Goal: Transaction & Acquisition: Purchase product/service

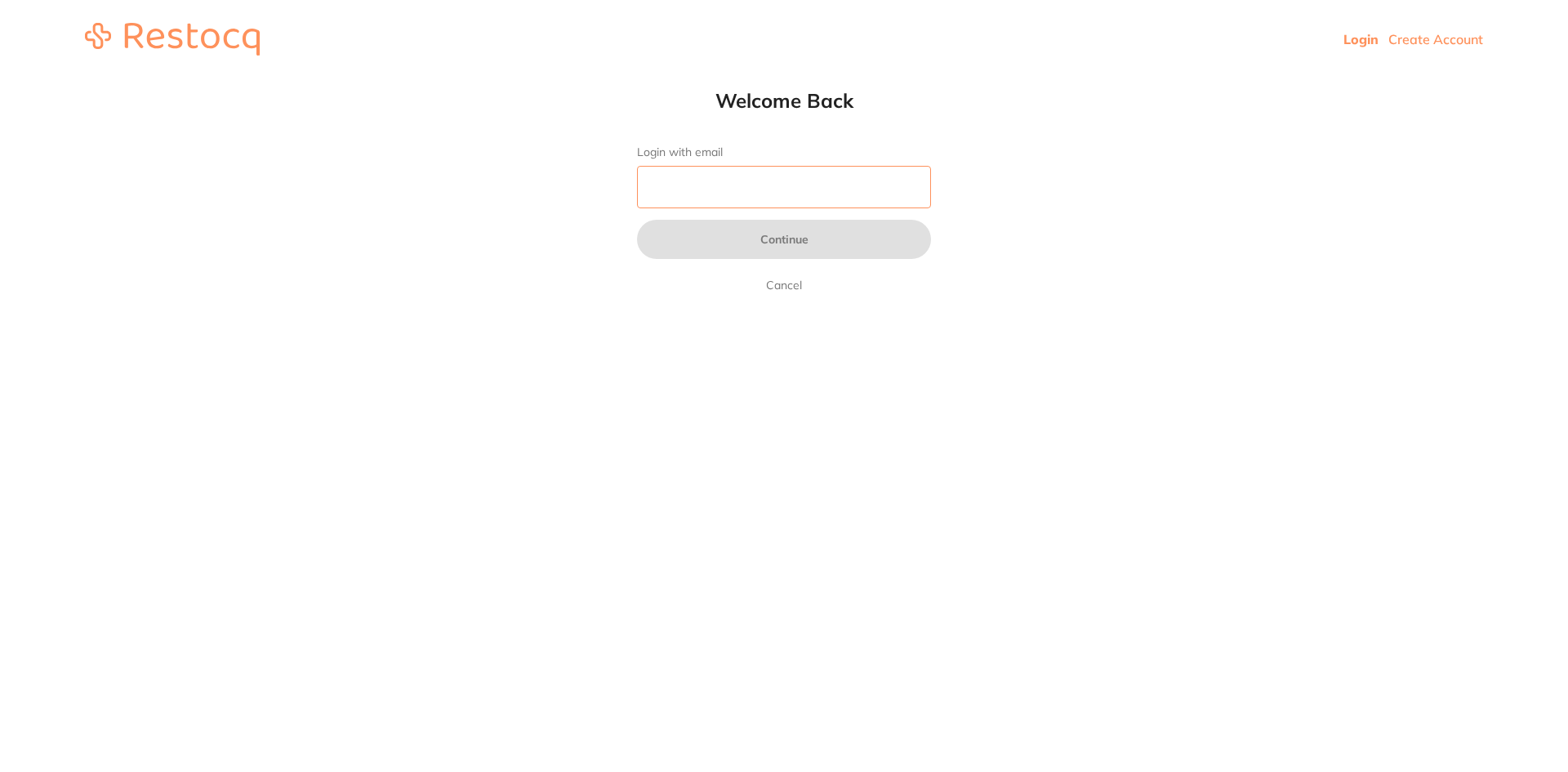
click at [688, 199] on input "Login with email" at bounding box center [784, 187] width 294 height 43
type input "l"
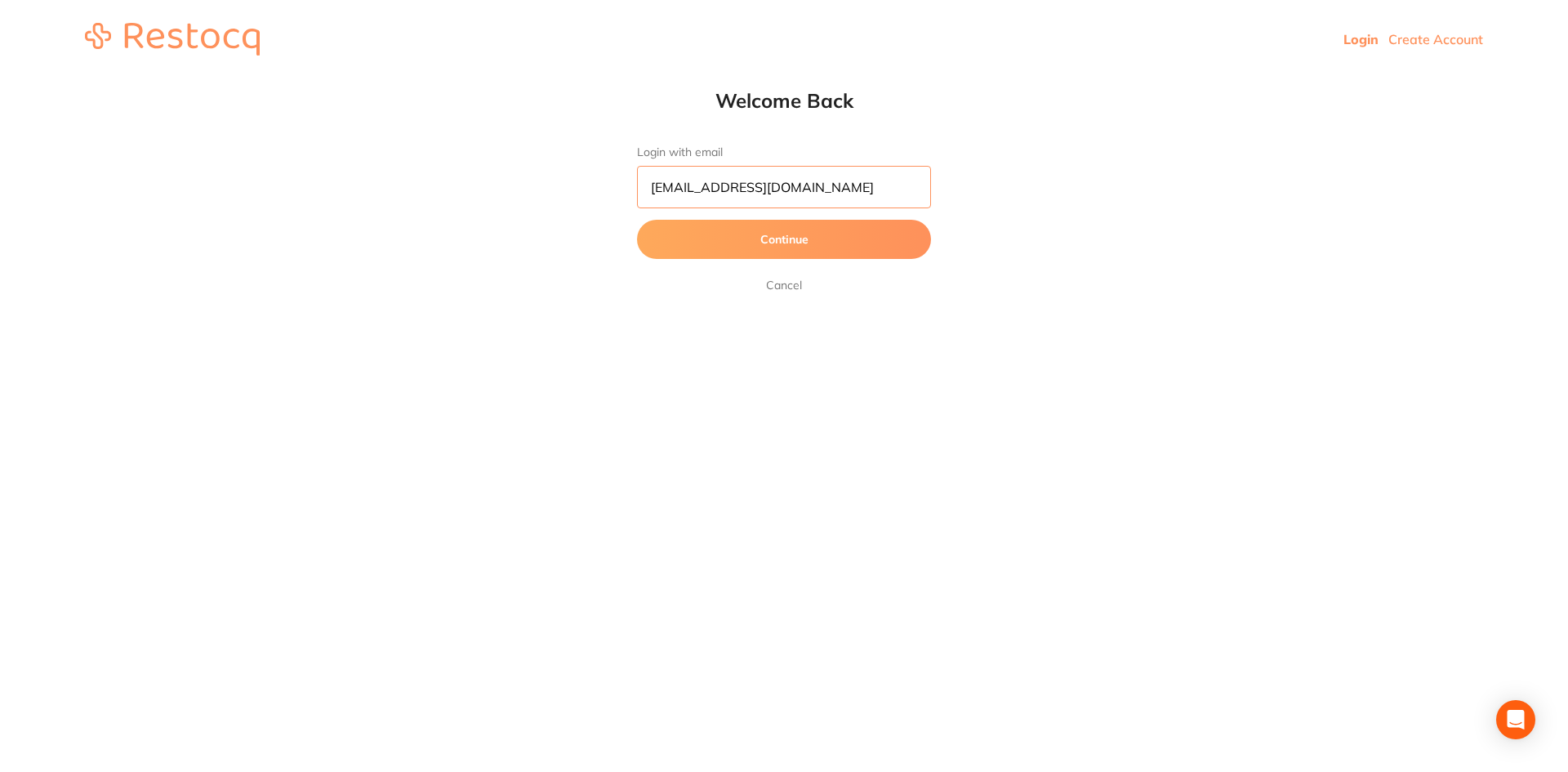
type input "[EMAIL_ADDRESS][DOMAIN_NAME]"
click at [637, 219] on button "Continue" at bounding box center [784, 239] width 294 height 39
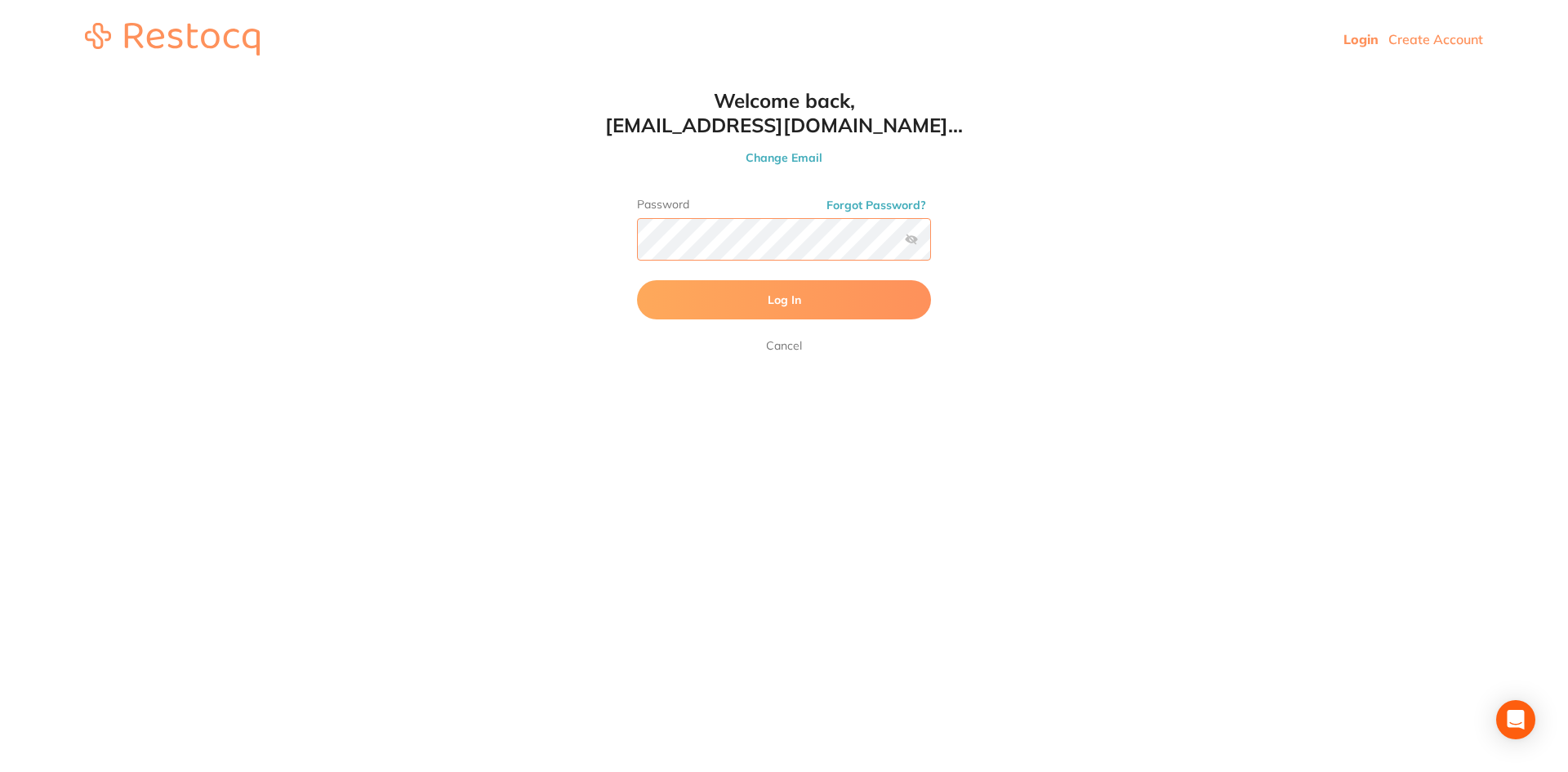
click at [637, 280] on button "Log In" at bounding box center [784, 300] width 294 height 39
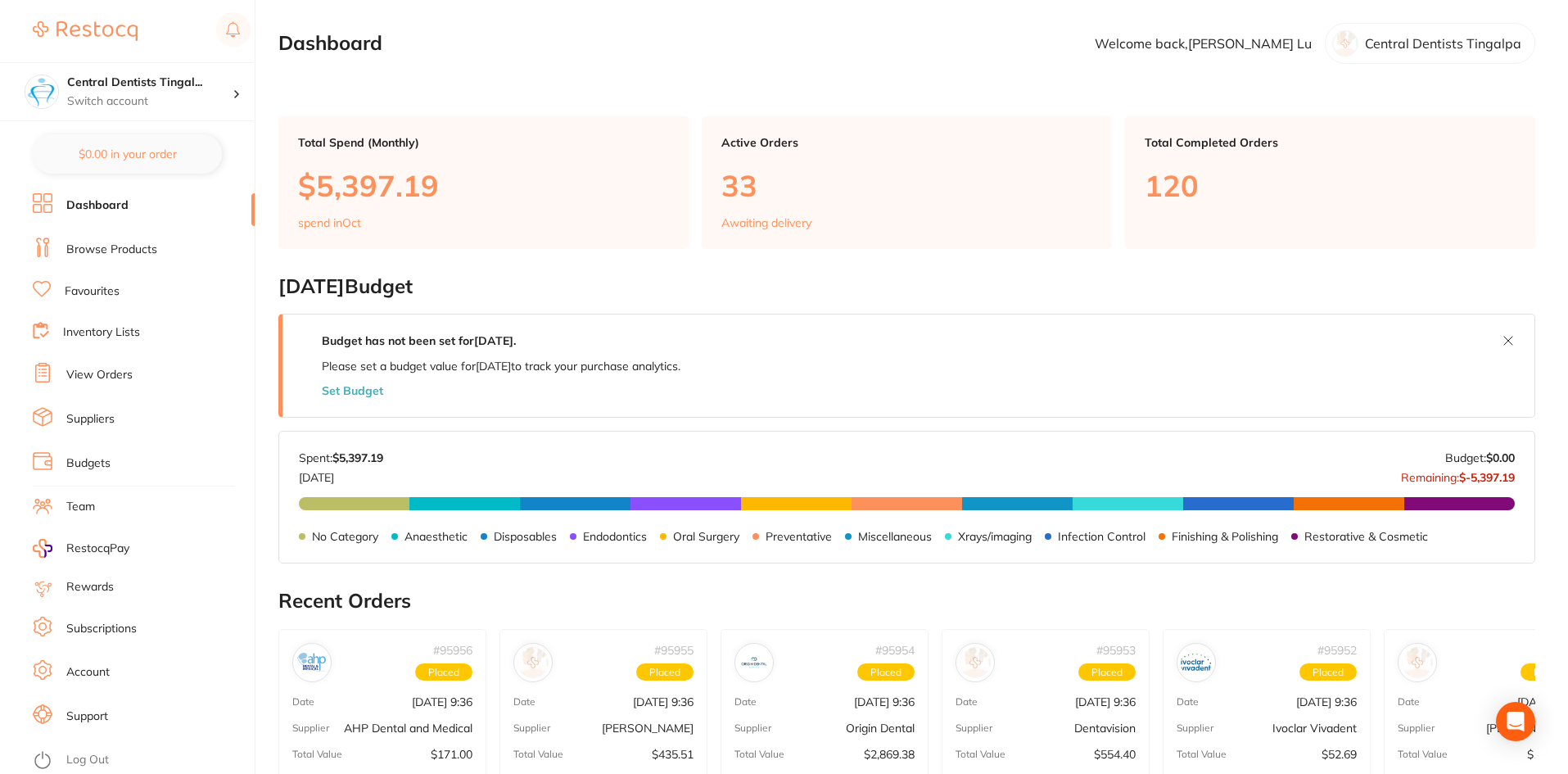
scroll to position [523, 0]
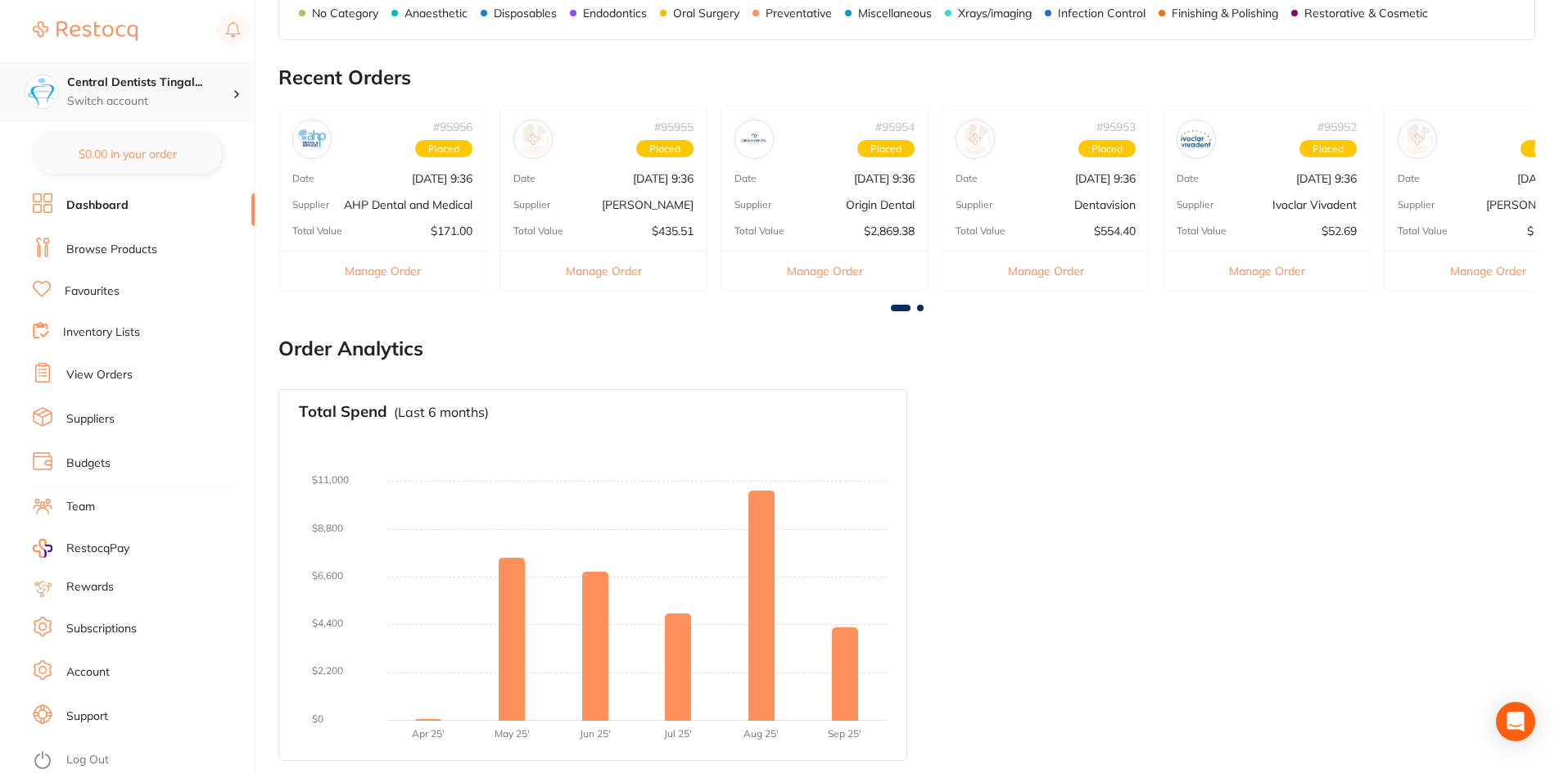
click at [180, 85] on h4 "Central Dentists Tingal..." at bounding box center [150, 83] width 166 height 17
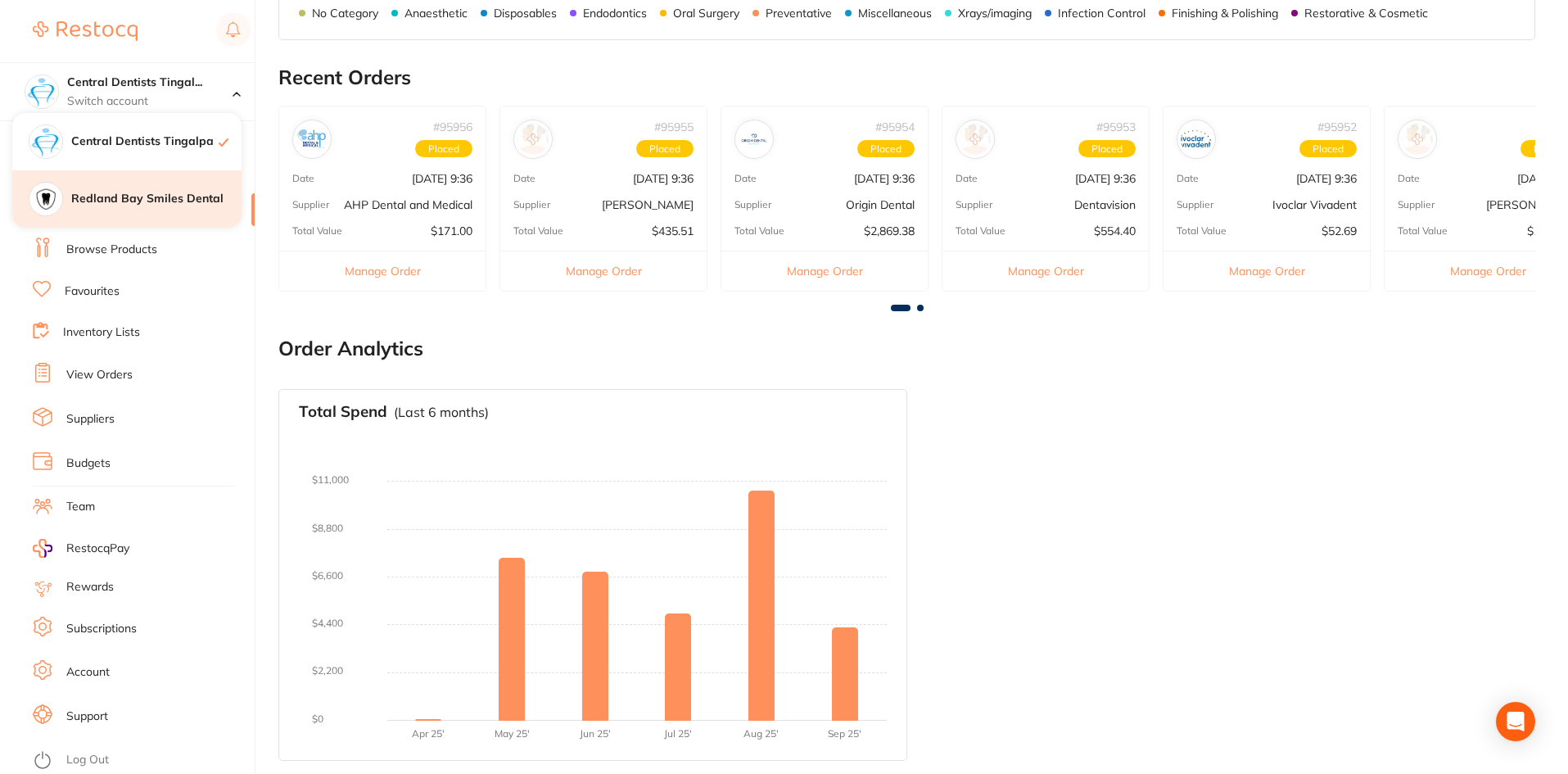
click at [135, 208] on div "Redland Bay Smiles Dental" at bounding box center [127, 199] width 229 height 57
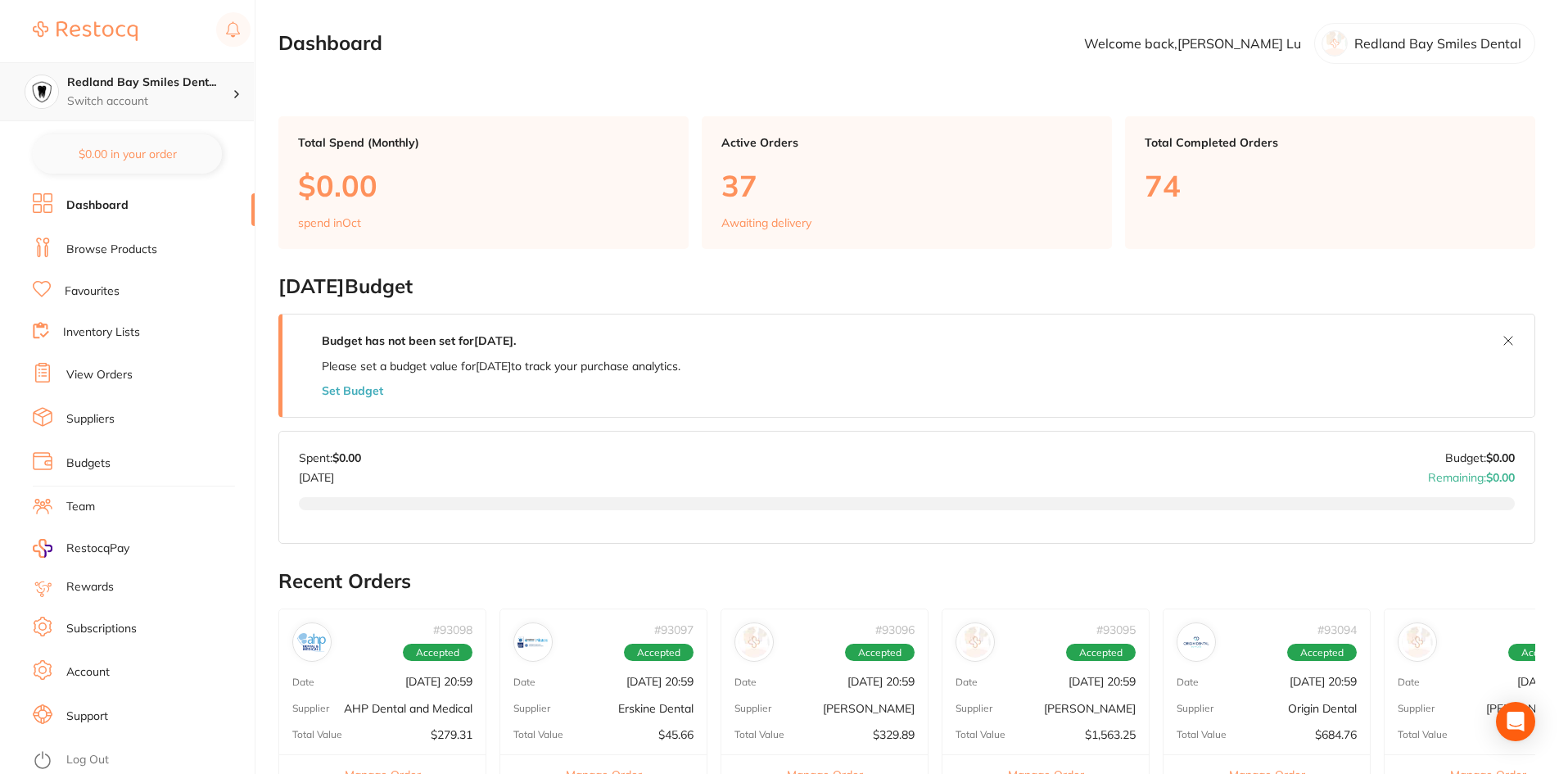
click at [146, 79] on h4 "Redland Bay Smiles Dent..." at bounding box center [150, 83] width 166 height 17
click at [135, 162] on div "Central Dentists Tingalpa" at bounding box center [127, 141] width 229 height 57
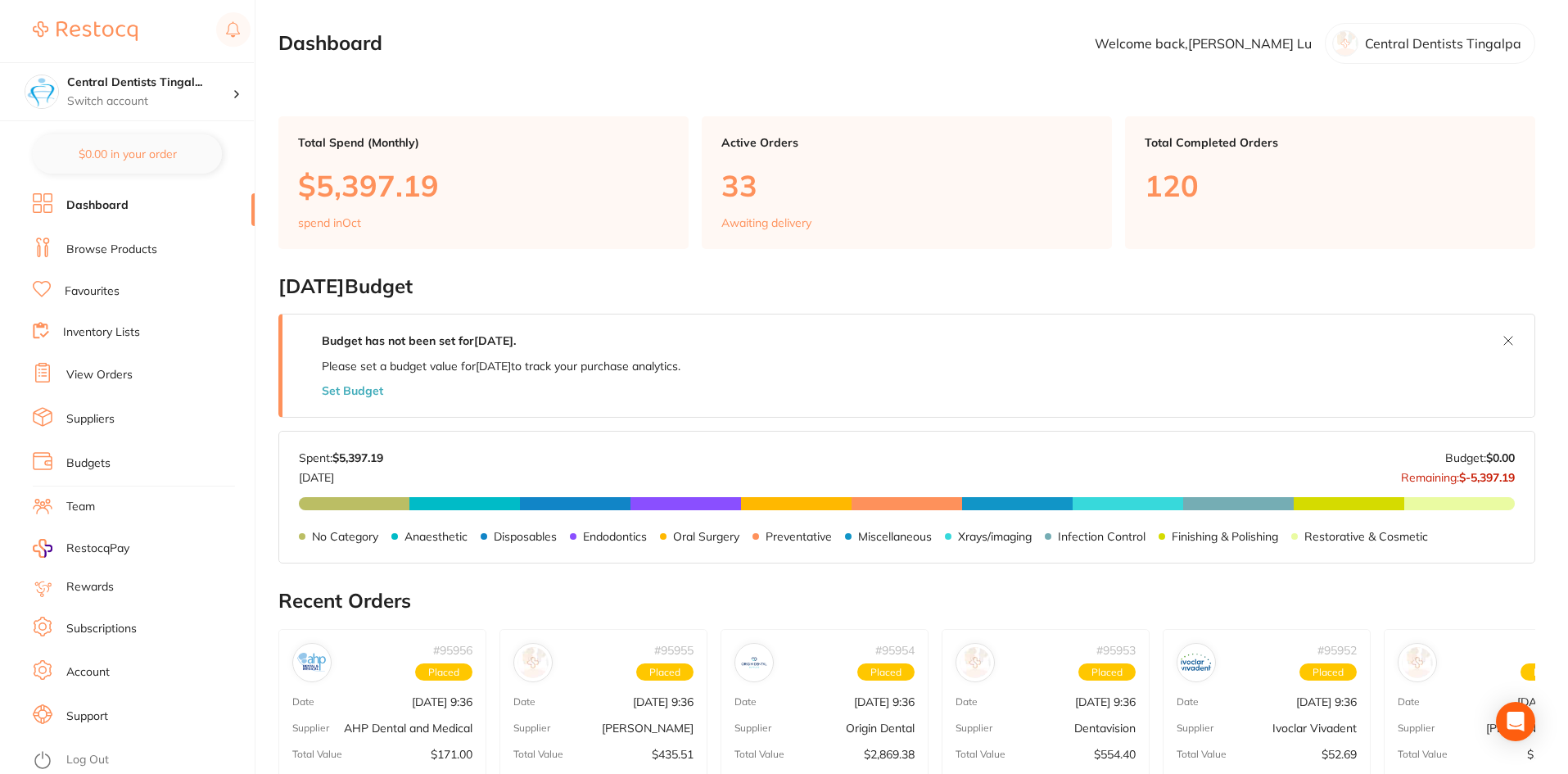
click at [114, 371] on link "View Orders" at bounding box center [99, 375] width 66 height 17
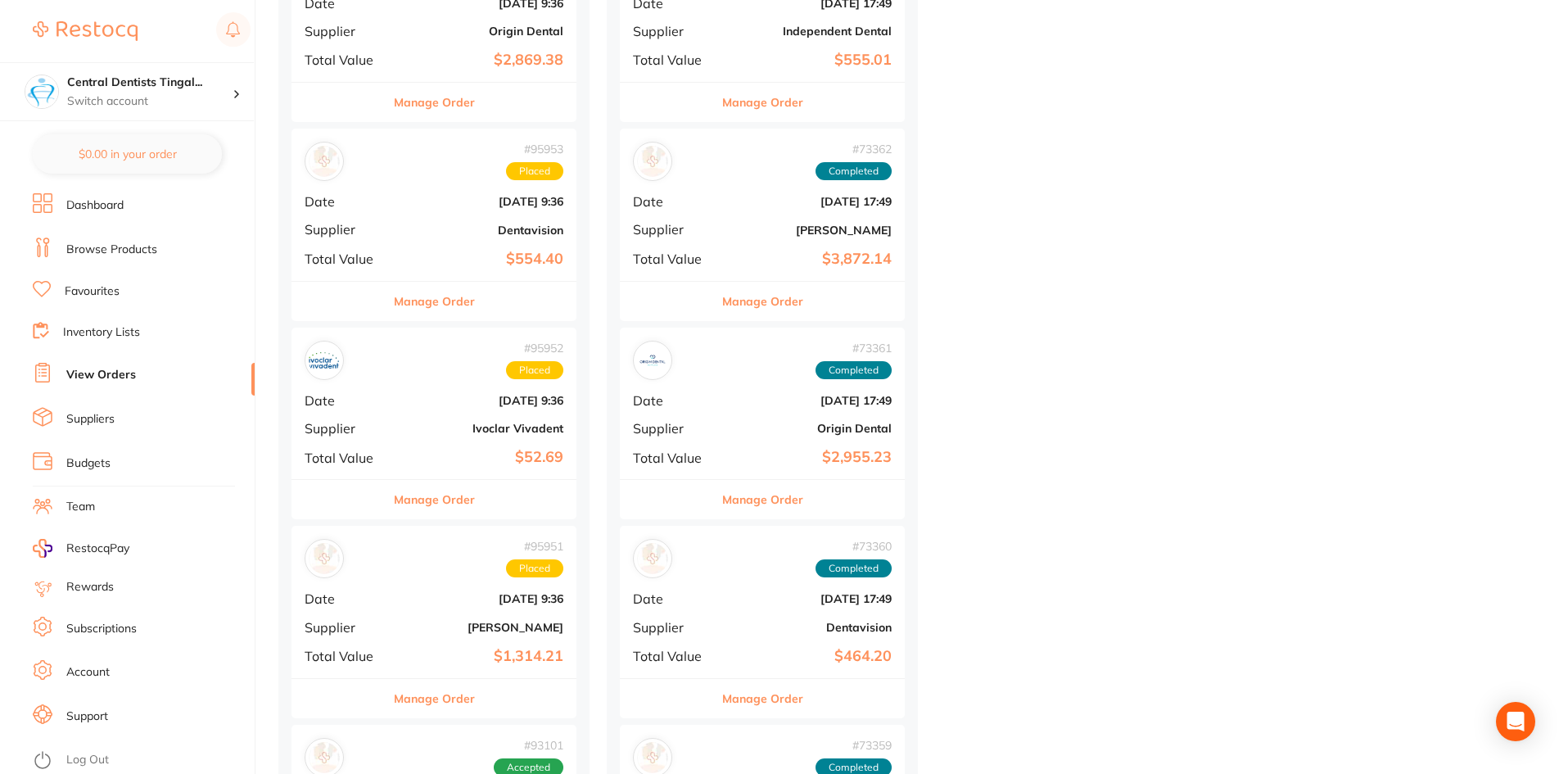
scroll to position [819, 0]
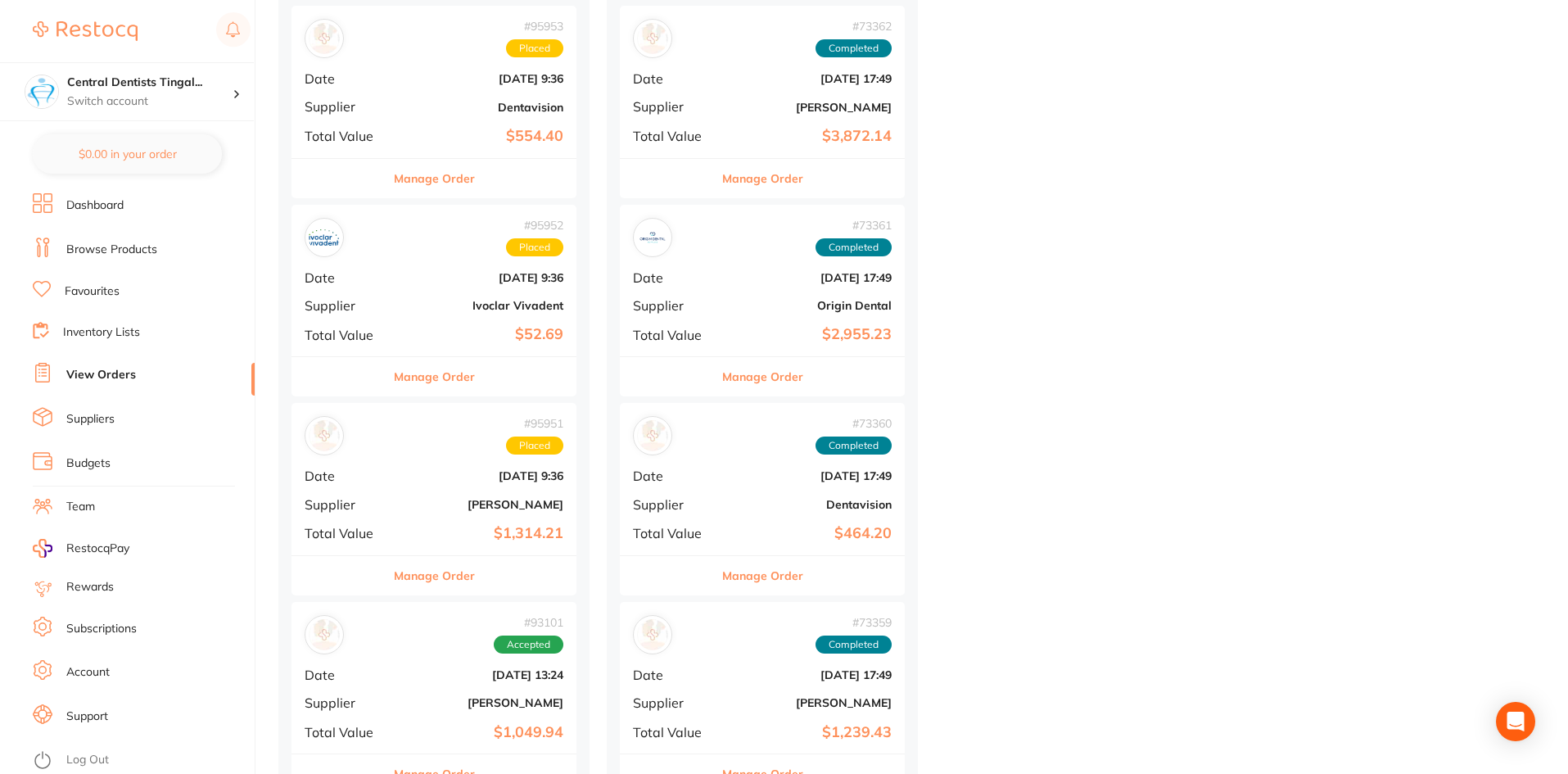
click at [466, 514] on div "# 95951 Placed Date Oct 7 2025, 9:36 Supplier Henry Schein Halas Total Value $1…" at bounding box center [433, 478] width 285 height 151
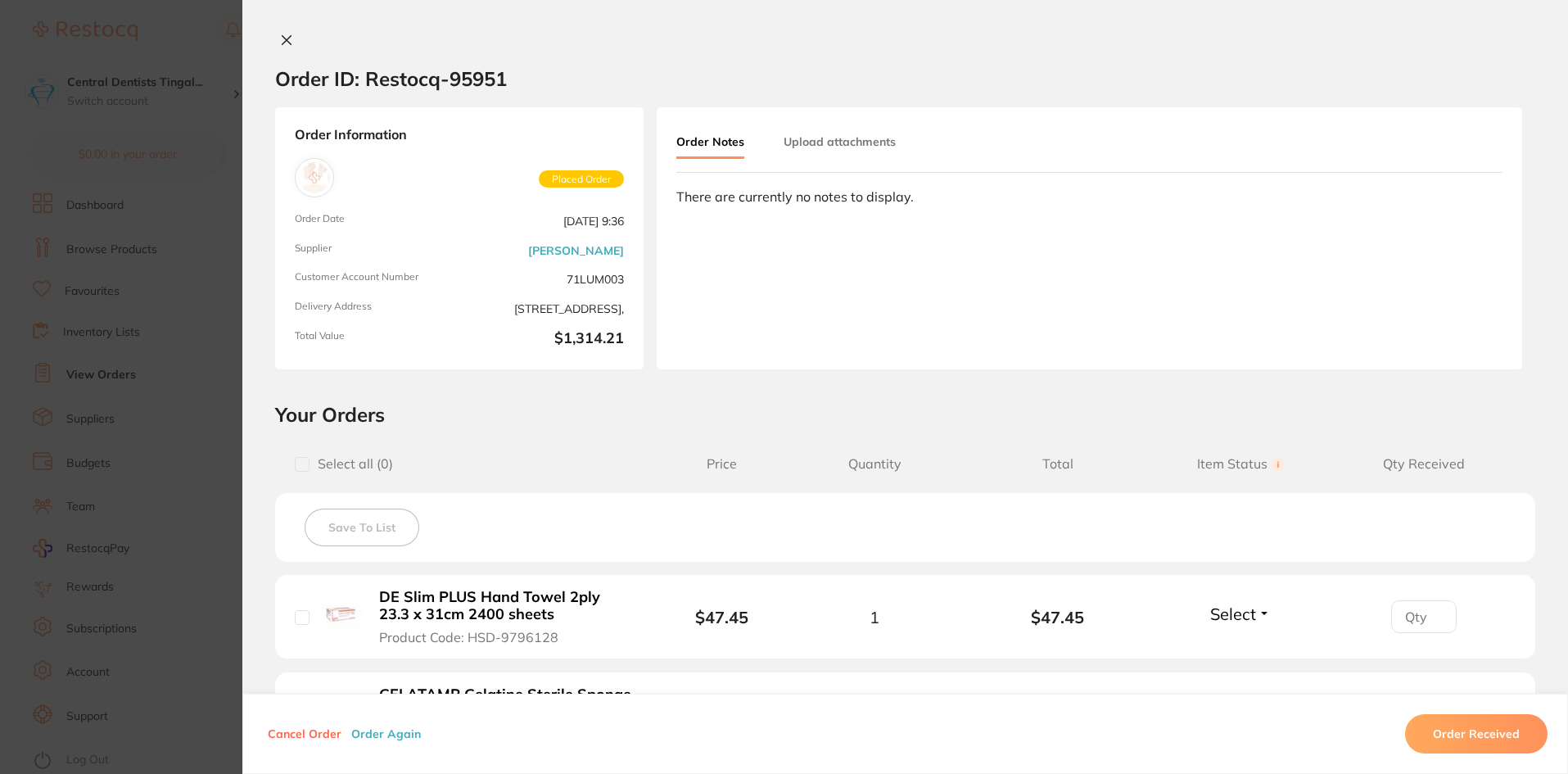
click at [281, 51] on div "Order ID: Restocq- 95951" at bounding box center [391, 79] width 232 height 57
click at [286, 38] on icon at bounding box center [287, 40] width 13 height 13
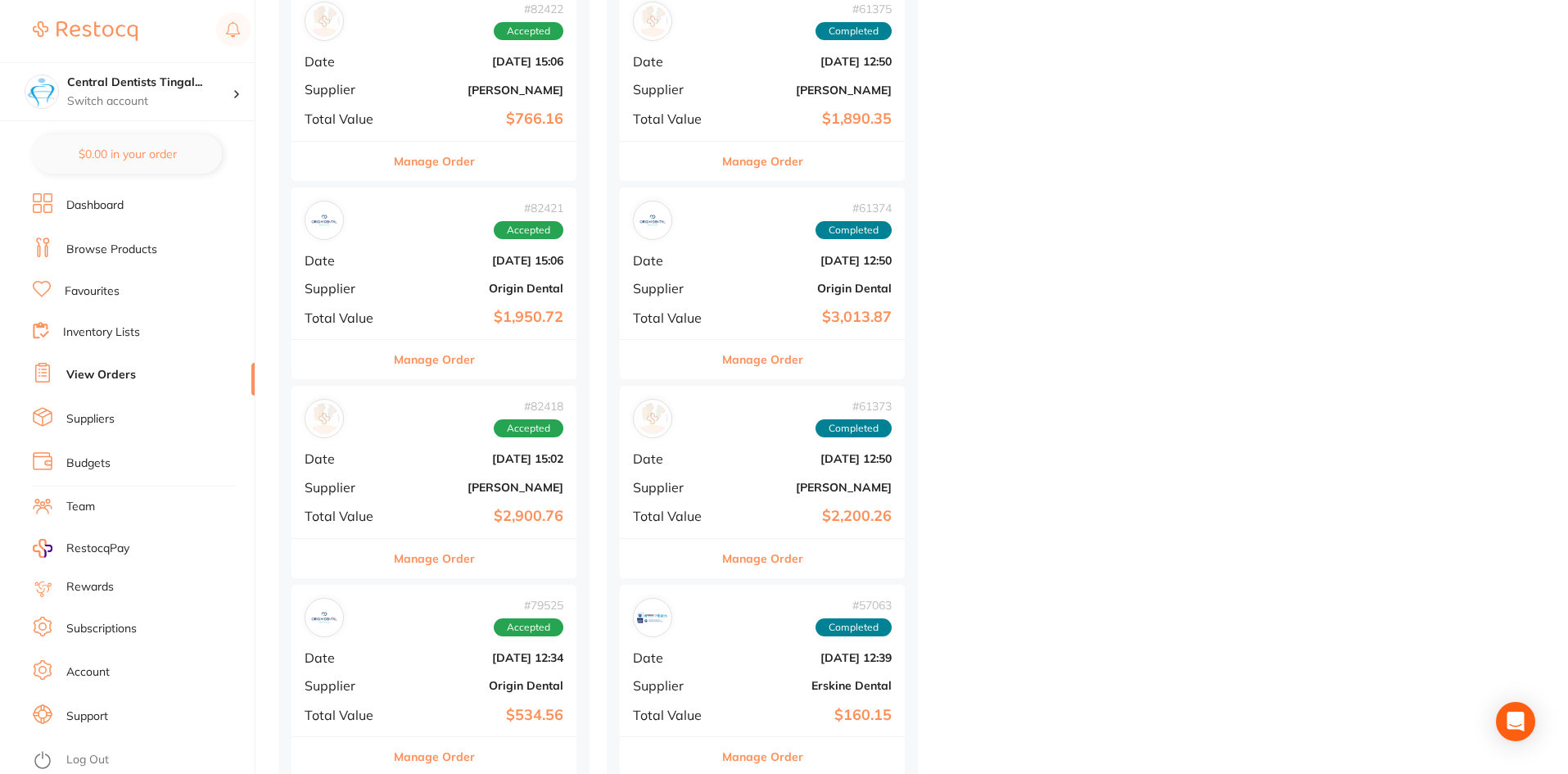
scroll to position [6223, 0]
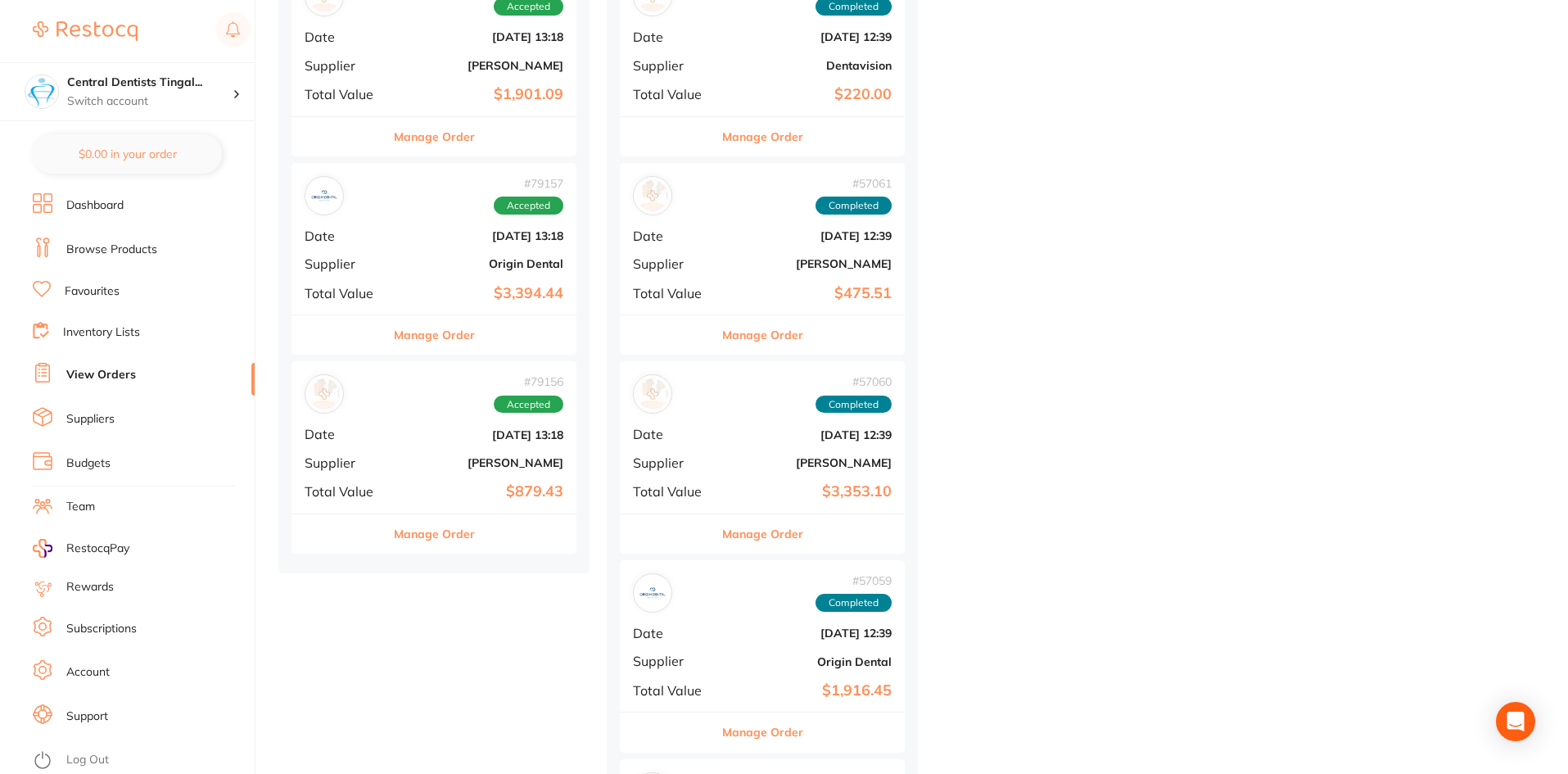
click at [467, 485] on b "$879.43" at bounding box center [482, 491] width 164 height 18
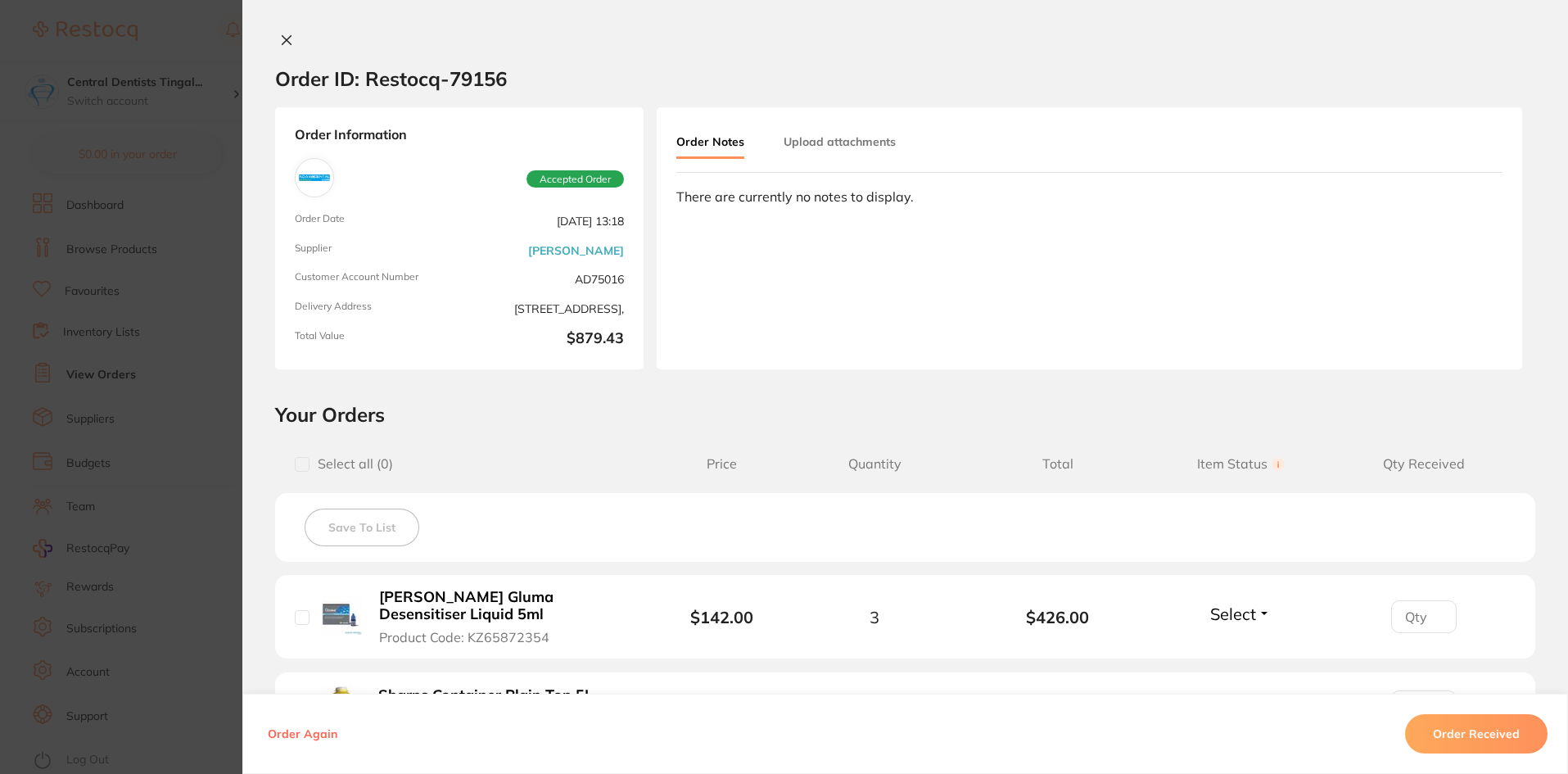
click at [1478, 736] on button "Order Received" at bounding box center [1476, 733] width 142 height 39
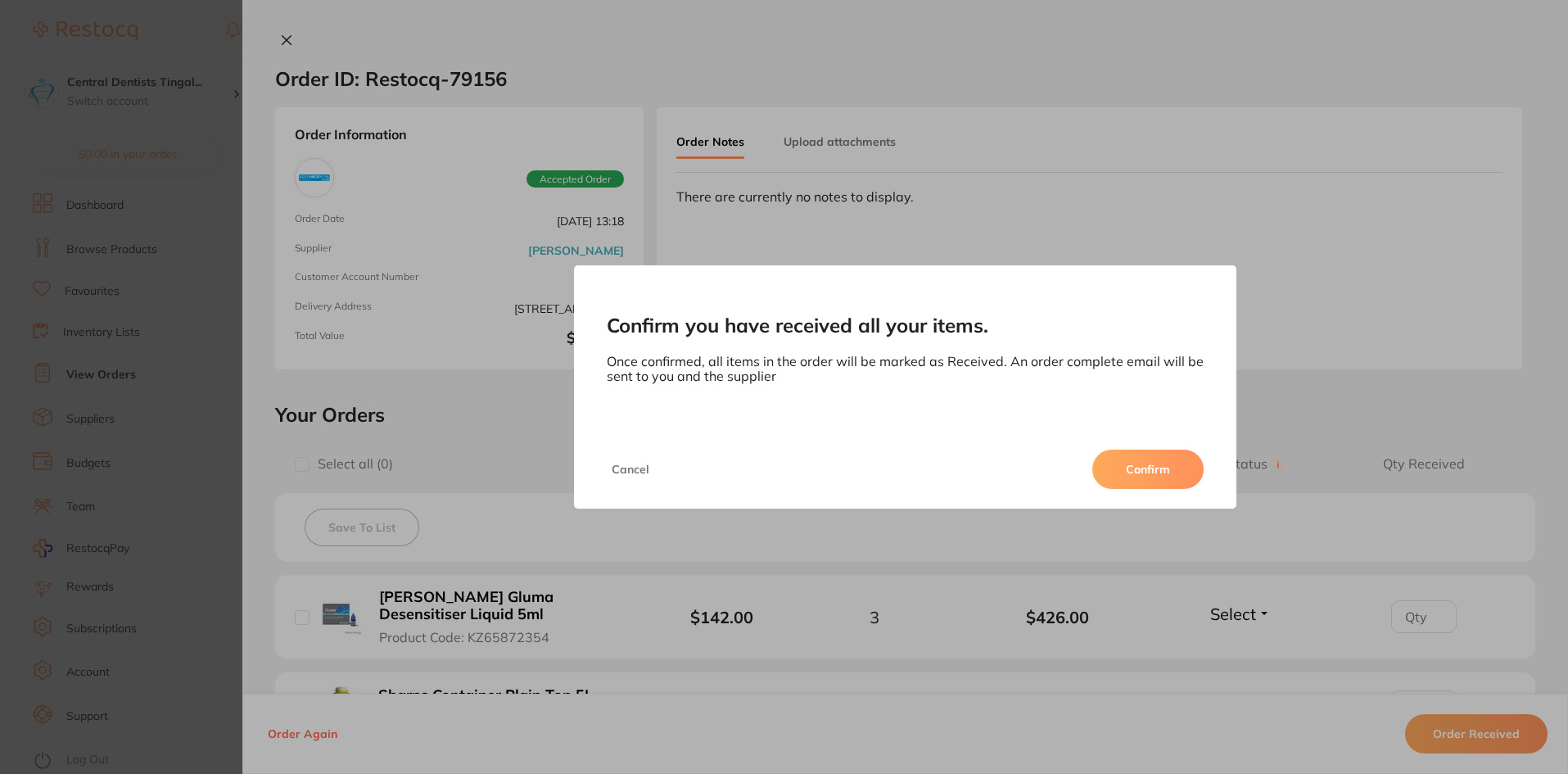
click at [1148, 497] on div "Cancel Confirm" at bounding box center [905, 469] width 664 height 79
click at [1151, 473] on button "Confirm" at bounding box center [1147, 469] width 111 height 39
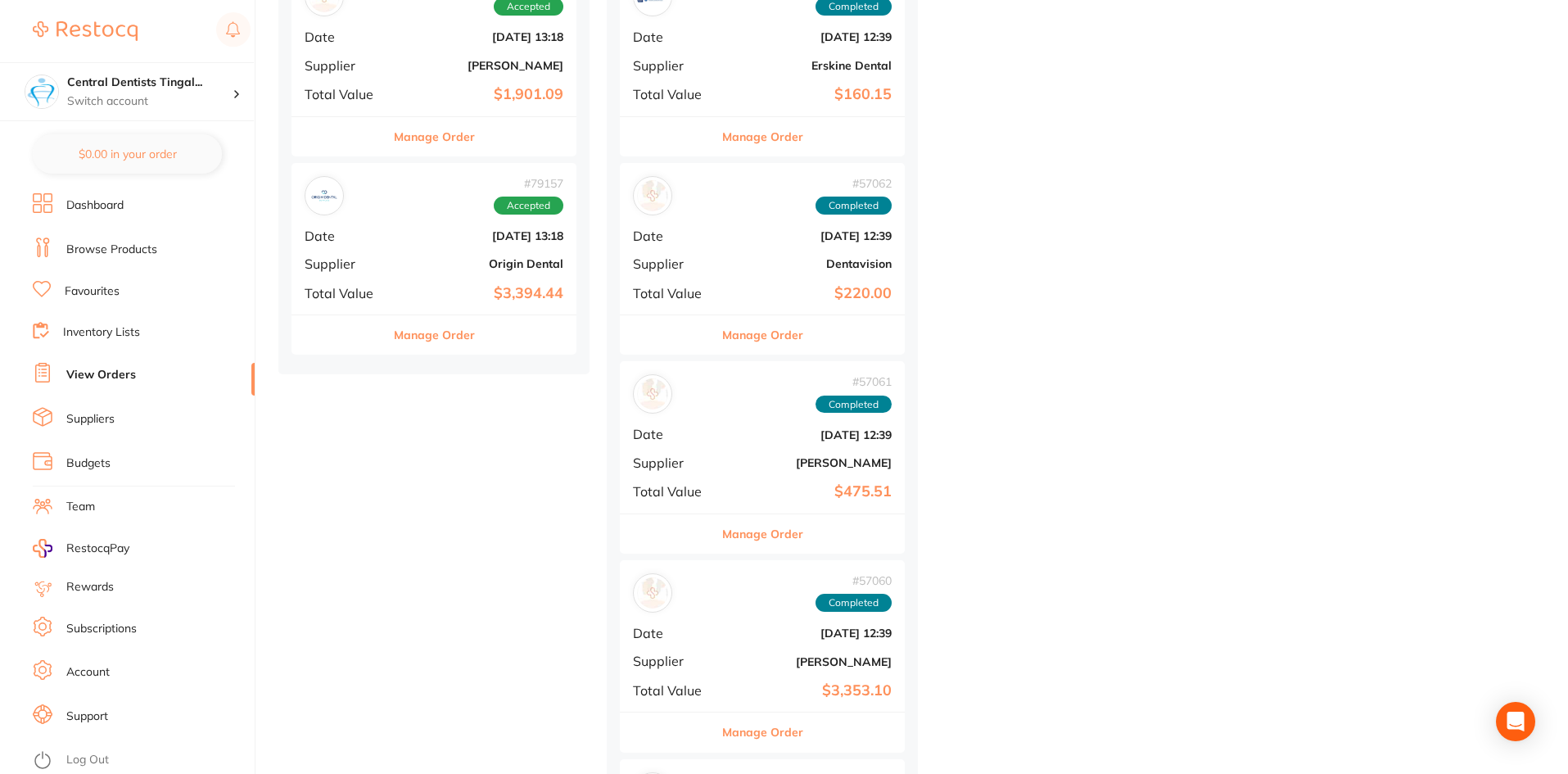
click at [449, 290] on b "$3,394.44" at bounding box center [482, 294] width 164 height 18
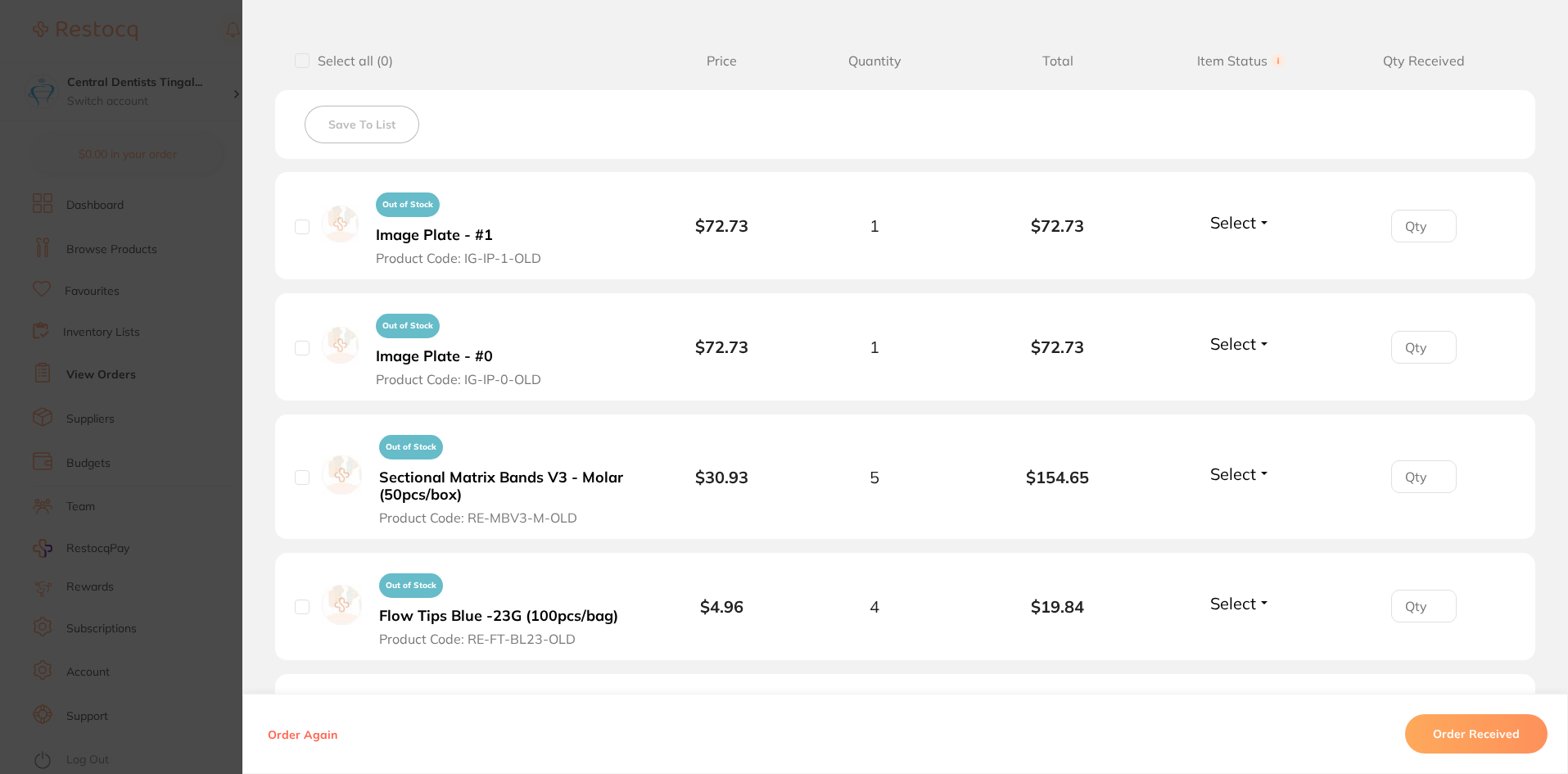
scroll to position [982, 0]
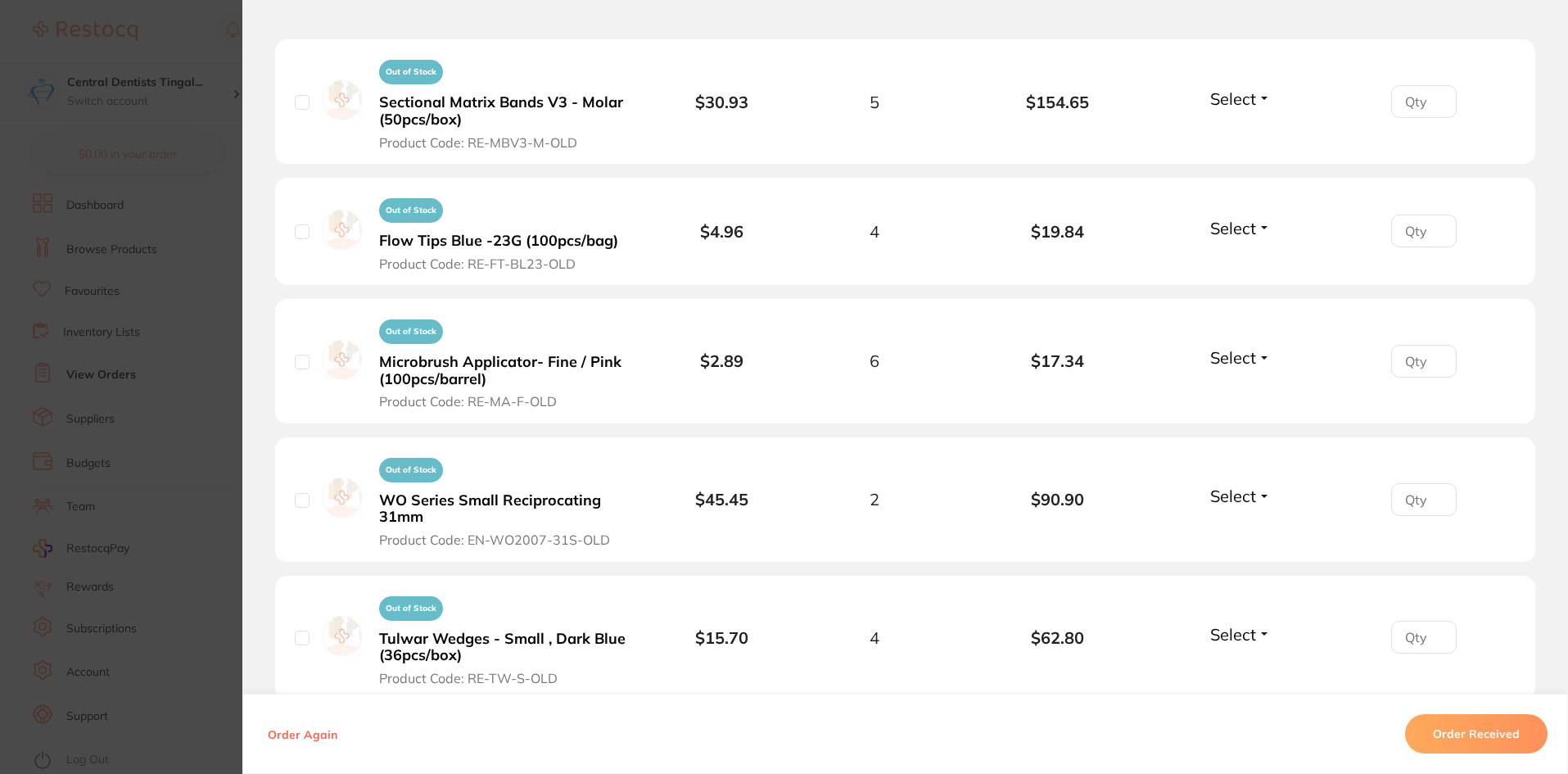
click at [1505, 749] on button "Order Received" at bounding box center [1476, 733] width 142 height 39
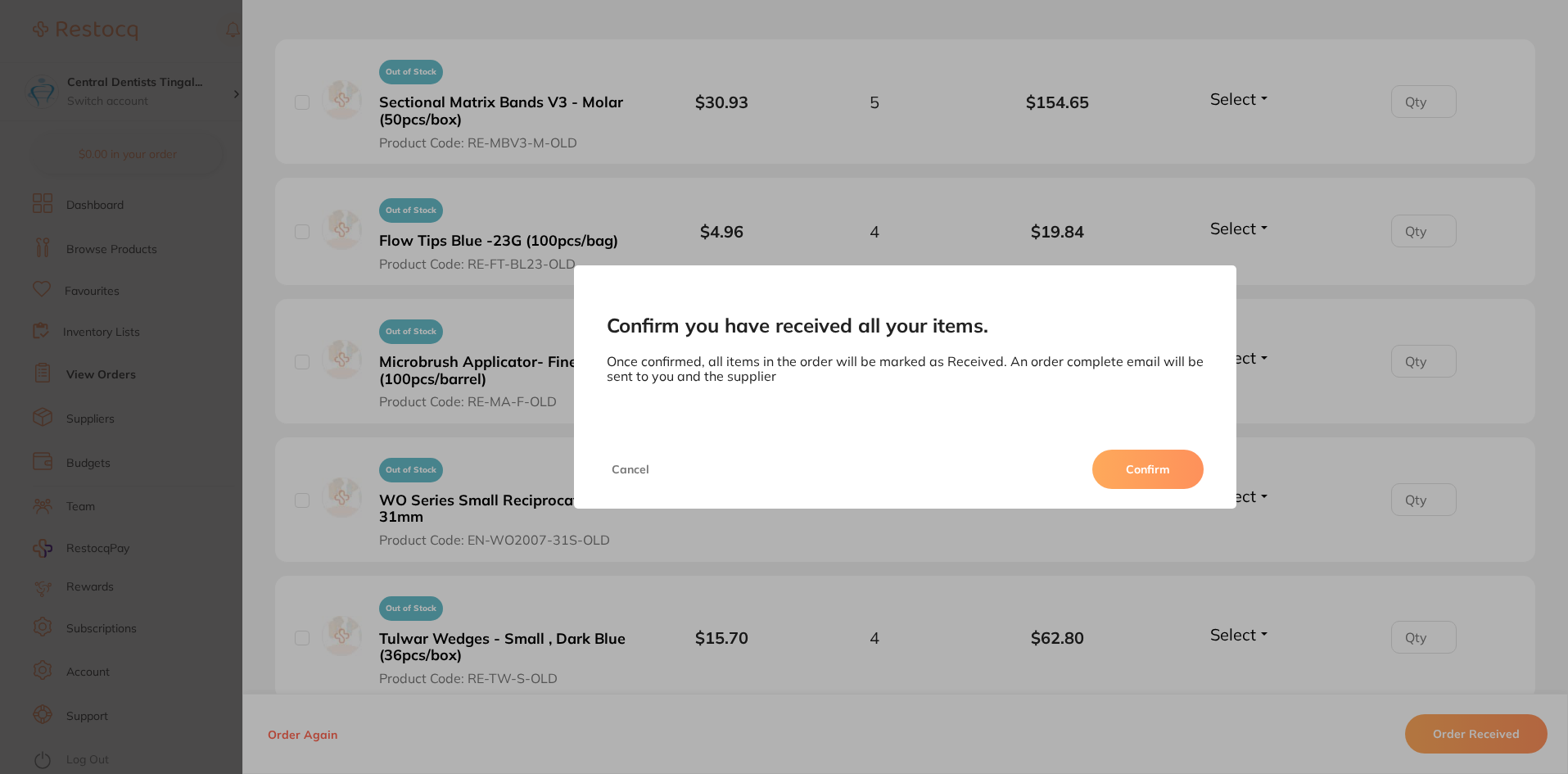
click at [1120, 449] on button "Confirm" at bounding box center [1147, 469] width 111 height 39
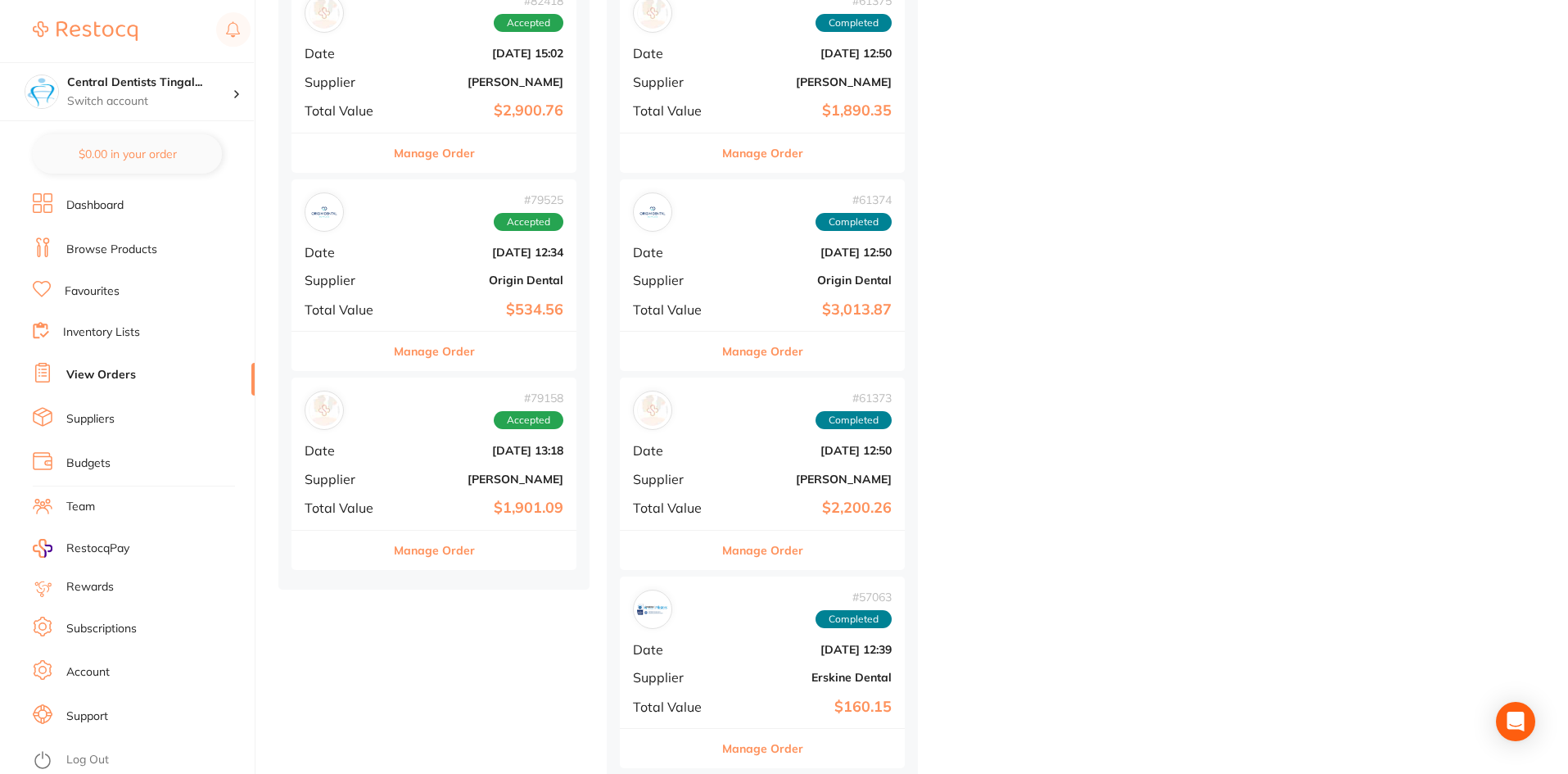
scroll to position [5732, 0]
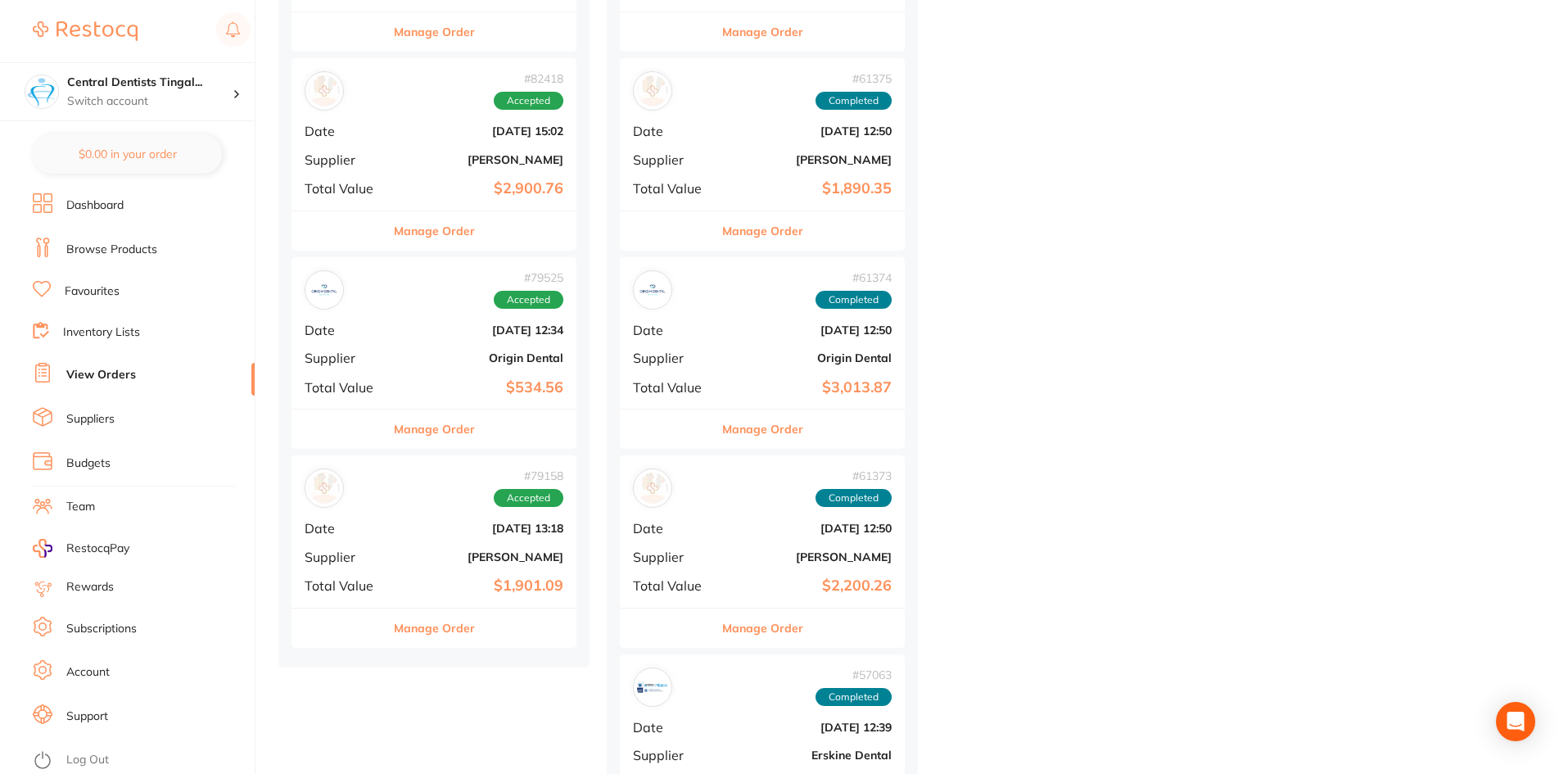
click at [437, 552] on b "[PERSON_NAME]" at bounding box center [482, 557] width 164 height 13
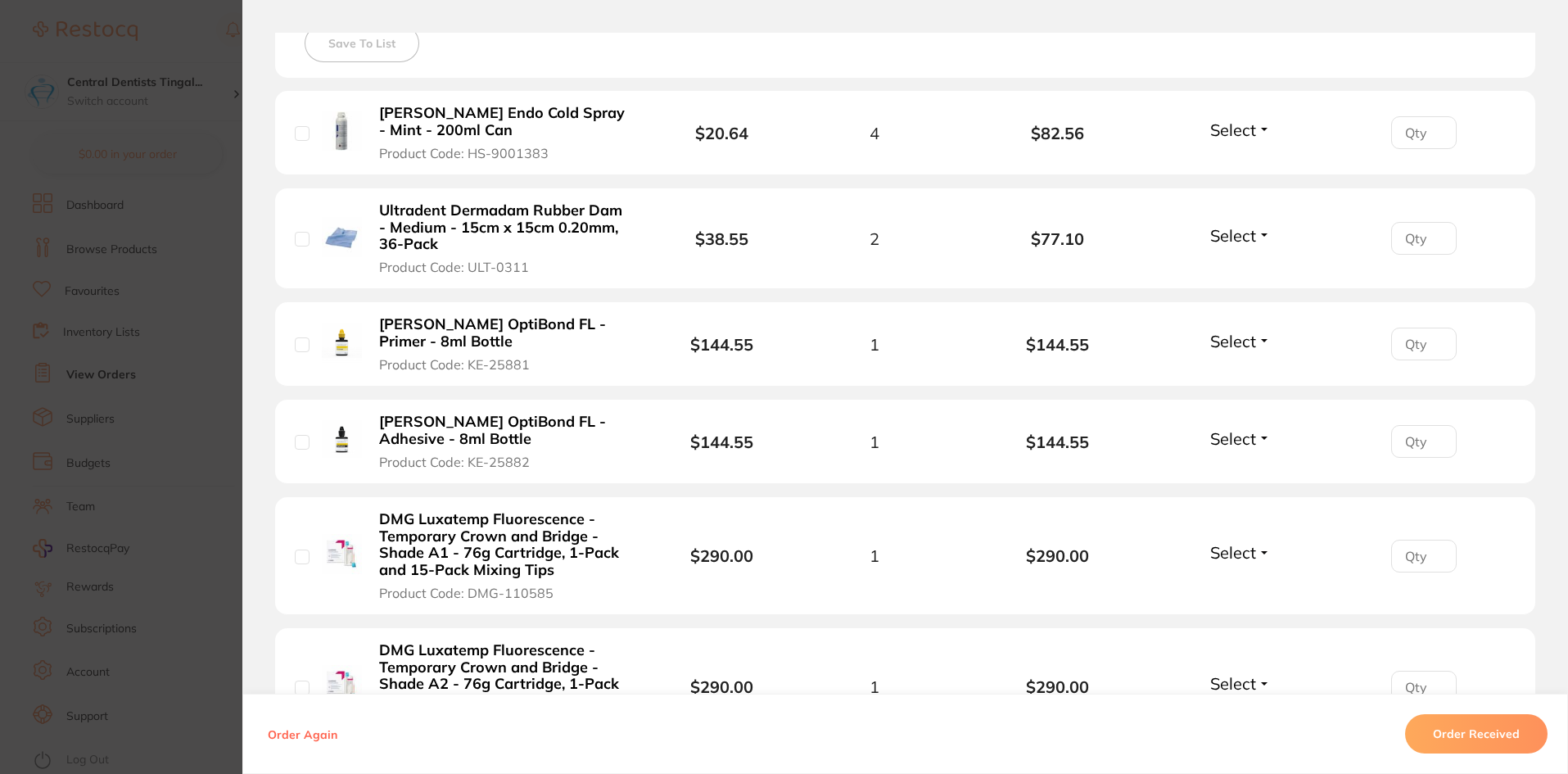
scroll to position [1294, 0]
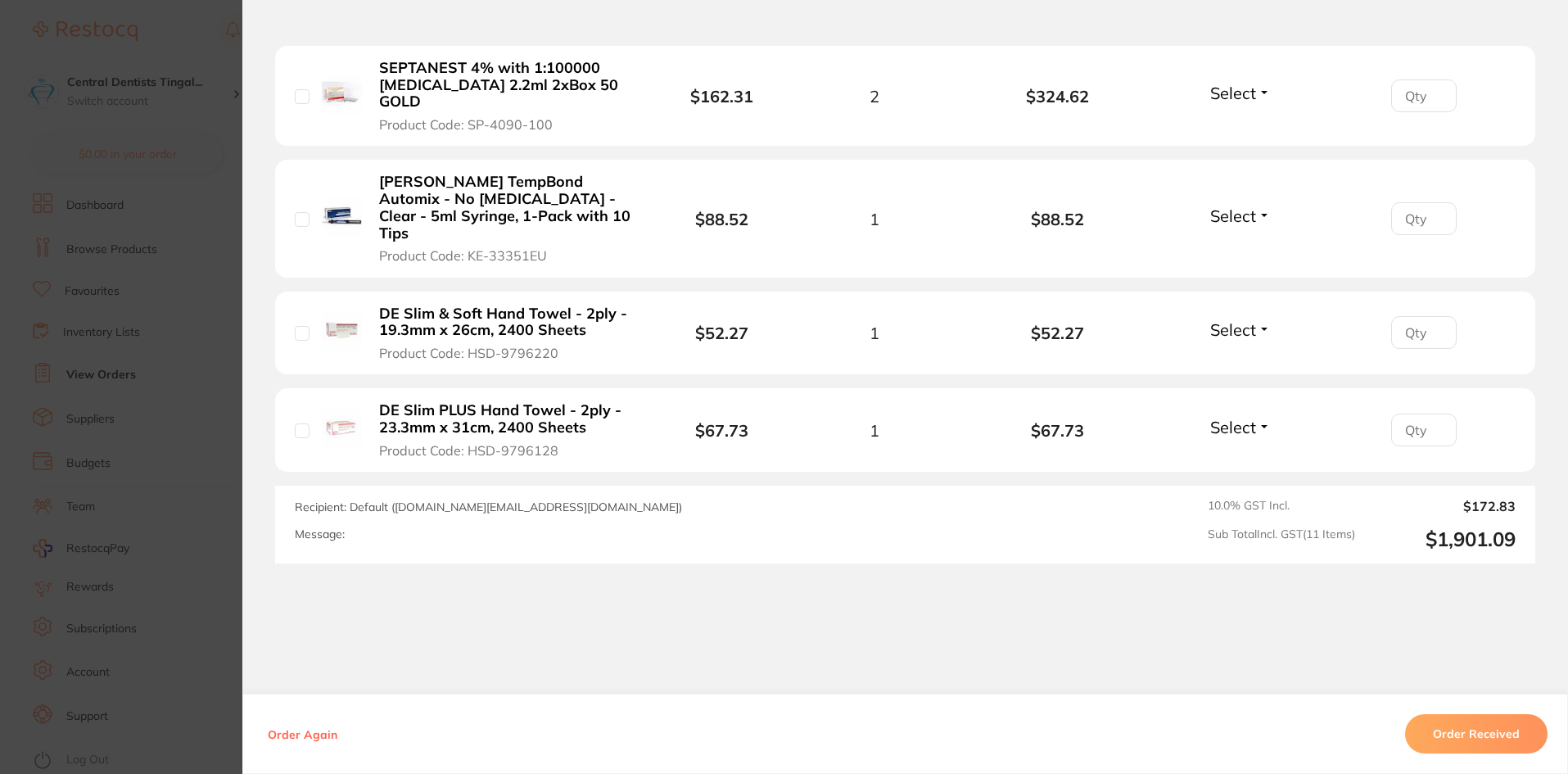
click at [1456, 735] on button "Order Received" at bounding box center [1476, 733] width 142 height 39
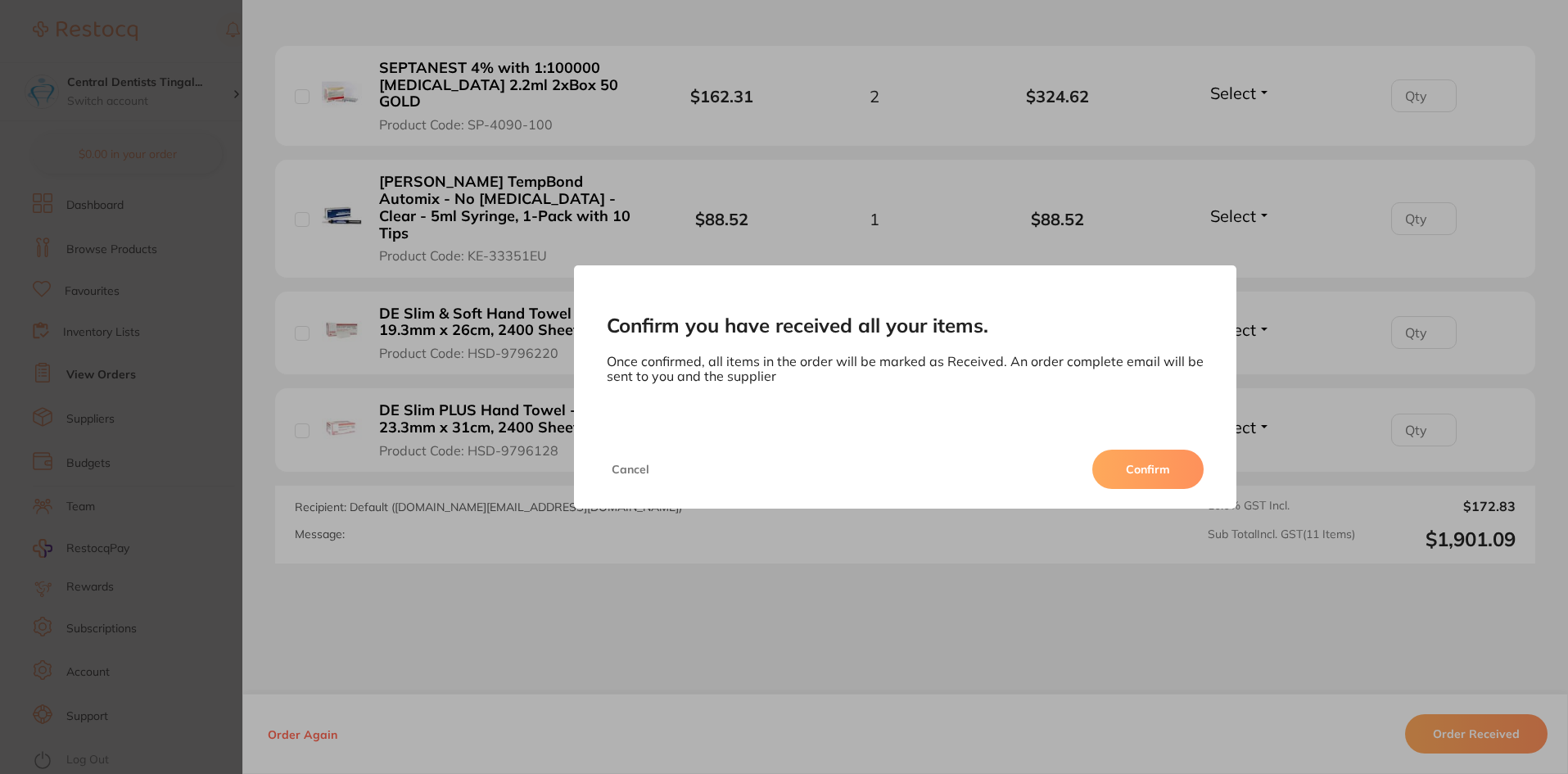
click at [1140, 455] on button "Confirm" at bounding box center [1147, 469] width 111 height 39
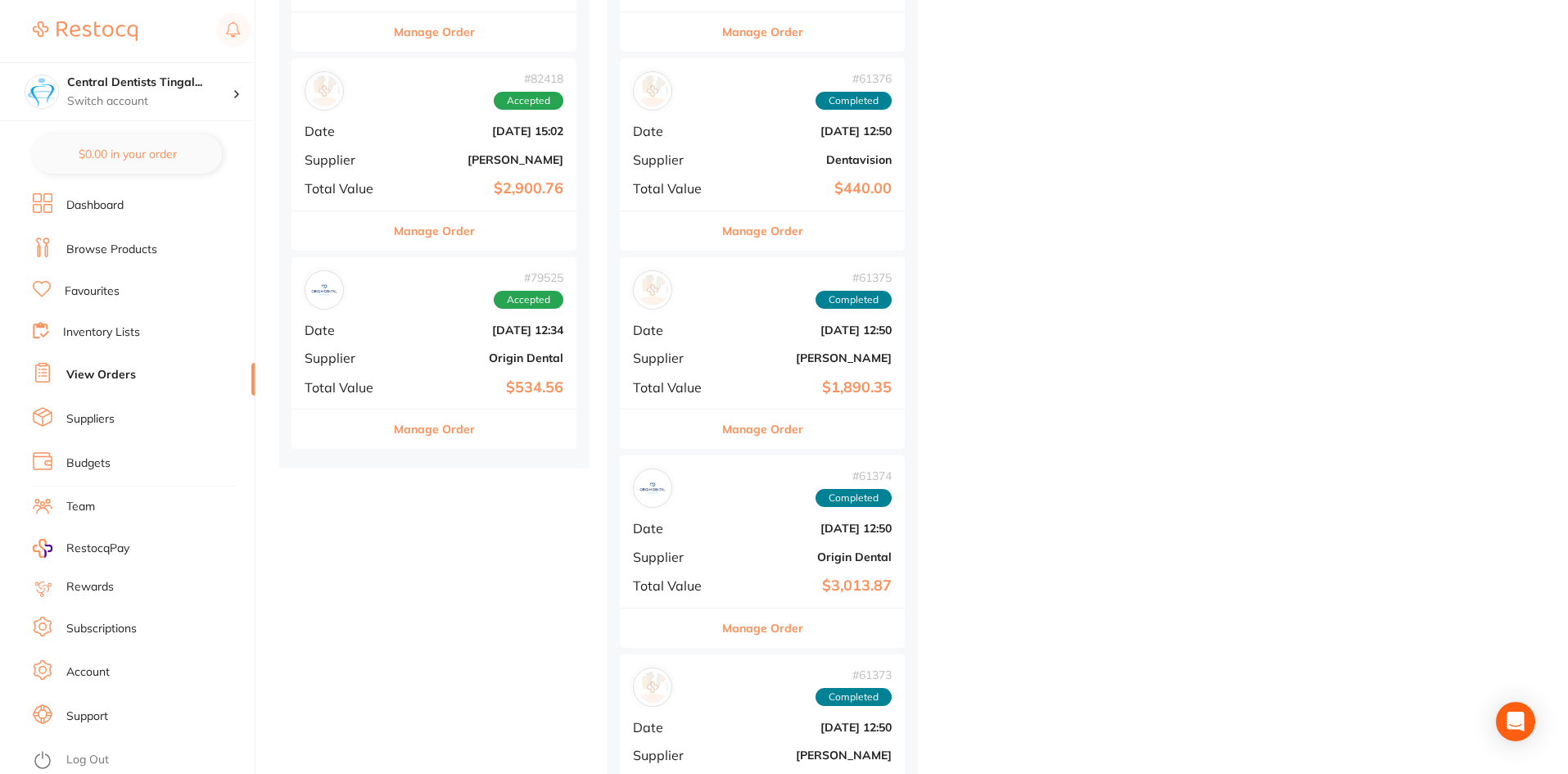
click at [458, 374] on div "# 79525 Accepted Date May 13 2025, 12:34 Supplier Origin Dental Total Value $53…" at bounding box center [433, 332] width 285 height 151
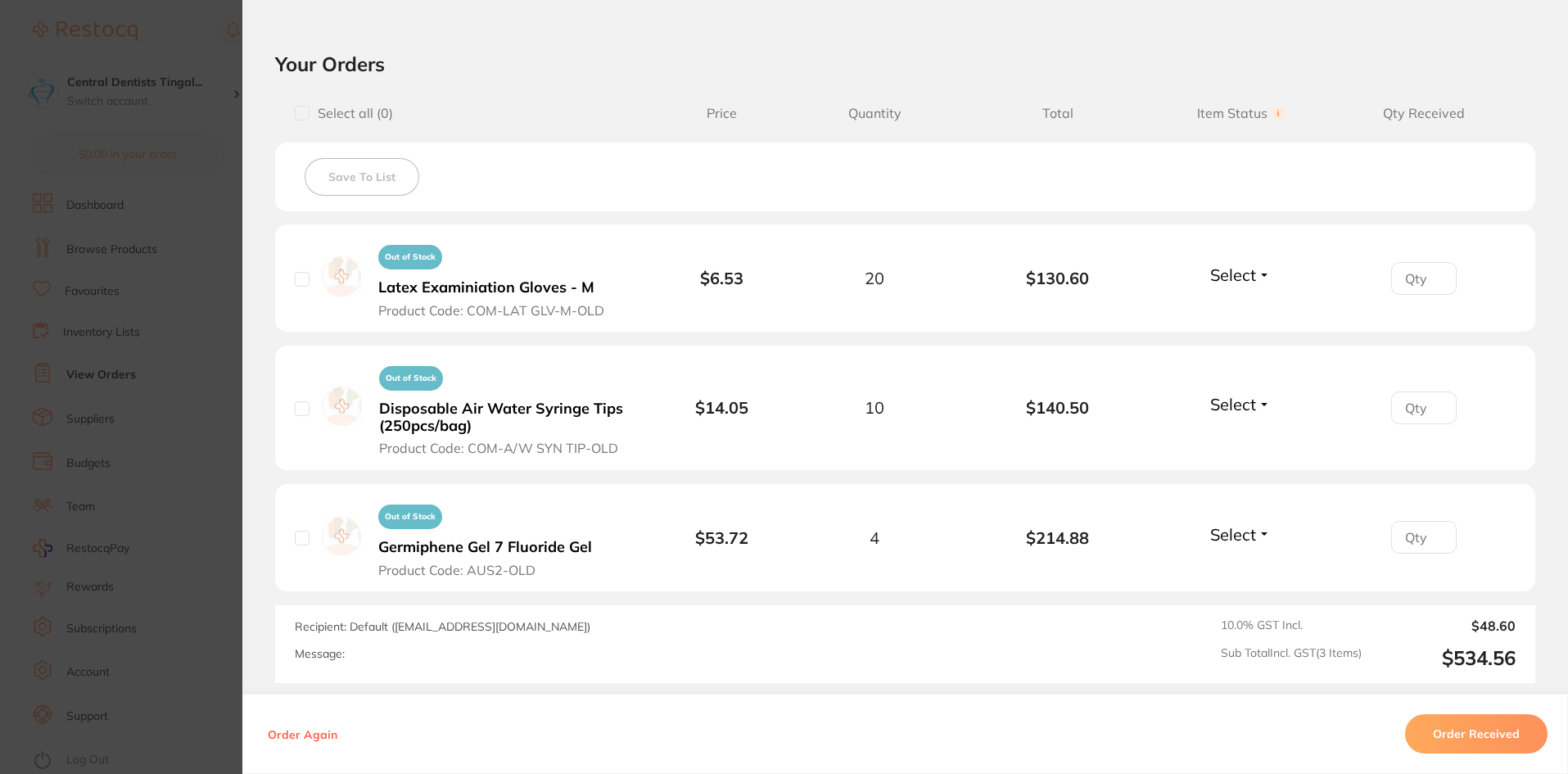
scroll to position [708, 0]
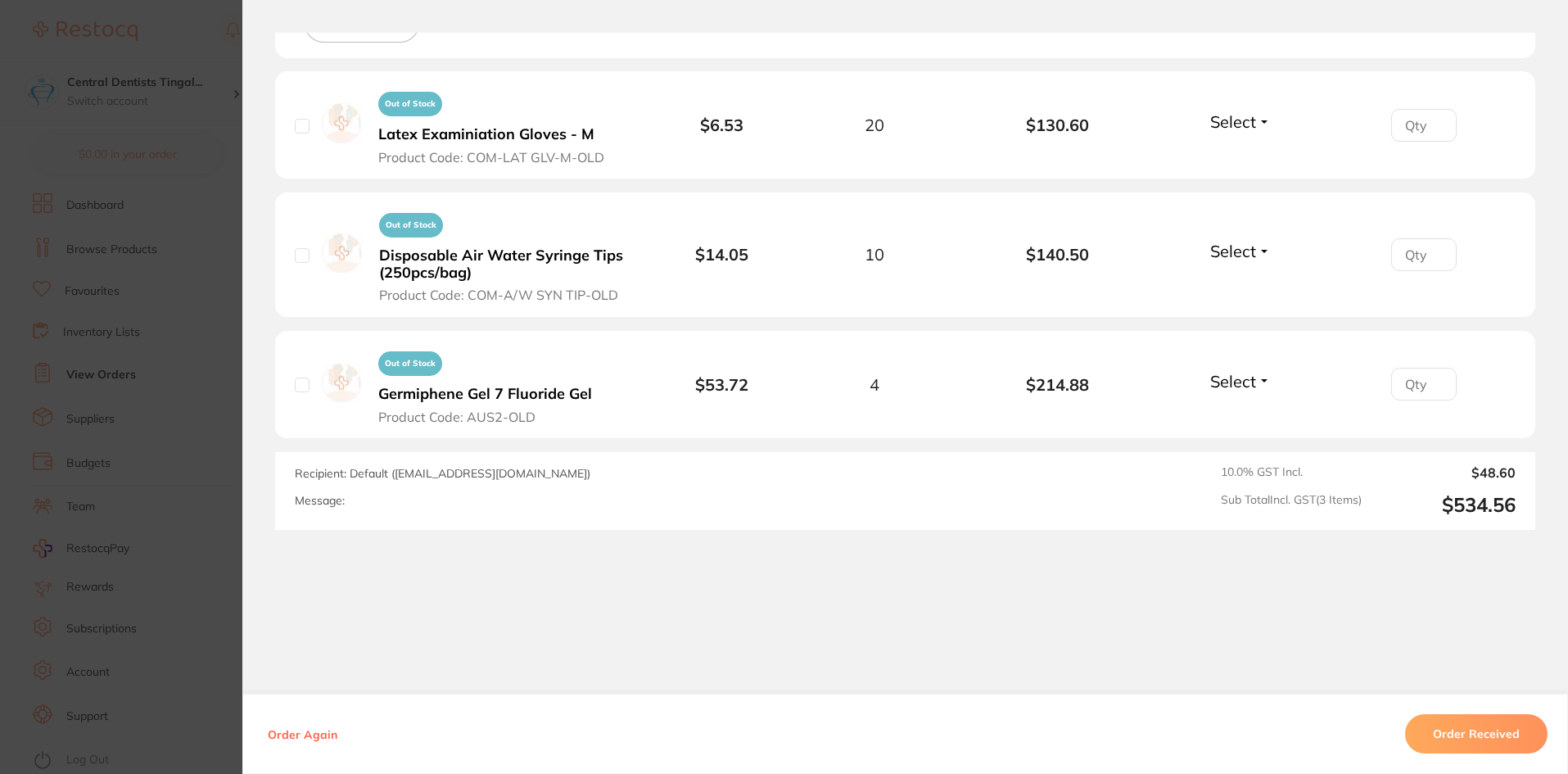
click at [1468, 750] on button "Order Received" at bounding box center [1476, 733] width 142 height 39
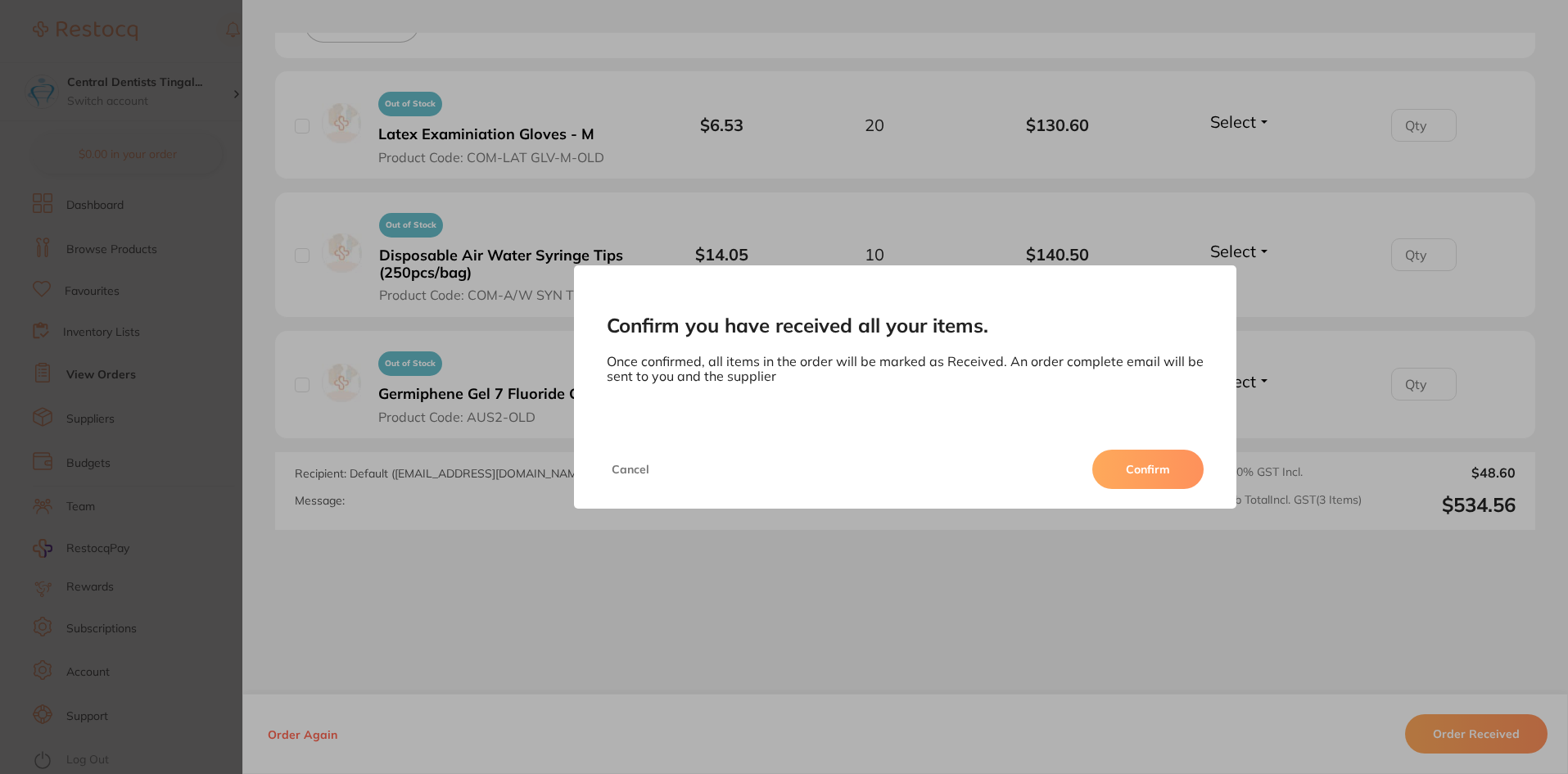
click at [1160, 464] on button "Confirm" at bounding box center [1147, 469] width 111 height 39
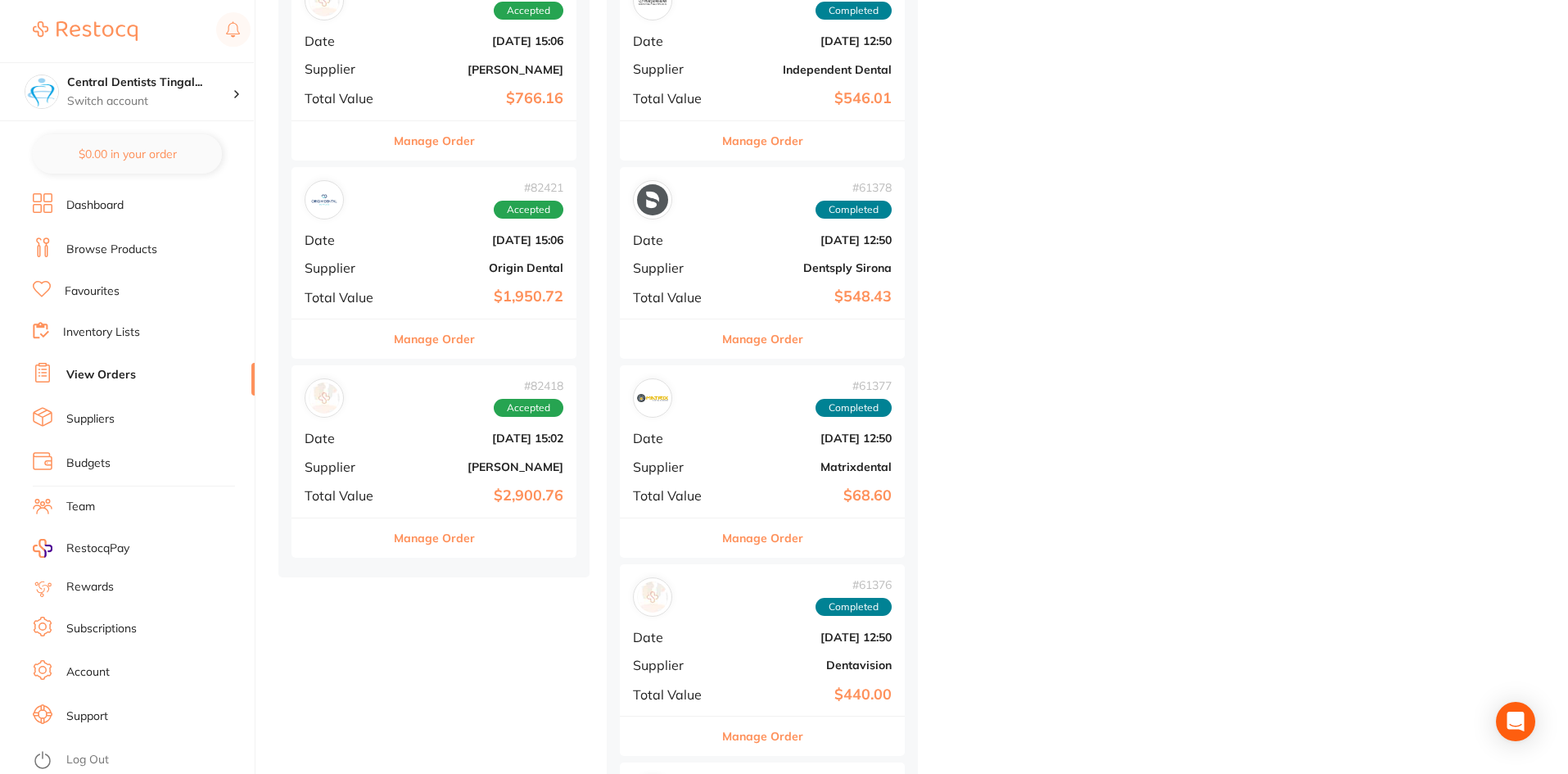
scroll to position [5404, 0]
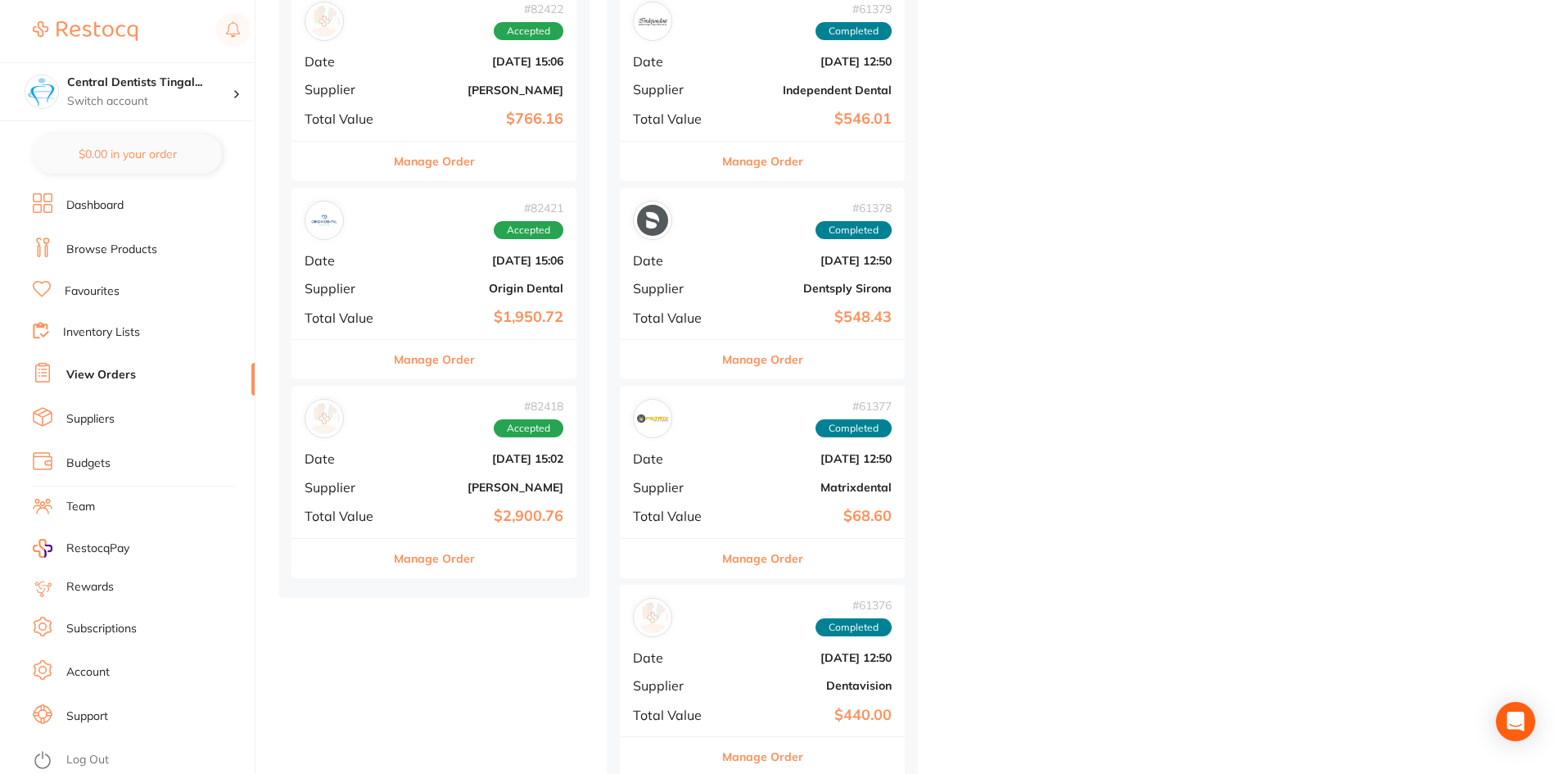
click at [402, 449] on div "# 82418 Accepted Date Jun 5 2025, 15:02 Supplier Henry Schein Halas Total Value…" at bounding box center [433, 461] width 285 height 151
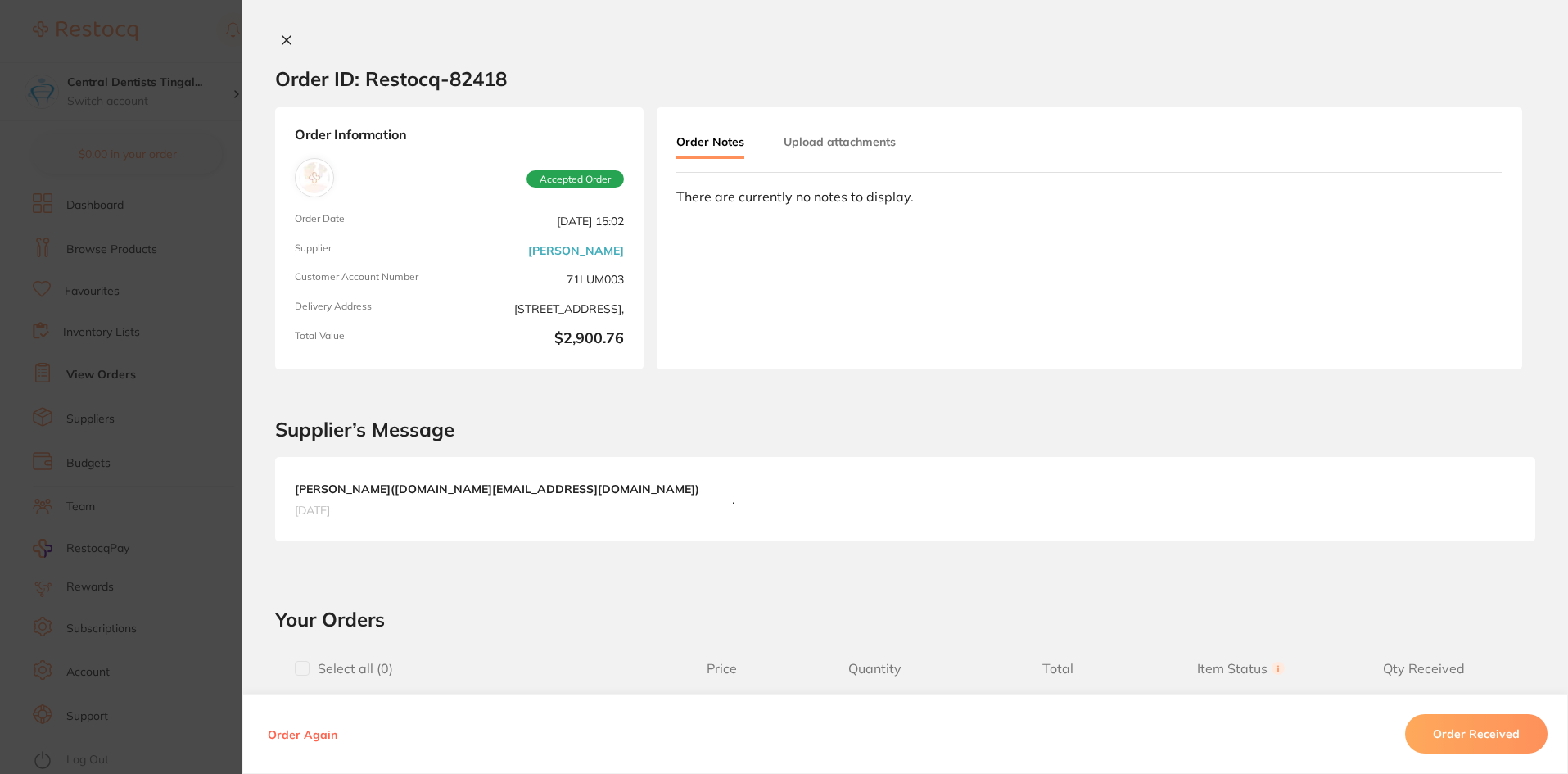
click at [1456, 715] on button "Order Received" at bounding box center [1476, 733] width 142 height 39
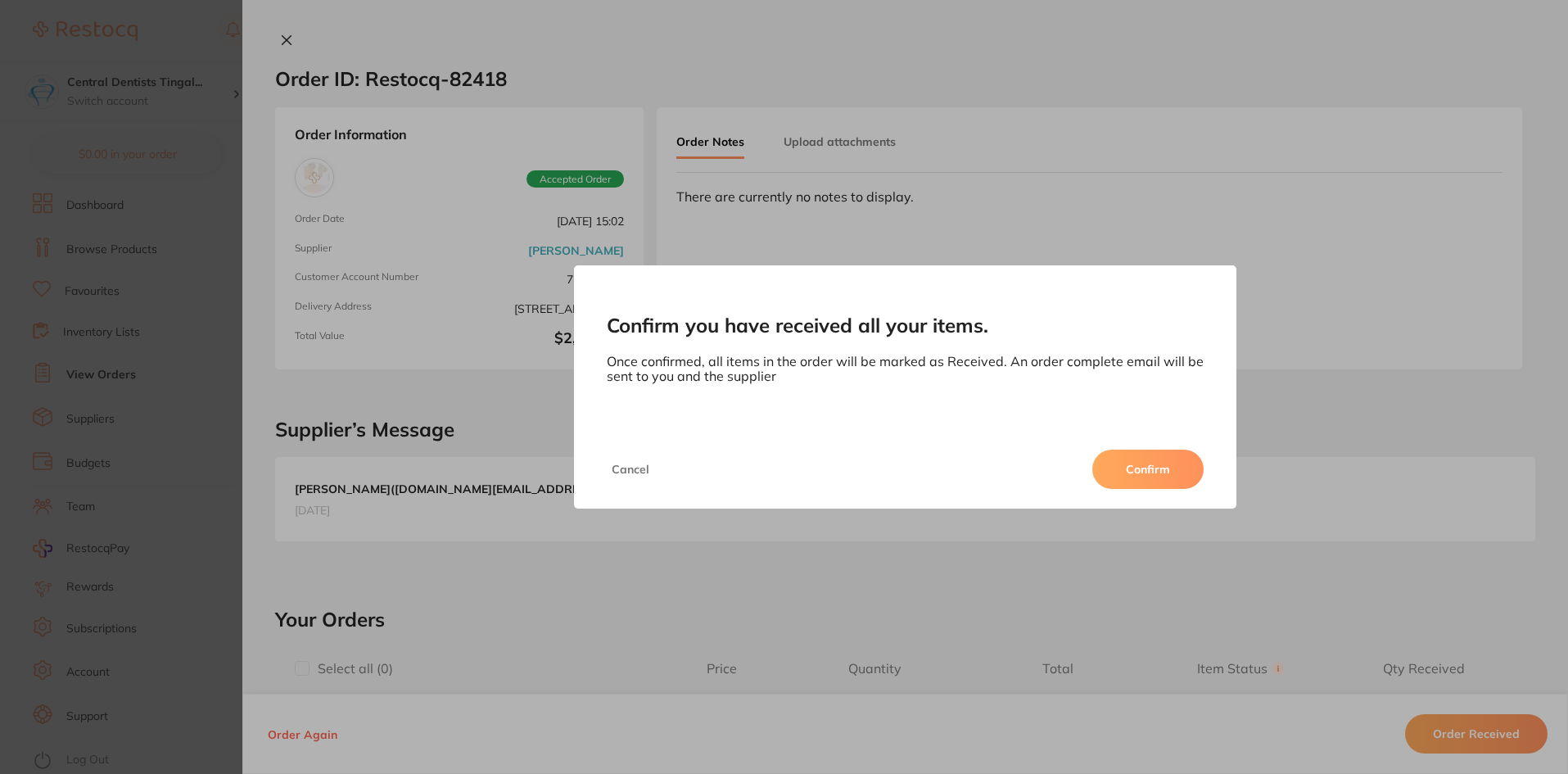
click at [1178, 486] on button "Confirm" at bounding box center [1147, 469] width 111 height 39
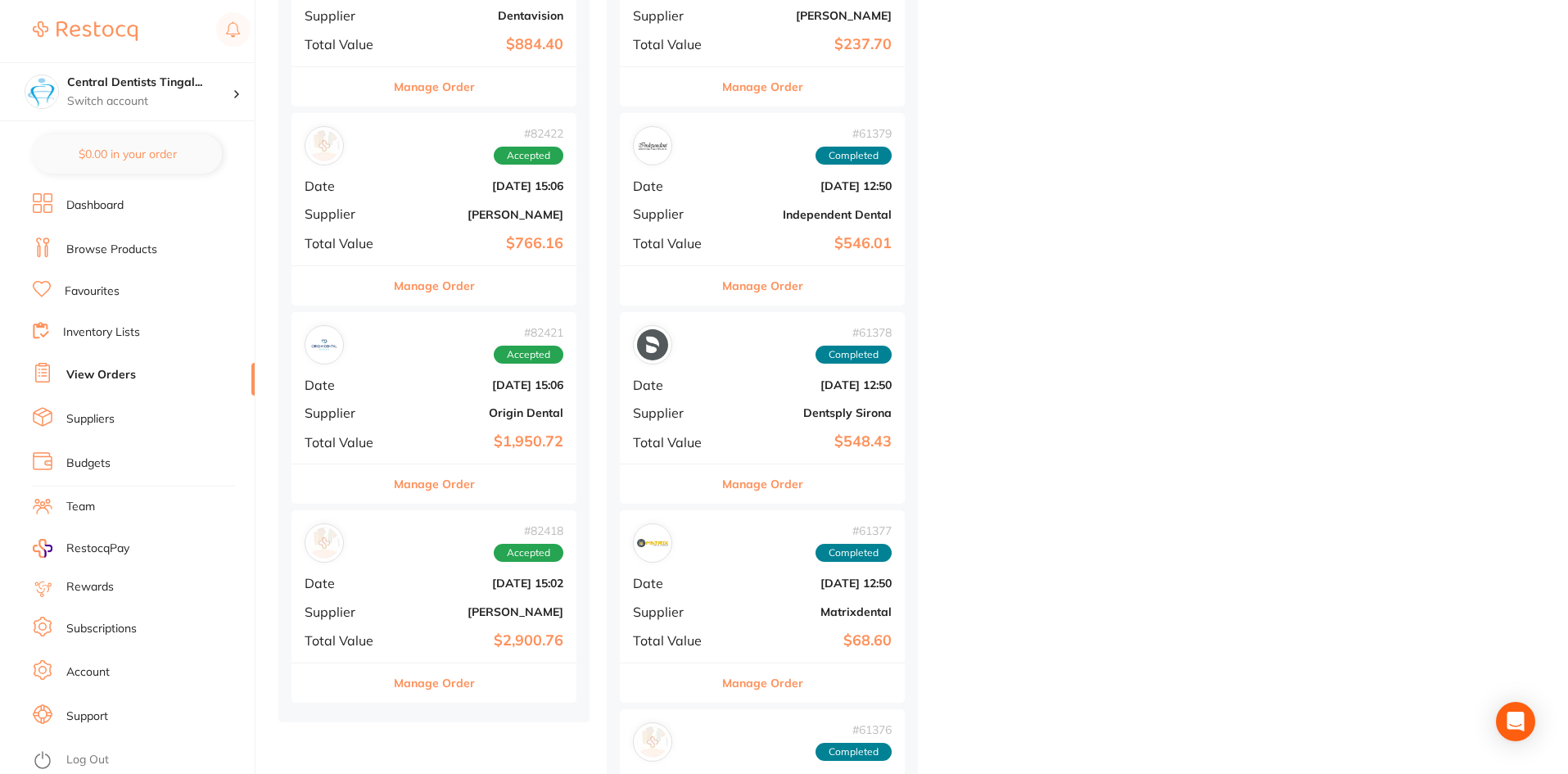
scroll to position [5241, 0]
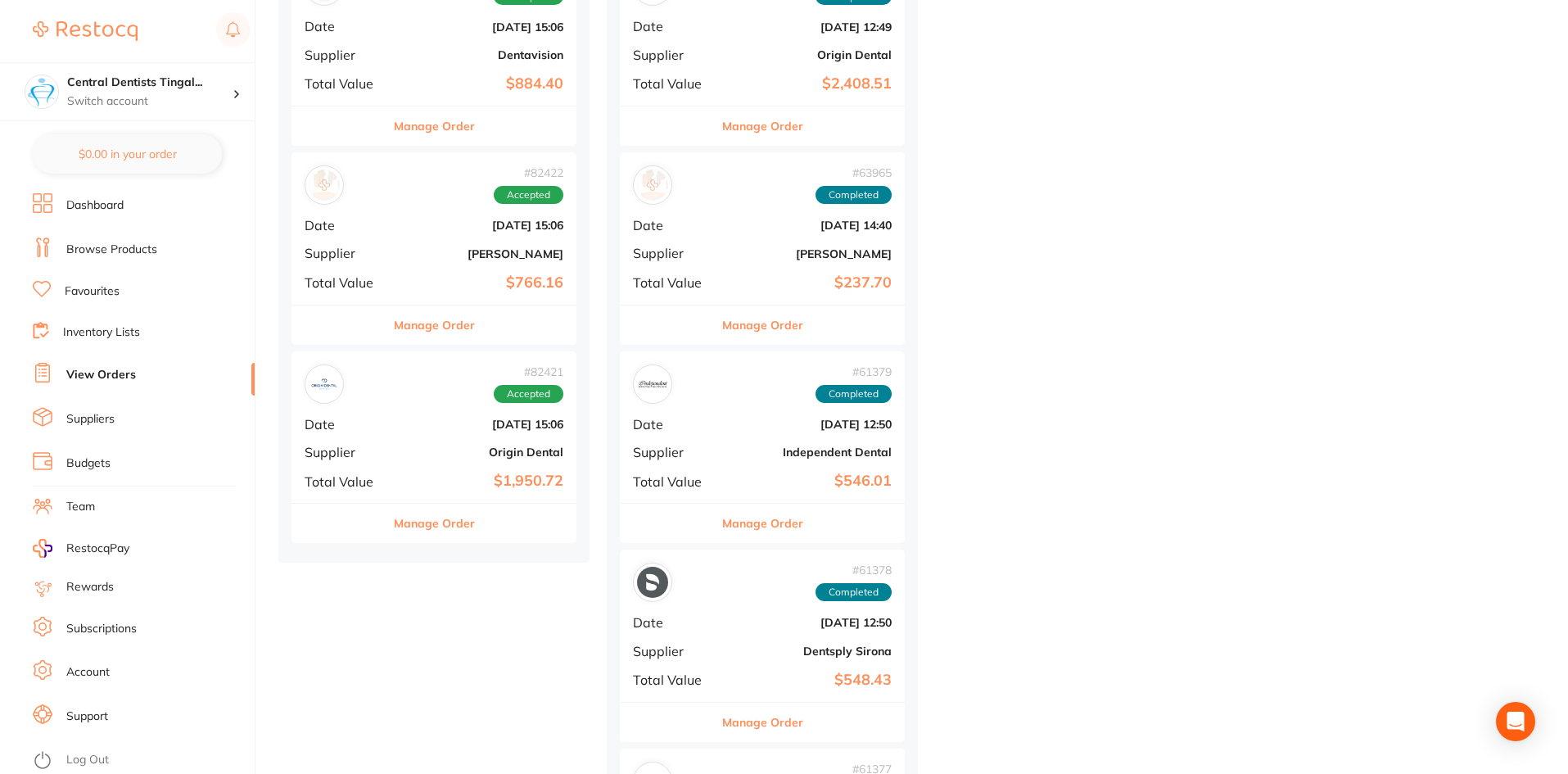
click at [464, 464] on div "# 82421 Accepted Date Jun 5 2025, 15:06 Supplier Origin Dental Total Value $1,9…" at bounding box center [433, 427] width 285 height 151
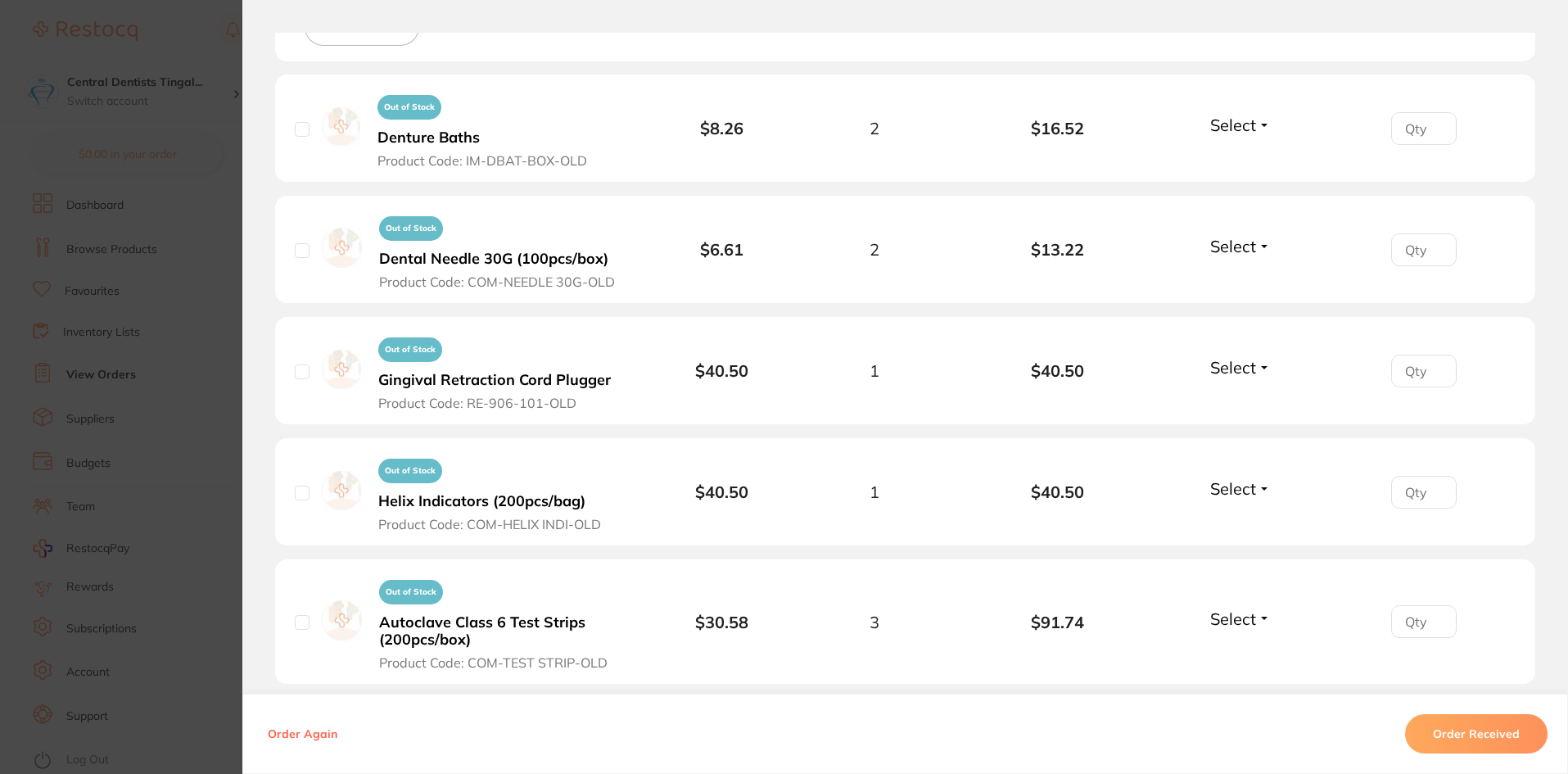
scroll to position [982, 0]
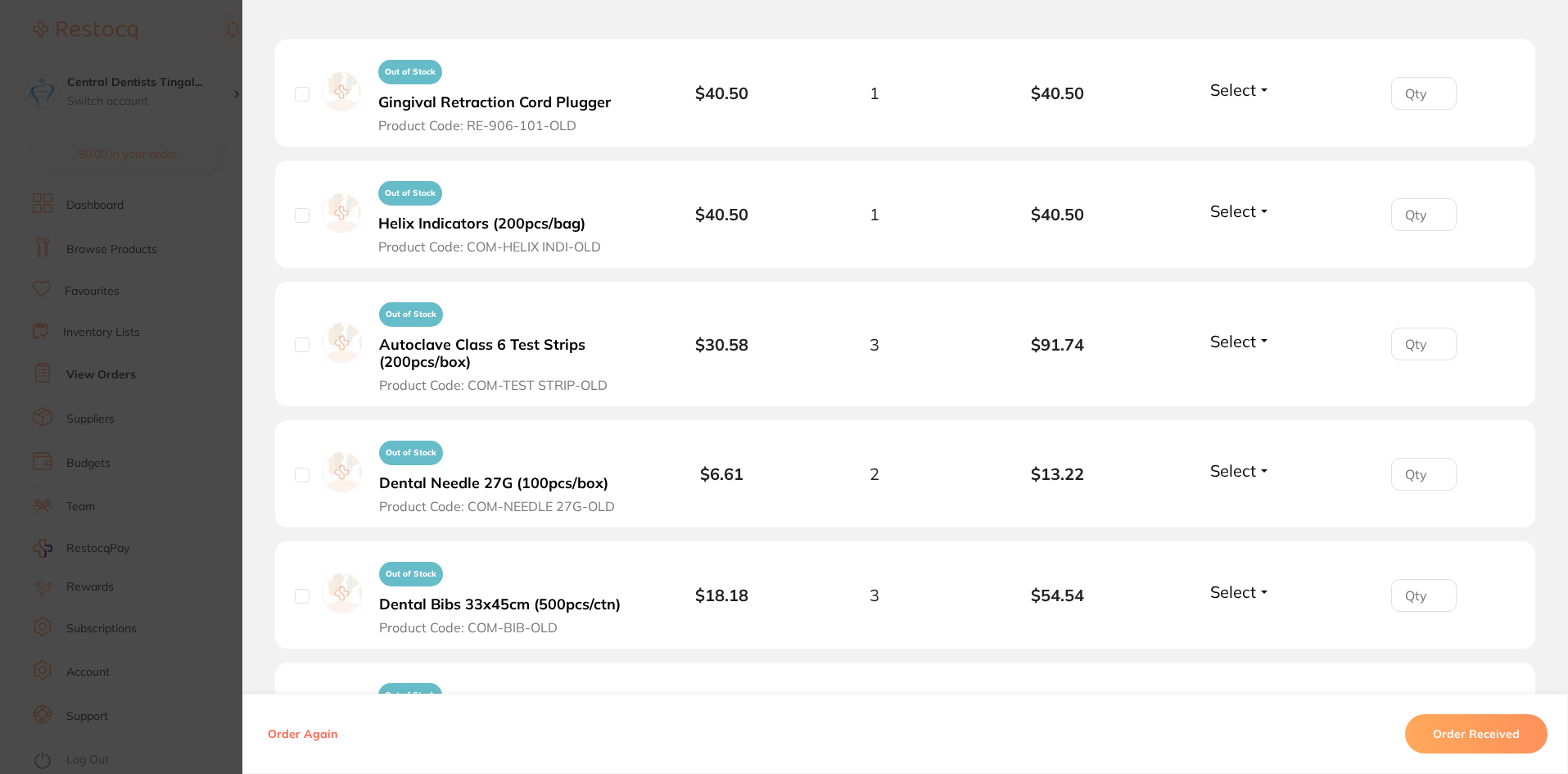
click at [1483, 747] on button "Order Received" at bounding box center [1476, 733] width 142 height 39
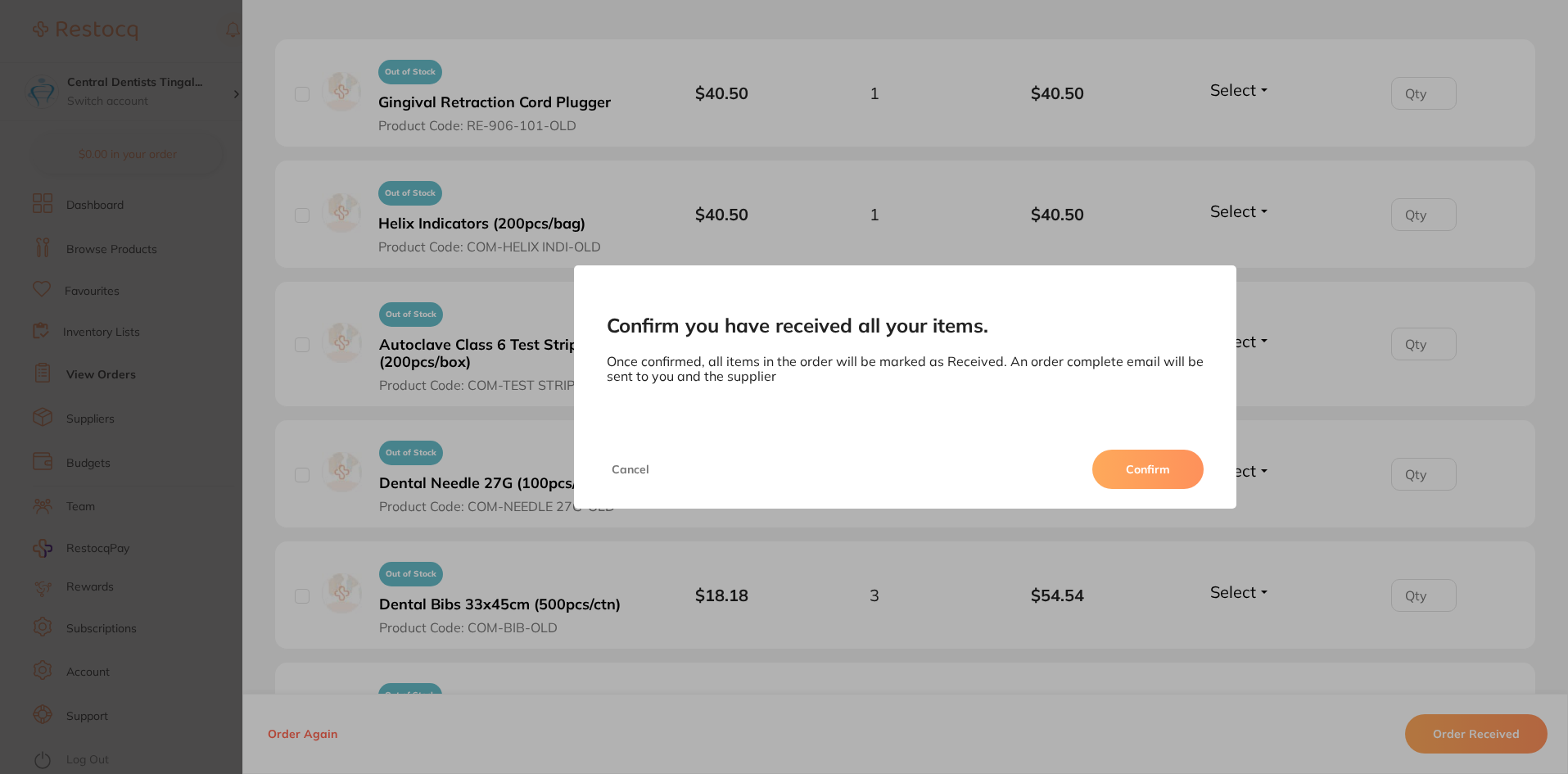
click at [1135, 467] on button "Confirm" at bounding box center [1147, 469] width 111 height 39
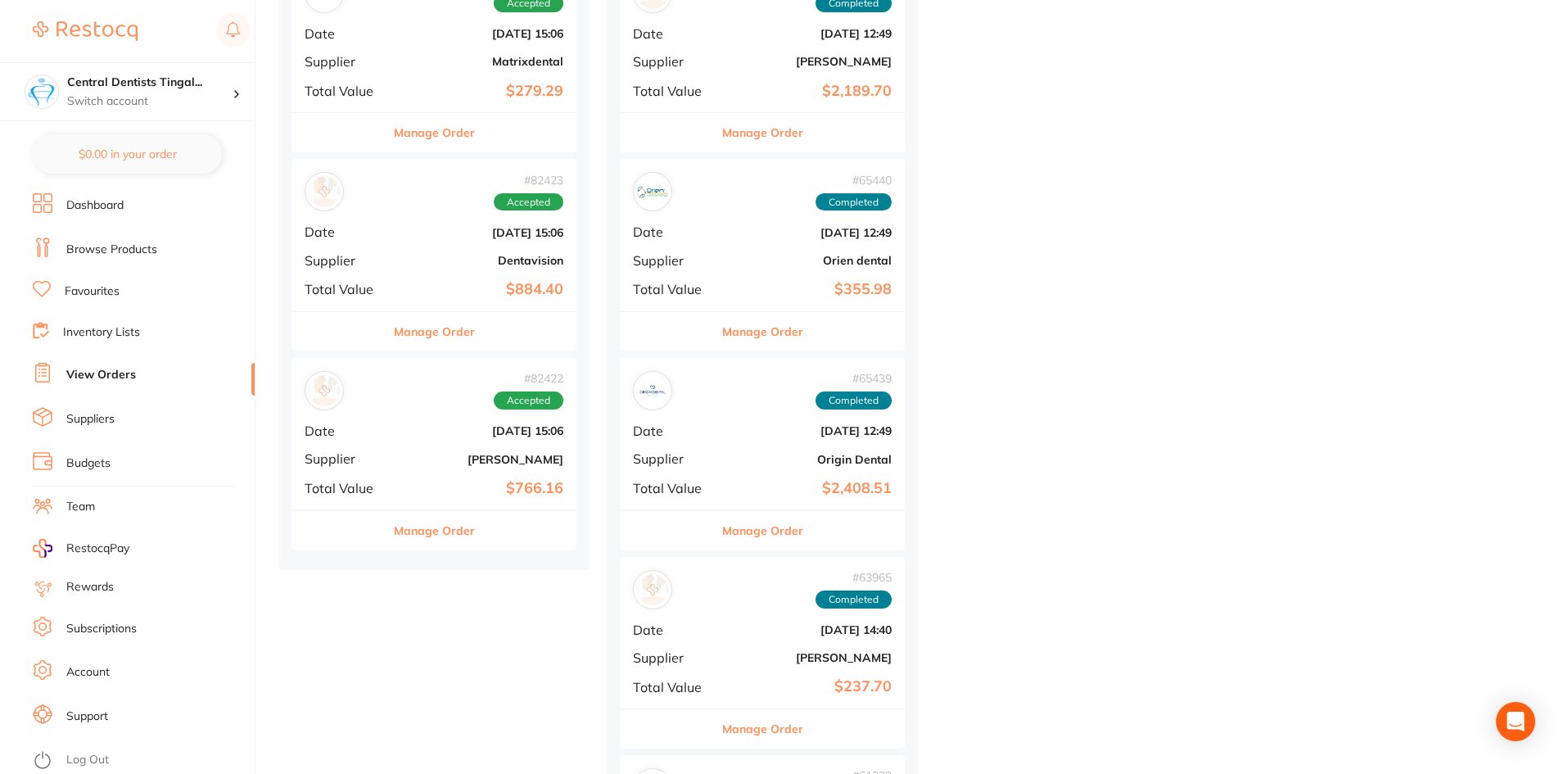
scroll to position [4913, 0]
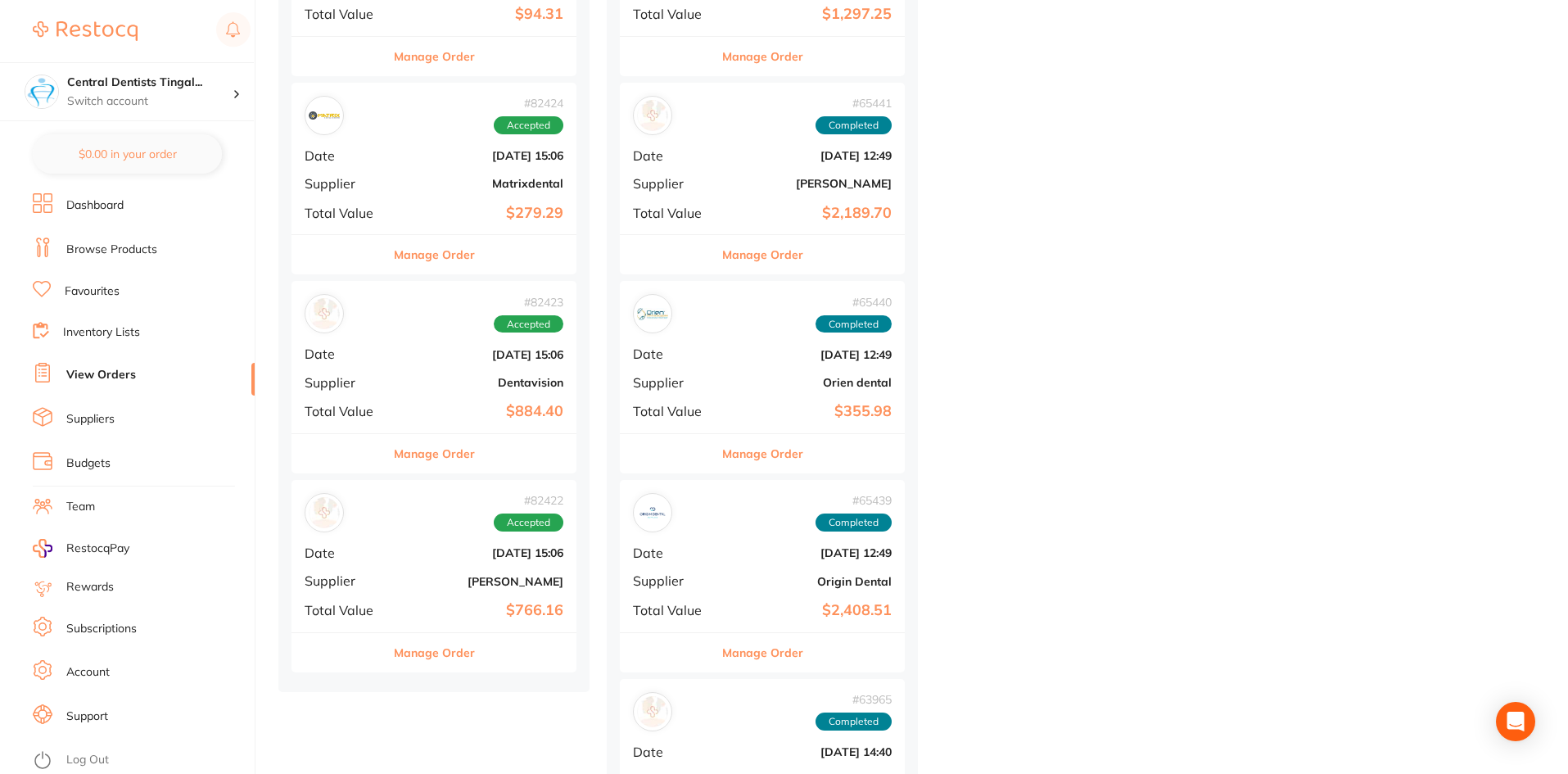
click at [427, 558] on b "Jun 5 2025, 15:06" at bounding box center [482, 553] width 164 height 13
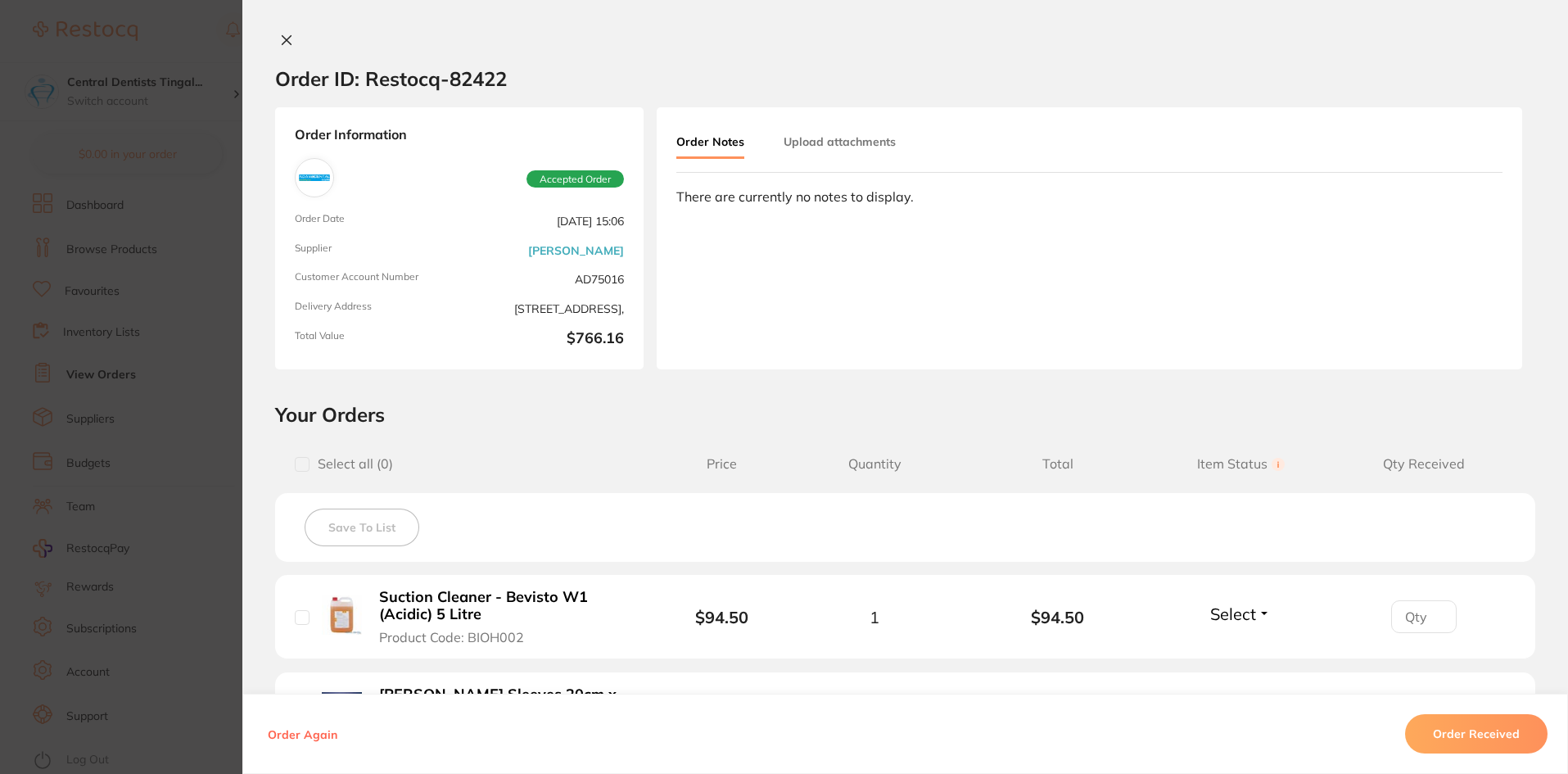
click at [1495, 746] on button "Order Received" at bounding box center [1476, 733] width 142 height 39
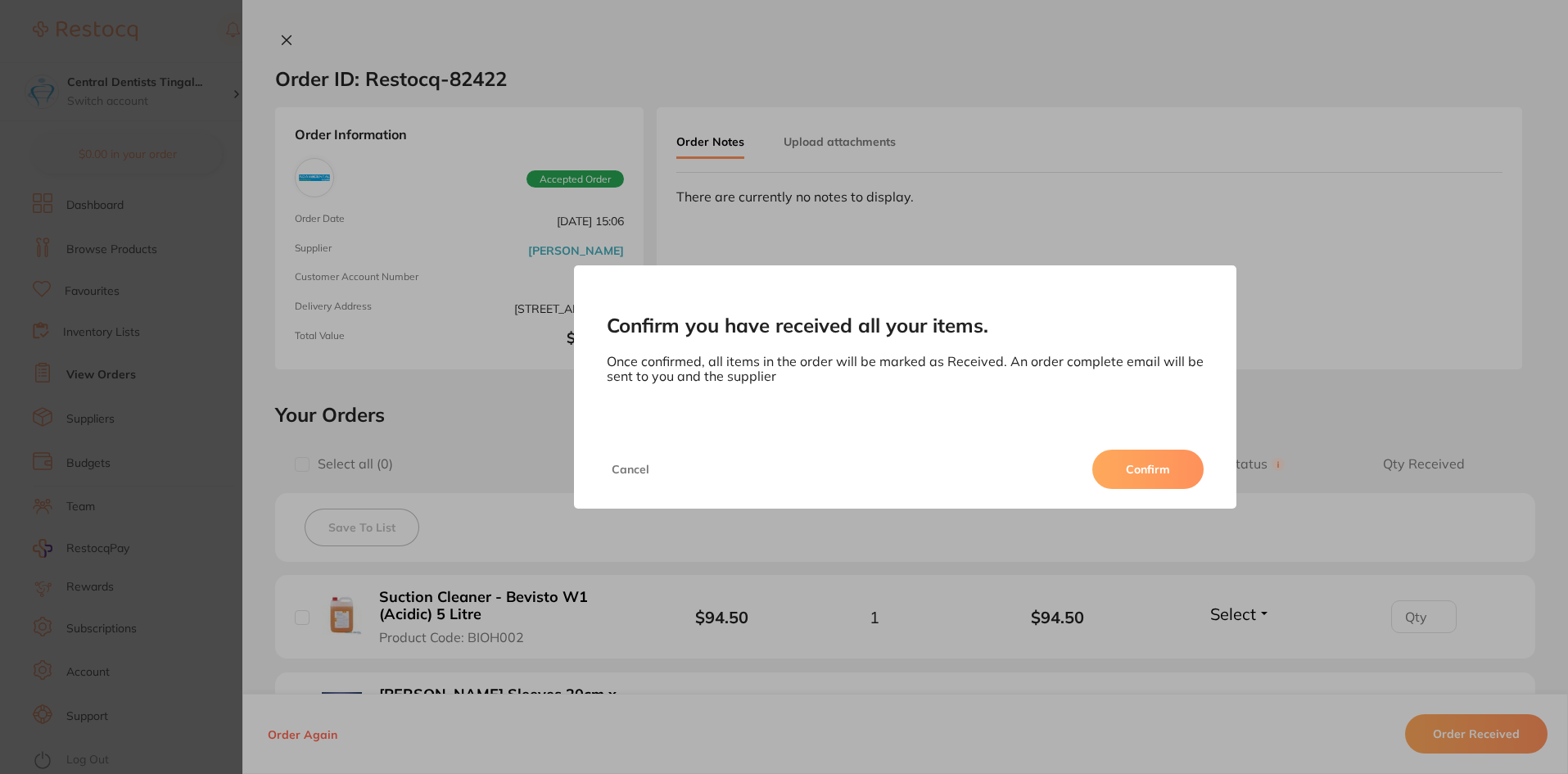
click at [1125, 479] on button "Confirm" at bounding box center [1147, 469] width 111 height 39
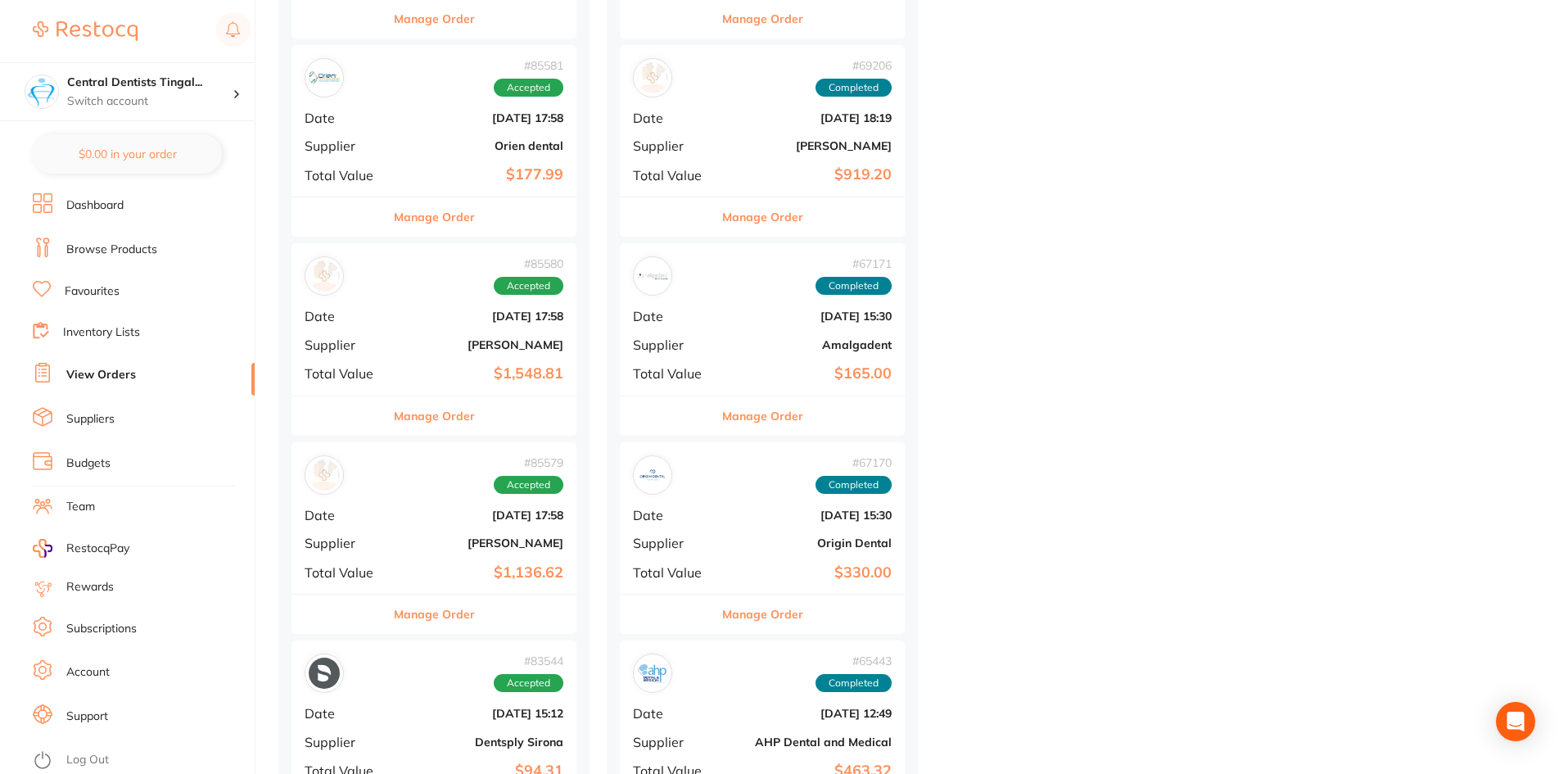
scroll to position [3766, 0]
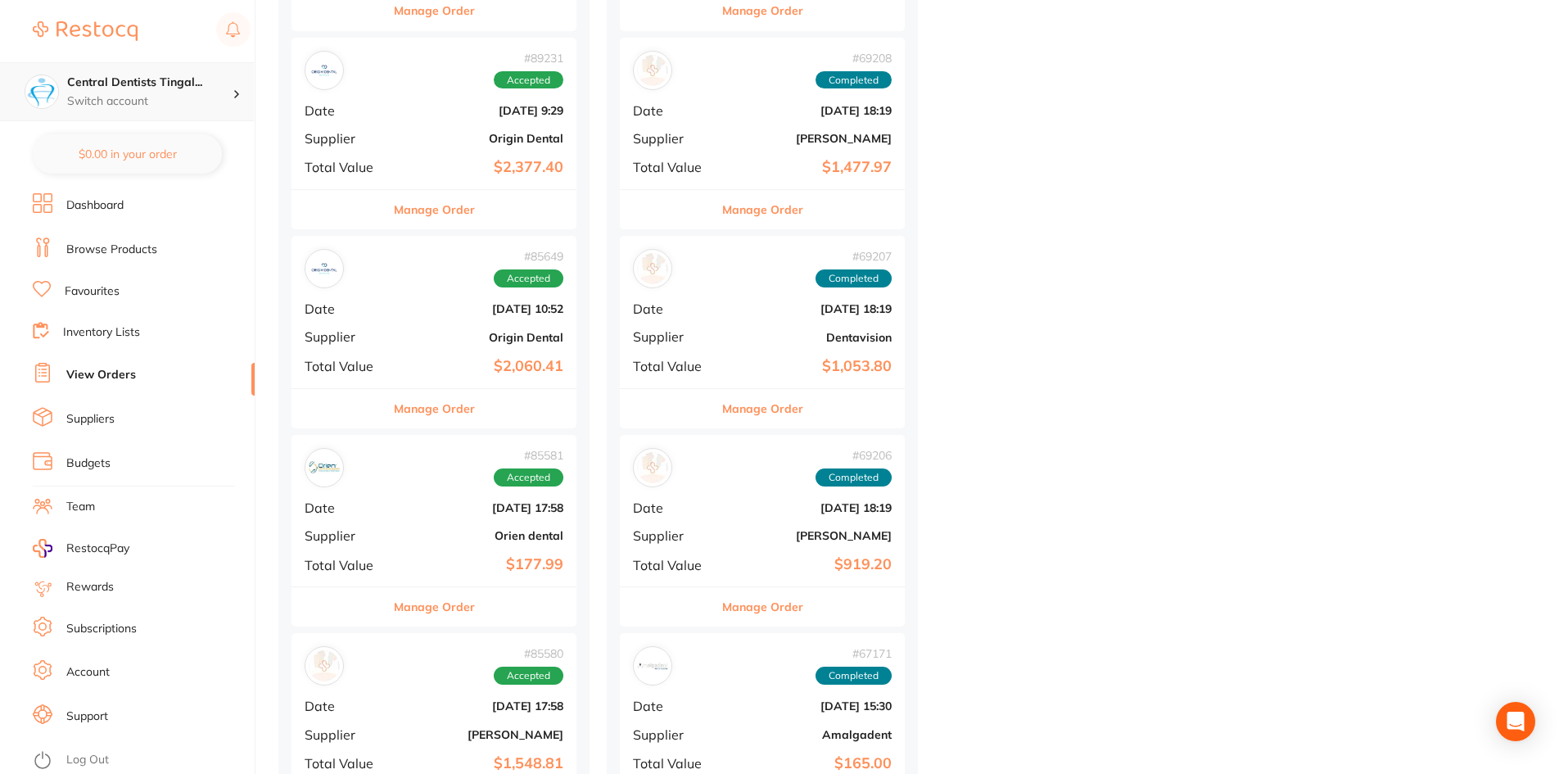
click at [161, 84] on h4 "Central Dentists Tingal..." at bounding box center [150, 83] width 166 height 17
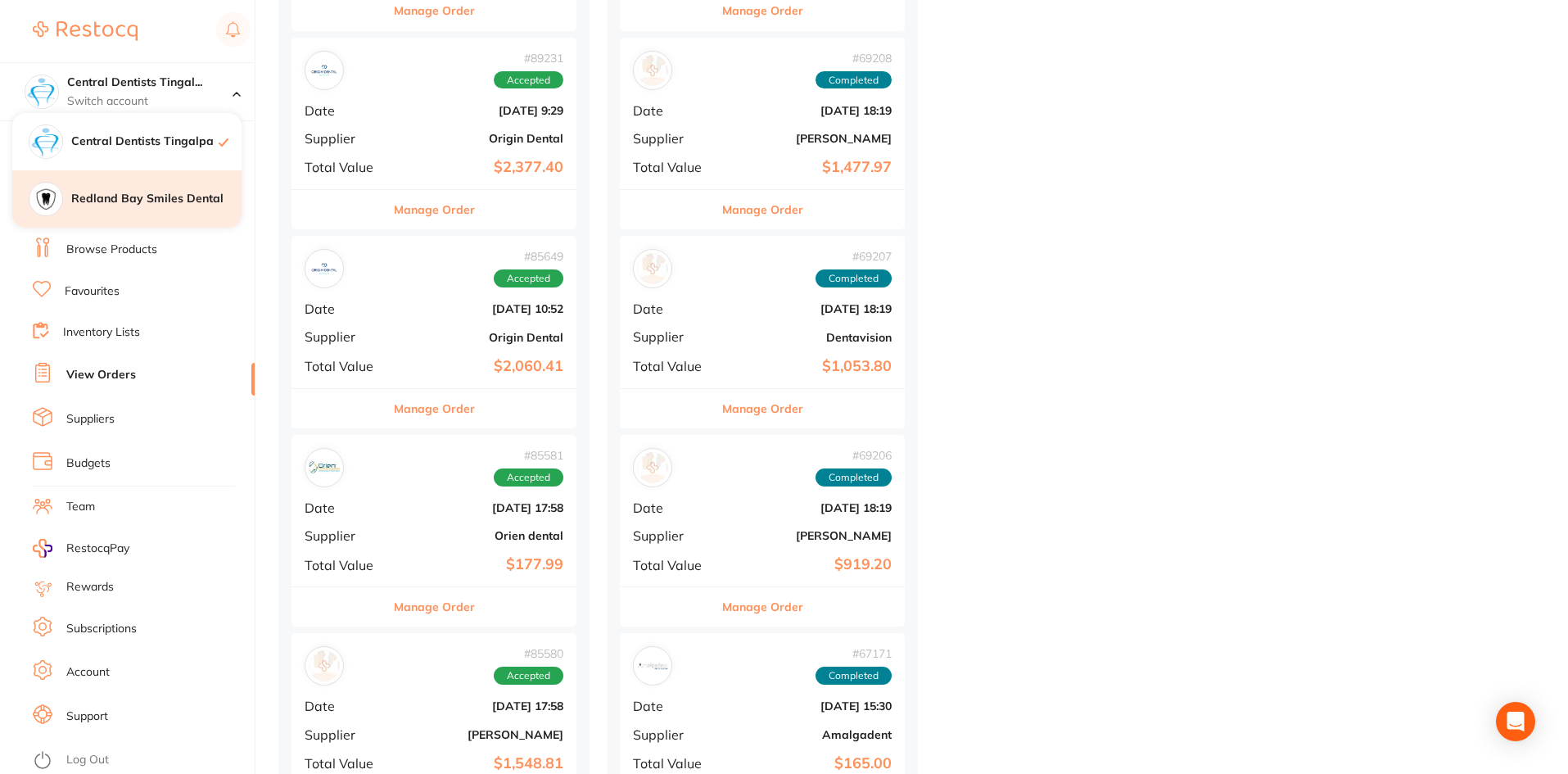
click at [133, 210] on div "Redland Bay Smiles Dental" at bounding box center [127, 199] width 229 height 57
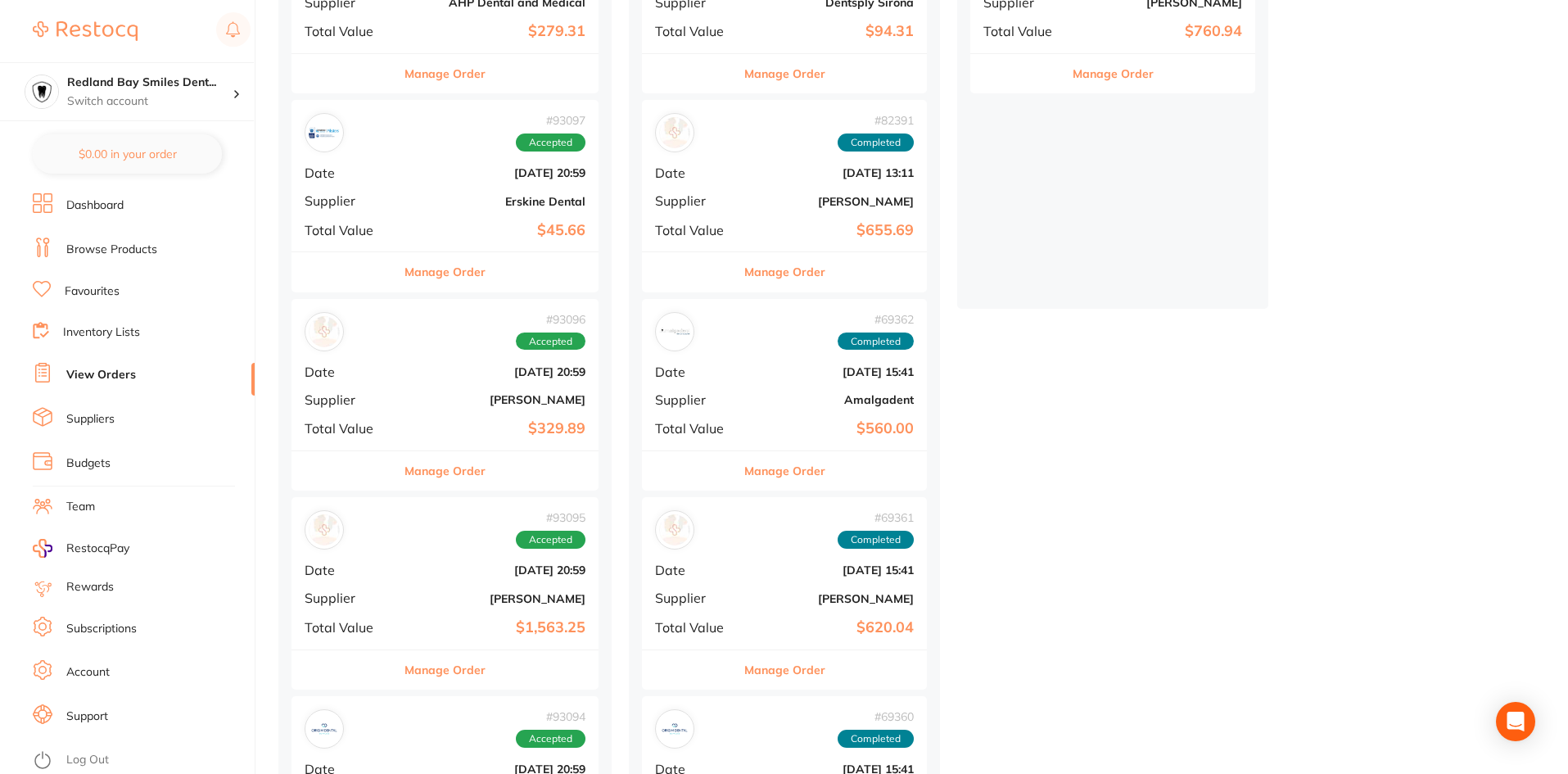
scroll to position [491, 0]
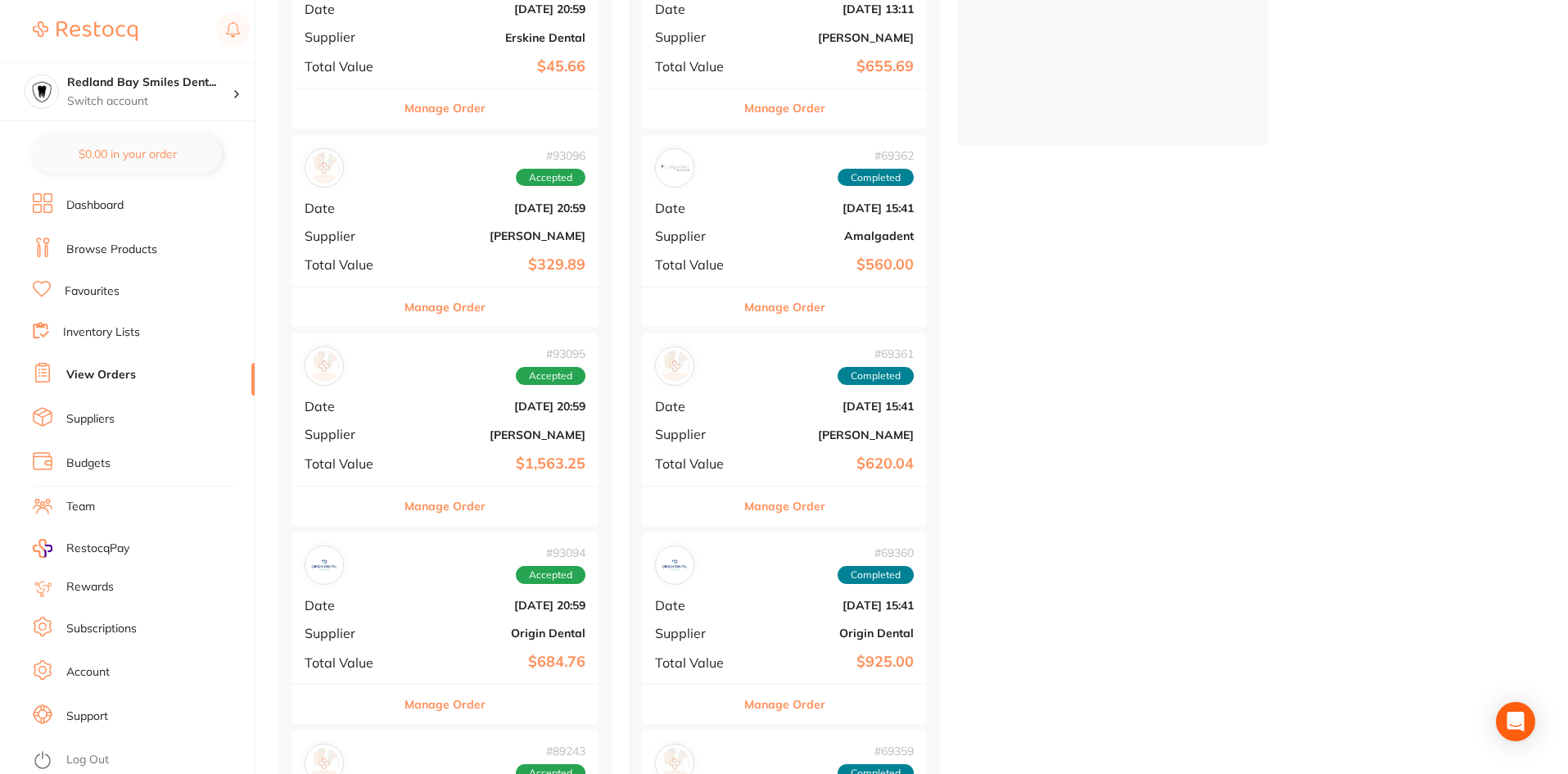
click at [459, 429] on b "[PERSON_NAME]" at bounding box center [495, 435] width 178 height 13
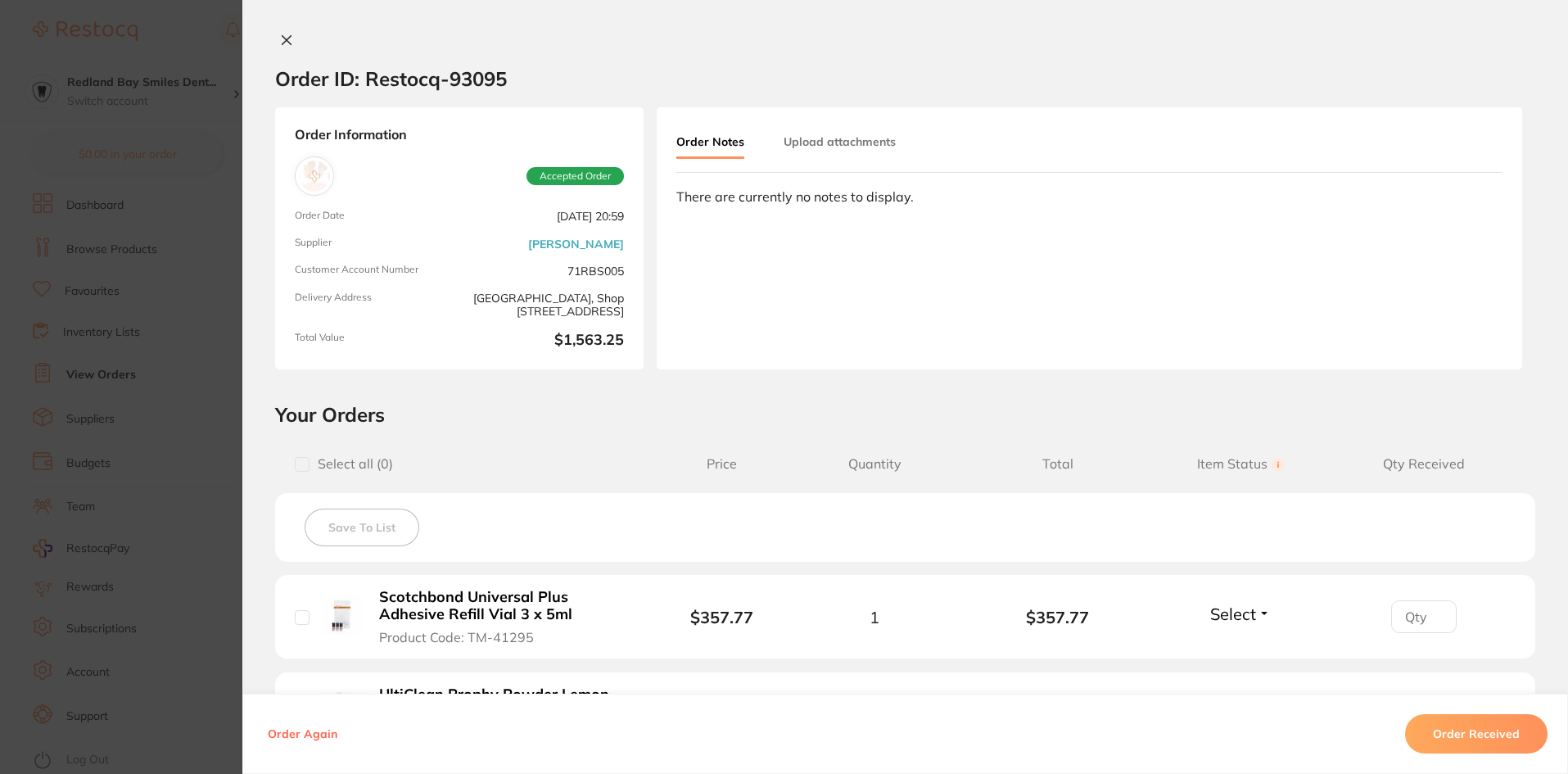
click at [264, 38] on div at bounding box center [905, 41] width 1325 height 18
click at [283, 38] on icon at bounding box center [287, 40] width 9 height 9
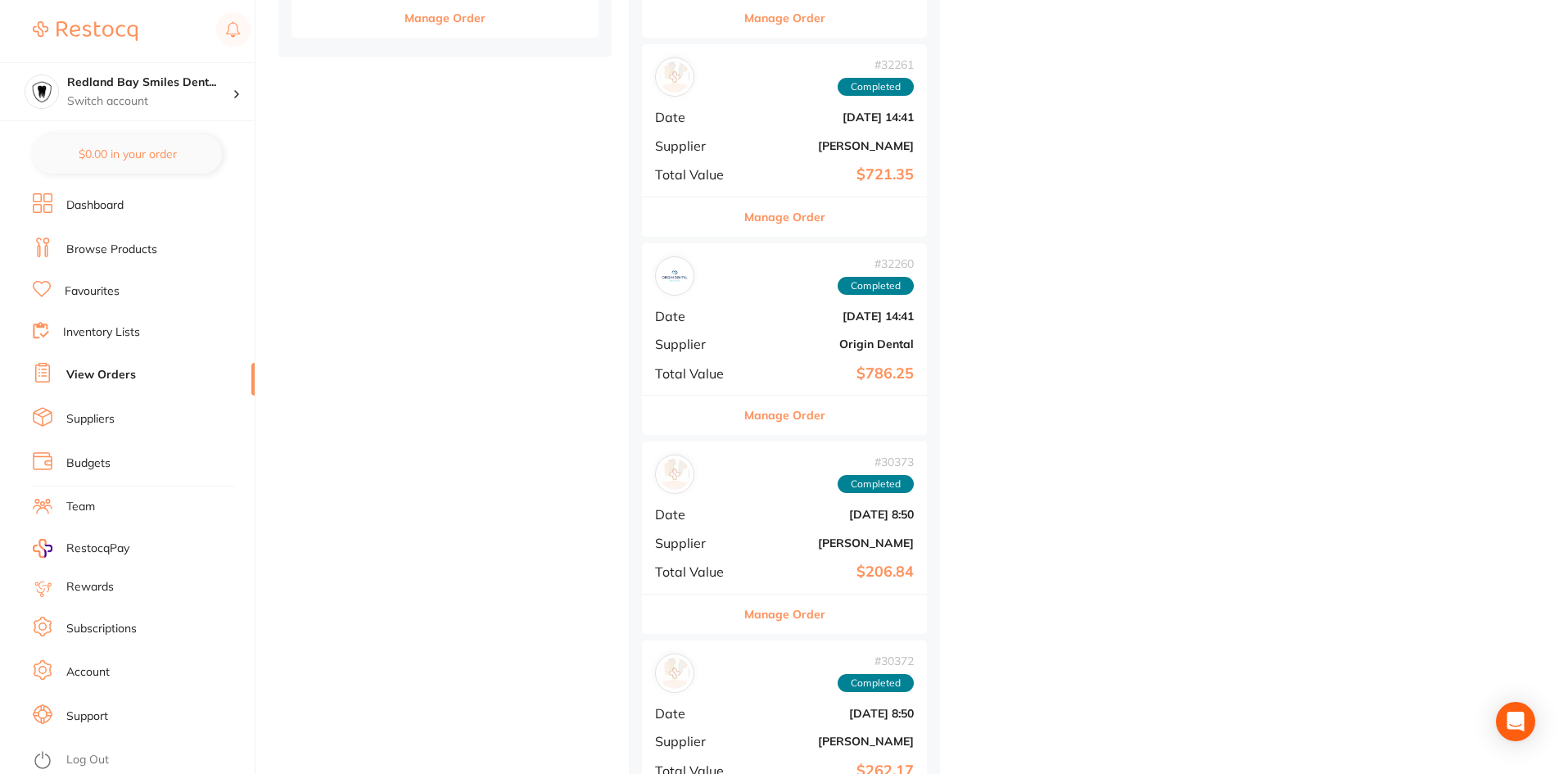
scroll to position [7041, 0]
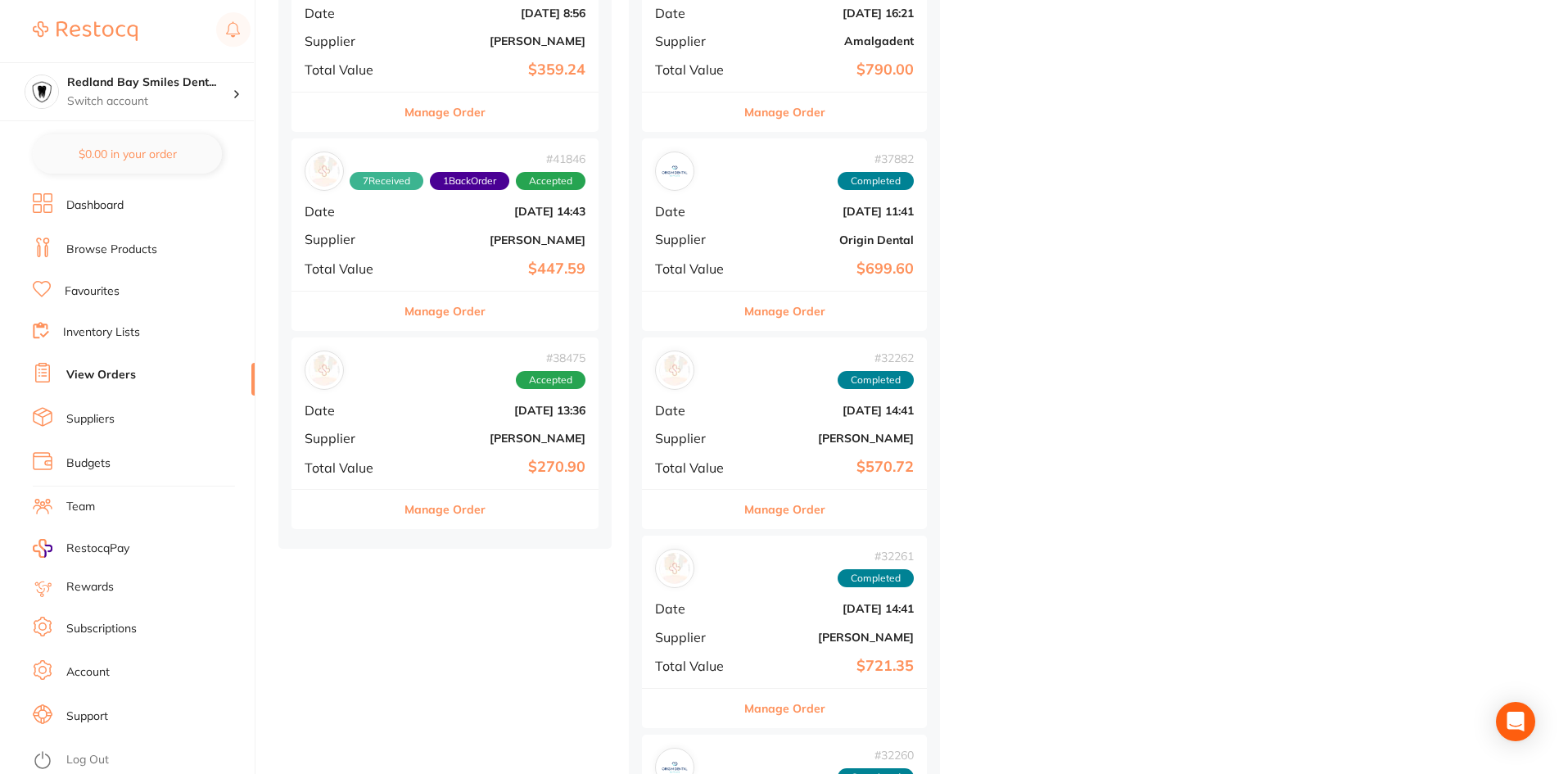
click at [477, 513] on button "Manage Order" at bounding box center [444, 509] width 81 height 39
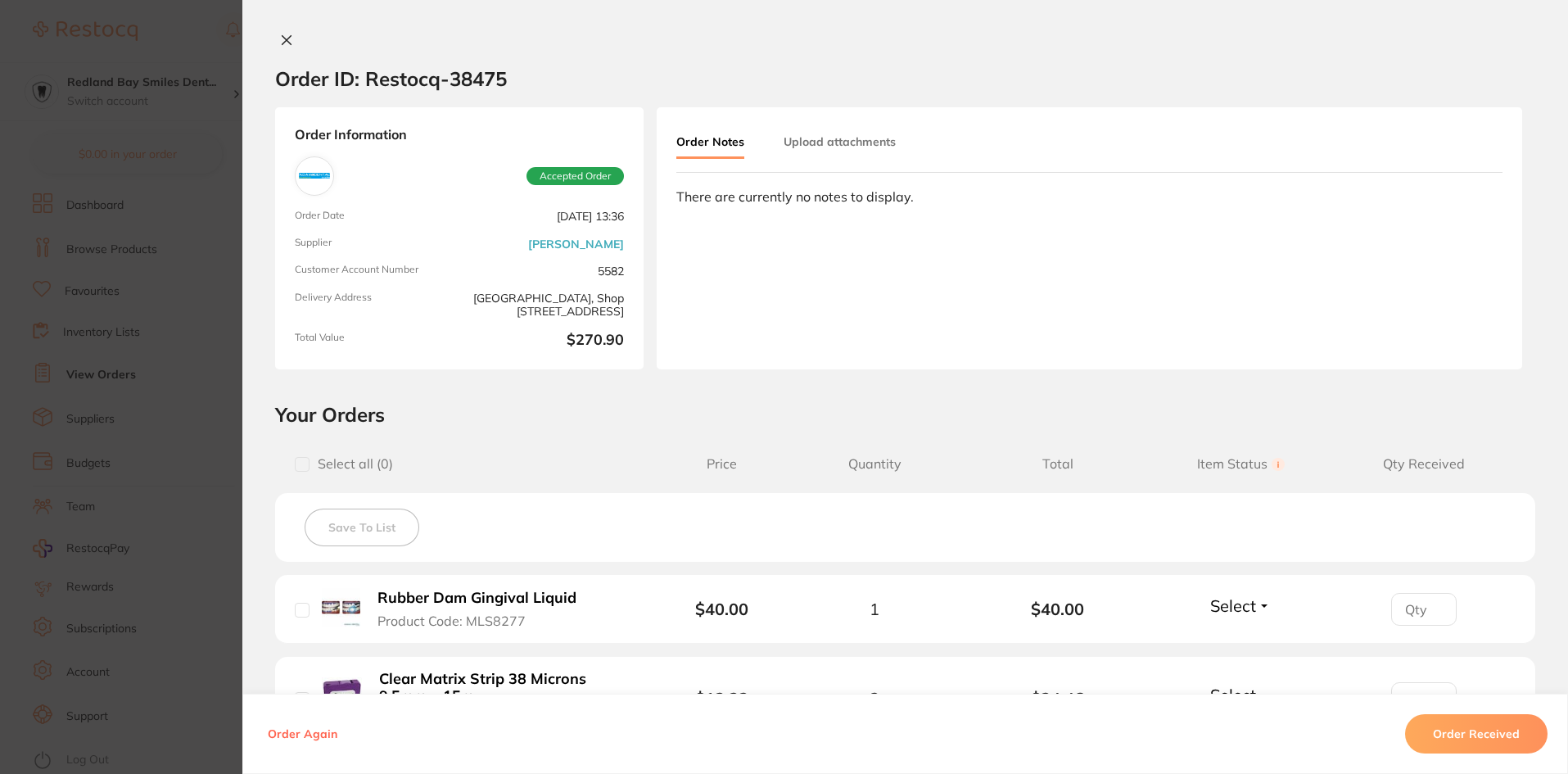
click at [1496, 735] on button "Order Received" at bounding box center [1476, 733] width 142 height 39
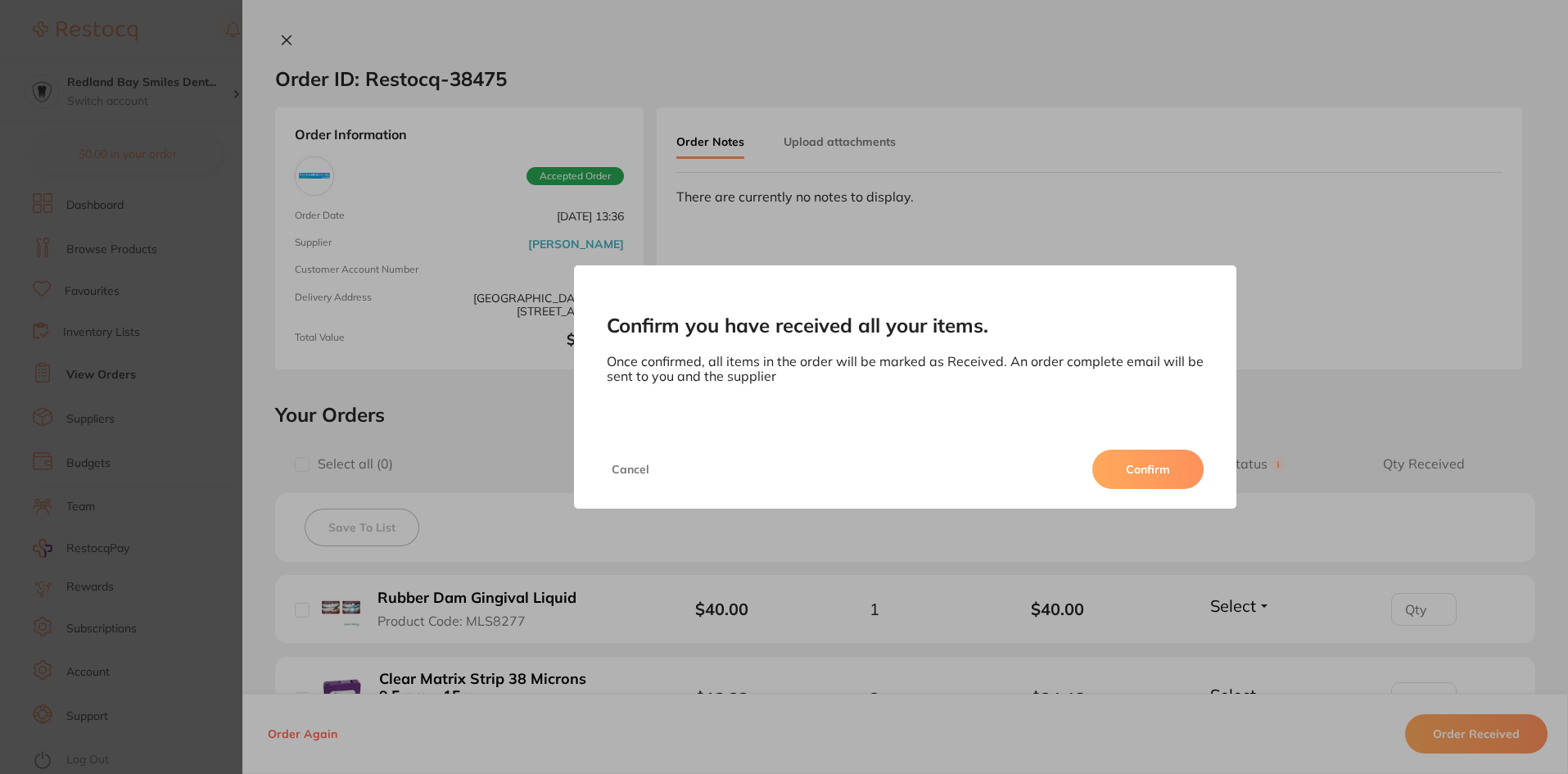
click at [1199, 476] on button "Confirm" at bounding box center [1147, 469] width 111 height 39
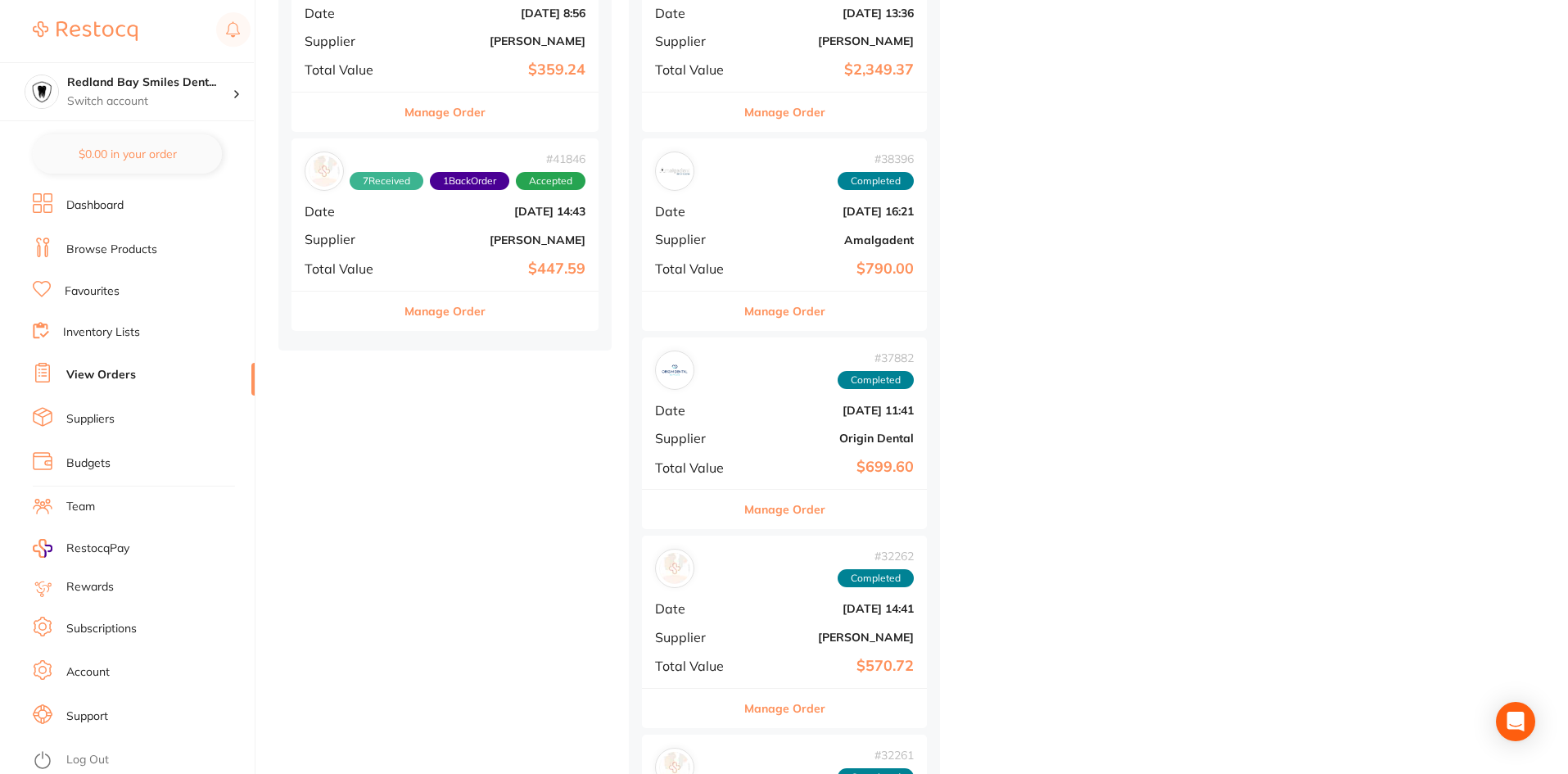
click at [520, 324] on div "Manage Order" at bounding box center [444, 310] width 307 height 40
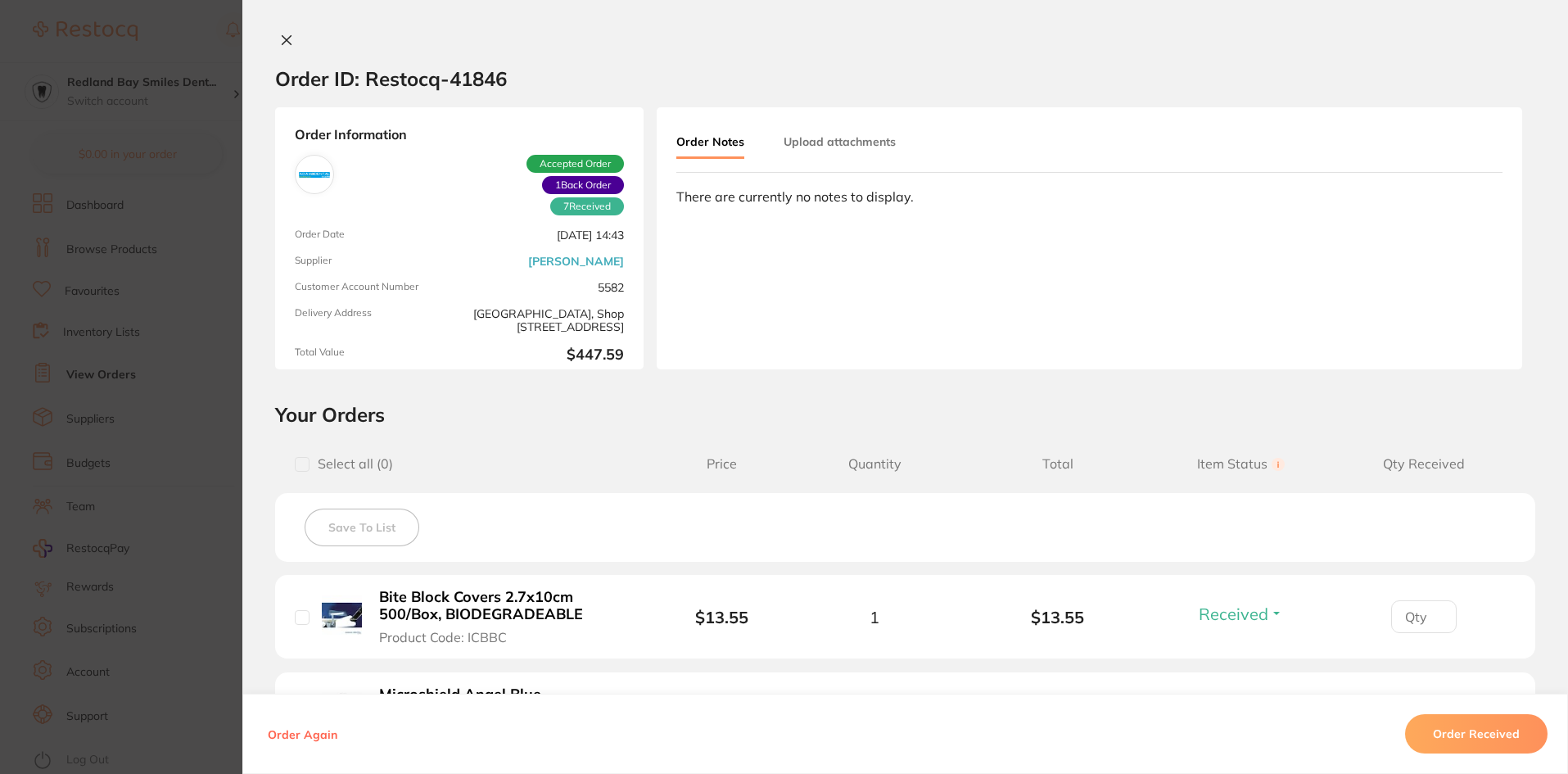
click at [1499, 726] on button "Order Received" at bounding box center [1476, 733] width 142 height 39
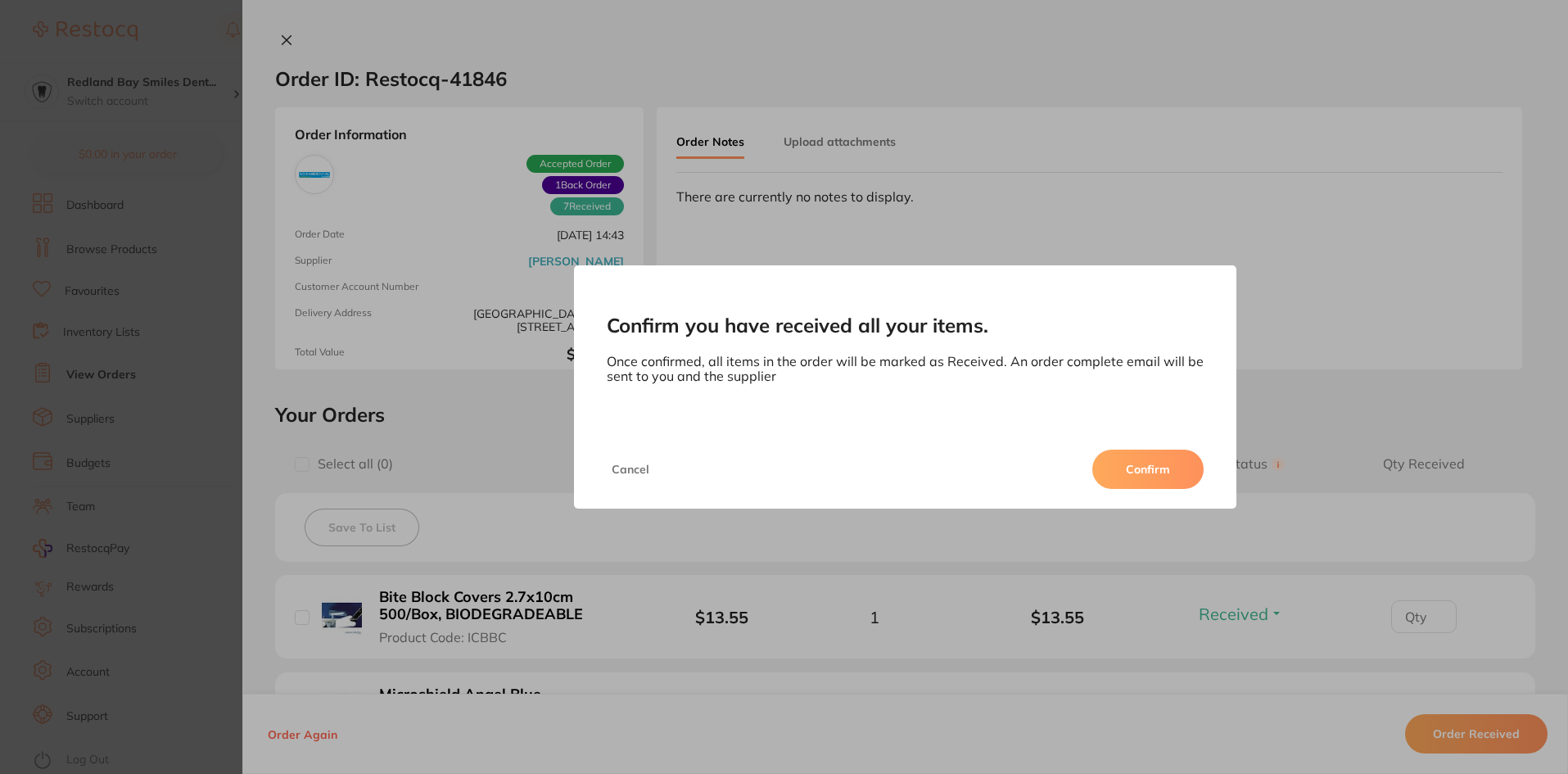
click at [1166, 454] on button "Confirm" at bounding box center [1147, 469] width 111 height 39
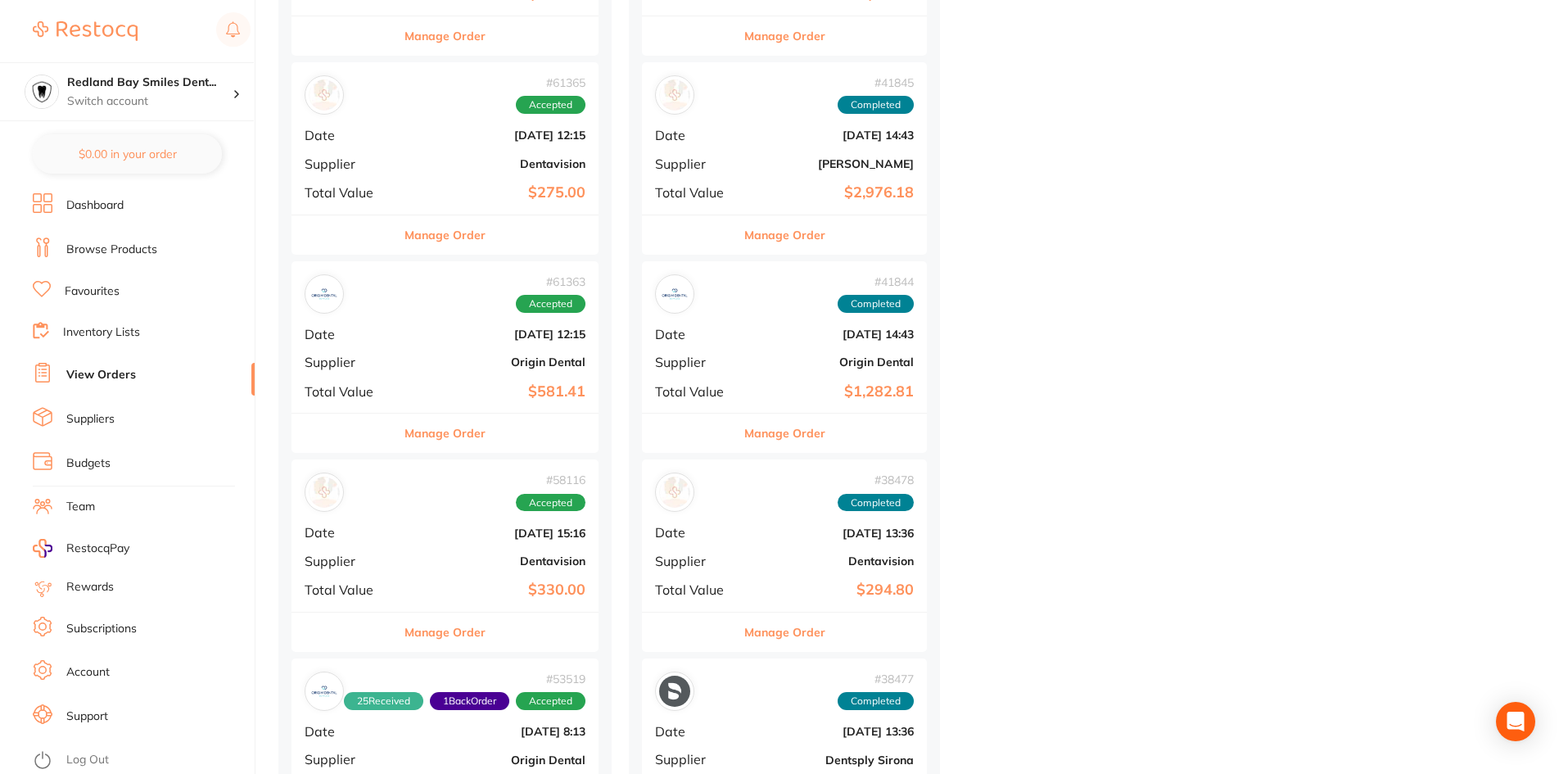
scroll to position [6059, 0]
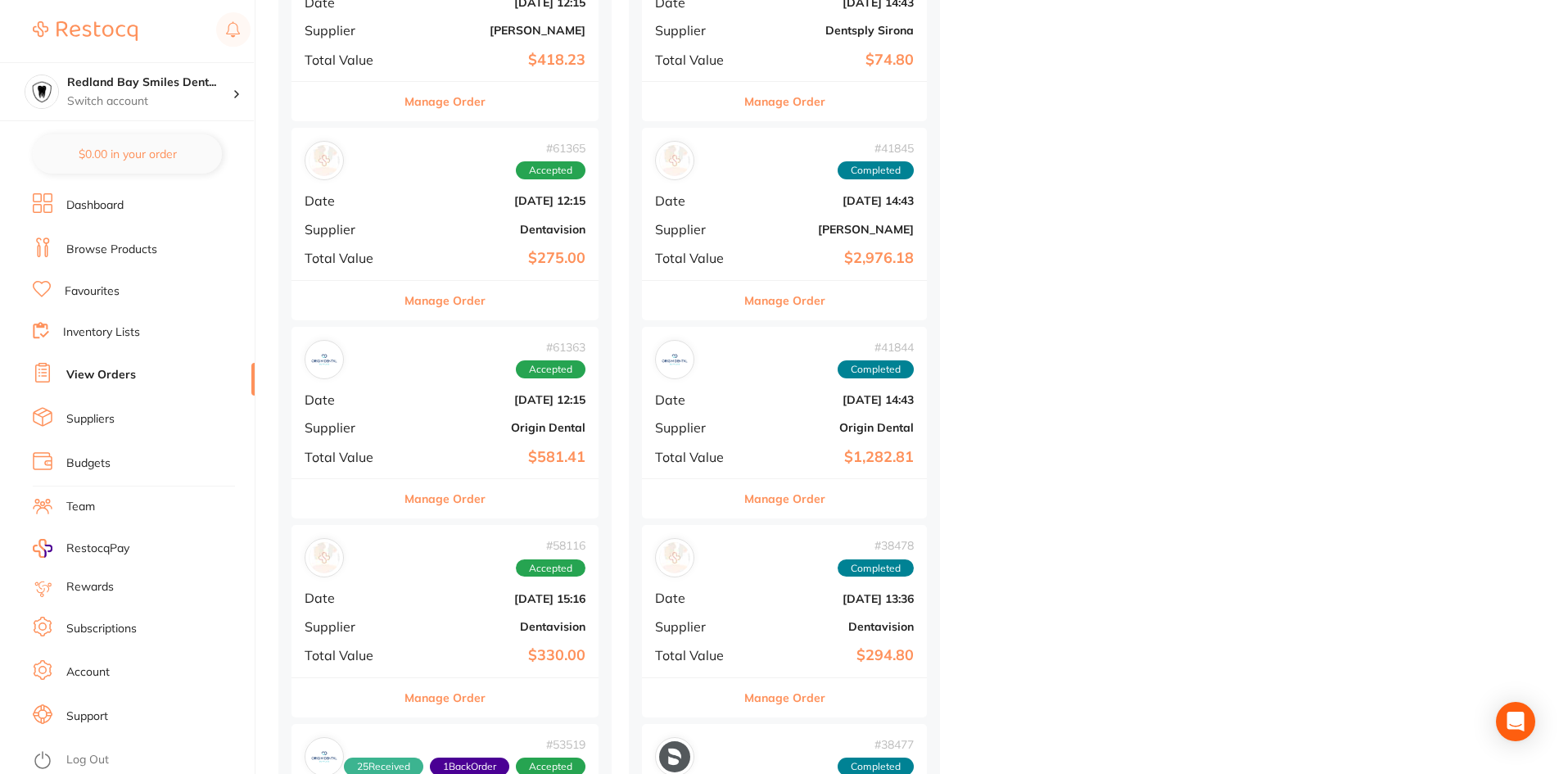
click at [495, 705] on div "Manage Order" at bounding box center [444, 697] width 307 height 40
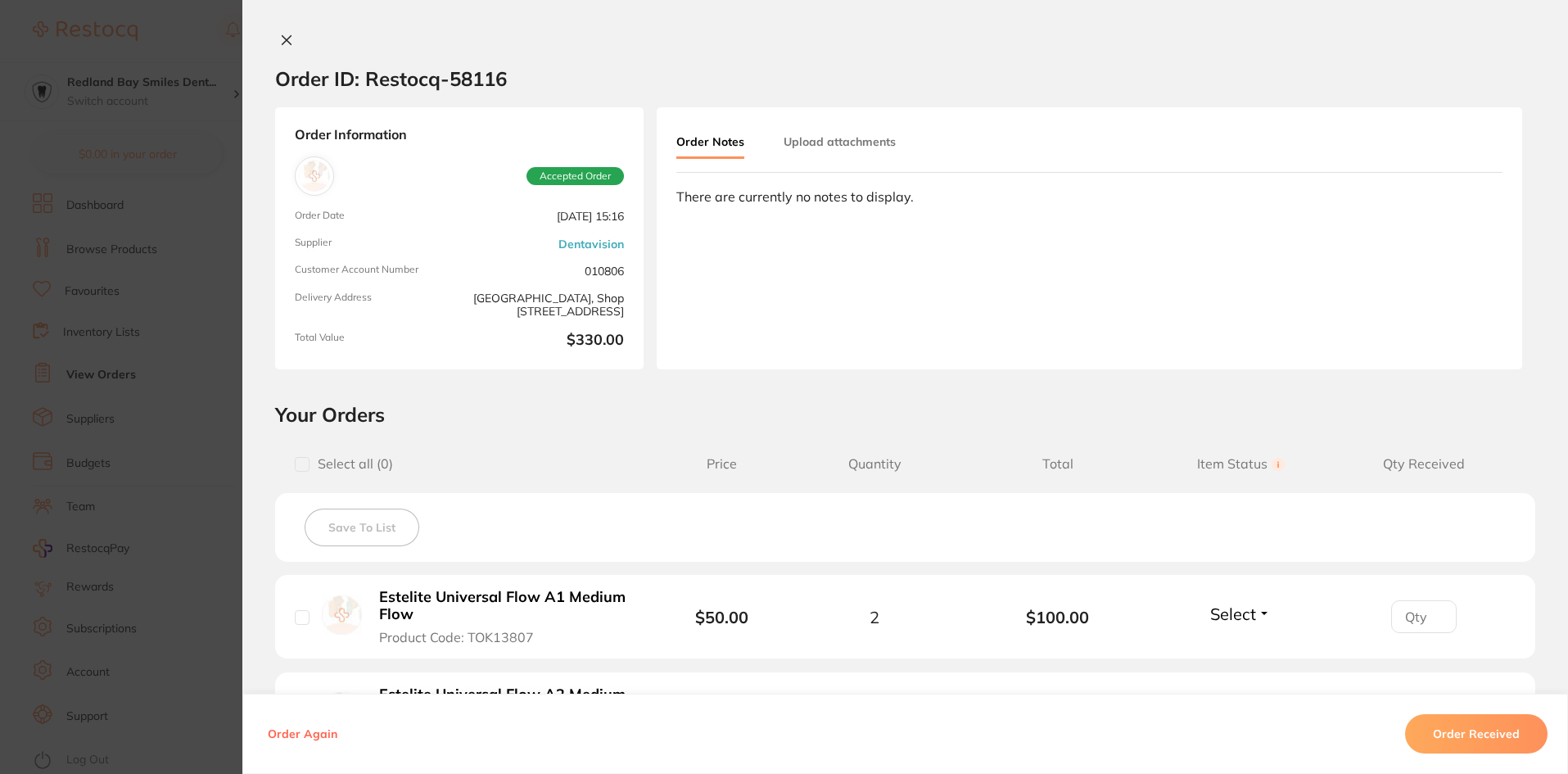
click at [1486, 749] on button "Order Received" at bounding box center [1476, 733] width 142 height 39
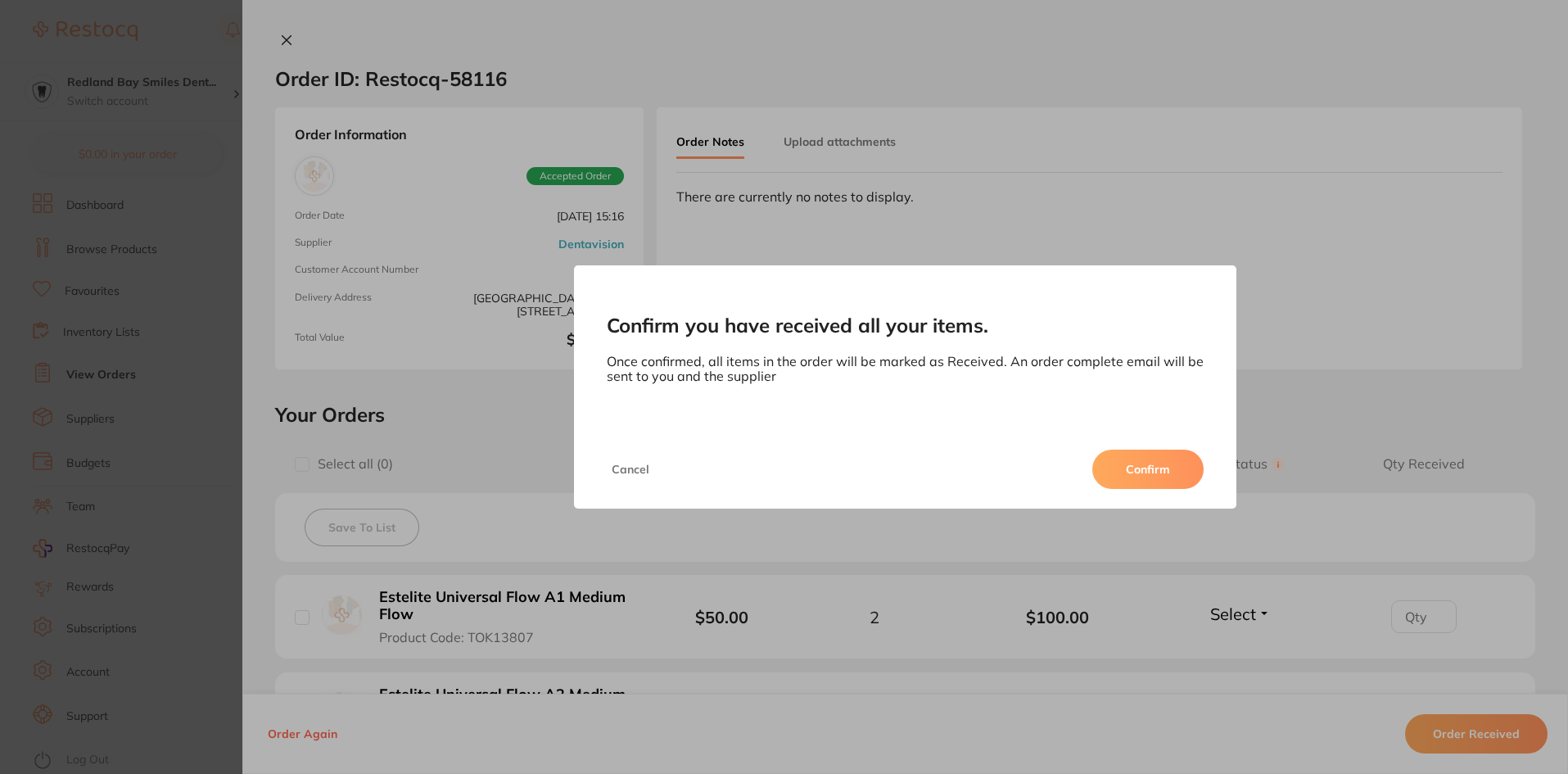
click at [1162, 449] on button "Confirm" at bounding box center [1147, 469] width 111 height 39
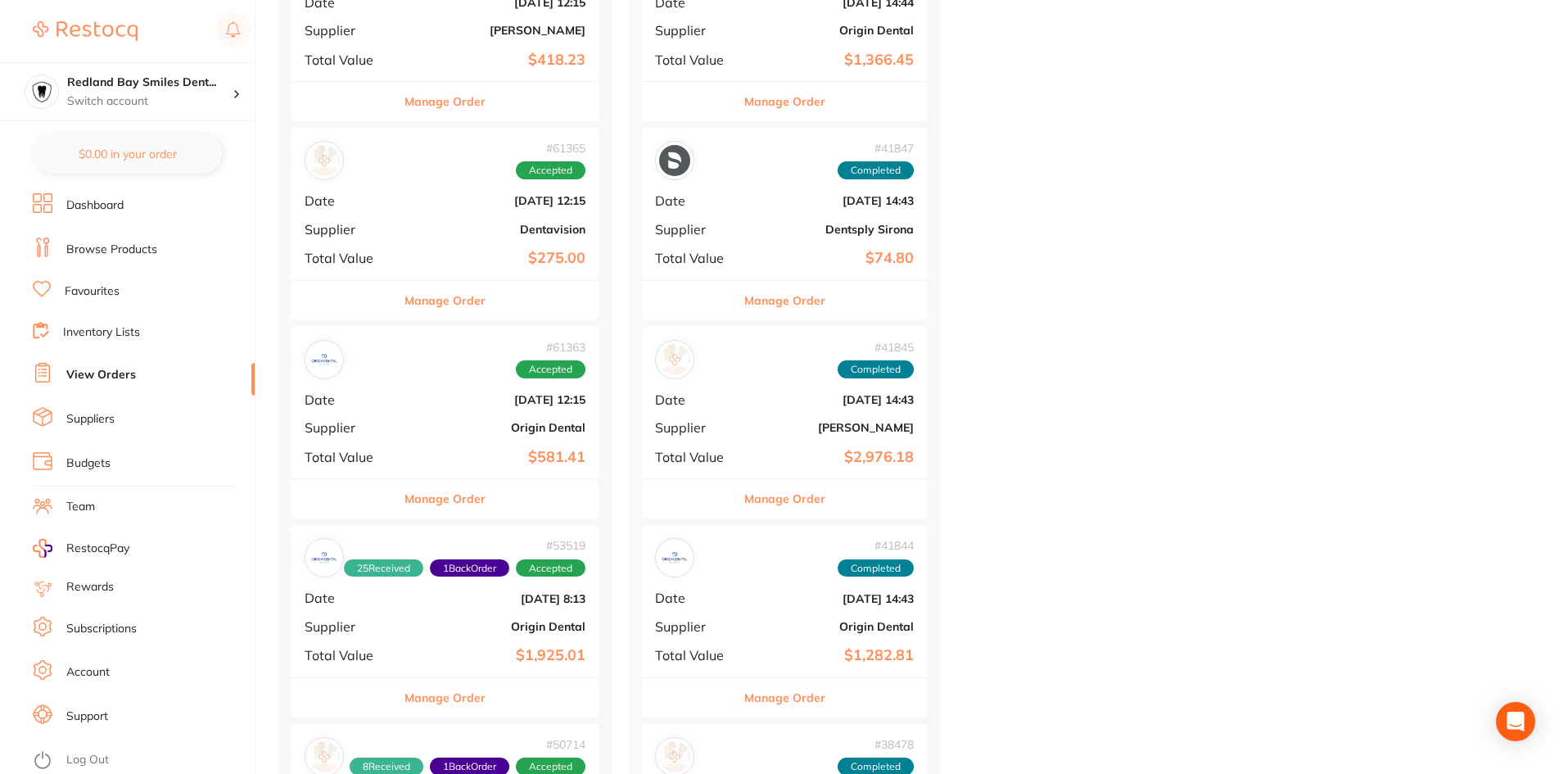
click at [478, 506] on button "Manage Order" at bounding box center [444, 498] width 81 height 39
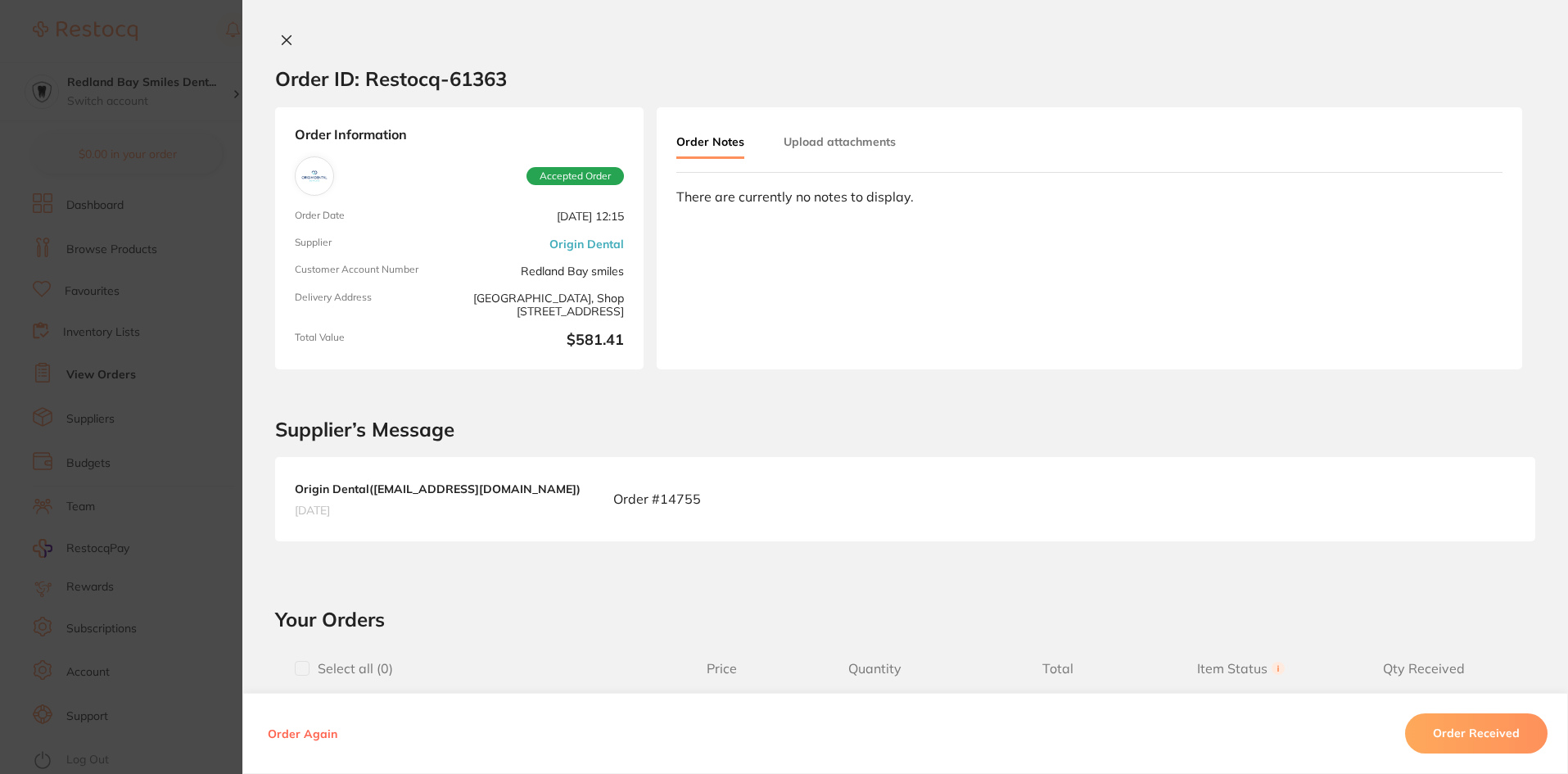
click at [1458, 731] on button "Order Received" at bounding box center [1476, 733] width 142 height 39
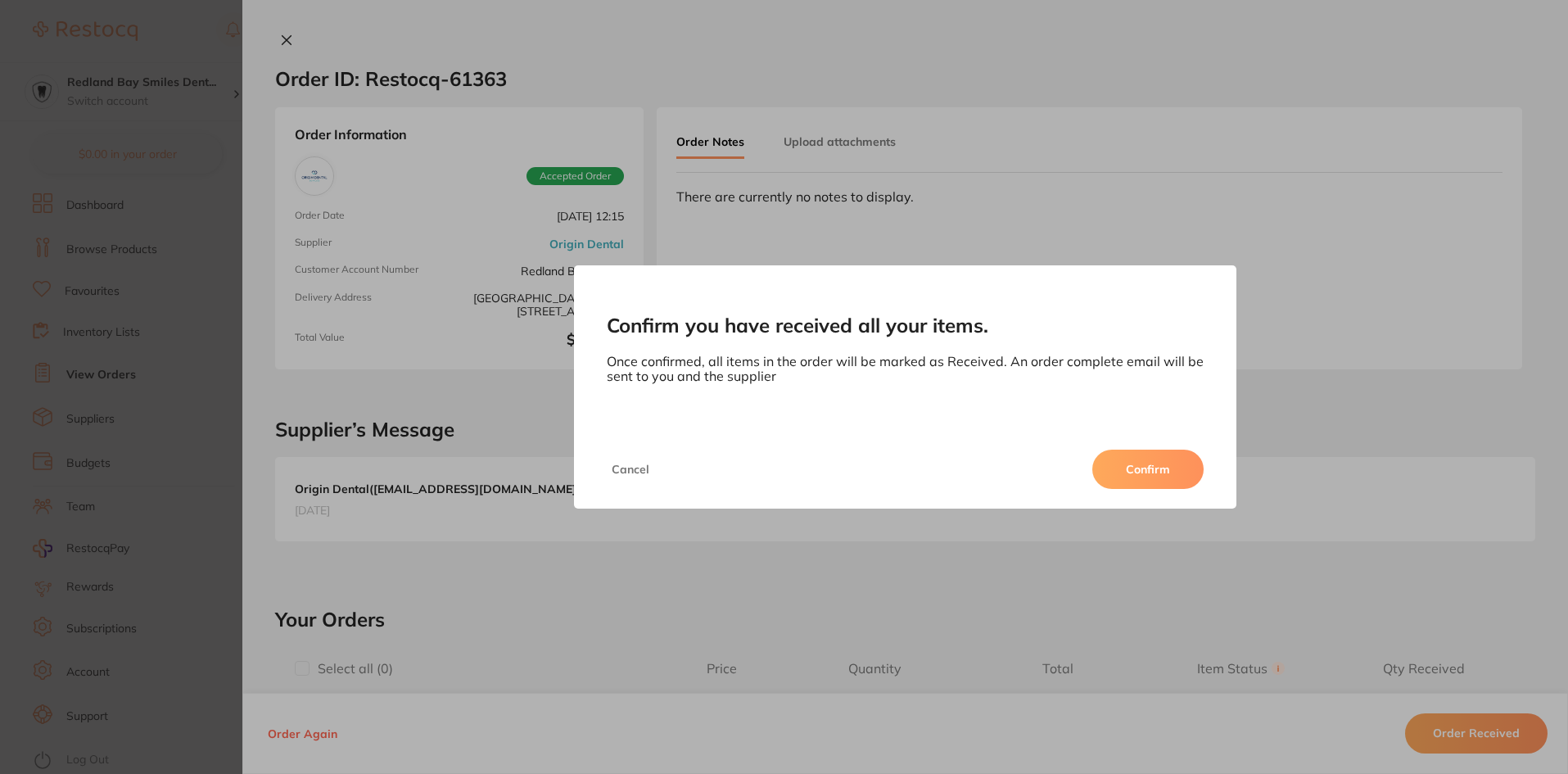
click at [1176, 459] on button "Confirm" at bounding box center [1147, 469] width 111 height 39
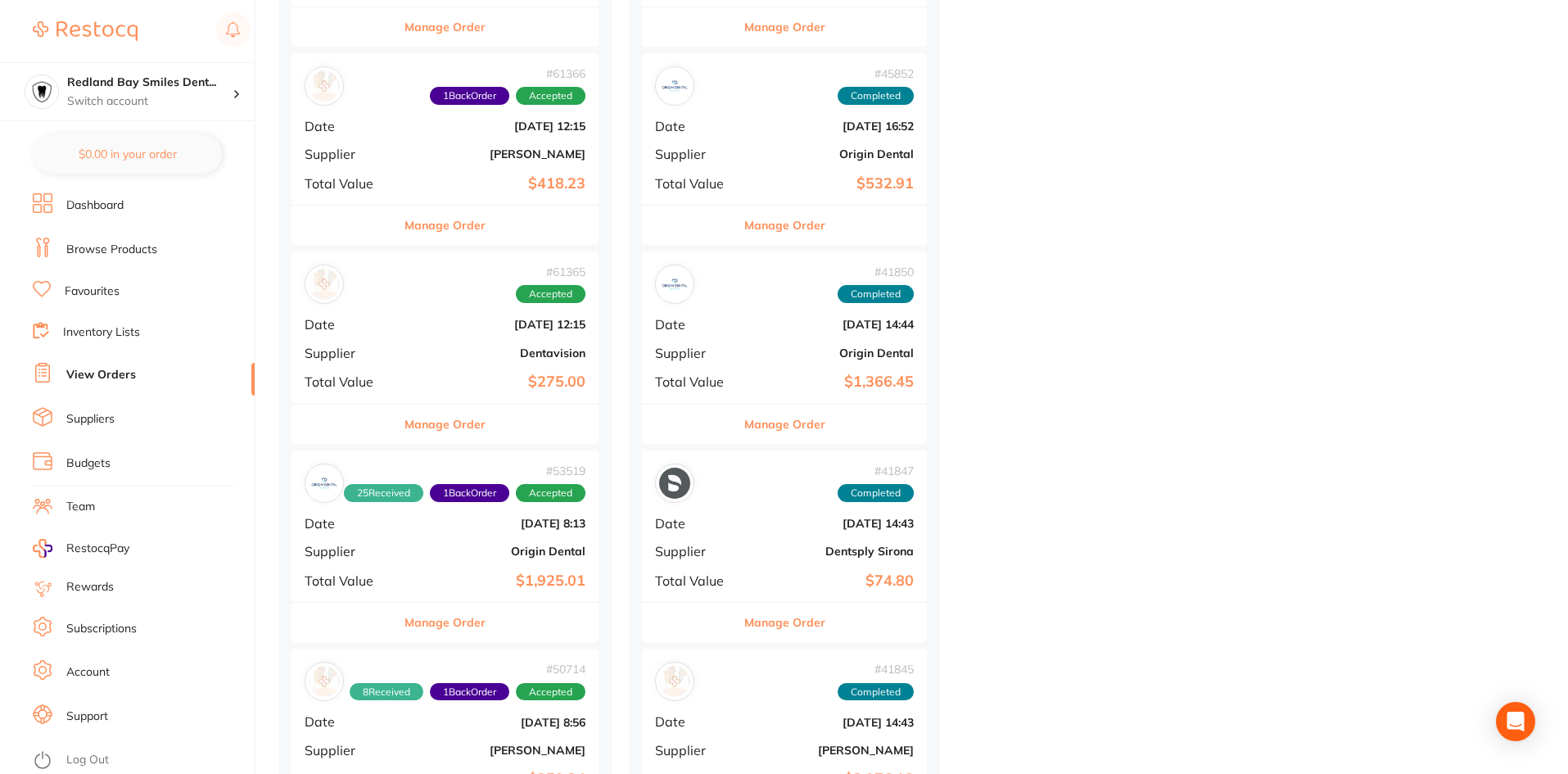
scroll to position [5895, 0]
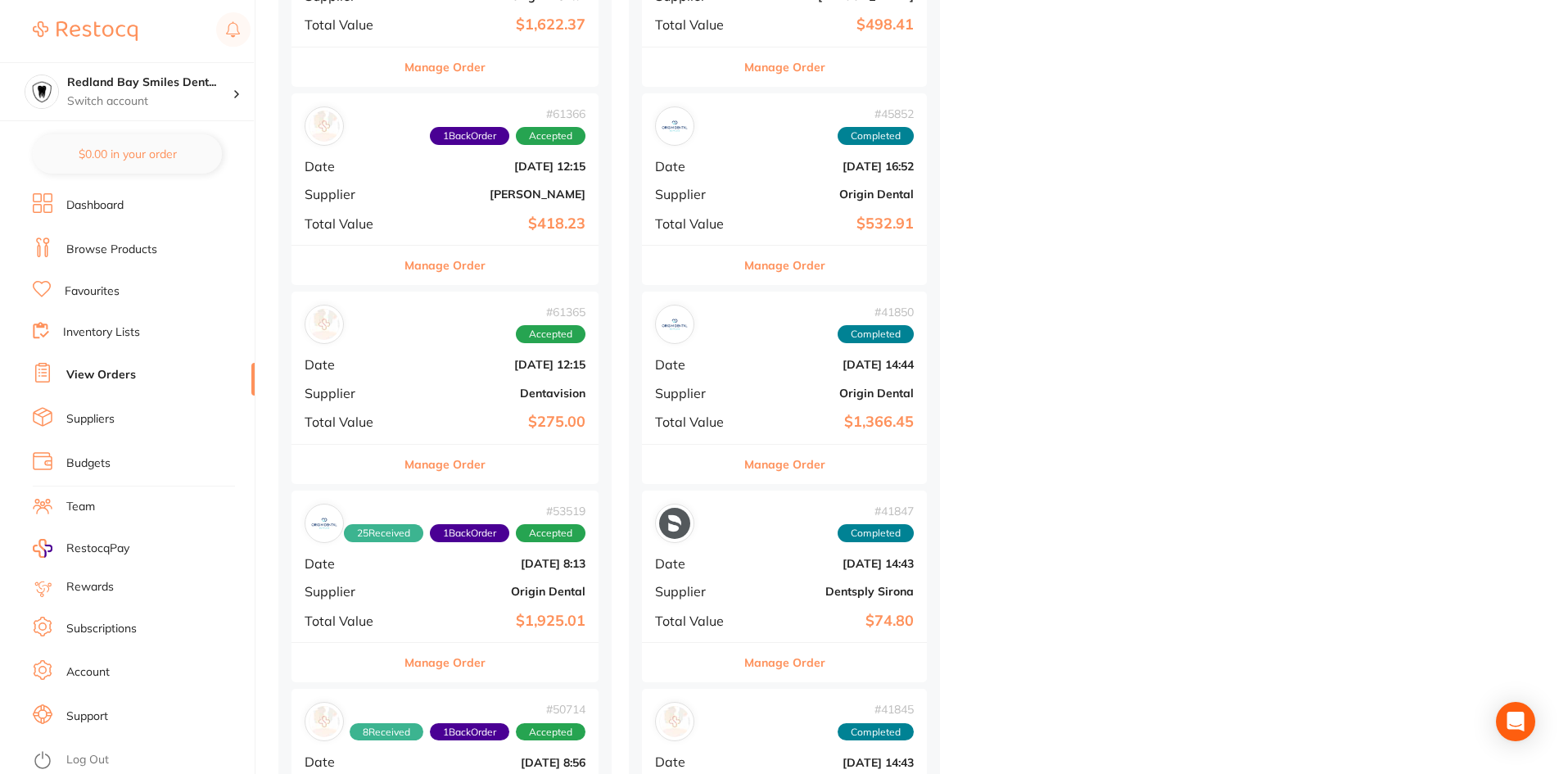
click at [485, 478] on button "Manage Order" at bounding box center [444, 464] width 81 height 39
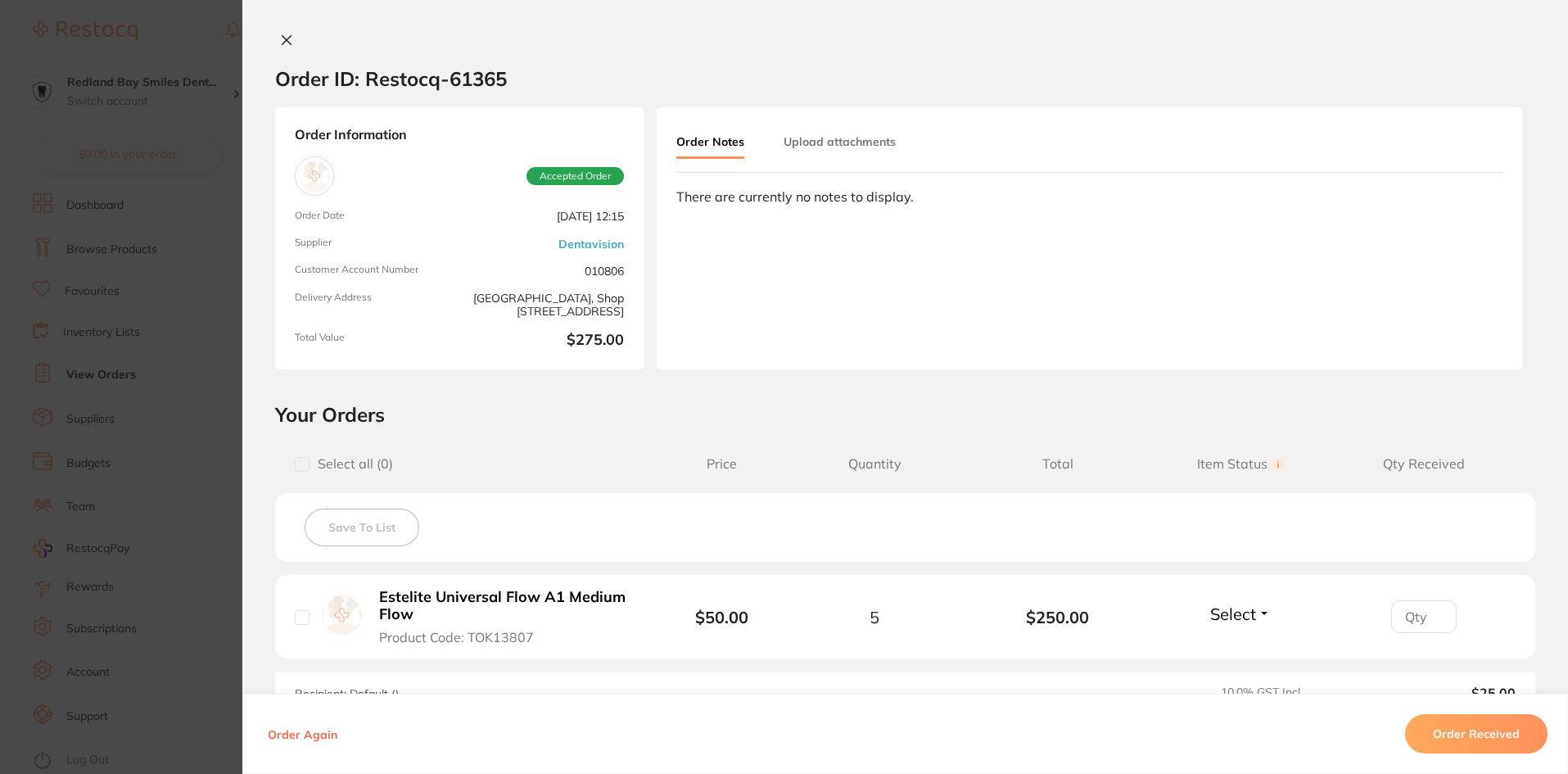
click at [1442, 719] on button "Order Received" at bounding box center [1476, 733] width 142 height 39
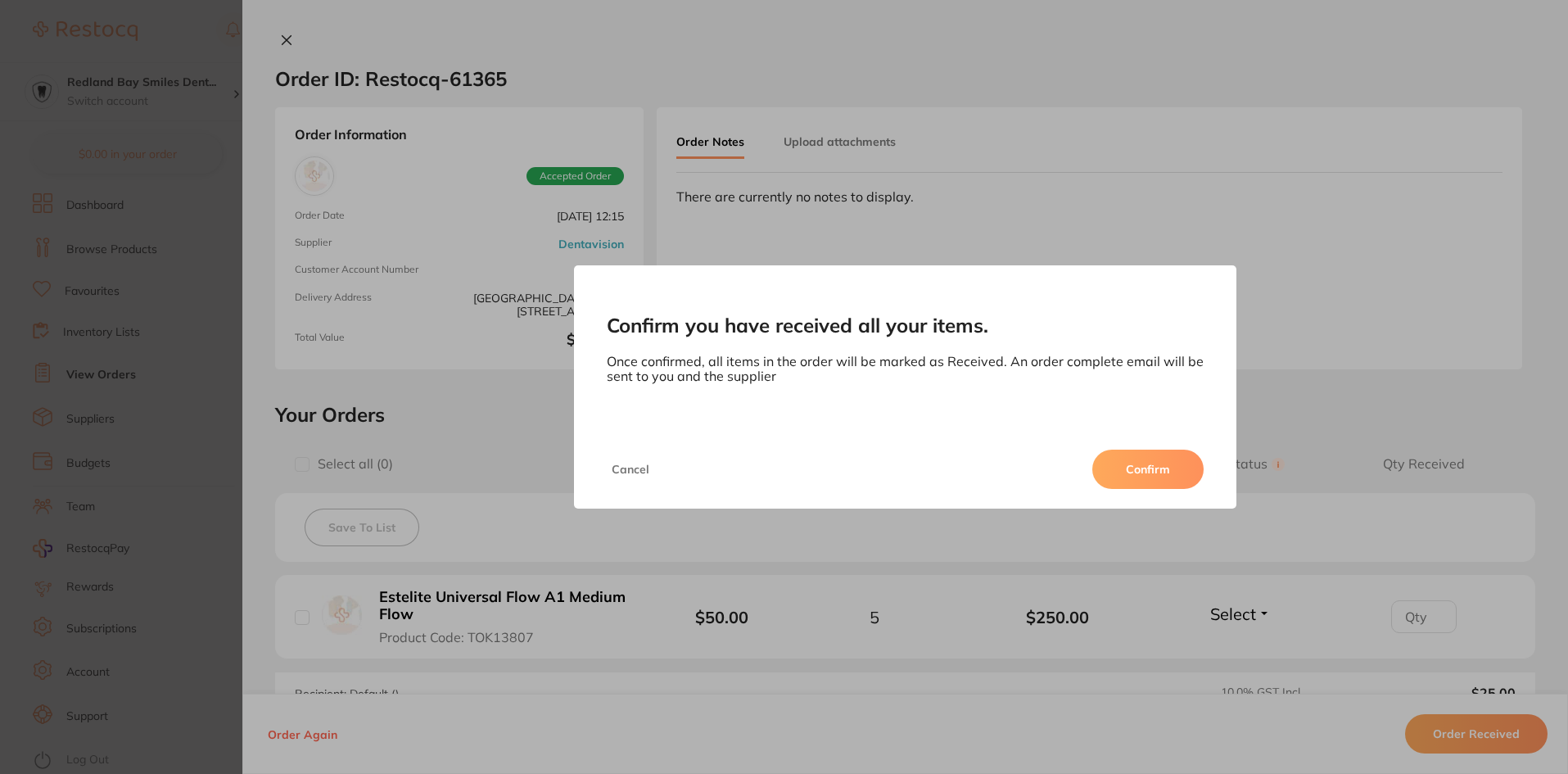
click at [1174, 469] on button "Confirm" at bounding box center [1147, 469] width 111 height 39
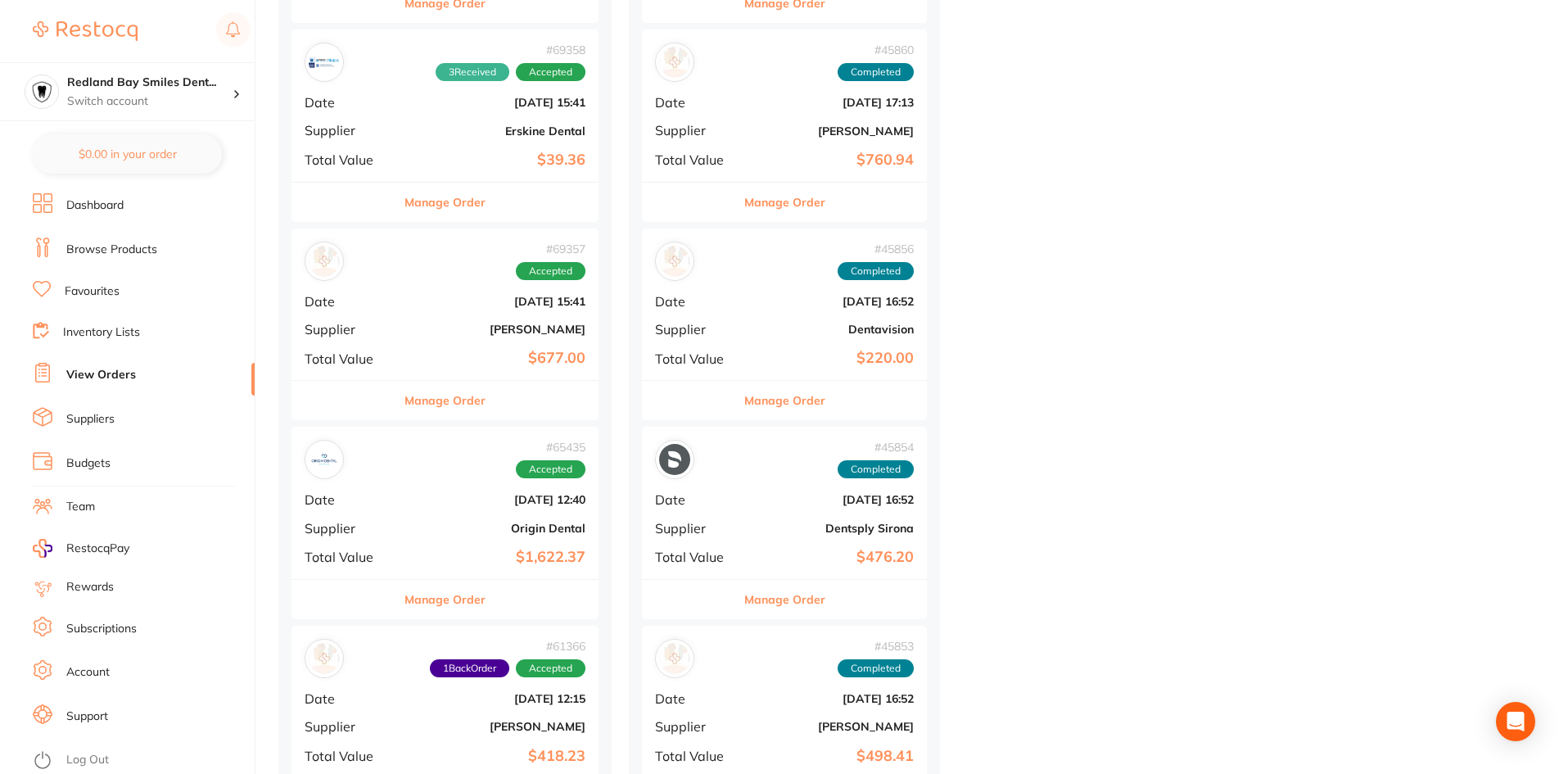
scroll to position [5241, 0]
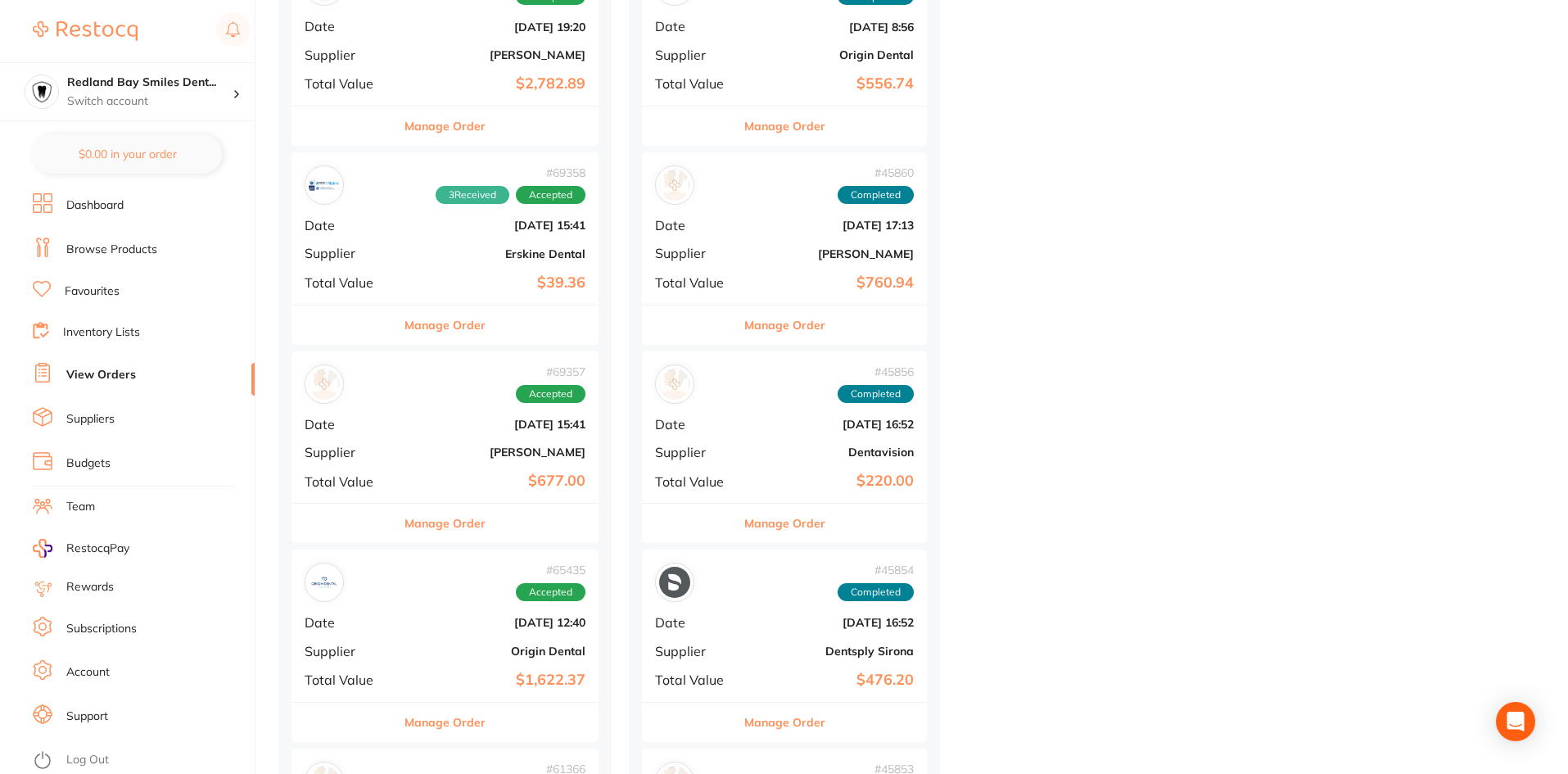
click at [457, 713] on button "Manage Order" at bounding box center [444, 722] width 81 height 39
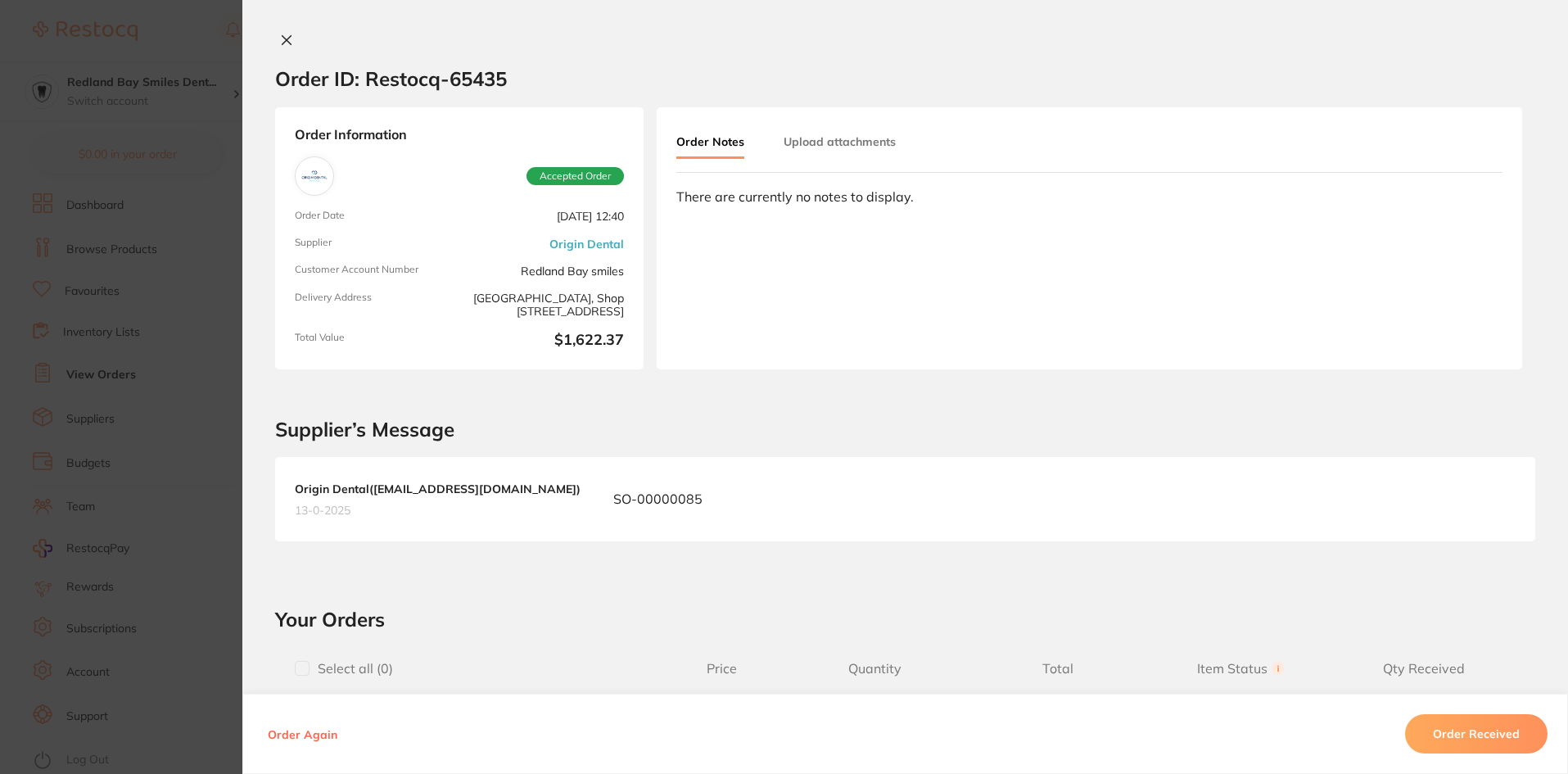
click at [1485, 718] on button "Order Received" at bounding box center [1476, 733] width 142 height 39
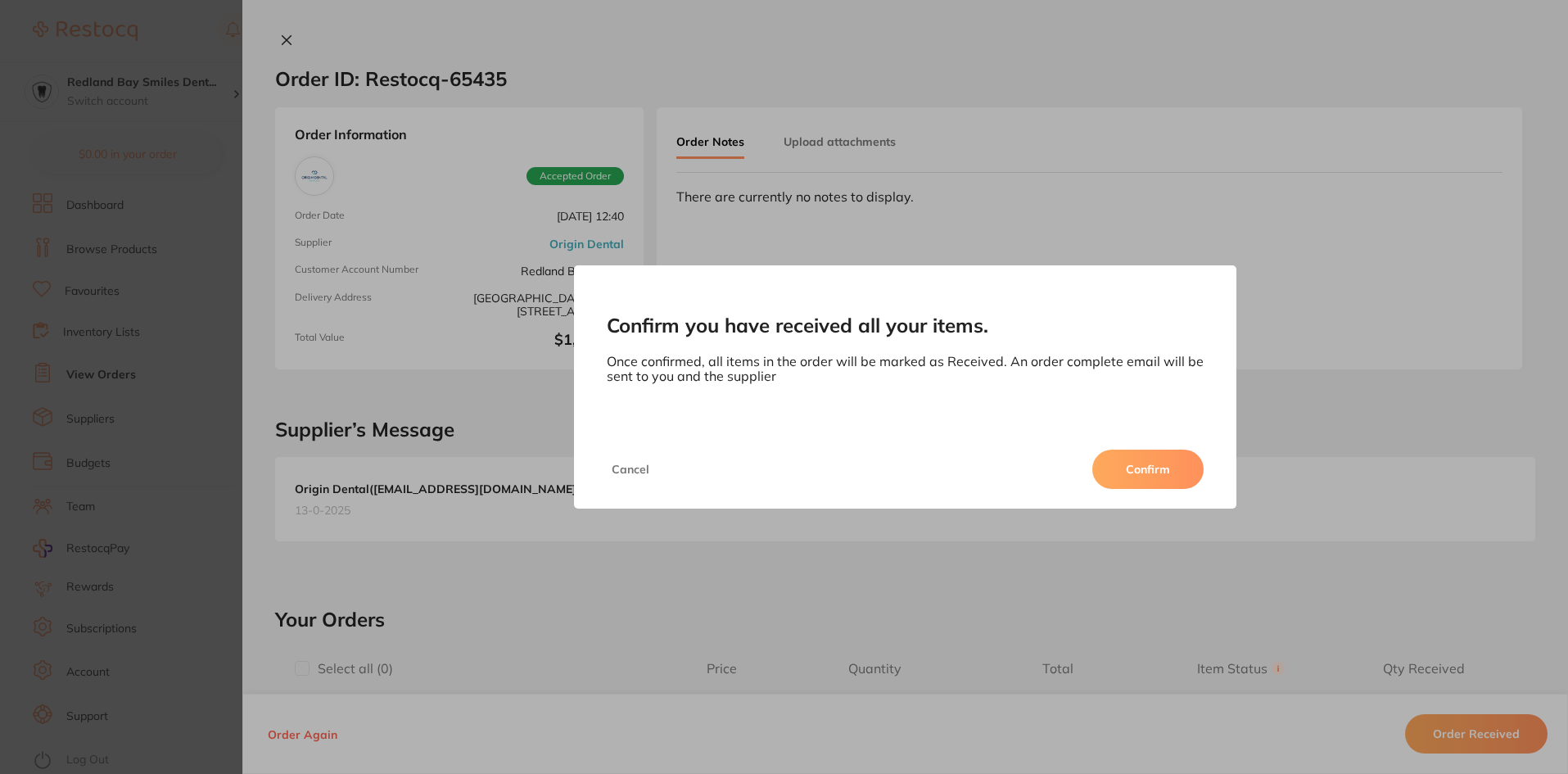
click at [1161, 457] on button "Confirm" at bounding box center [1147, 469] width 111 height 39
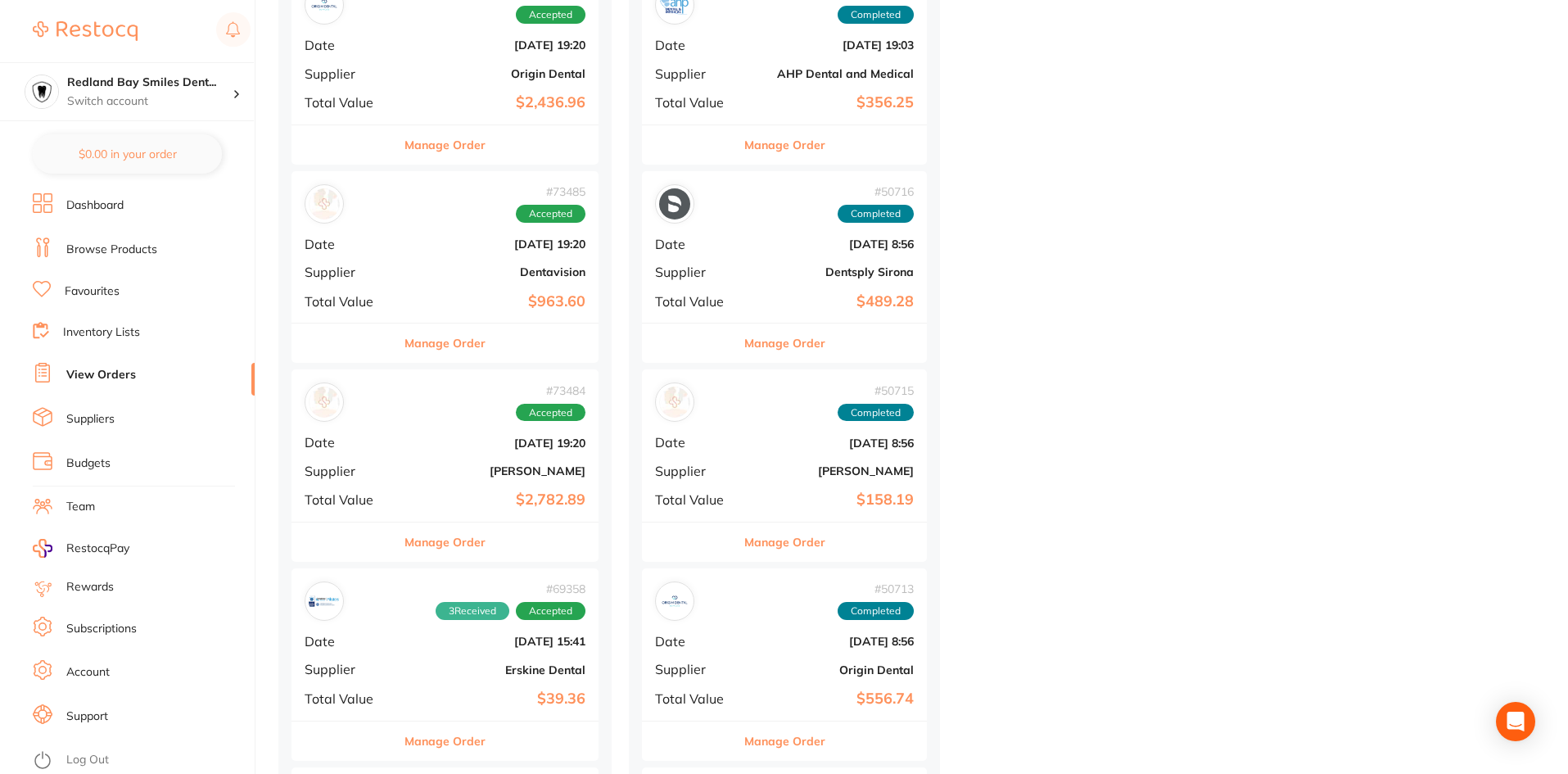
scroll to position [4749, 0]
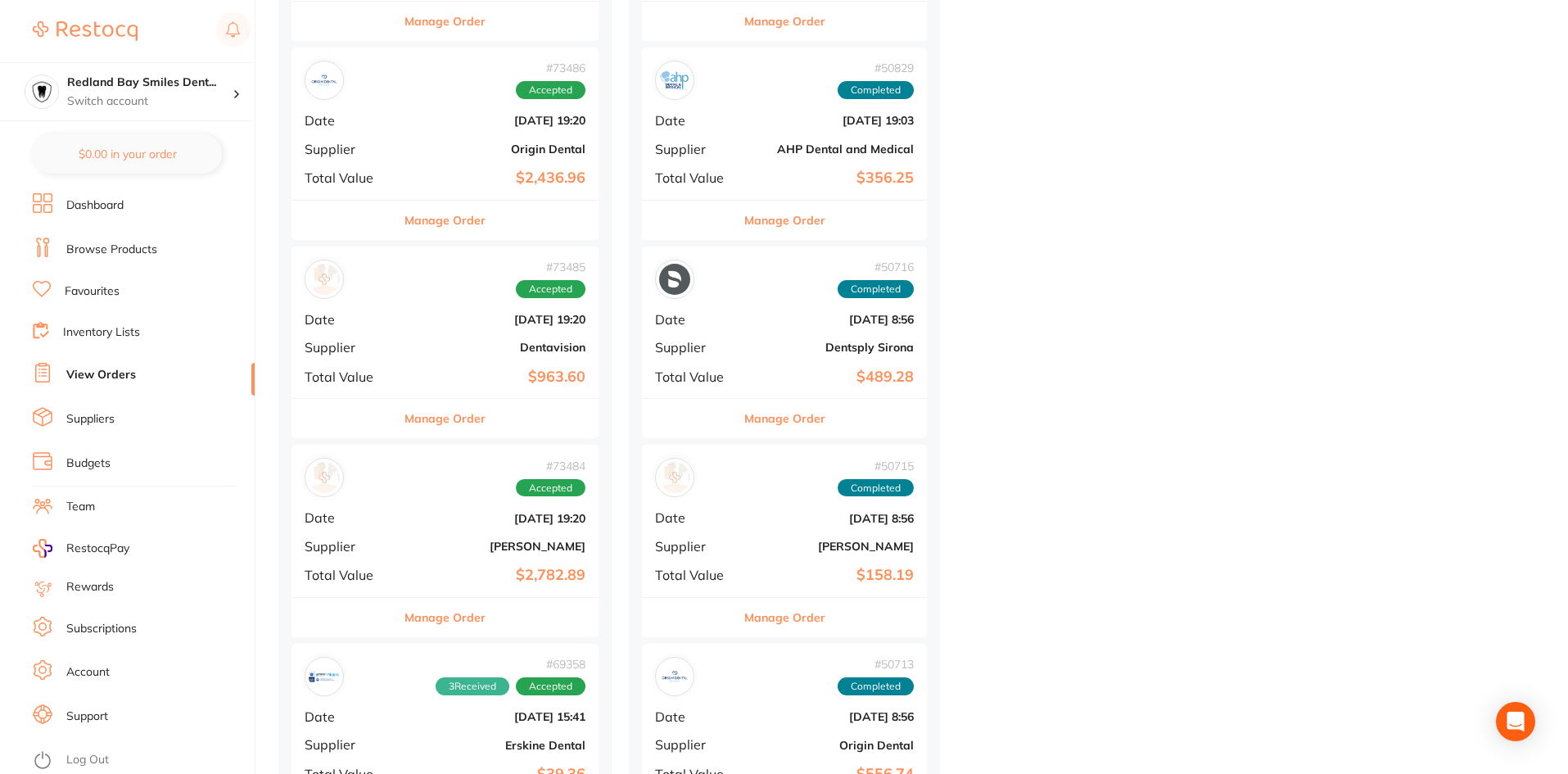
click at [449, 620] on button "Manage Order" at bounding box center [444, 617] width 81 height 39
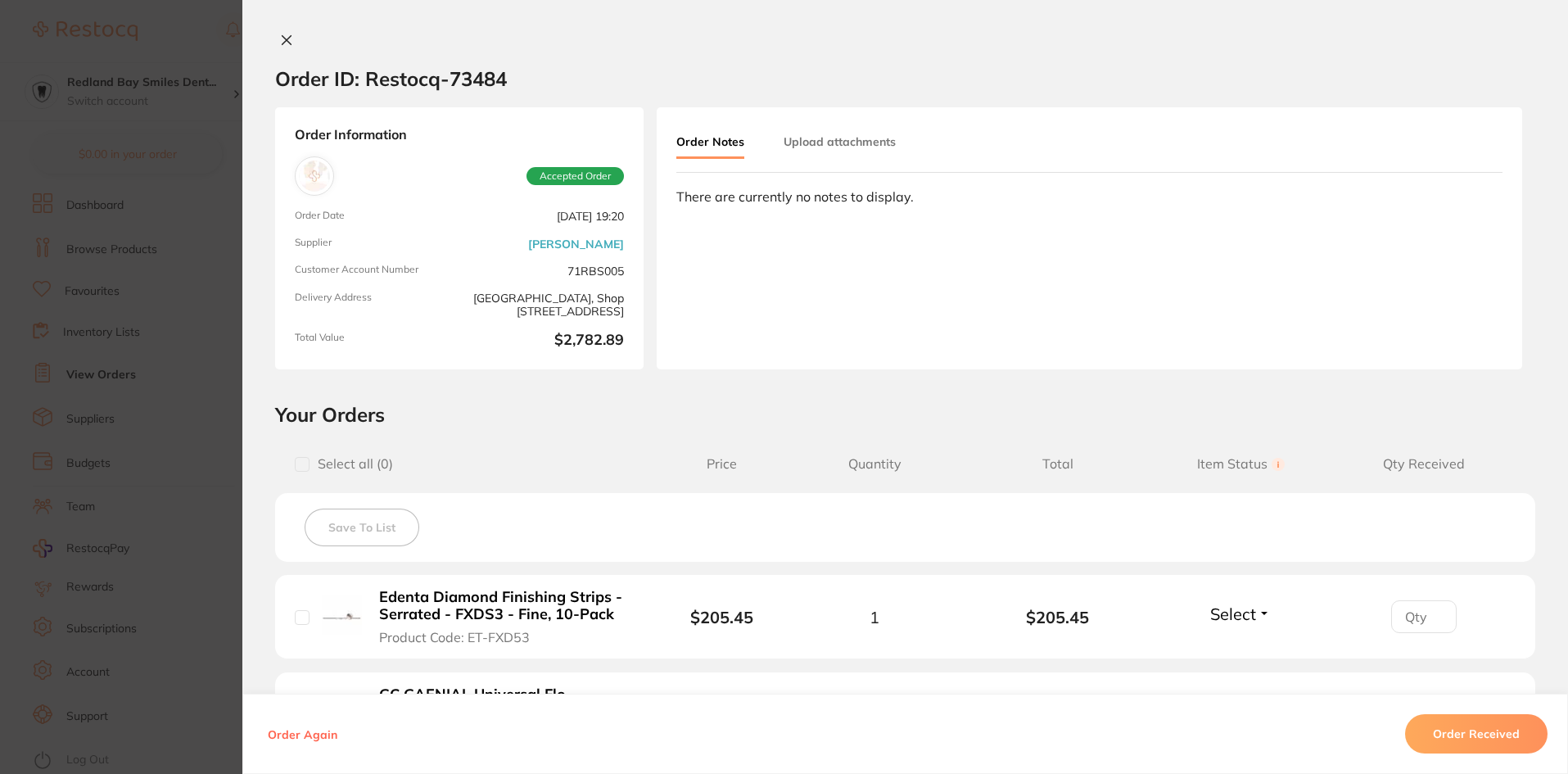
click at [1478, 741] on button "Order Received" at bounding box center [1476, 733] width 142 height 39
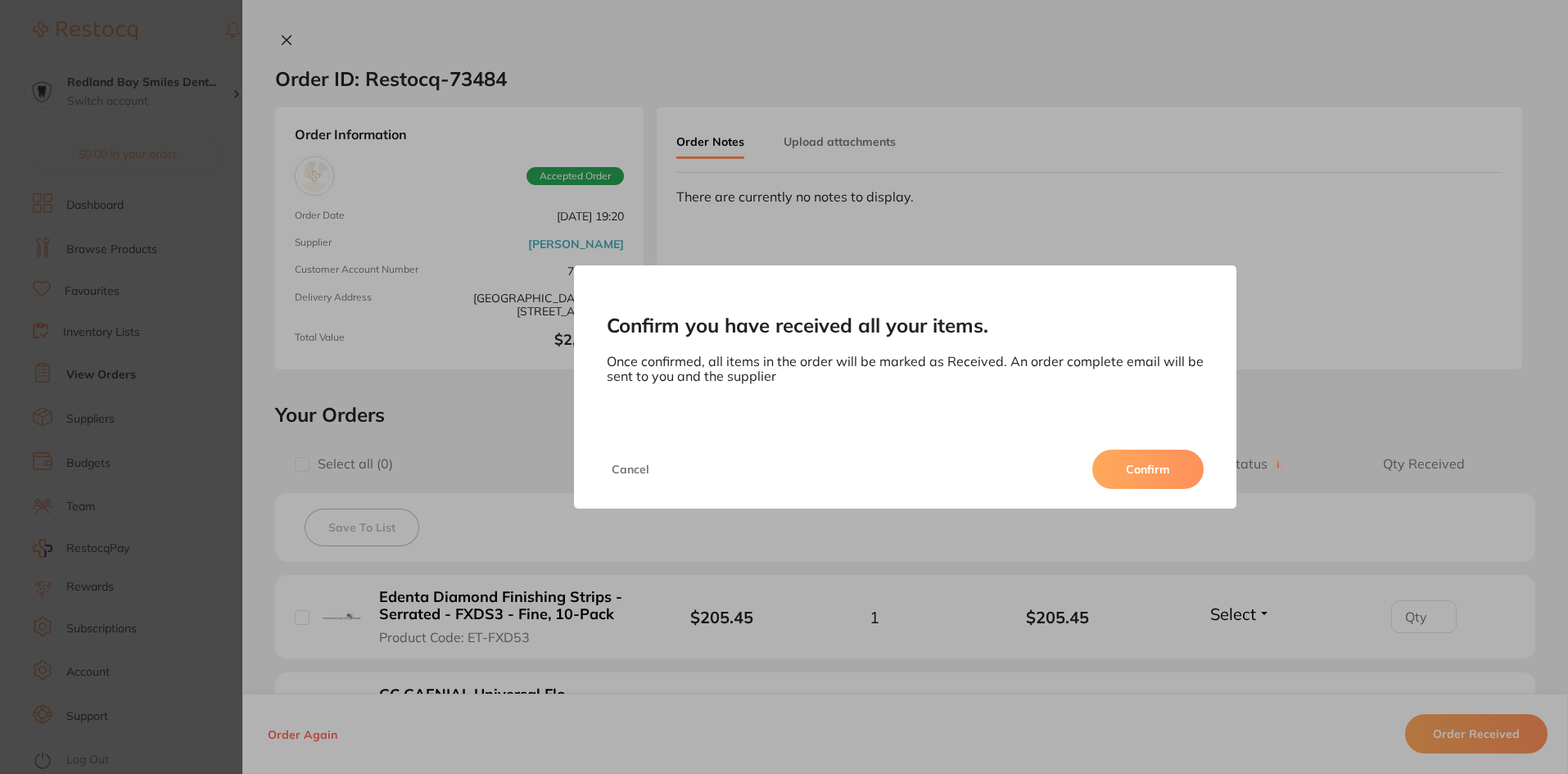
click at [1178, 478] on button "Confirm" at bounding box center [1147, 469] width 111 height 39
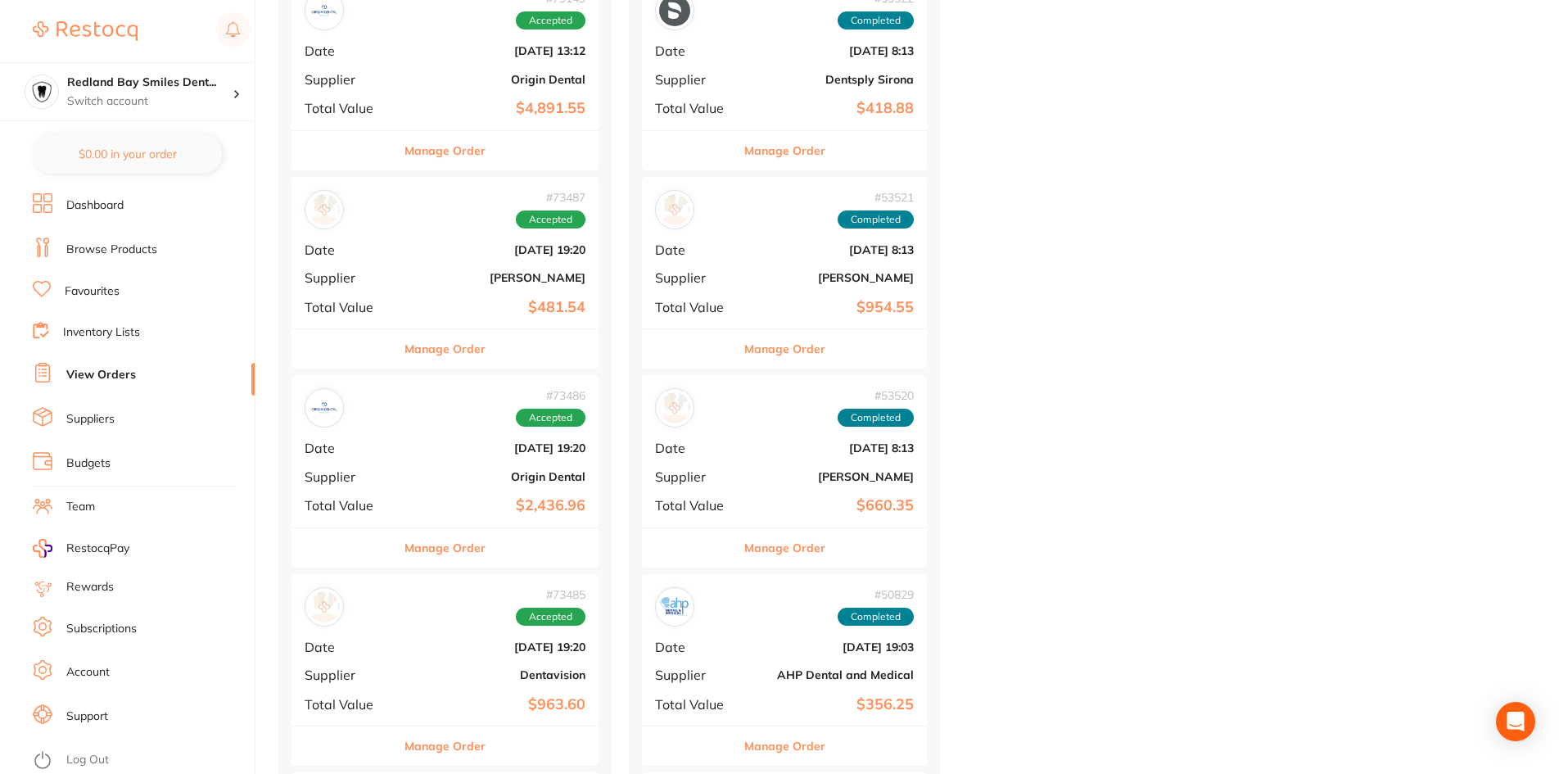
scroll to position [4585, 0]
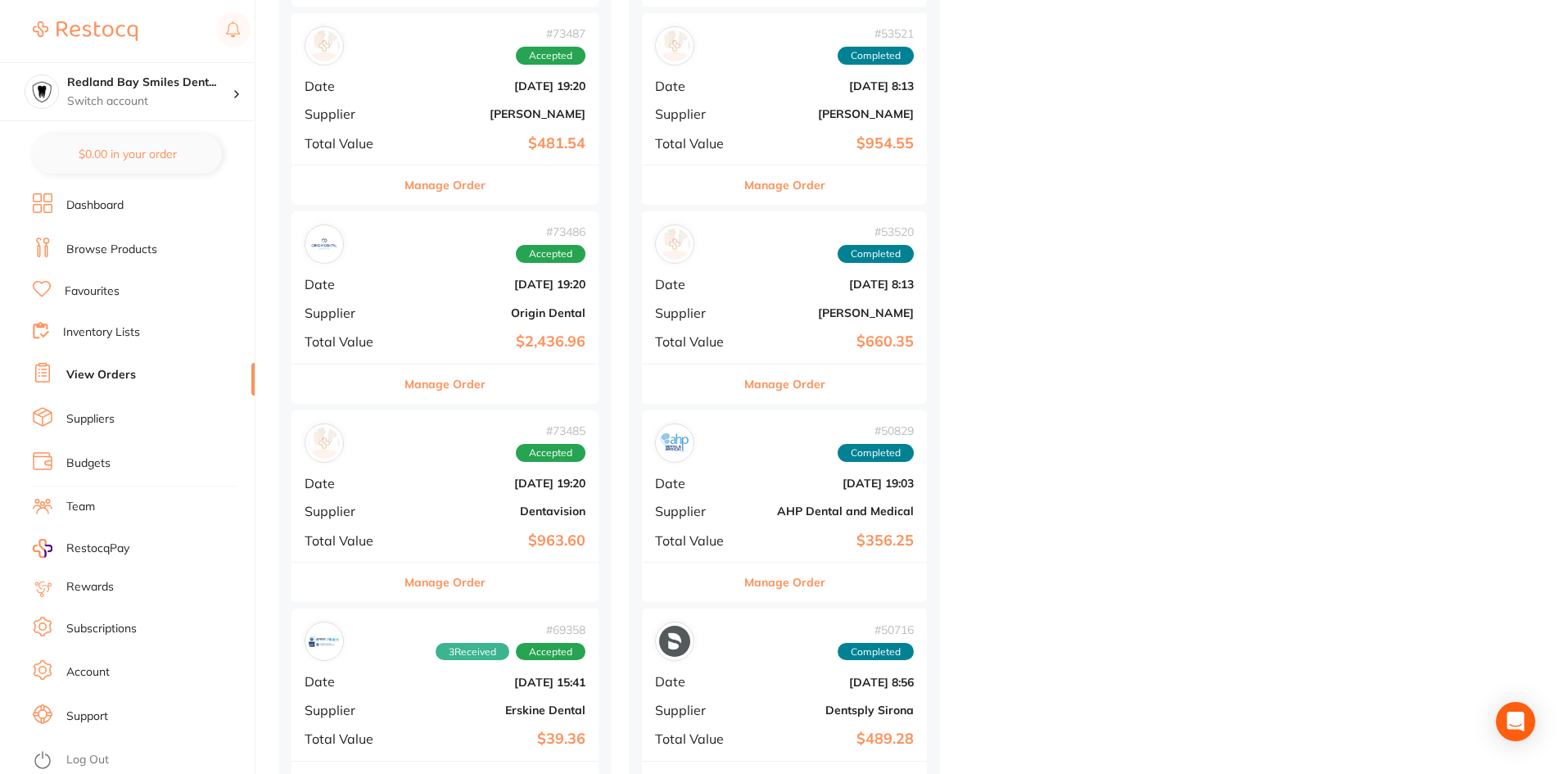
click at [439, 574] on button "Manage Order" at bounding box center [444, 582] width 81 height 39
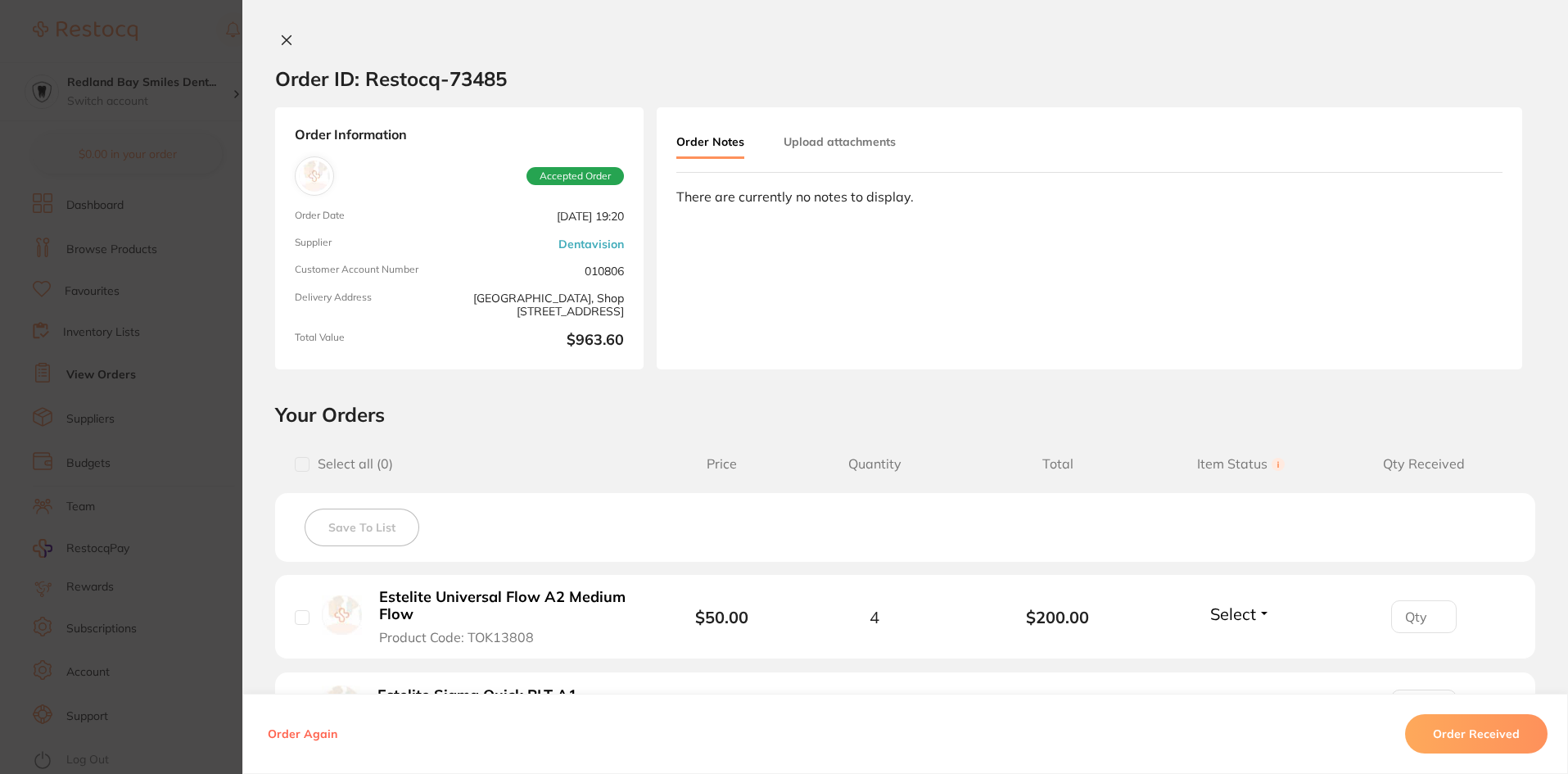
click at [1457, 751] on button "Order Received" at bounding box center [1476, 733] width 142 height 39
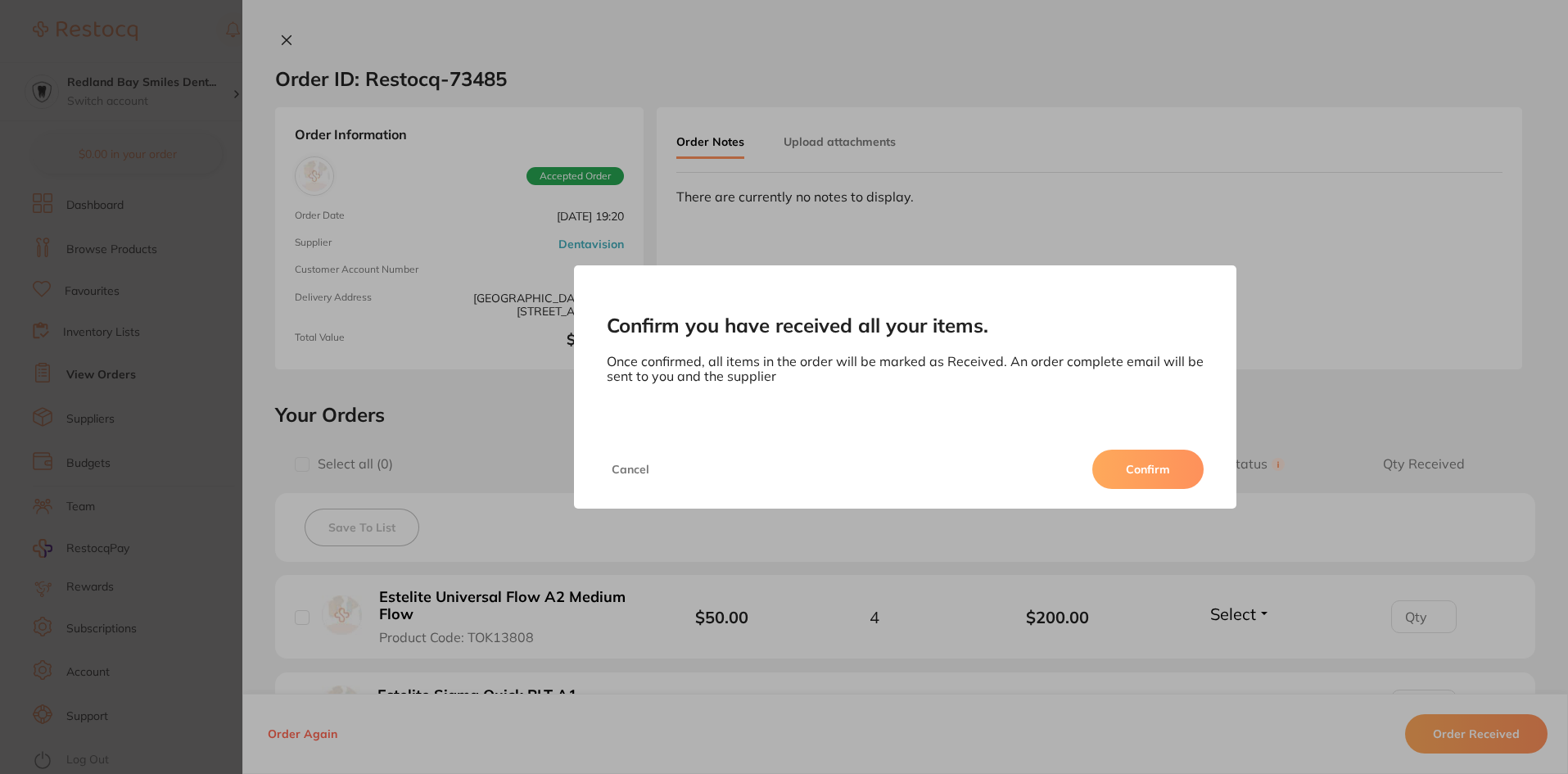
click at [1129, 466] on button "Confirm" at bounding box center [1147, 469] width 111 height 39
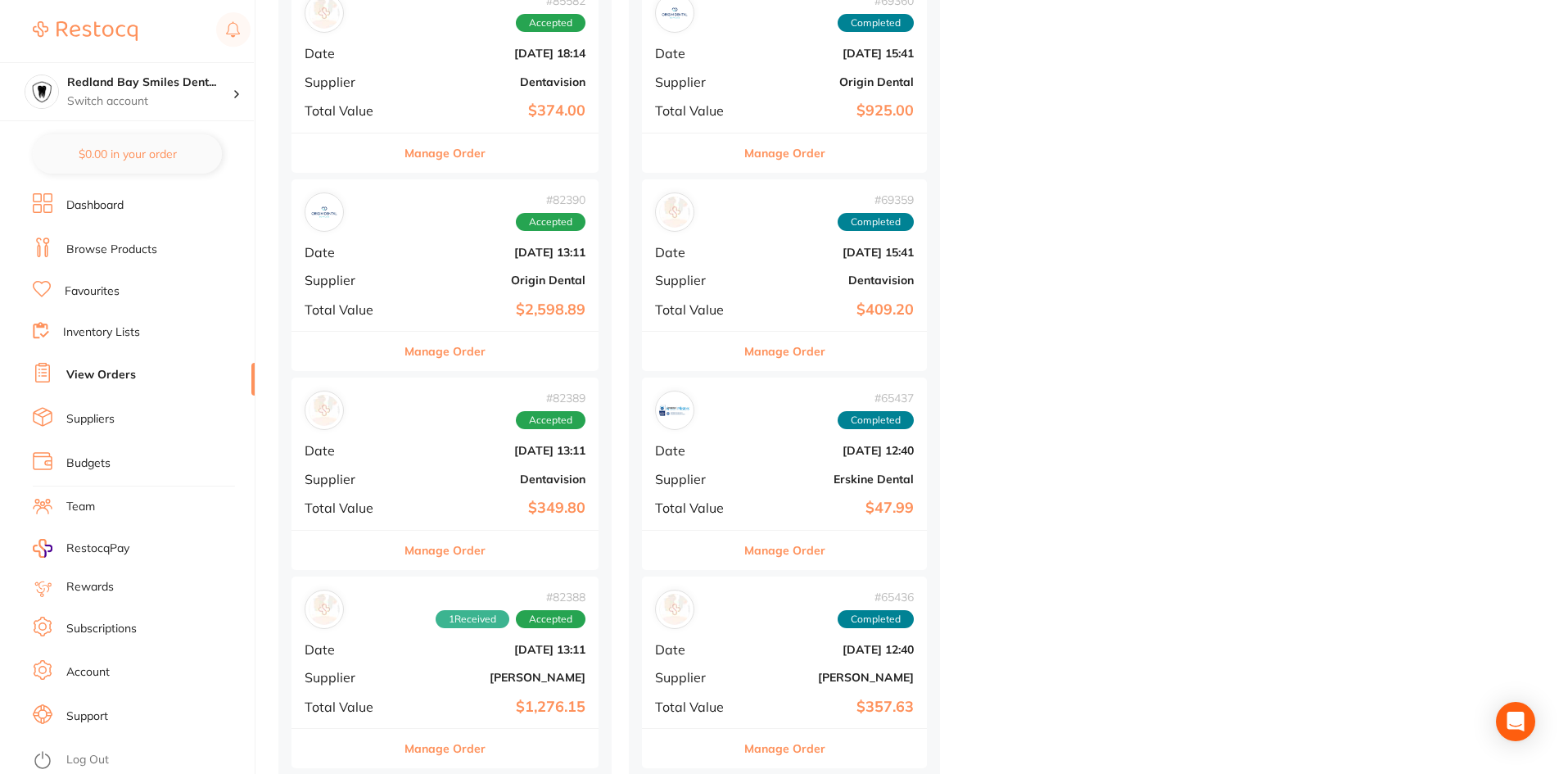
scroll to position [2293, 0]
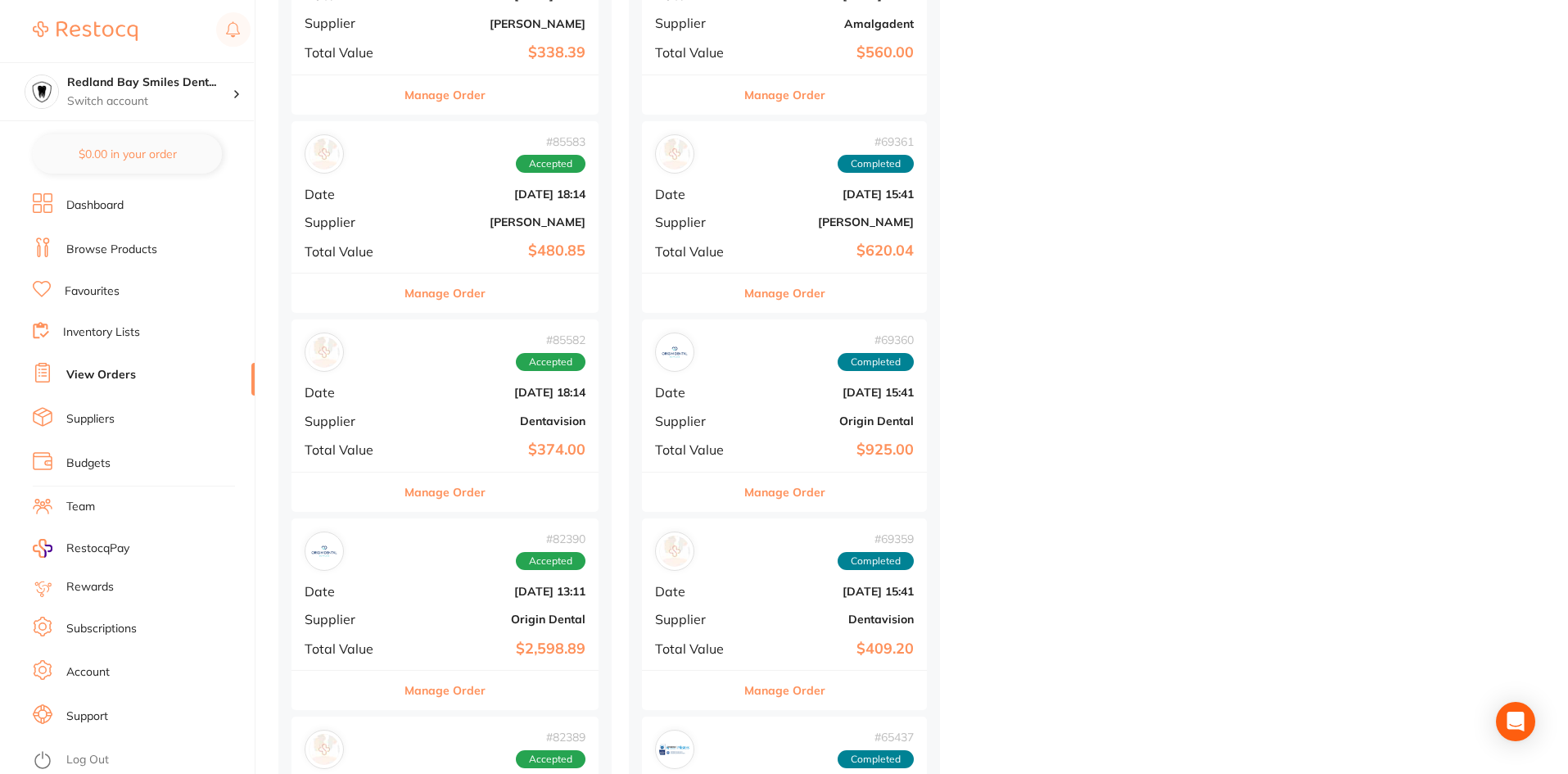
click at [510, 493] on div "Manage Order" at bounding box center [444, 492] width 307 height 40
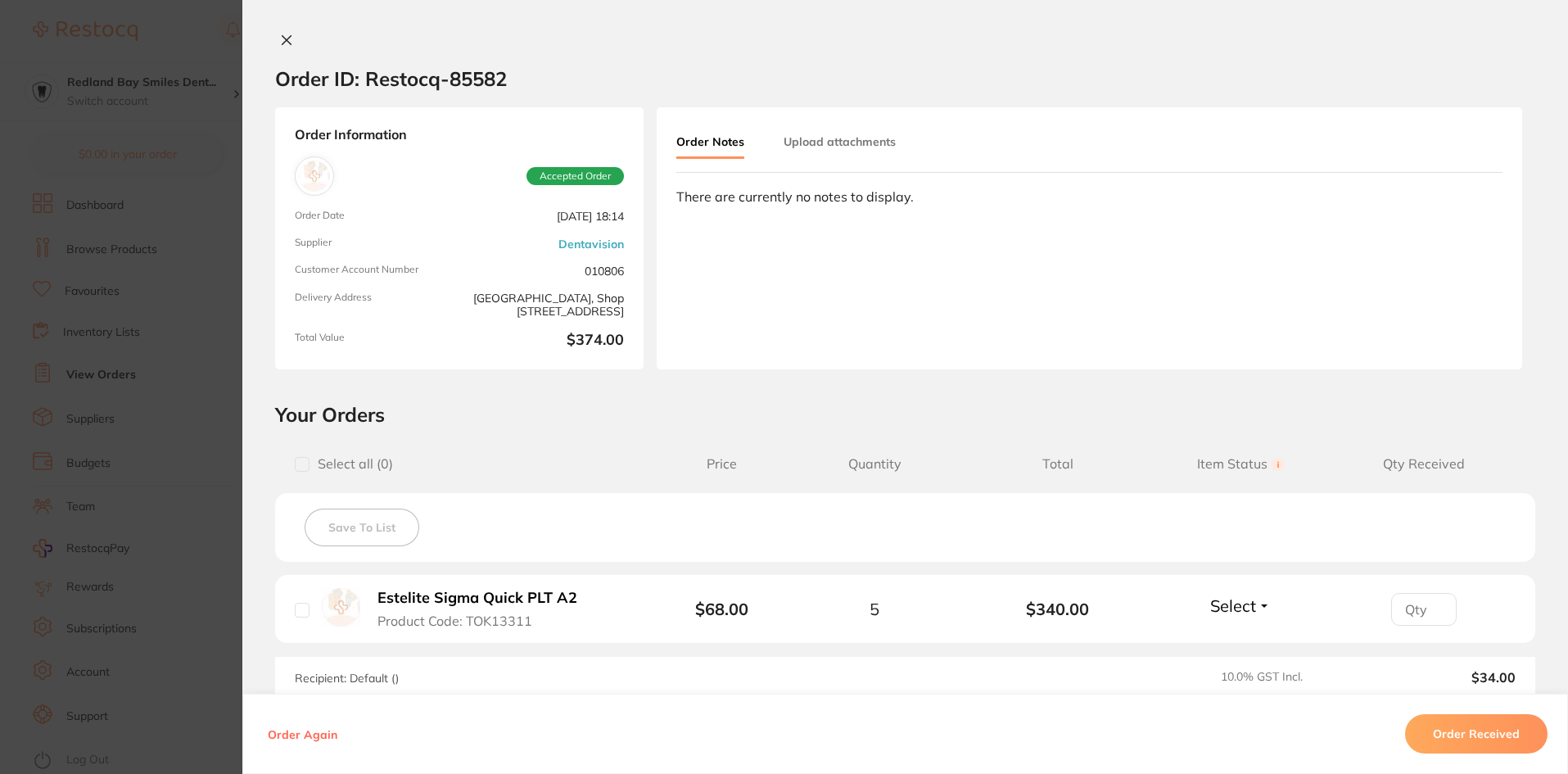
drag, startPoint x: 1480, startPoint y: 730, endPoint x: 1456, endPoint y: 714, distance: 28.8
click at [1478, 730] on button "Order Received" at bounding box center [1476, 733] width 142 height 39
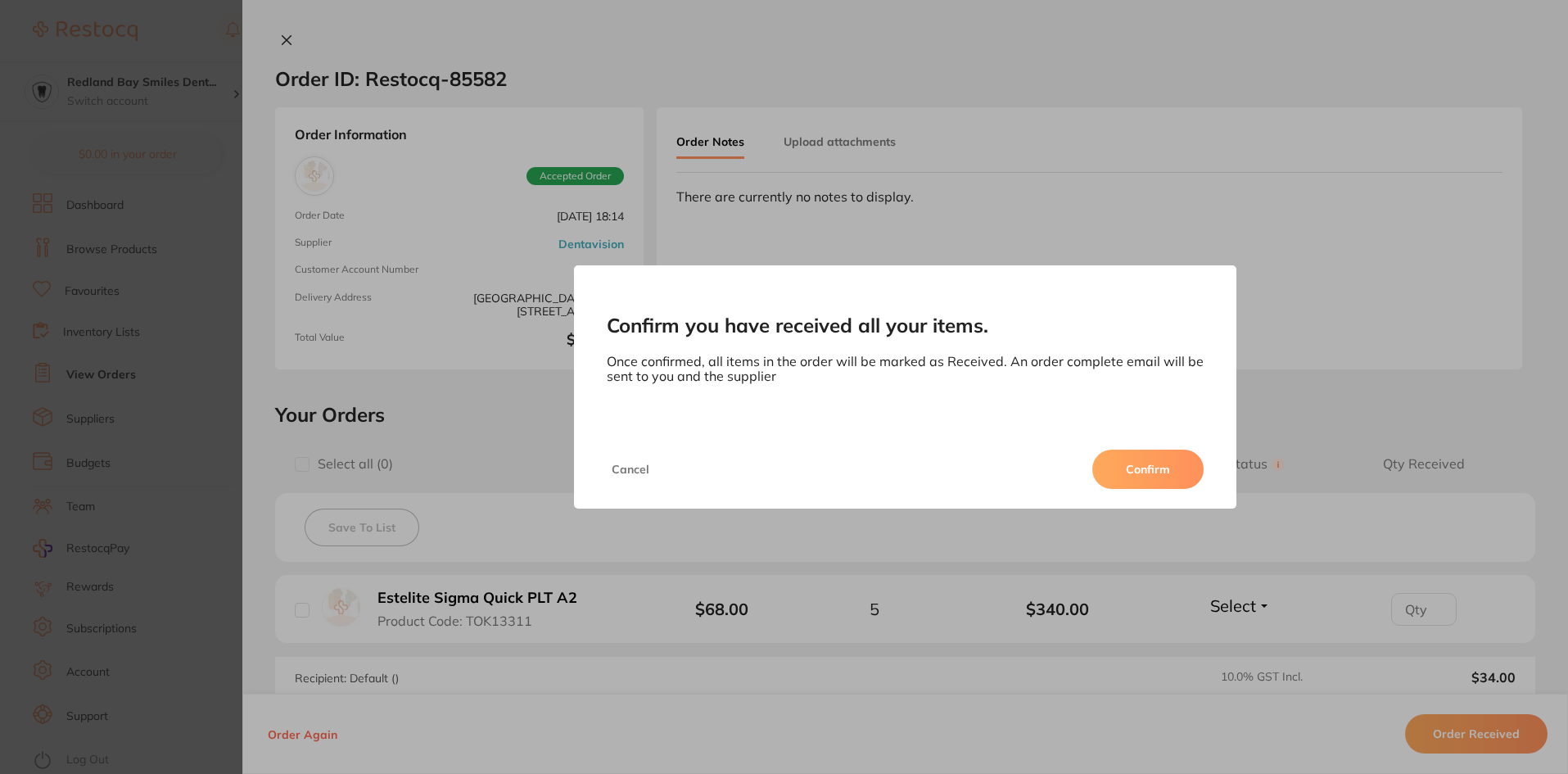
click at [1154, 479] on button "Confirm" at bounding box center [1147, 469] width 111 height 39
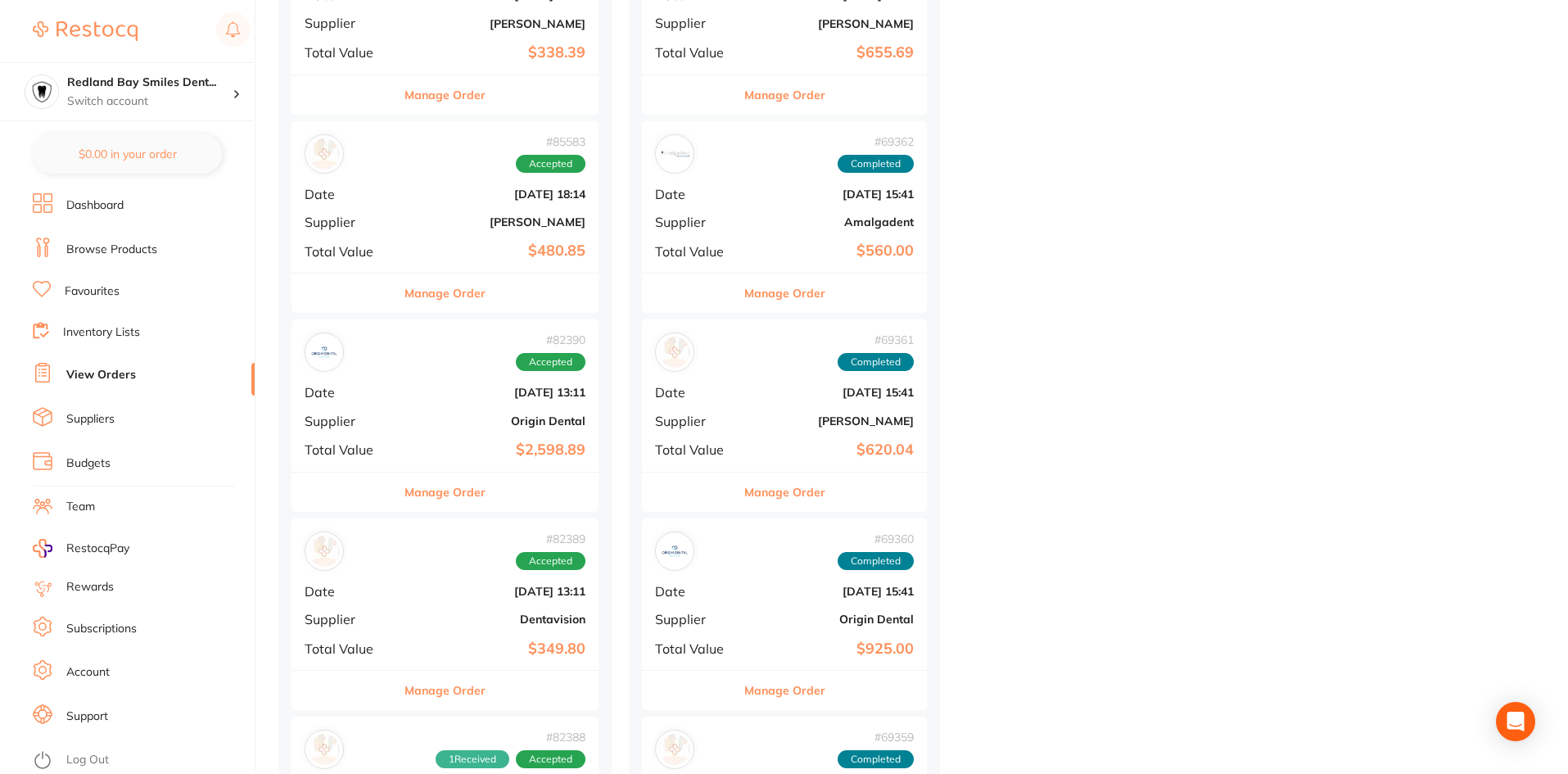
click at [554, 476] on div "Manage Order" at bounding box center [444, 492] width 307 height 40
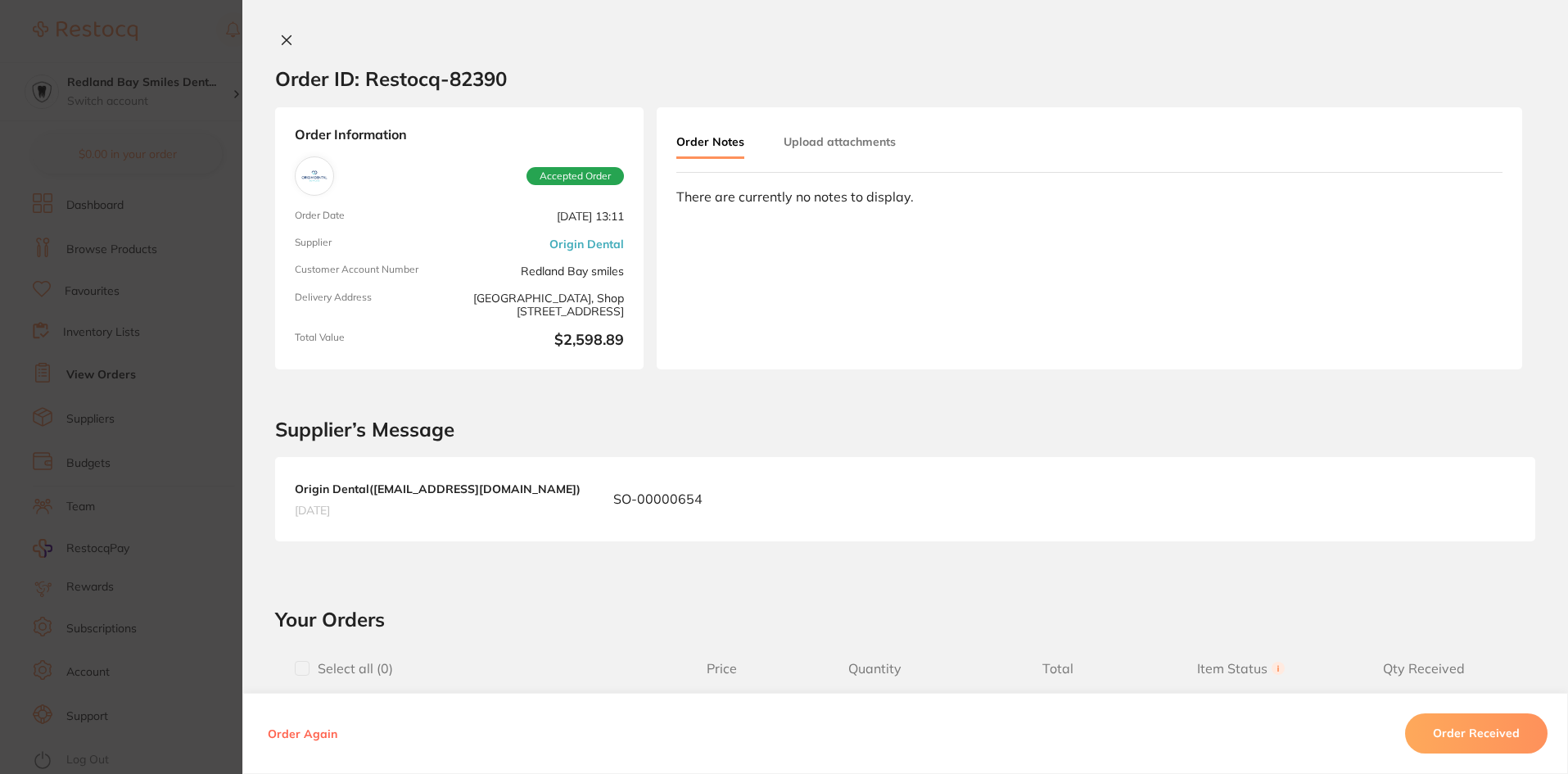
click at [1536, 741] on button "Order Received" at bounding box center [1476, 733] width 142 height 39
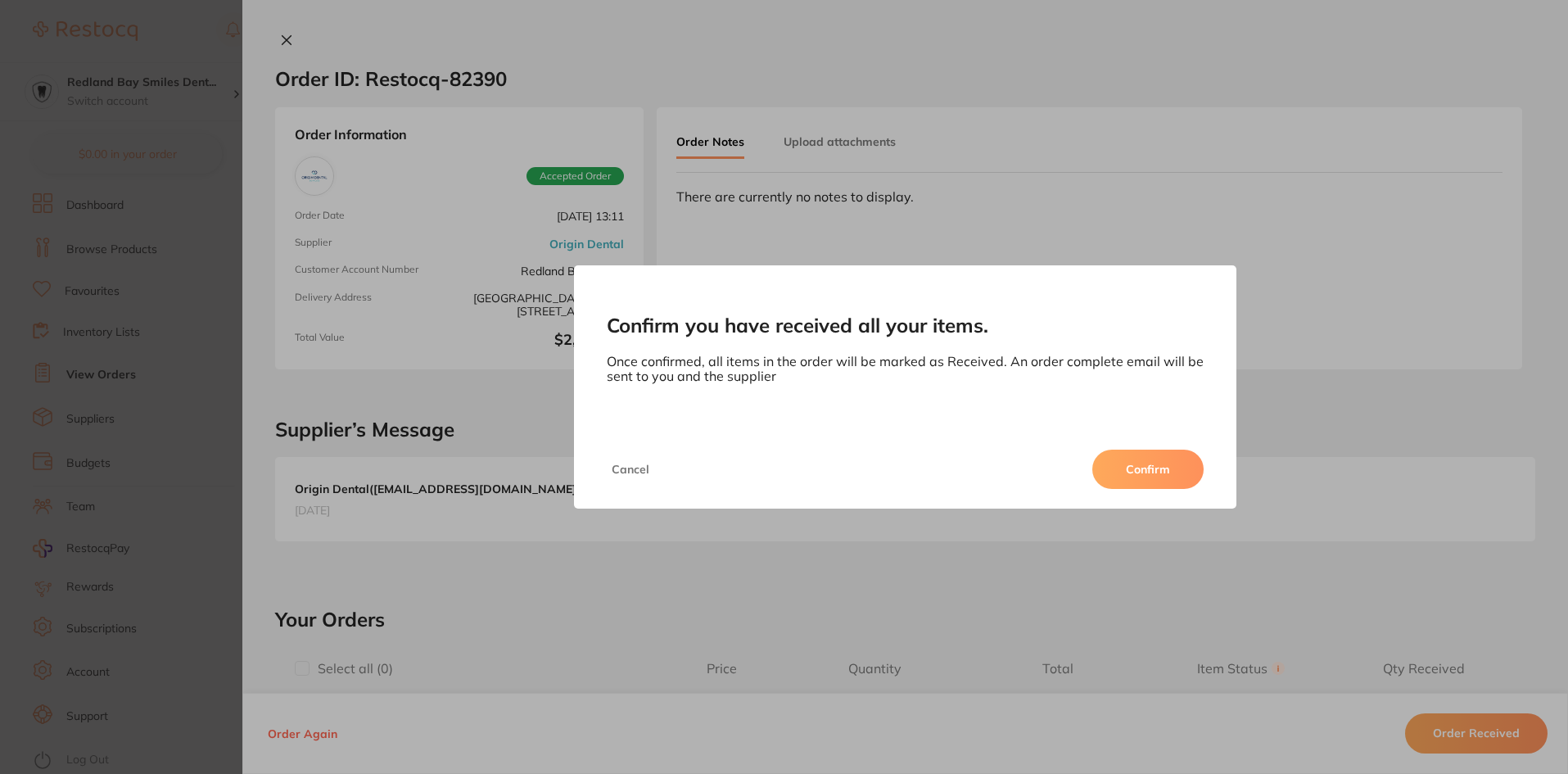
click at [1121, 464] on button "Confirm" at bounding box center [1147, 469] width 111 height 39
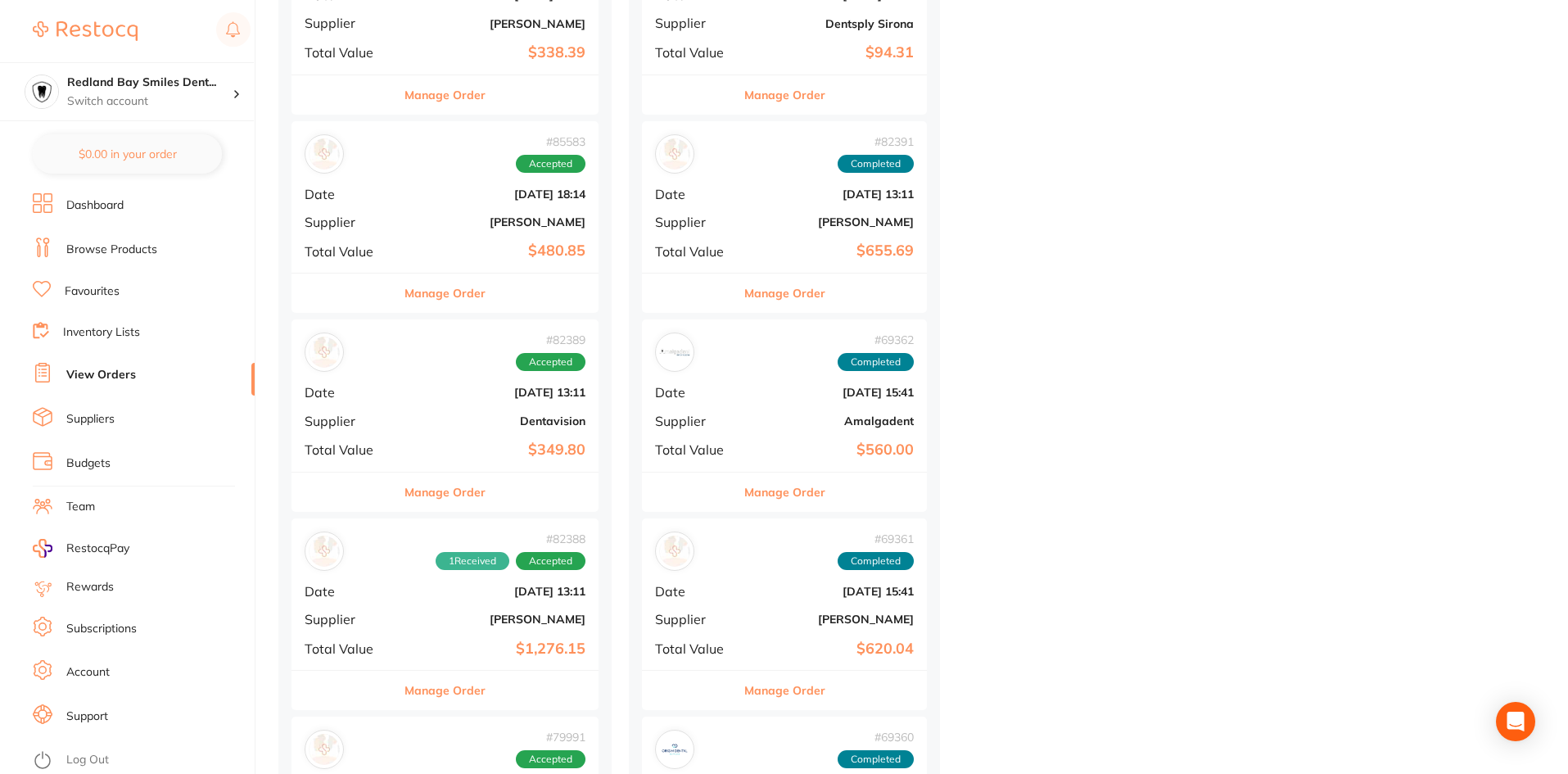
click at [474, 501] on button "Manage Order" at bounding box center [444, 492] width 81 height 39
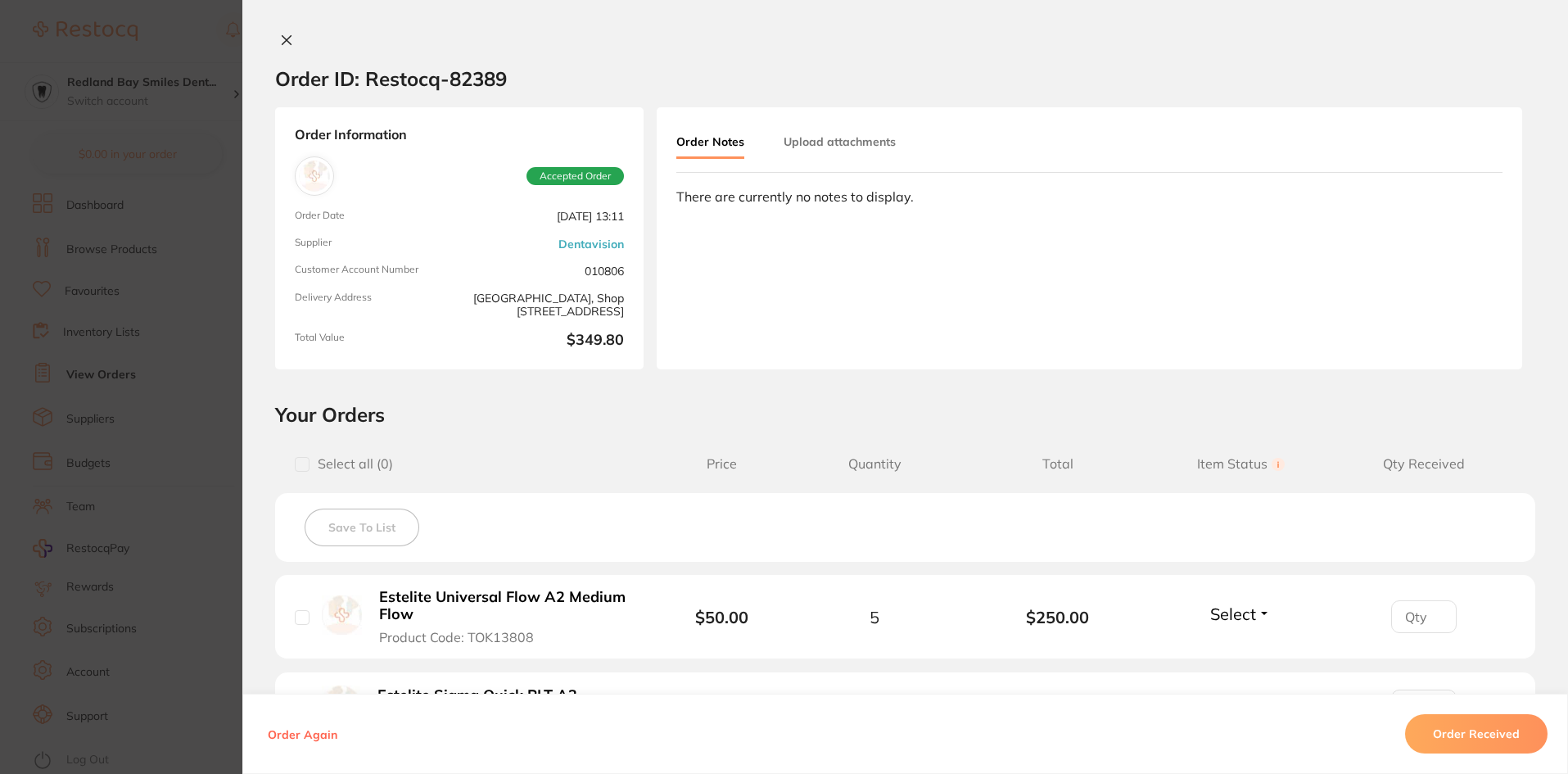
click at [1466, 744] on button "Order Received" at bounding box center [1476, 733] width 142 height 39
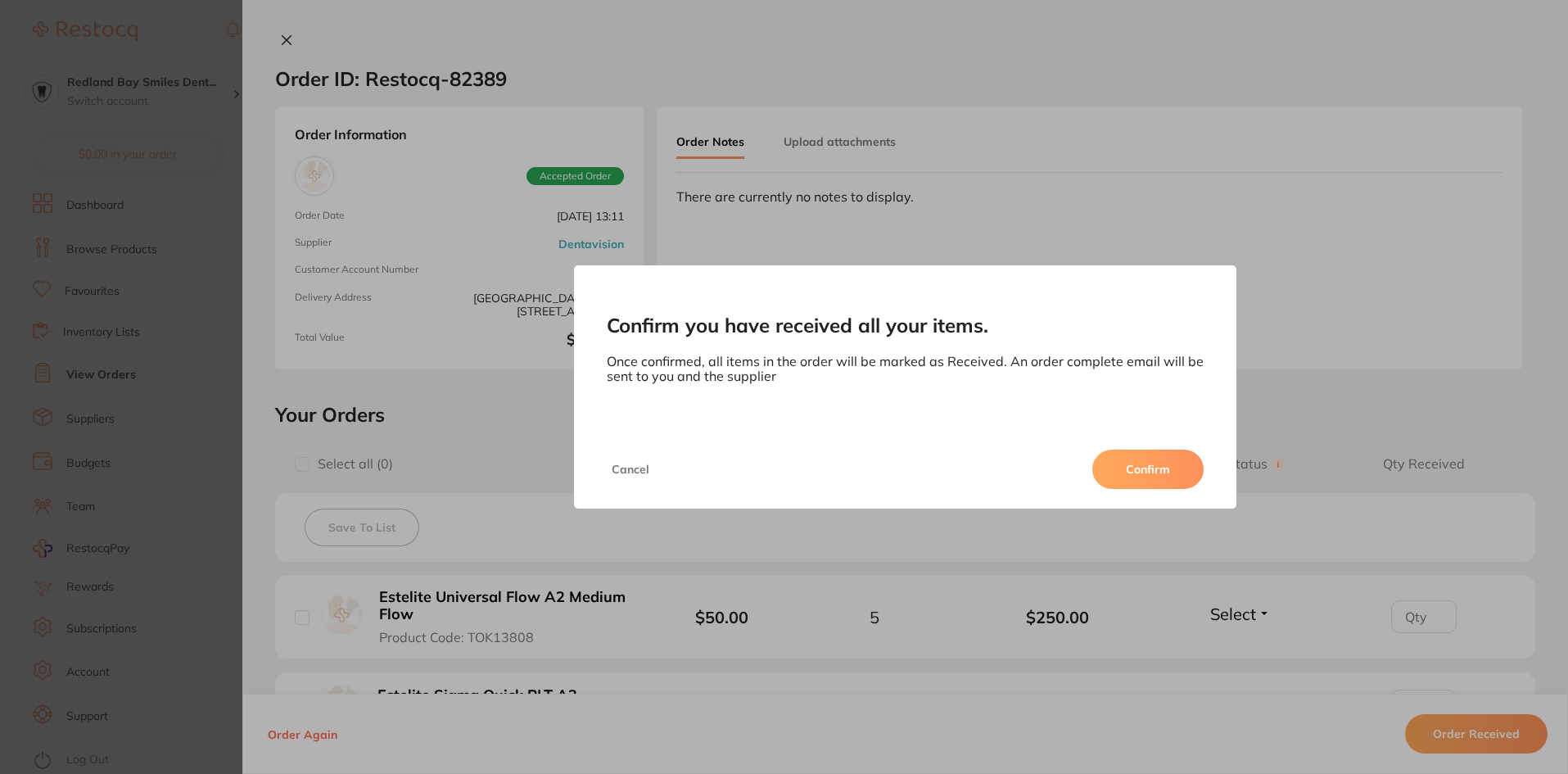
click at [1204, 476] on div "Cancel Confirm" at bounding box center [905, 469] width 664 height 79
click at [1162, 475] on button "Confirm" at bounding box center [1147, 469] width 111 height 39
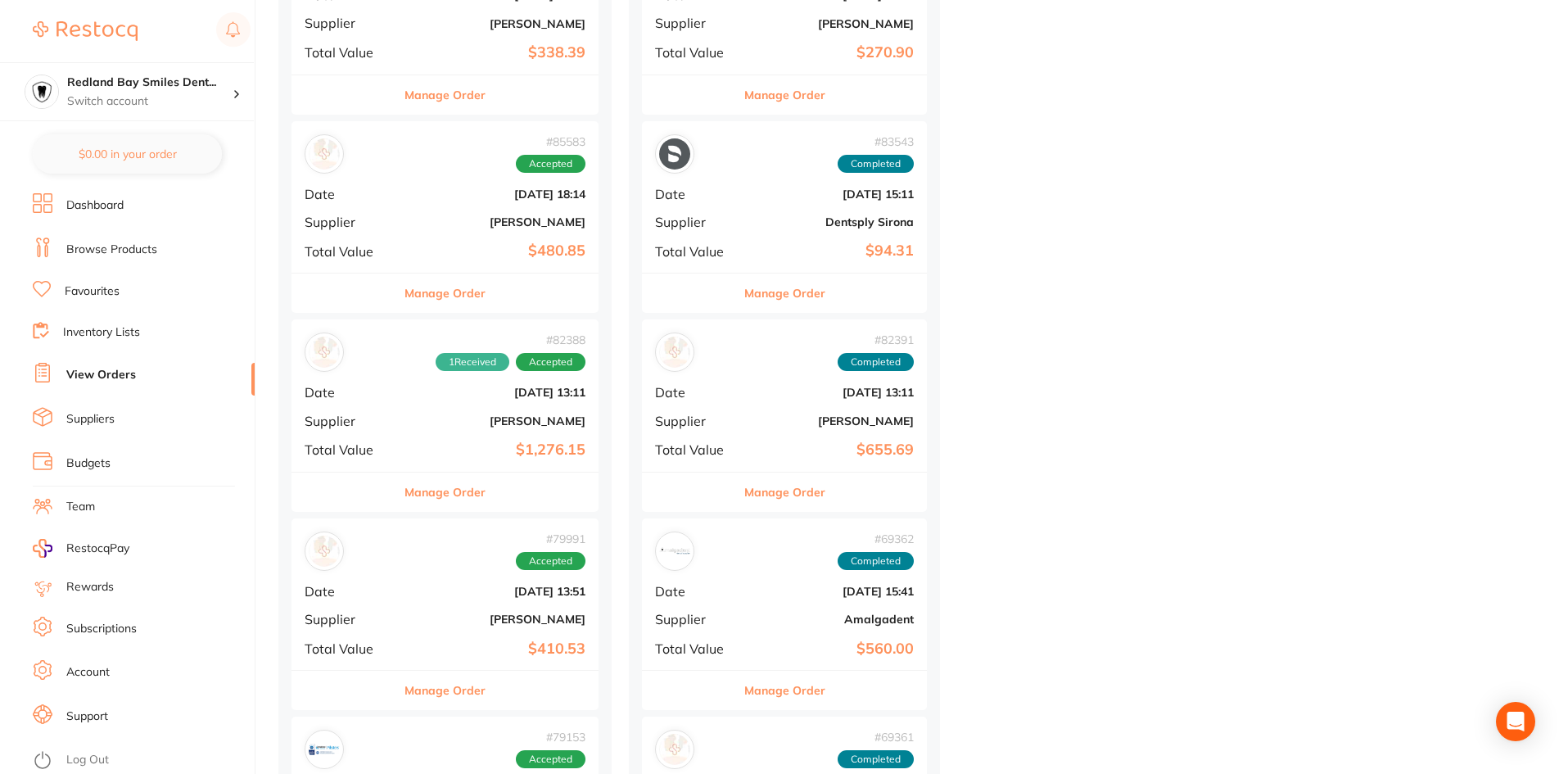
click at [466, 304] on button "Manage Order" at bounding box center [444, 293] width 81 height 39
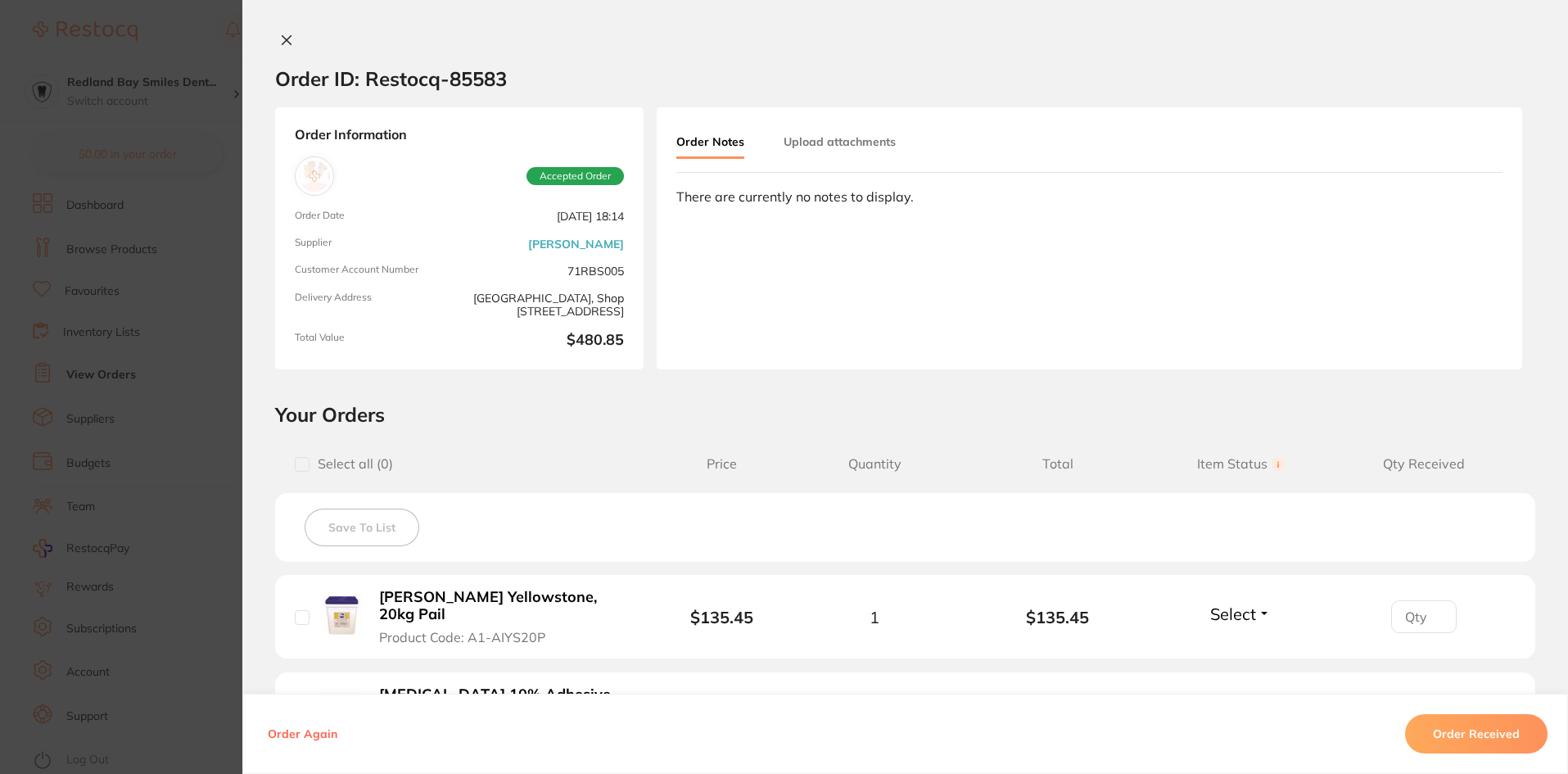
click at [1442, 719] on button "Order Received" at bounding box center [1476, 733] width 142 height 39
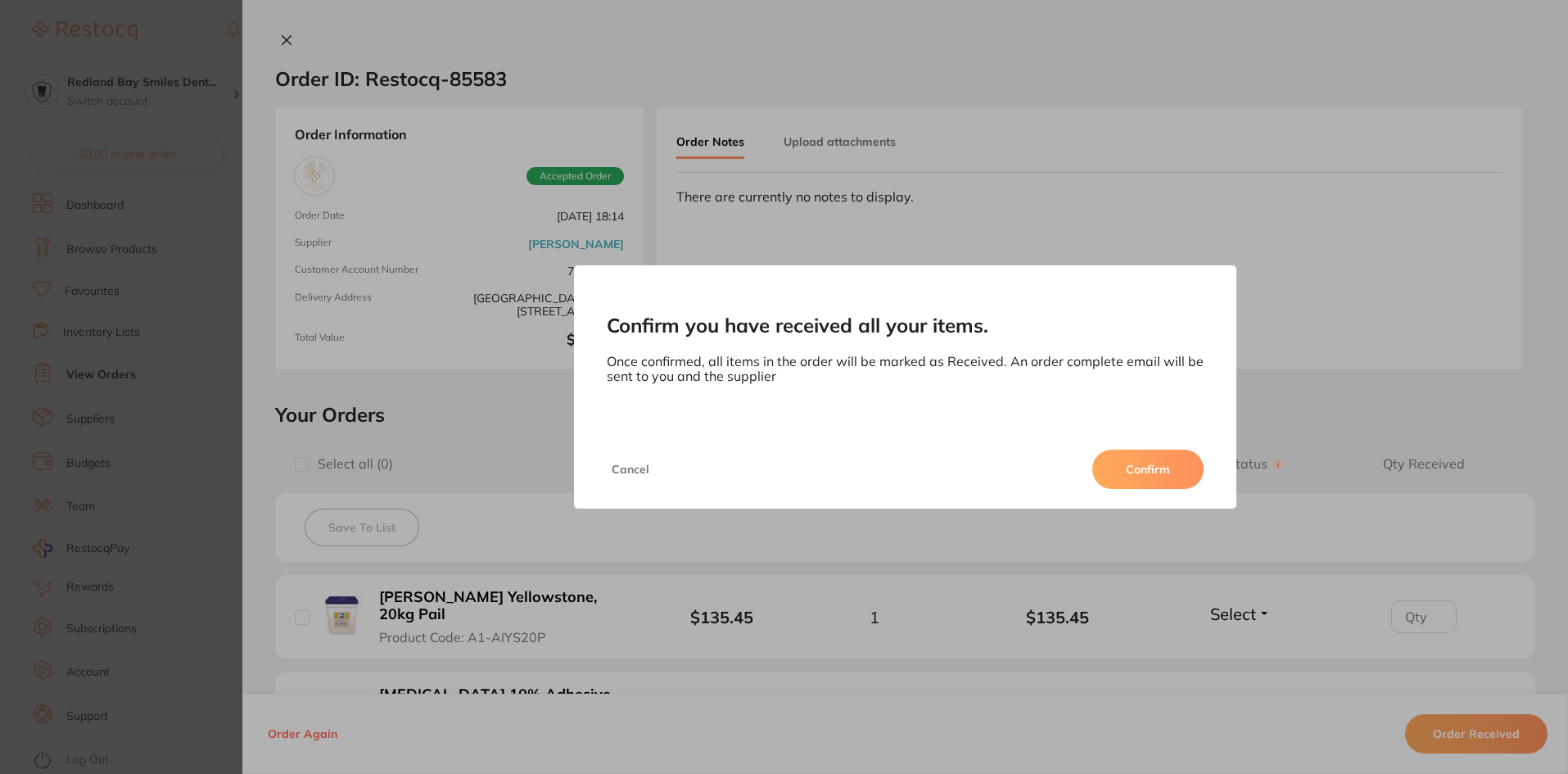
click at [1162, 469] on button "Confirm" at bounding box center [1147, 469] width 111 height 39
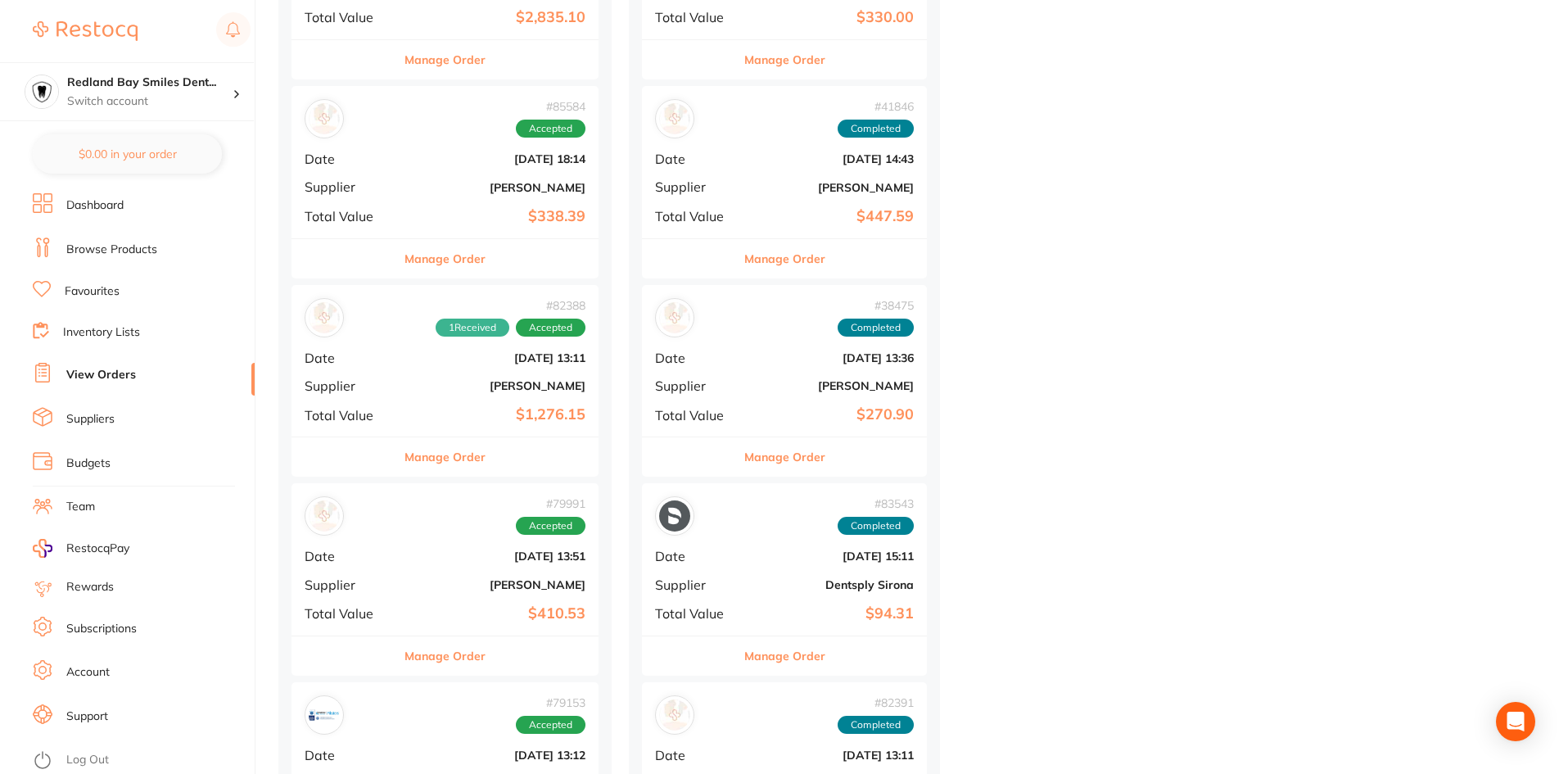
scroll to position [1965, 0]
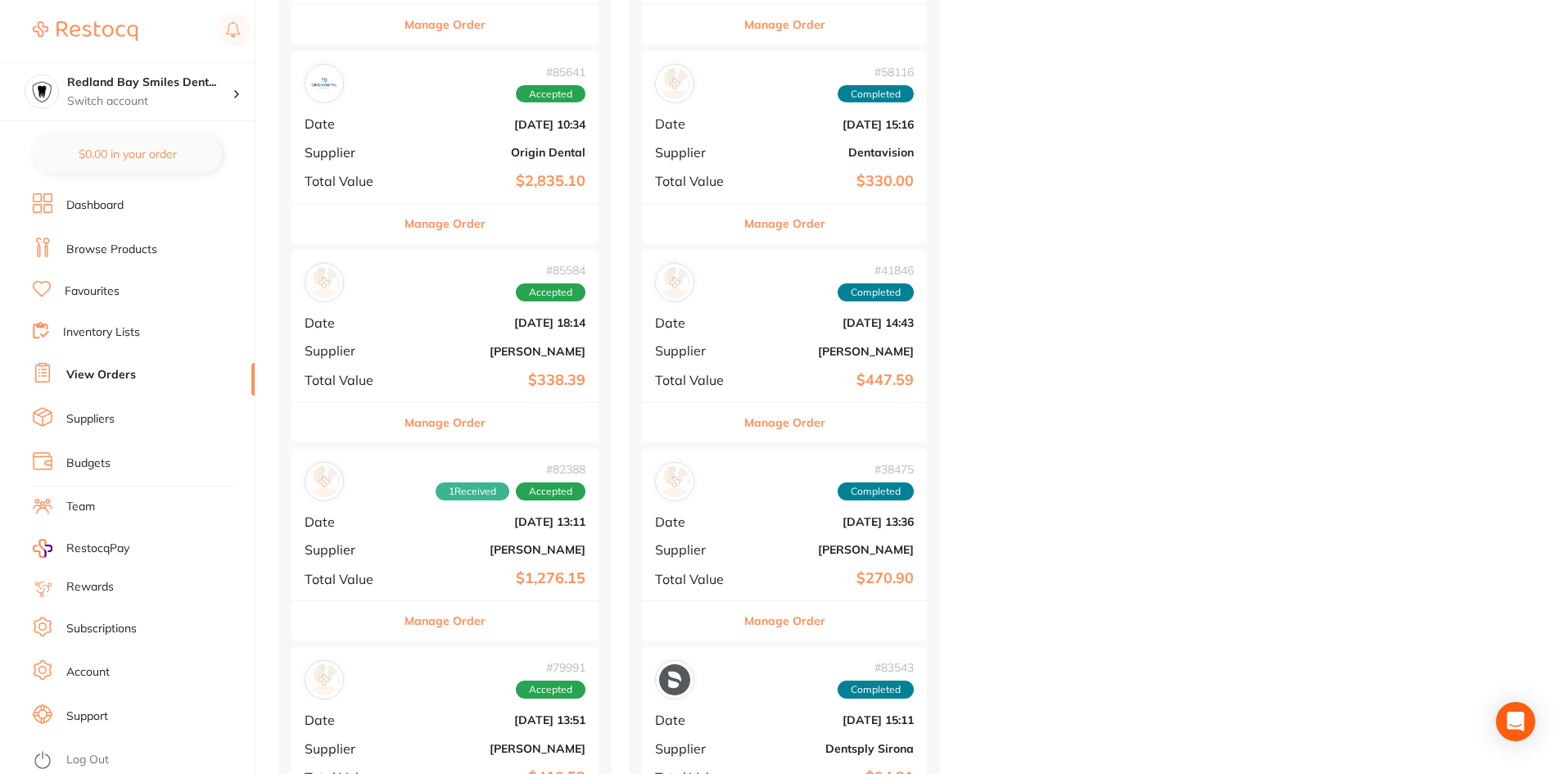
click at [493, 429] on div "Manage Order" at bounding box center [444, 422] width 307 height 40
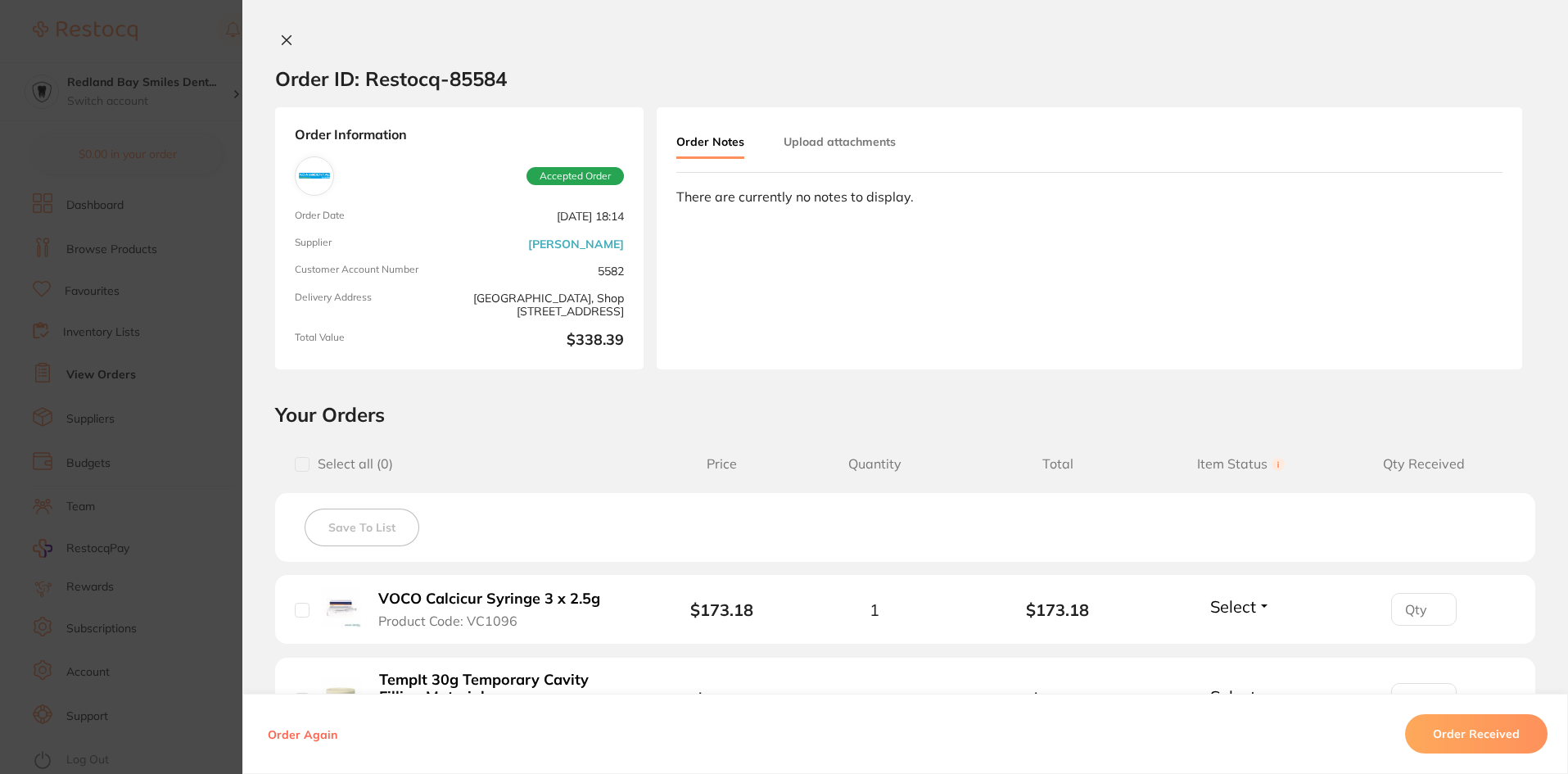
click at [1464, 747] on button "Order Received" at bounding box center [1476, 733] width 142 height 39
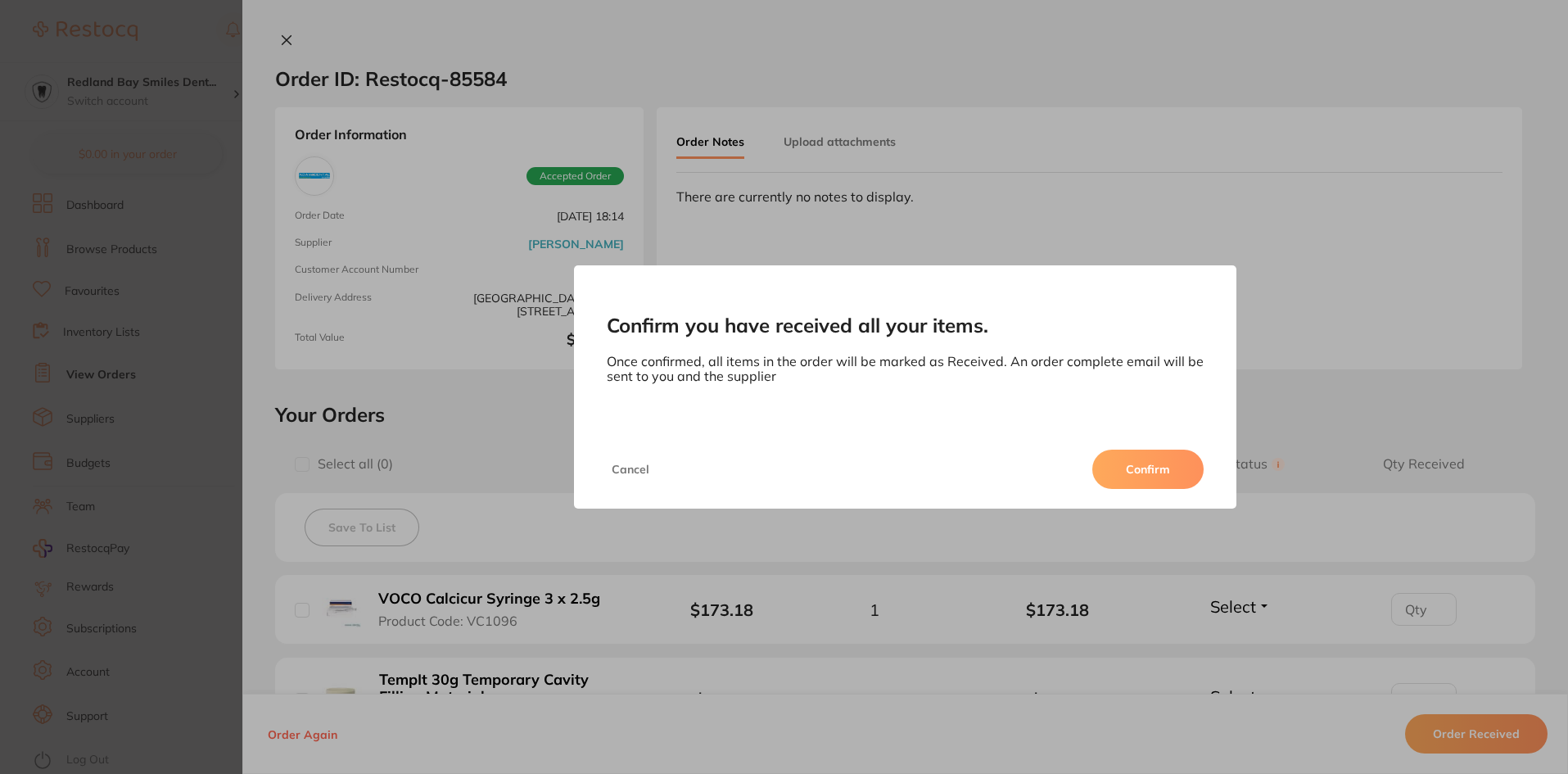
click at [1136, 469] on button "Confirm" at bounding box center [1147, 469] width 111 height 39
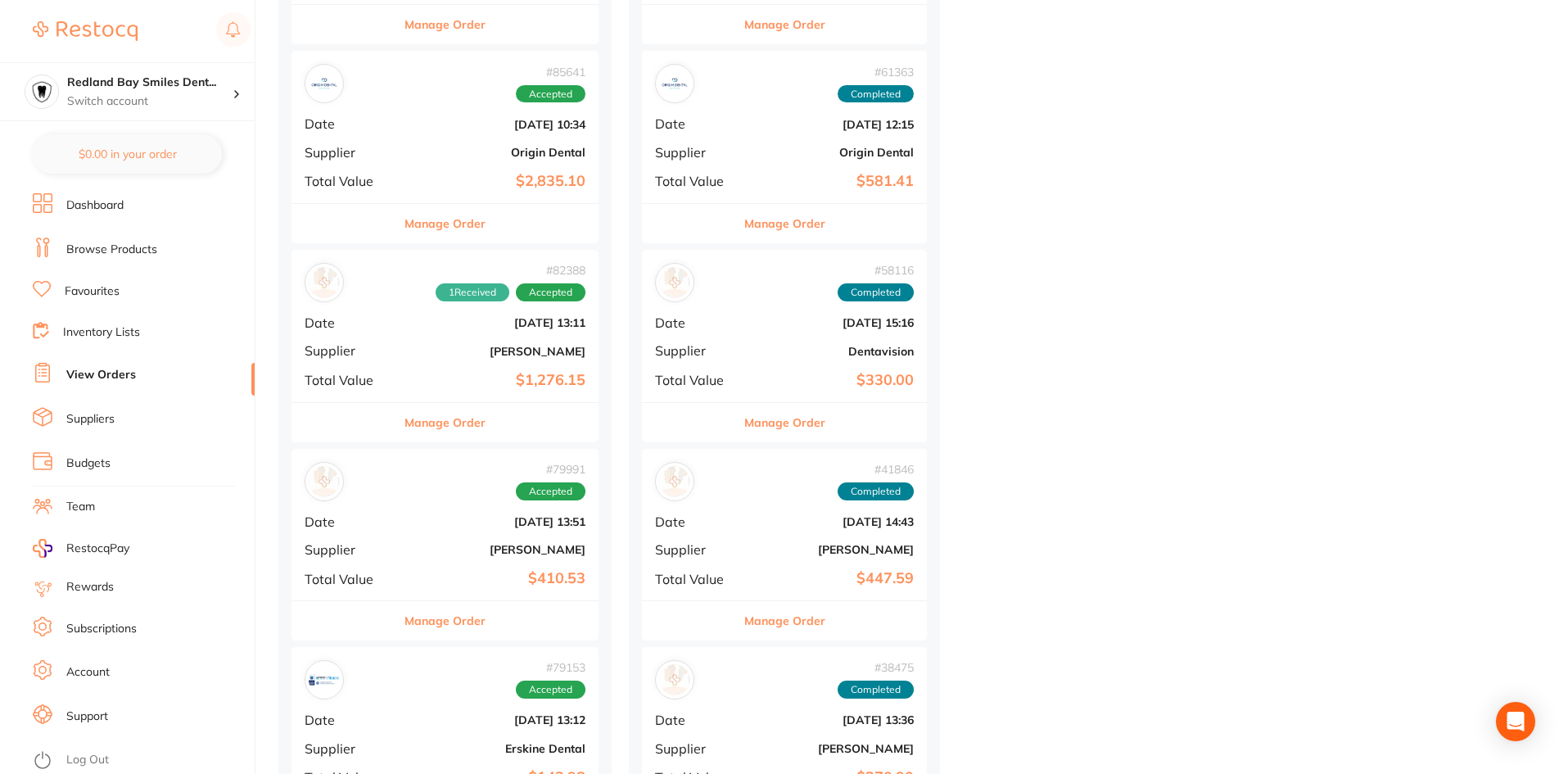
scroll to position [1638, 0]
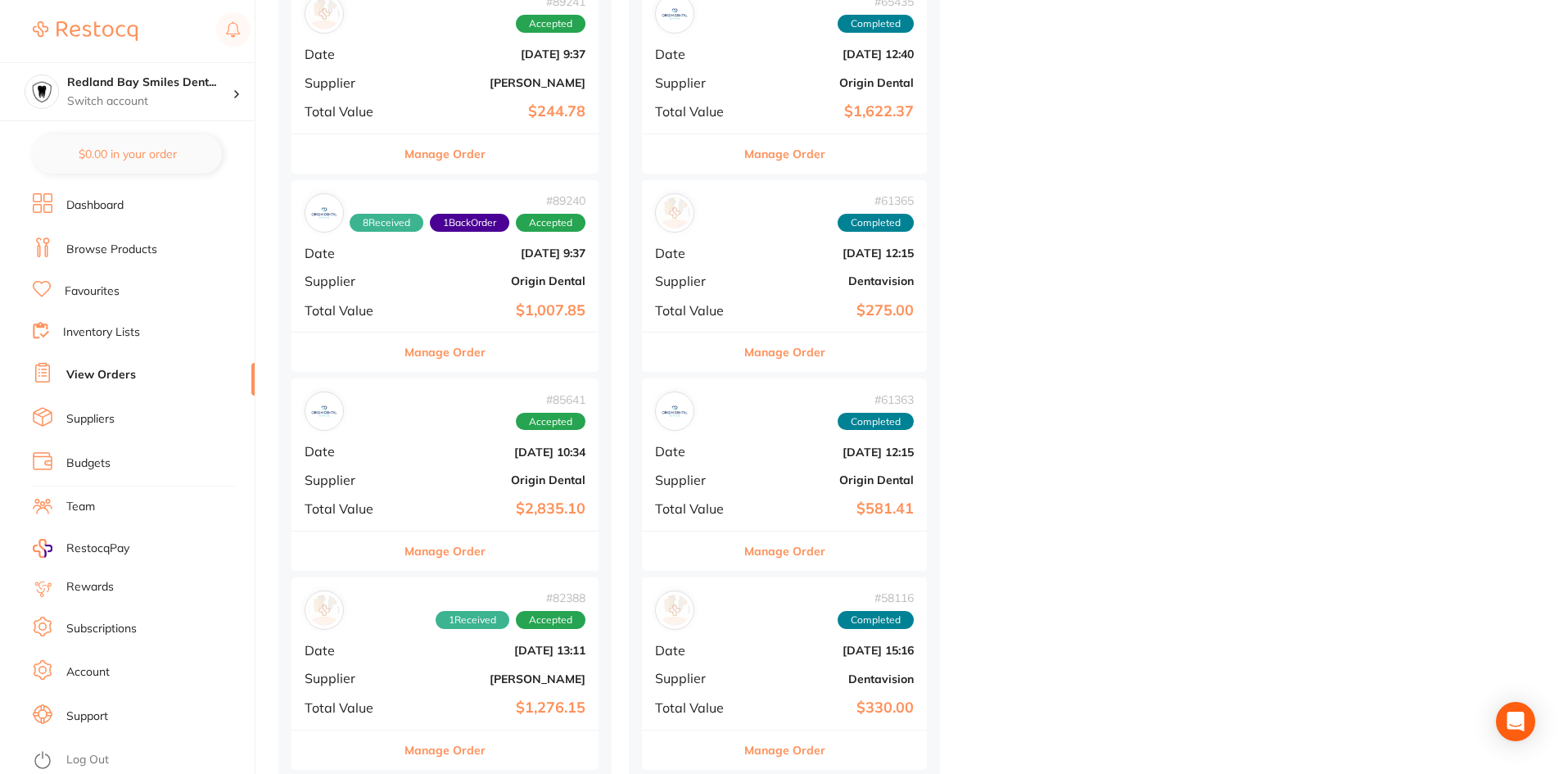
click at [499, 554] on div "Manage Order" at bounding box center [444, 551] width 307 height 40
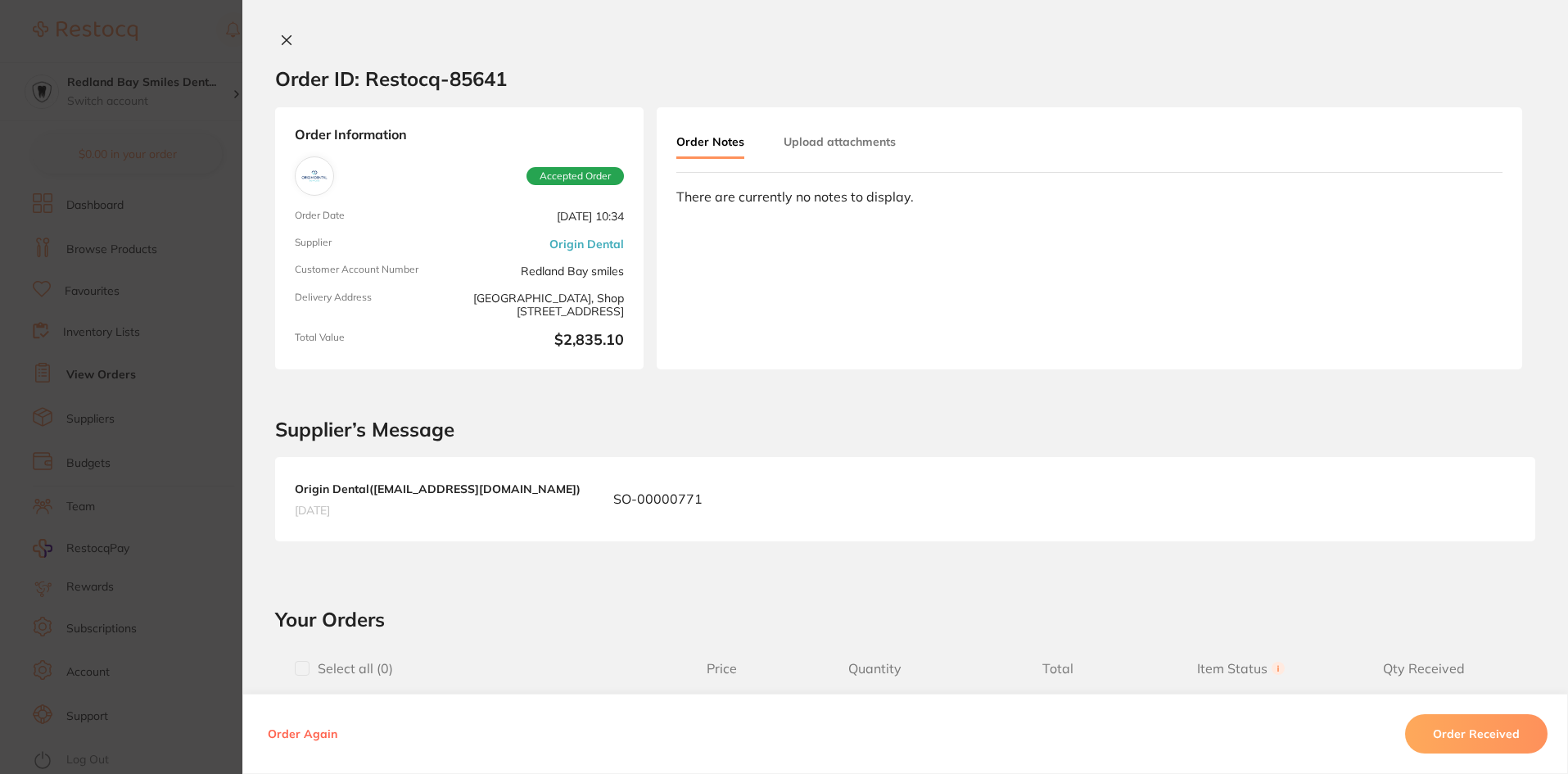
click at [1470, 736] on button "Order Received" at bounding box center [1476, 733] width 142 height 39
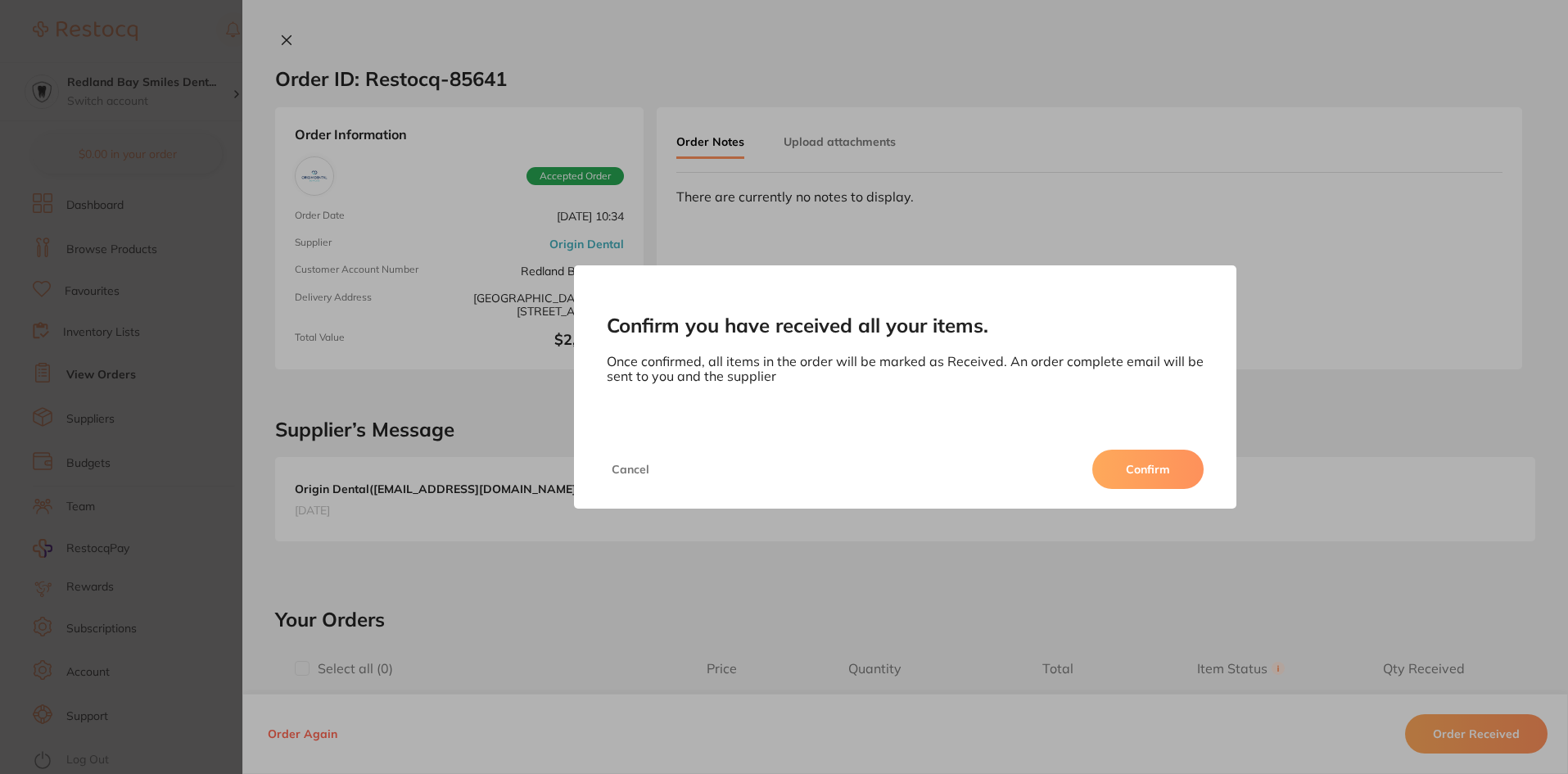
click at [1165, 443] on div "Cancel Confirm" at bounding box center [905, 469] width 664 height 79
click at [1147, 476] on button "Confirm" at bounding box center [1147, 469] width 111 height 39
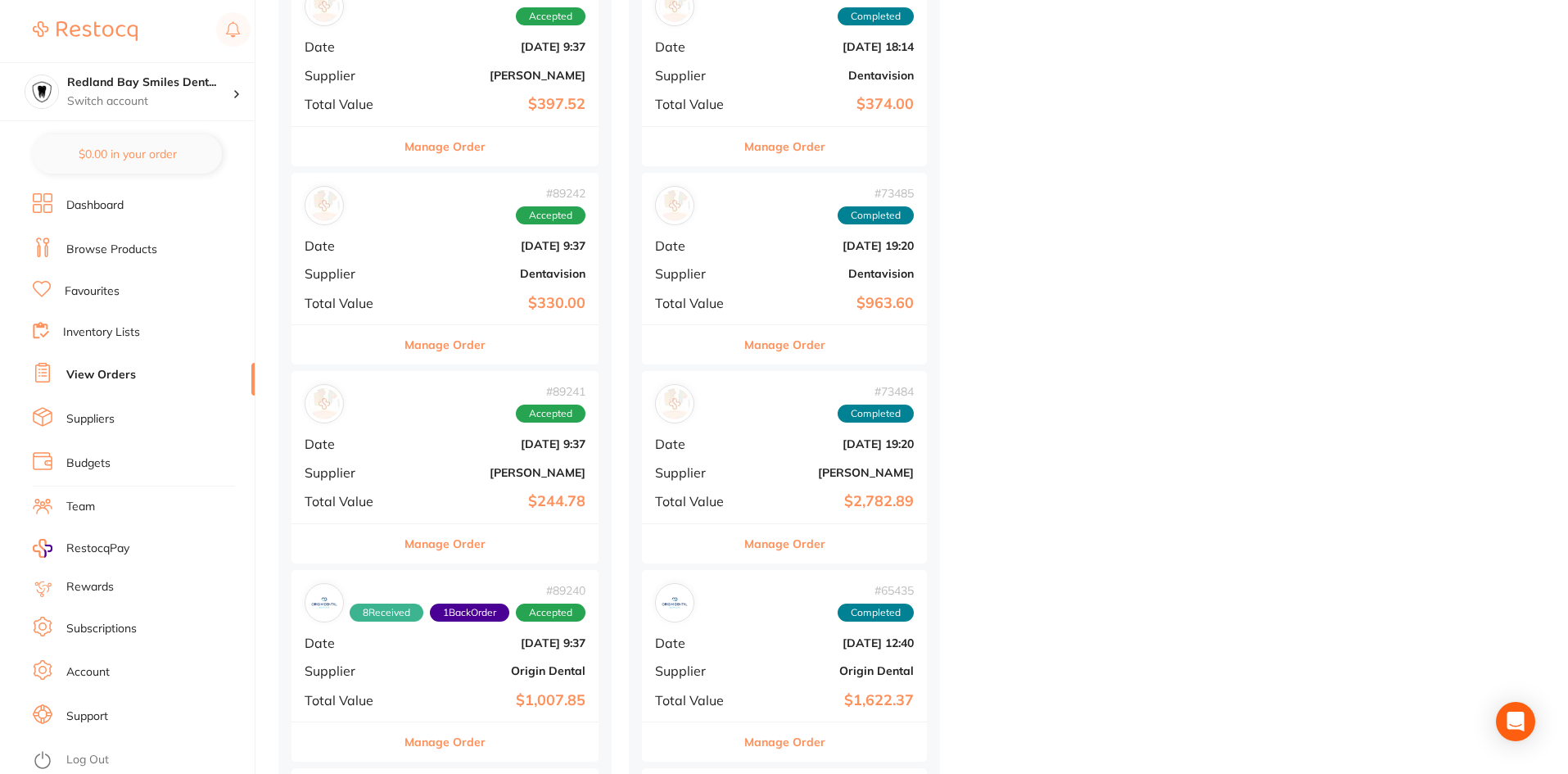
scroll to position [1146, 0]
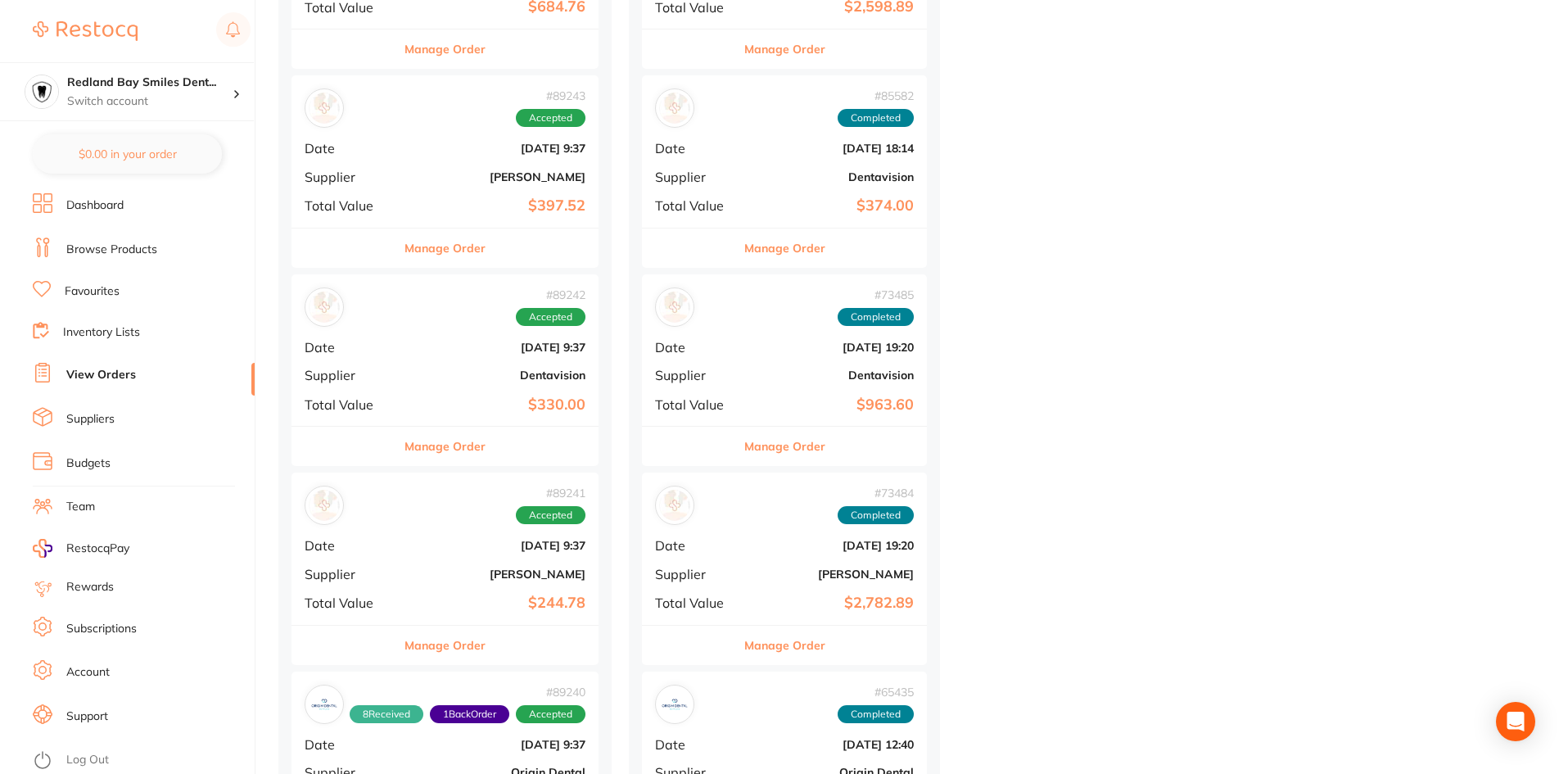
click at [479, 655] on button "Manage Order" at bounding box center [444, 645] width 81 height 39
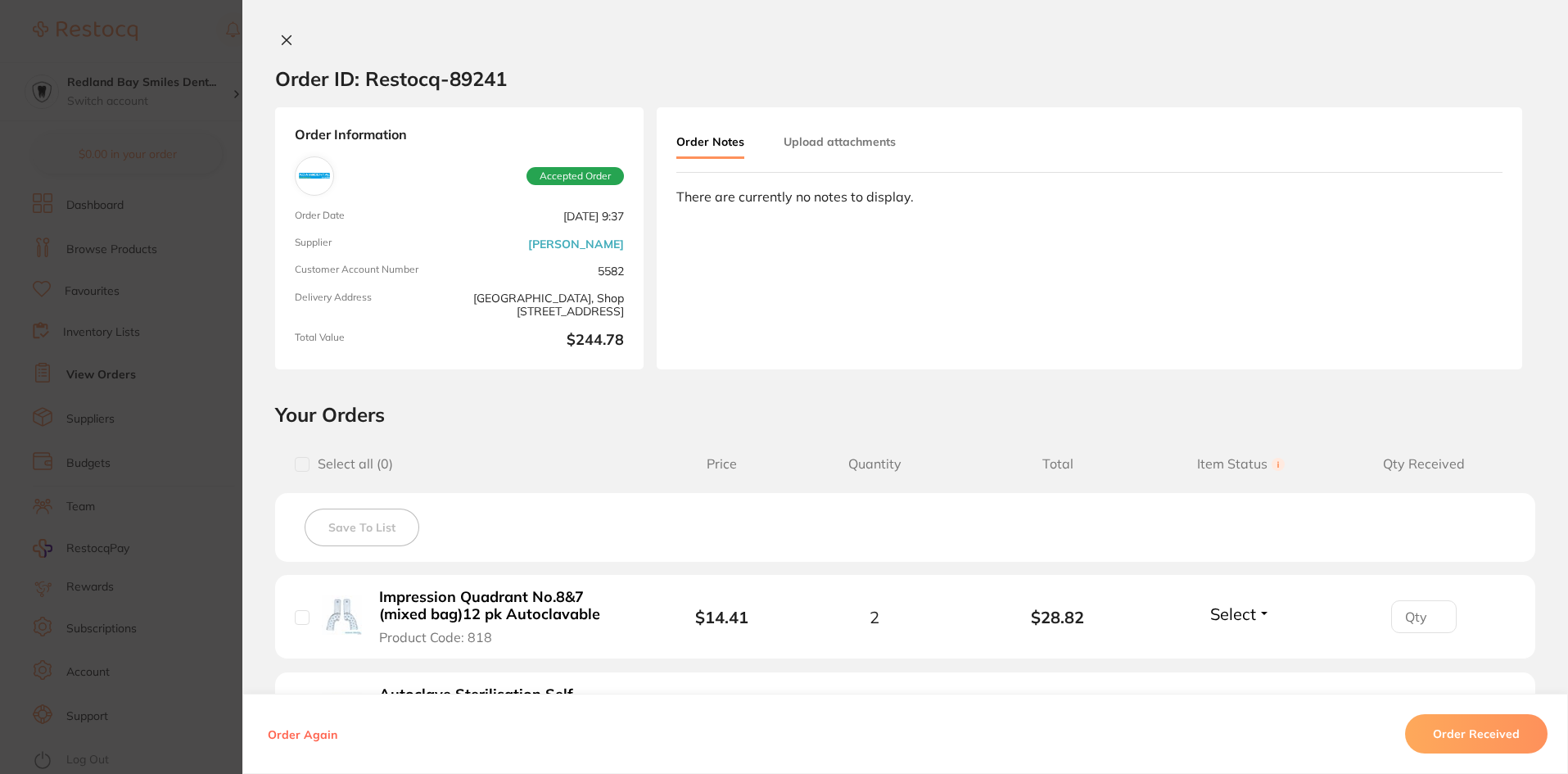
click at [283, 42] on icon at bounding box center [287, 40] width 9 height 9
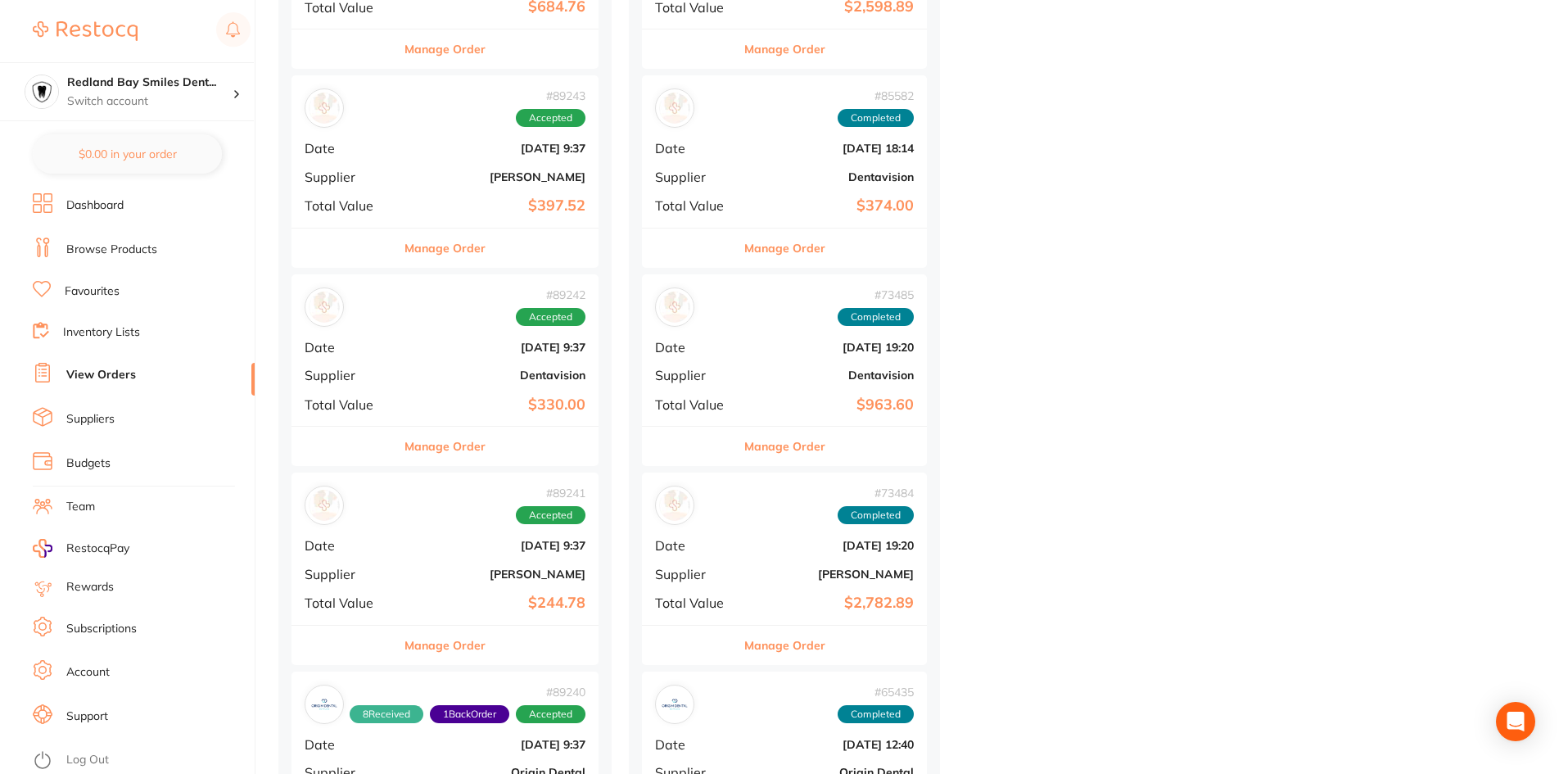
scroll to position [1802, 0]
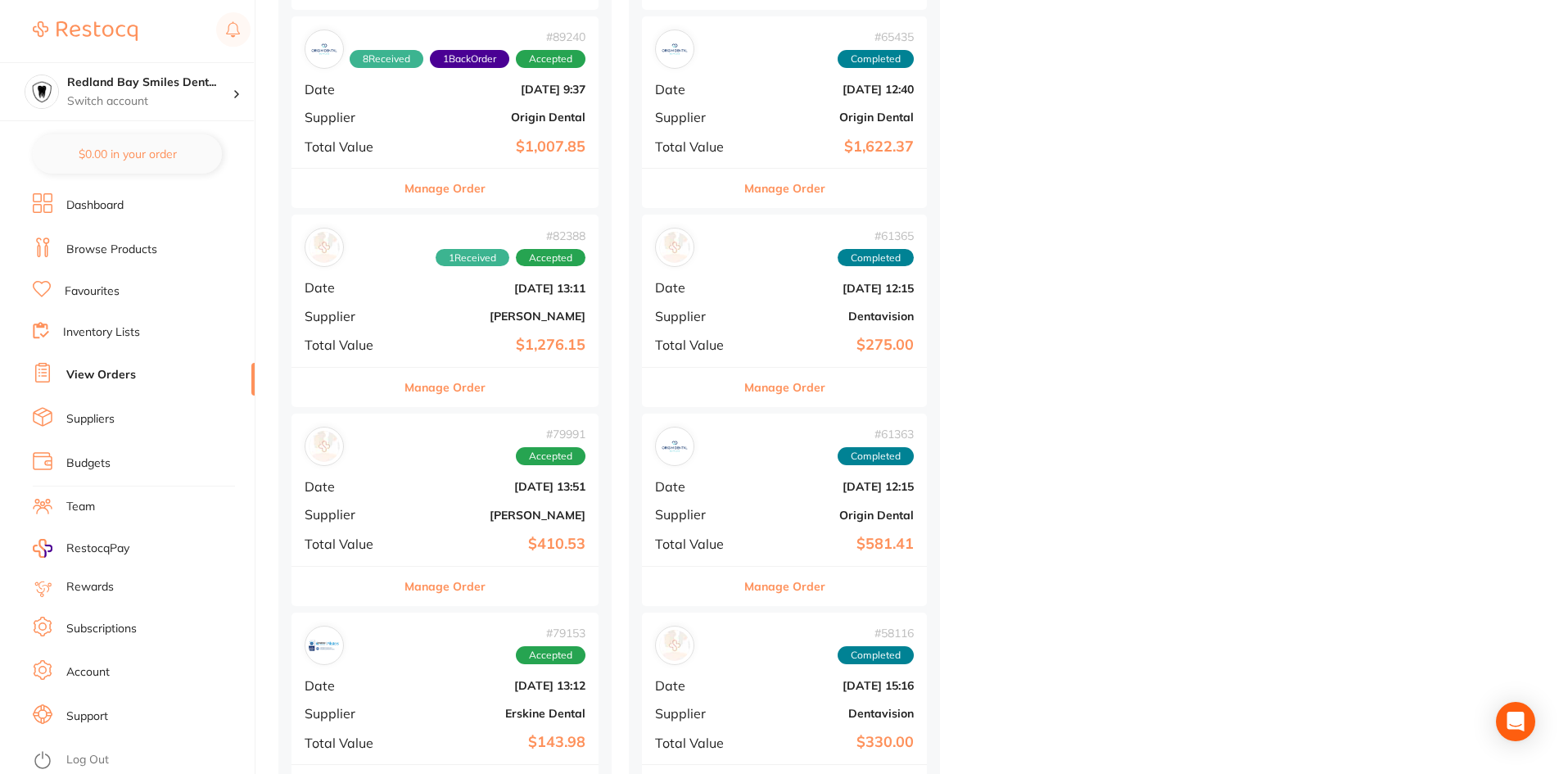
click at [85, 213] on li "Dashboard" at bounding box center [143, 205] width 222 height 24
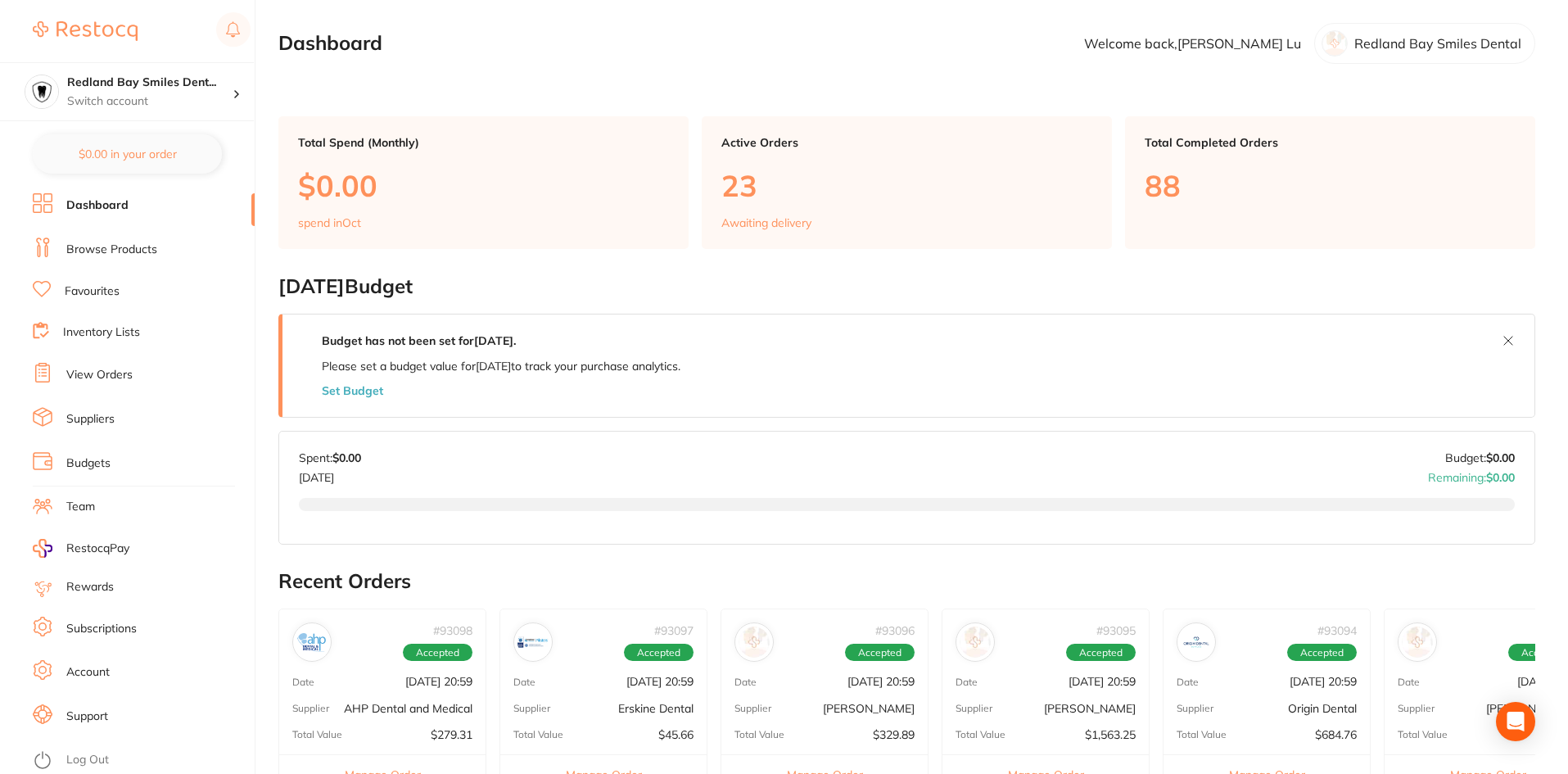
click at [102, 249] on link "Browse Products" at bounding box center [111, 250] width 91 height 17
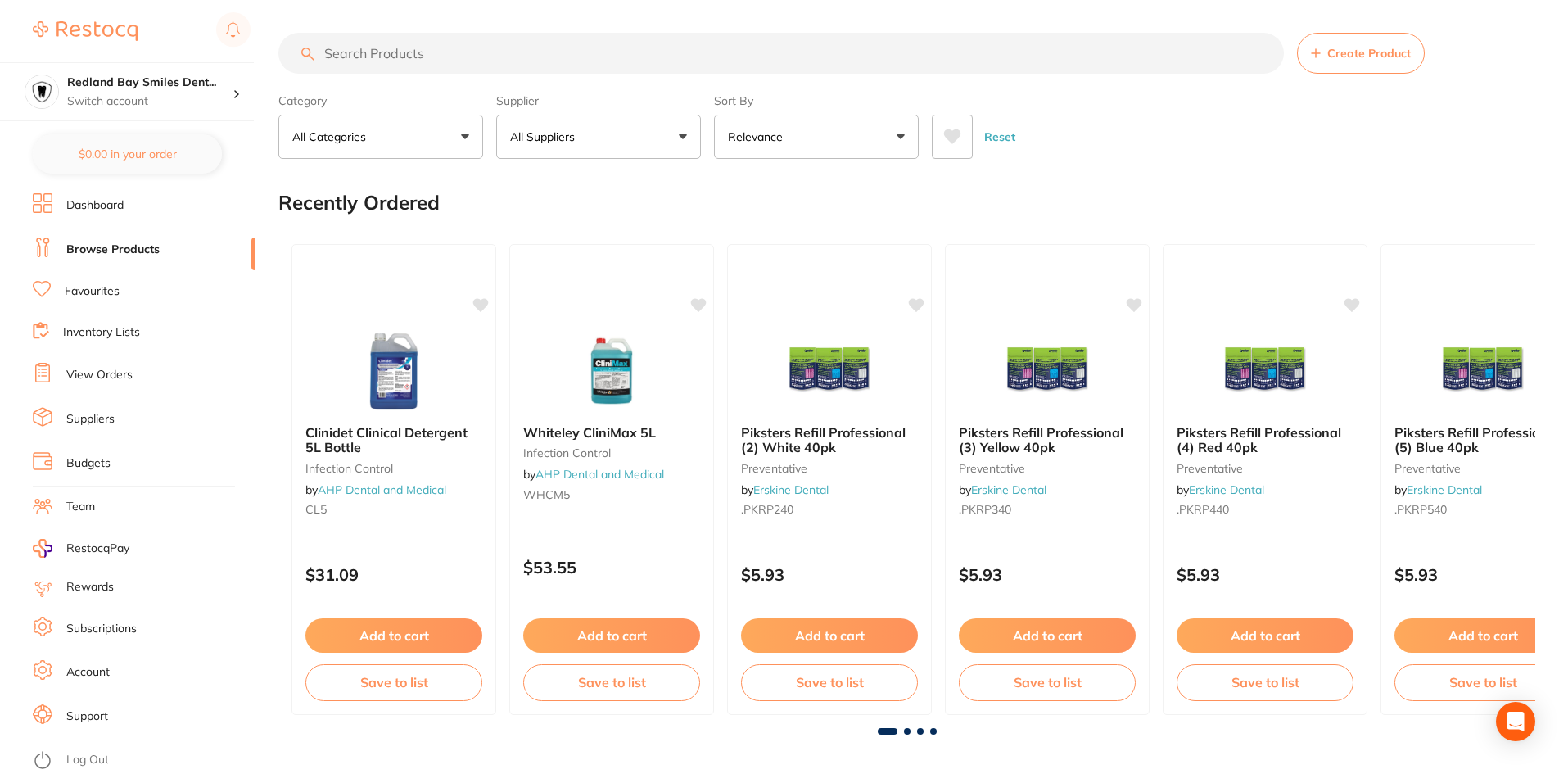
click at [591, 133] on button "All Suppliers" at bounding box center [598, 136] width 205 height 44
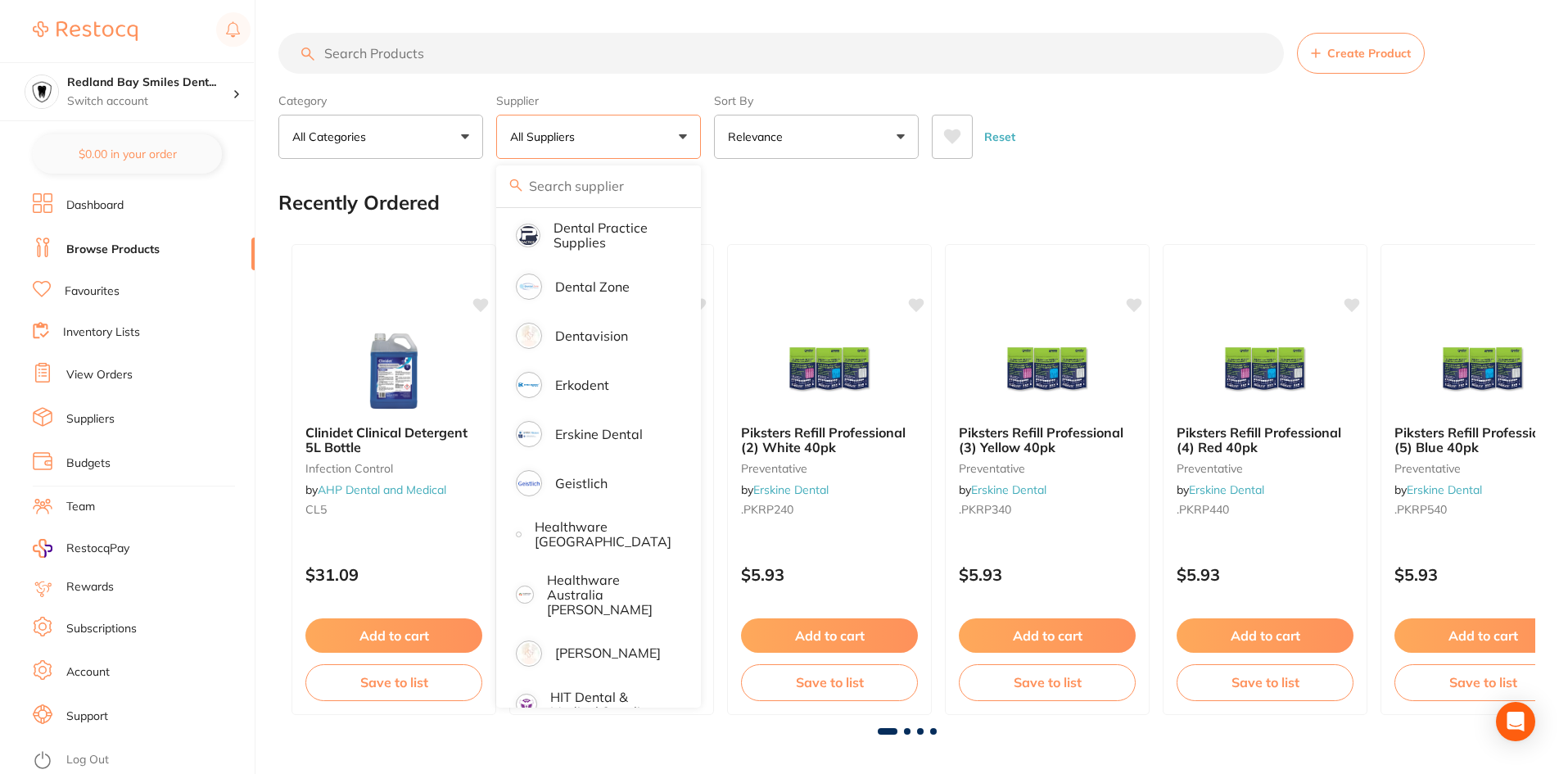
scroll to position [655, 0]
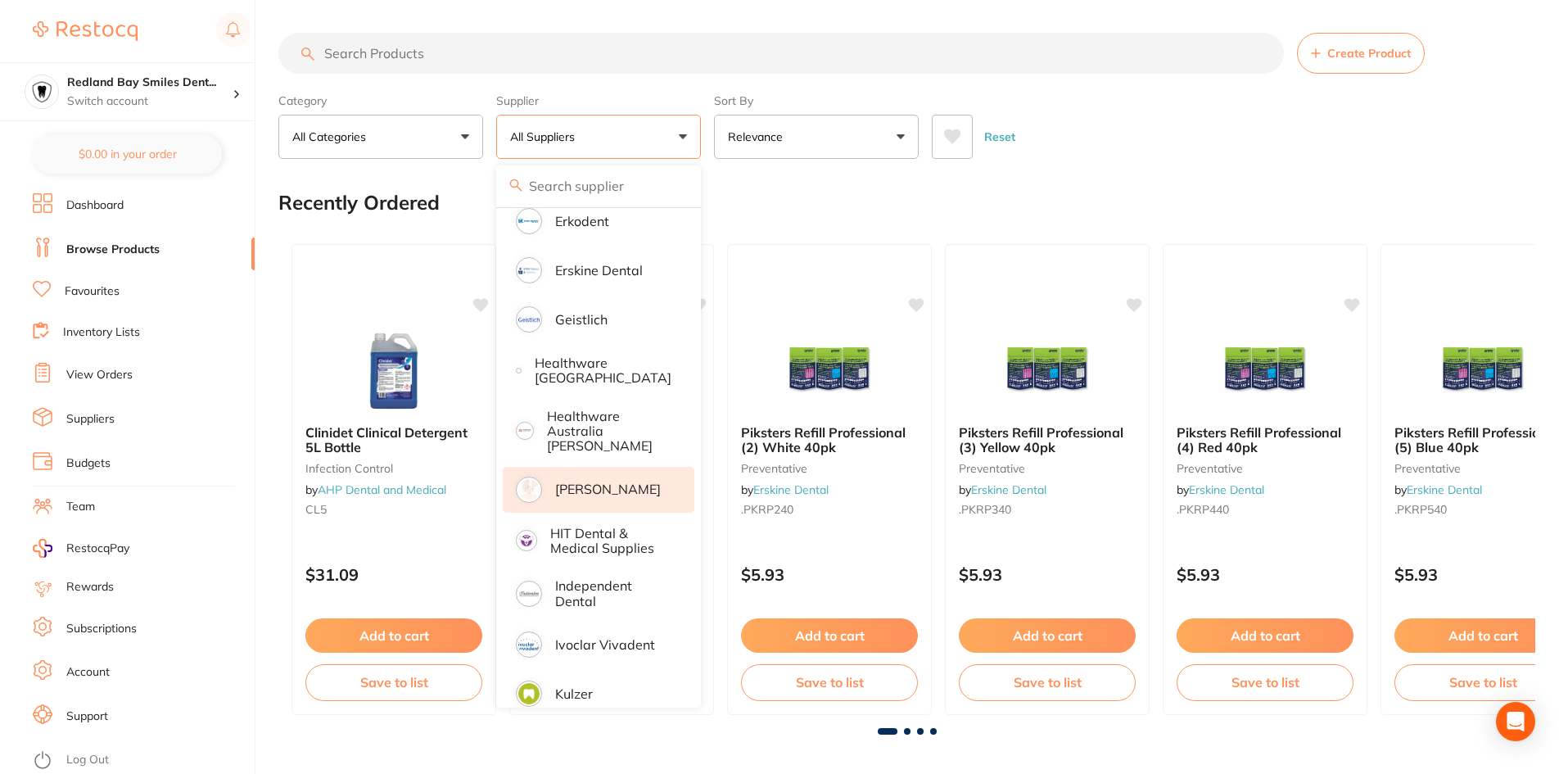
click at [608, 490] on p "[PERSON_NAME]" at bounding box center [607, 489] width 105 height 15
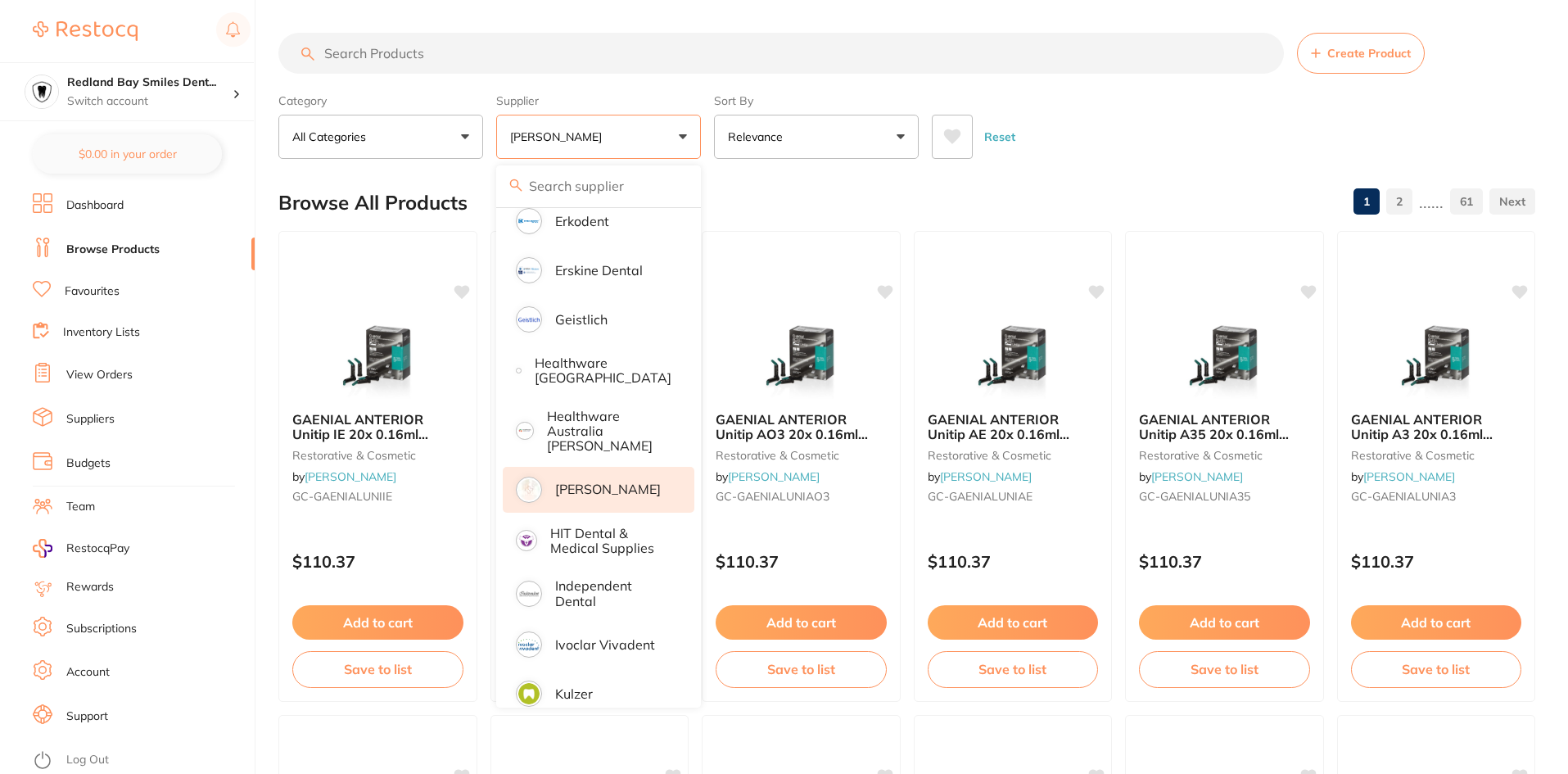
click at [524, 61] on input "search" at bounding box center [781, 53] width 1006 height 41
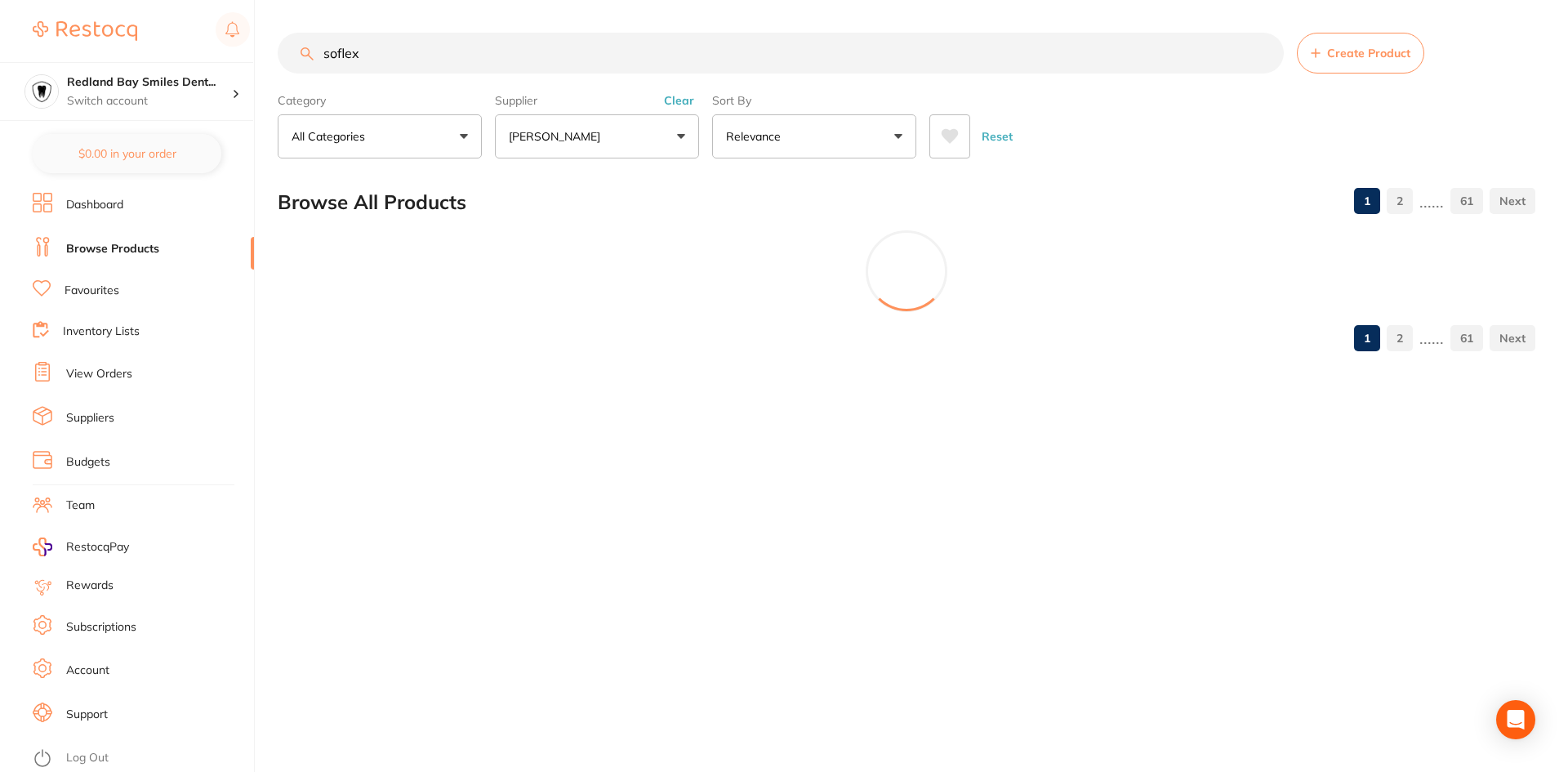
scroll to position [0, 0]
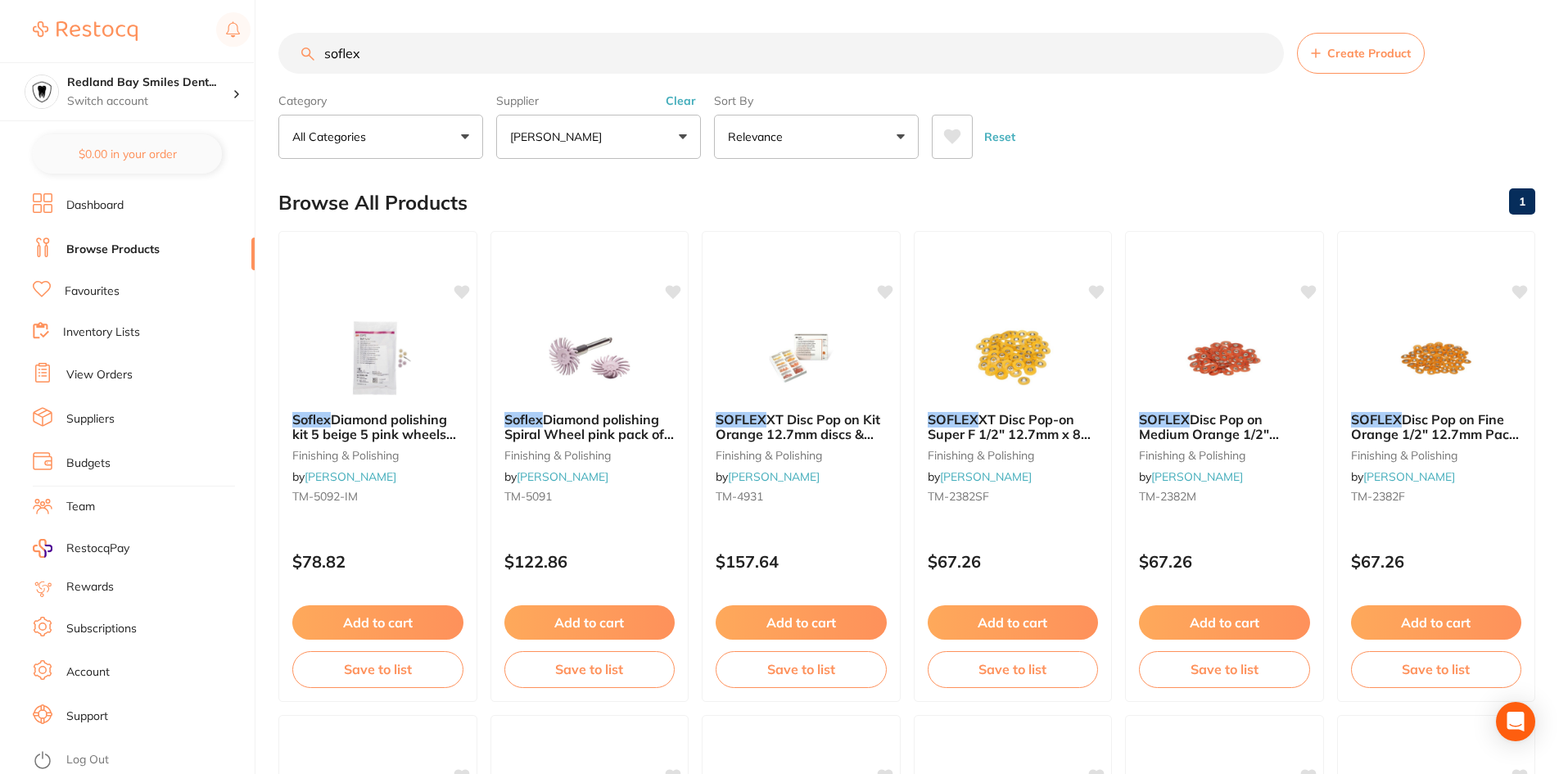
click at [402, 52] on input "soflex" at bounding box center [781, 53] width 1006 height 41
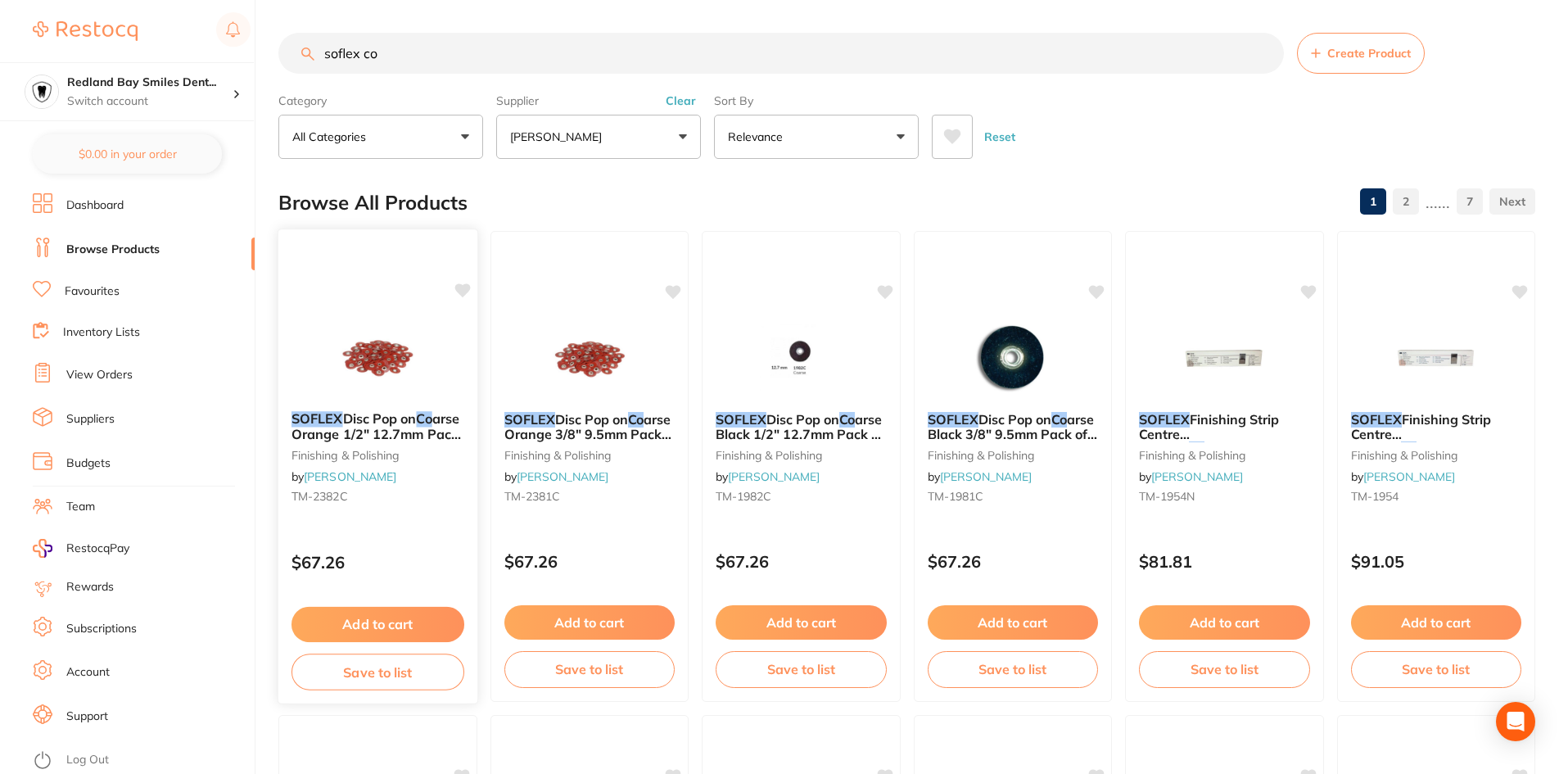
type input "soflex co"
click at [389, 344] on img at bounding box center [377, 356] width 107 height 83
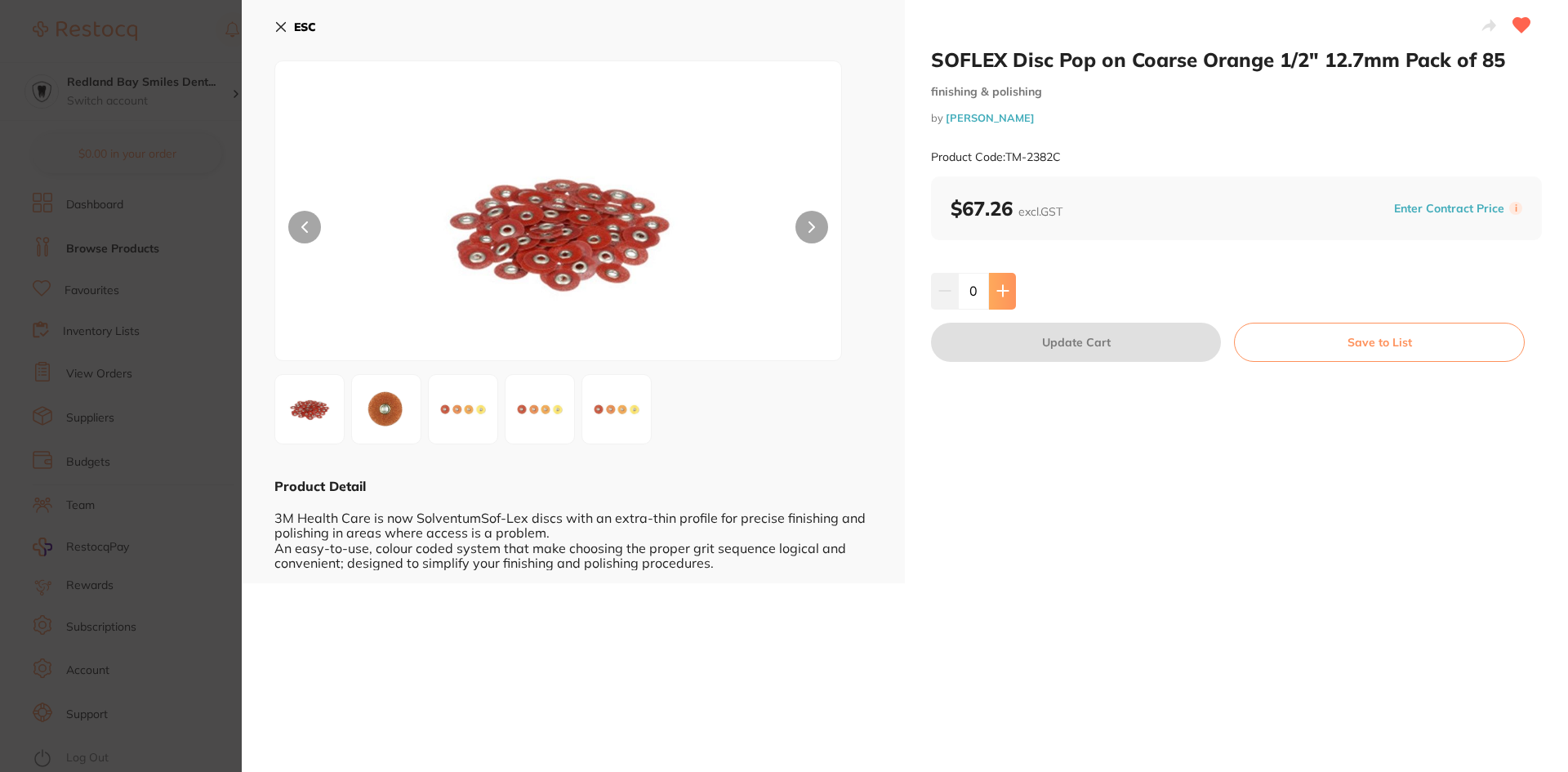
click at [1008, 300] on button at bounding box center [1002, 290] width 27 height 36
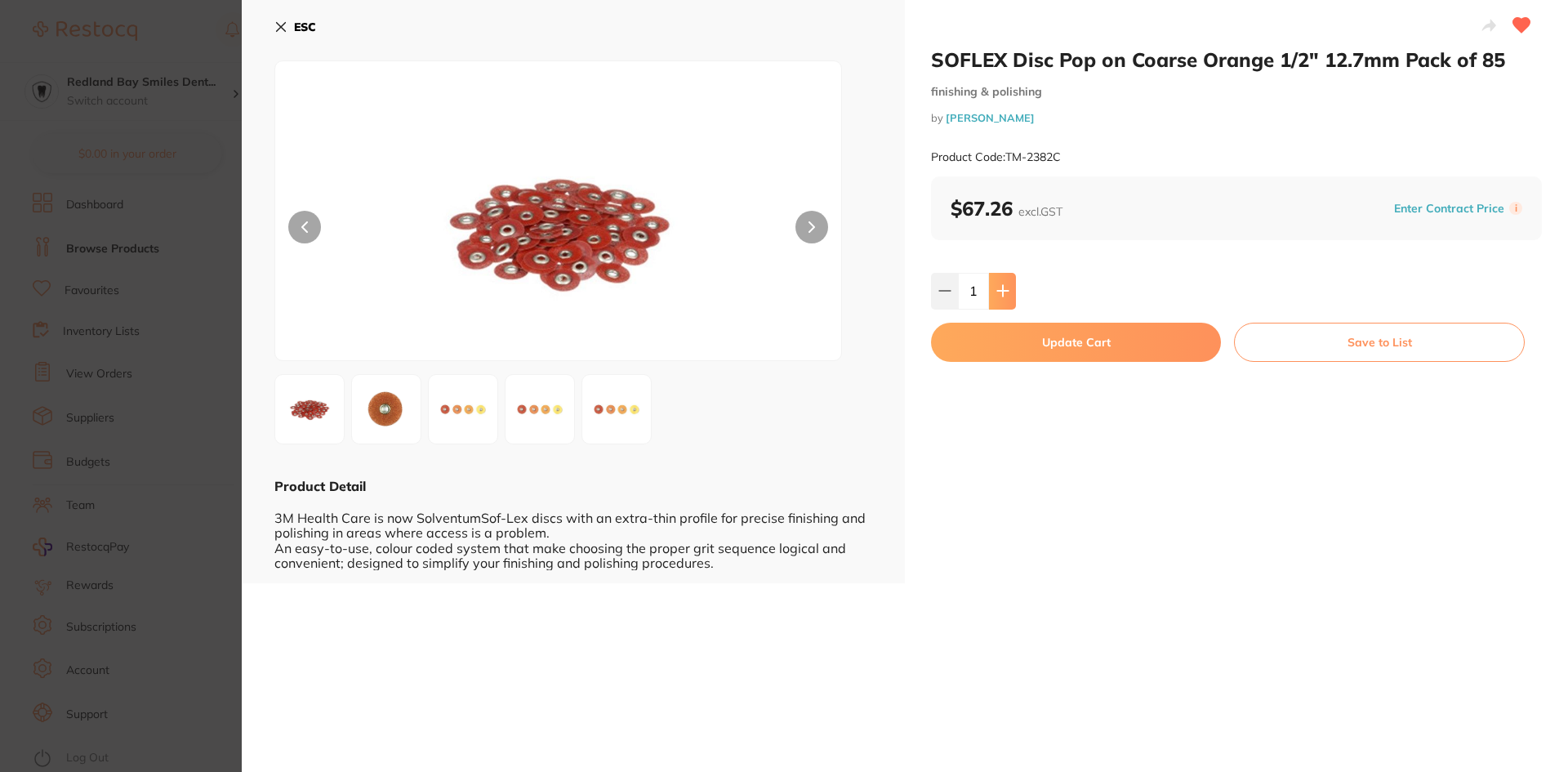
click at [1008, 300] on button at bounding box center [1002, 290] width 27 height 36
type input "3"
click at [1063, 342] on button "Update Cart" at bounding box center [1076, 342] width 290 height 39
checkbox input "false"
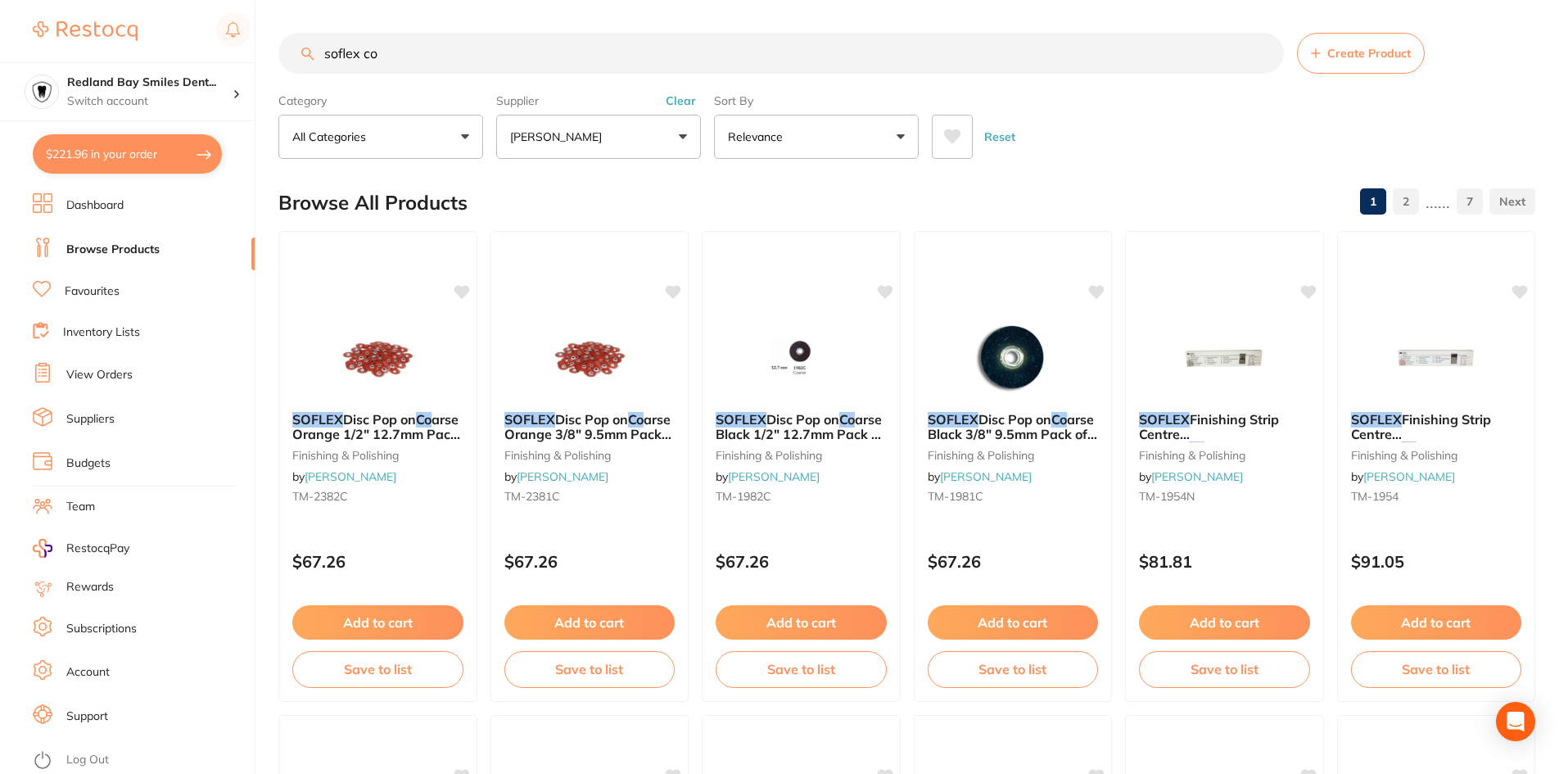
click at [443, 56] on input "soflex co" at bounding box center [781, 53] width 1006 height 41
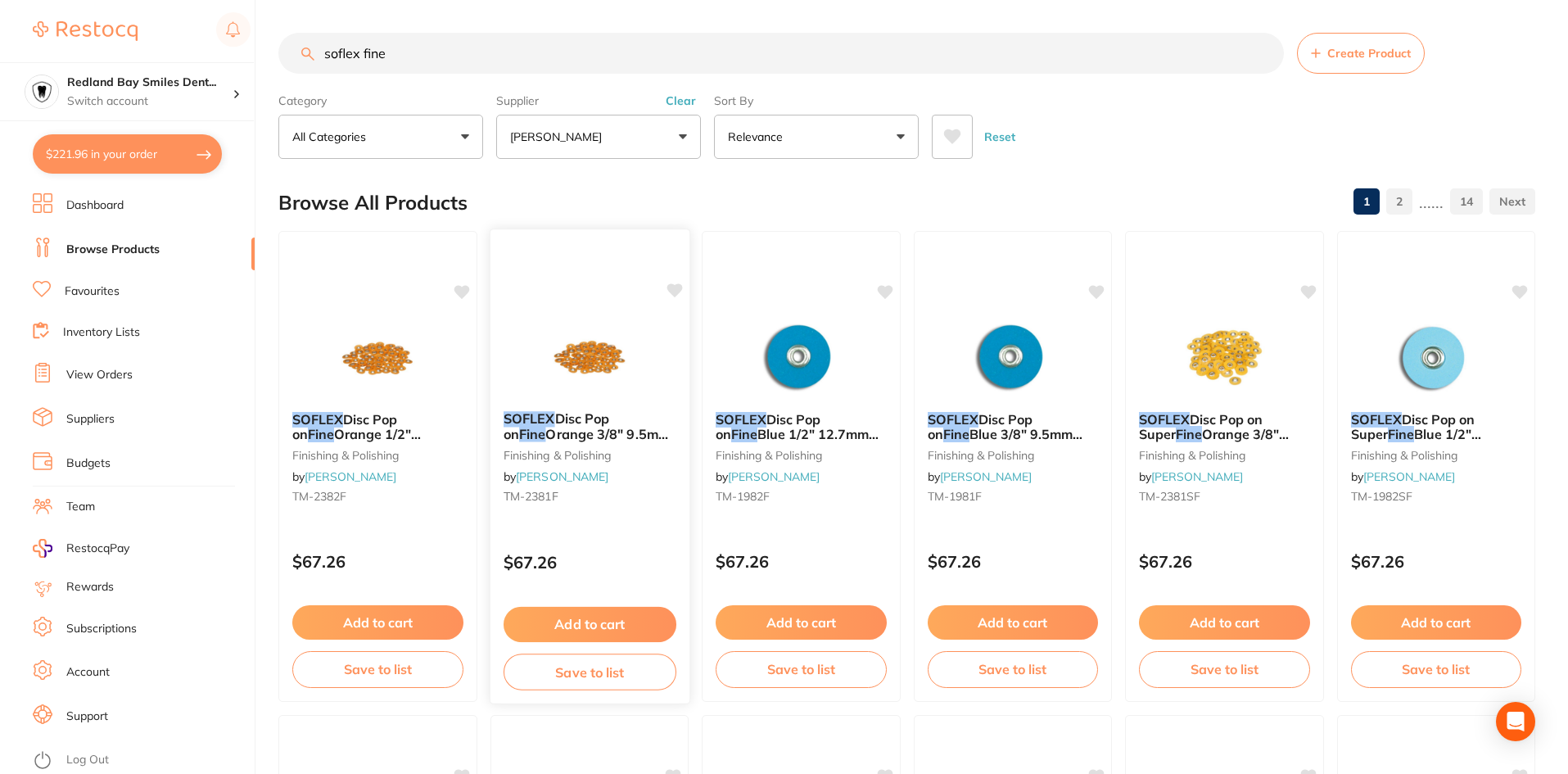
type input "soflex fine"
click at [609, 619] on button "Add to cart" at bounding box center [589, 624] width 172 height 35
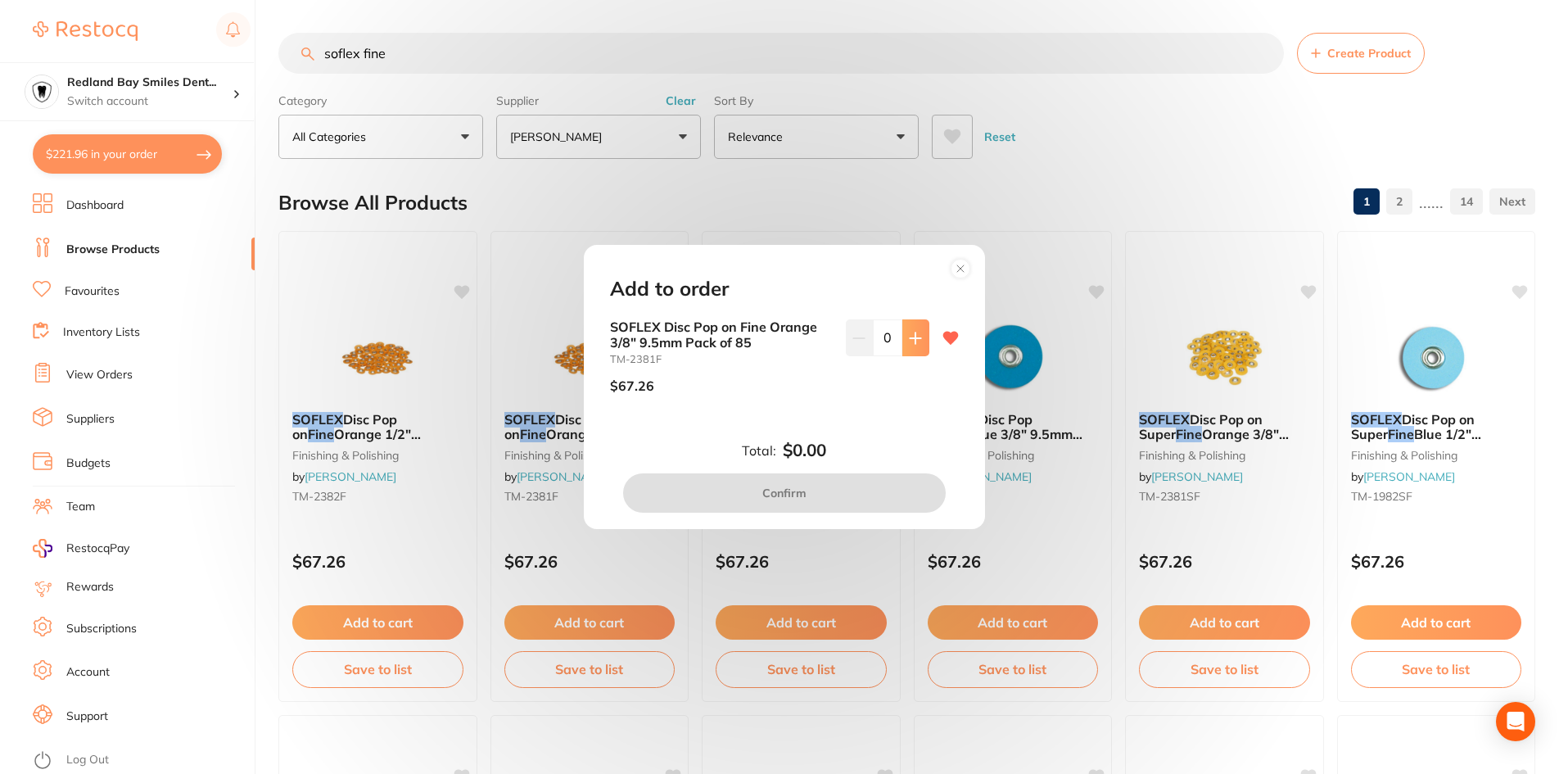
click at [903, 349] on button at bounding box center [915, 337] width 27 height 36
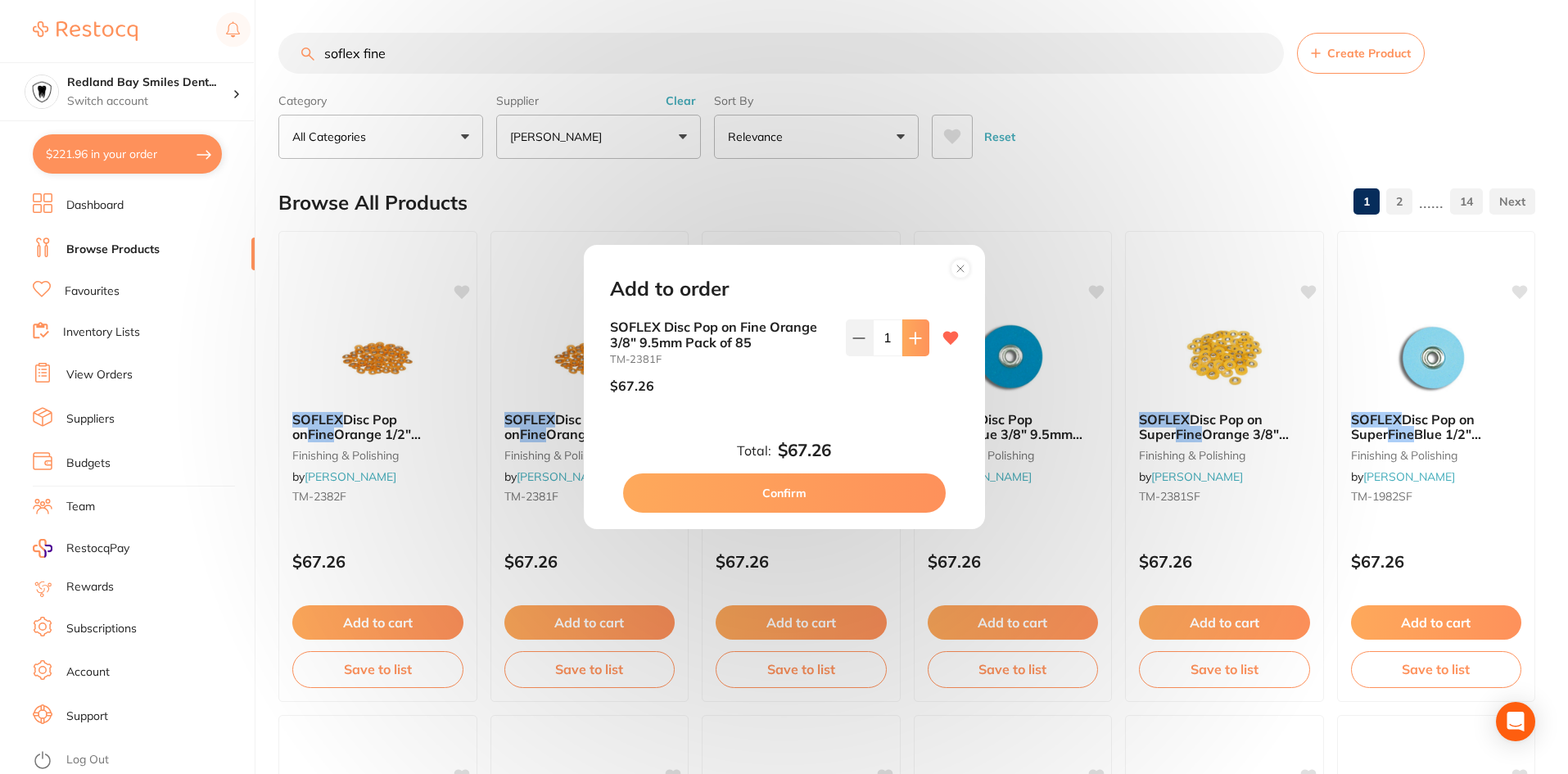
click at [903, 349] on button at bounding box center [915, 337] width 27 height 36
type input "2"
click at [805, 490] on button "Confirm" at bounding box center [785, 493] width 323 height 39
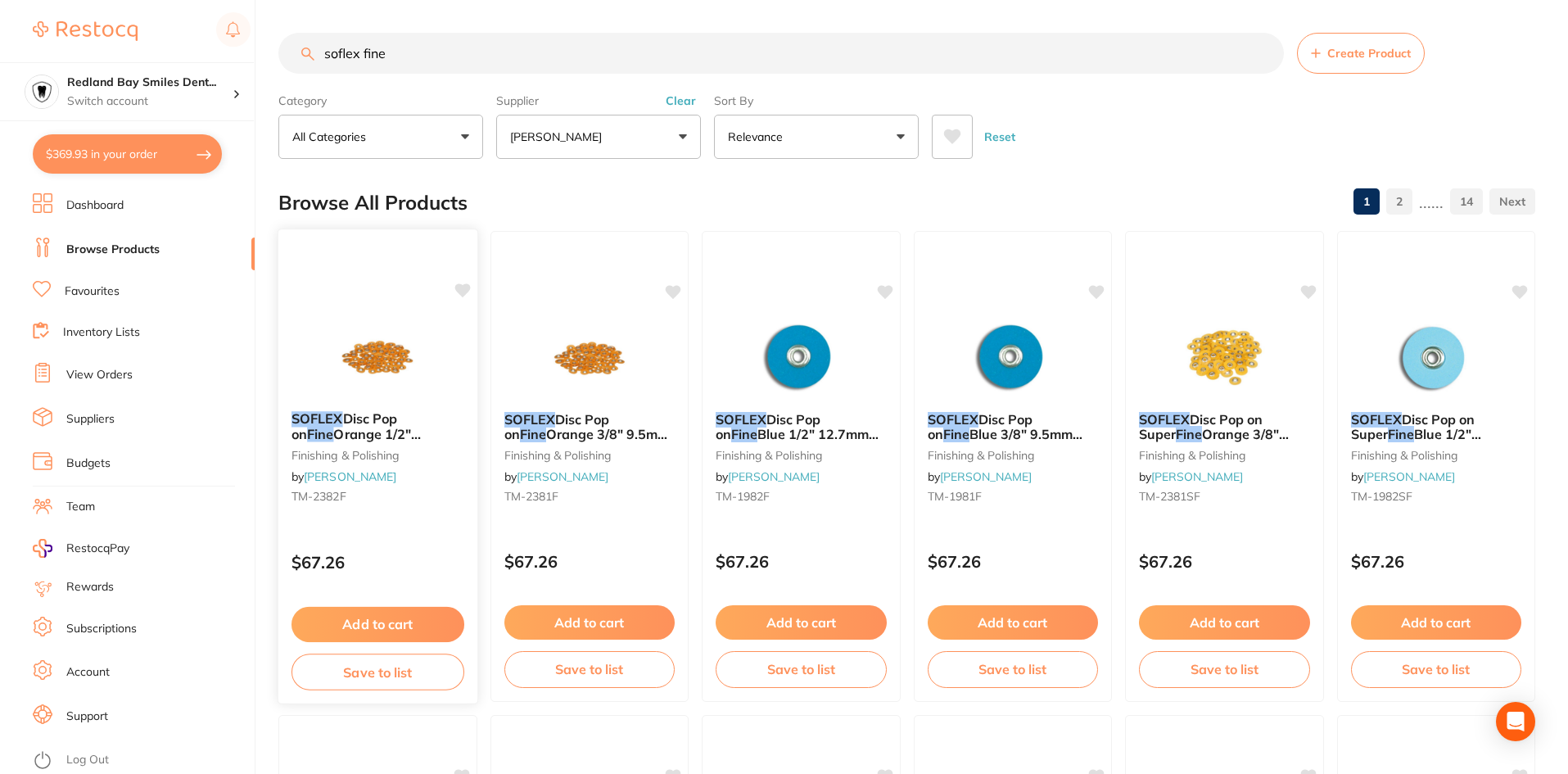
click at [371, 633] on button "Add to cart" at bounding box center [377, 624] width 172 height 35
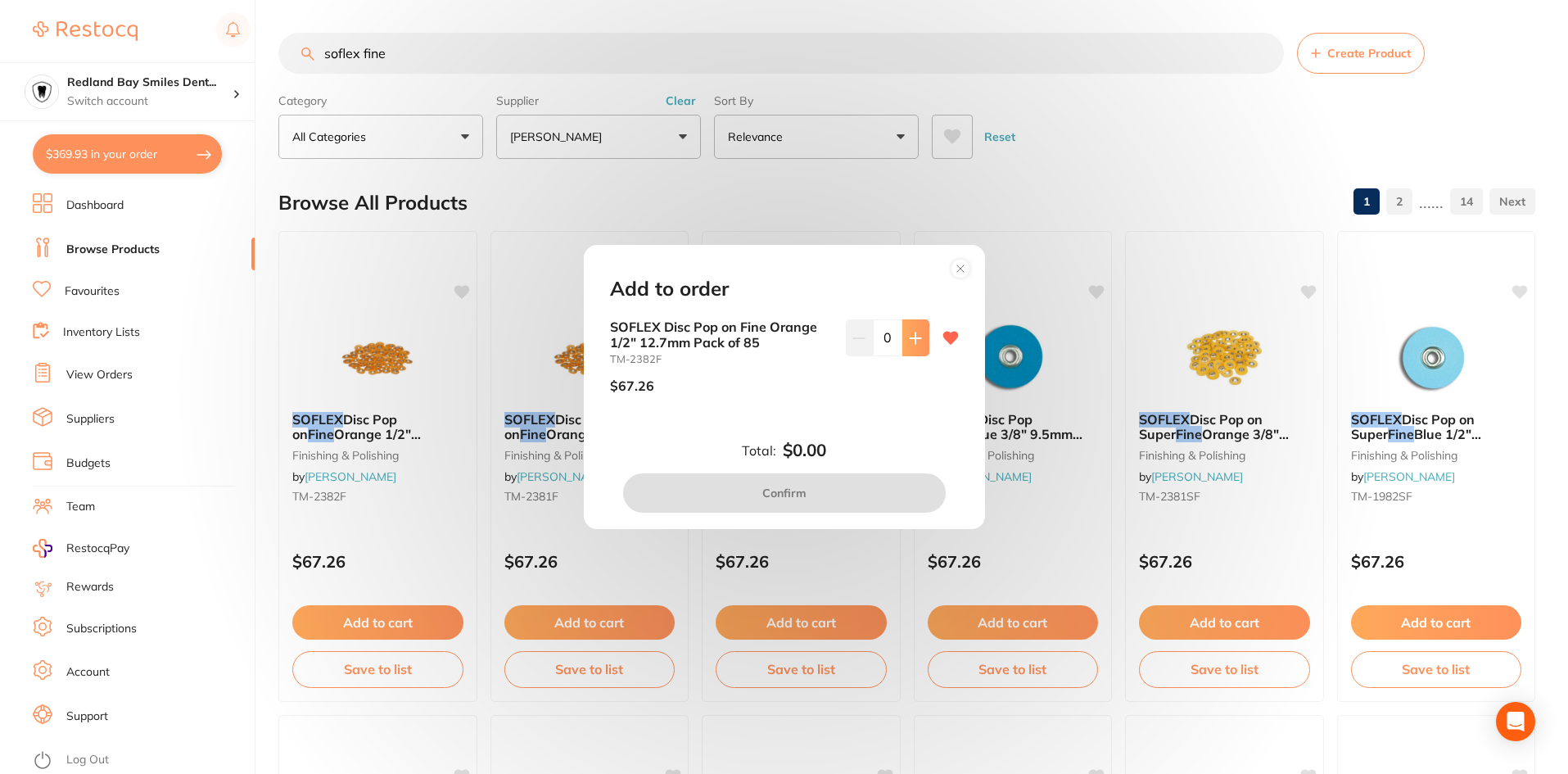
click at [909, 343] on icon at bounding box center [915, 338] width 13 height 13
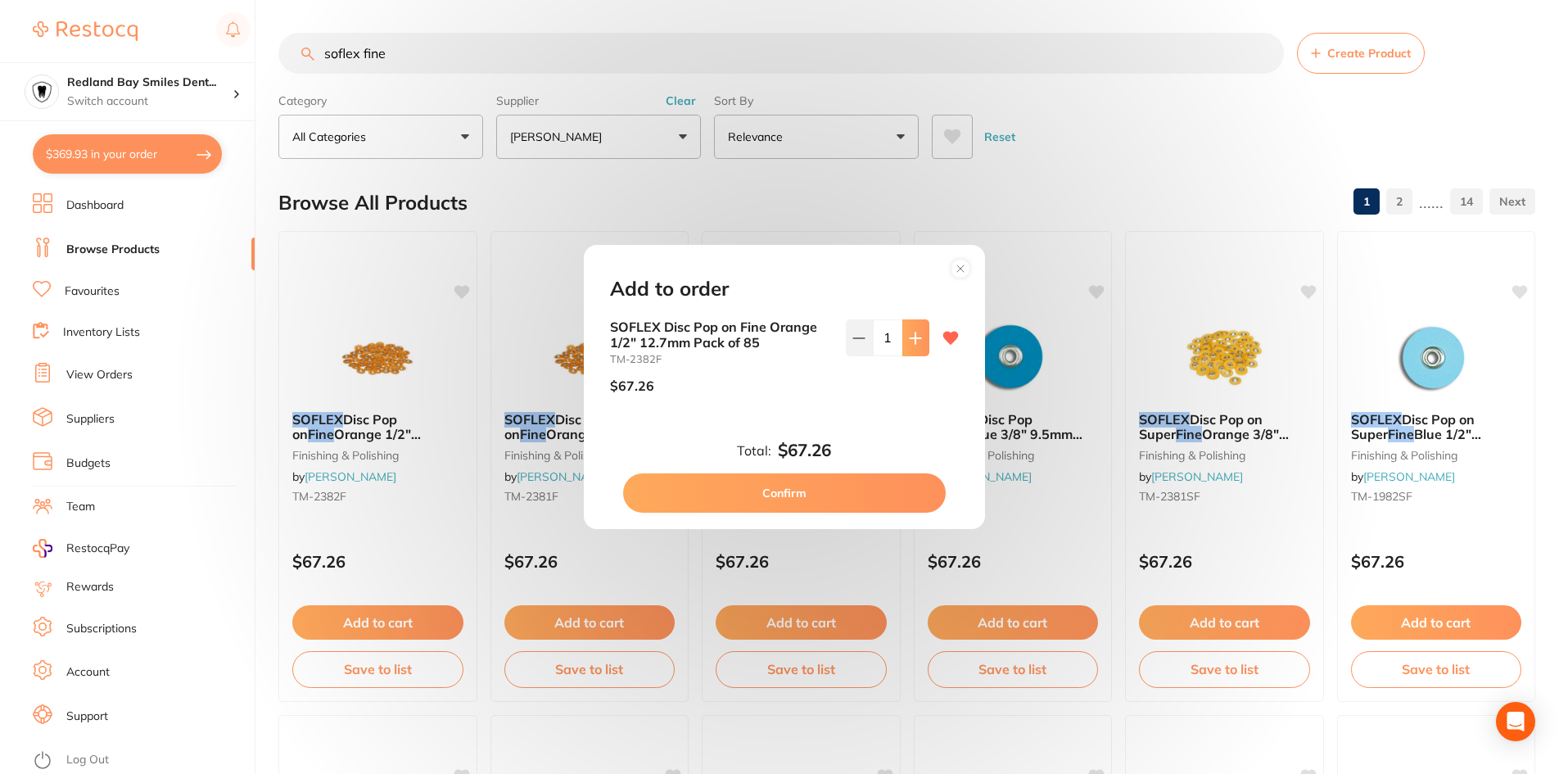
click at [909, 343] on icon at bounding box center [915, 338] width 13 height 13
type input "2"
click at [858, 502] on button "Confirm" at bounding box center [785, 493] width 323 height 39
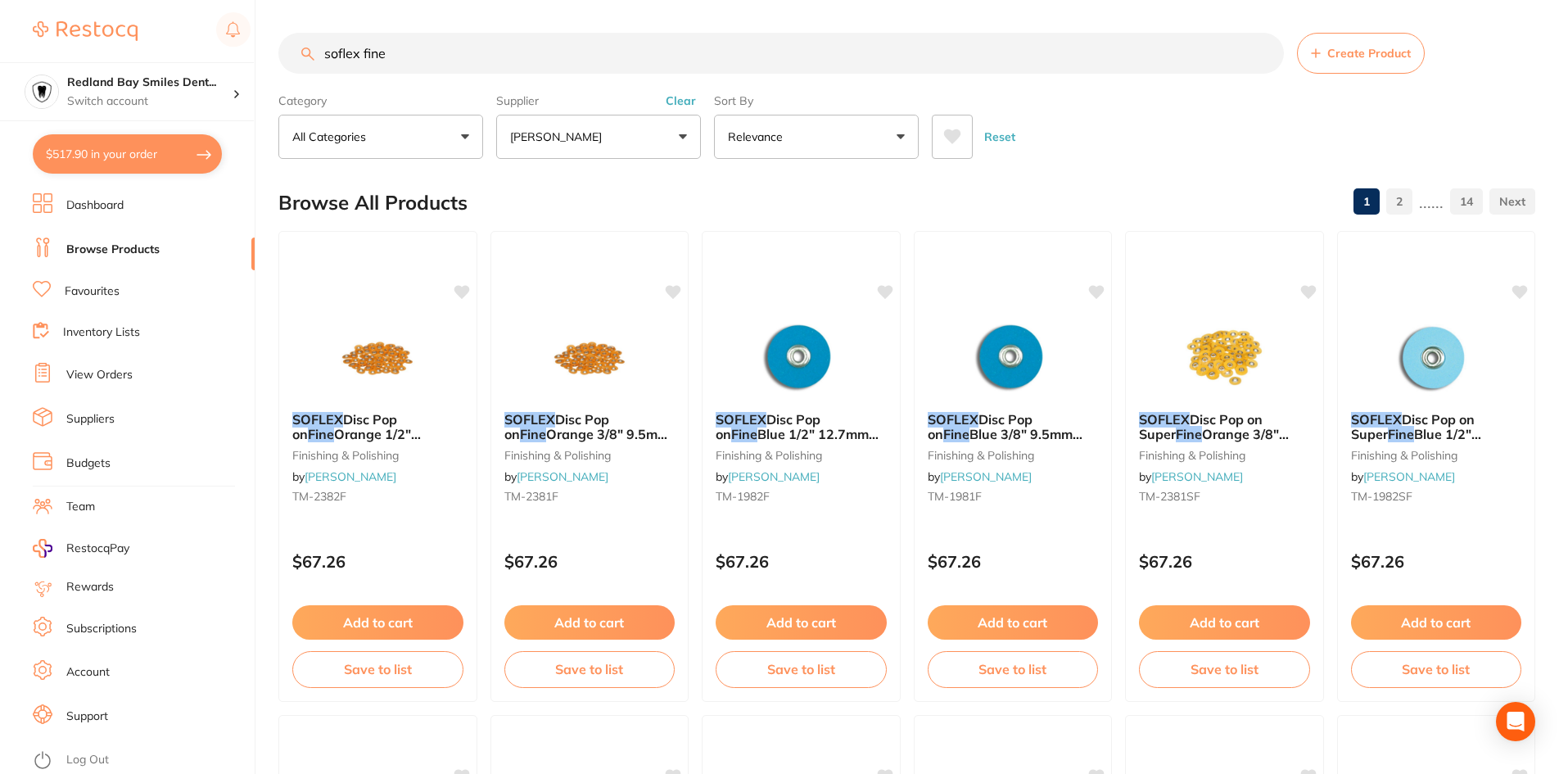
click at [451, 66] on input "soflex fine" at bounding box center [781, 53] width 1006 height 41
click at [670, 99] on button "Clear" at bounding box center [681, 101] width 40 height 15
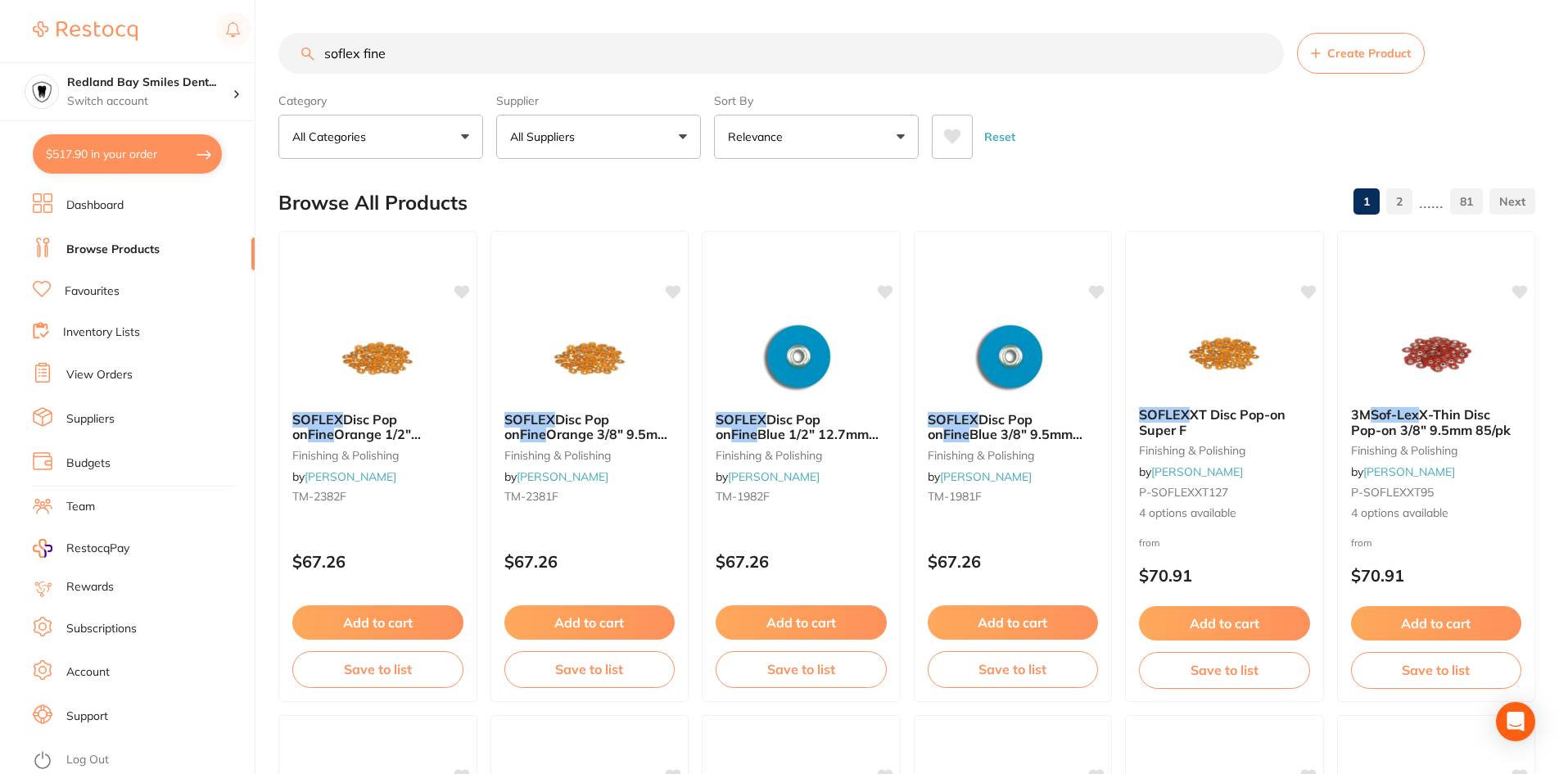
click at [644, 48] on input "soflex fine" at bounding box center [781, 53] width 1006 height 41
click at [783, 62] on input "soflex fine" at bounding box center [781, 53] width 1006 height 41
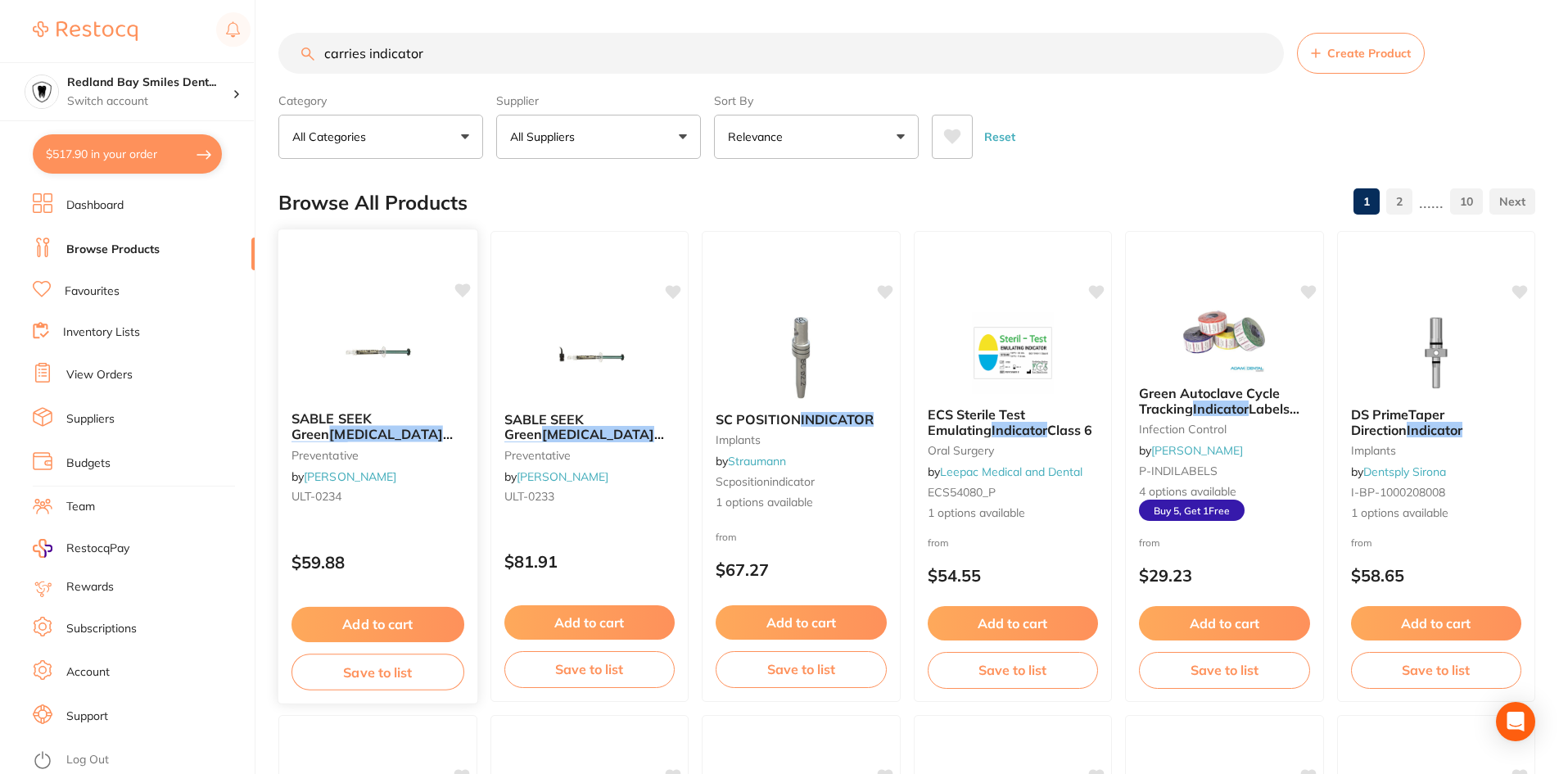
type input "carries indicator"
click at [387, 504] on div "SABLE SEEK Green Caries Indicator 4 x 1.2ml Syringe DG preventative by Henry Sc…" at bounding box center [378, 461] width 199 height 126
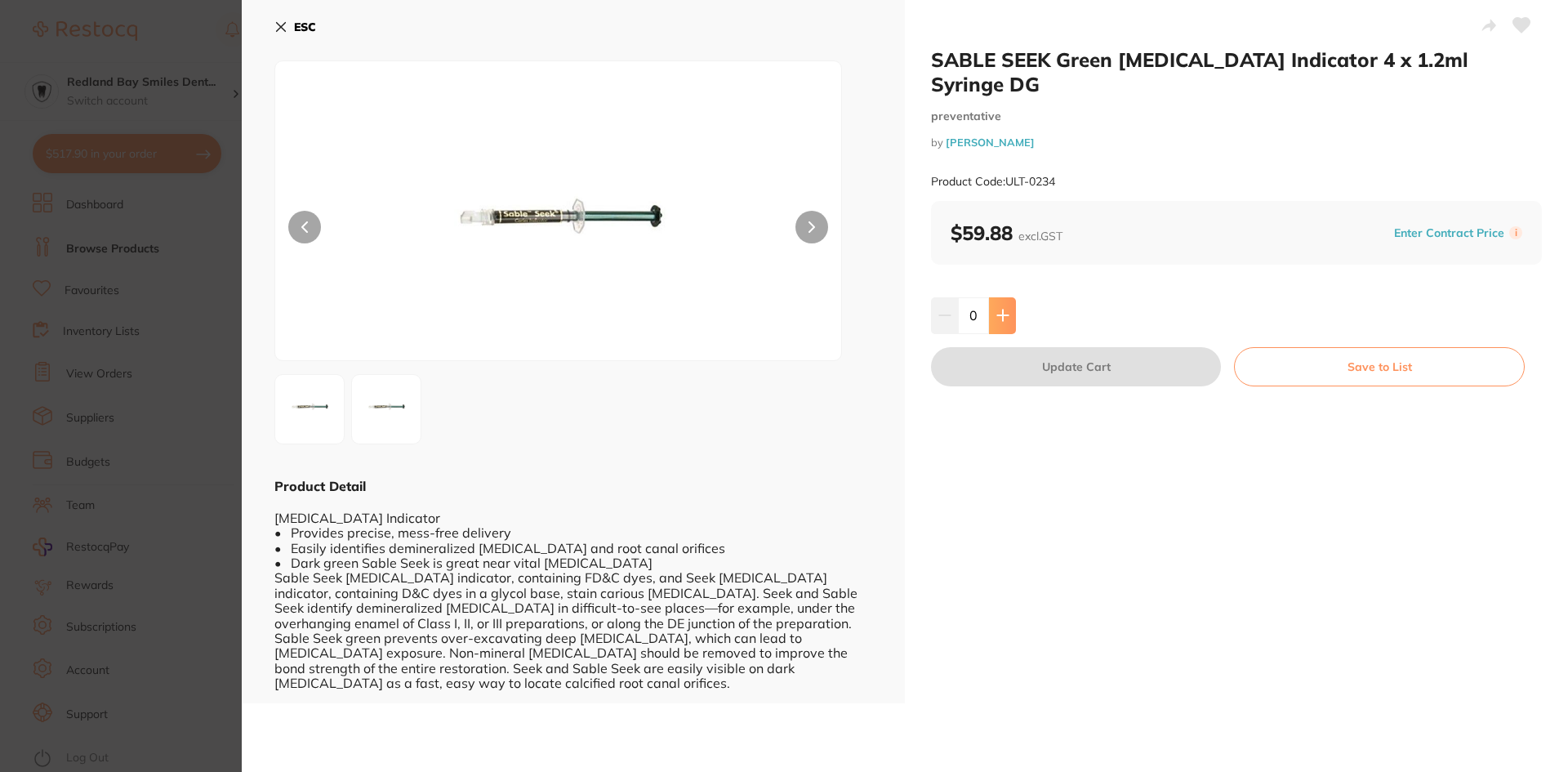
click at [996, 297] on button at bounding box center [1002, 315] width 27 height 36
type input "1"
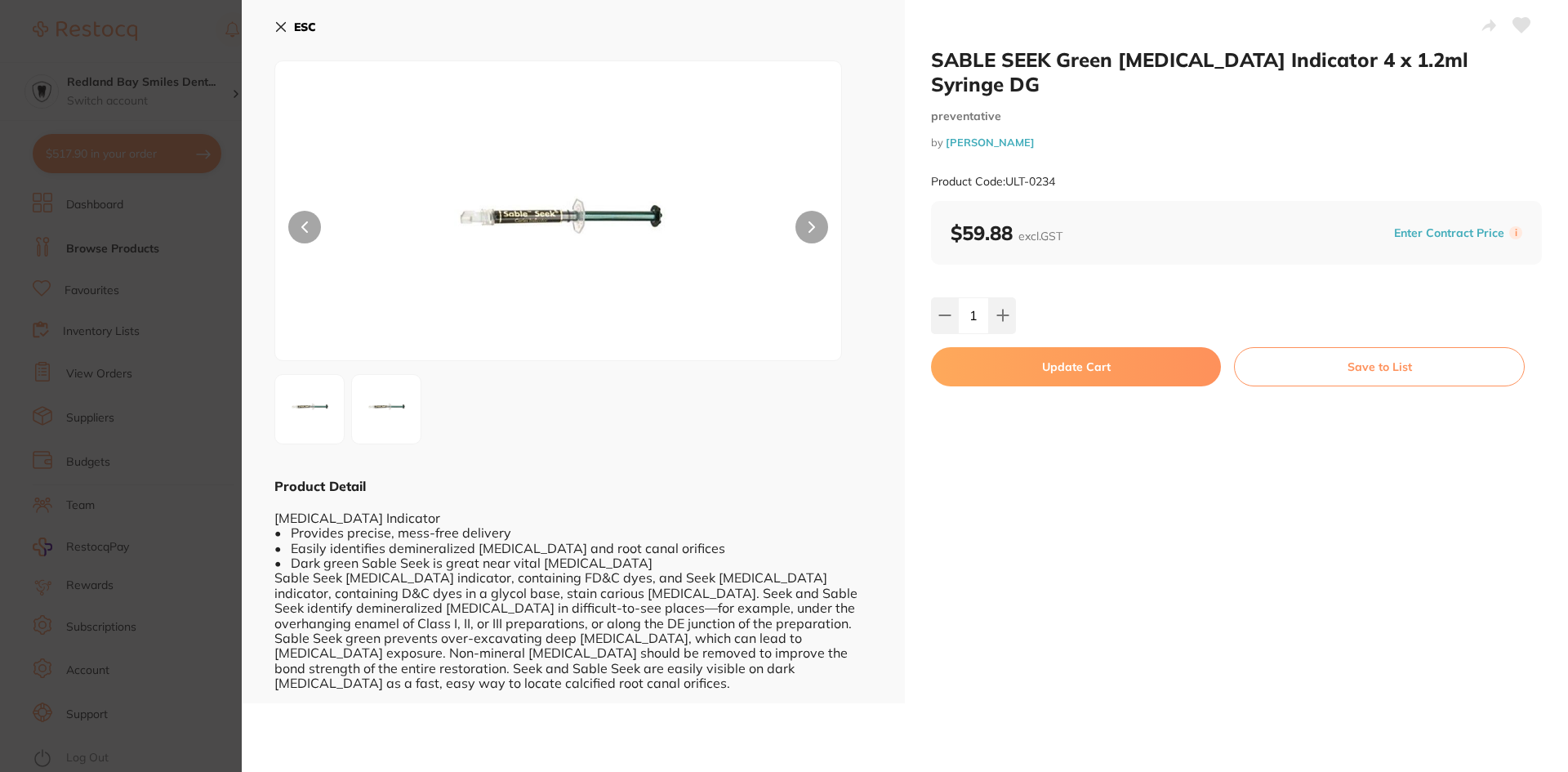
click at [1089, 347] on button "Update Cart" at bounding box center [1076, 366] width 290 height 39
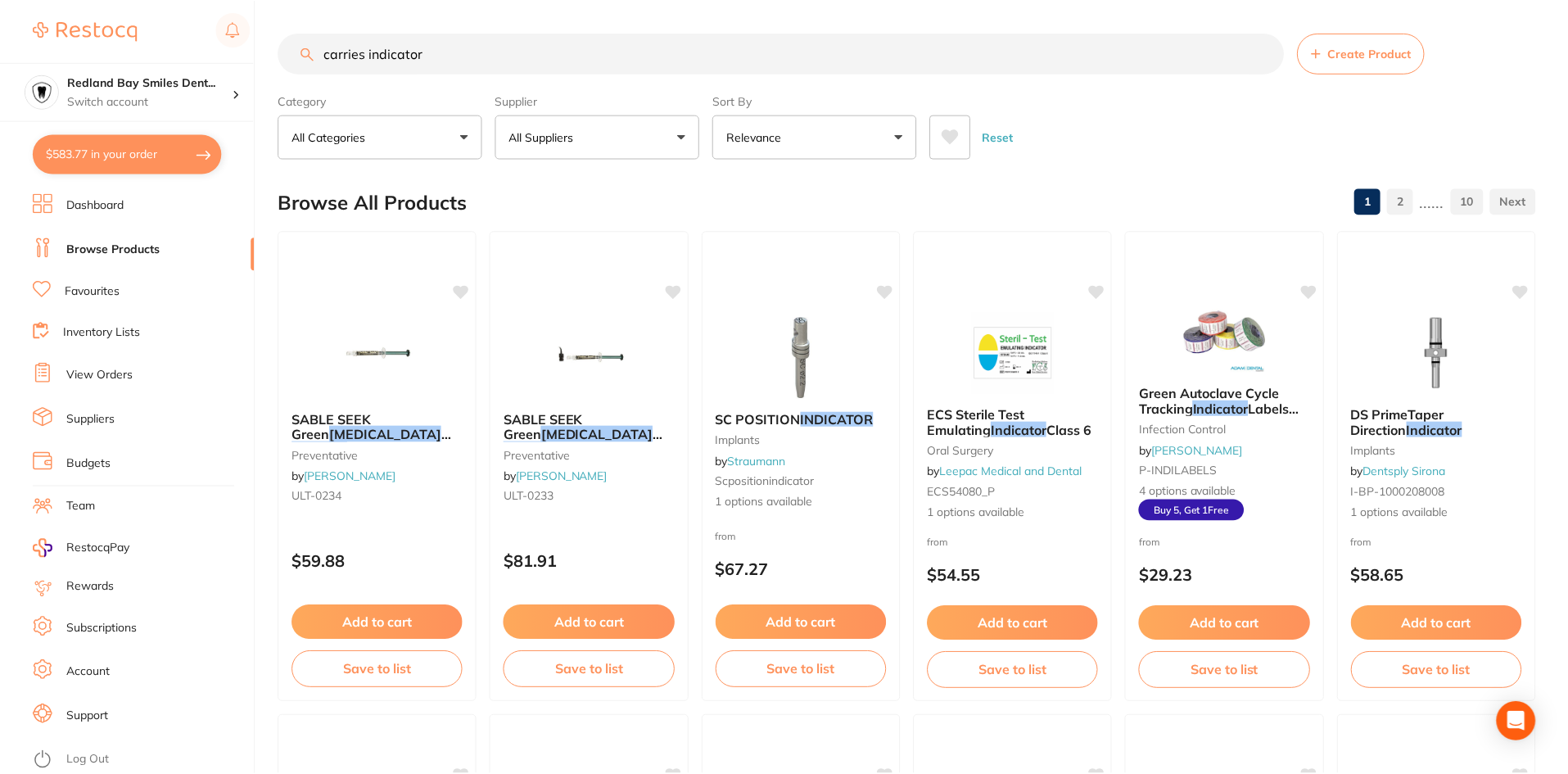
scroll to position [1, 0]
click at [483, 67] on input "carries indicator" at bounding box center [781, 52] width 1006 height 41
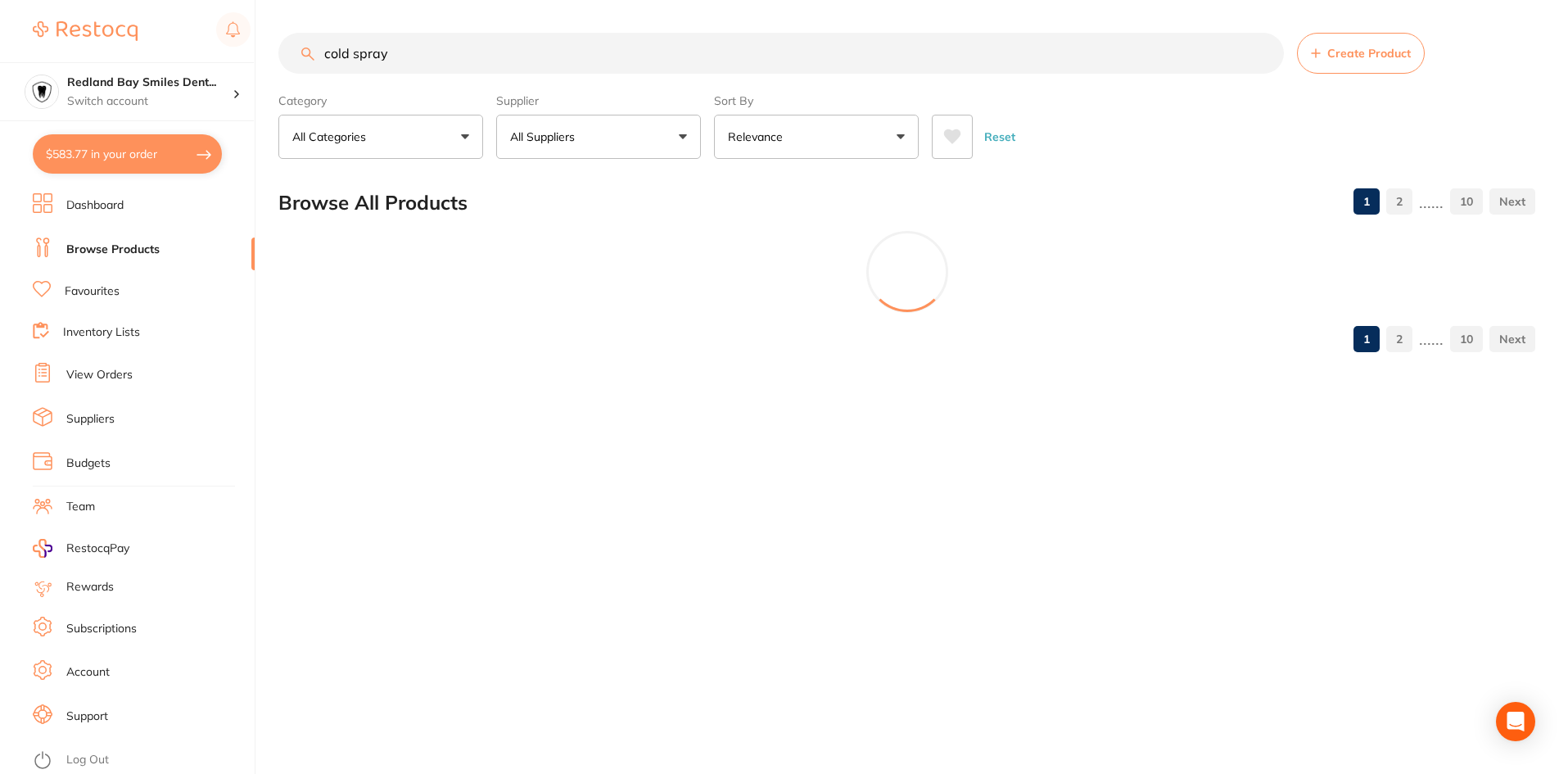
scroll to position [0, 0]
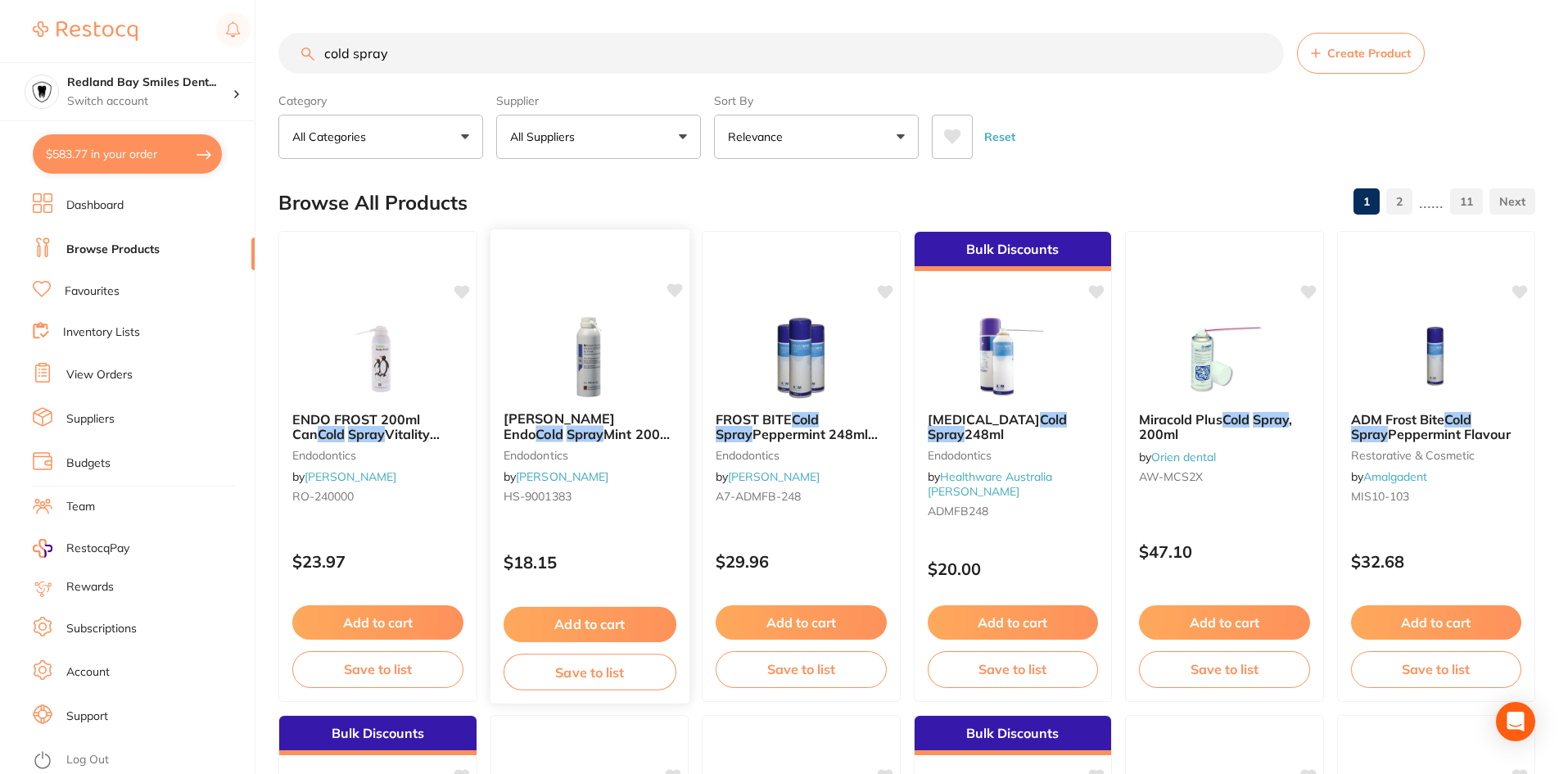
type input "cold spray"
click at [619, 613] on button "Add to cart" at bounding box center [589, 624] width 172 height 35
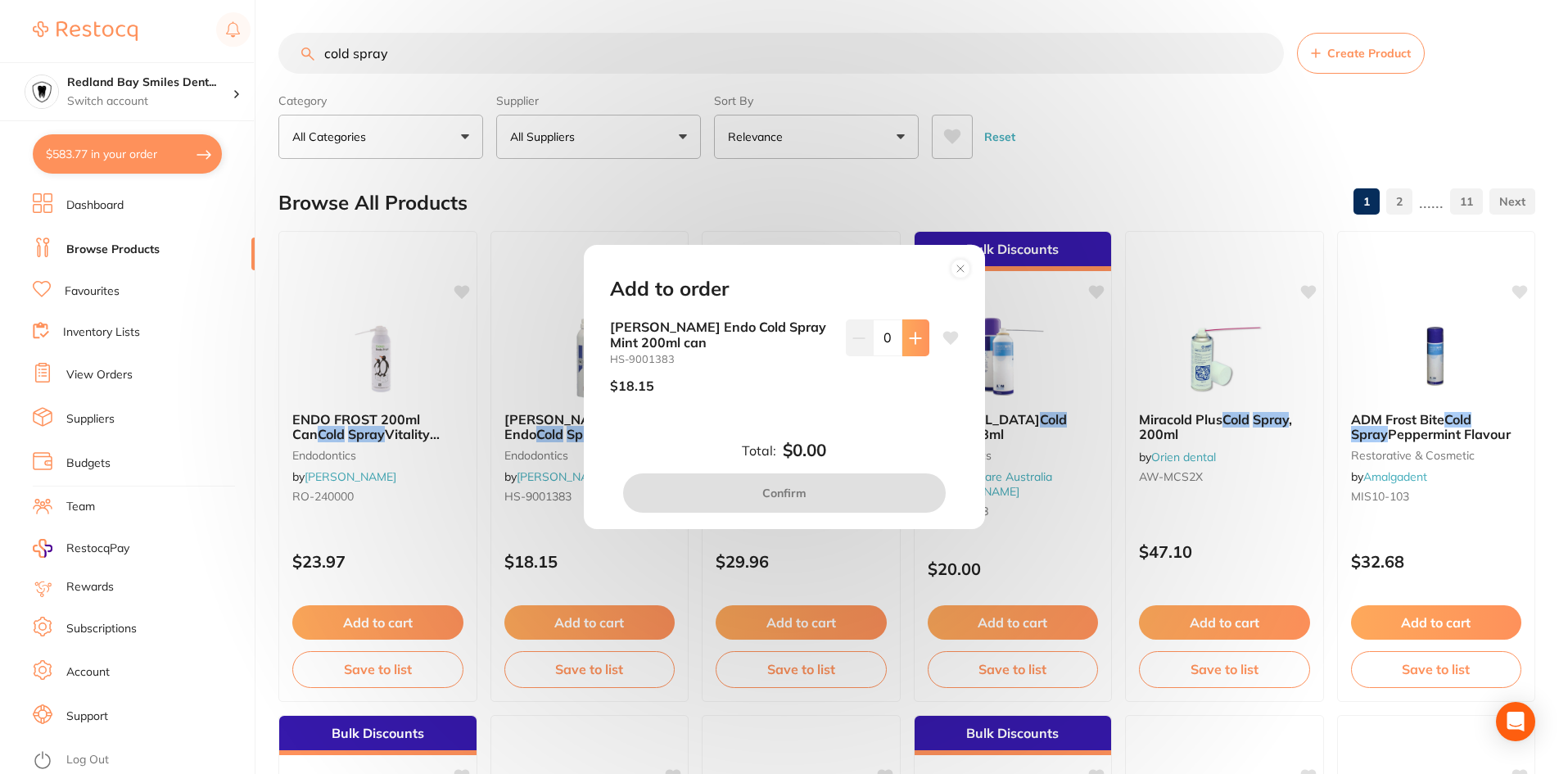
click at [915, 343] on icon at bounding box center [915, 338] width 13 height 13
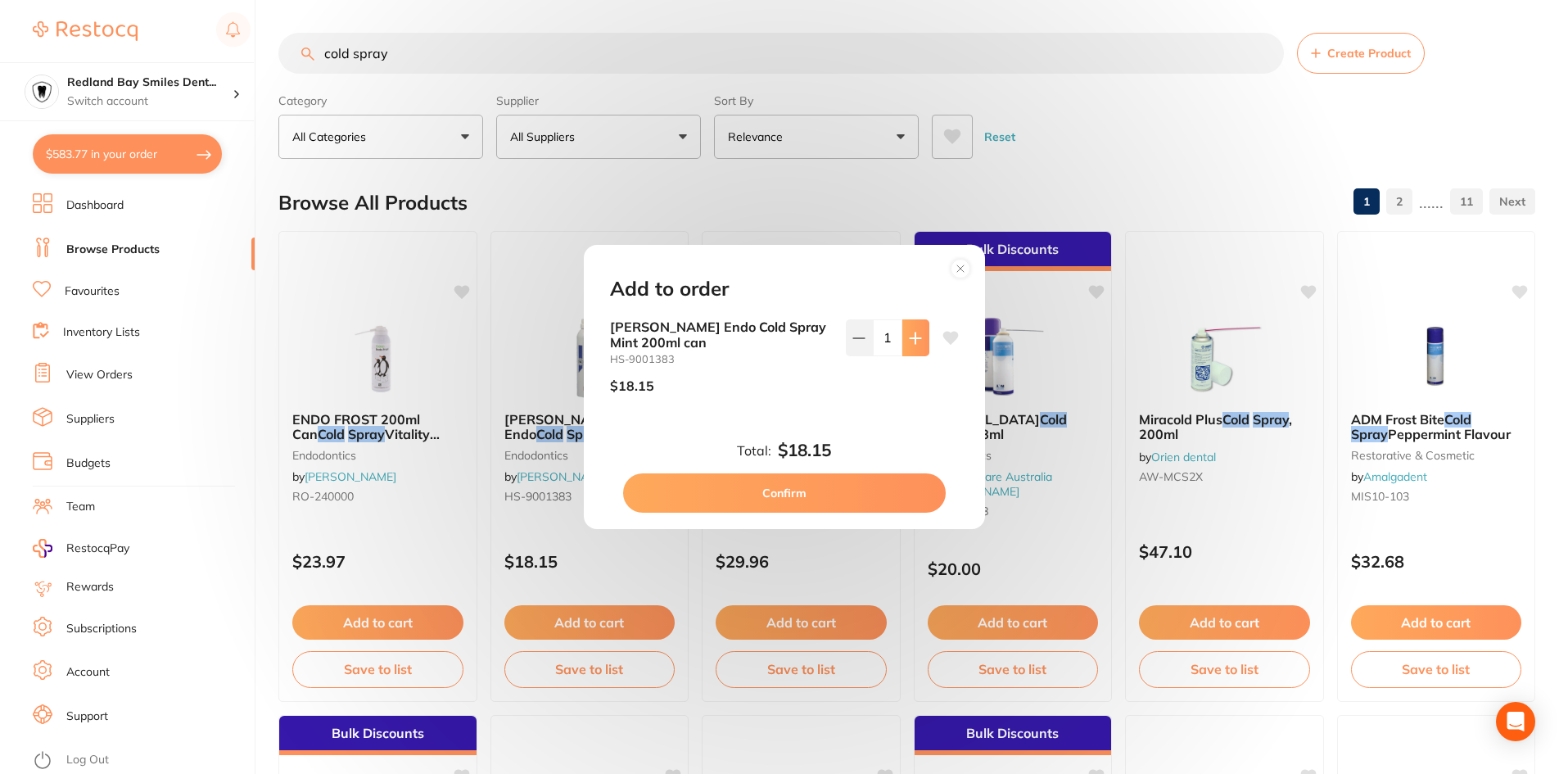
click at [915, 343] on icon at bounding box center [915, 338] width 13 height 13
type input "4"
click at [832, 492] on button "Confirm" at bounding box center [785, 493] width 323 height 39
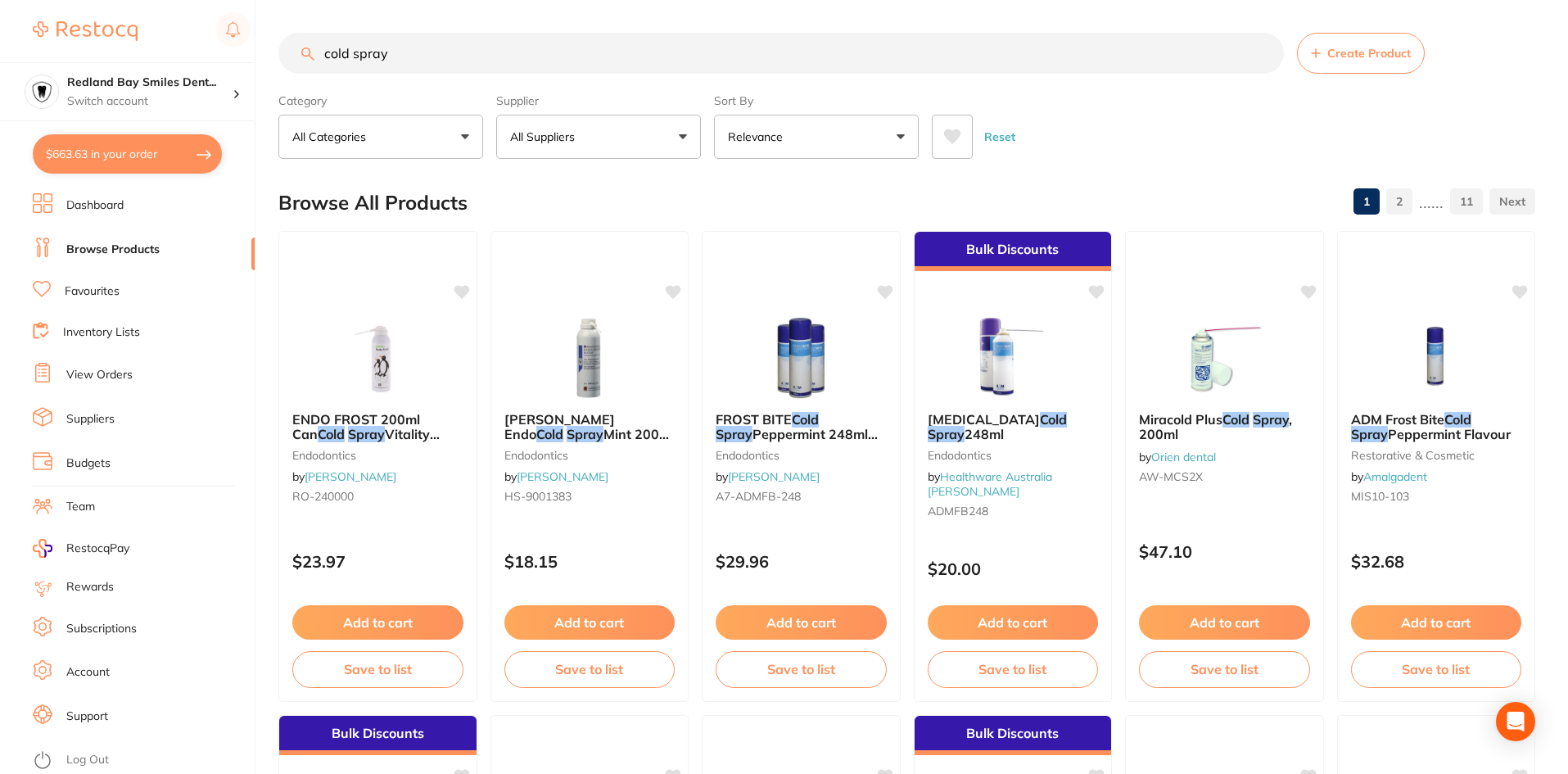
click at [423, 56] on input "cold spray" at bounding box center [781, 53] width 1006 height 41
click at [575, 131] on p "All Suppliers" at bounding box center [546, 137] width 71 height 17
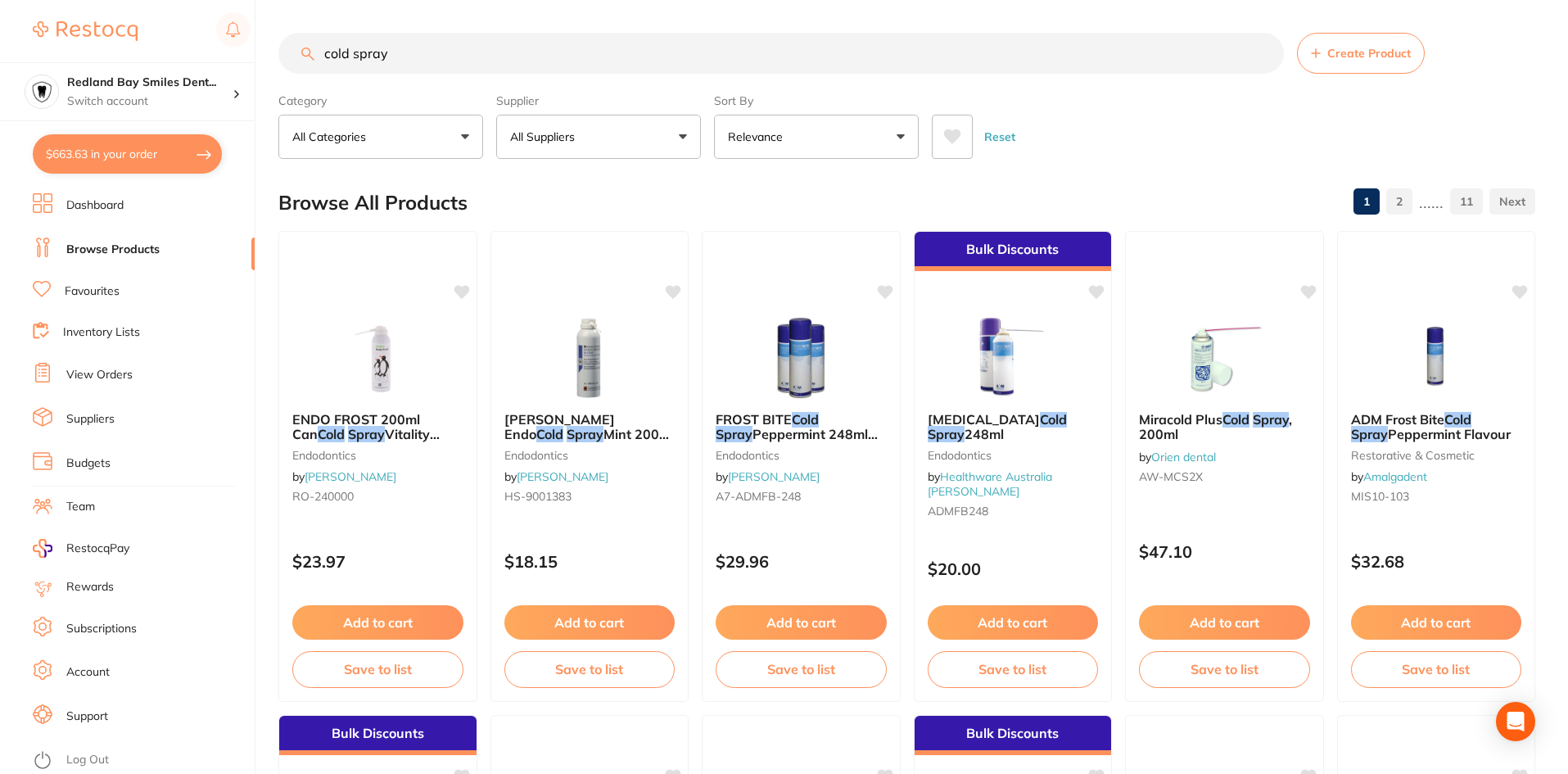
drag, startPoint x: 476, startPoint y: 63, endPoint x: 476, endPoint y: 73, distance: 10.0
click at [476, 73] on input "cold spray" at bounding box center [781, 53] width 1006 height 41
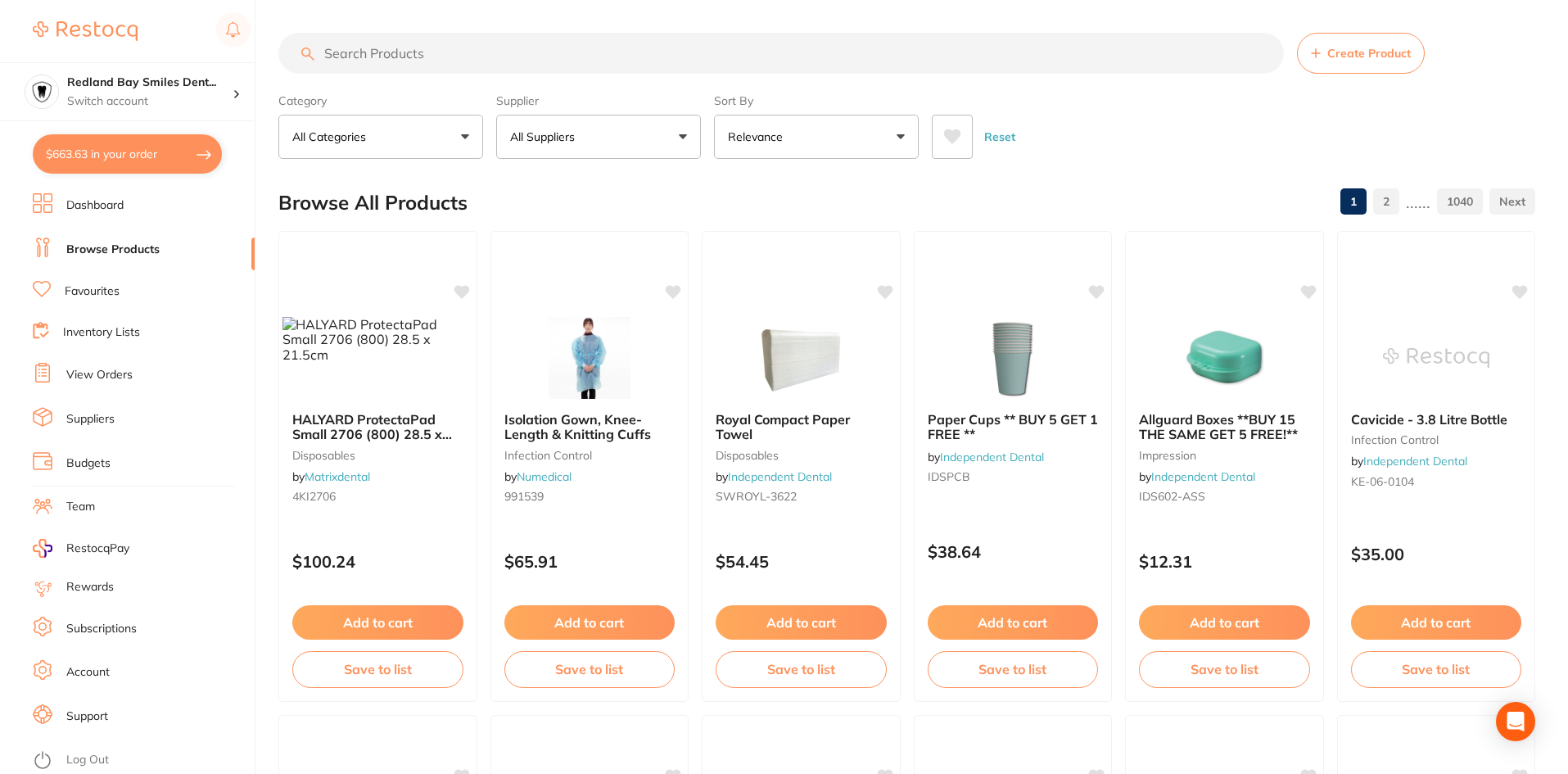
click at [603, 127] on button "All Suppliers" at bounding box center [598, 136] width 205 height 44
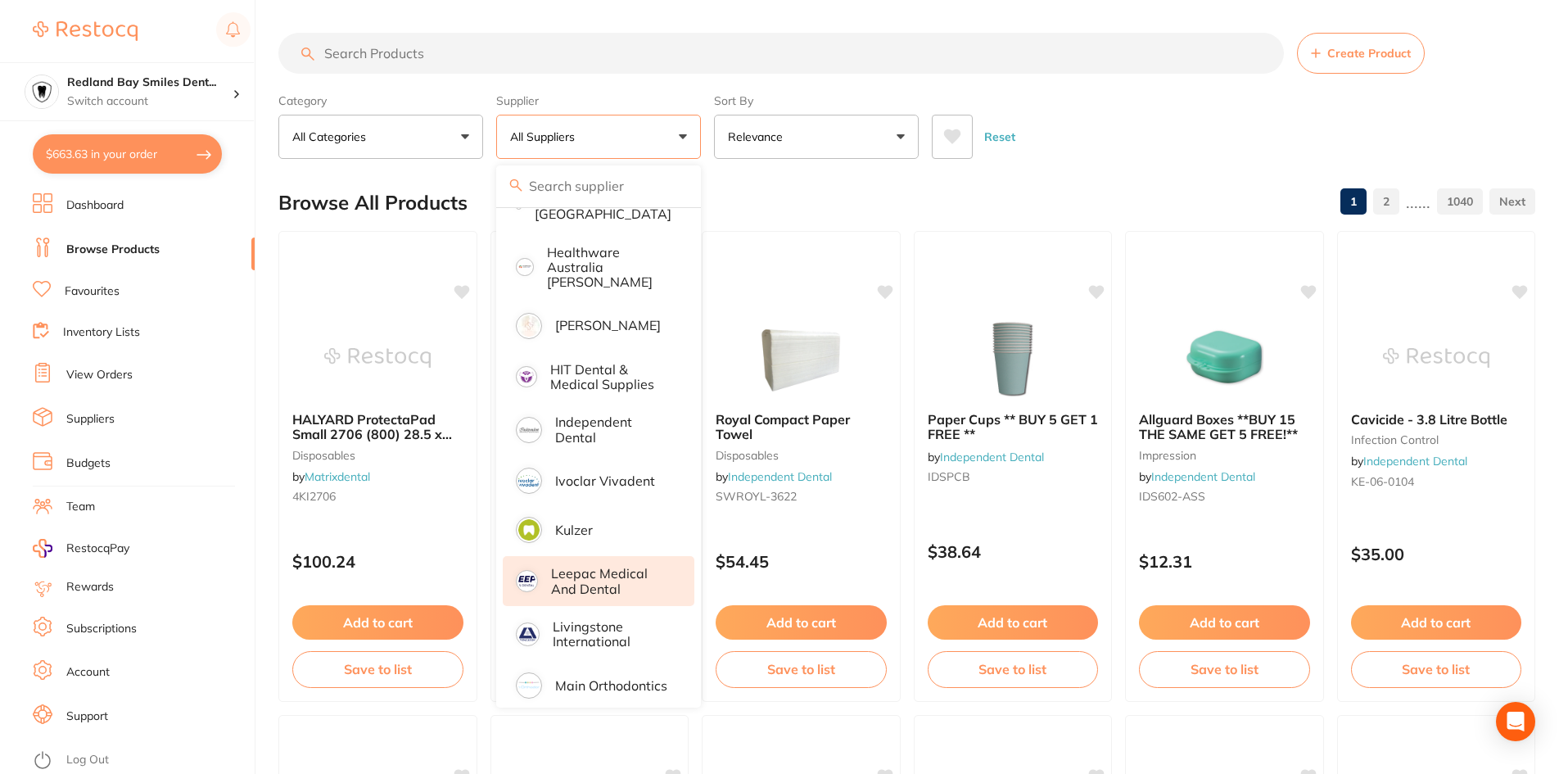
scroll to position [1310, 0]
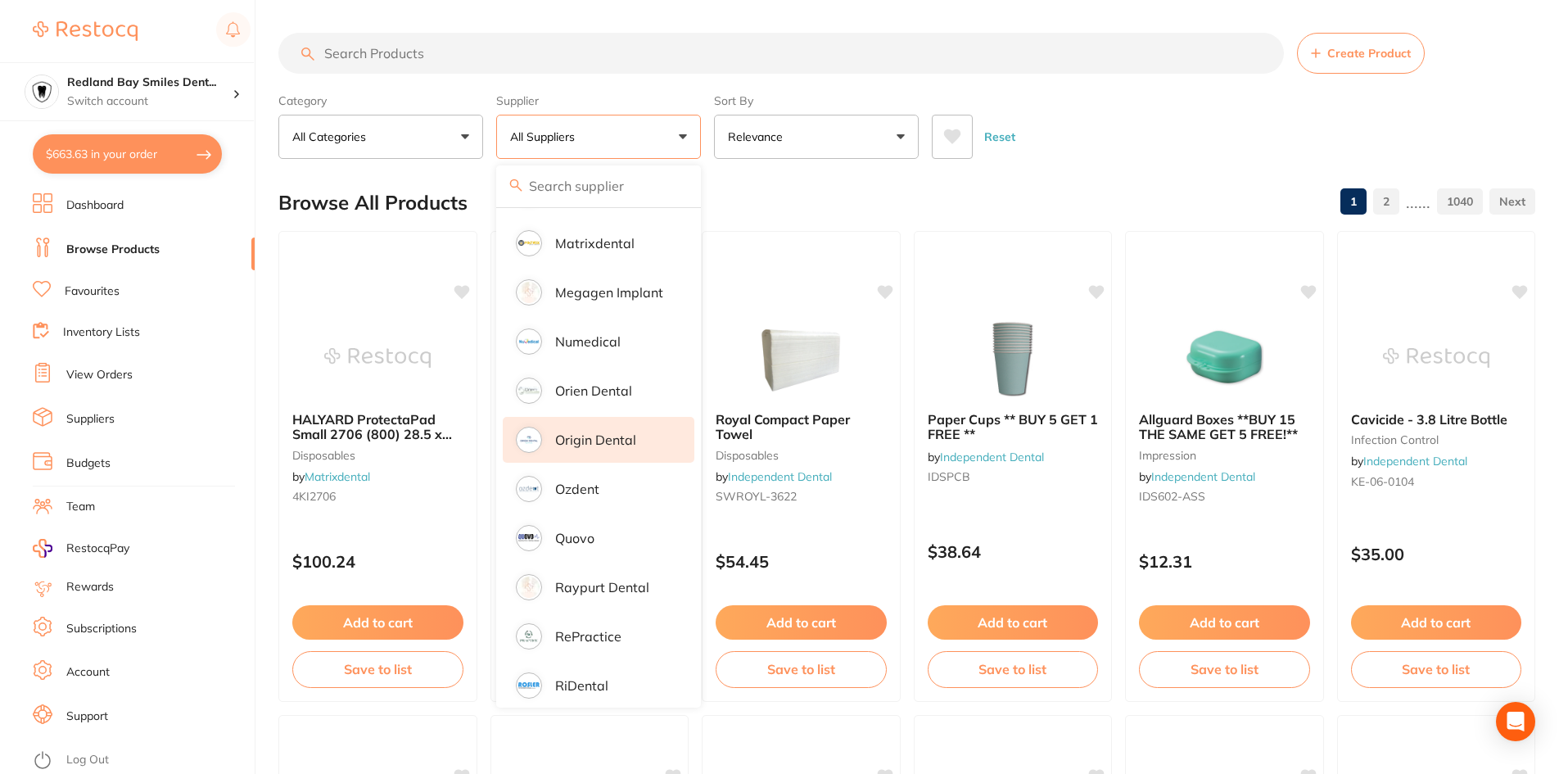
click at [623, 433] on p "Origin Dental" at bounding box center [595, 440] width 81 height 15
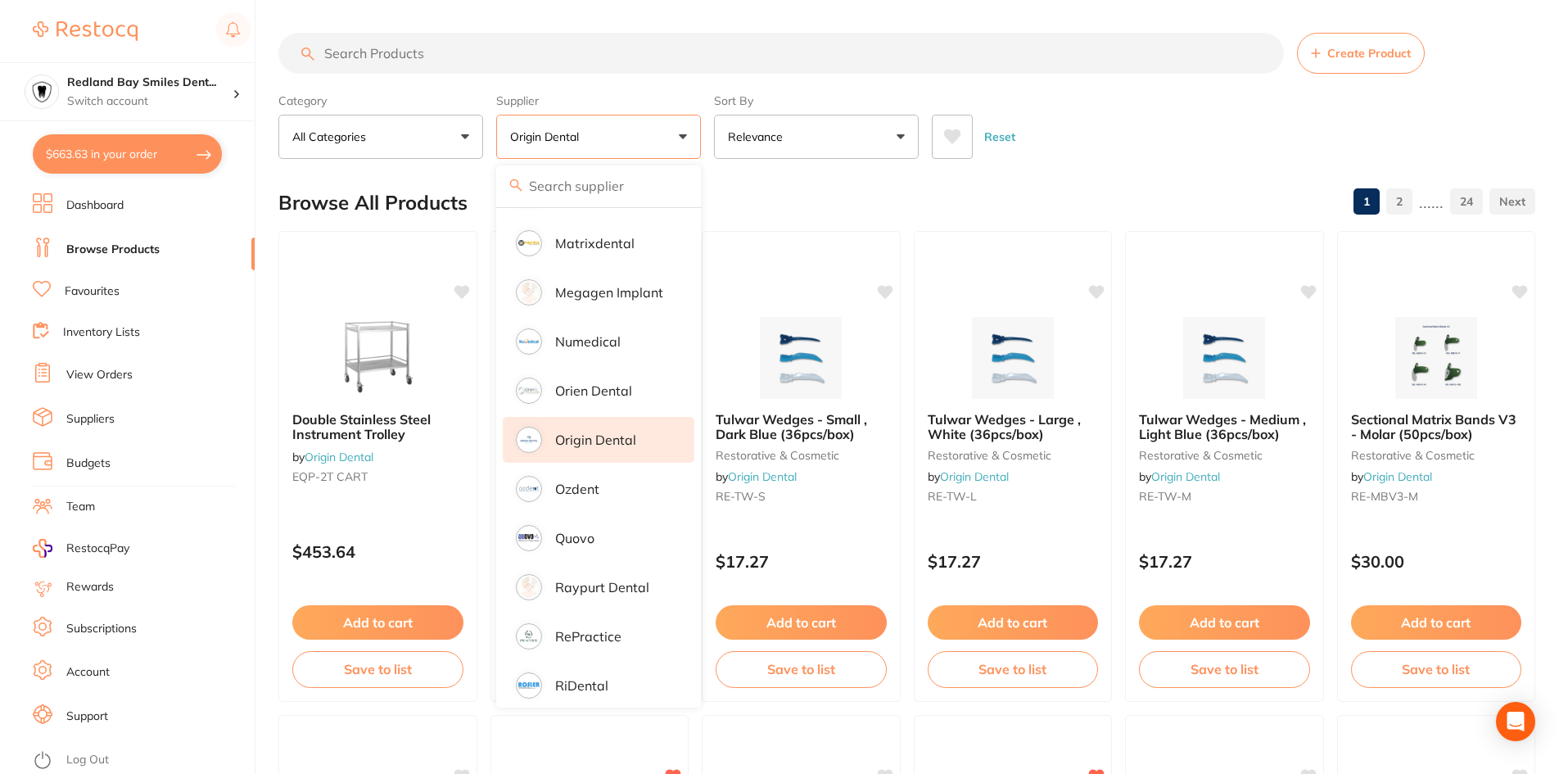
click at [589, 38] on input "search" at bounding box center [781, 53] width 1006 height 41
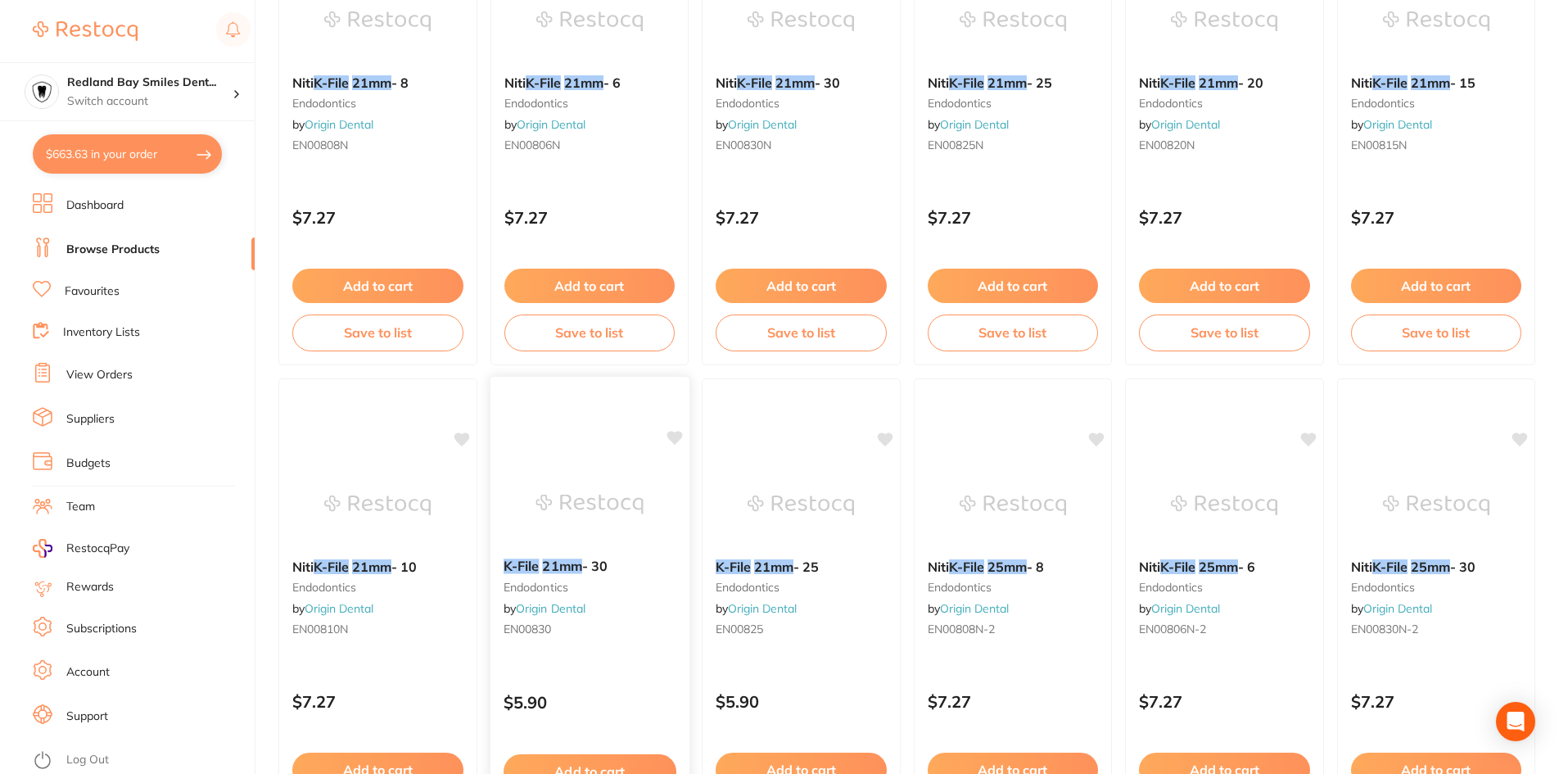
scroll to position [0, 0]
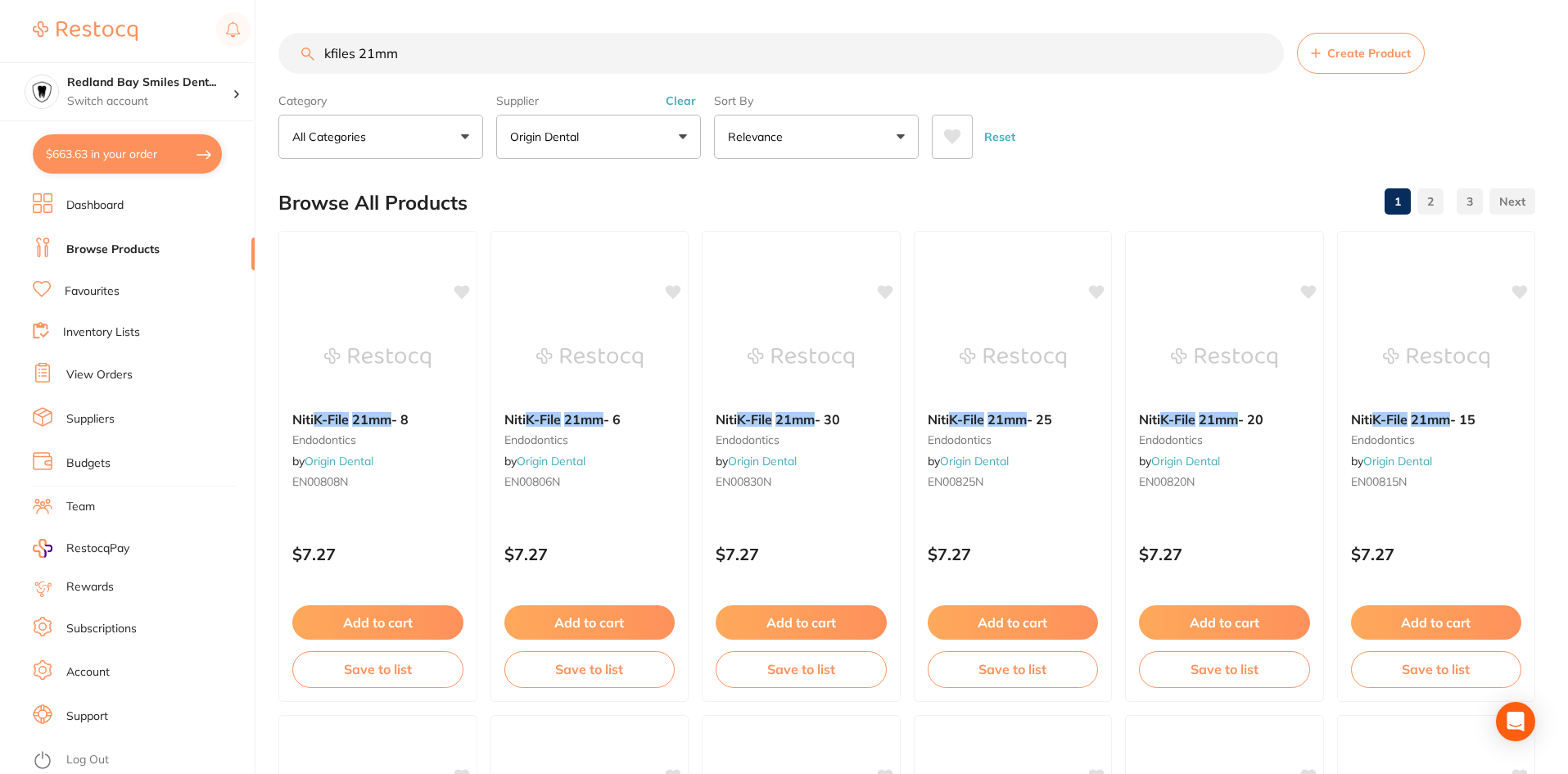
click at [512, 66] on input "kfiles 21mm" at bounding box center [781, 53] width 1006 height 41
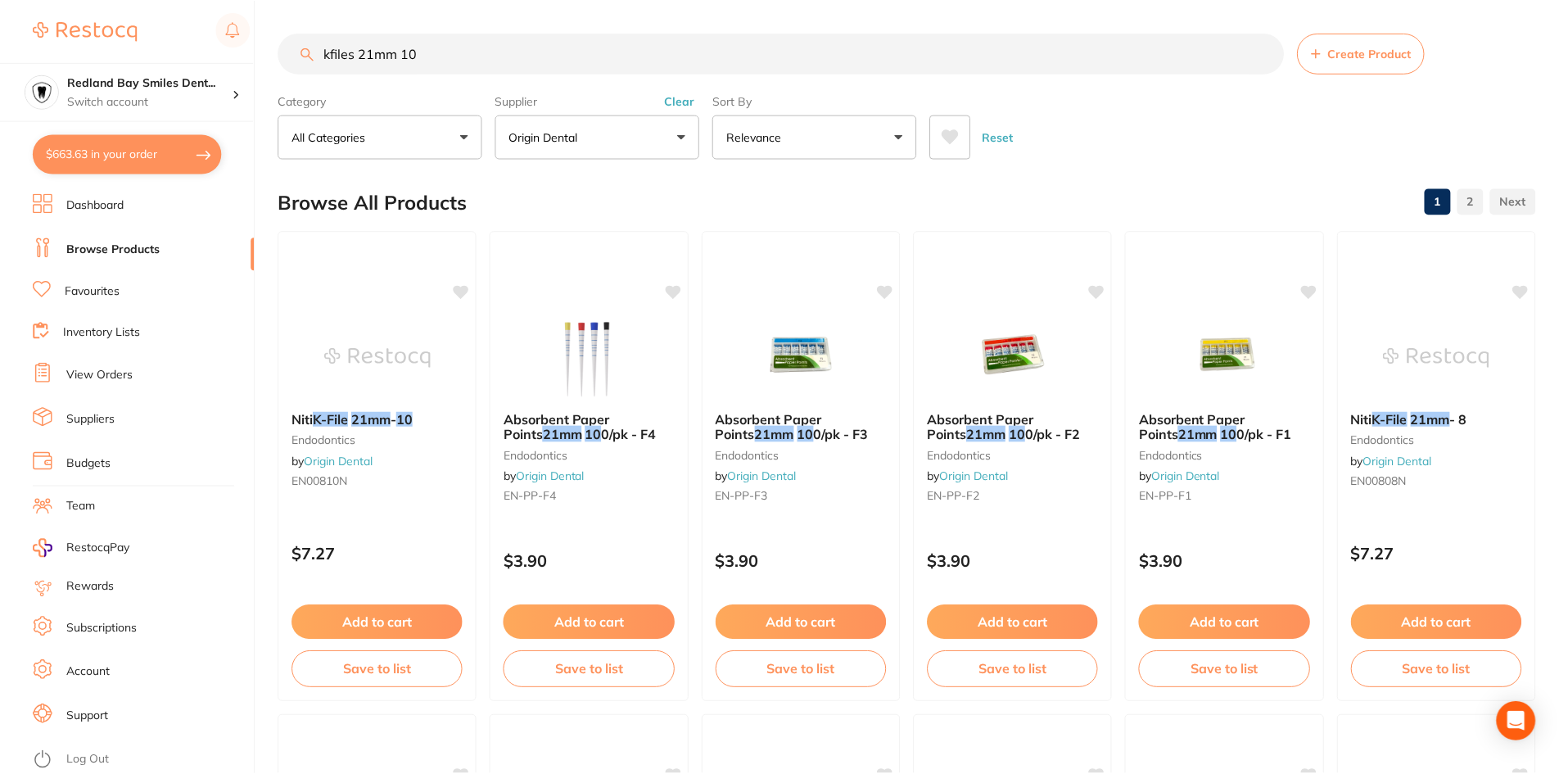
scroll to position [1159, 0]
type input "kfiles 21mm 10"
click at [407, 613] on button "Add to cart" at bounding box center [377, 624] width 172 height 35
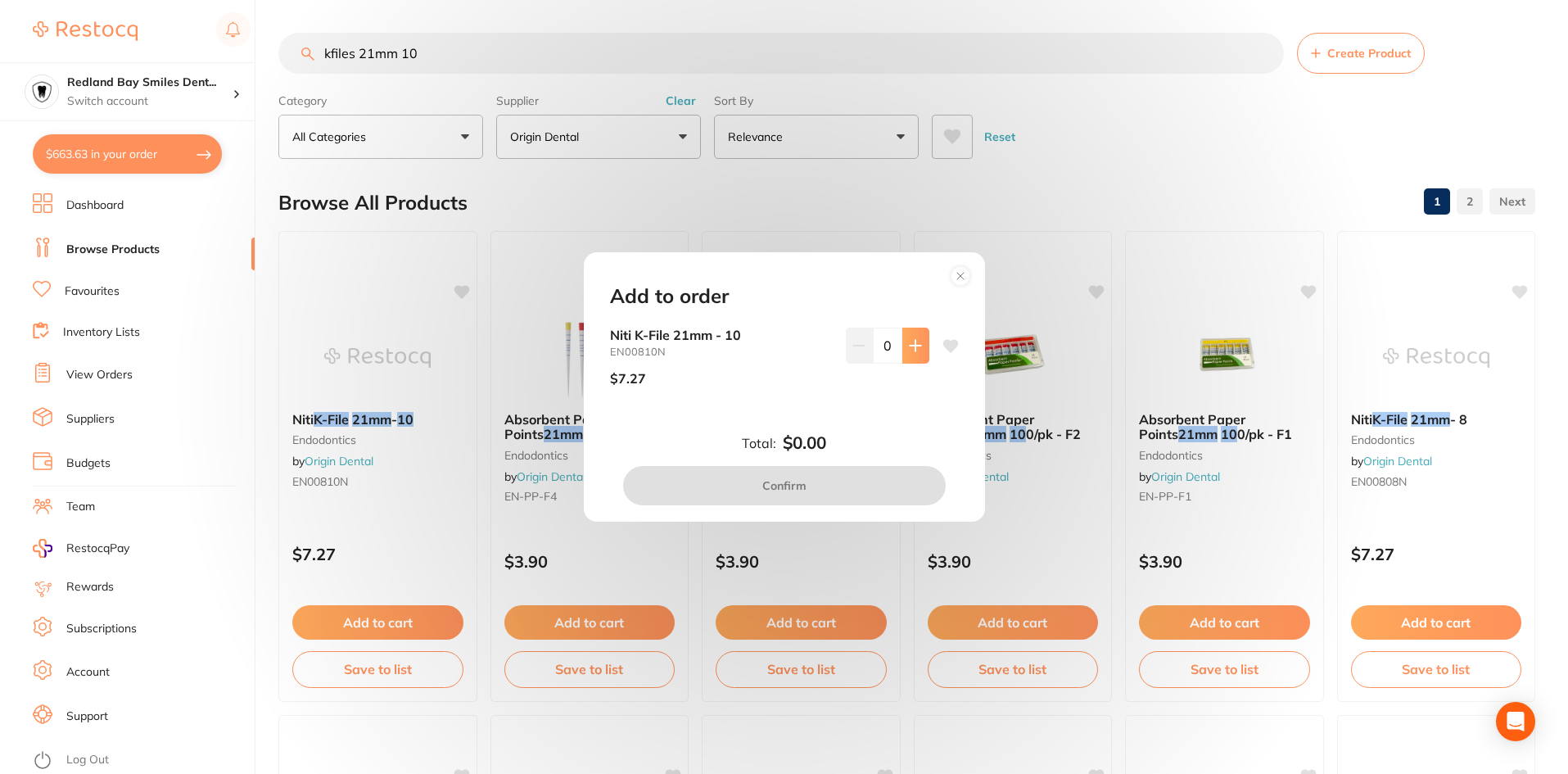
click at [904, 356] on button at bounding box center [915, 345] width 27 height 36
type input "2"
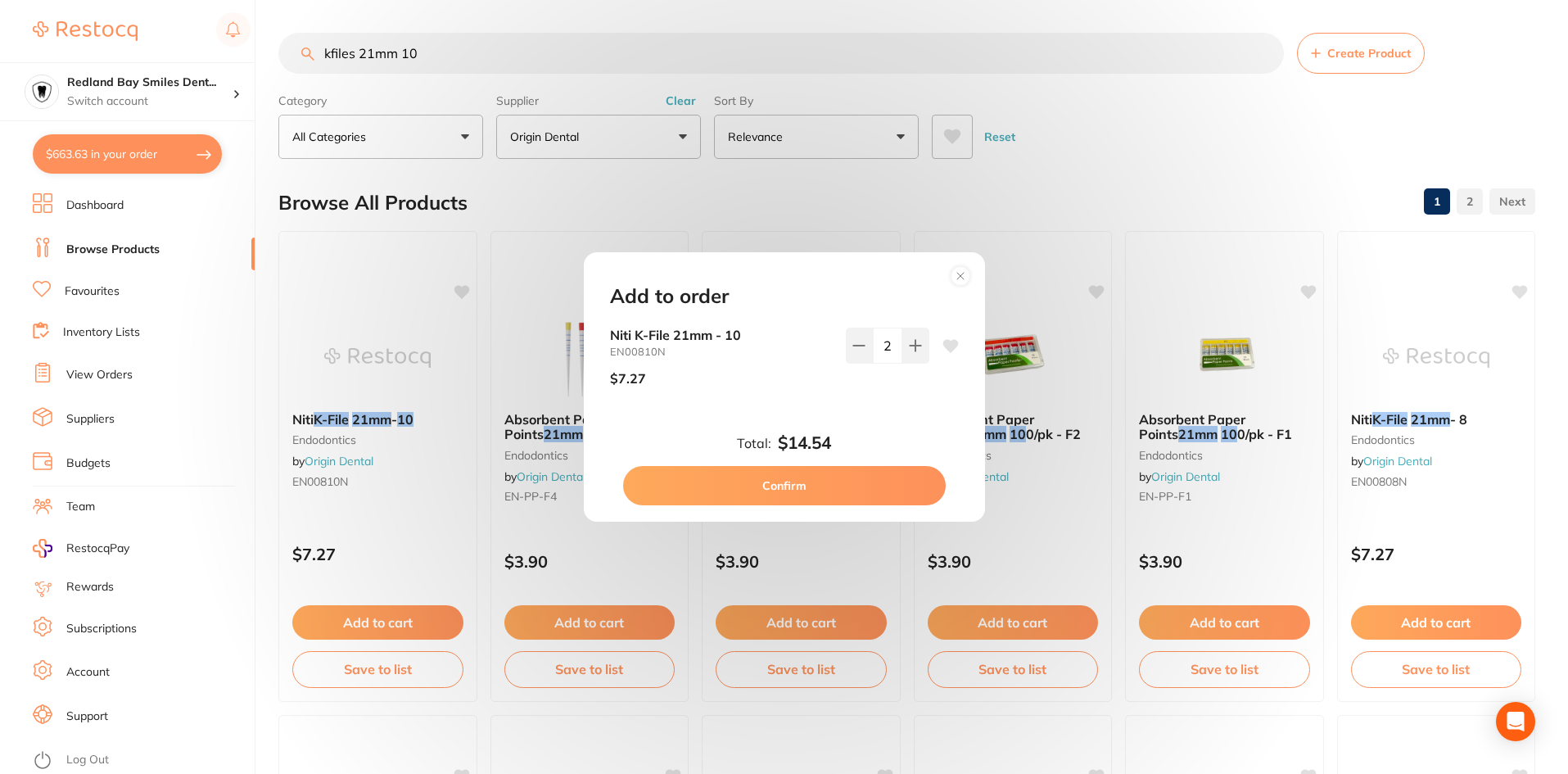
click at [796, 490] on button "Confirm" at bounding box center [785, 485] width 323 height 39
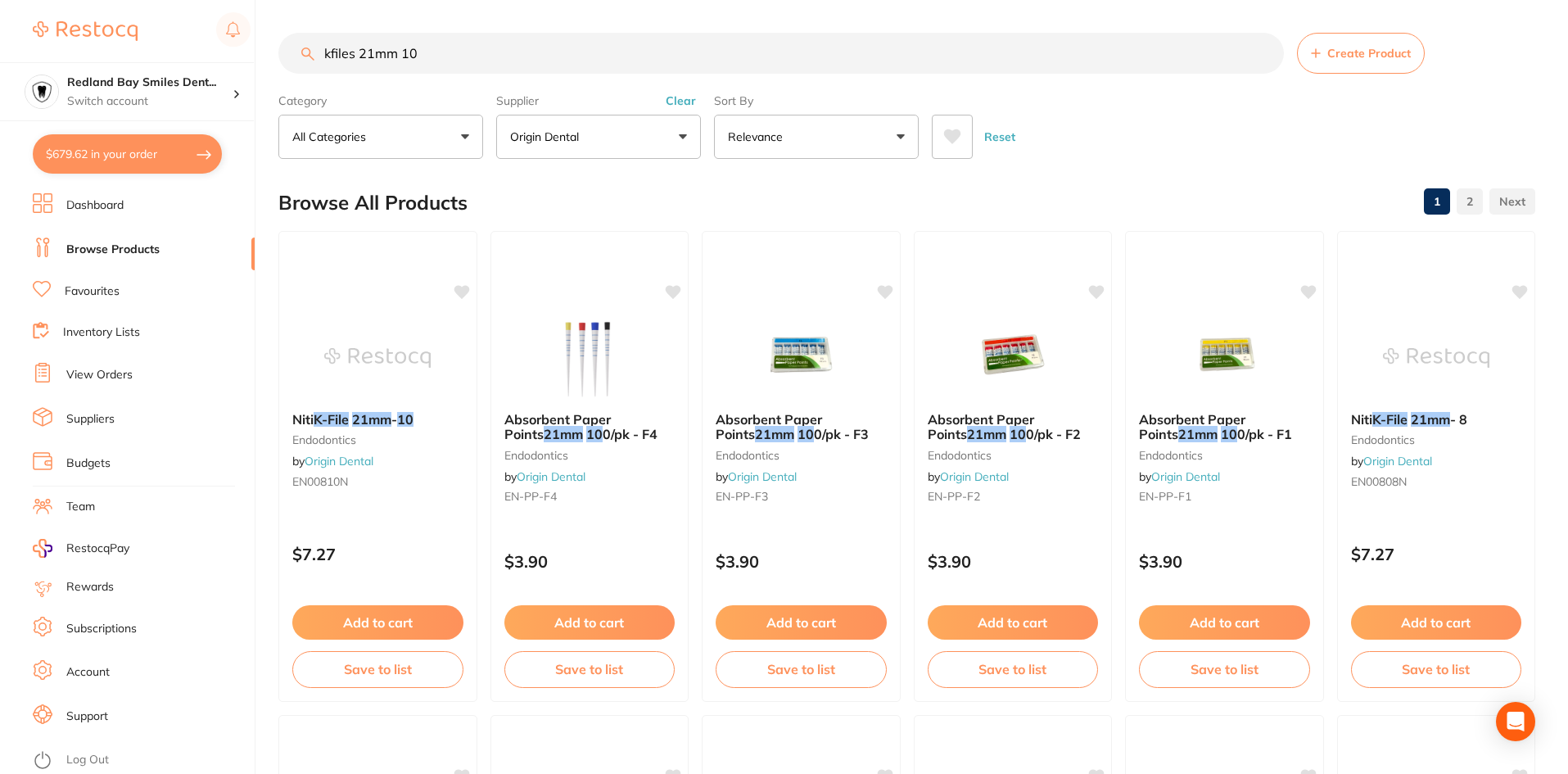
click at [537, 48] on input "kfiles 21mm 10" at bounding box center [781, 53] width 1006 height 41
click at [387, 630] on button "Add to cart" at bounding box center [377, 624] width 172 height 35
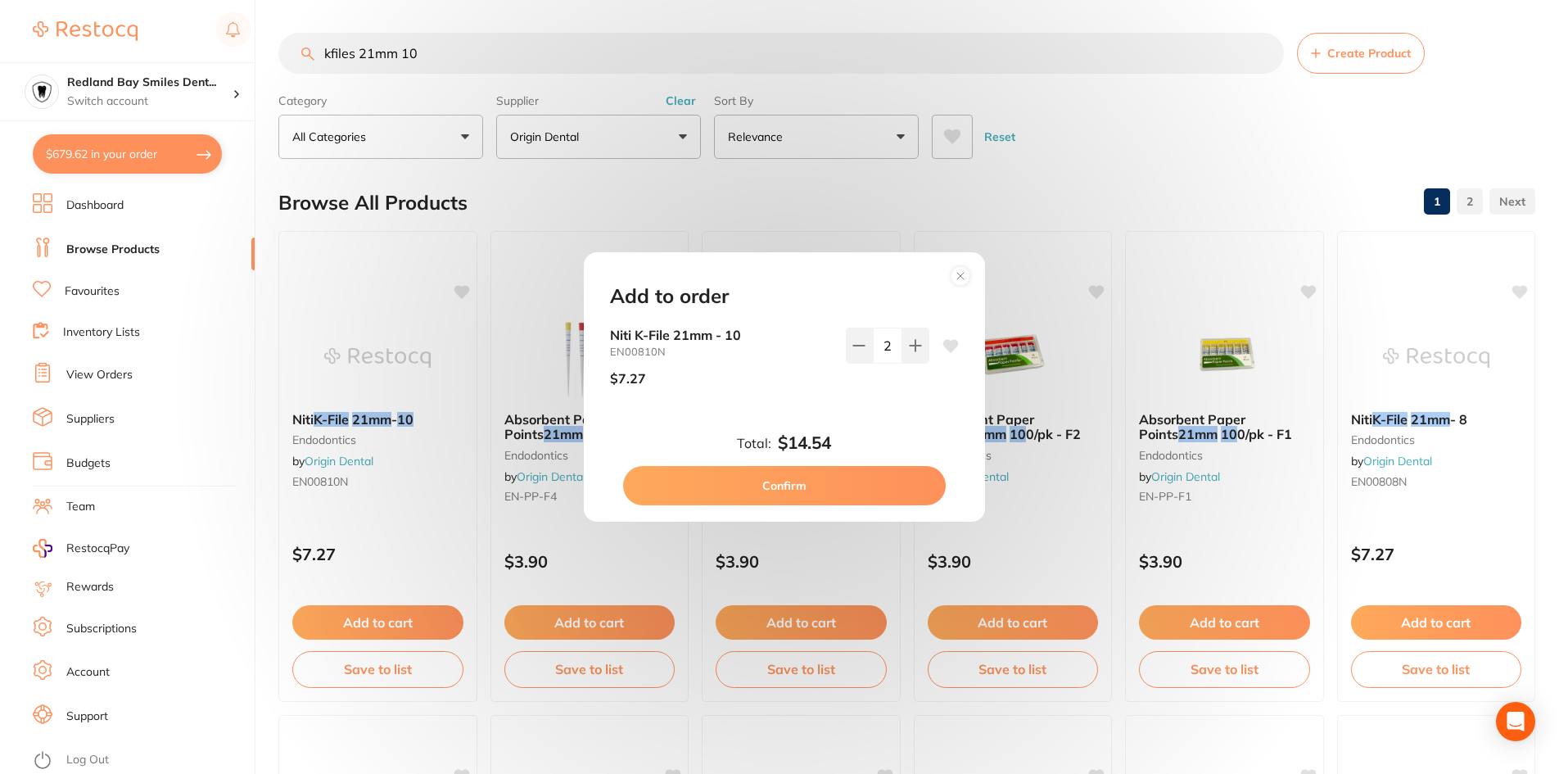
click at [956, 276] on circle at bounding box center [960, 275] width 19 height 19
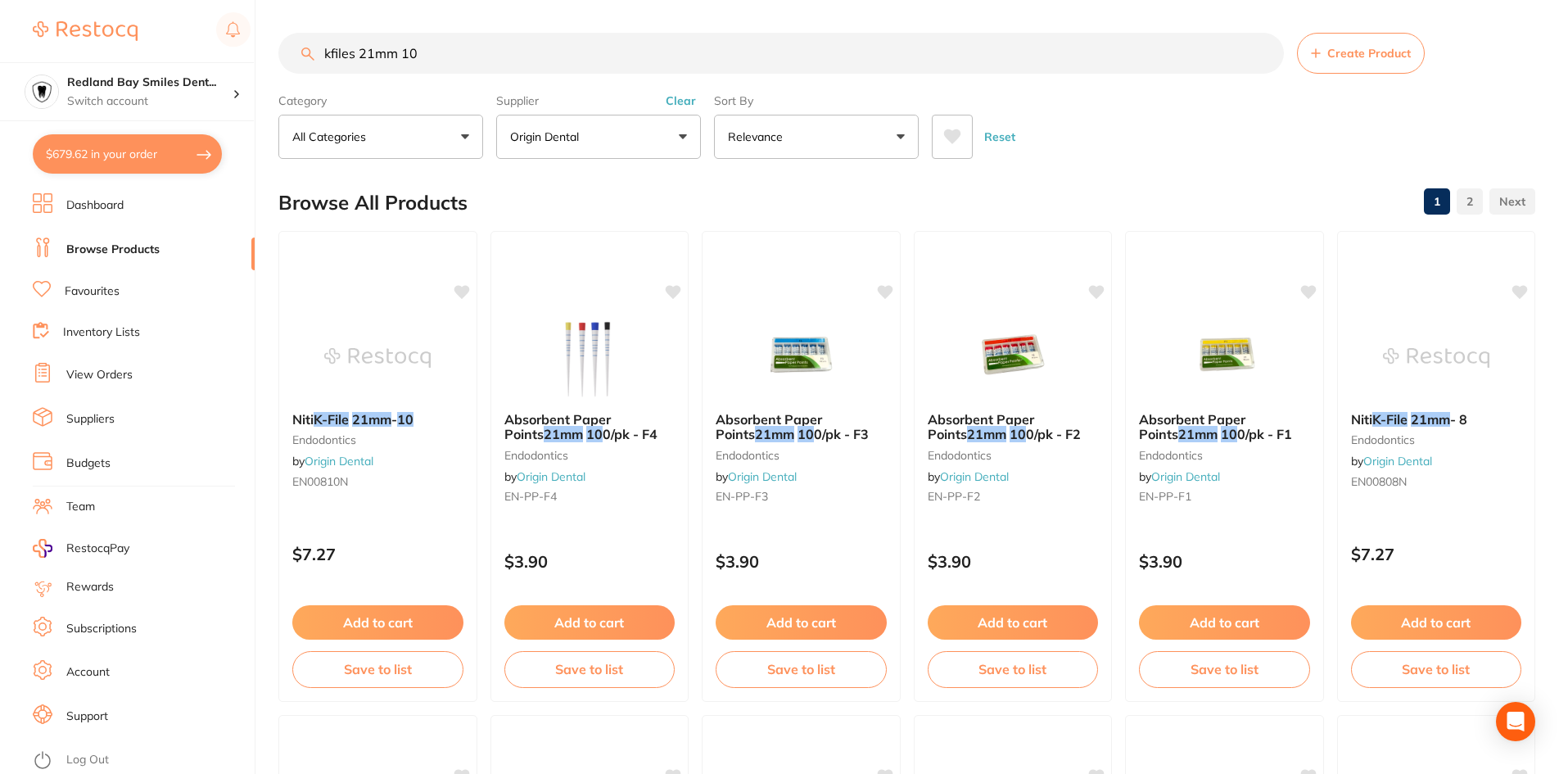
click at [484, 58] on input "kfiles 21mm 10" at bounding box center [781, 53] width 1006 height 41
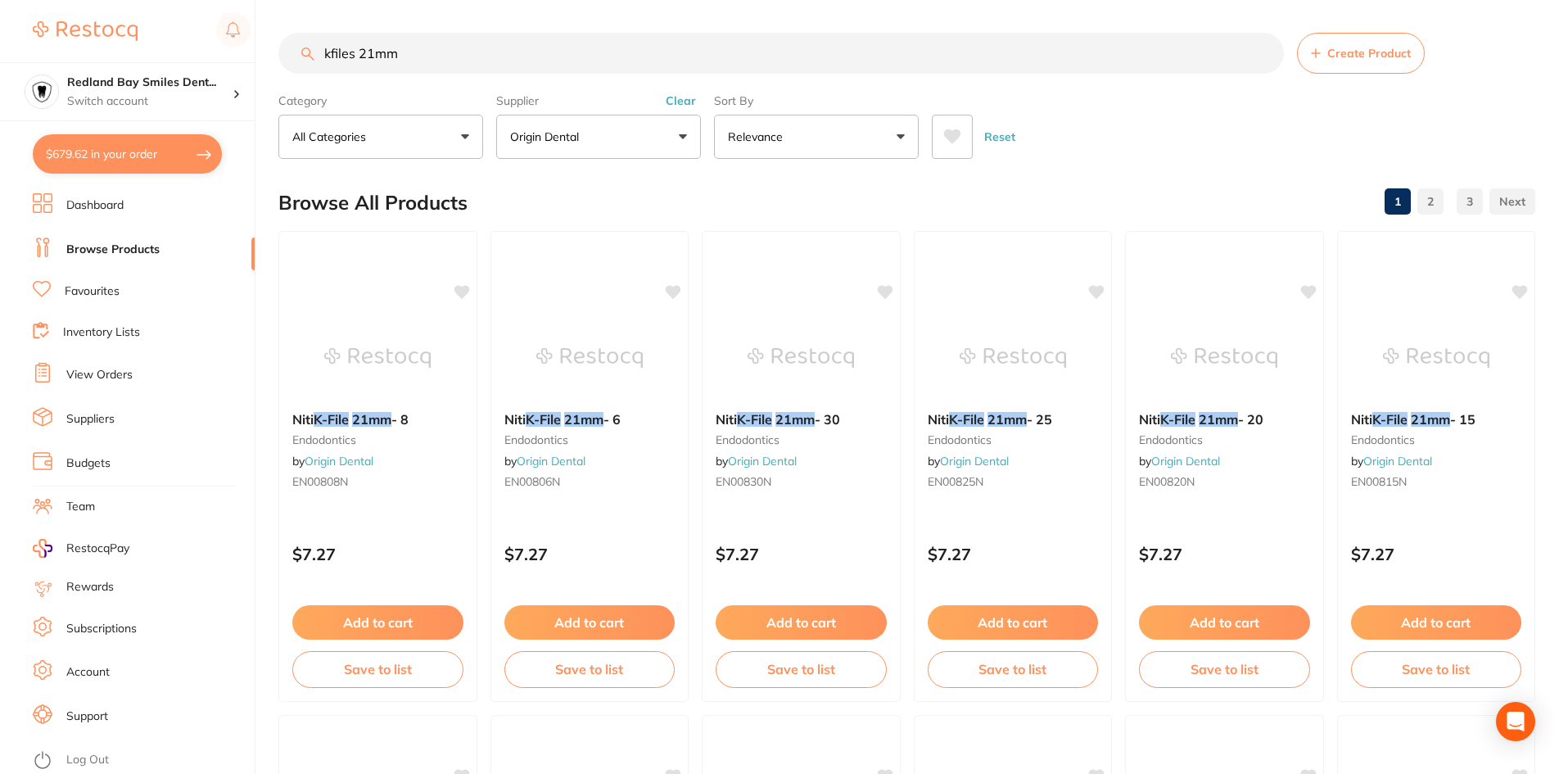
scroll to position [1110, 0]
click at [595, 45] on input "kfiles 21mm" at bounding box center [781, 53] width 1006 height 41
click at [593, 44] on input "kfiles 21mm" at bounding box center [781, 53] width 1006 height 41
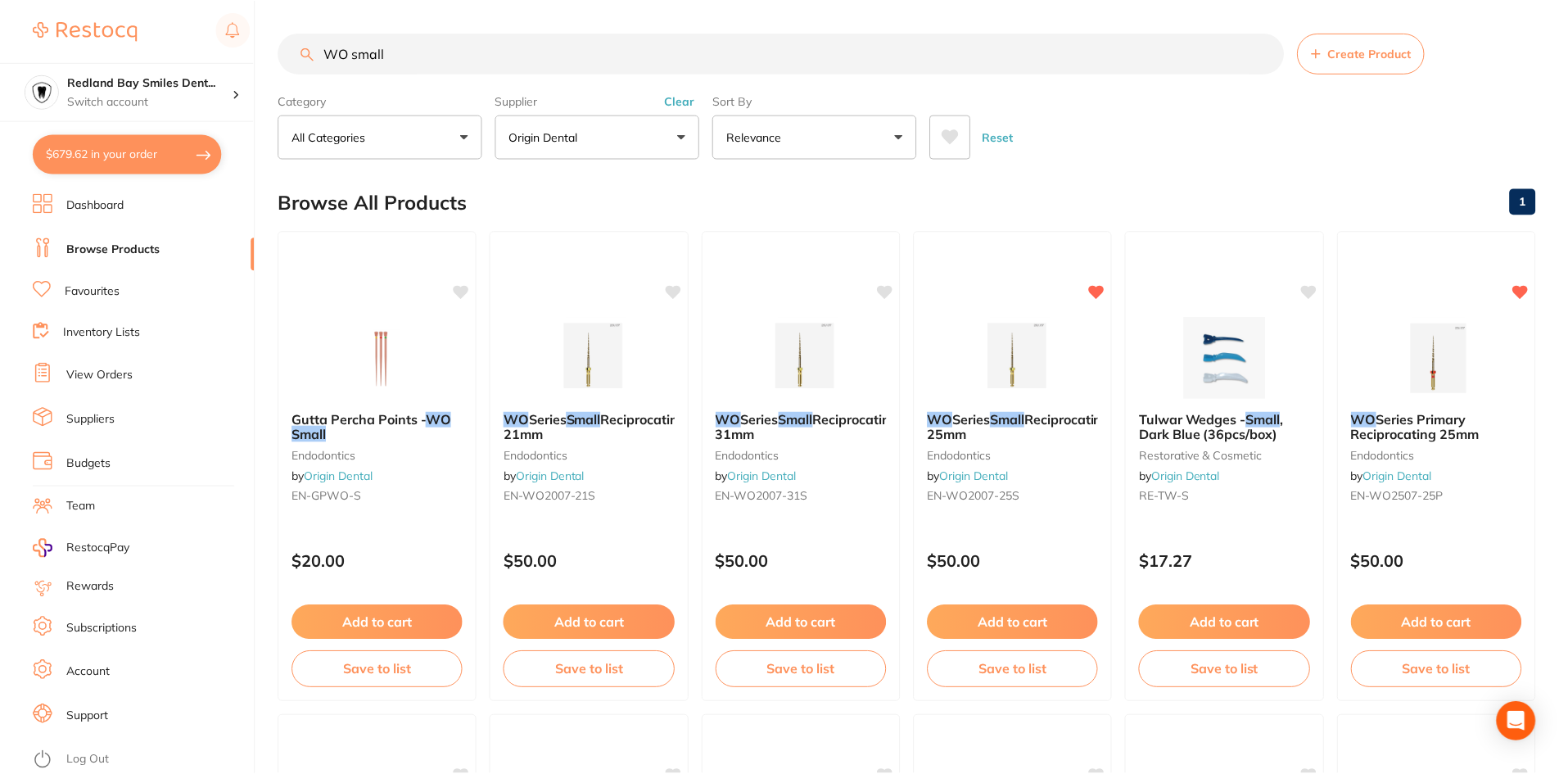
scroll to position [958, 0]
type input "WO small"
click at [630, 621] on button "Add to cart" at bounding box center [590, 622] width 172 height 34
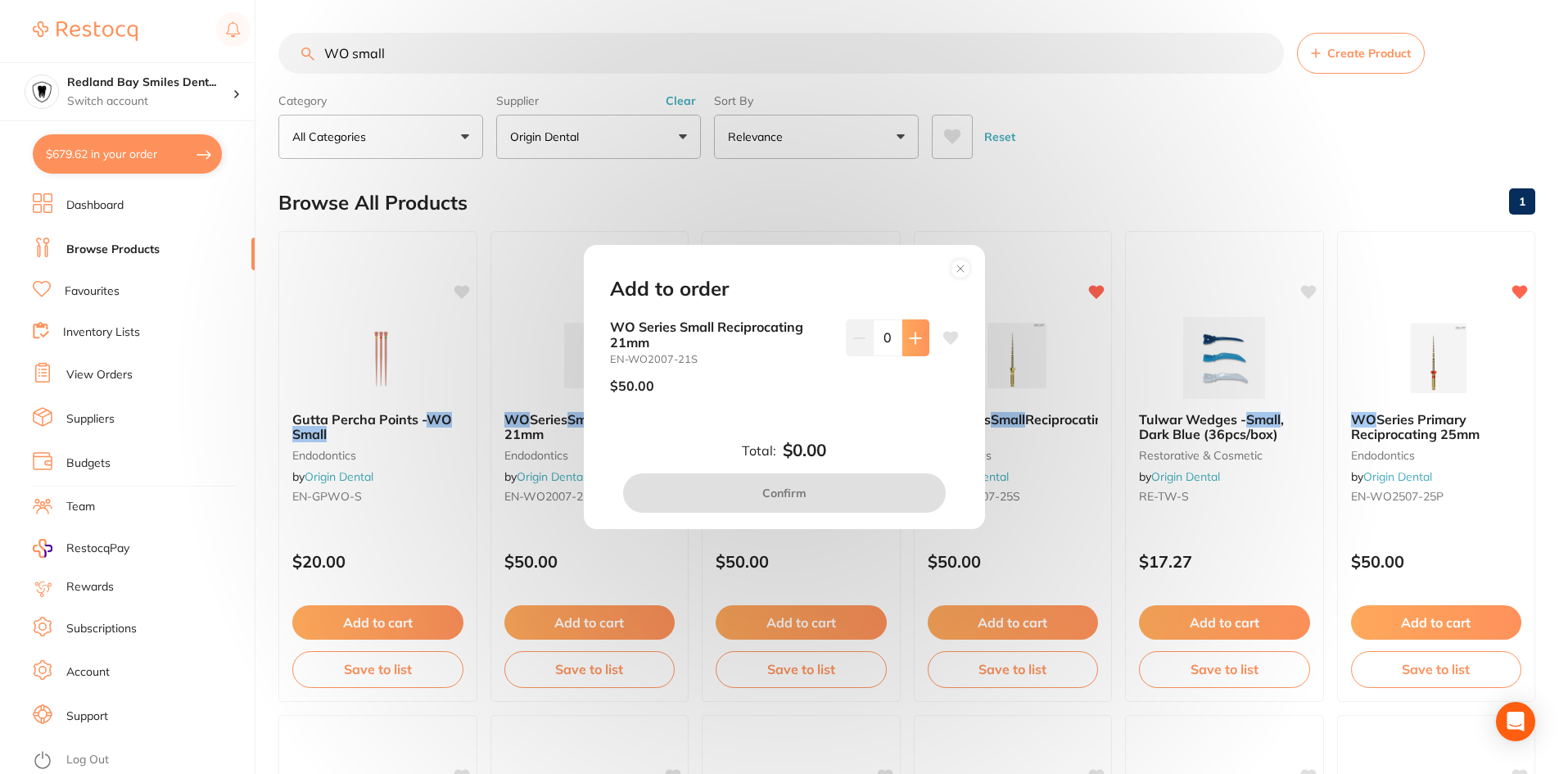
click at [909, 329] on button at bounding box center [915, 337] width 27 height 36
type input "1"
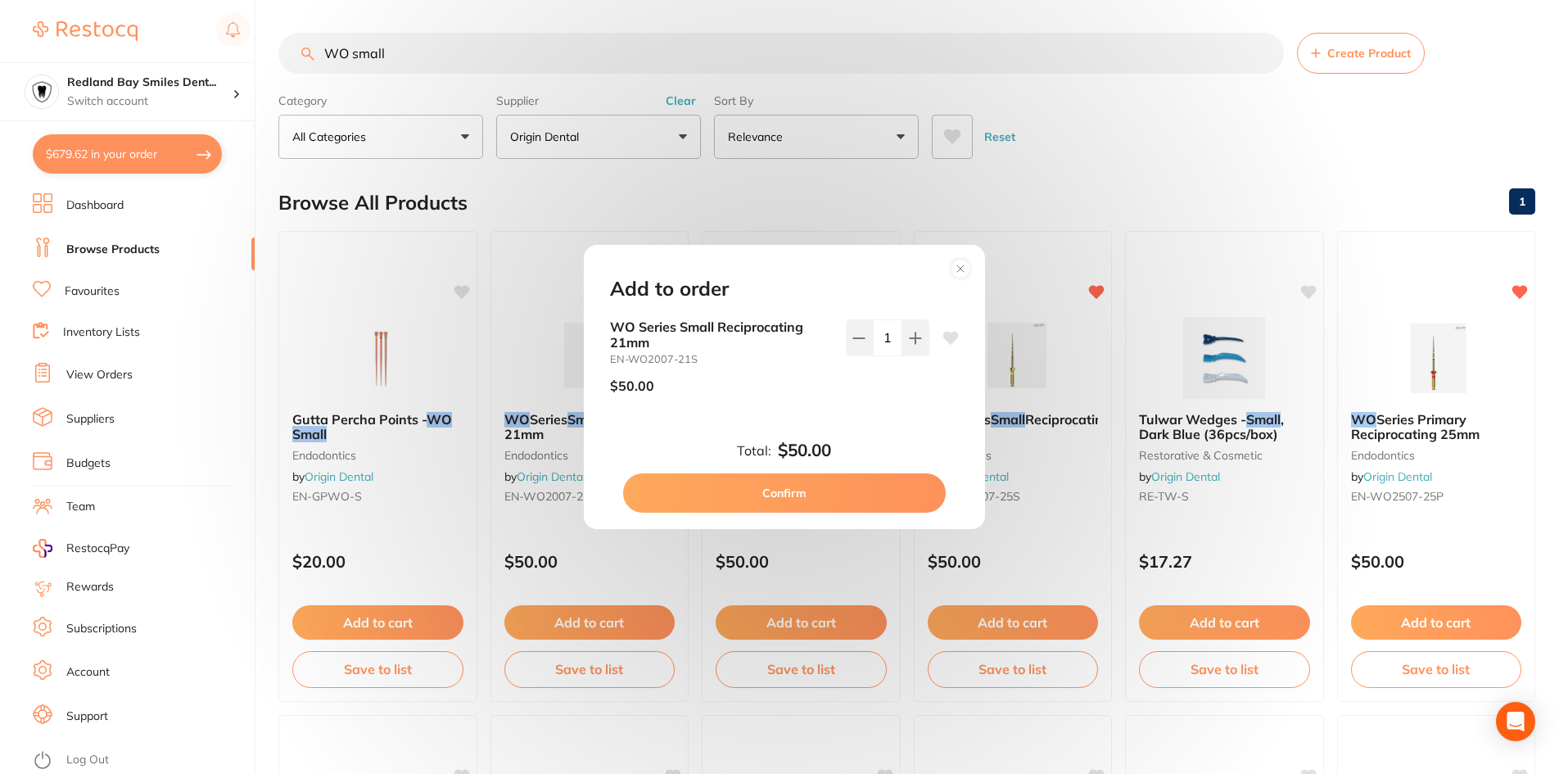
click at [825, 486] on button "Confirm" at bounding box center [785, 493] width 323 height 39
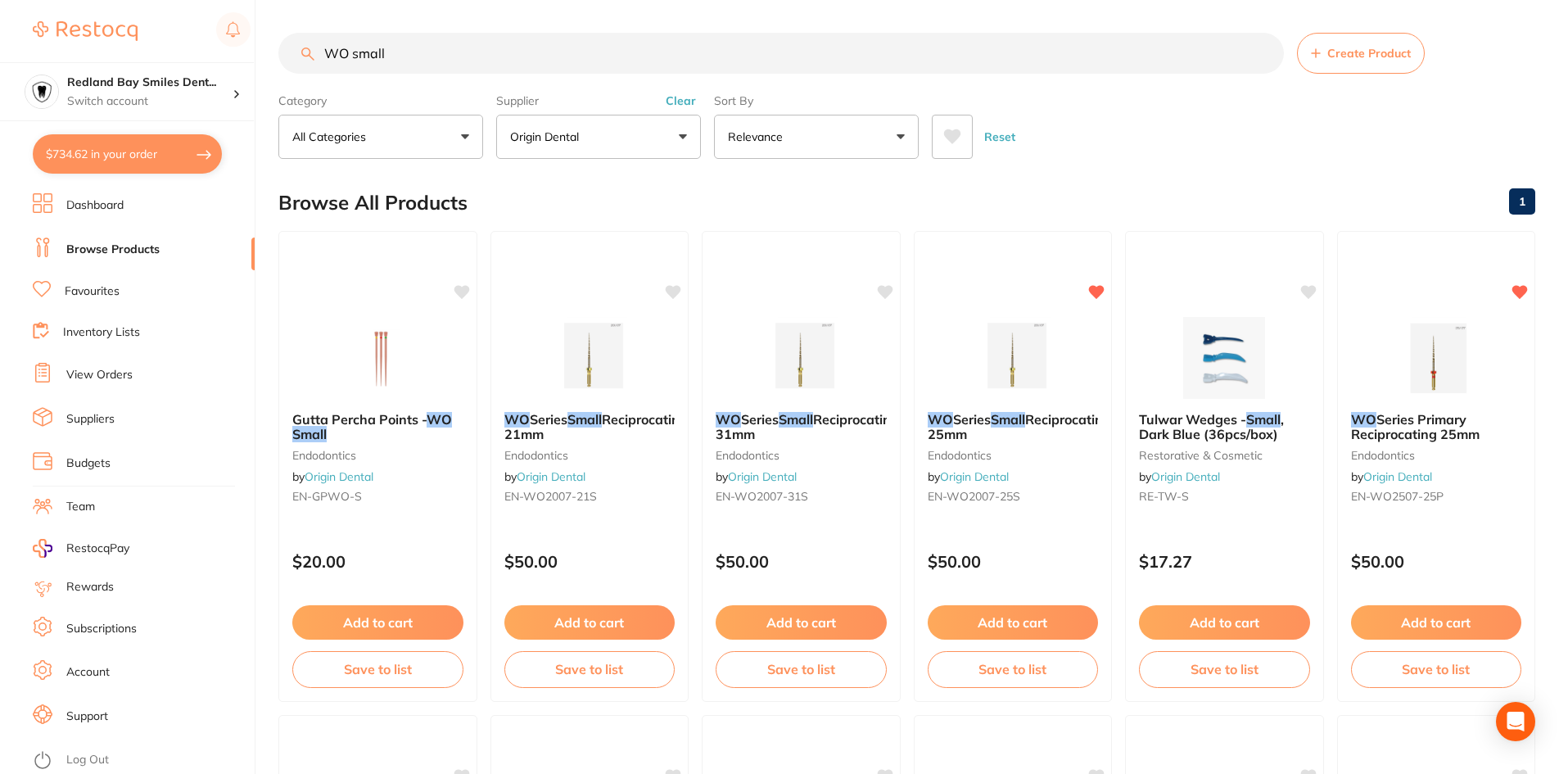
click at [527, 63] on input "WO small" at bounding box center [781, 53] width 1006 height 41
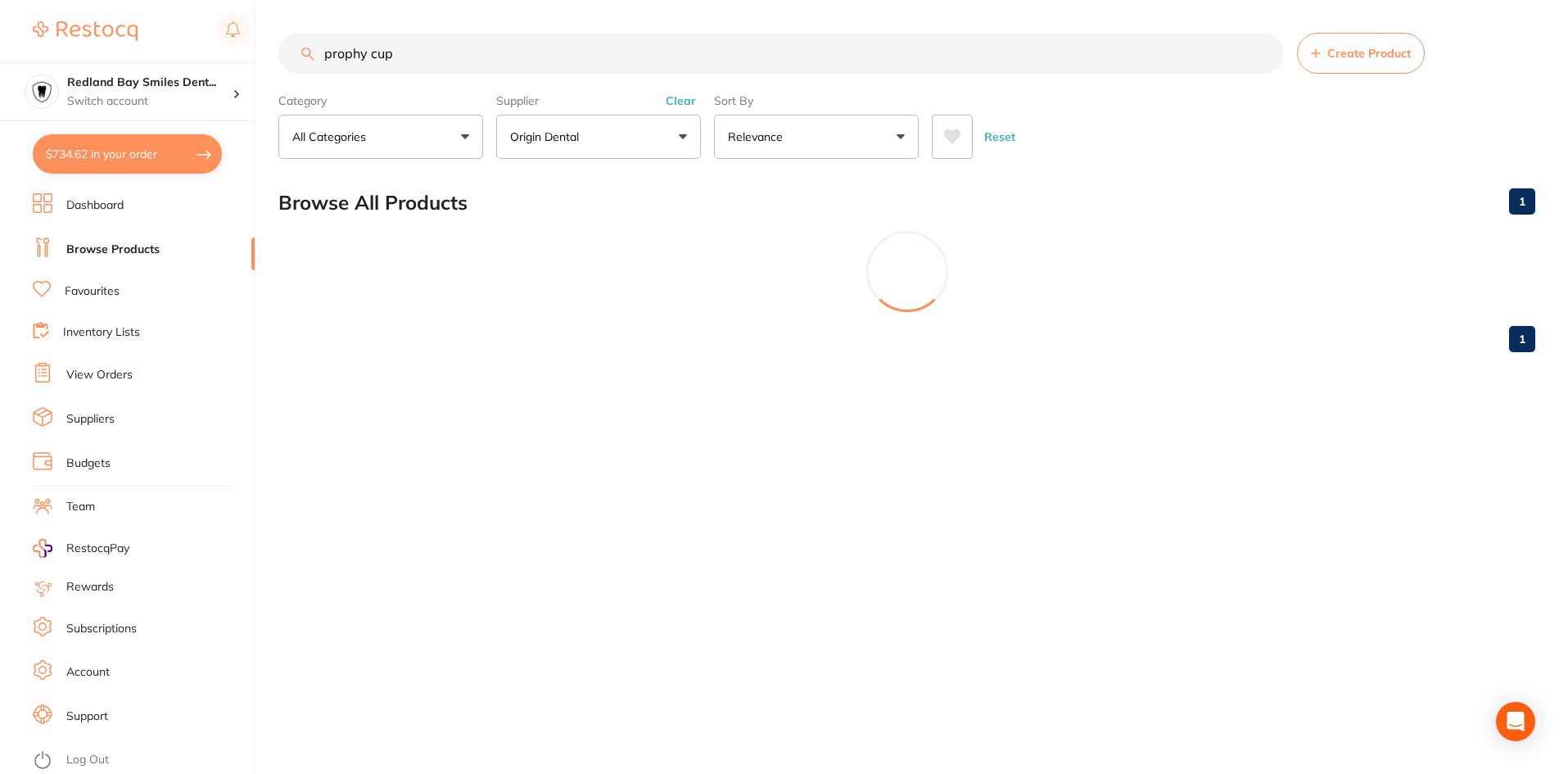
scroll to position [871, 0]
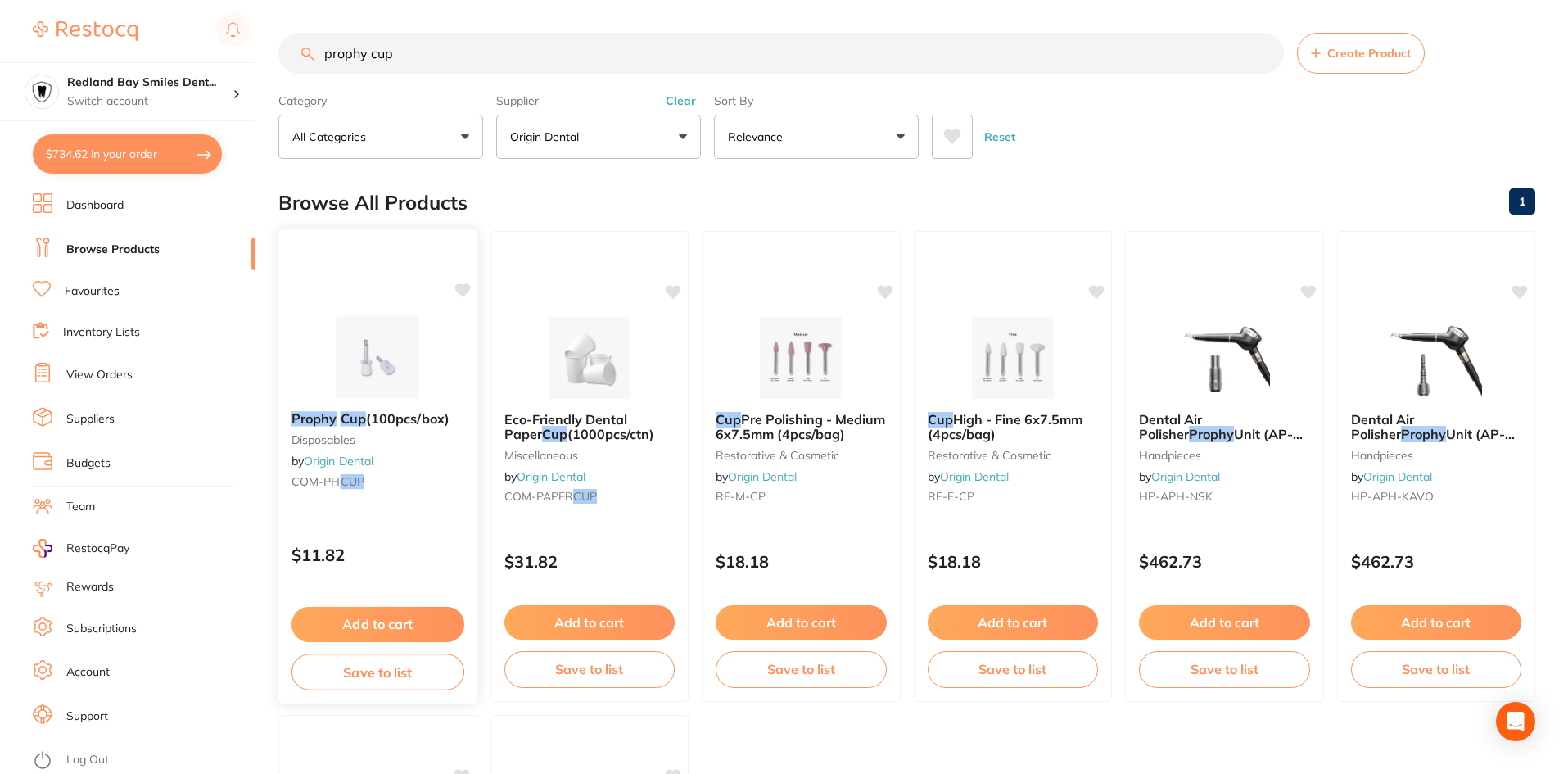
type input "prophy cup"
click at [400, 628] on button "Add to cart" at bounding box center [377, 624] width 172 height 35
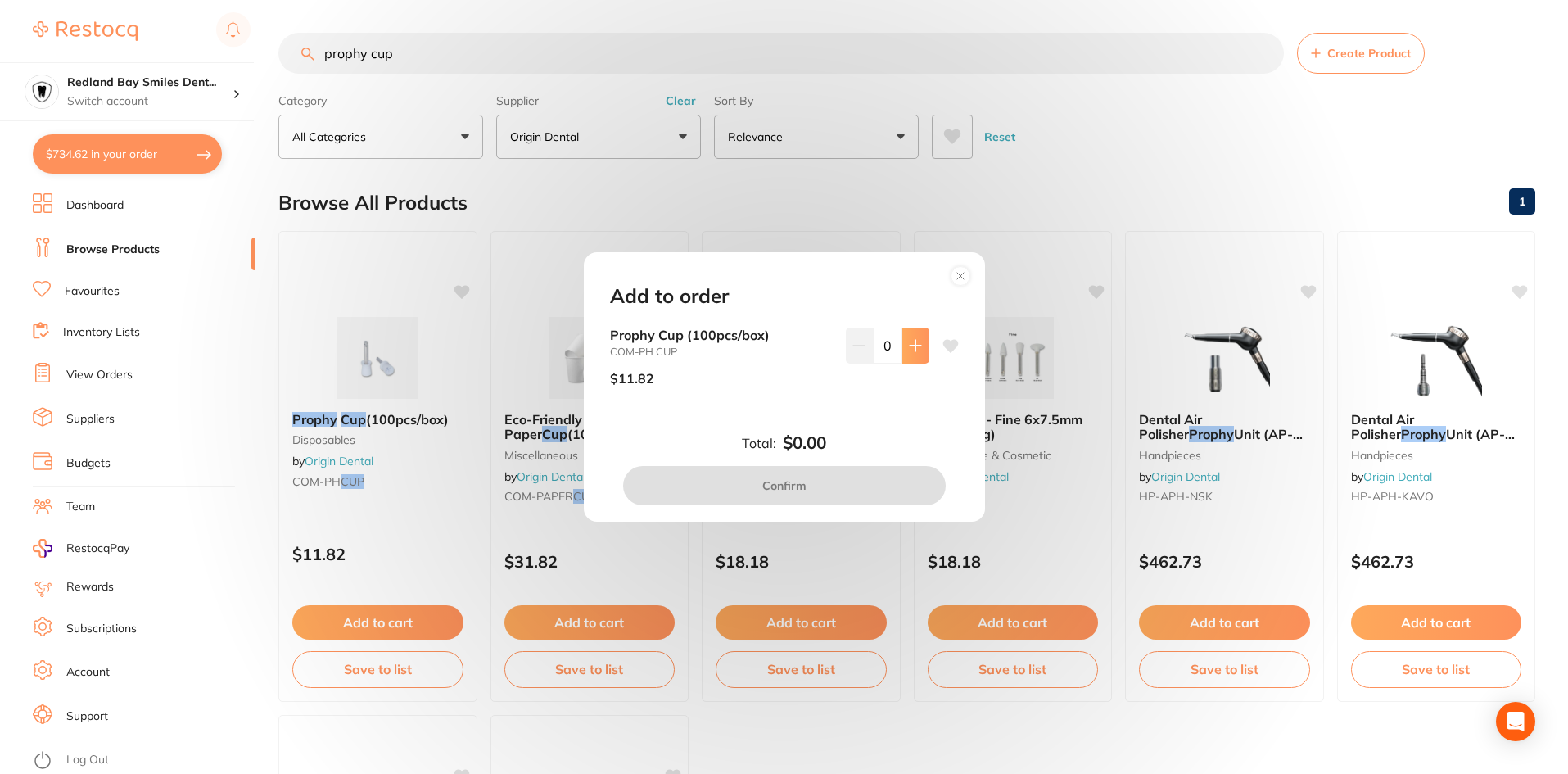
click at [909, 351] on icon at bounding box center [915, 346] width 13 height 13
type input "2"
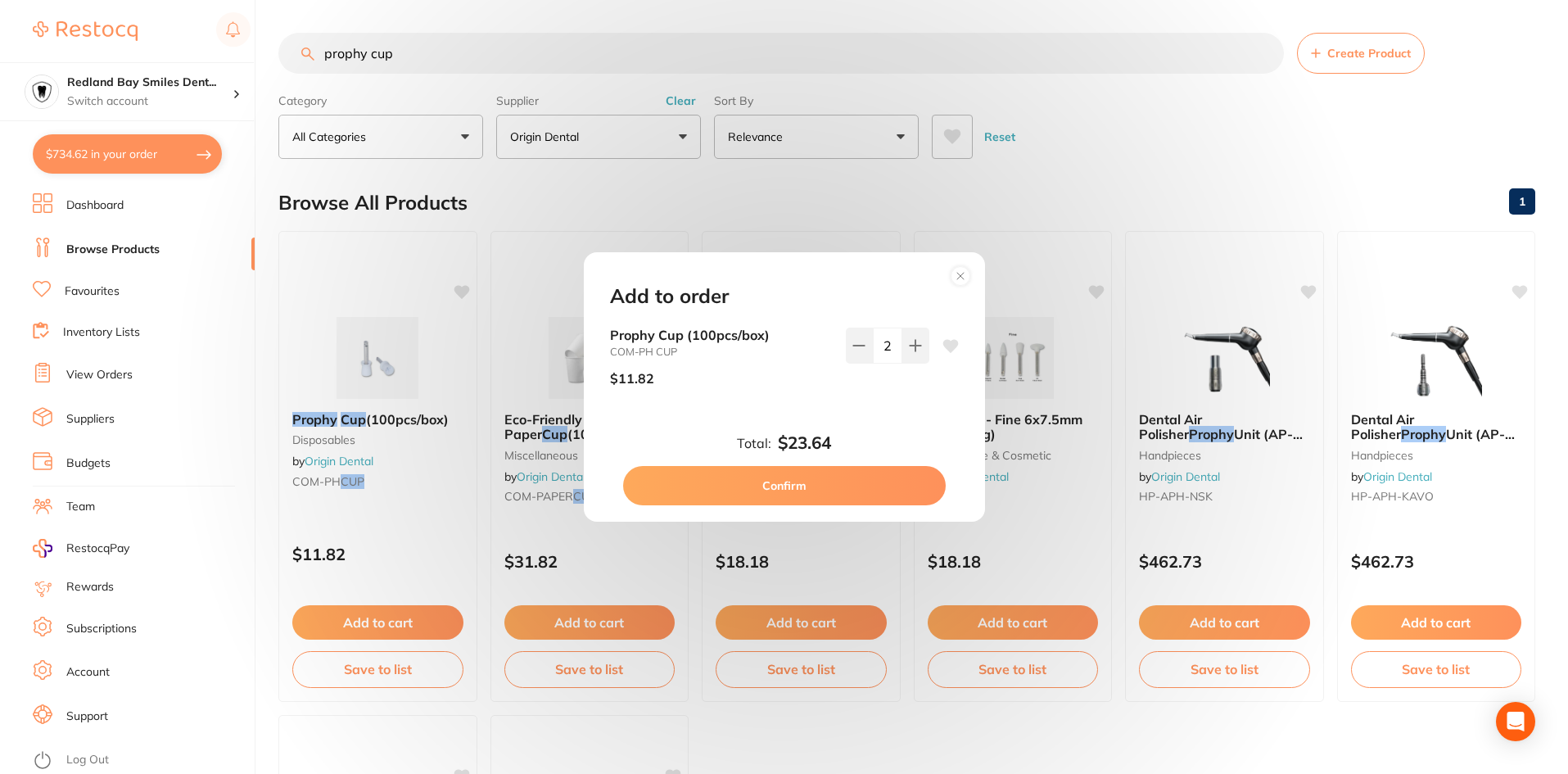
click at [852, 489] on button "Confirm" at bounding box center [785, 485] width 323 height 39
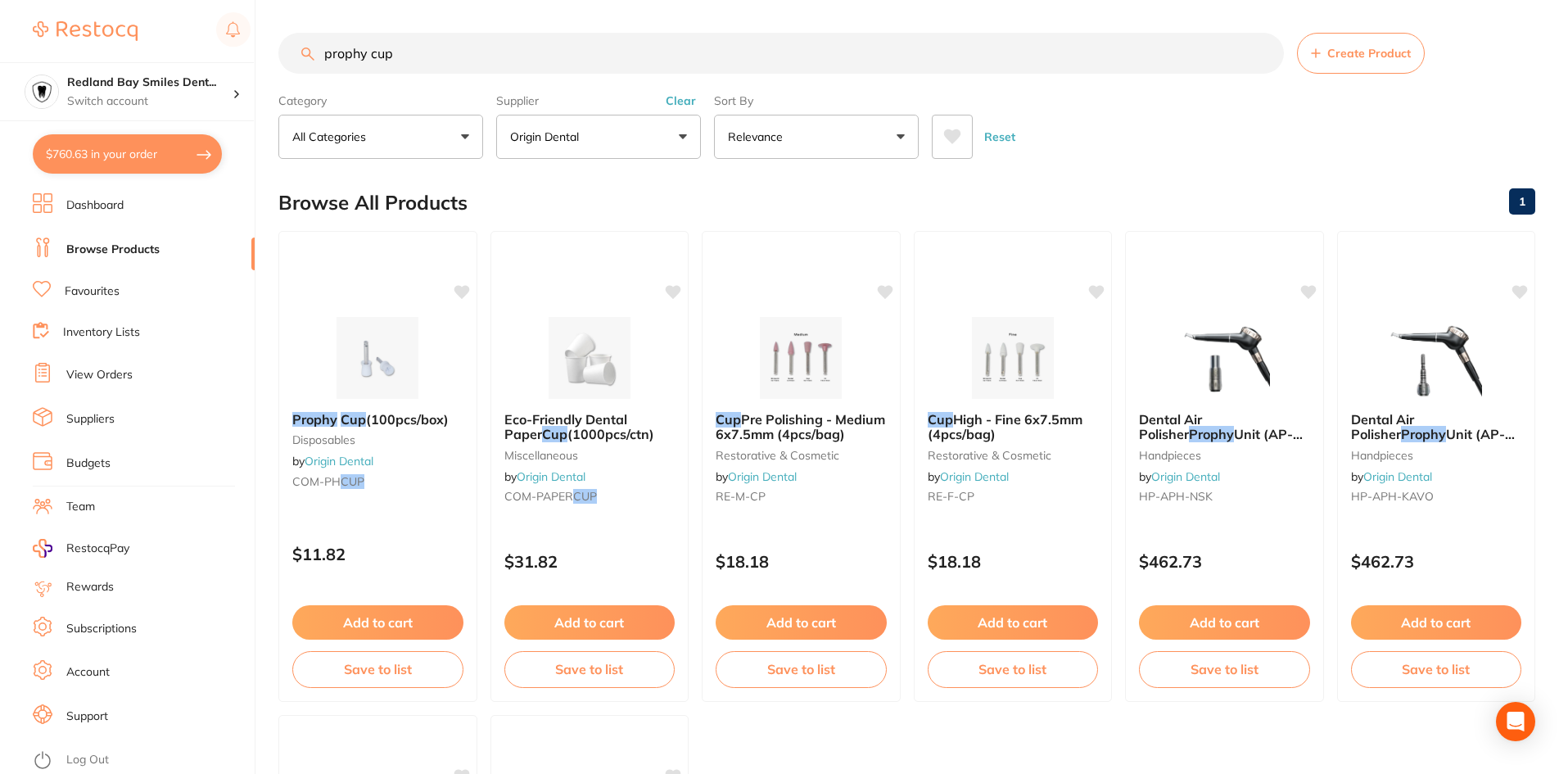
click at [515, 50] on input "prophy cup" at bounding box center [781, 53] width 1006 height 41
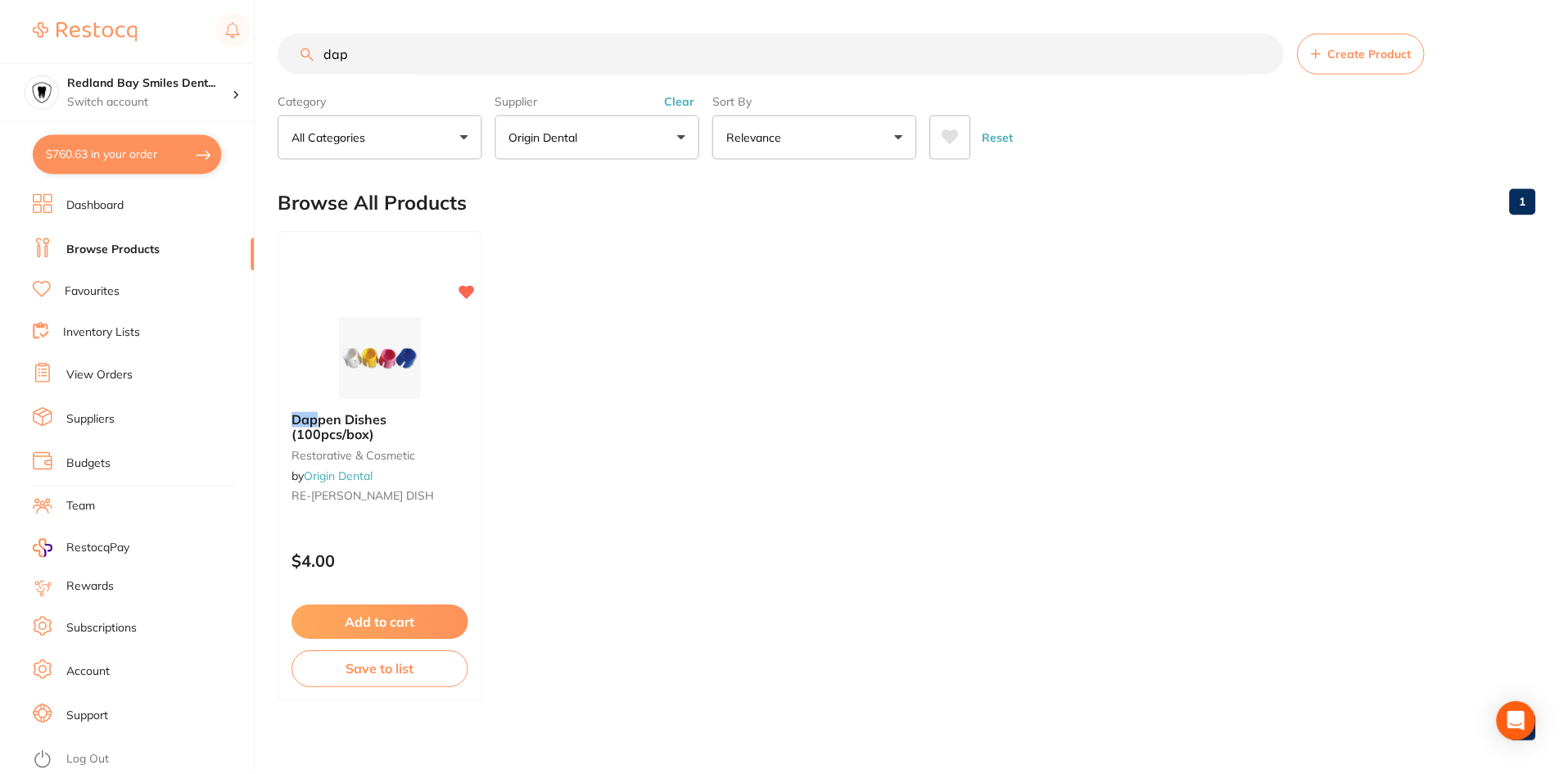
scroll to position [568, 0]
type input "dap"
click at [433, 612] on button "Add to cart" at bounding box center [380, 624] width 178 height 35
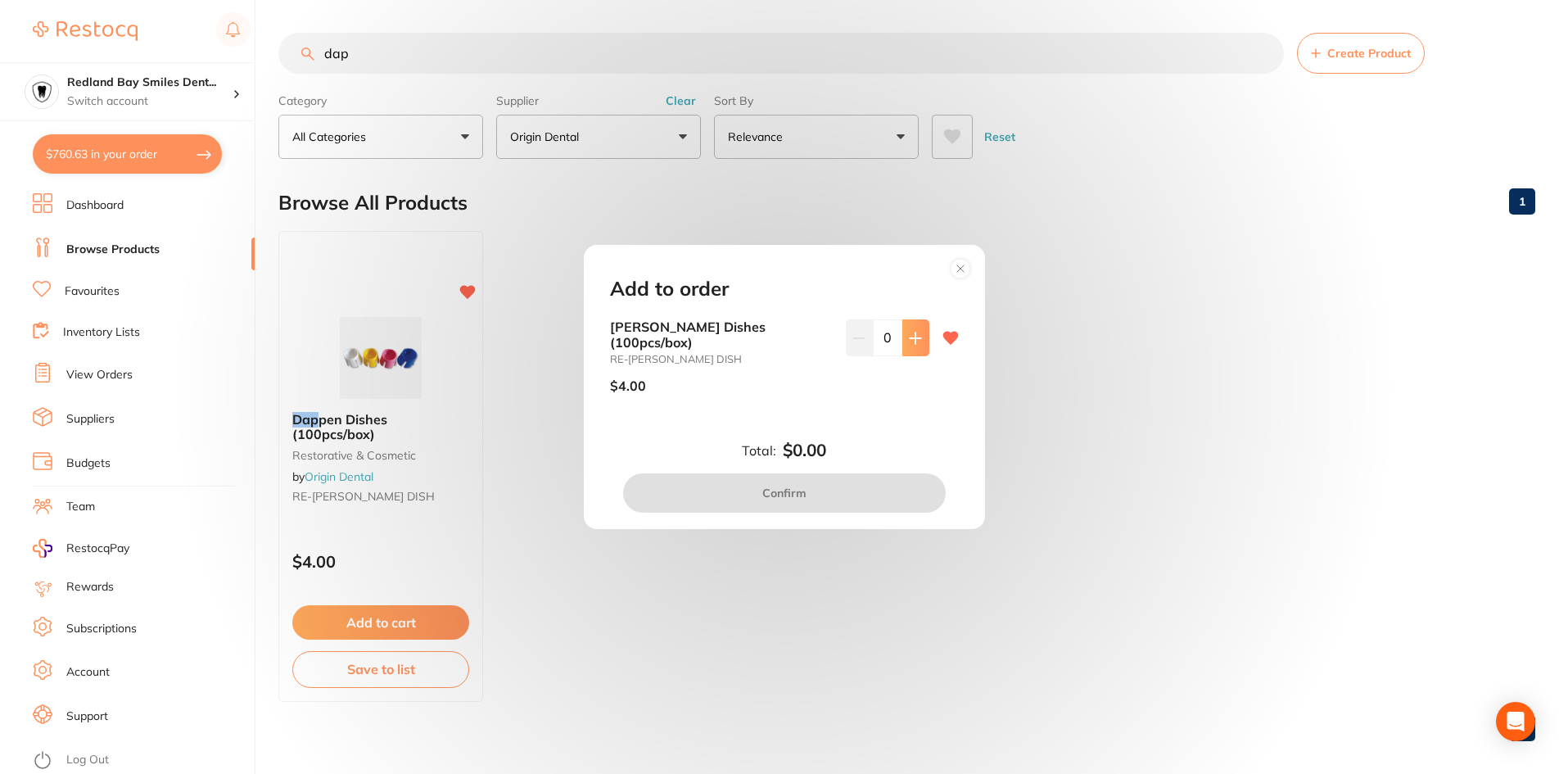
click at [902, 351] on button at bounding box center [915, 337] width 27 height 36
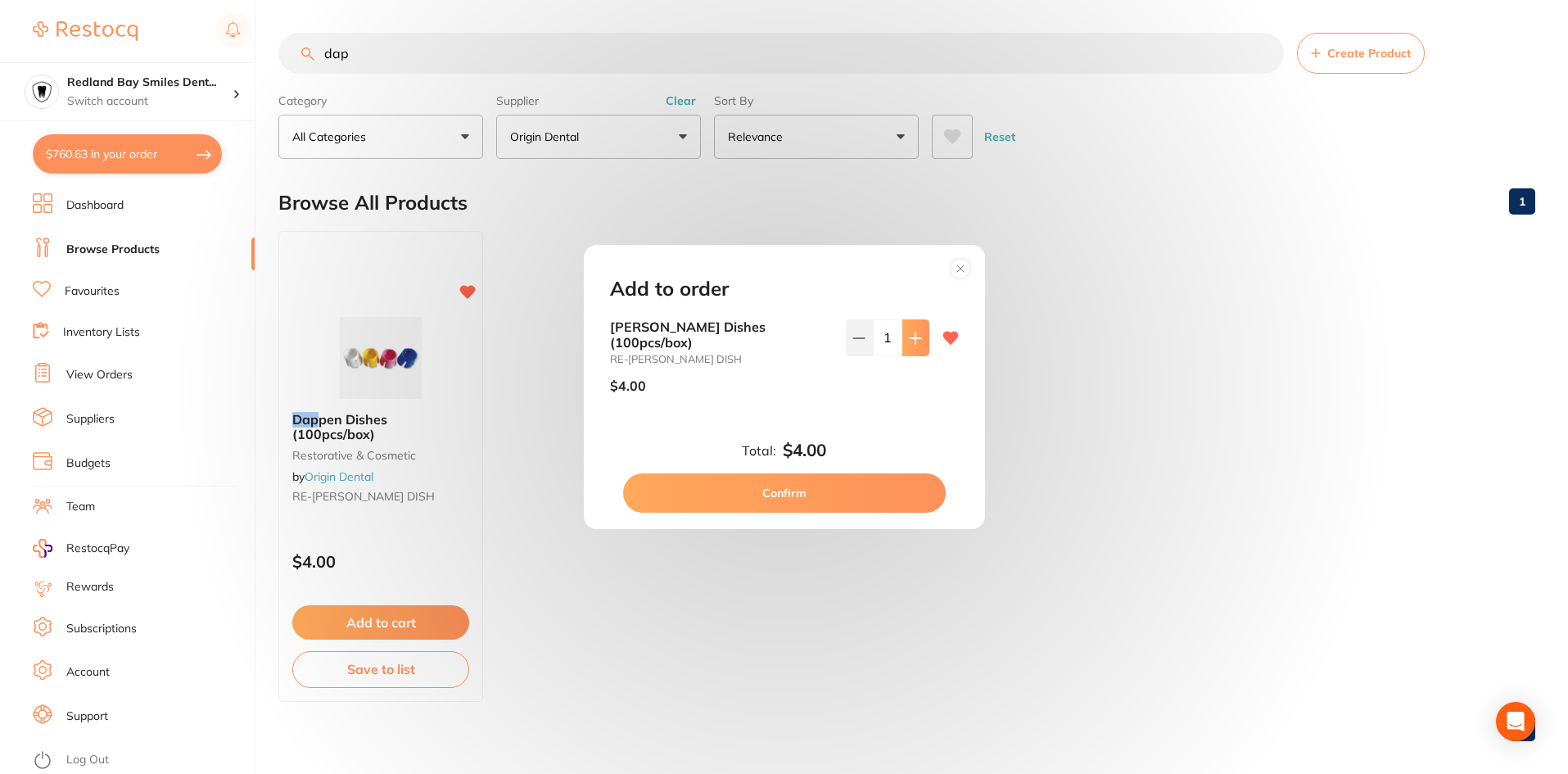
click at [902, 351] on button at bounding box center [915, 337] width 27 height 36
type input "2"
click at [782, 492] on button "Confirm" at bounding box center [785, 493] width 323 height 39
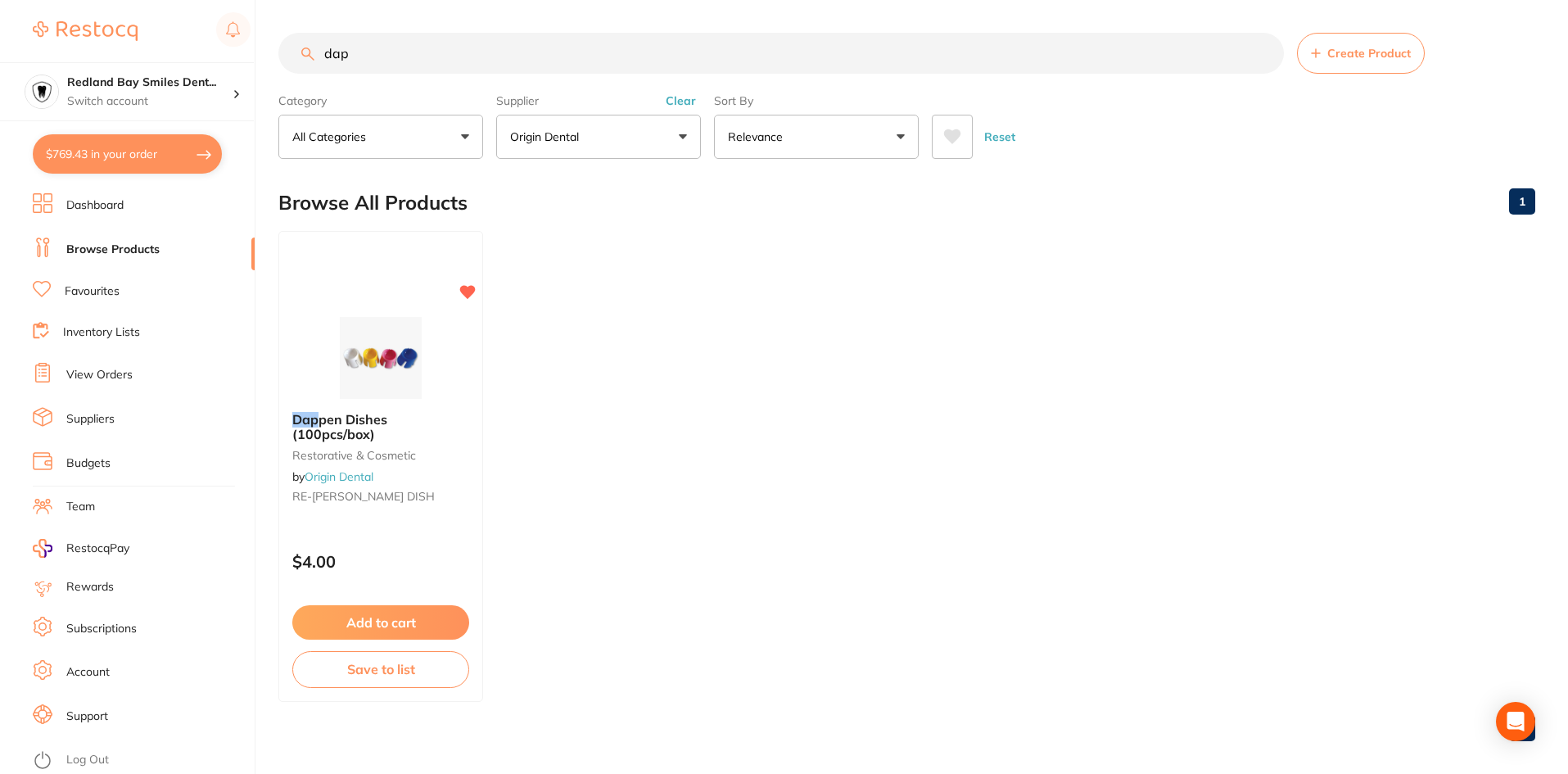
click at [559, 73] on input "dap" at bounding box center [781, 53] width 1006 height 41
click at [559, 63] on input "dap" at bounding box center [781, 53] width 1006 height 41
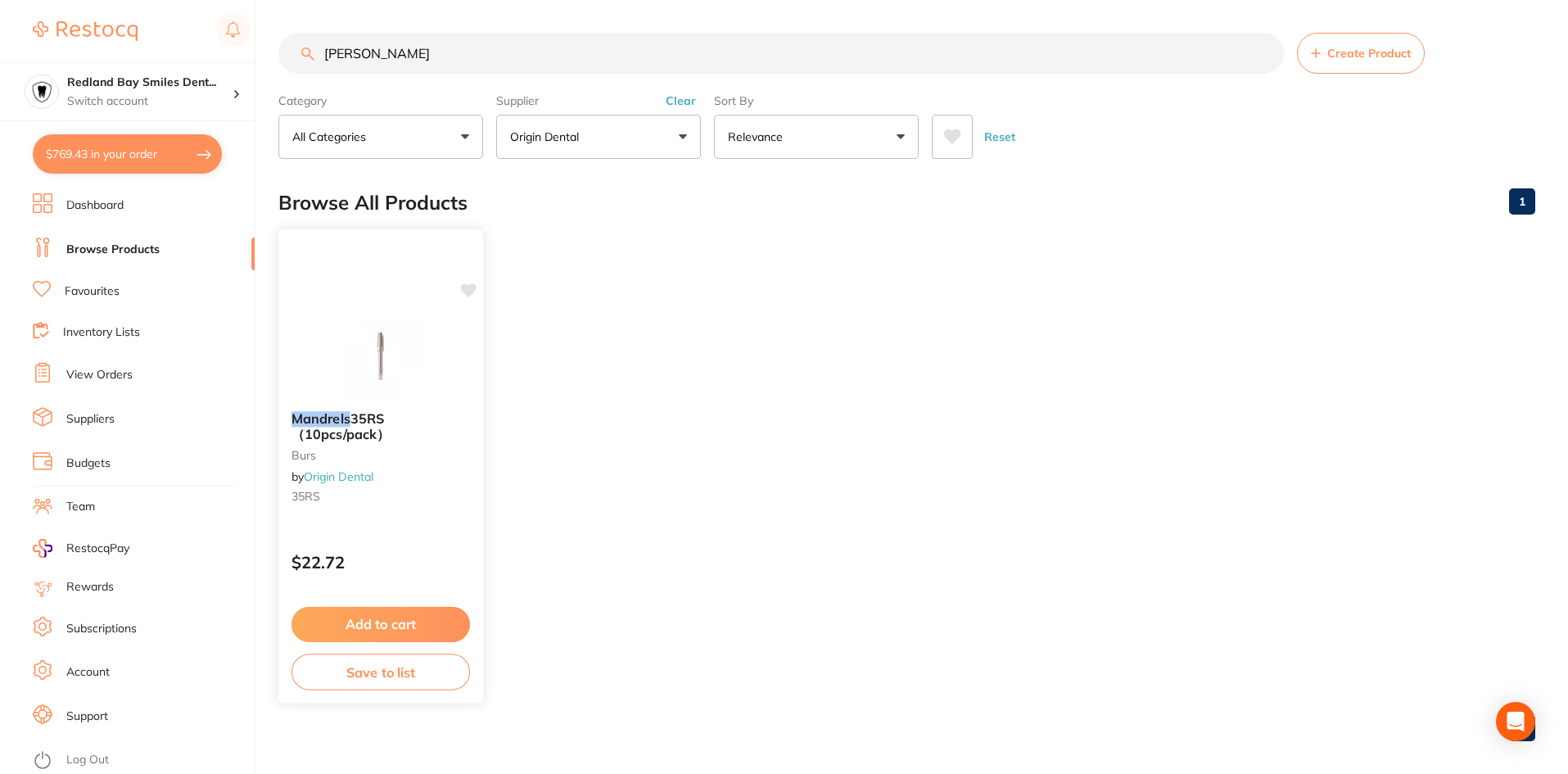
type input "mandrell"
click at [416, 634] on button "Add to cart" at bounding box center [380, 624] width 178 height 35
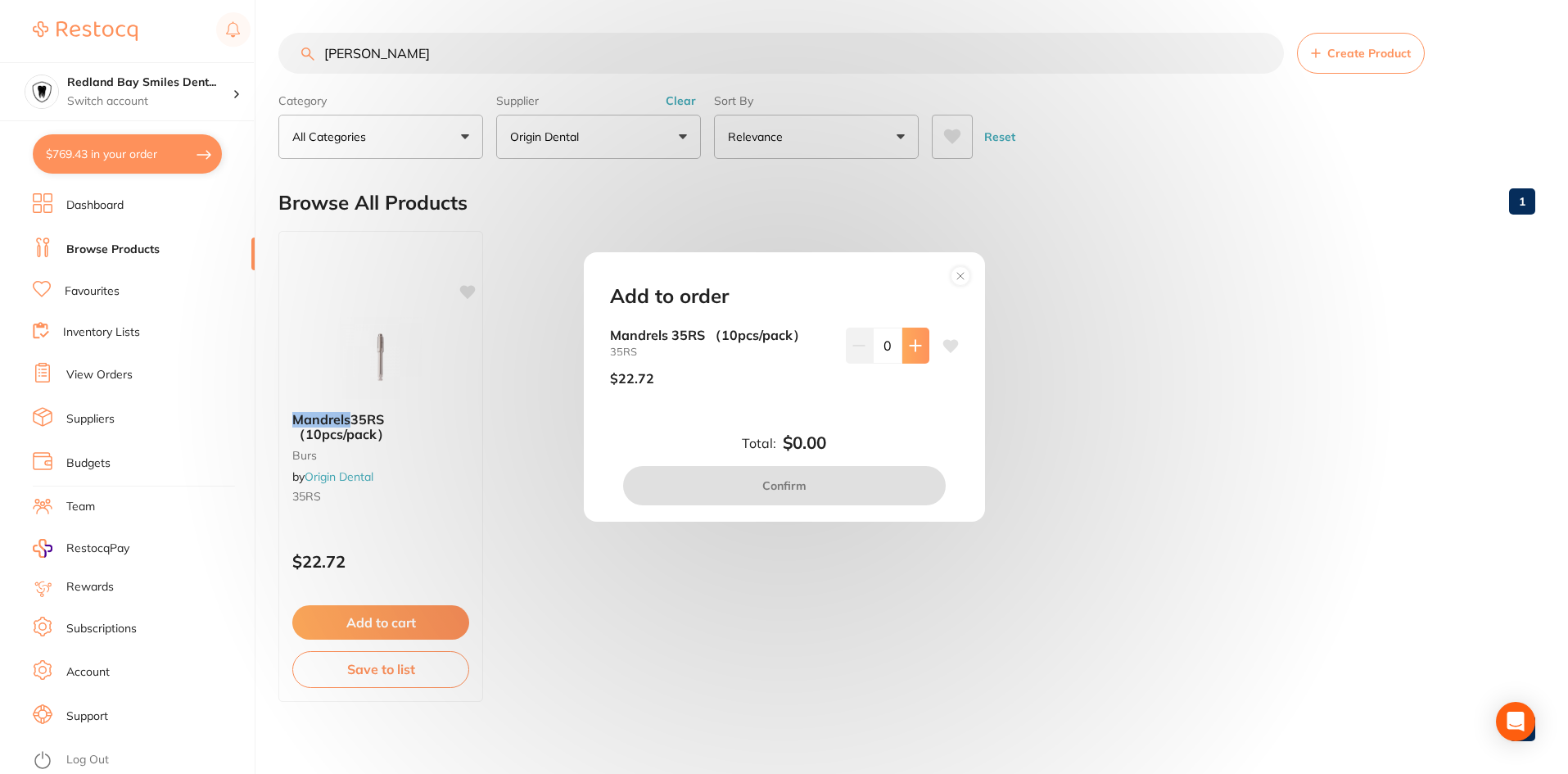
click at [910, 345] on icon at bounding box center [915, 345] width 11 height 11
type input "1"
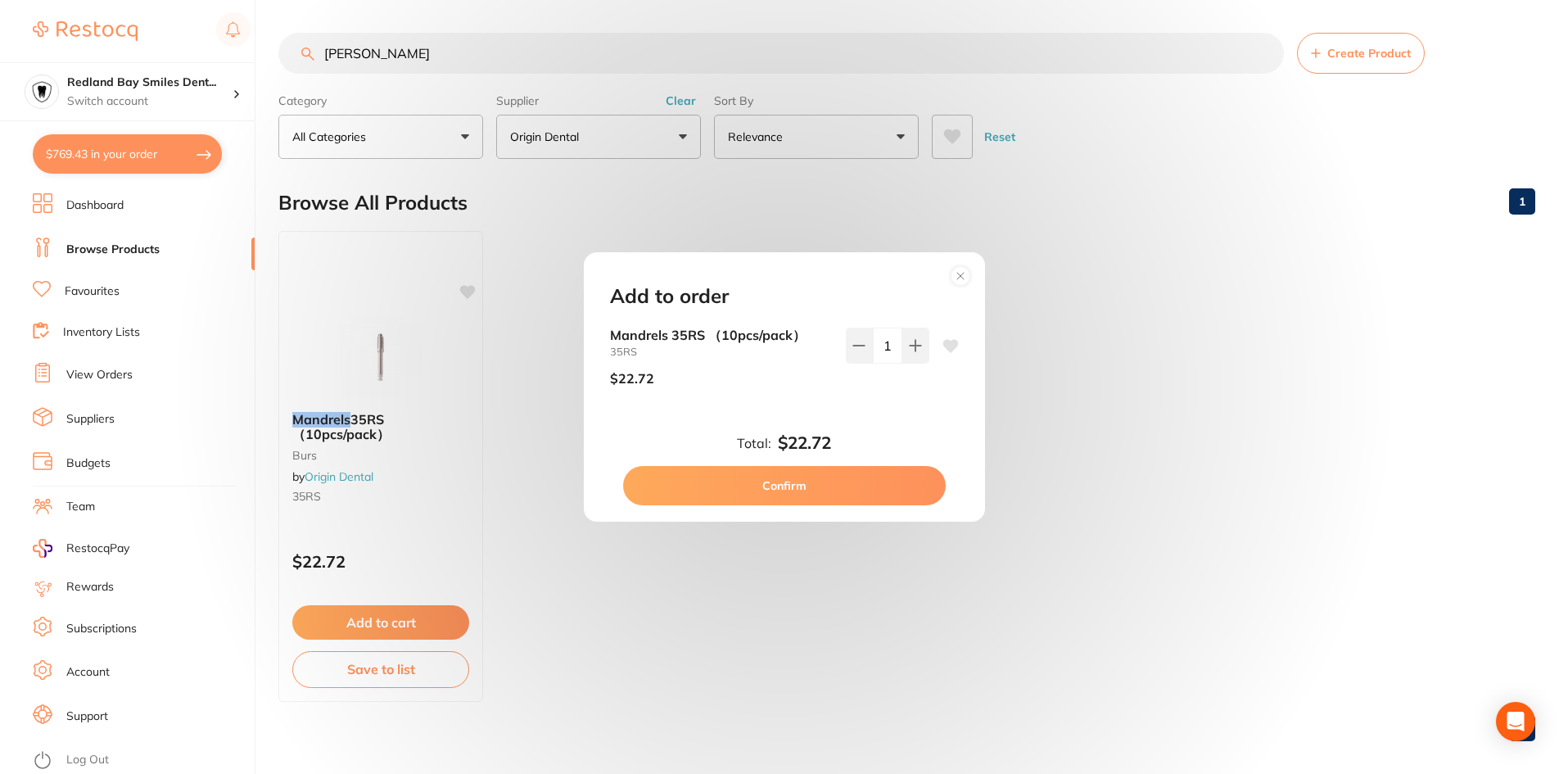
click at [827, 493] on button "Confirm" at bounding box center [785, 485] width 323 height 39
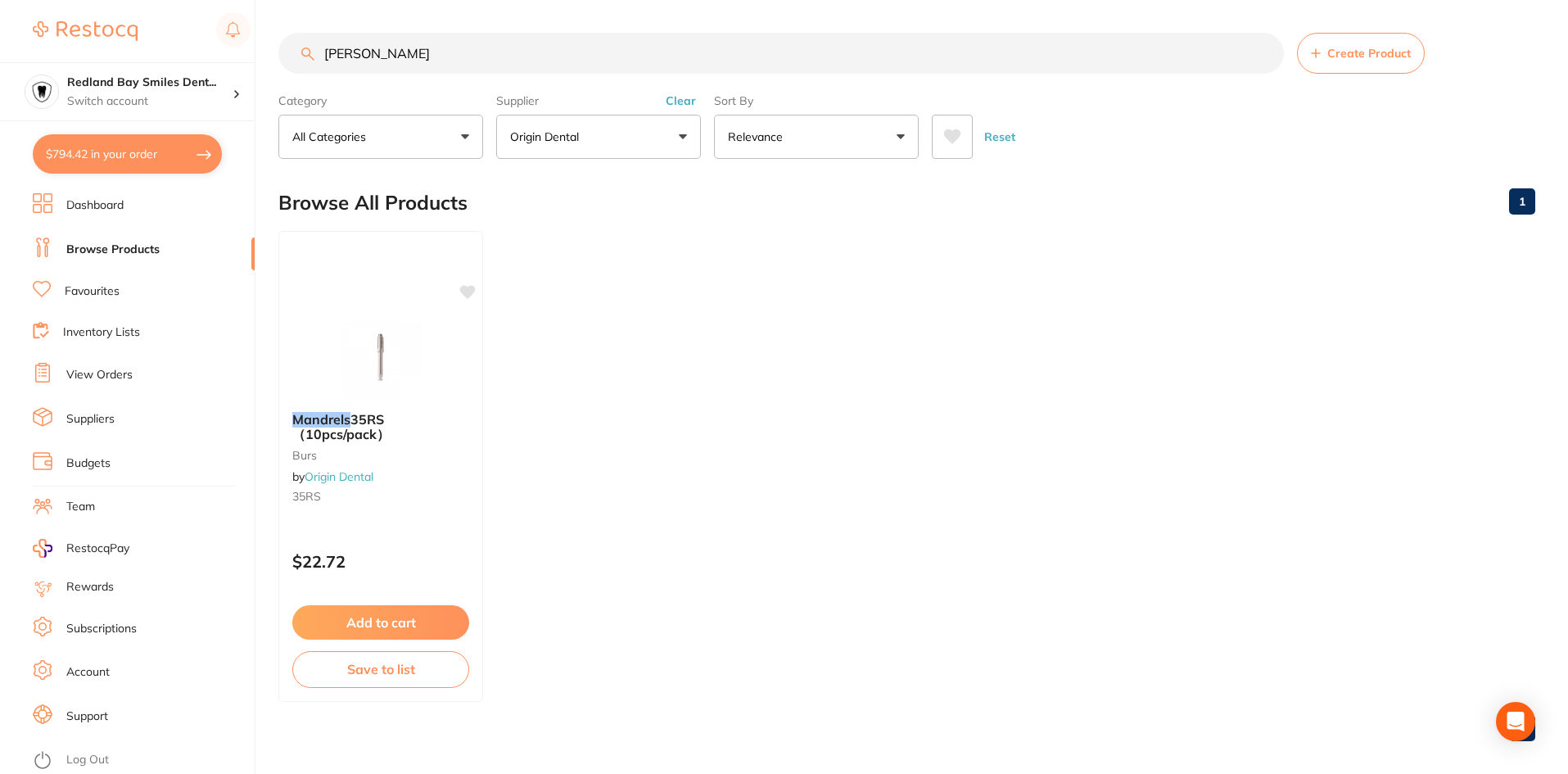
click at [683, 94] on button "Clear" at bounding box center [681, 101] width 40 height 15
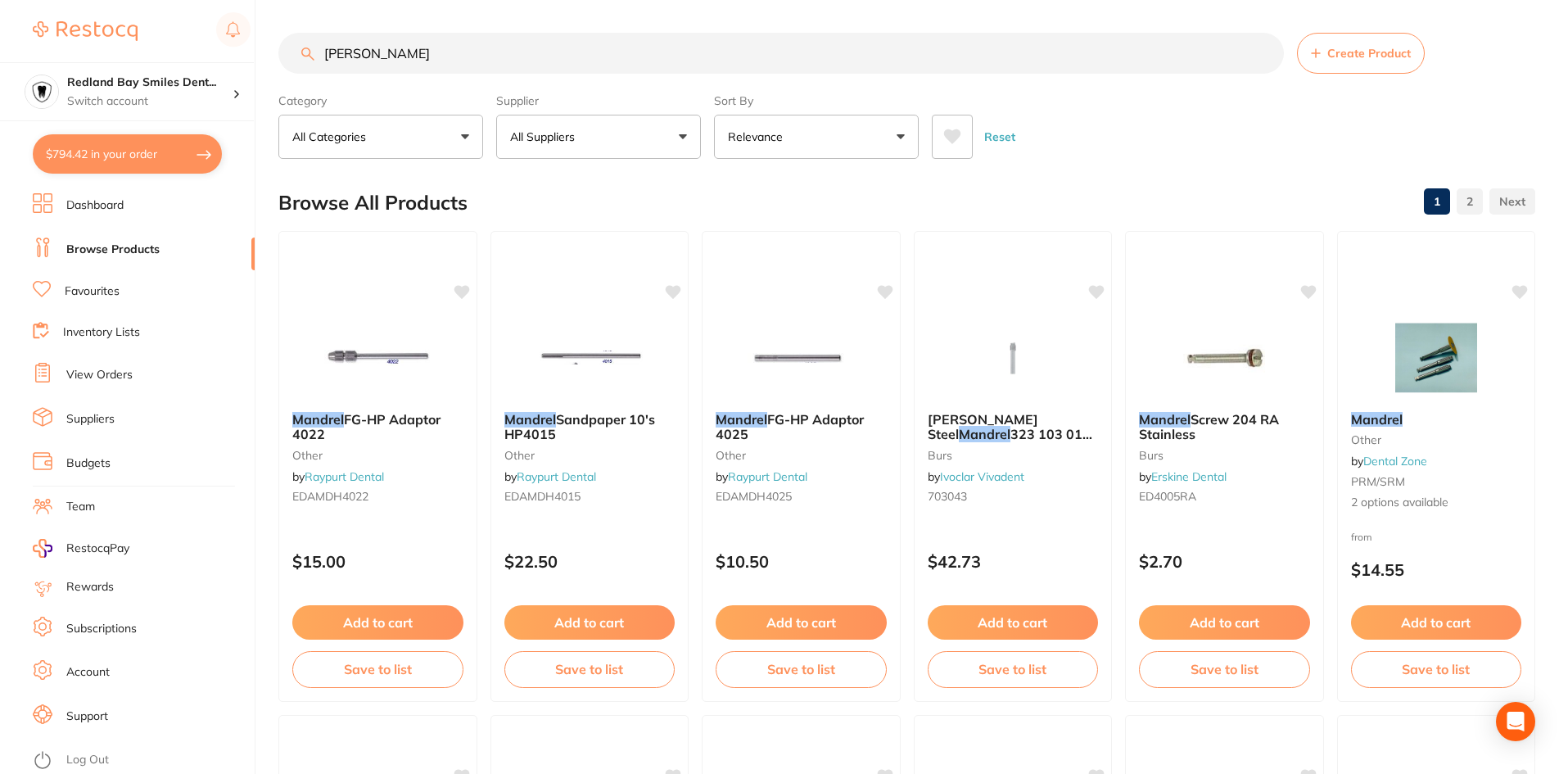
click at [658, 42] on input "mandrell" at bounding box center [781, 53] width 1006 height 41
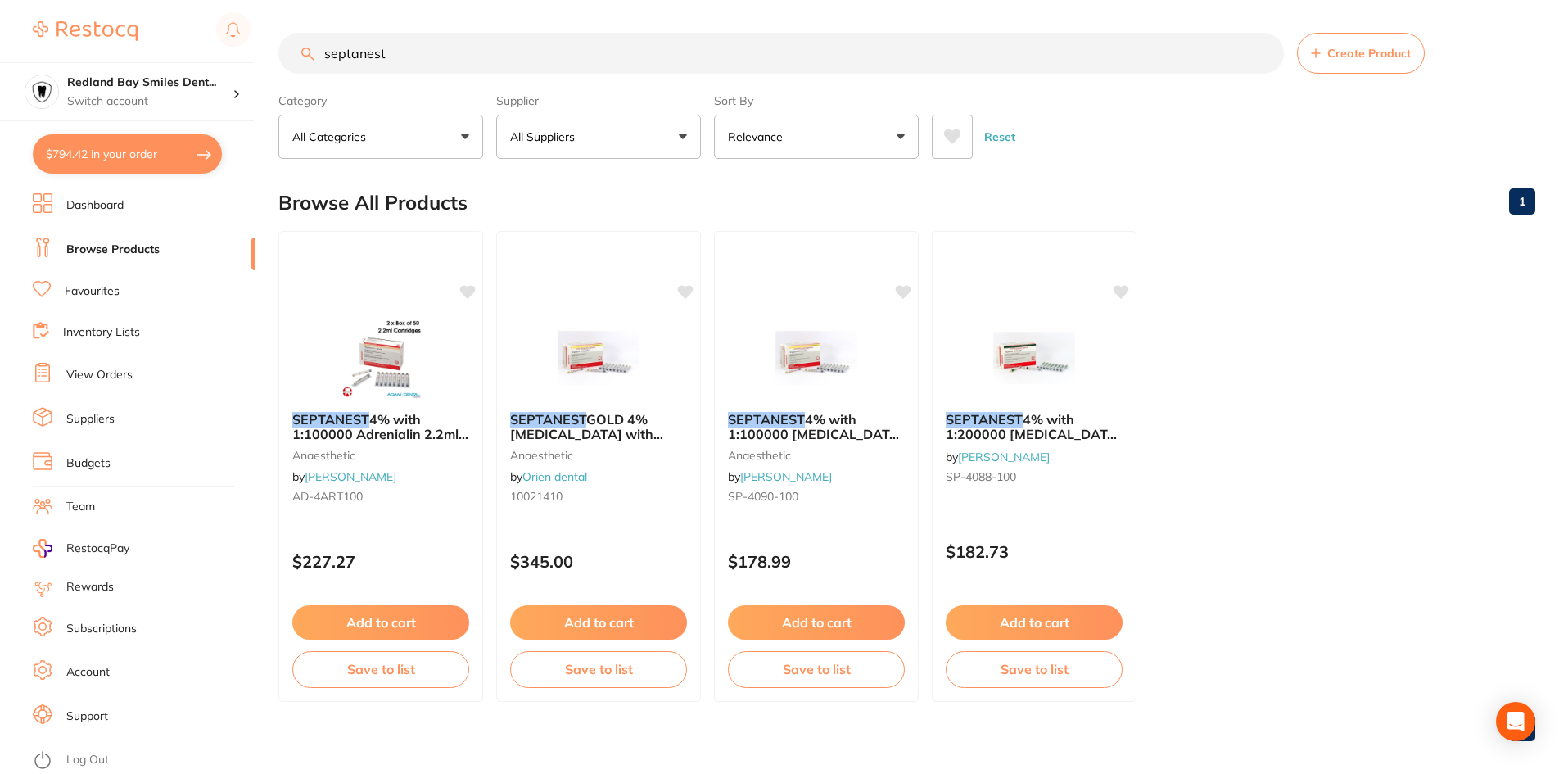
scroll to position [0, 0]
type input "septanest"
click at [400, 618] on button "Add to cart" at bounding box center [380, 624] width 178 height 35
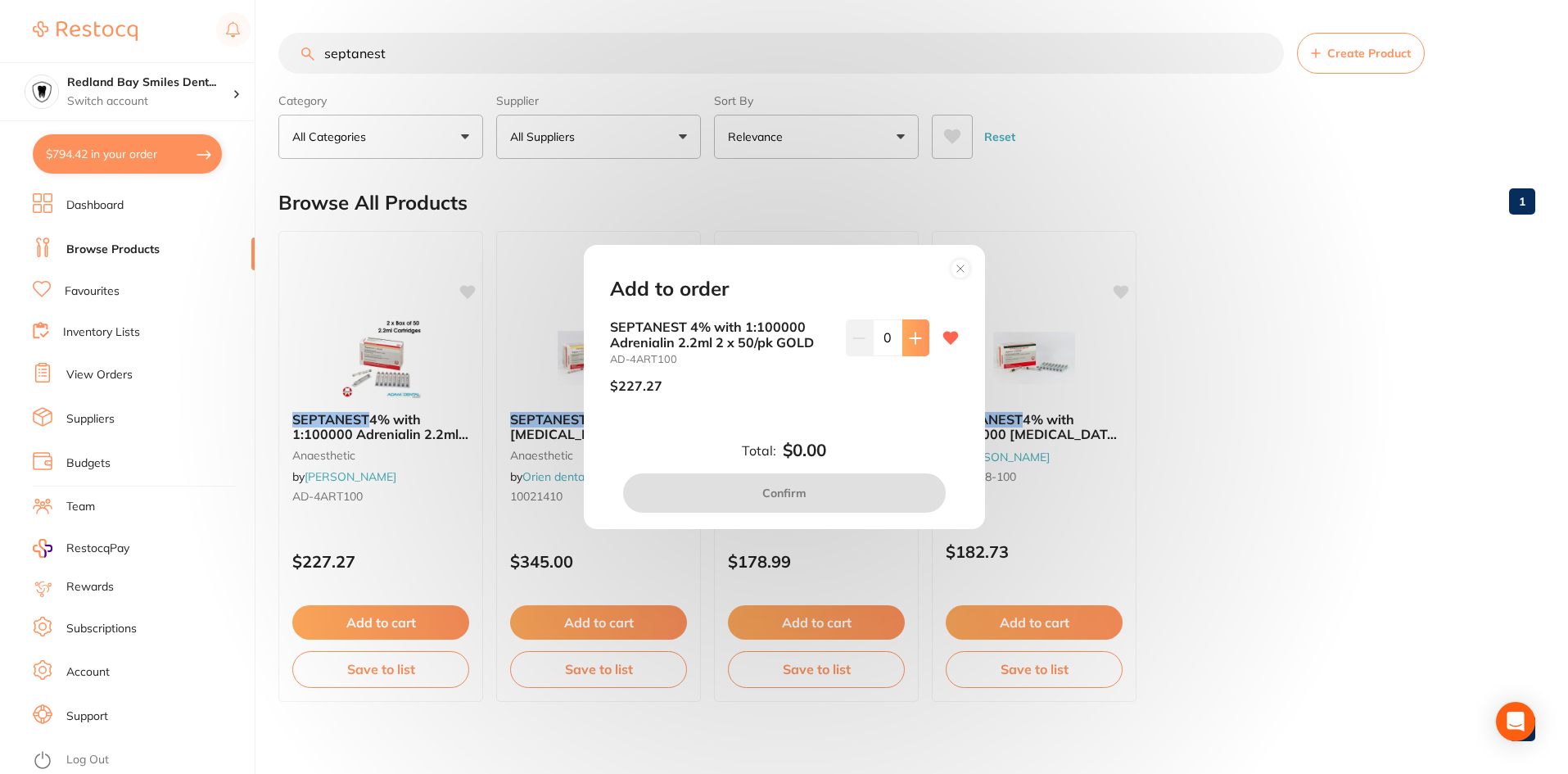
click at [912, 337] on icon at bounding box center [915, 337] width 11 height 11
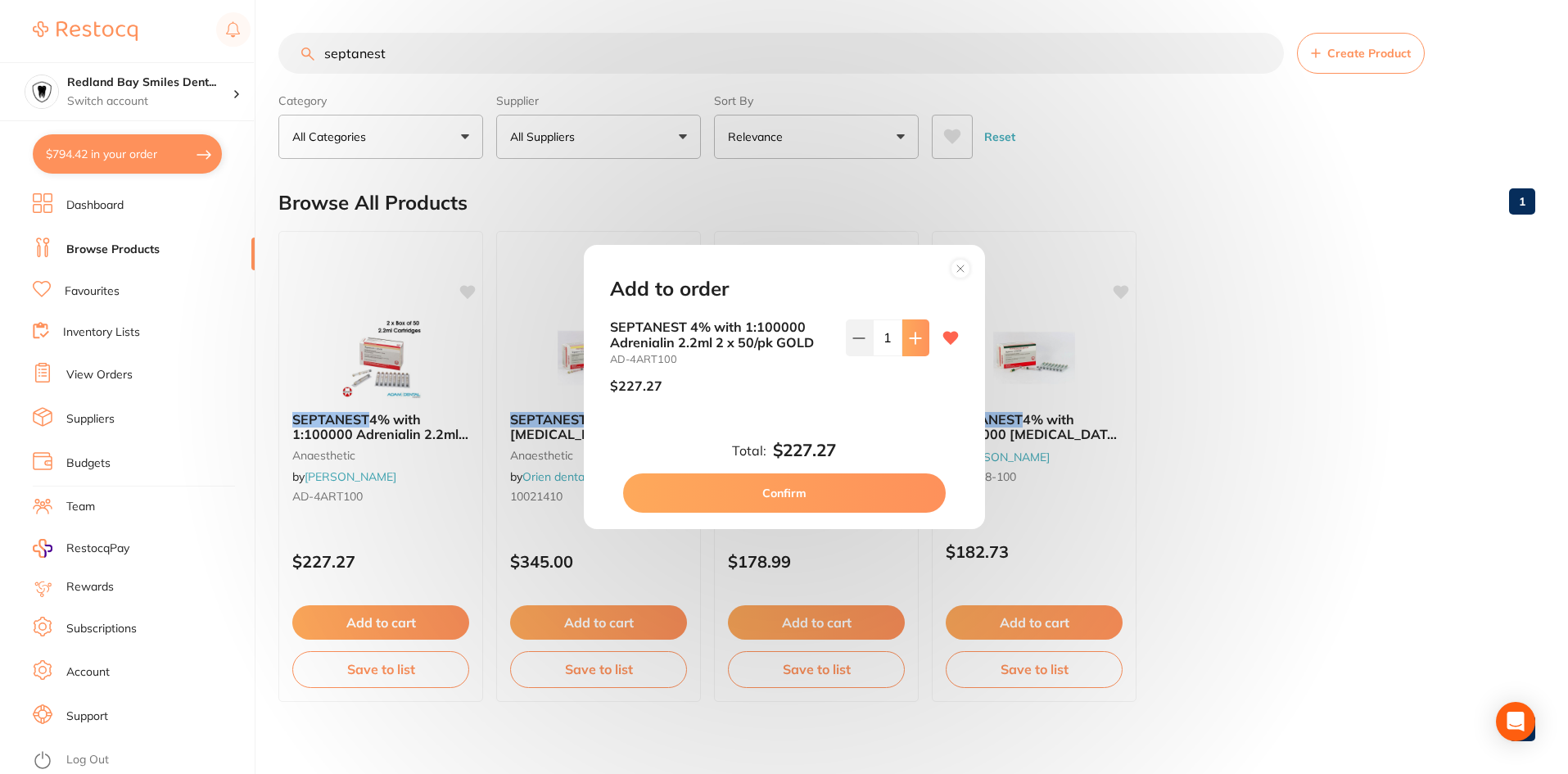
click at [912, 337] on icon at bounding box center [915, 337] width 11 height 11
type input "3"
click at [834, 490] on button "Confirm" at bounding box center [785, 493] width 323 height 39
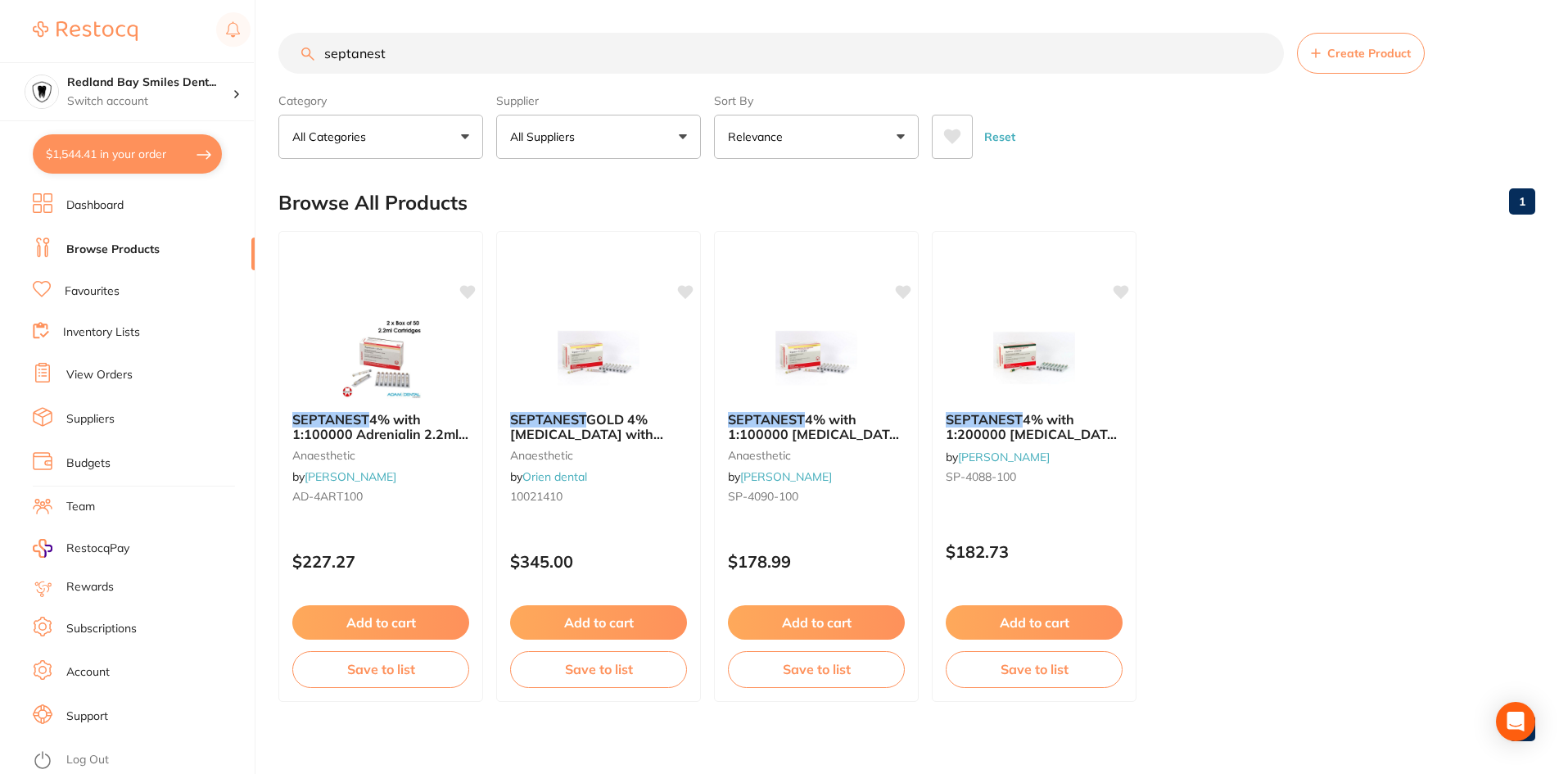
click at [456, 64] on input "septanest" at bounding box center [781, 53] width 1006 height 41
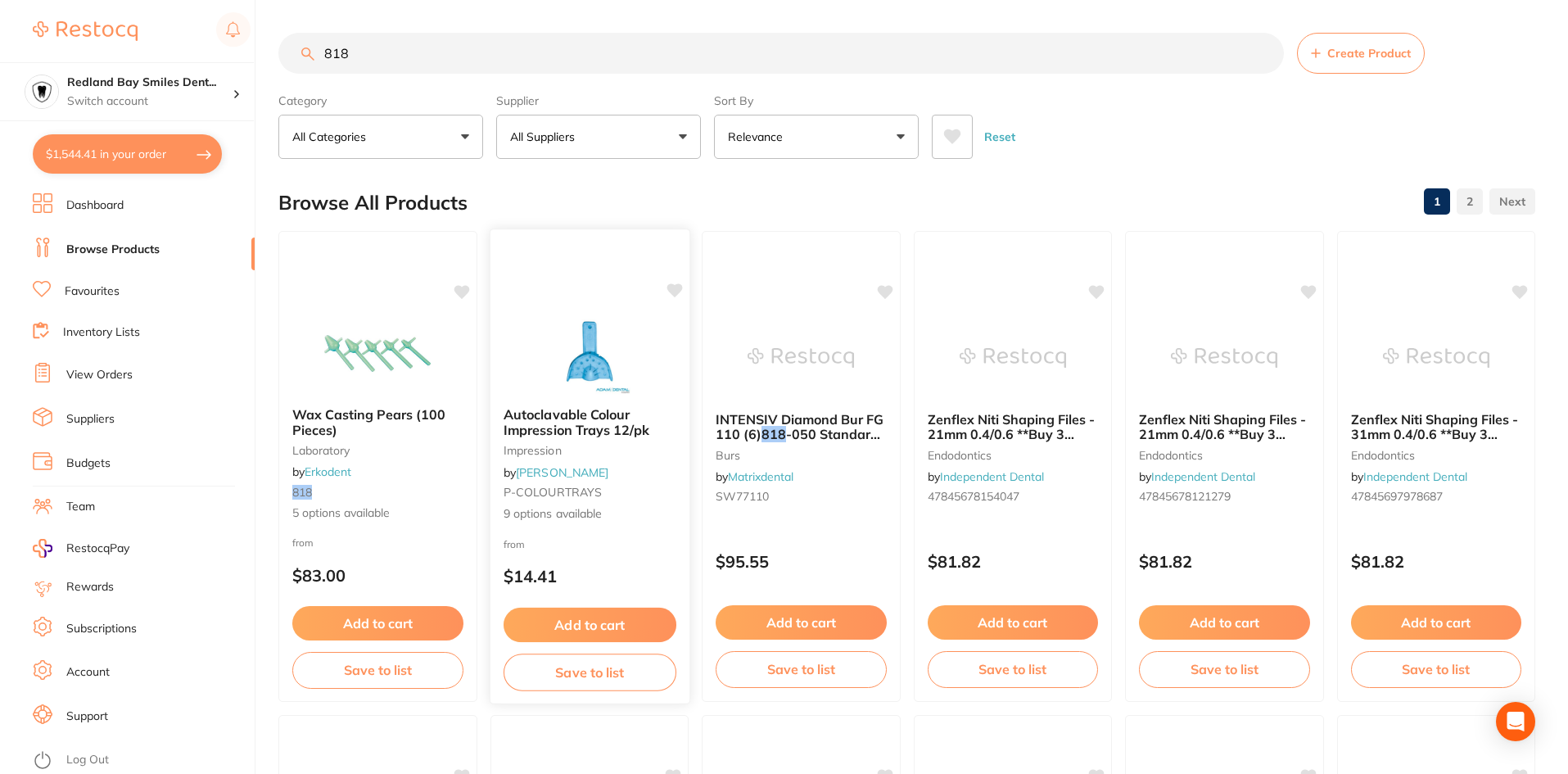
type input "818"
click at [596, 626] on button "Add to cart" at bounding box center [589, 625] width 172 height 35
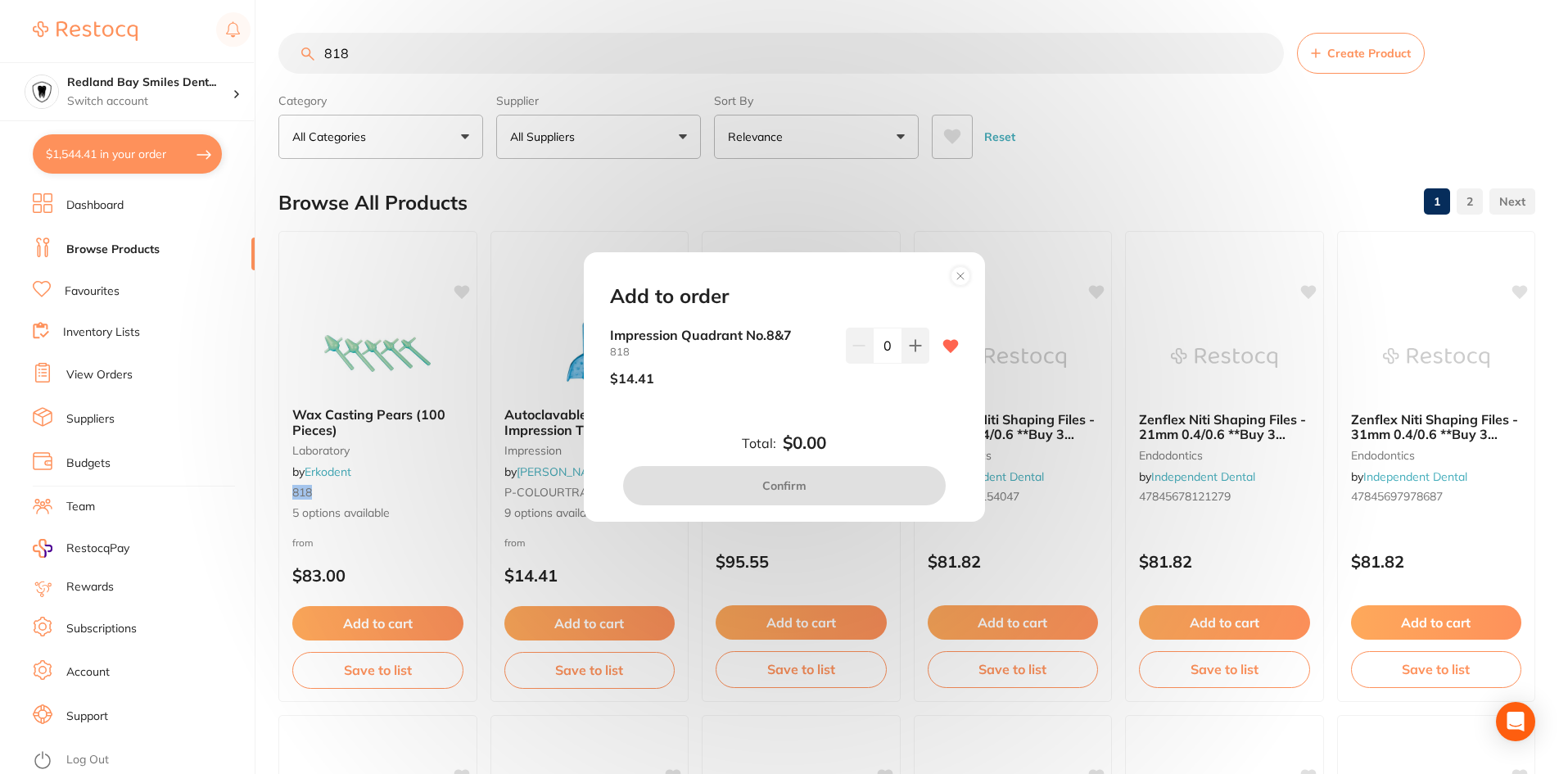
click at [970, 274] on circle at bounding box center [960, 275] width 19 height 19
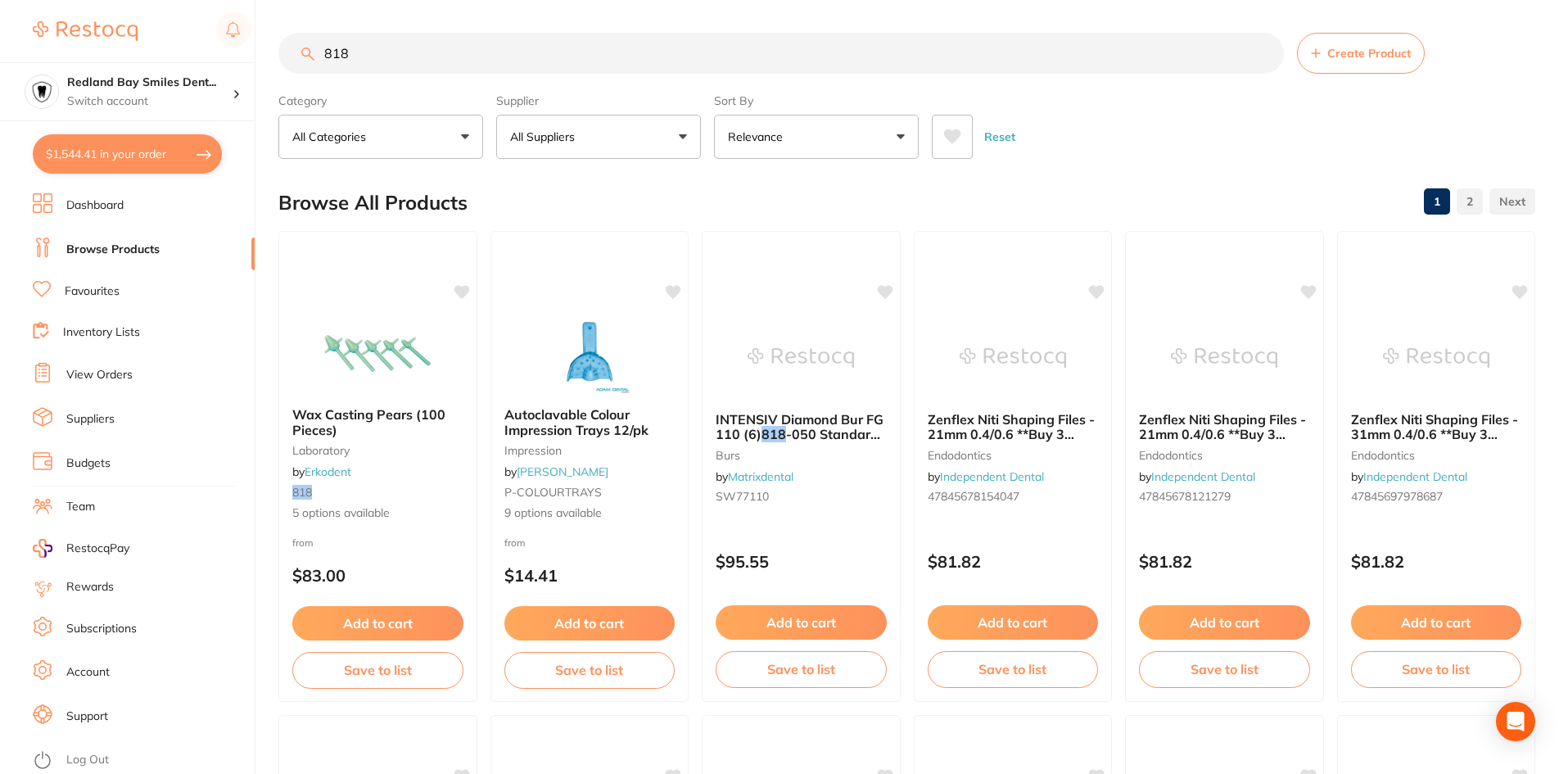
click at [576, 143] on p "All Suppliers" at bounding box center [546, 137] width 71 height 17
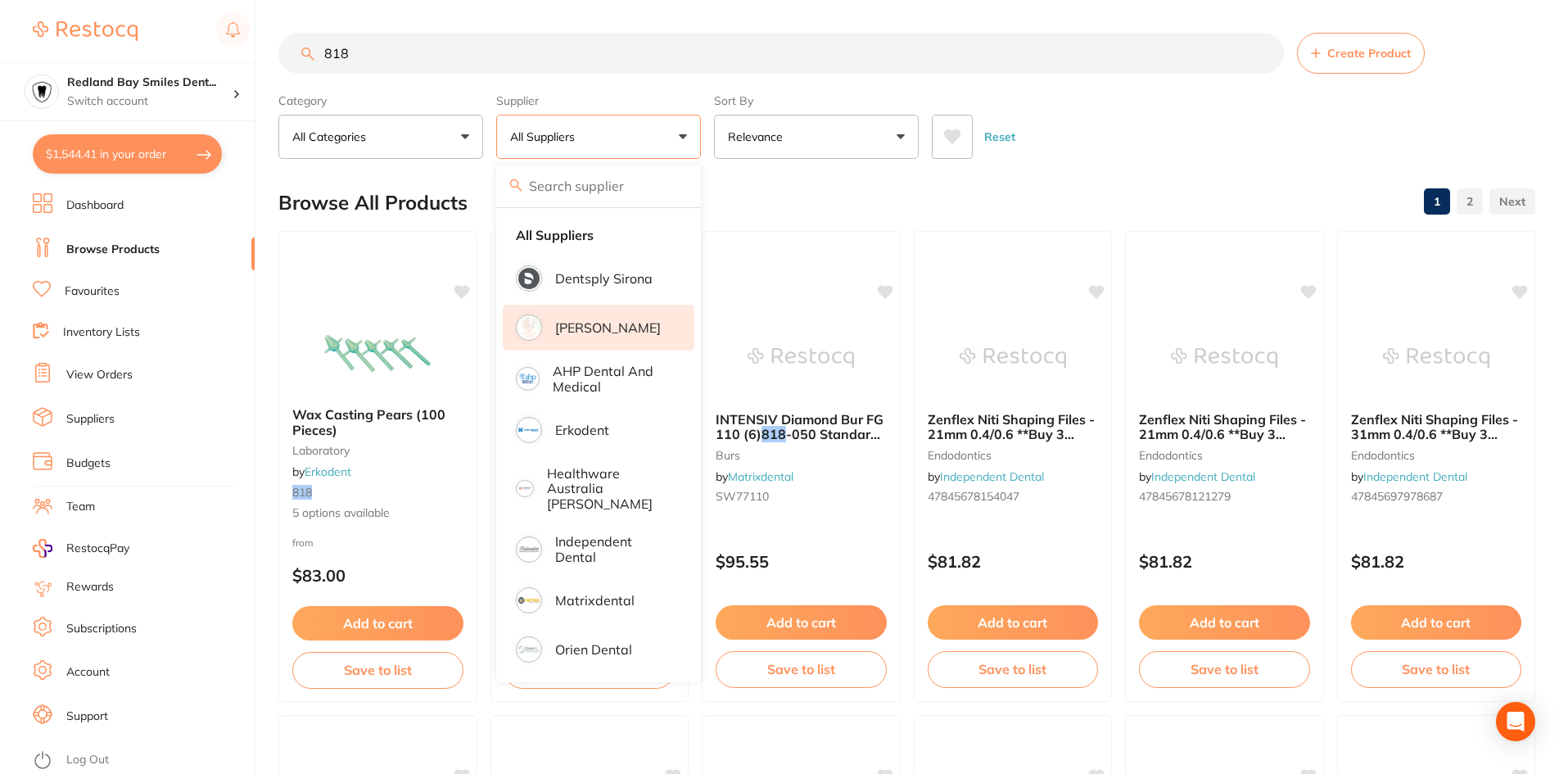
click at [576, 335] on p "[PERSON_NAME]" at bounding box center [607, 328] width 105 height 15
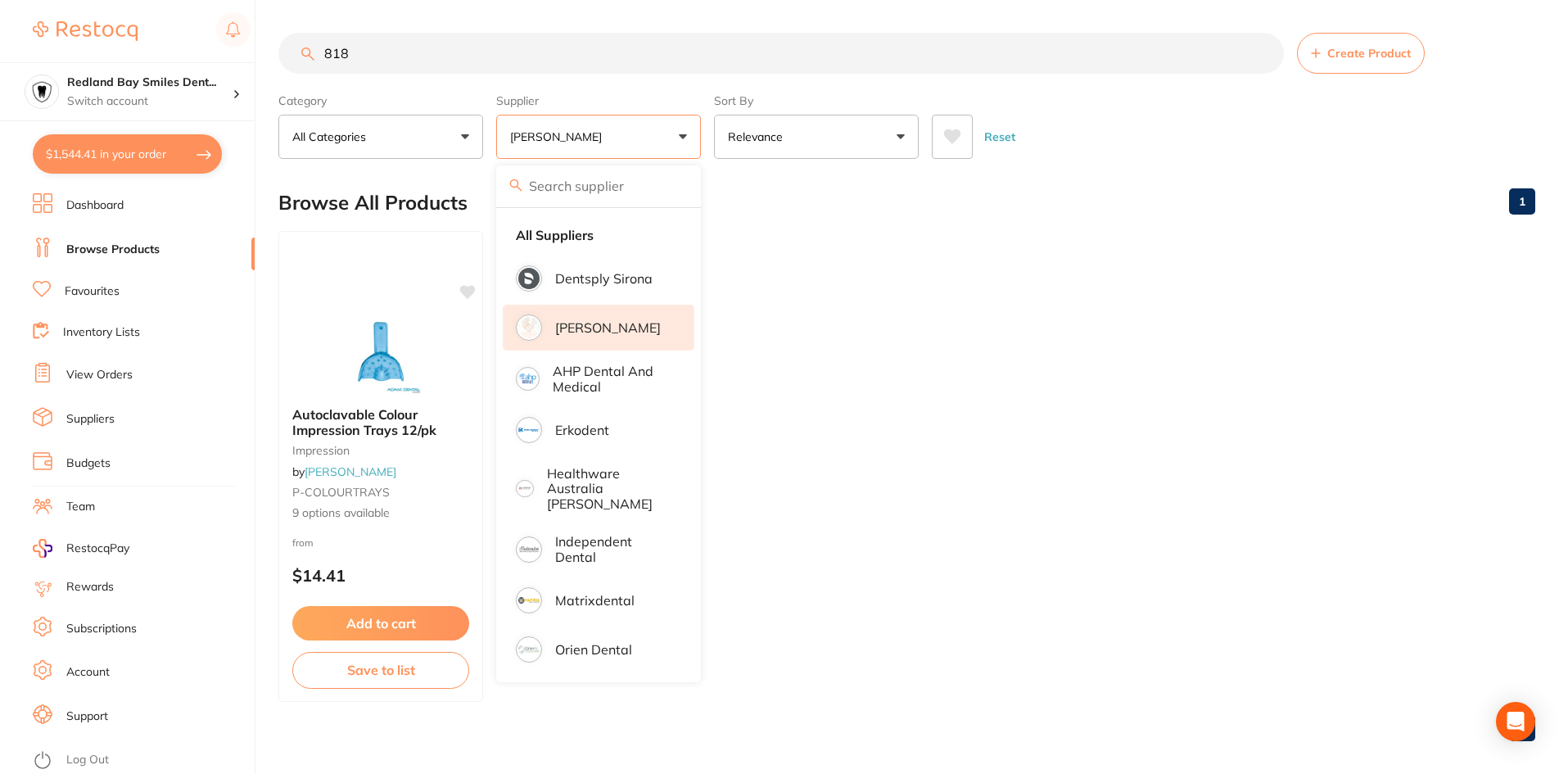
click at [1150, 181] on div "Browse All Products 1" at bounding box center [907, 202] width 1257 height 55
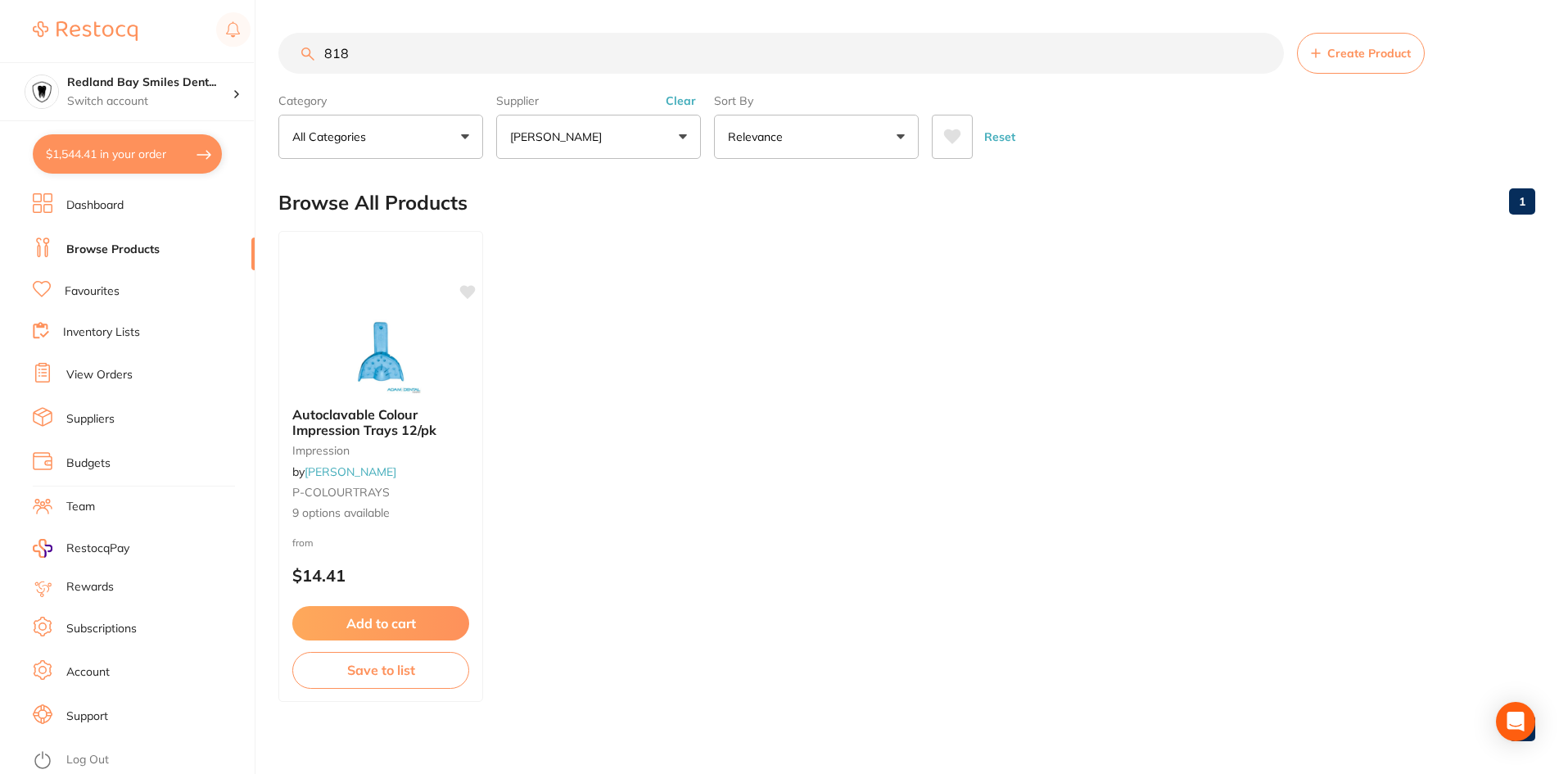
click at [381, 621] on button "Add to cart" at bounding box center [380, 623] width 177 height 34
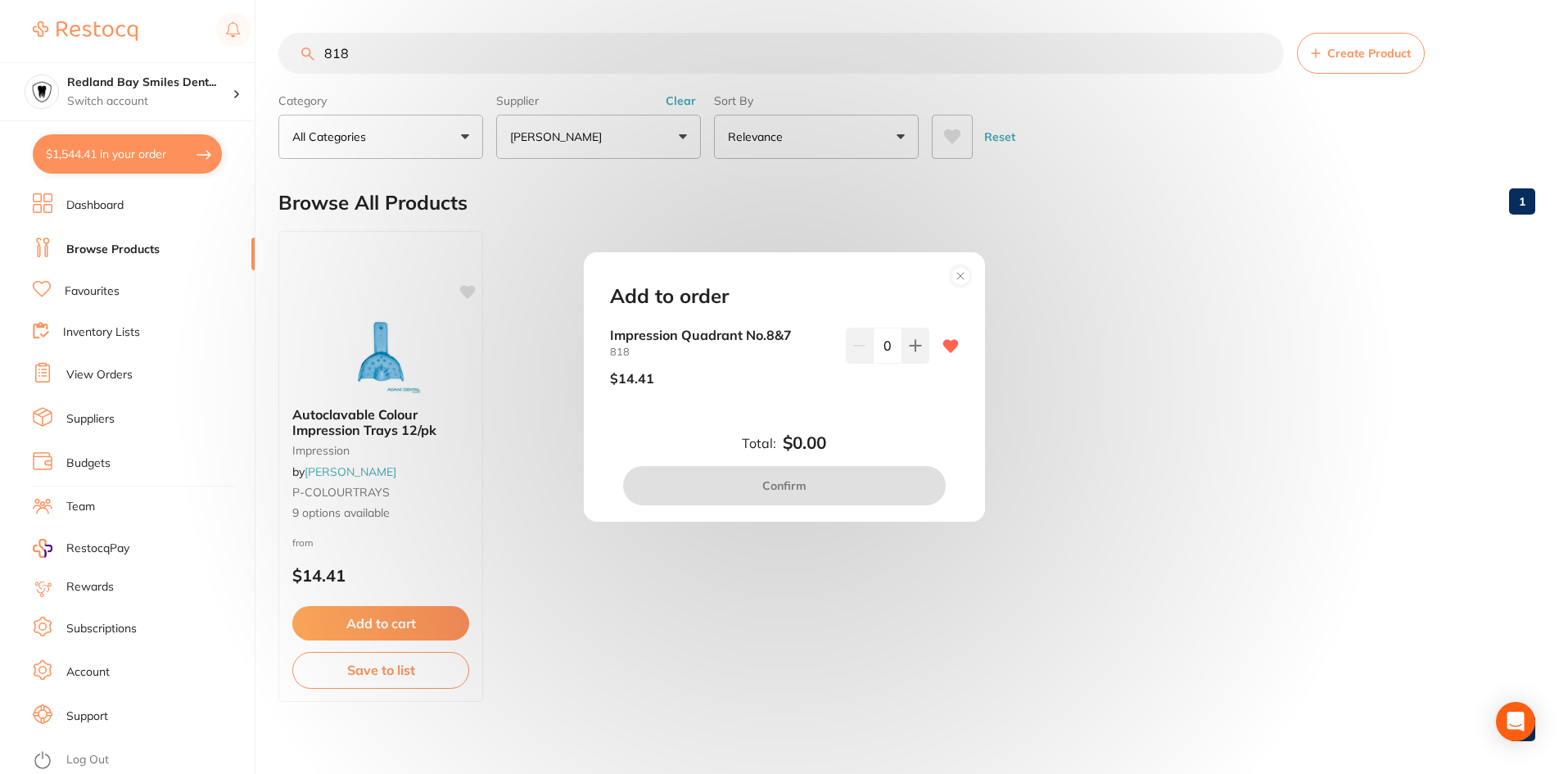
click at [915, 363] on div "0" at bounding box center [888, 362] width 84 height 71
click at [915, 352] on button at bounding box center [915, 345] width 27 height 36
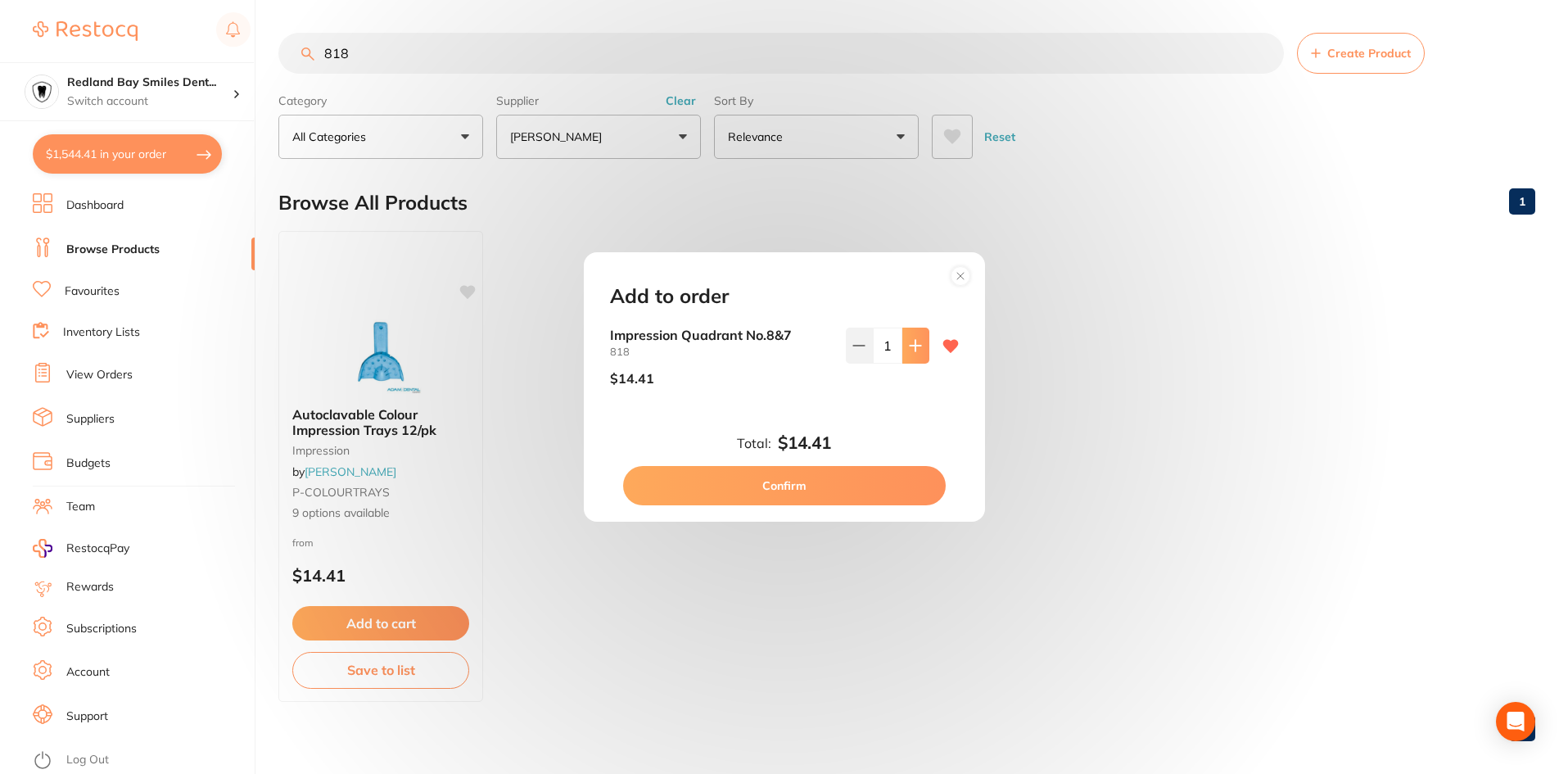
click at [915, 341] on icon at bounding box center [915, 346] width 13 height 13
type input "2"
click at [826, 474] on button "Confirm" at bounding box center [785, 485] width 323 height 39
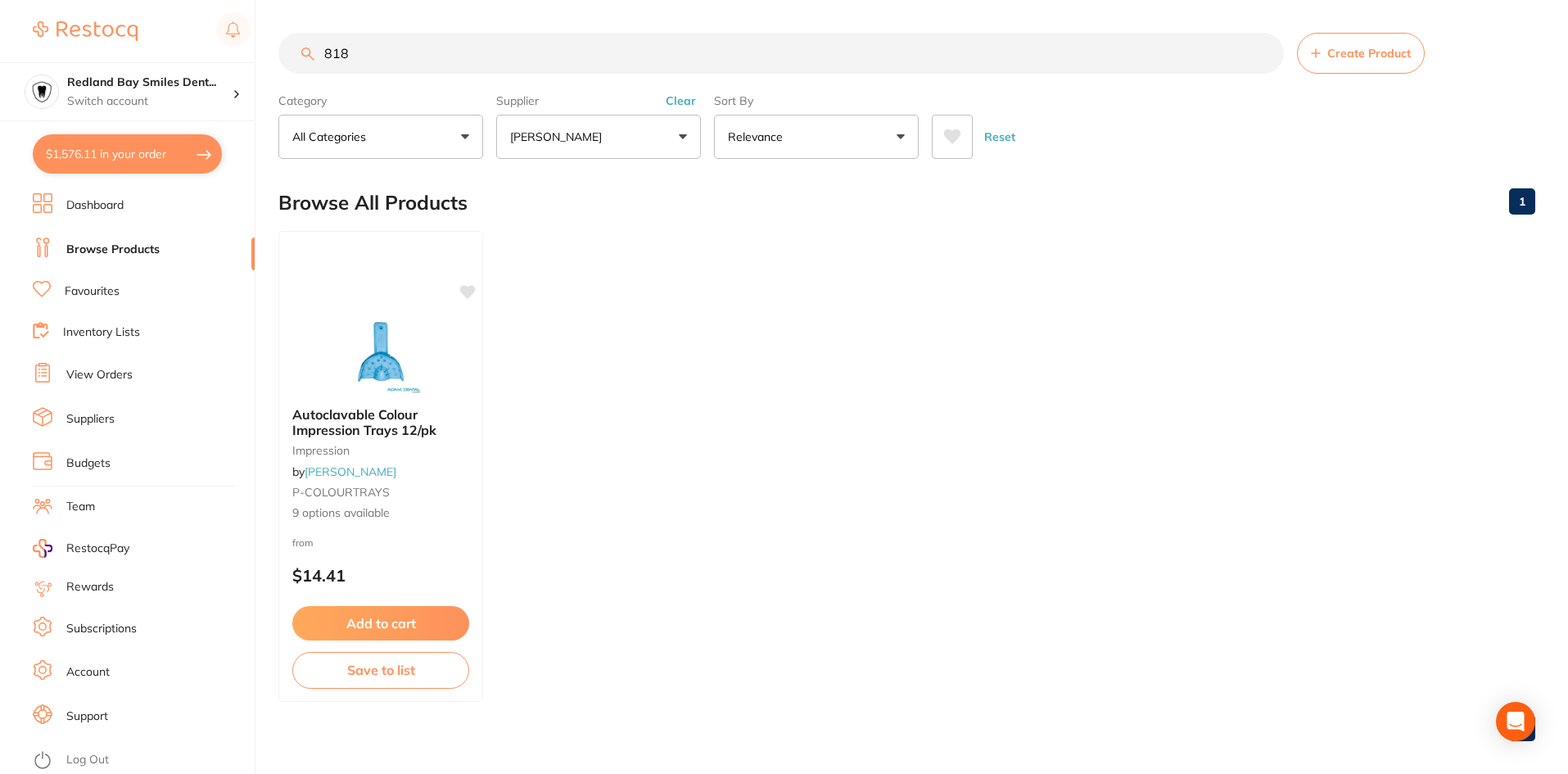
click at [542, 36] on input "818" at bounding box center [781, 53] width 1006 height 41
drag, startPoint x: 691, startPoint y: 100, endPoint x: 679, endPoint y: 101, distance: 12.0
click at [691, 101] on button "Clear" at bounding box center [681, 101] width 40 height 15
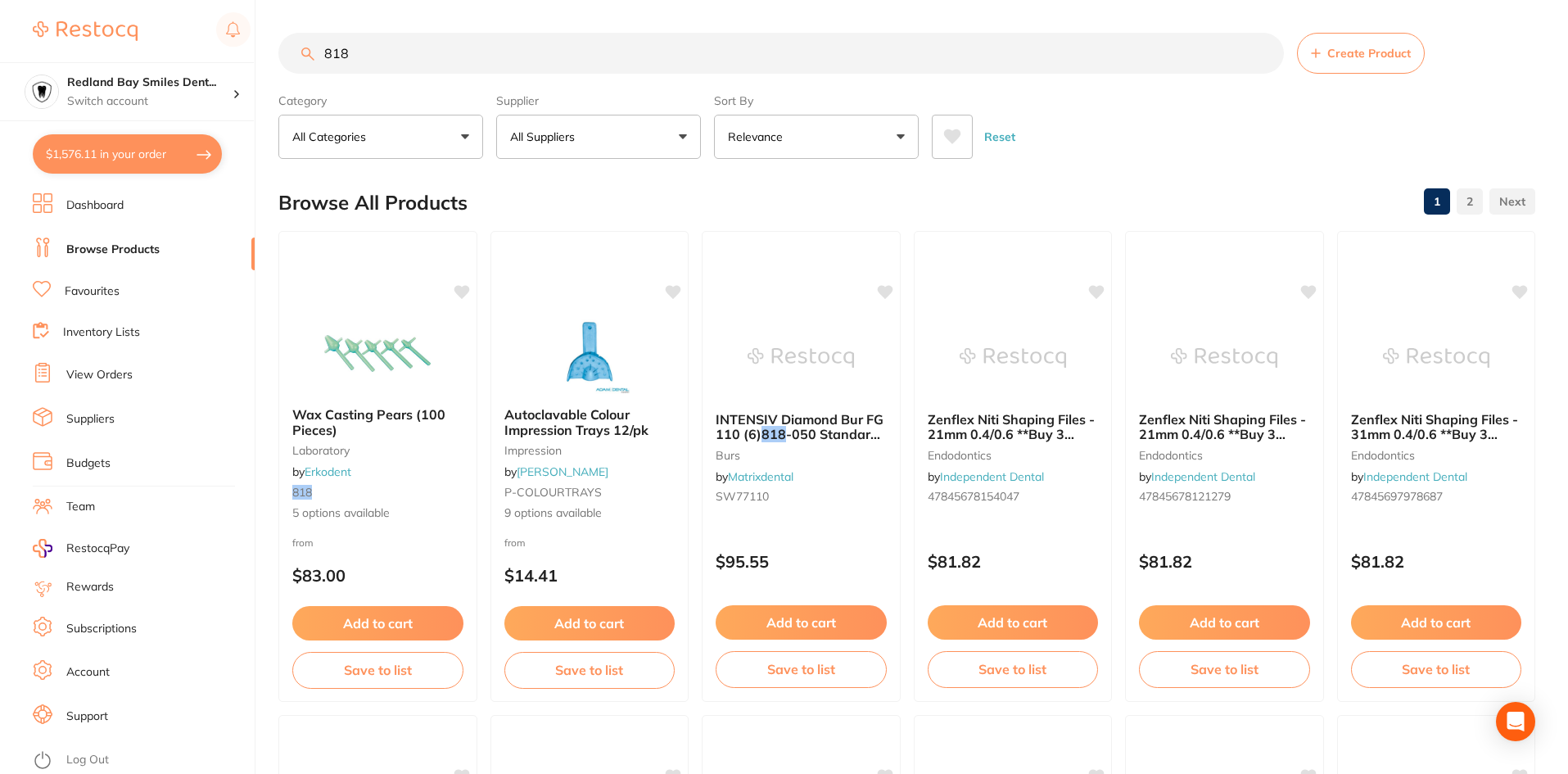
click at [570, 64] on input "818" at bounding box center [781, 53] width 1006 height 41
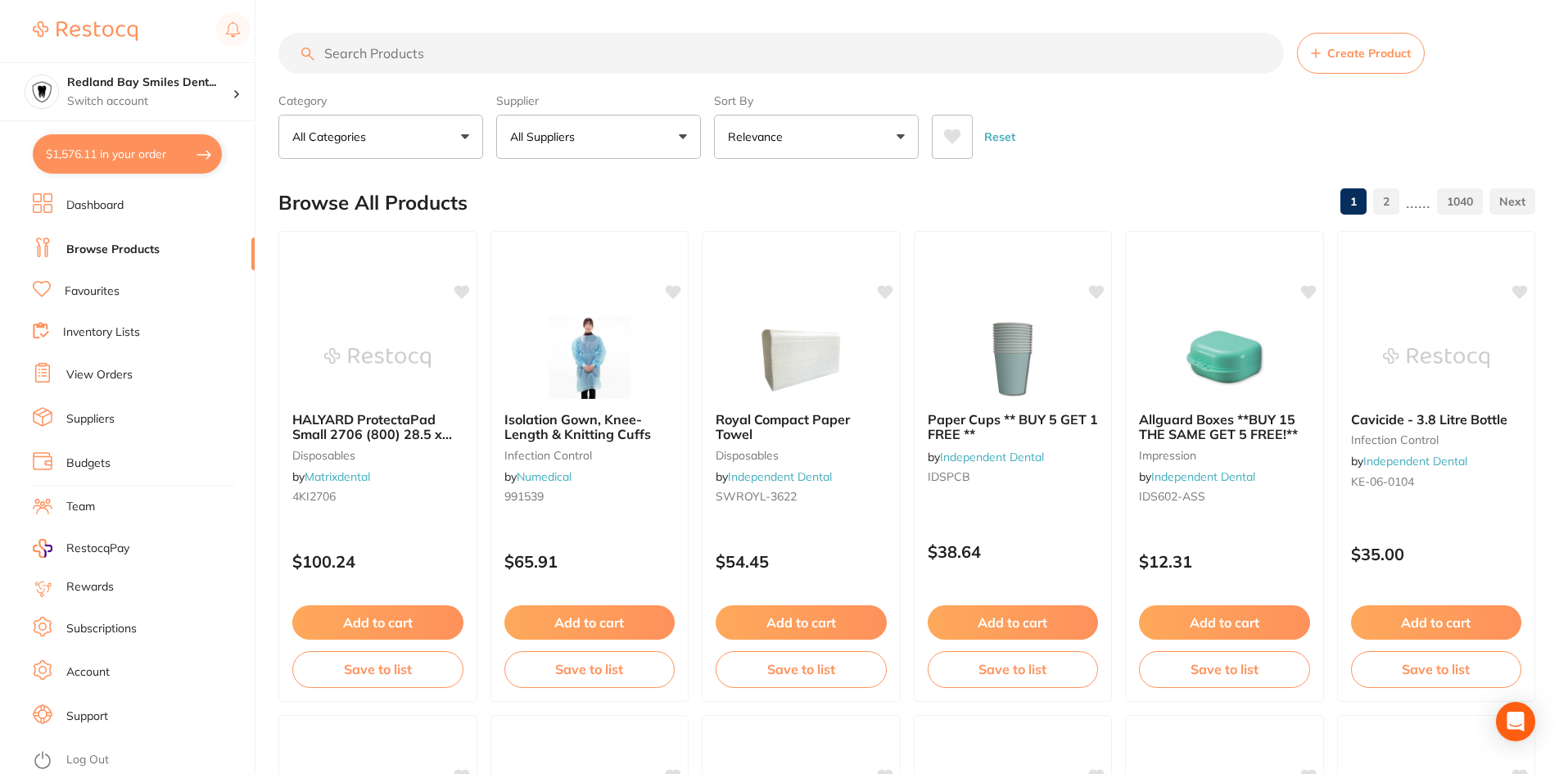
click at [647, 133] on button "All Suppliers" at bounding box center [598, 136] width 205 height 44
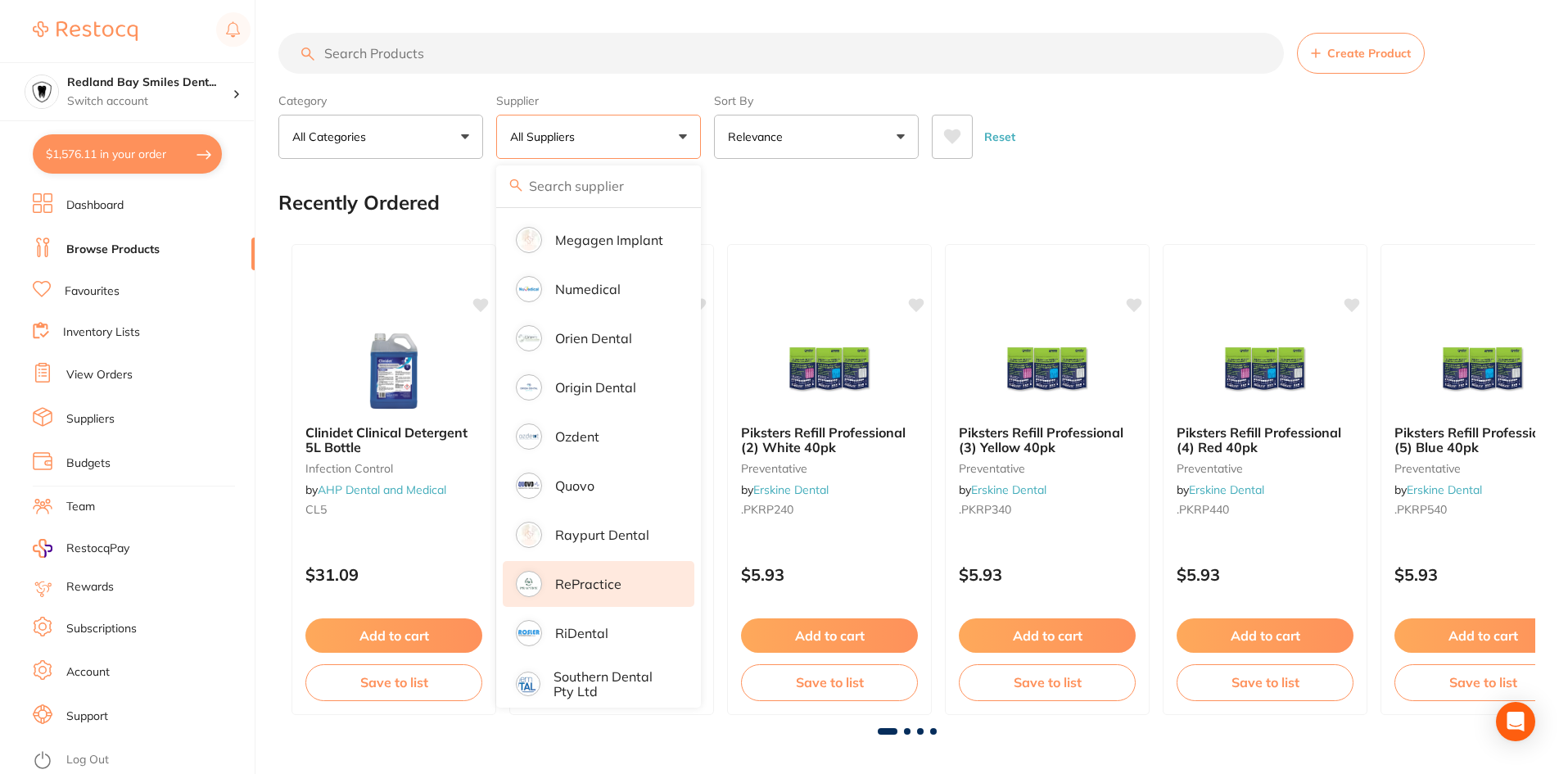
scroll to position [1305, 0]
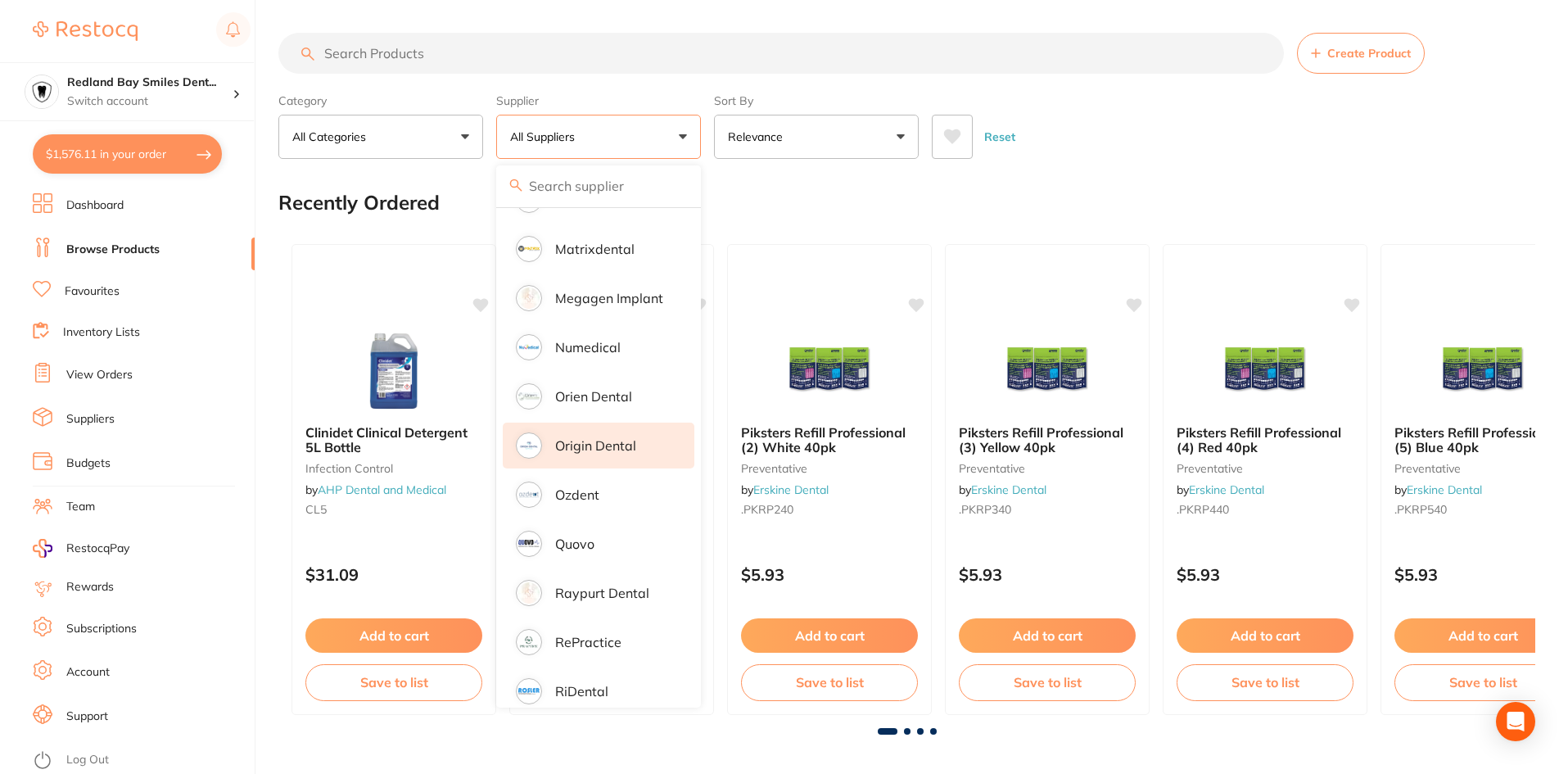
click at [622, 438] on p "Origin Dental" at bounding box center [595, 446] width 81 height 15
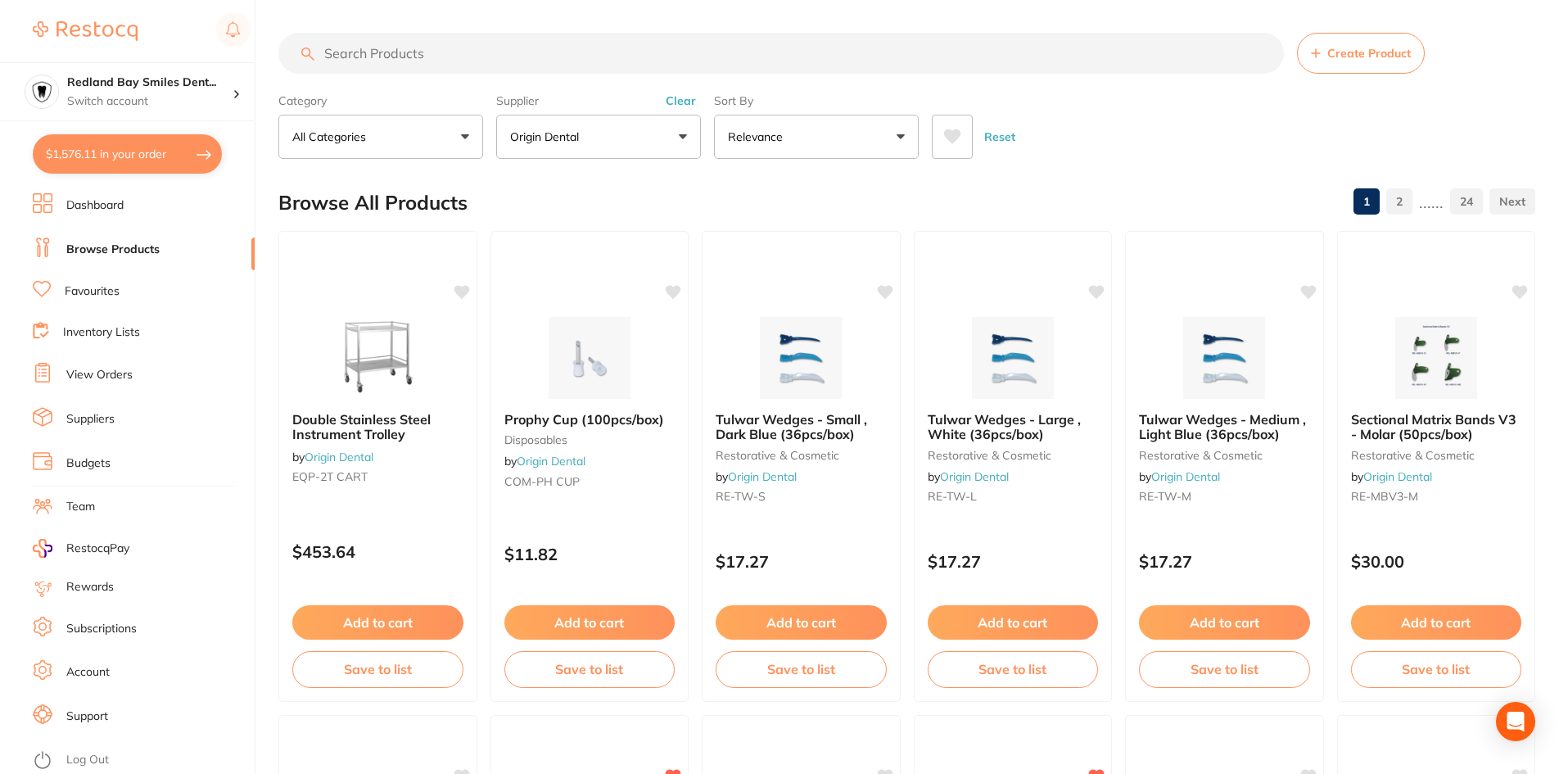
click at [515, 49] on input "search" at bounding box center [781, 53] width 1006 height 41
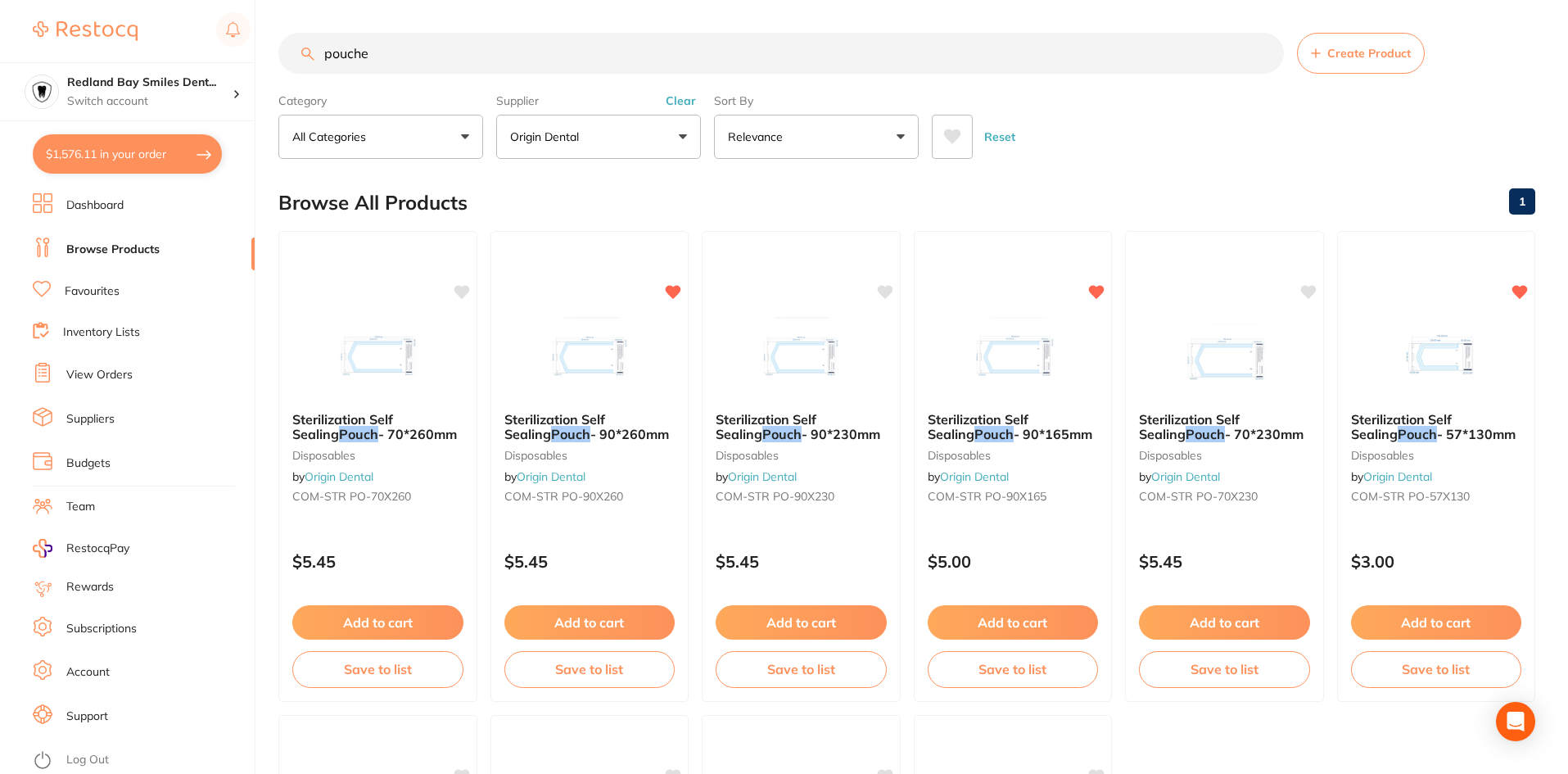
scroll to position [622, 0]
type input "pouche"
click at [405, 614] on button "Add to cart" at bounding box center [377, 624] width 172 height 35
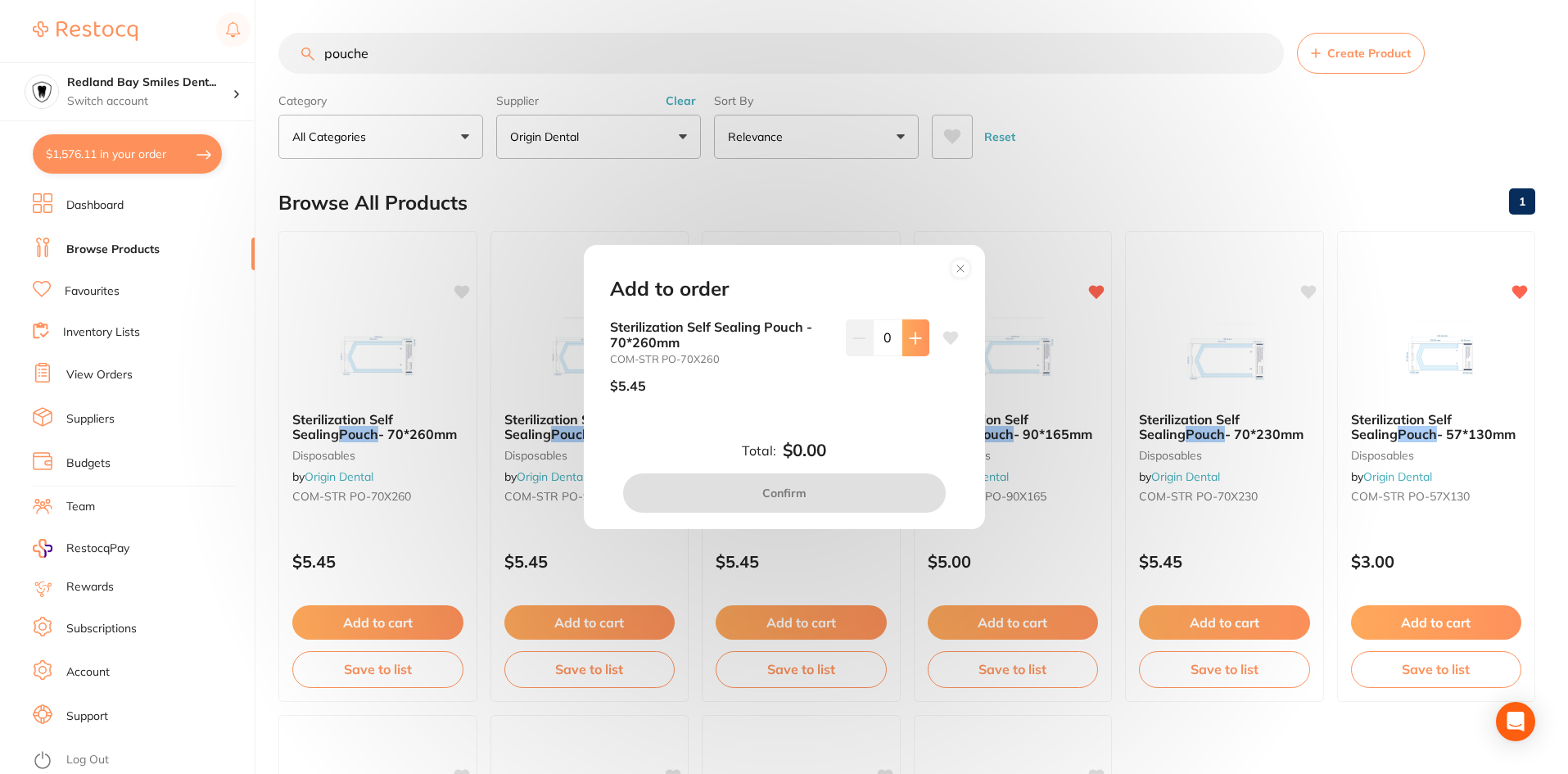
click at [913, 336] on icon at bounding box center [915, 338] width 13 height 13
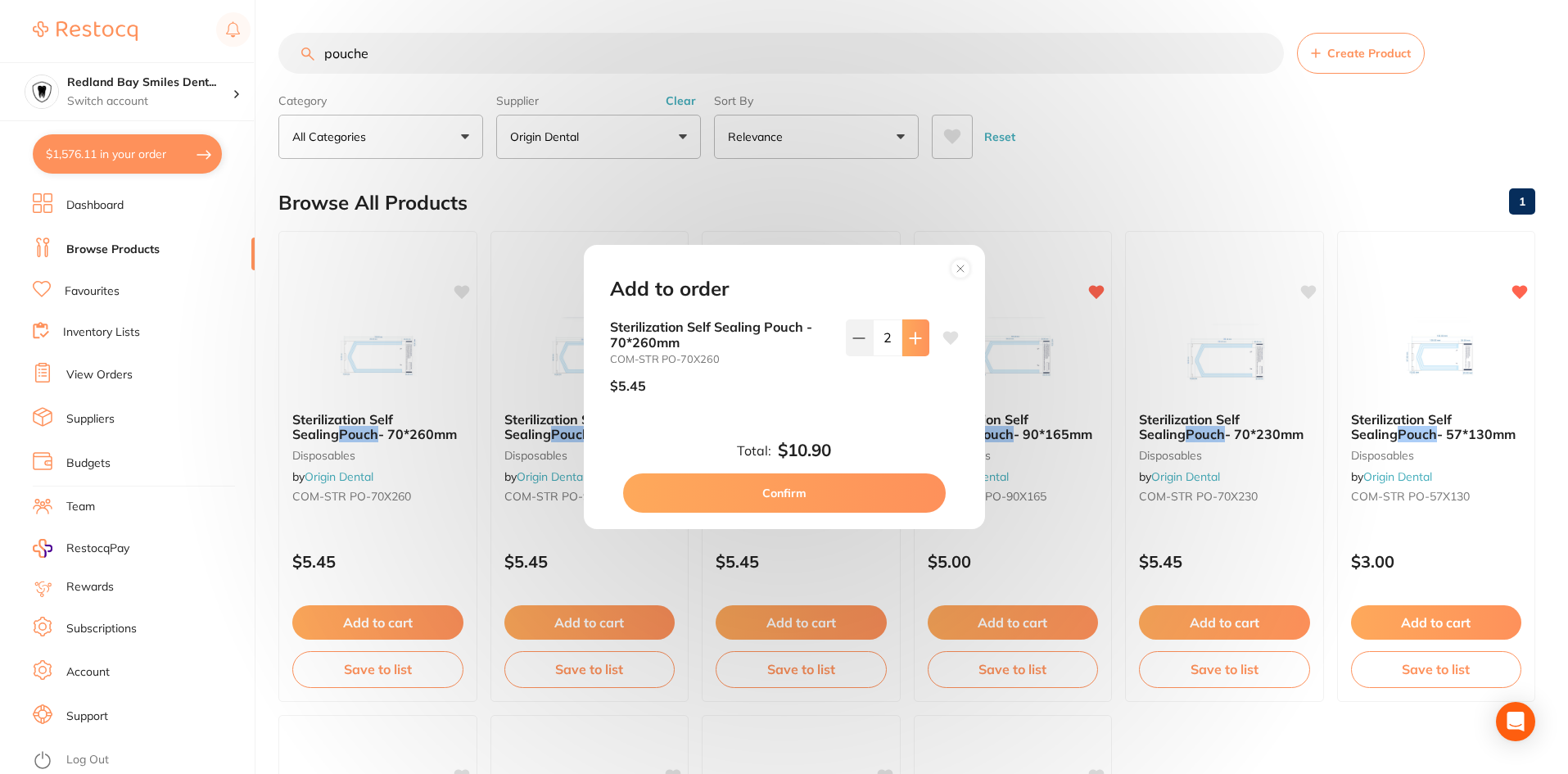
click at [913, 336] on icon at bounding box center [915, 338] width 13 height 13
click at [914, 337] on icon at bounding box center [915, 337] width 11 height 11
click at [913, 339] on icon at bounding box center [915, 338] width 13 height 13
type input "6"
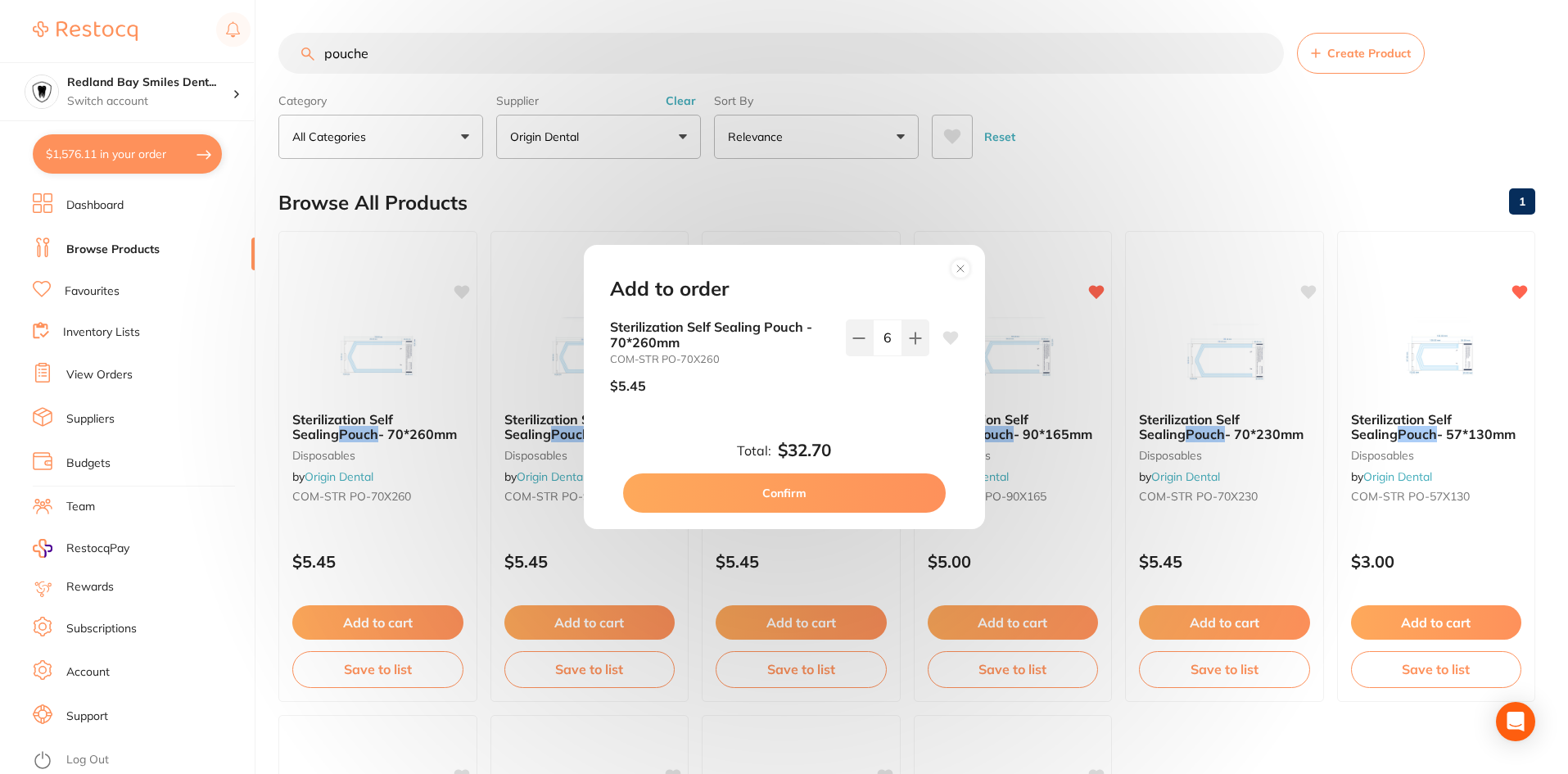
click at [828, 496] on button "Confirm" at bounding box center [785, 493] width 323 height 39
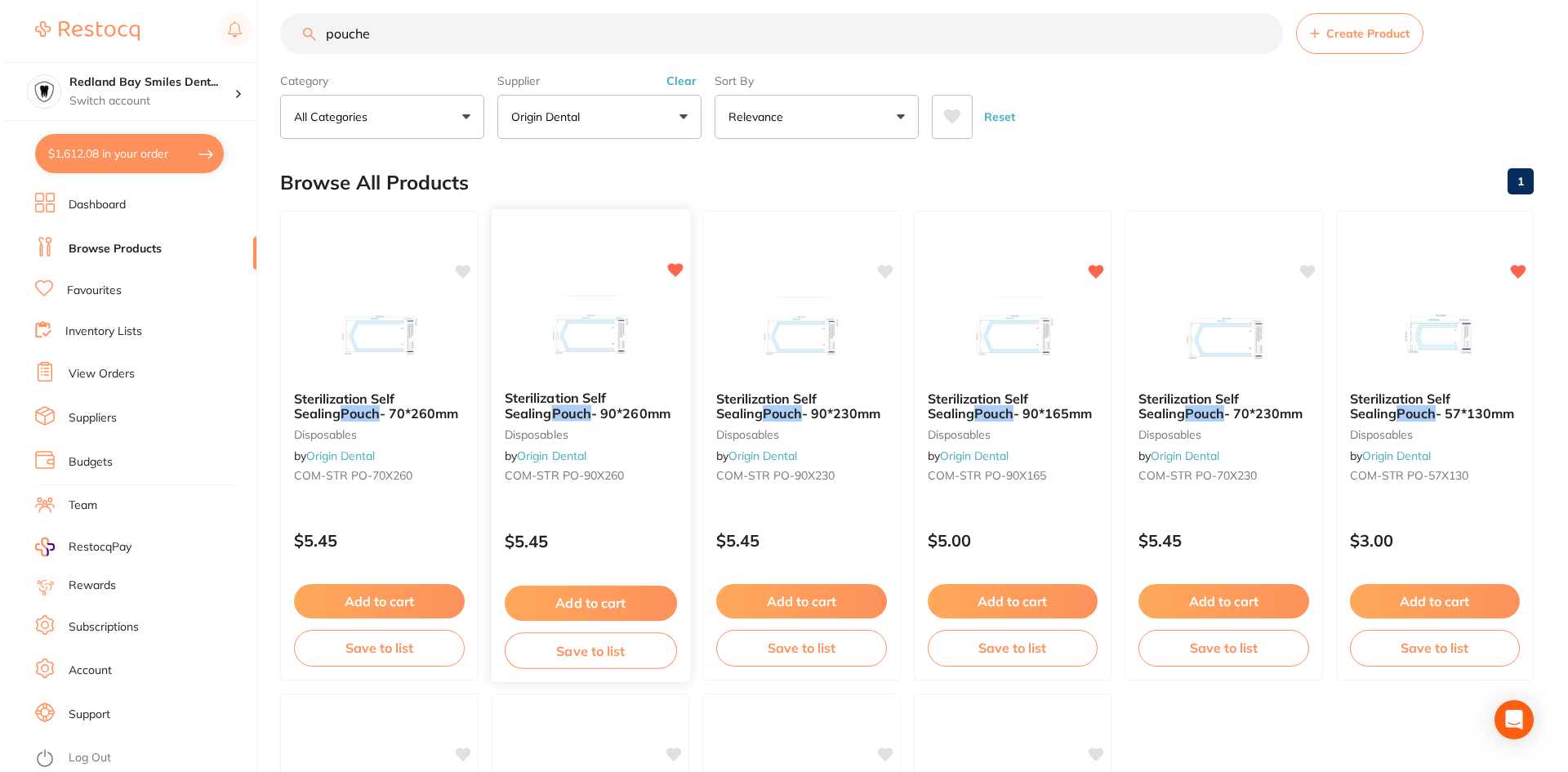
scroll to position [0, 0]
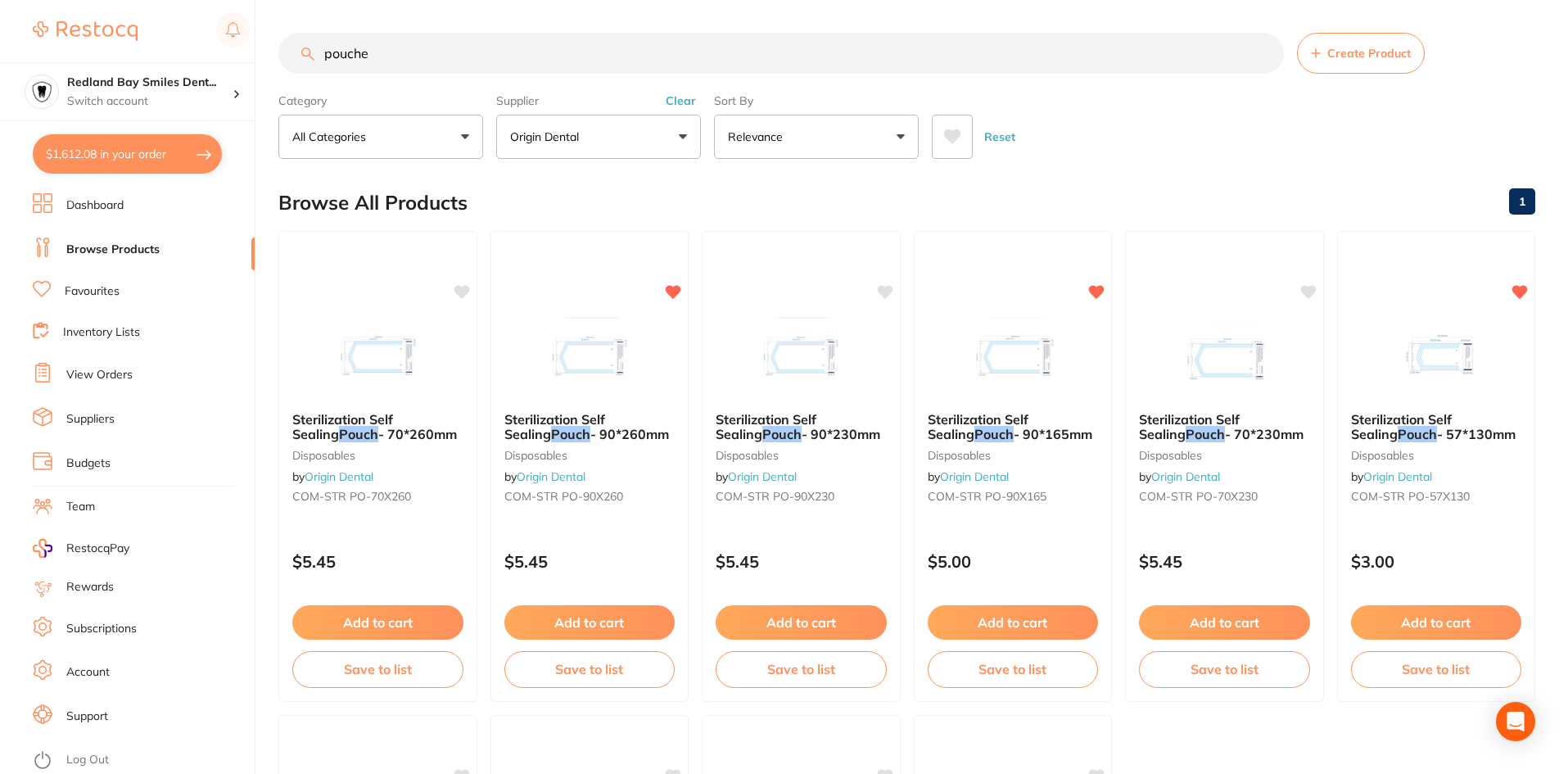
click at [535, 42] on input "pouche" at bounding box center [781, 53] width 1006 height 41
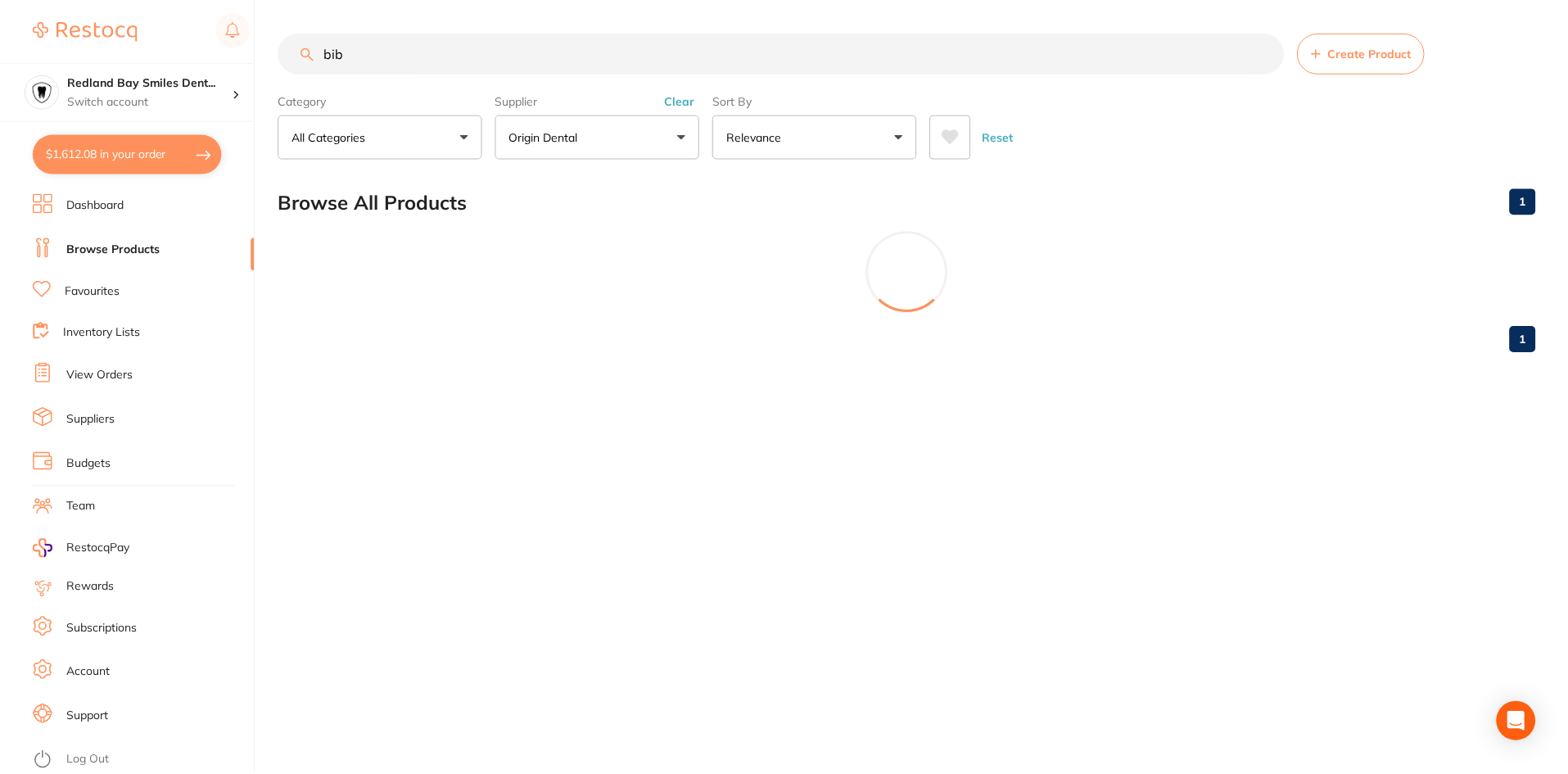
scroll to position [670, 0]
type input "bib"
click at [684, 96] on button "Clear" at bounding box center [681, 101] width 40 height 15
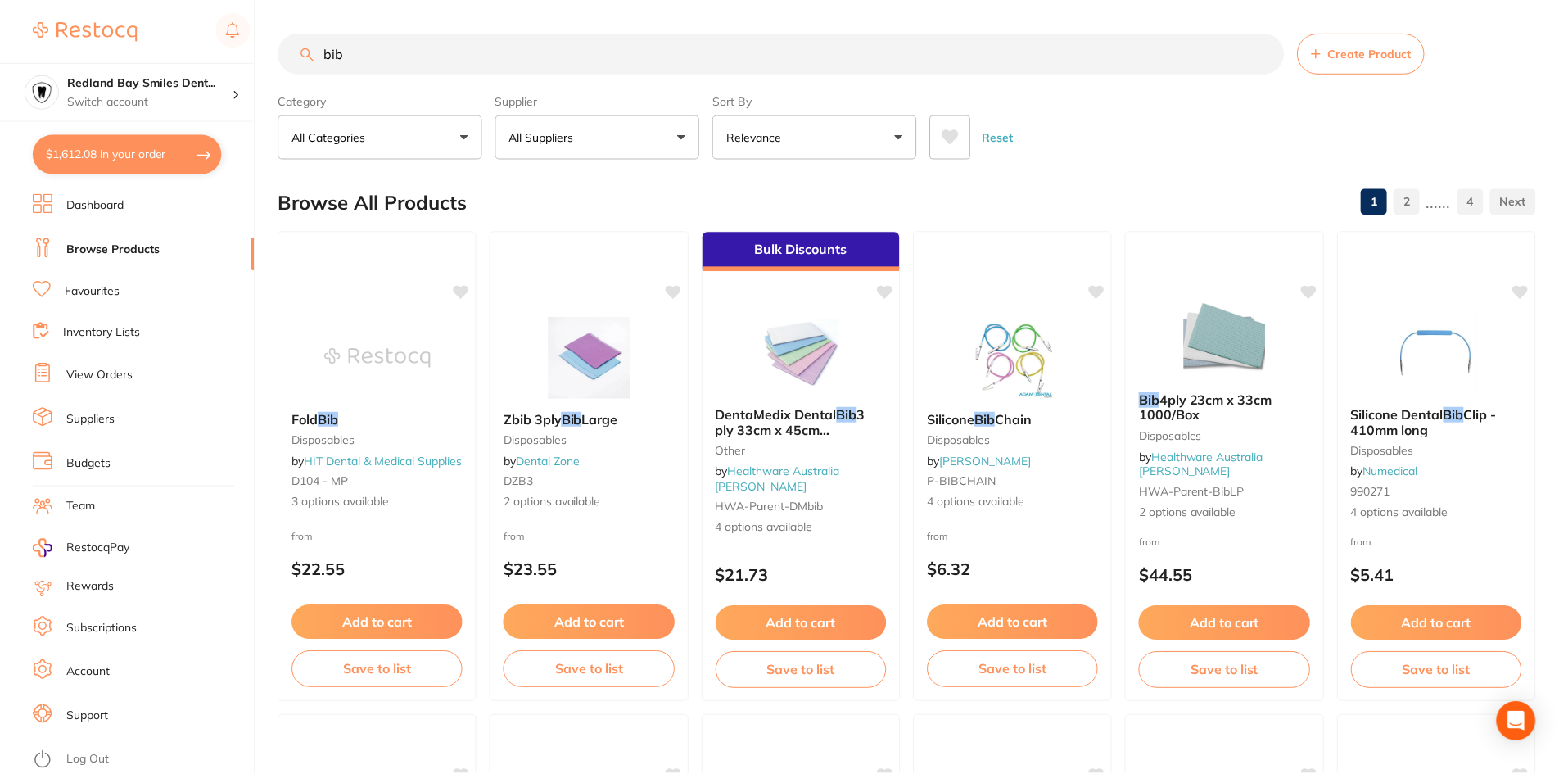
scroll to position [622, 0]
click at [642, 112] on div "Supplier All Suppliers All Suppliers Dentsply Sirona Adam Dental AHP Dental and…" at bounding box center [598, 123] width 205 height 72
click at [644, 130] on button "All Suppliers" at bounding box center [598, 136] width 205 height 44
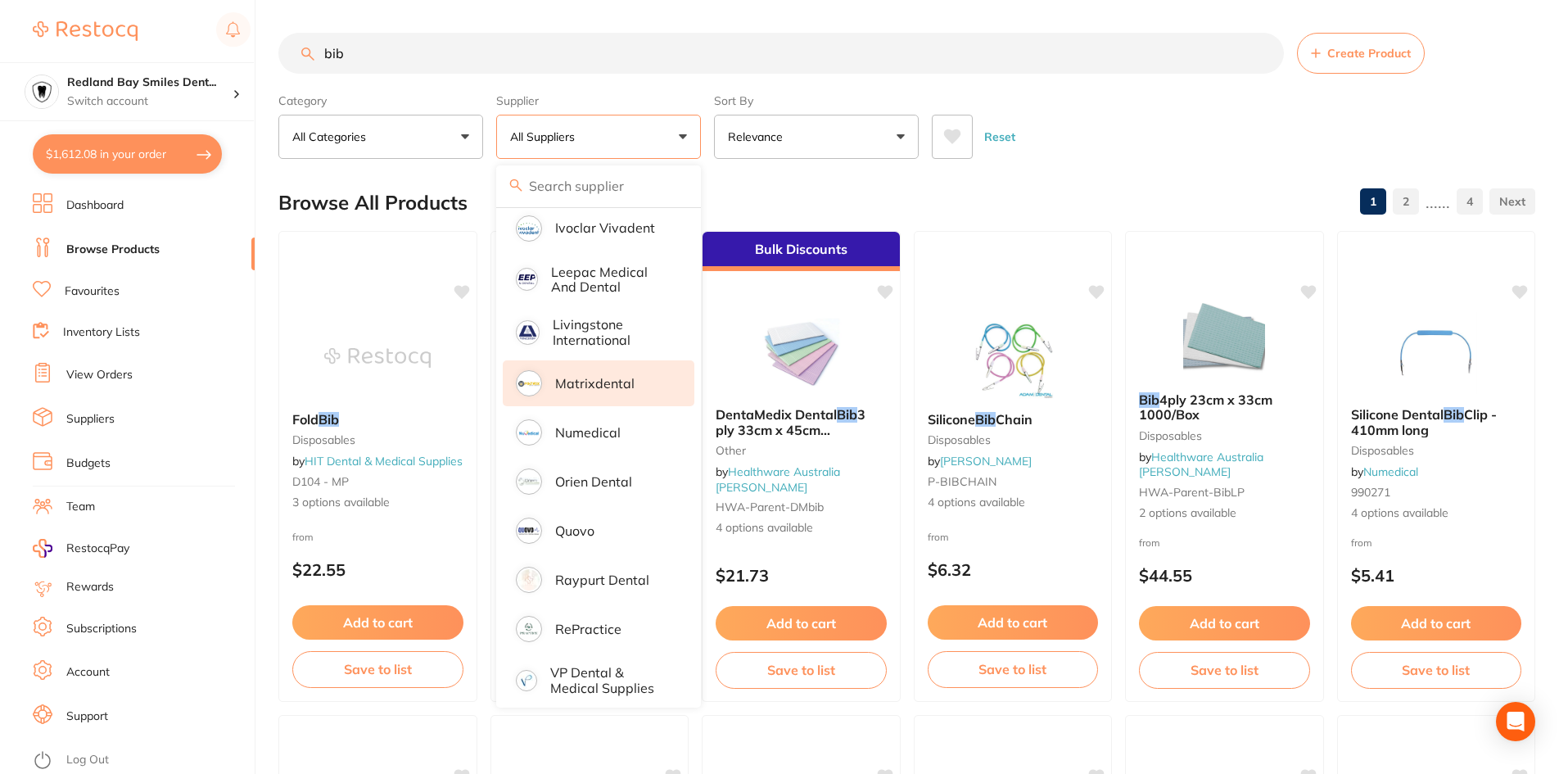
scroll to position [0, 0]
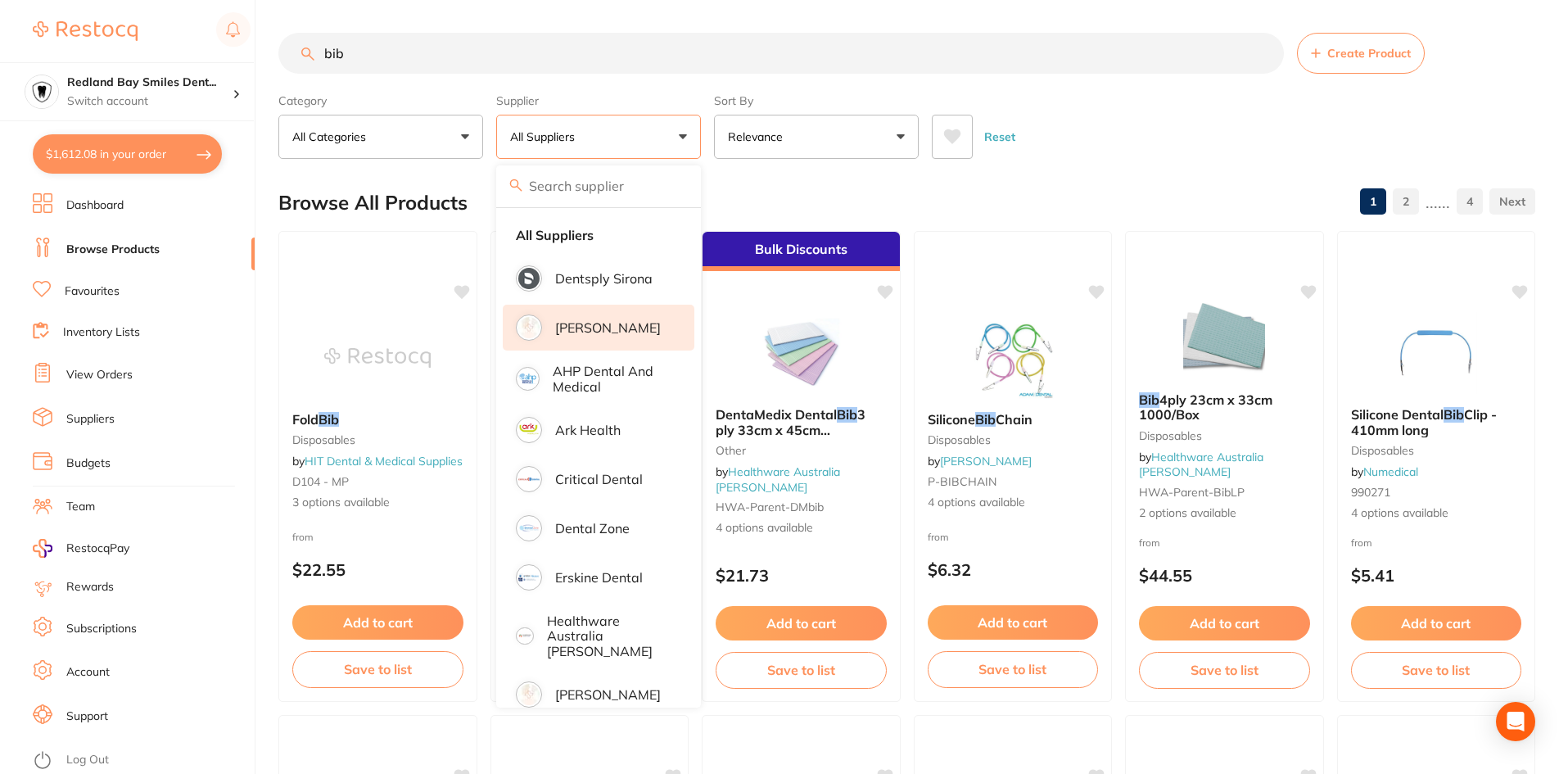
click at [593, 334] on p "[PERSON_NAME]" at bounding box center [607, 328] width 105 height 15
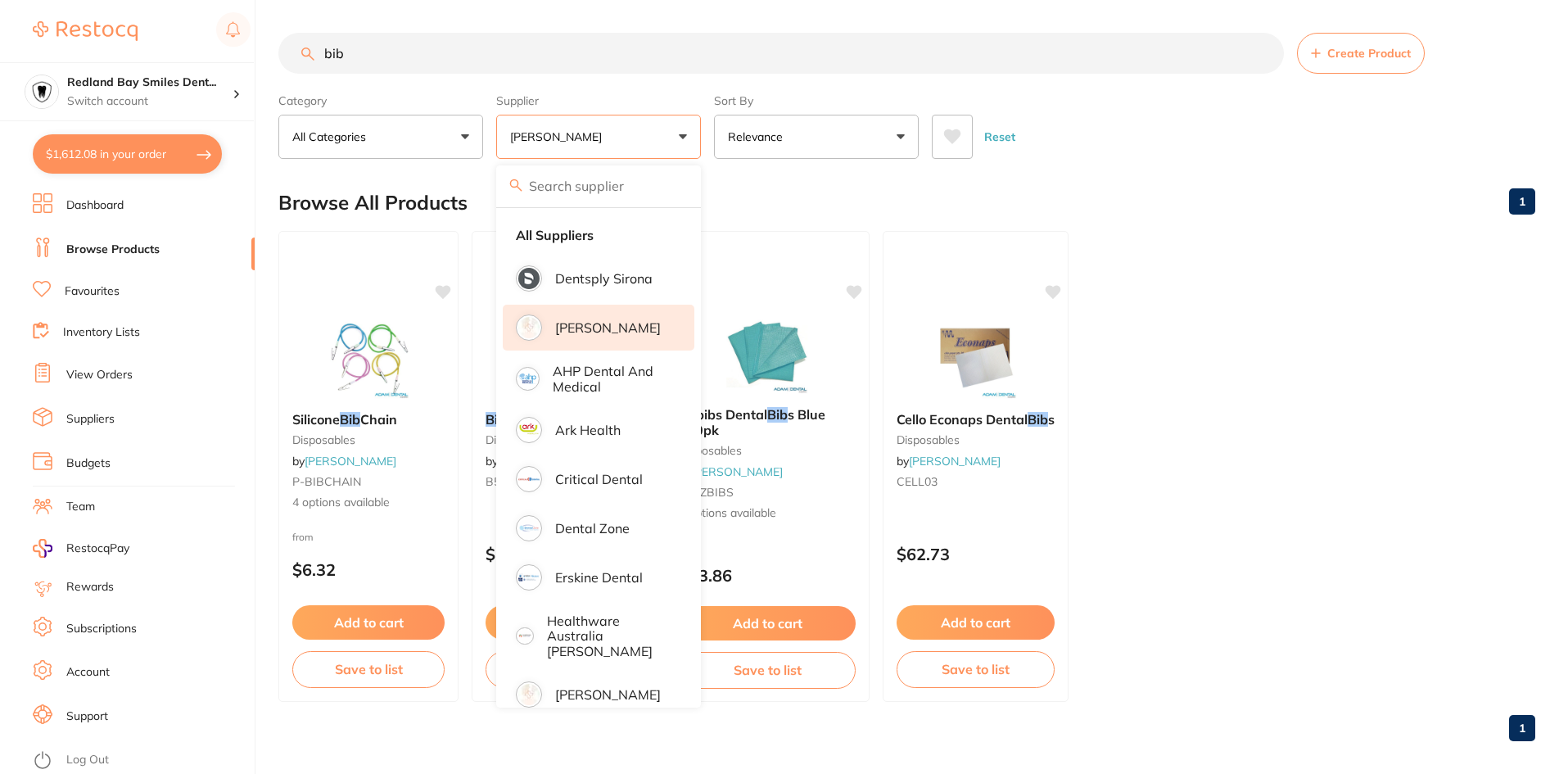
click at [1129, 170] on main "bib Create Product Category All Categories All Categories disposables Clear Cat…" at bounding box center [923, 393] width 1289 height 787
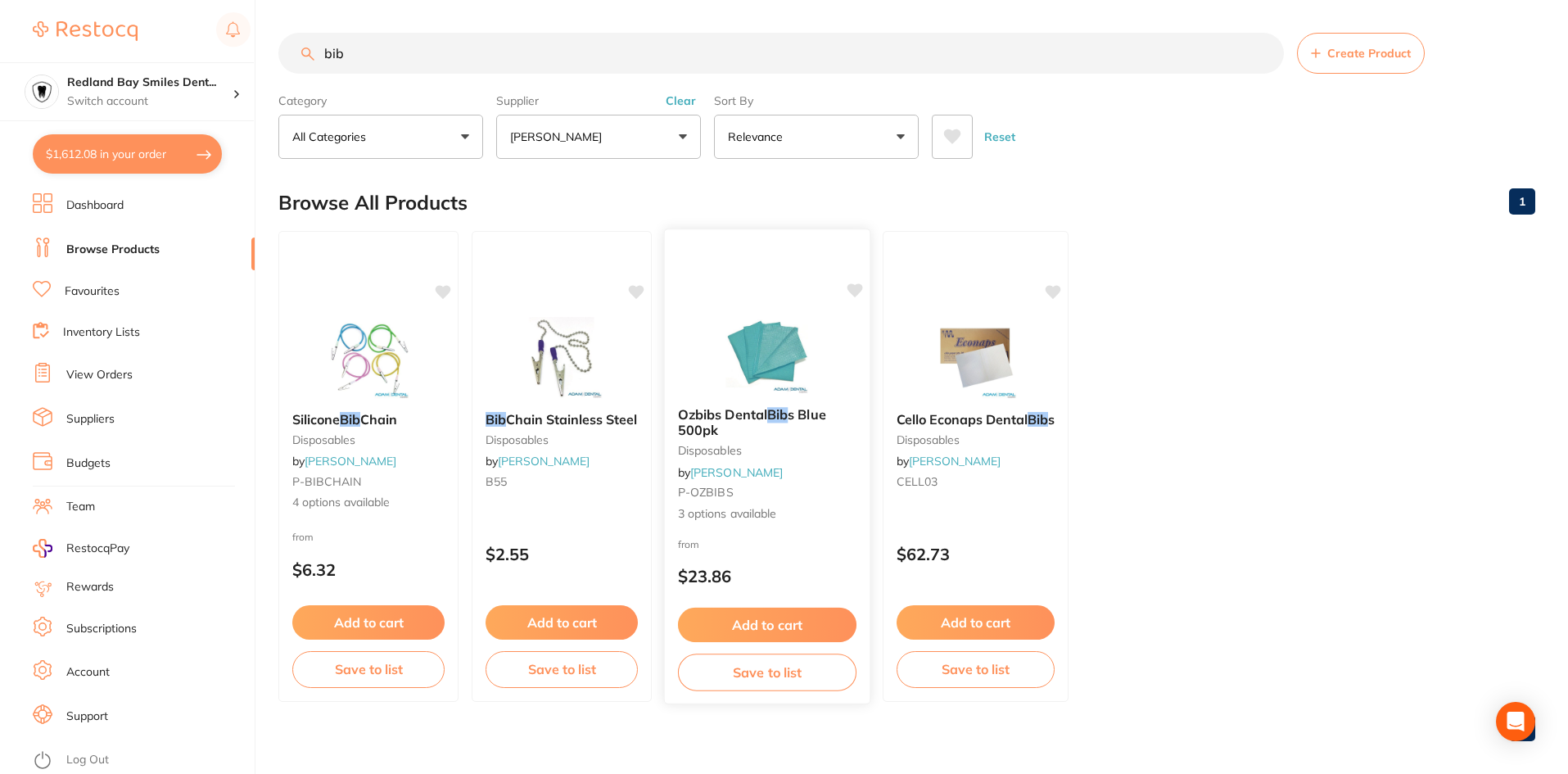
click at [771, 611] on button "Add to cart" at bounding box center [766, 625] width 178 height 35
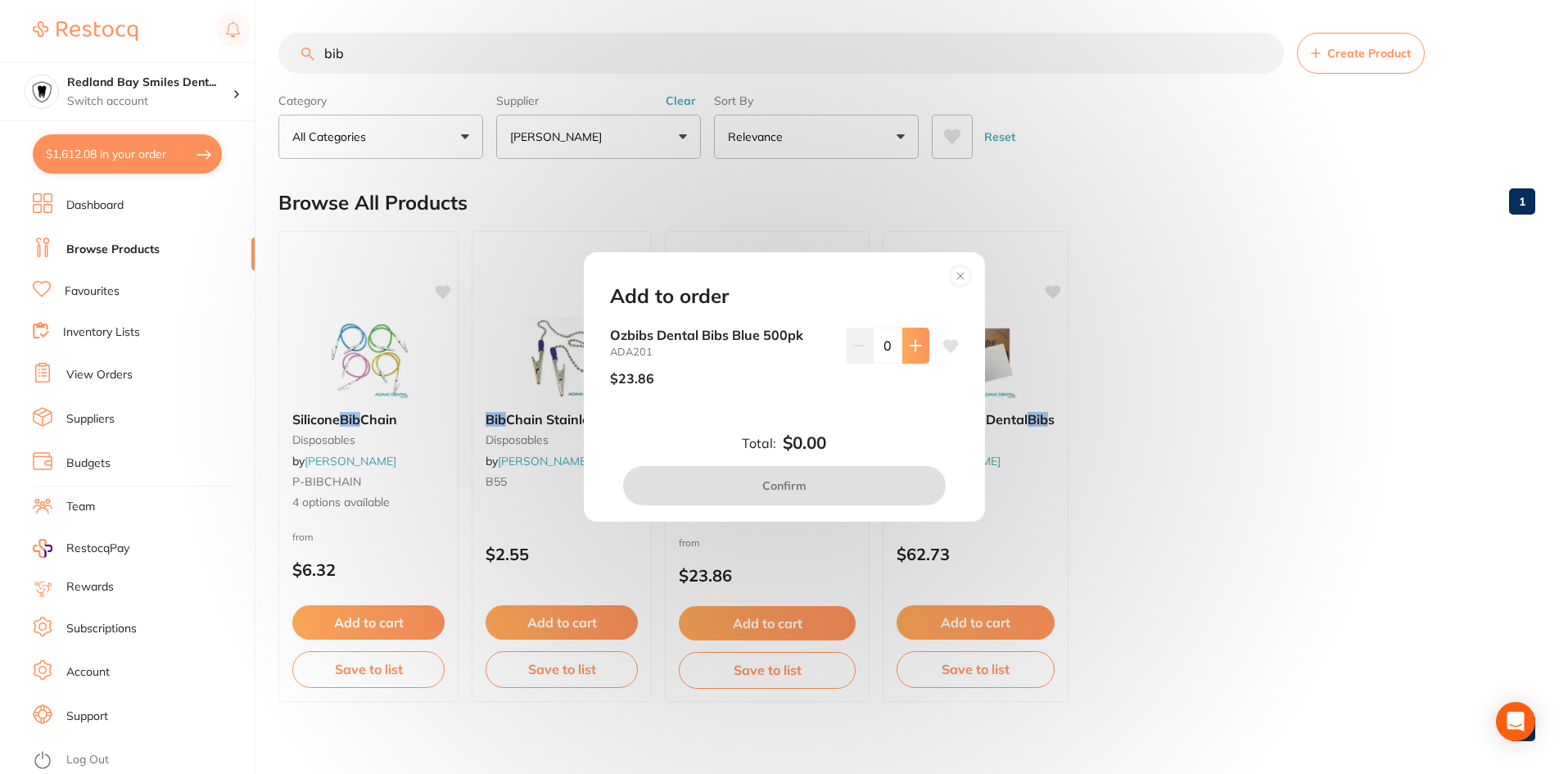
click at [910, 328] on button at bounding box center [915, 345] width 27 height 36
type input "2"
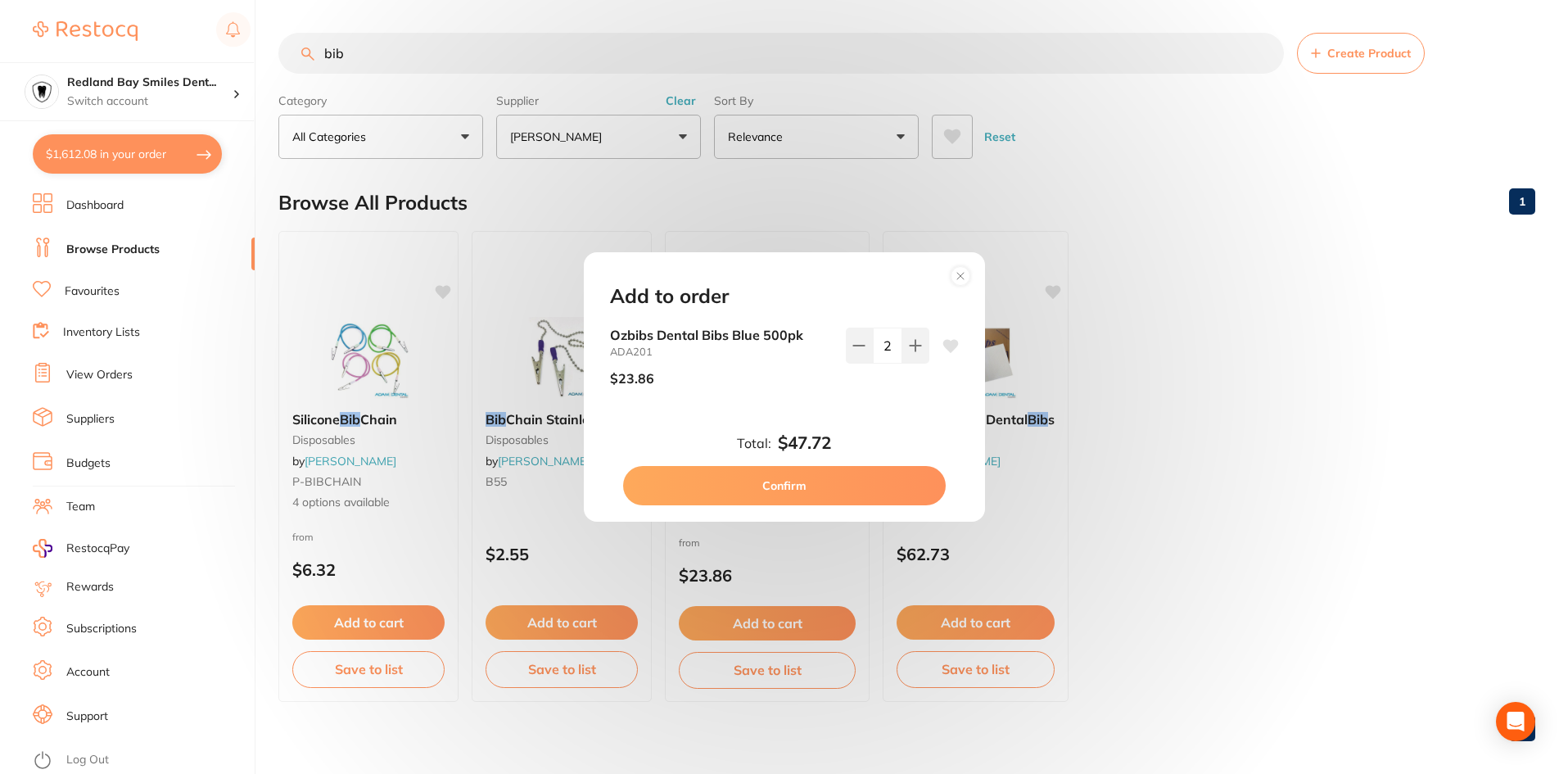
click at [833, 491] on button "Confirm" at bounding box center [785, 485] width 323 height 39
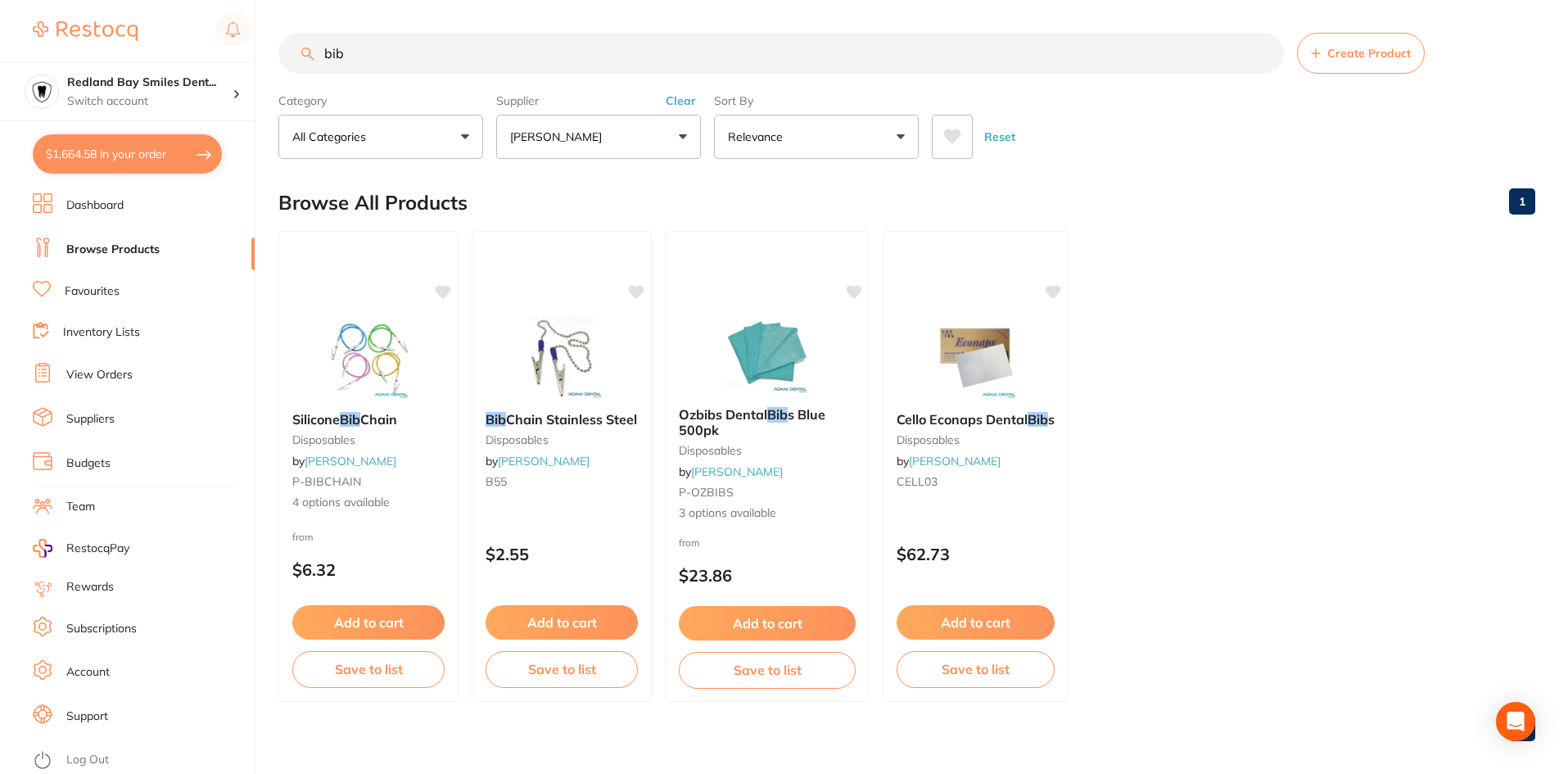
click at [1462, 368] on ul "Silicone Bib Chain disposables by Adam Dental P-BIBCHAIN 4 options available fr…" at bounding box center [907, 466] width 1257 height 471
click at [676, 103] on button "Clear" at bounding box center [681, 101] width 40 height 15
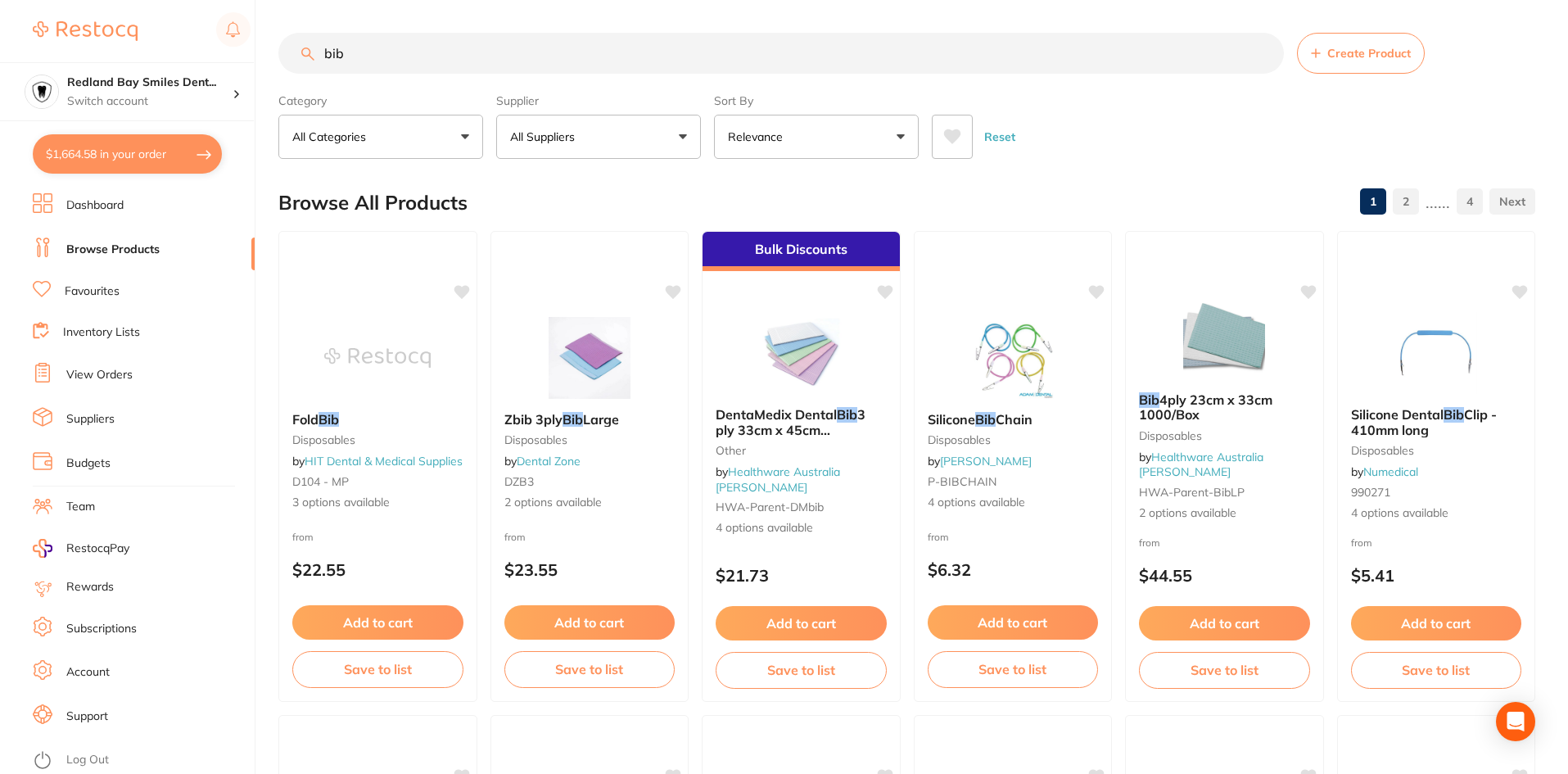
click at [652, 140] on button "All Suppliers" at bounding box center [598, 136] width 205 height 44
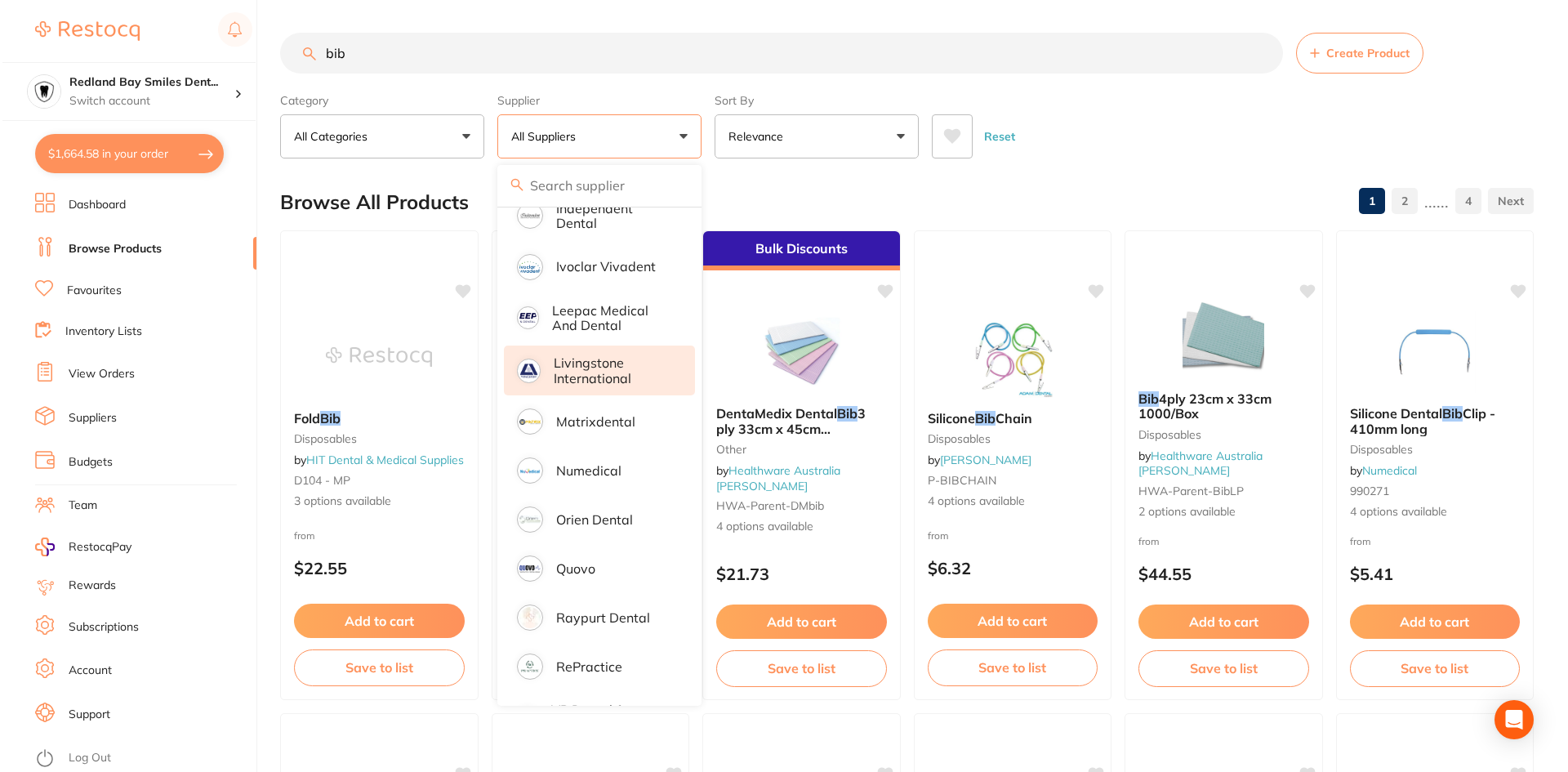
scroll to position [620, 0]
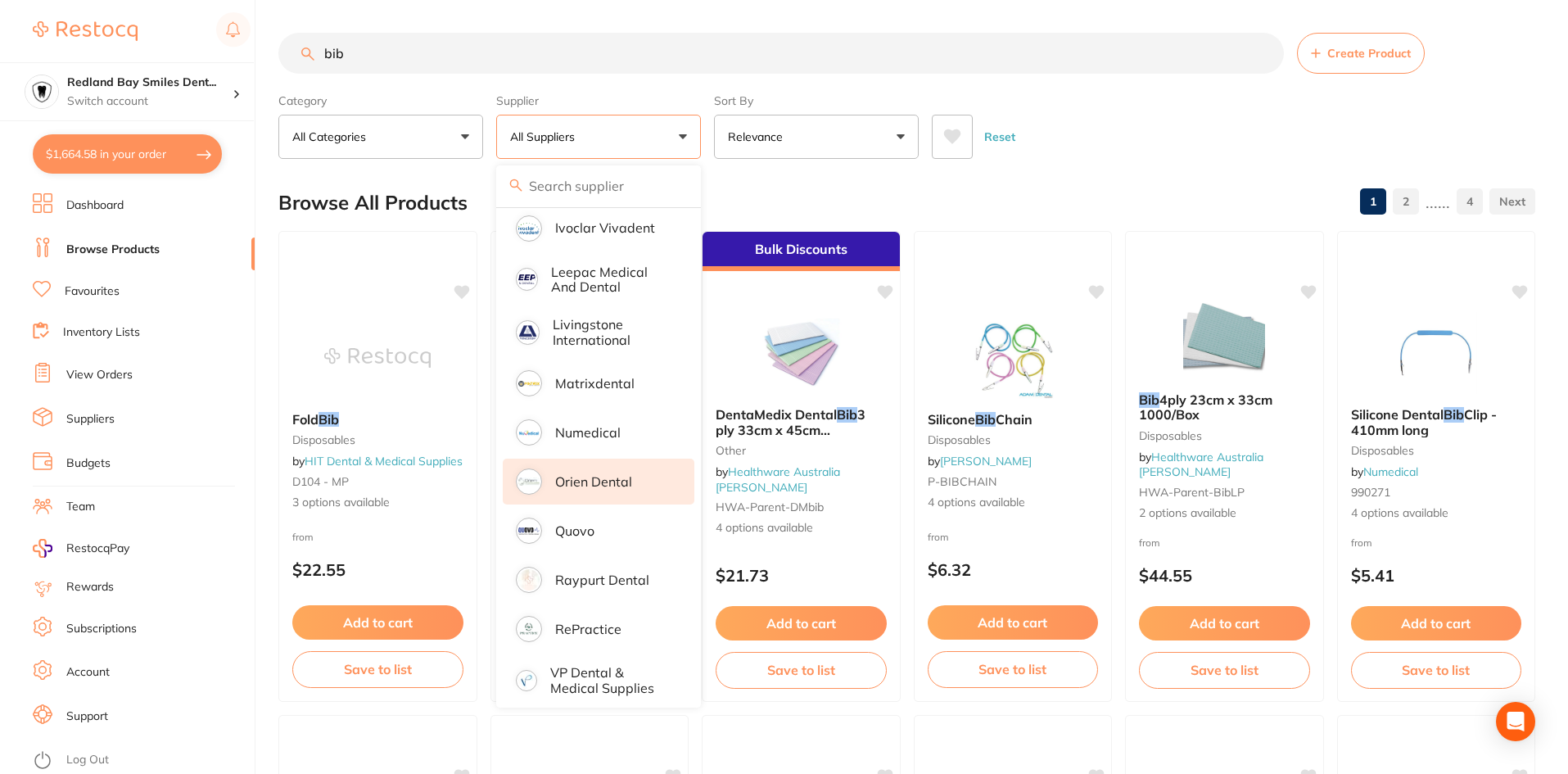
click at [595, 474] on p "Orien dental" at bounding box center [593, 482] width 77 height 15
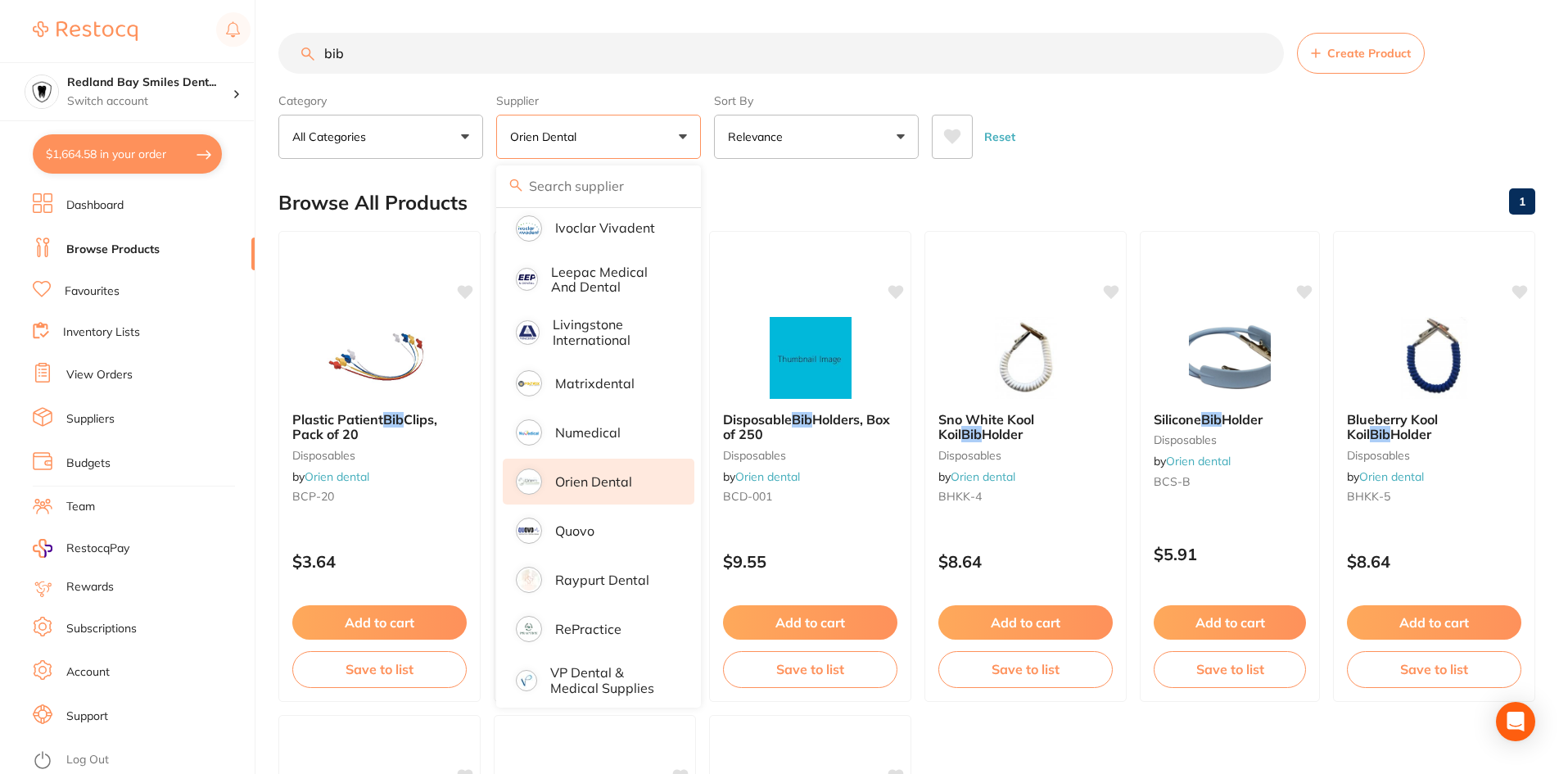
click at [621, 67] on input "bib" at bounding box center [781, 53] width 1006 height 41
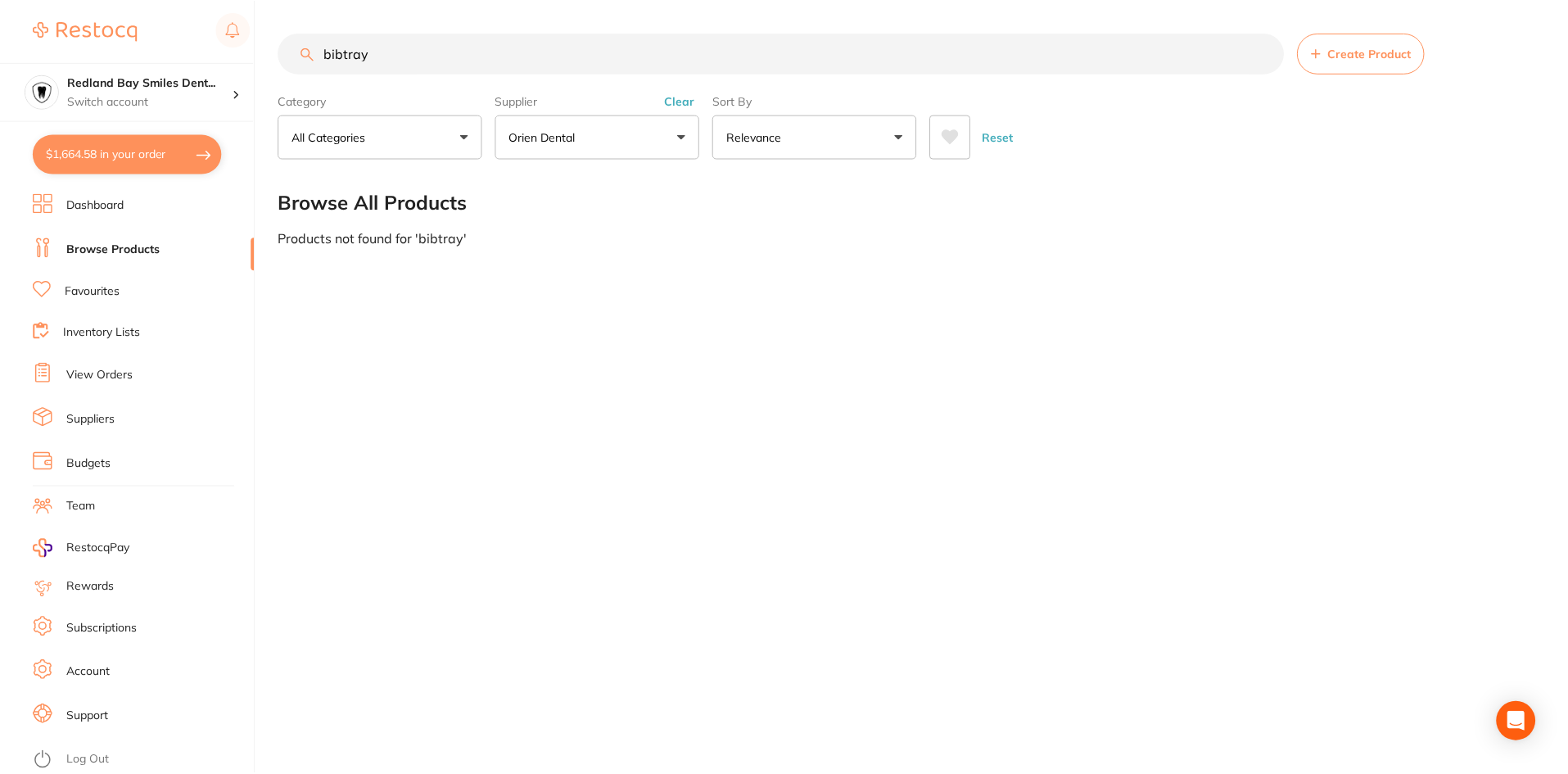
scroll to position [0, 0]
type input "b"
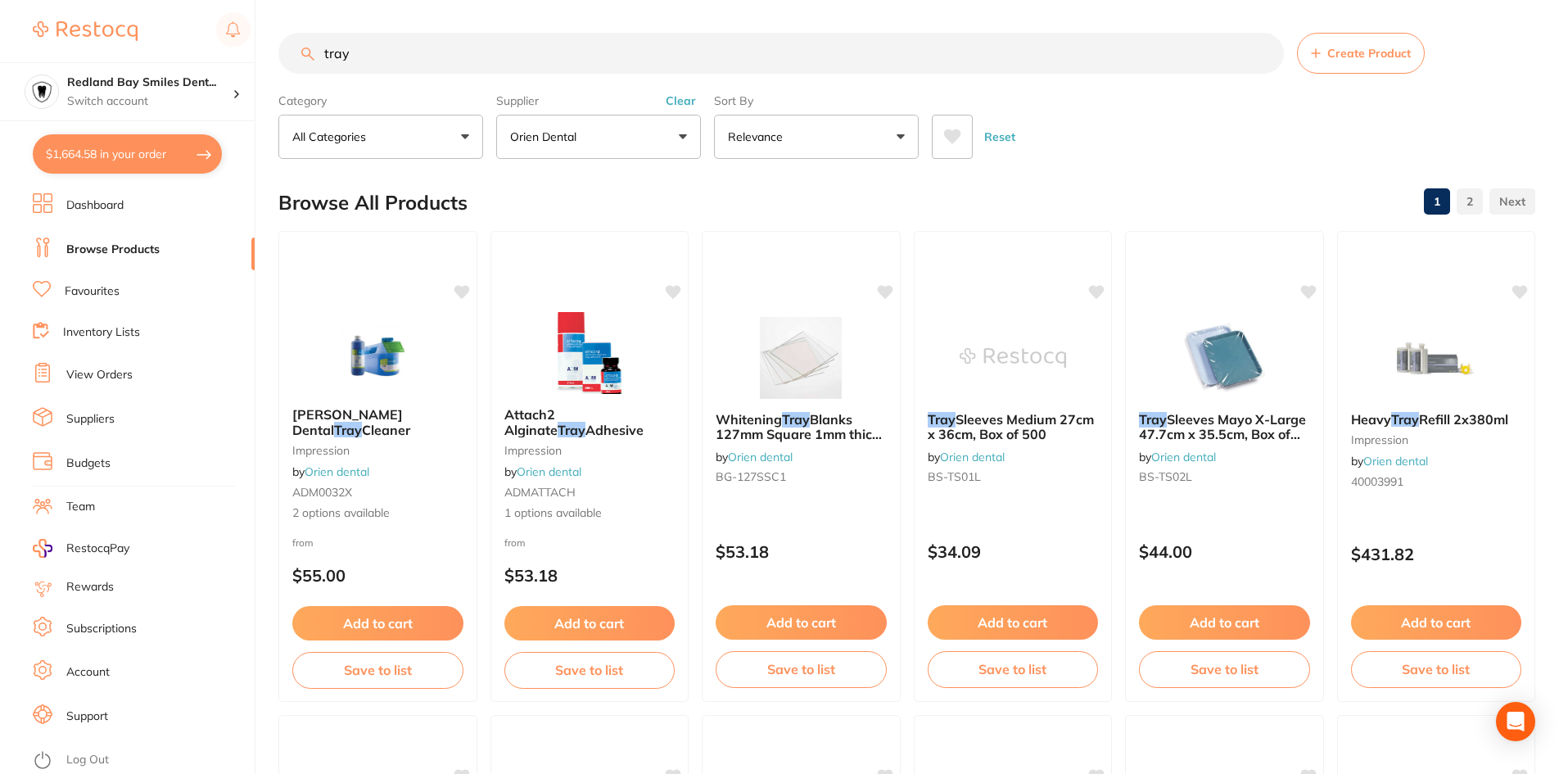
type input "tray"
click at [684, 92] on div "Supplier Orien dental All Suppliers Dentsply Sirona AB Orthodontics Adam Dental…" at bounding box center [598, 123] width 205 height 72
click at [680, 99] on button "Clear" at bounding box center [681, 101] width 40 height 15
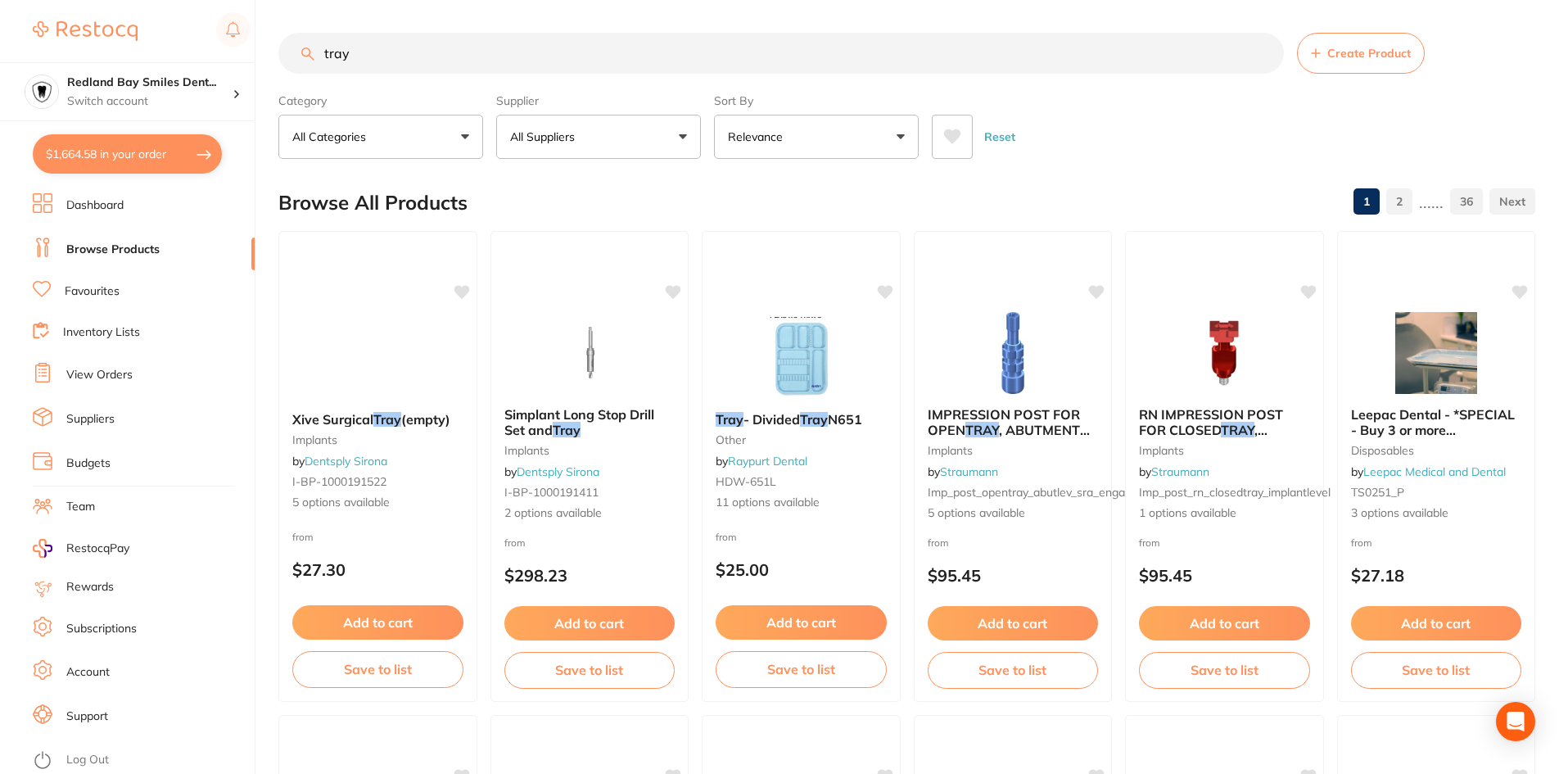
click at [649, 139] on button "All Suppliers" at bounding box center [598, 136] width 205 height 44
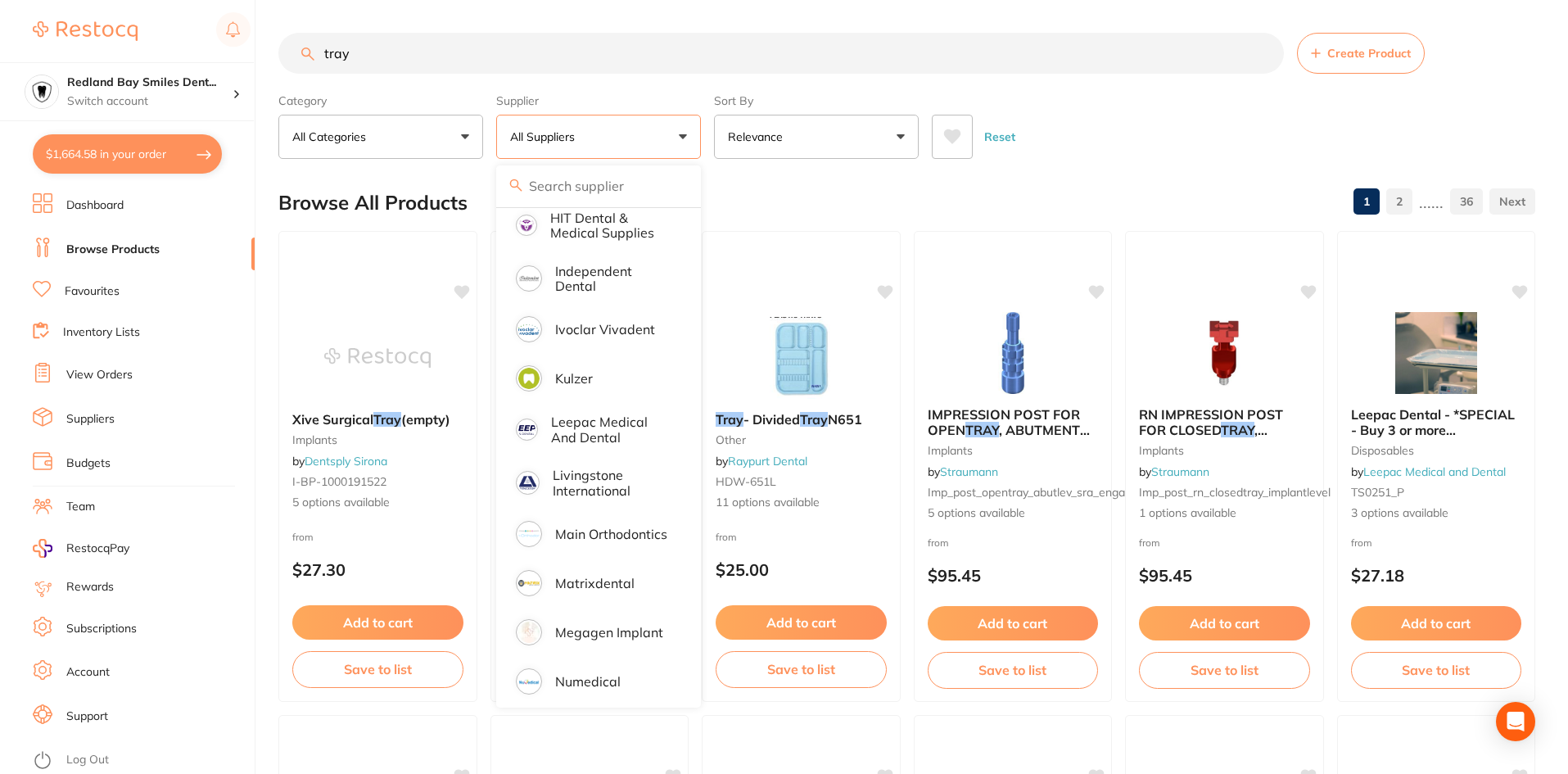
scroll to position [1269, 0]
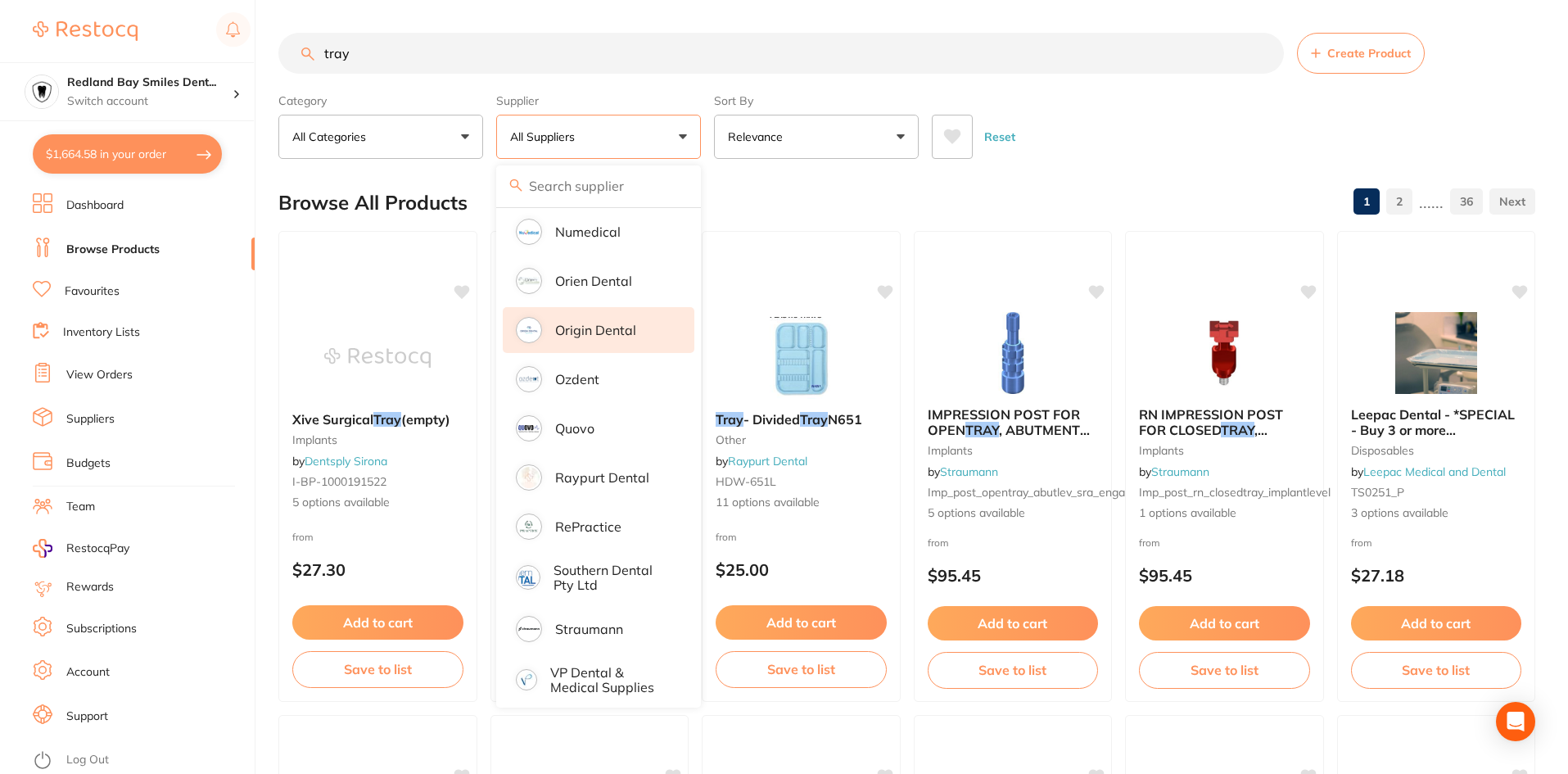
click at [615, 323] on p "Origin Dental" at bounding box center [595, 331] width 81 height 15
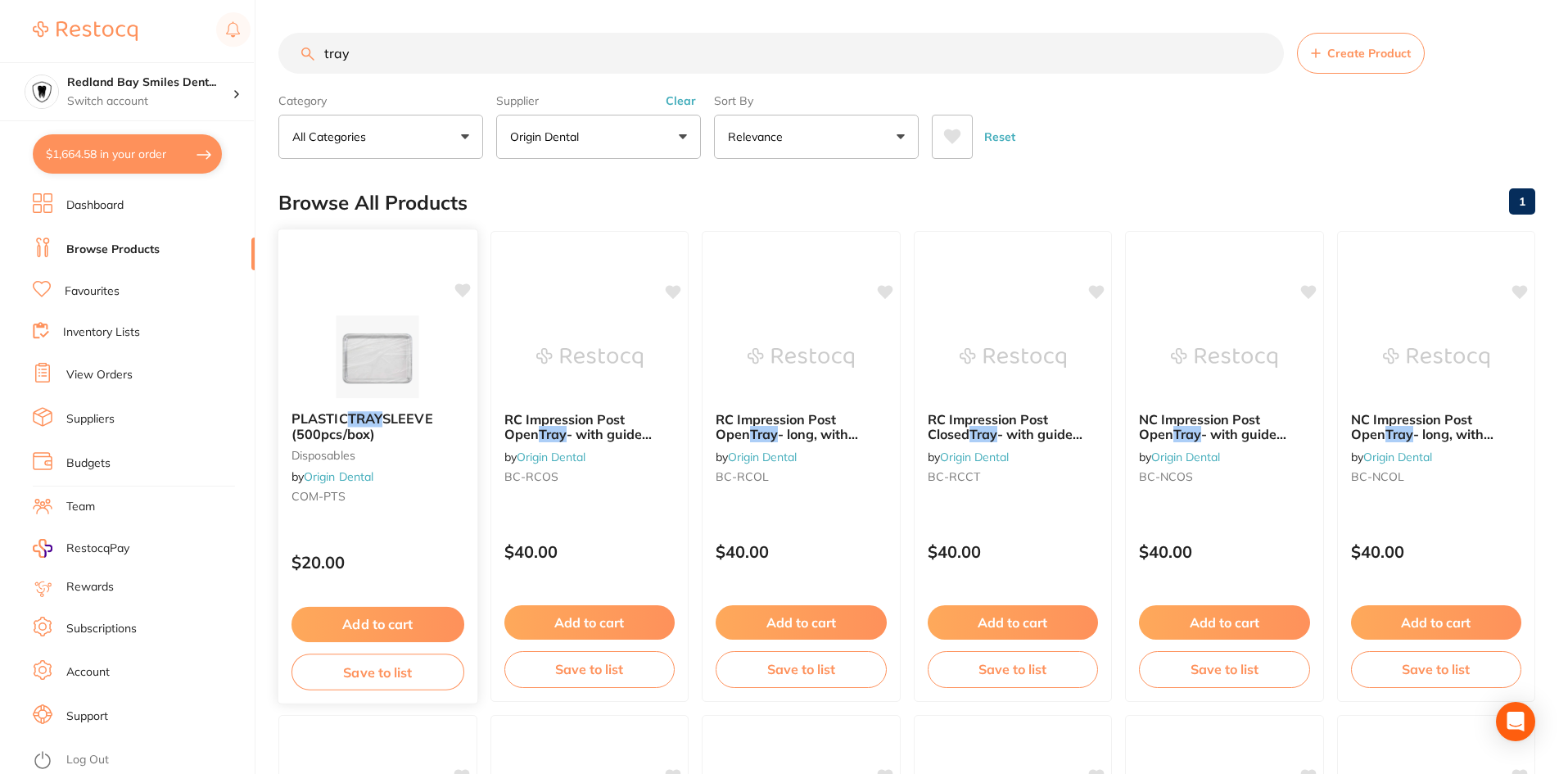
click at [400, 614] on button "Add to cart" at bounding box center [377, 624] width 172 height 35
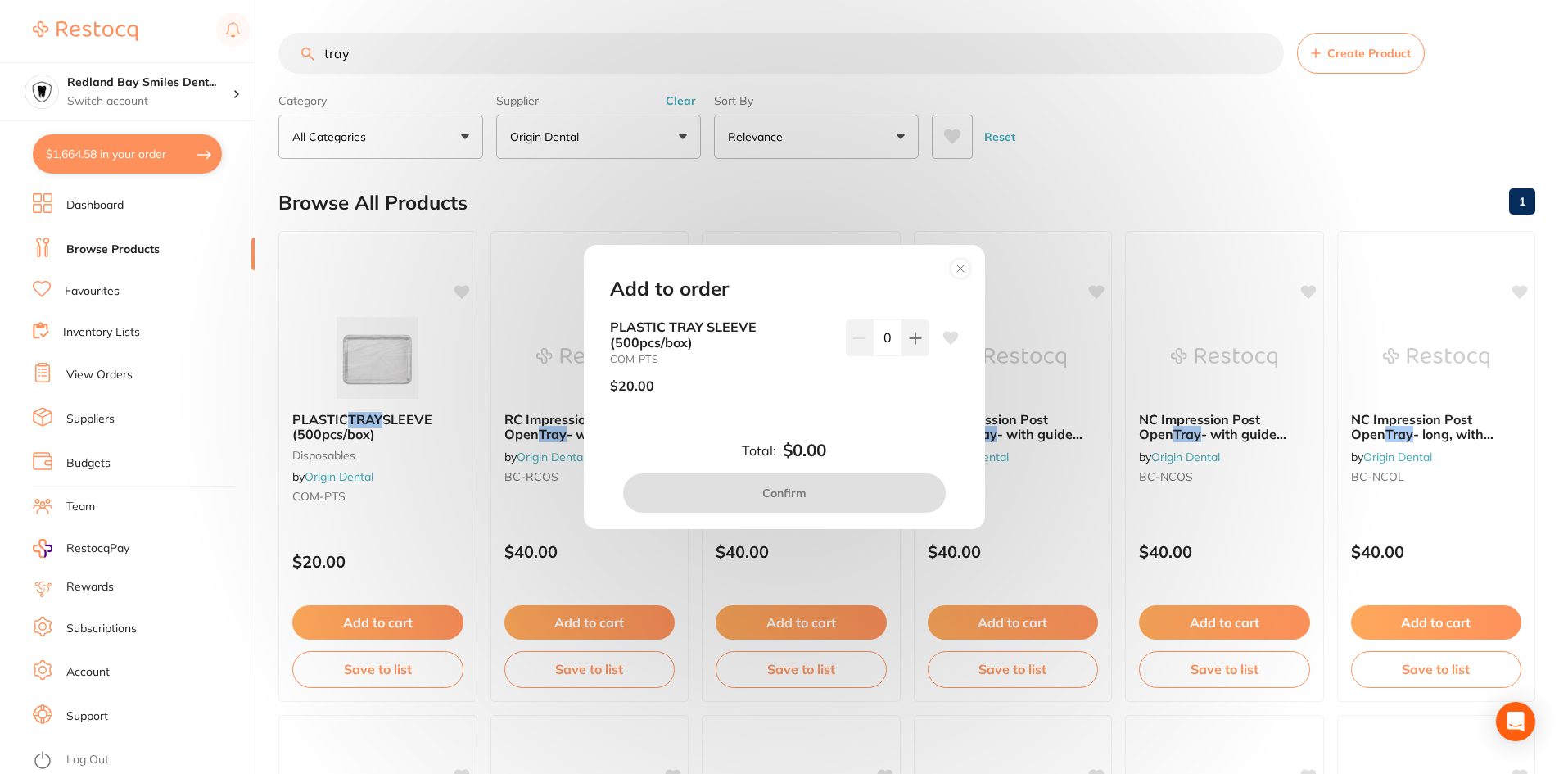
click at [926, 351] on div "PLASTIC TRAY SLEEVE (500pcs/box) COM-PTS $20.00 0" at bounding box center [784, 363] width 349 height 87
click at [910, 325] on button at bounding box center [915, 337] width 27 height 36
type input "1"
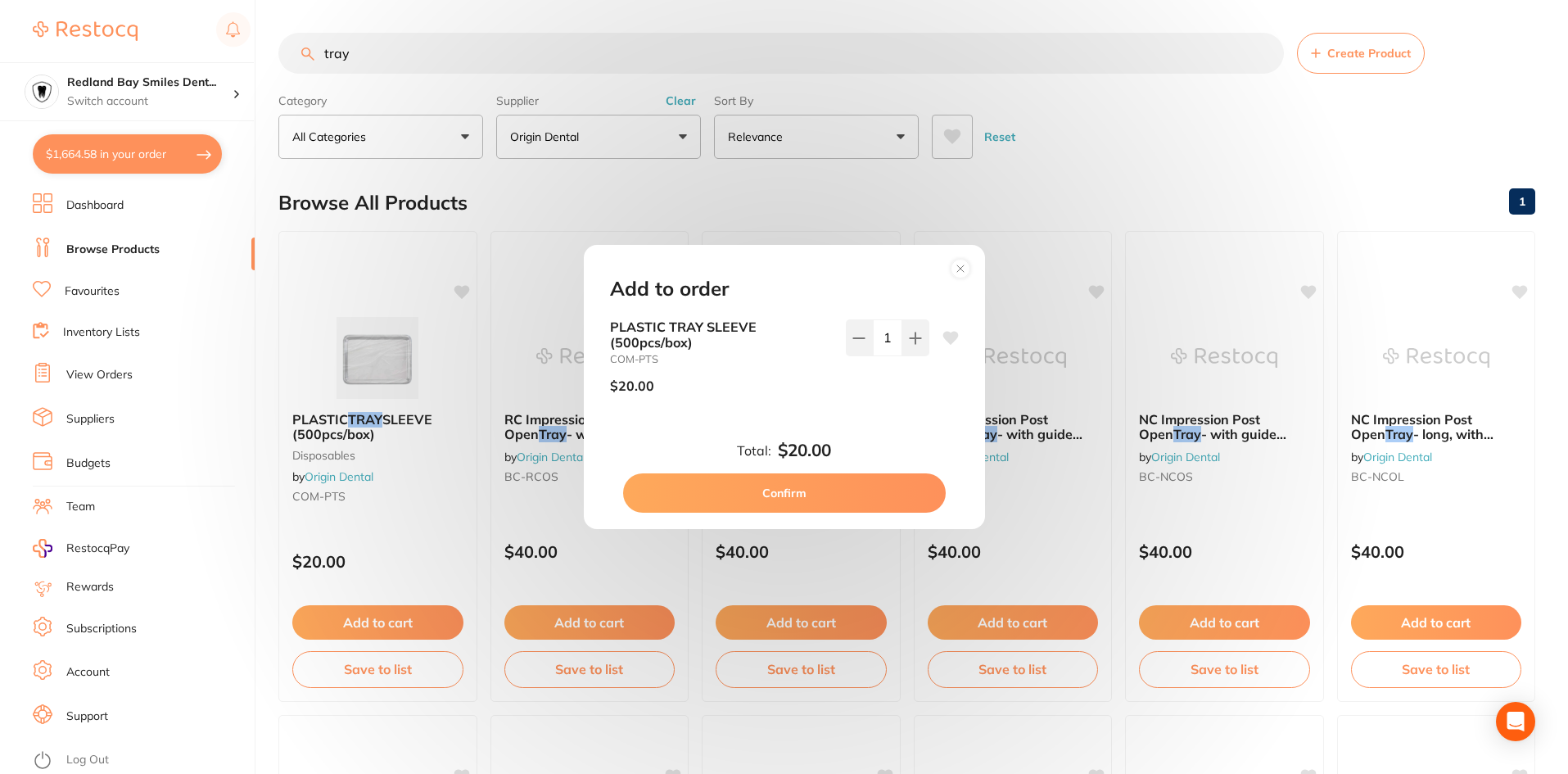
click at [848, 495] on button "Confirm" at bounding box center [785, 493] width 323 height 39
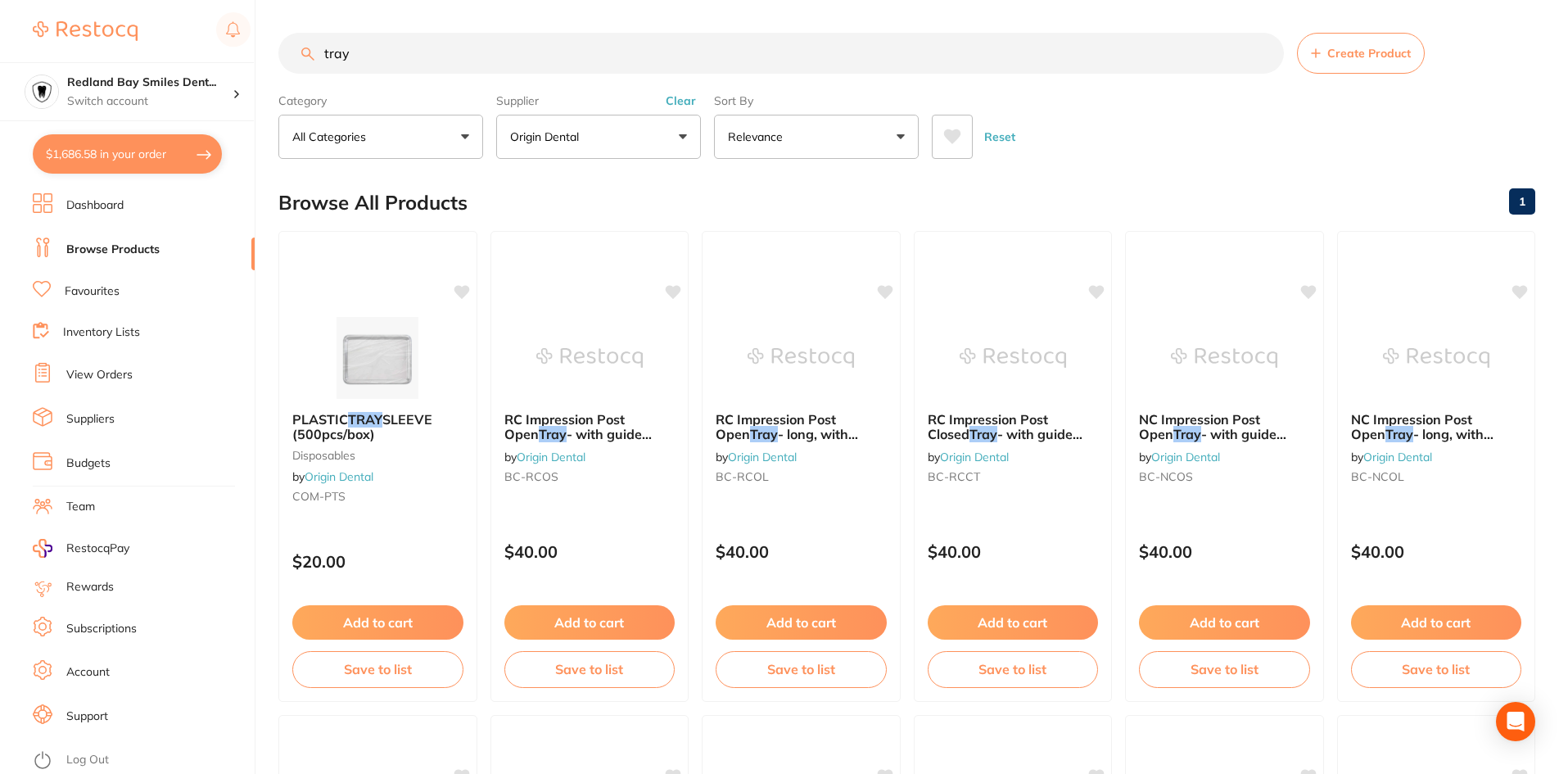
click at [384, 49] on input "tray" at bounding box center [781, 53] width 1006 height 41
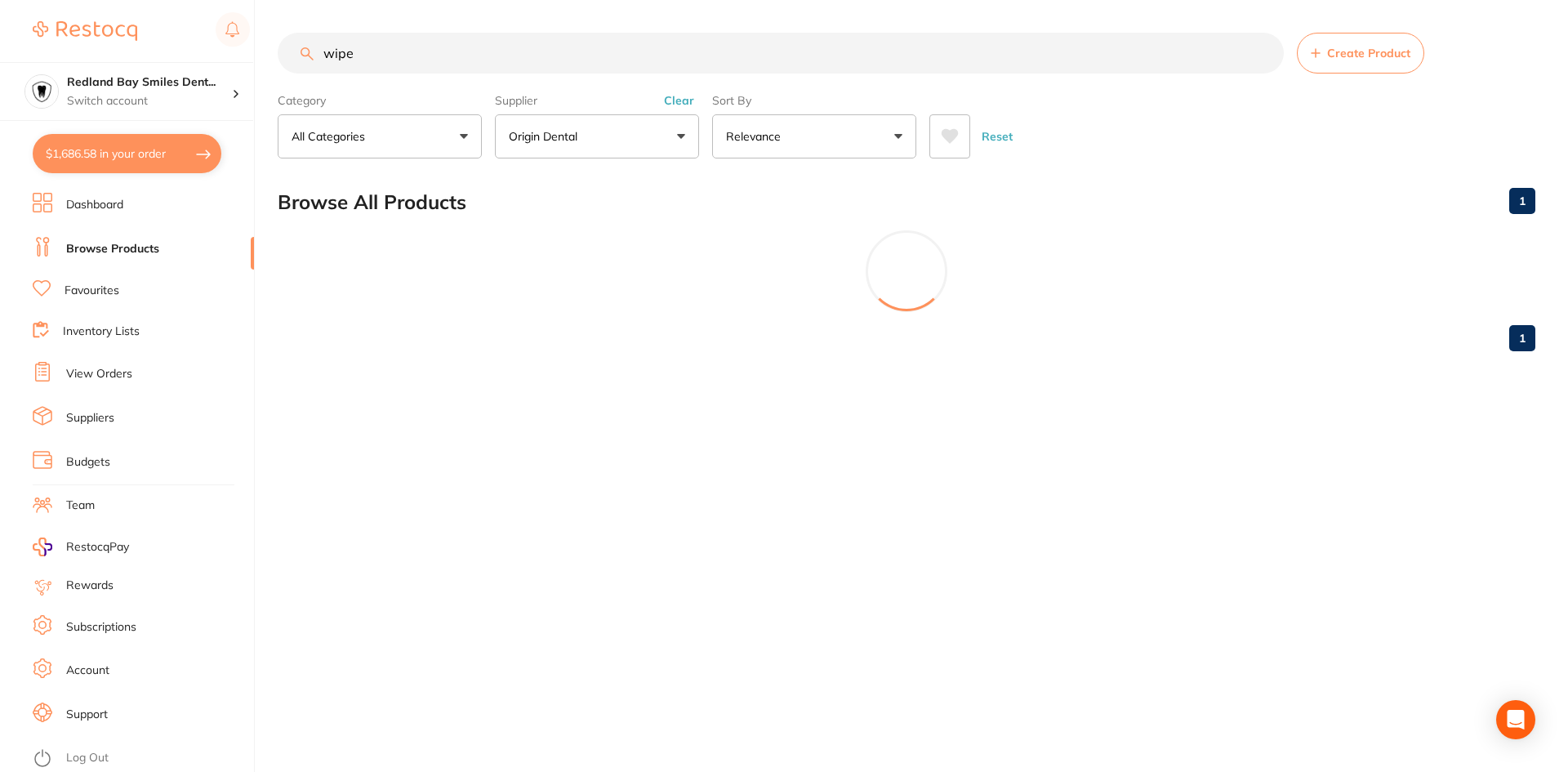
scroll to position [971, 0]
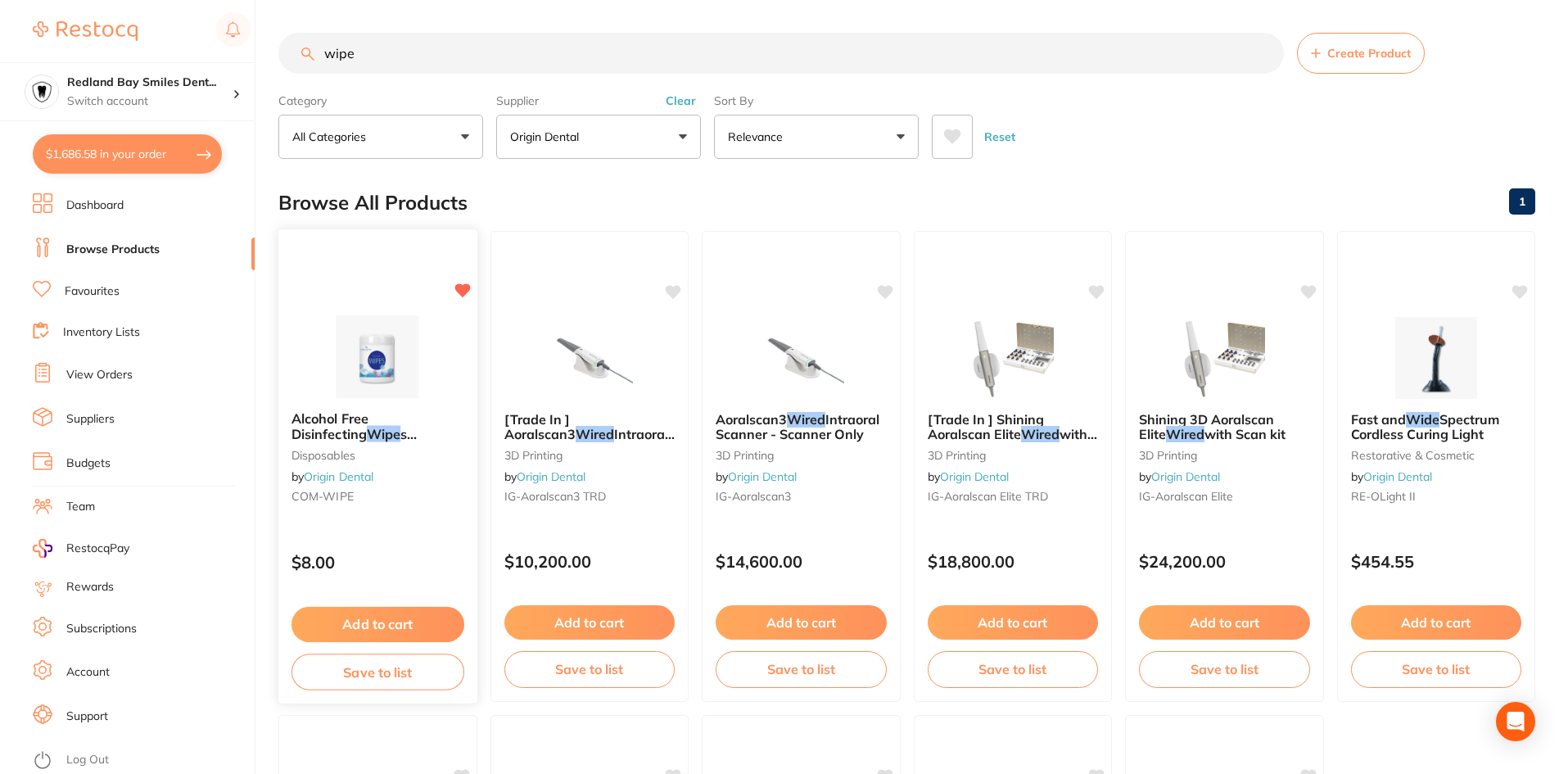
type input "wipe"
click at [382, 623] on button "Add to cart" at bounding box center [377, 624] width 172 height 35
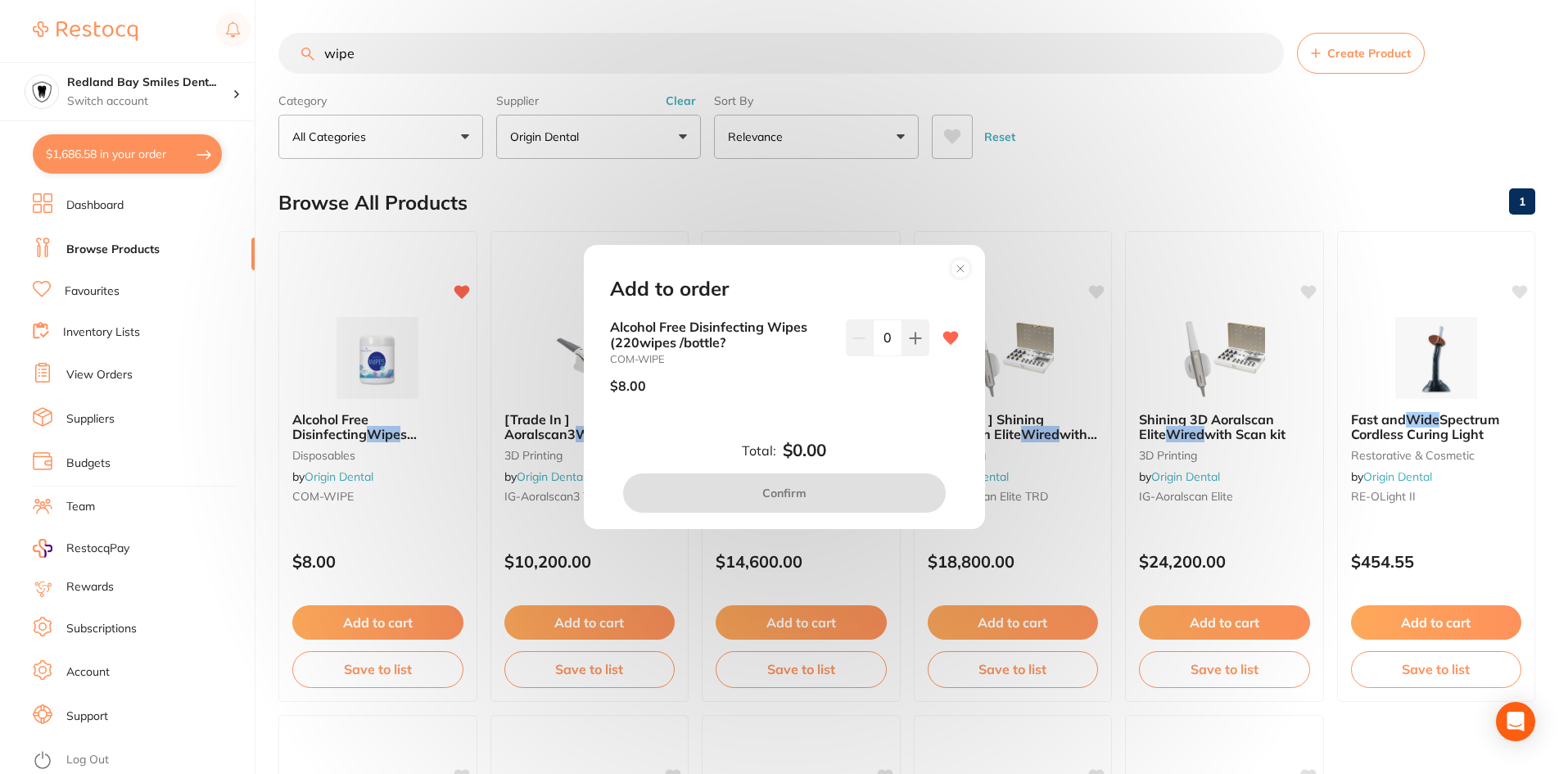
click at [882, 330] on input "0" at bounding box center [887, 337] width 29 height 36
type input "10"
click at [837, 390] on div "Alcohol Free Disinfecting Wipes (220wipes /bottle? COM-WIPE $8.00 10" at bounding box center [784, 363] width 349 height 87
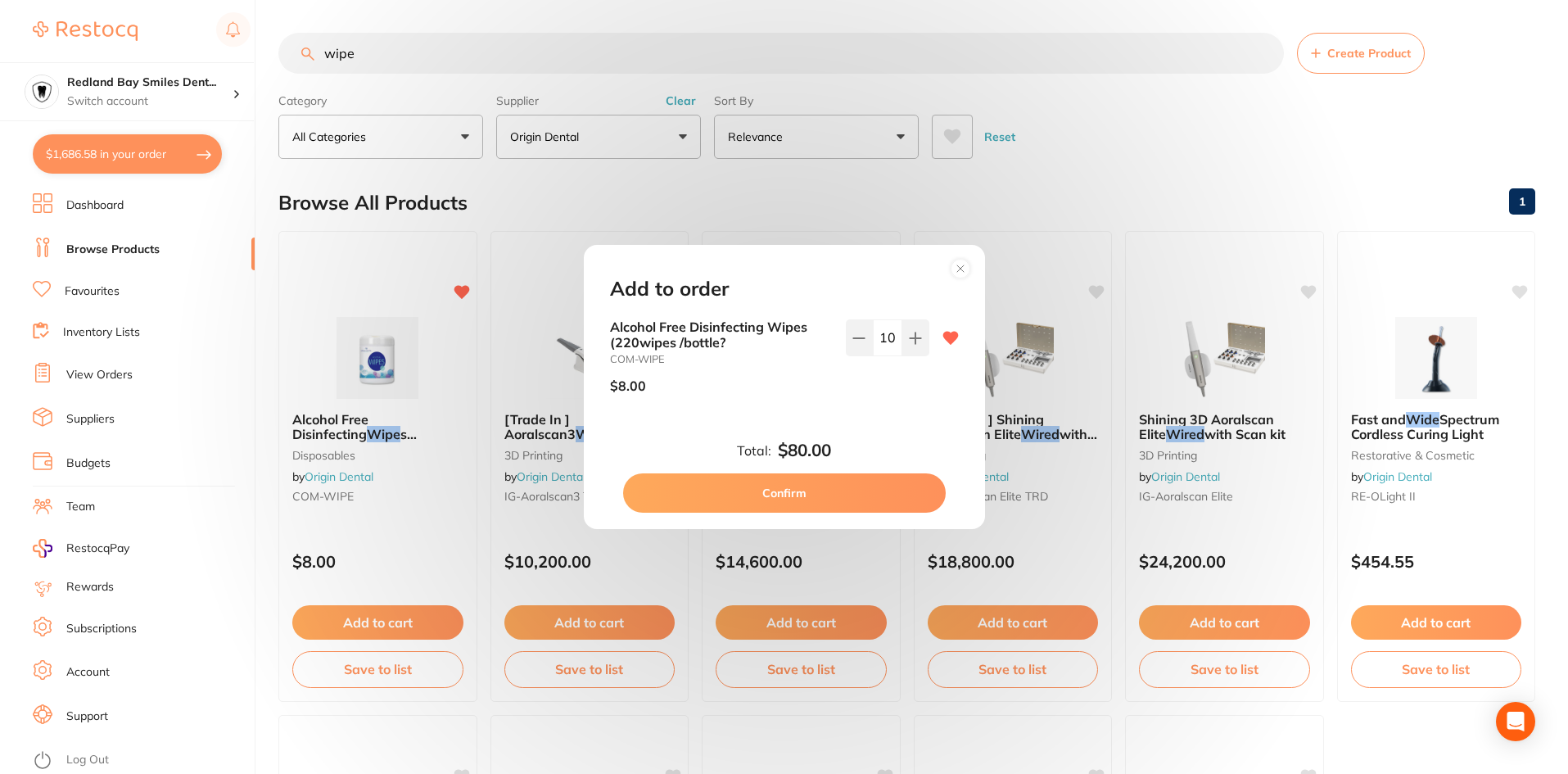
click at [853, 476] on button "Confirm" at bounding box center [785, 493] width 323 height 39
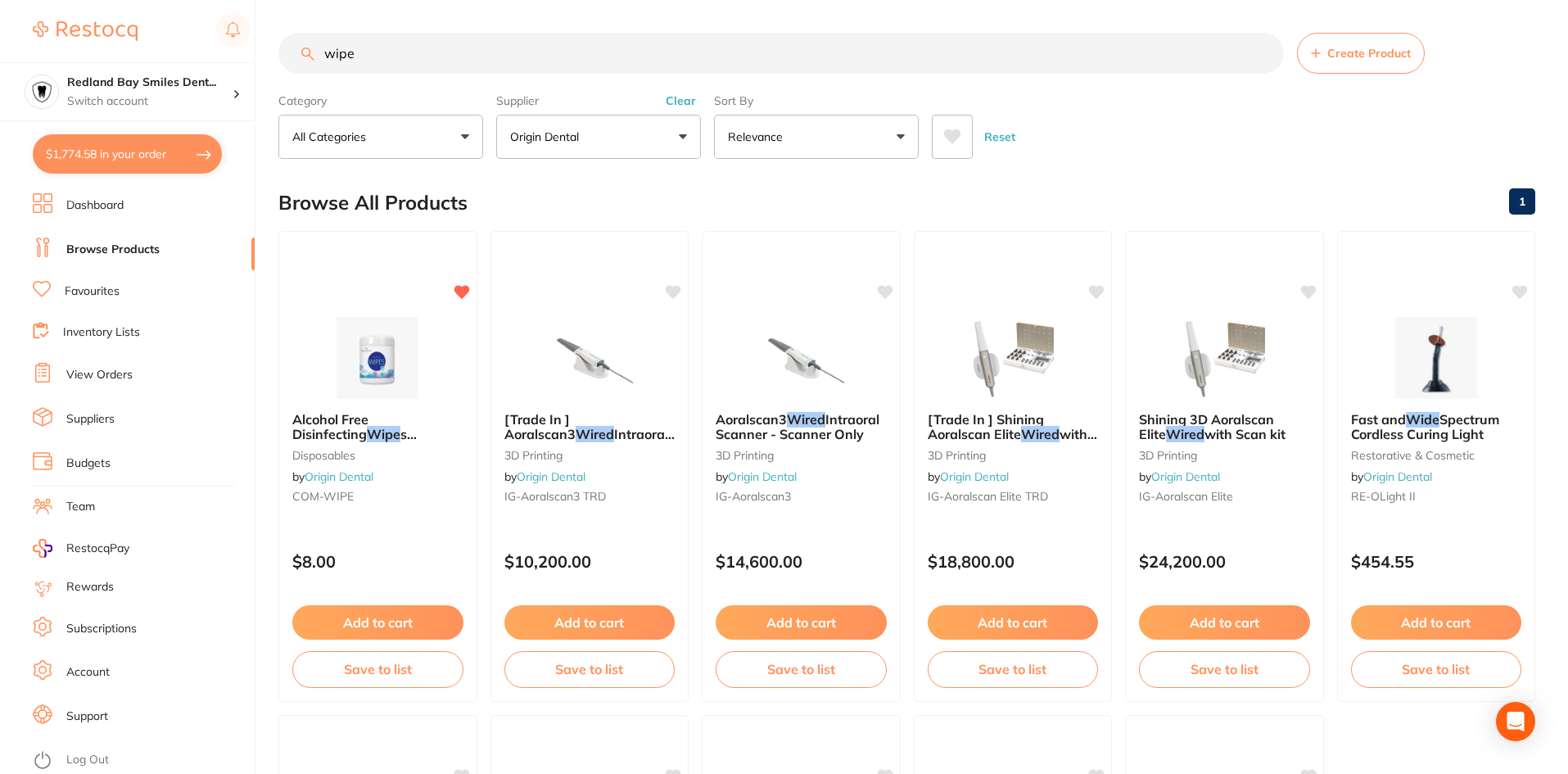
click at [141, 145] on button "$1,774.58 in your order" at bounding box center [127, 153] width 189 height 39
checkbox input "true"
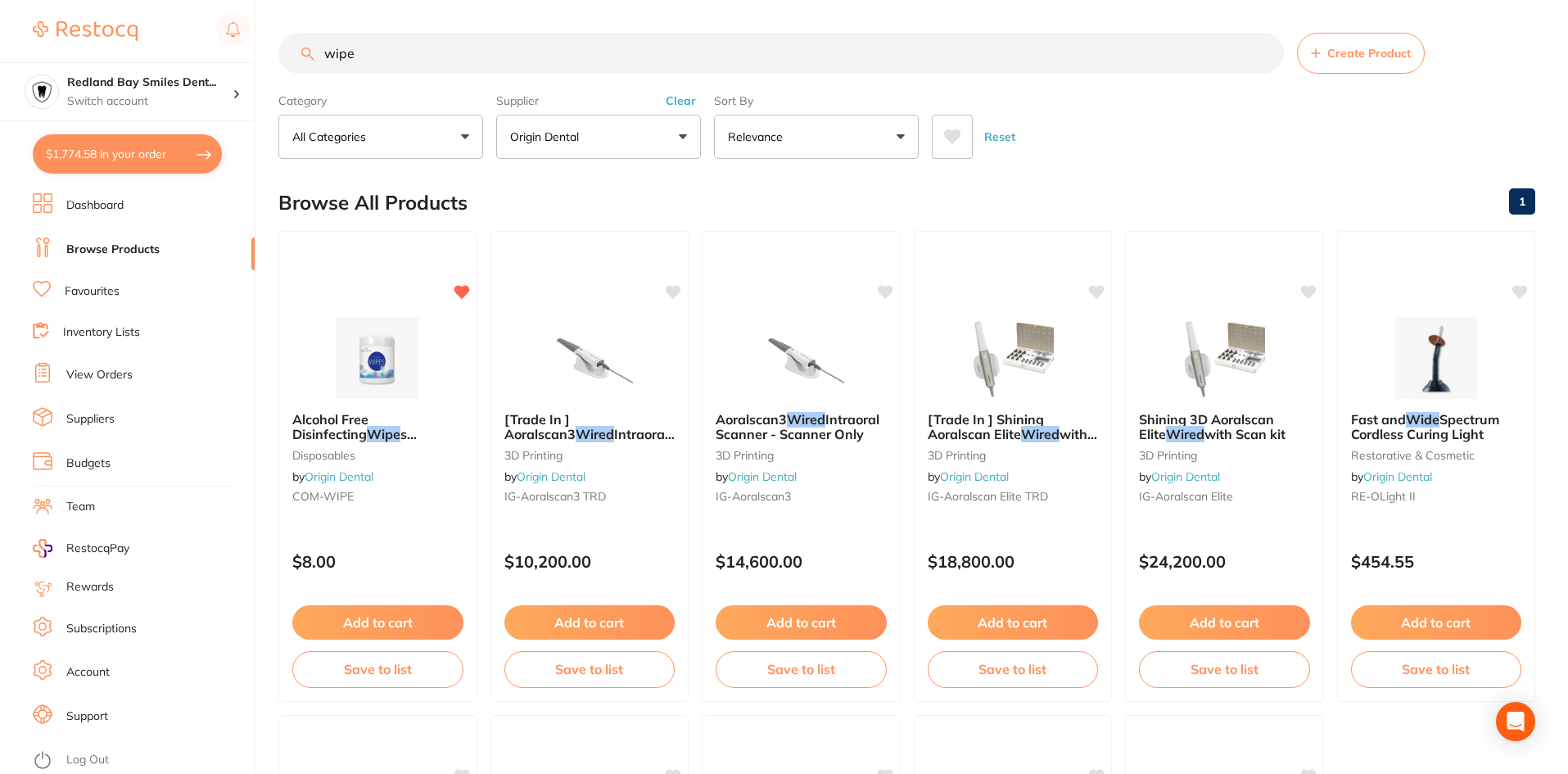
checkbox input "true"
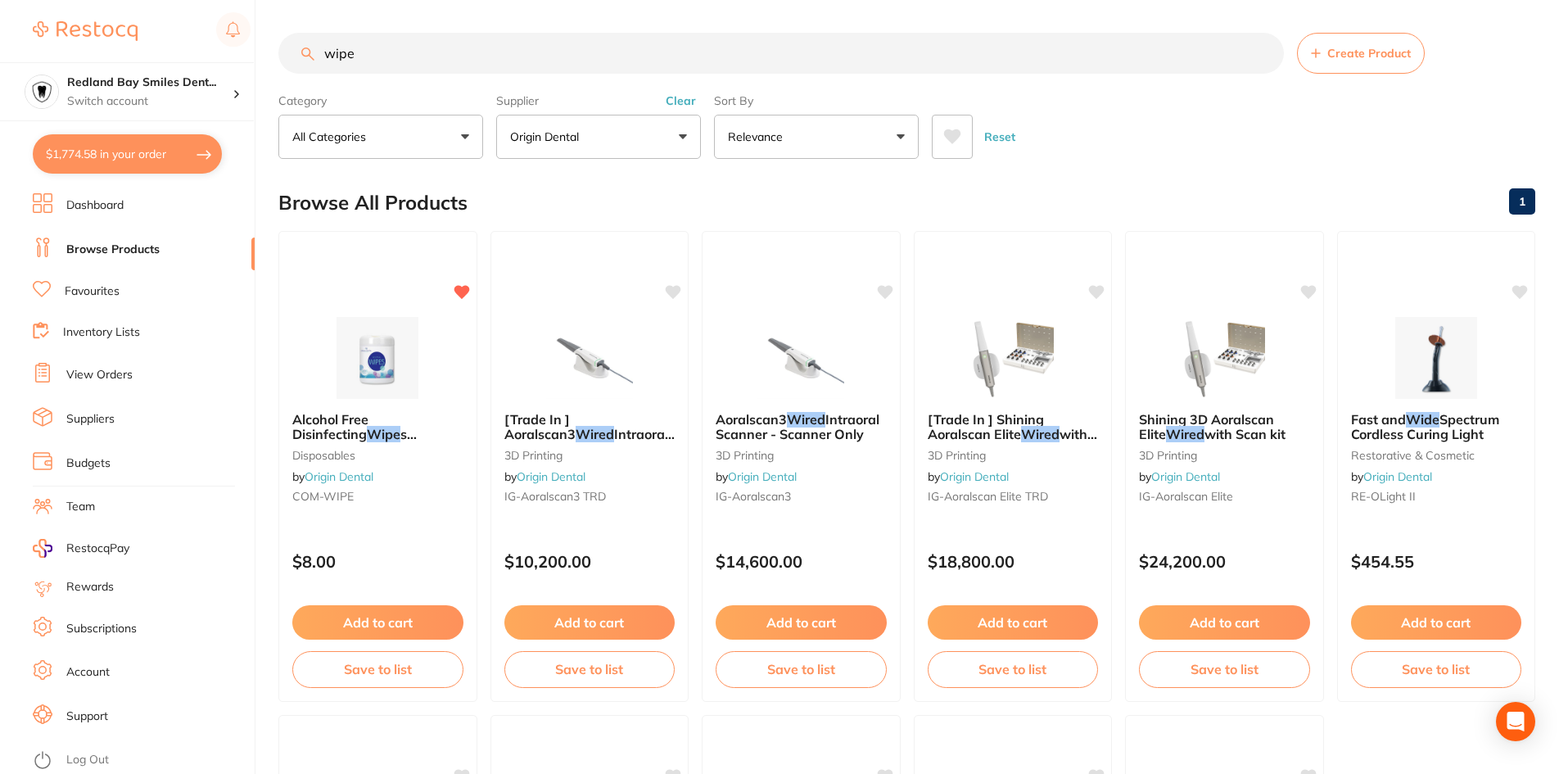
checkbox input "true"
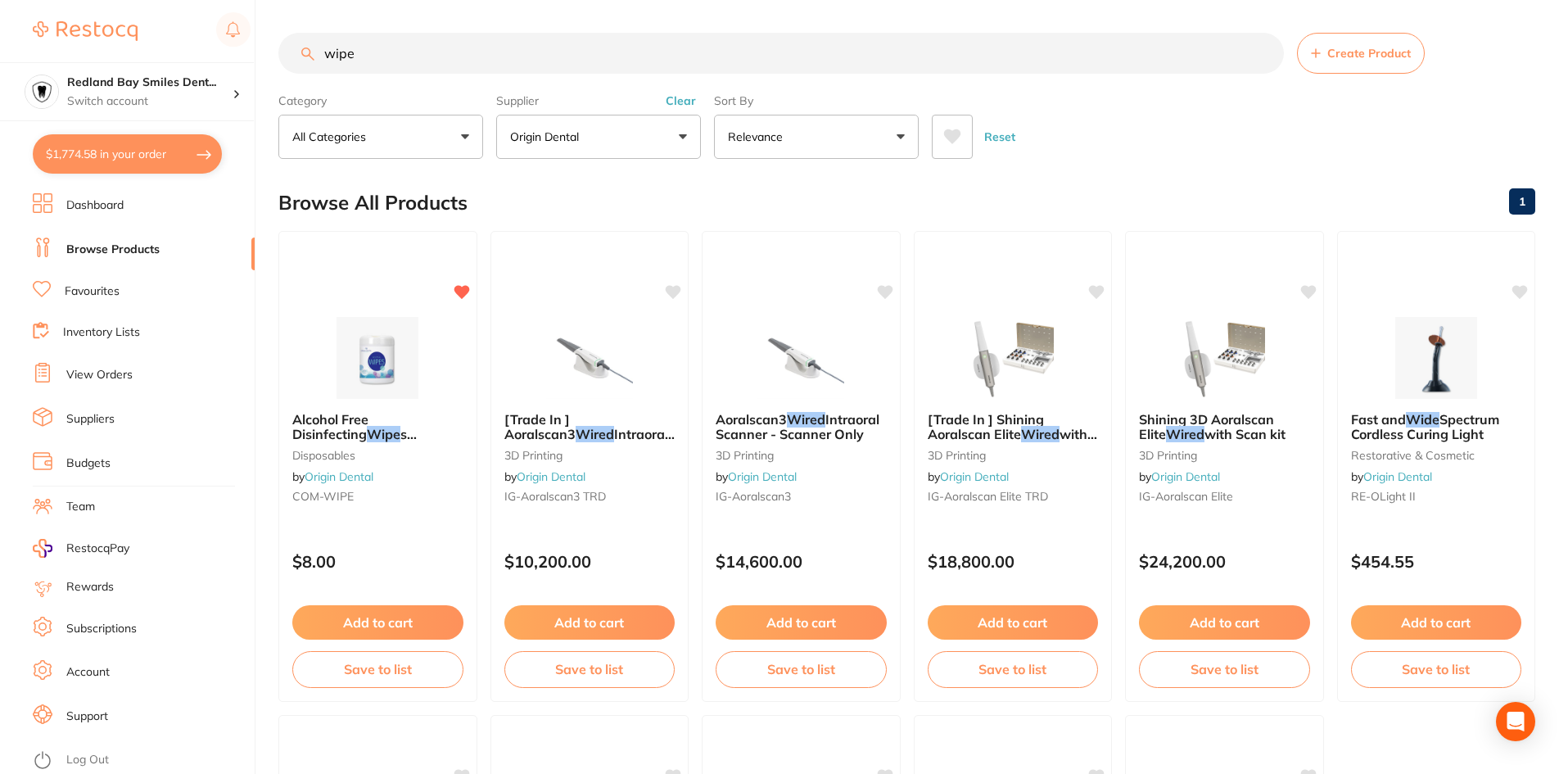
checkbox input "true"
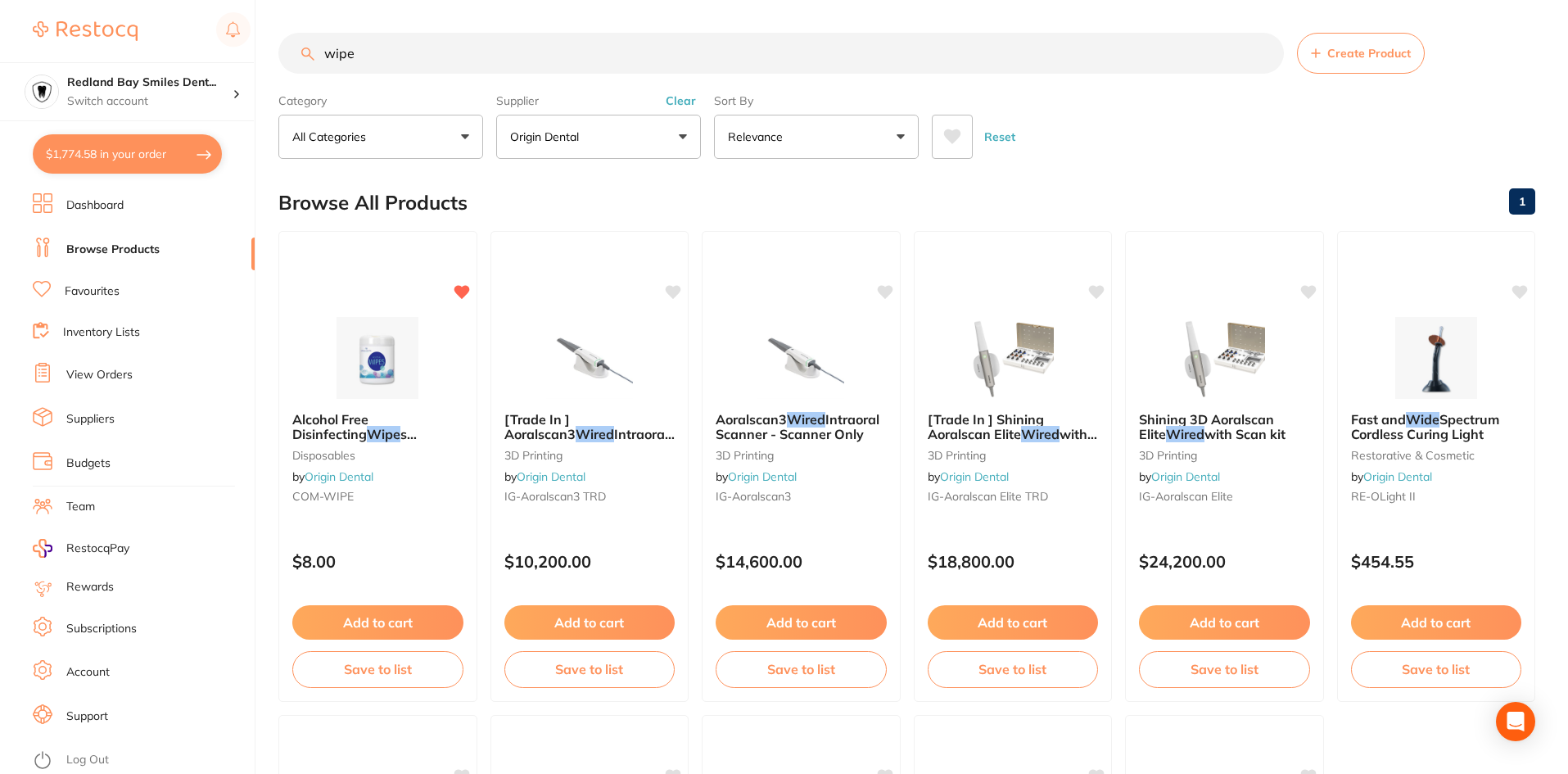
checkbox input "true"
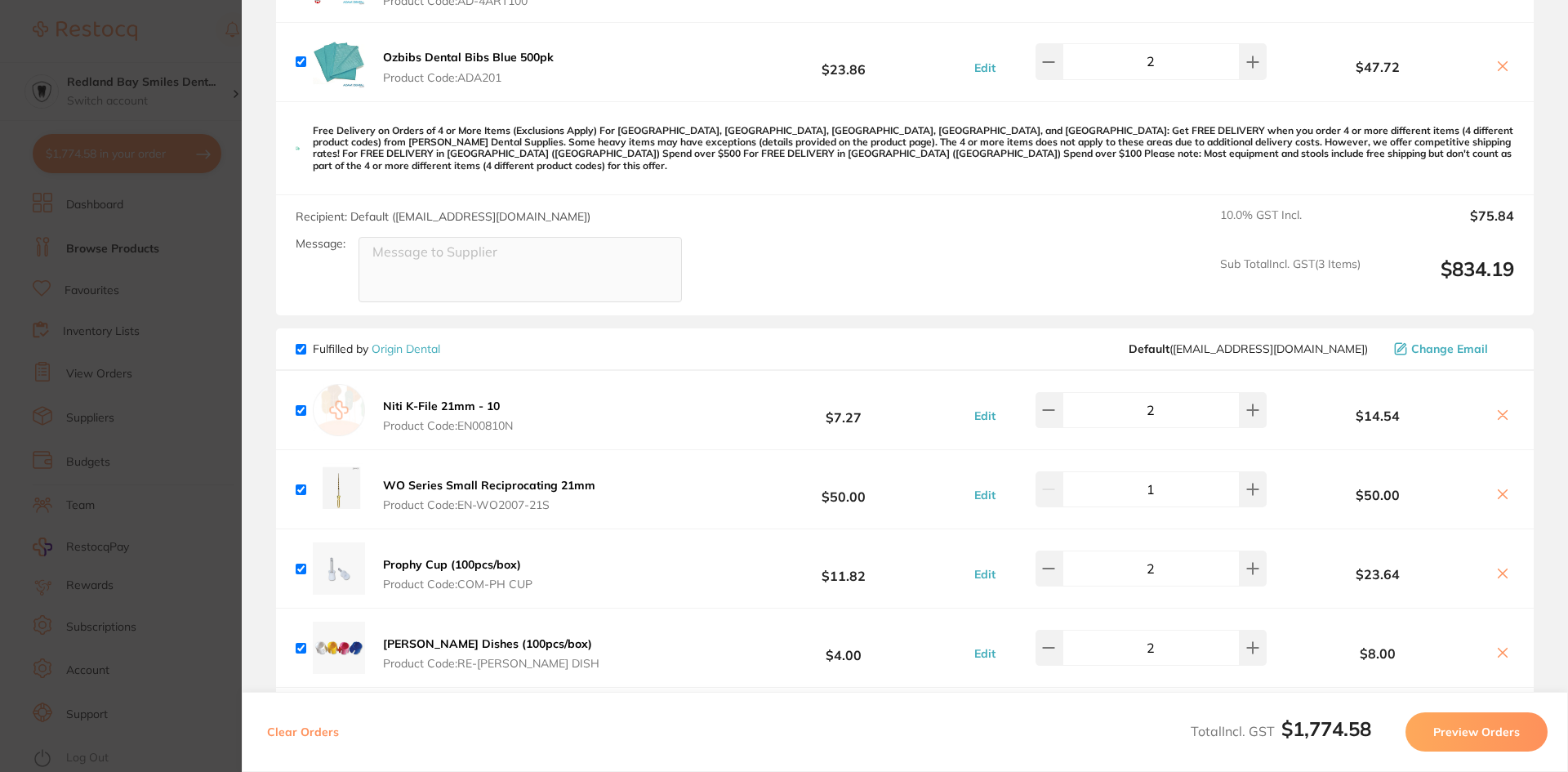
scroll to position [653, 0]
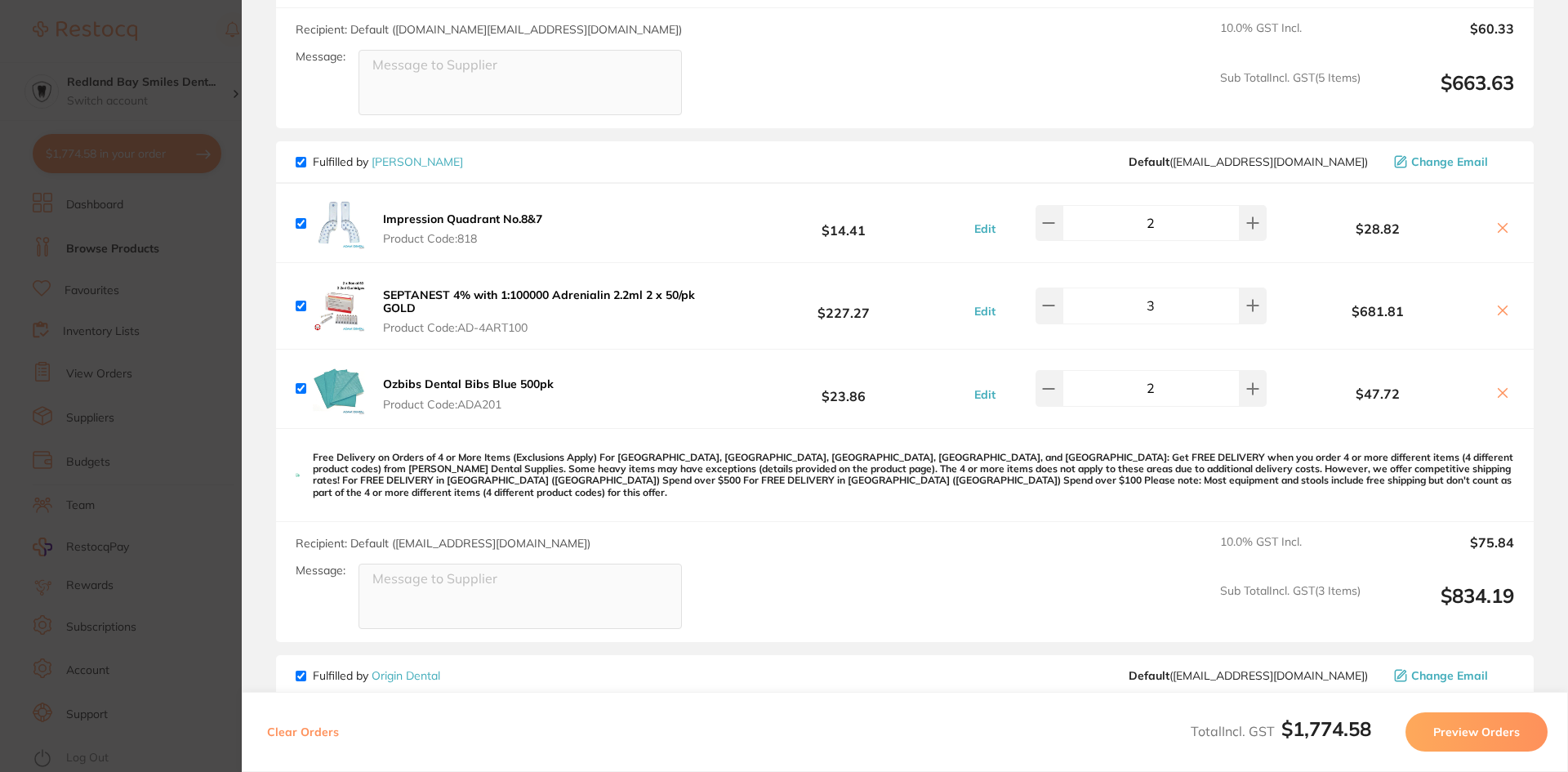
click at [1041, 393] on div "2" at bounding box center [1136, 387] width 262 height 36
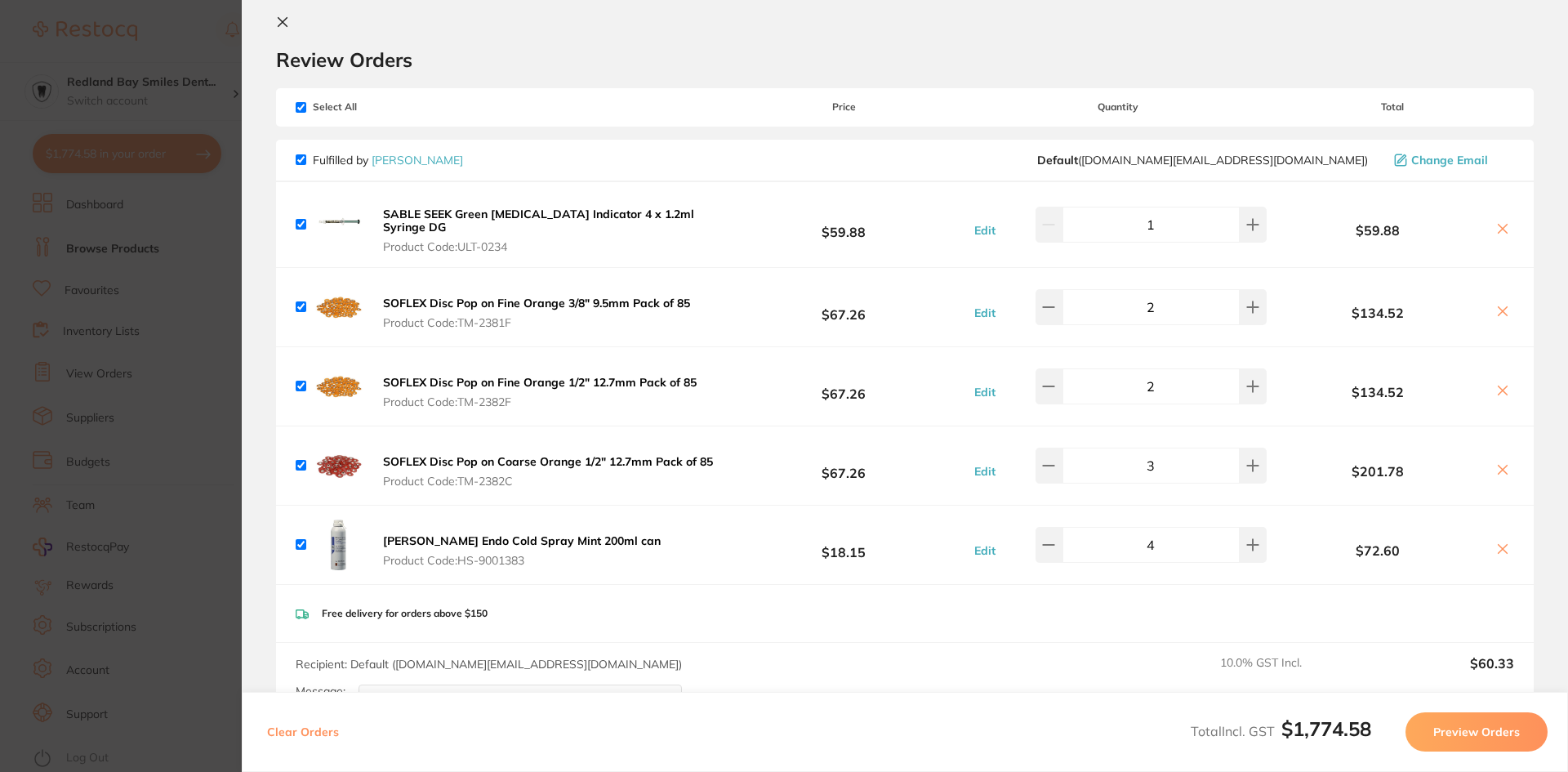
scroll to position [0, 0]
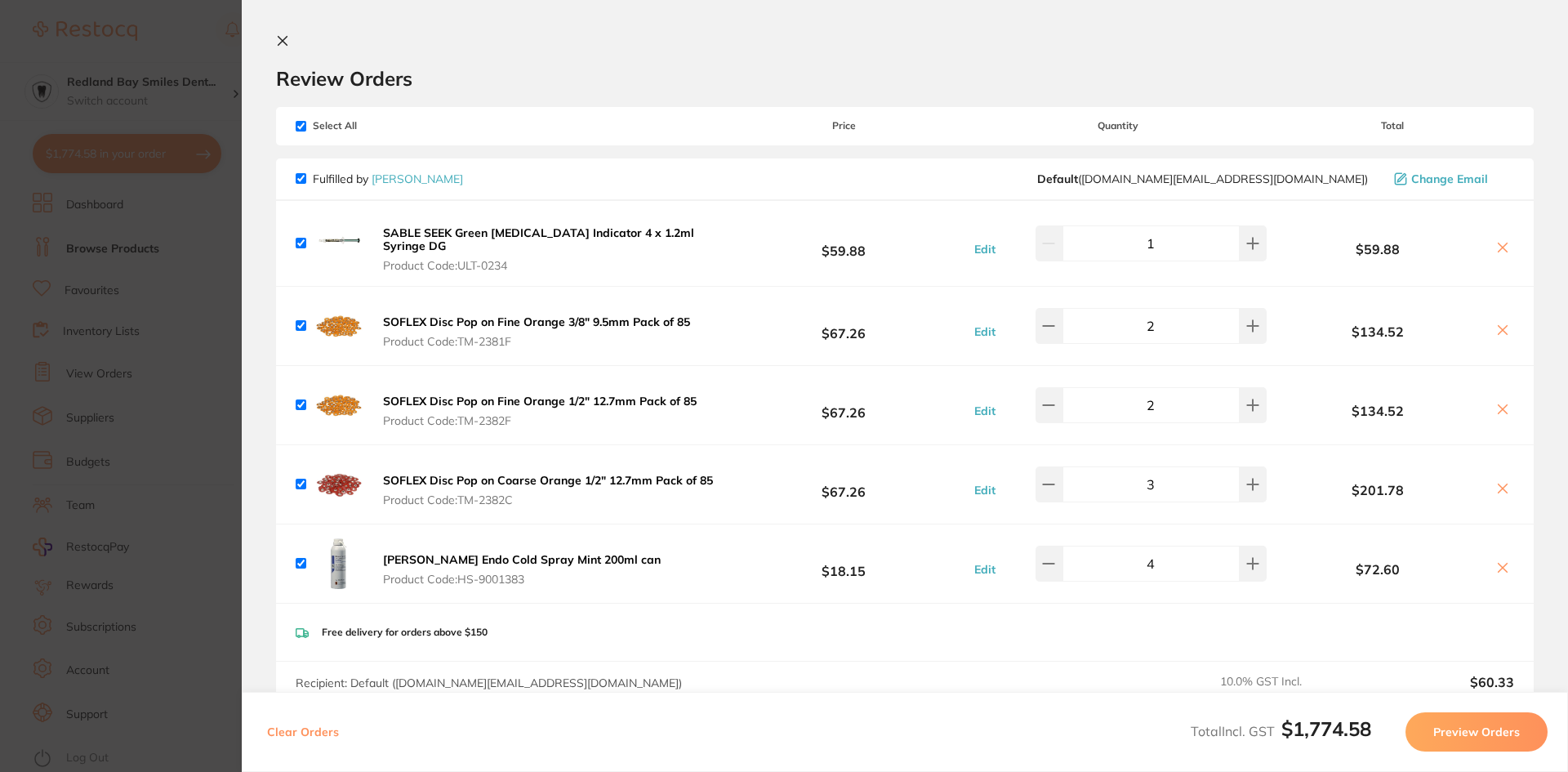
click at [290, 52] on div "Review Orders" at bounding box center [905, 63] width 1258 height 57
click at [288, 43] on icon at bounding box center [283, 41] width 13 height 13
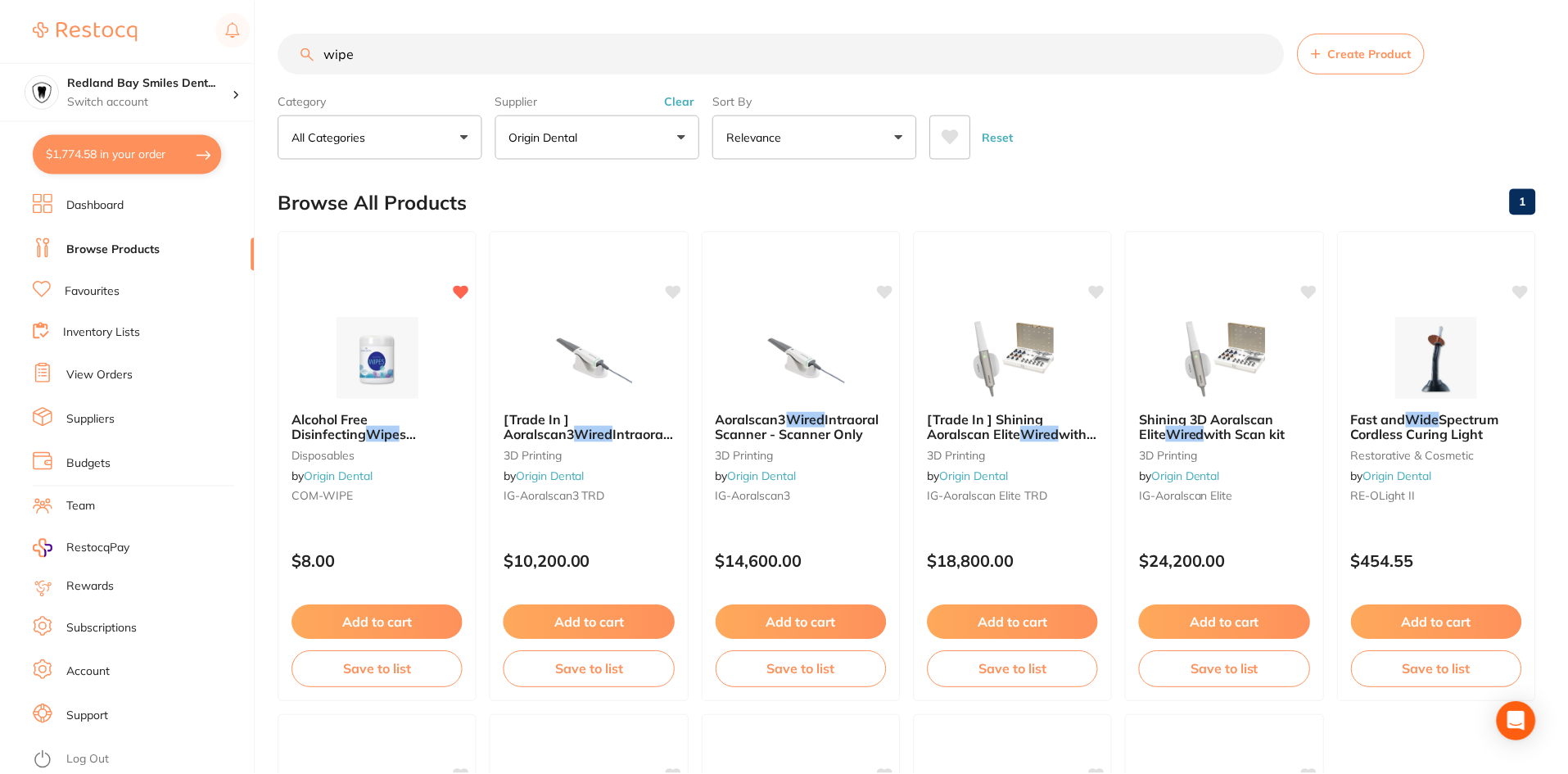
scroll to position [1, 0]
click at [499, 54] on input "wipe" at bounding box center [781, 52] width 1006 height 41
click at [679, 103] on button "Clear" at bounding box center [681, 100] width 40 height 15
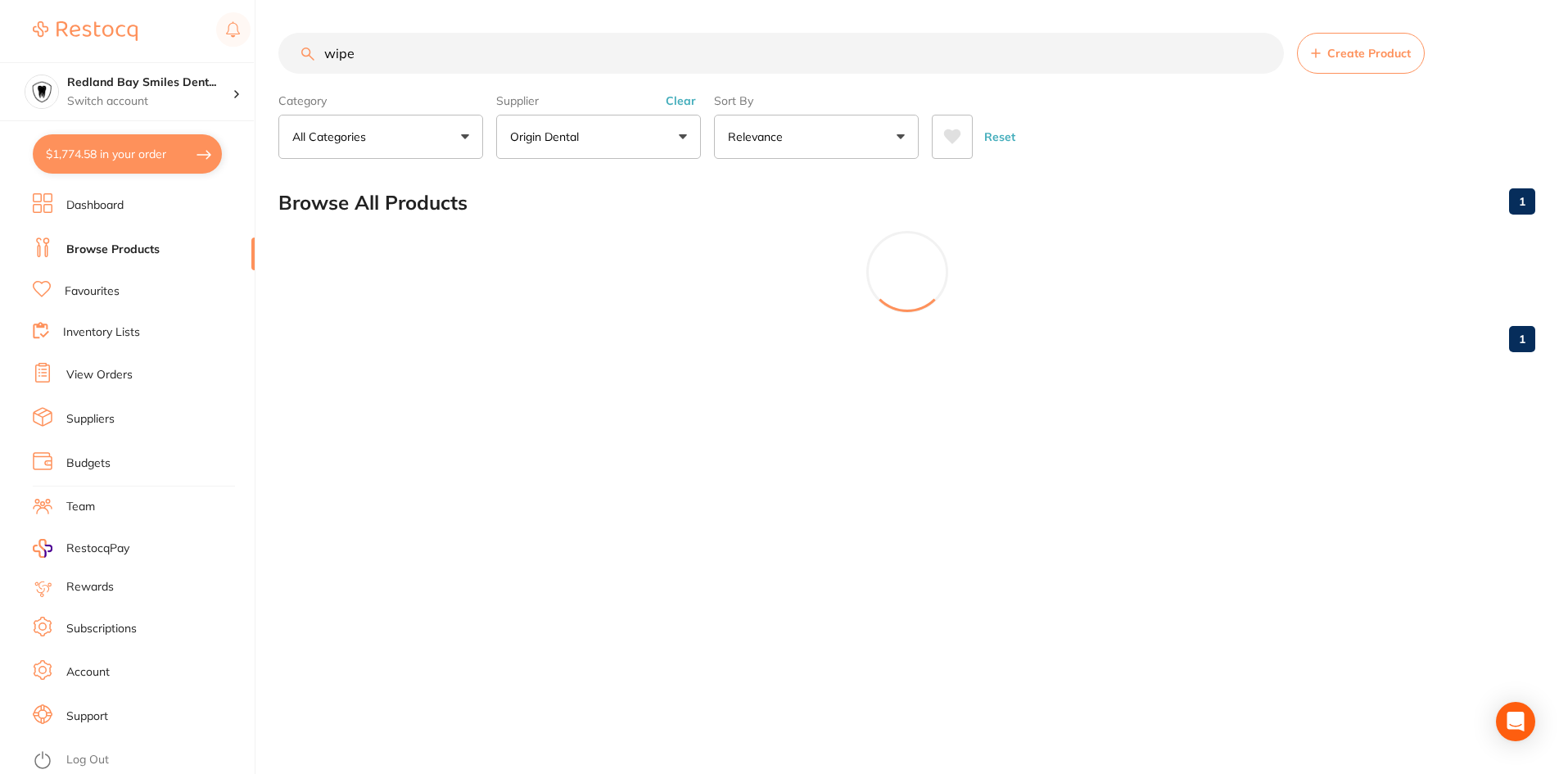
scroll to position [0, 0]
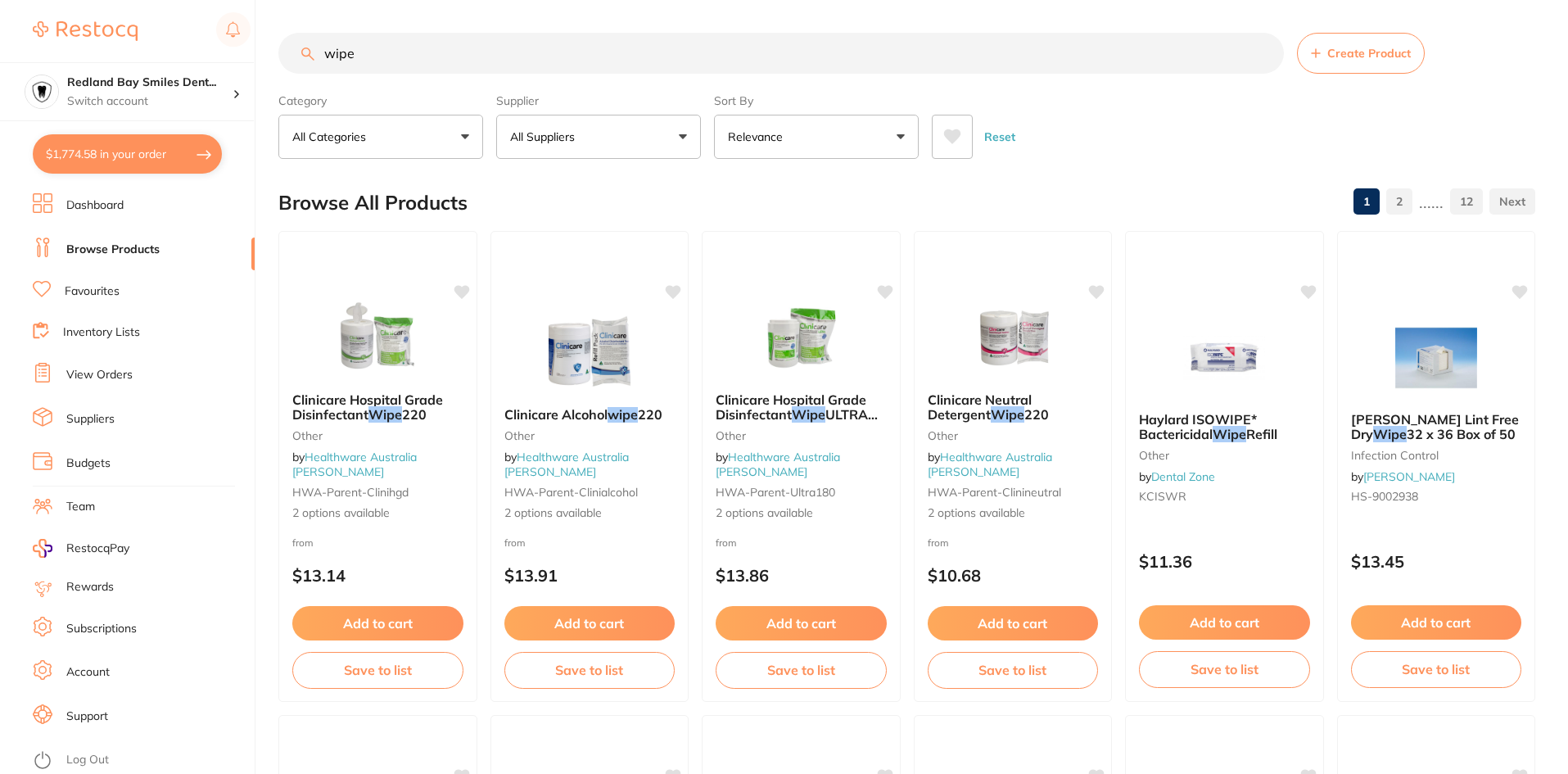
click at [664, 139] on button "All Suppliers" at bounding box center [598, 136] width 205 height 44
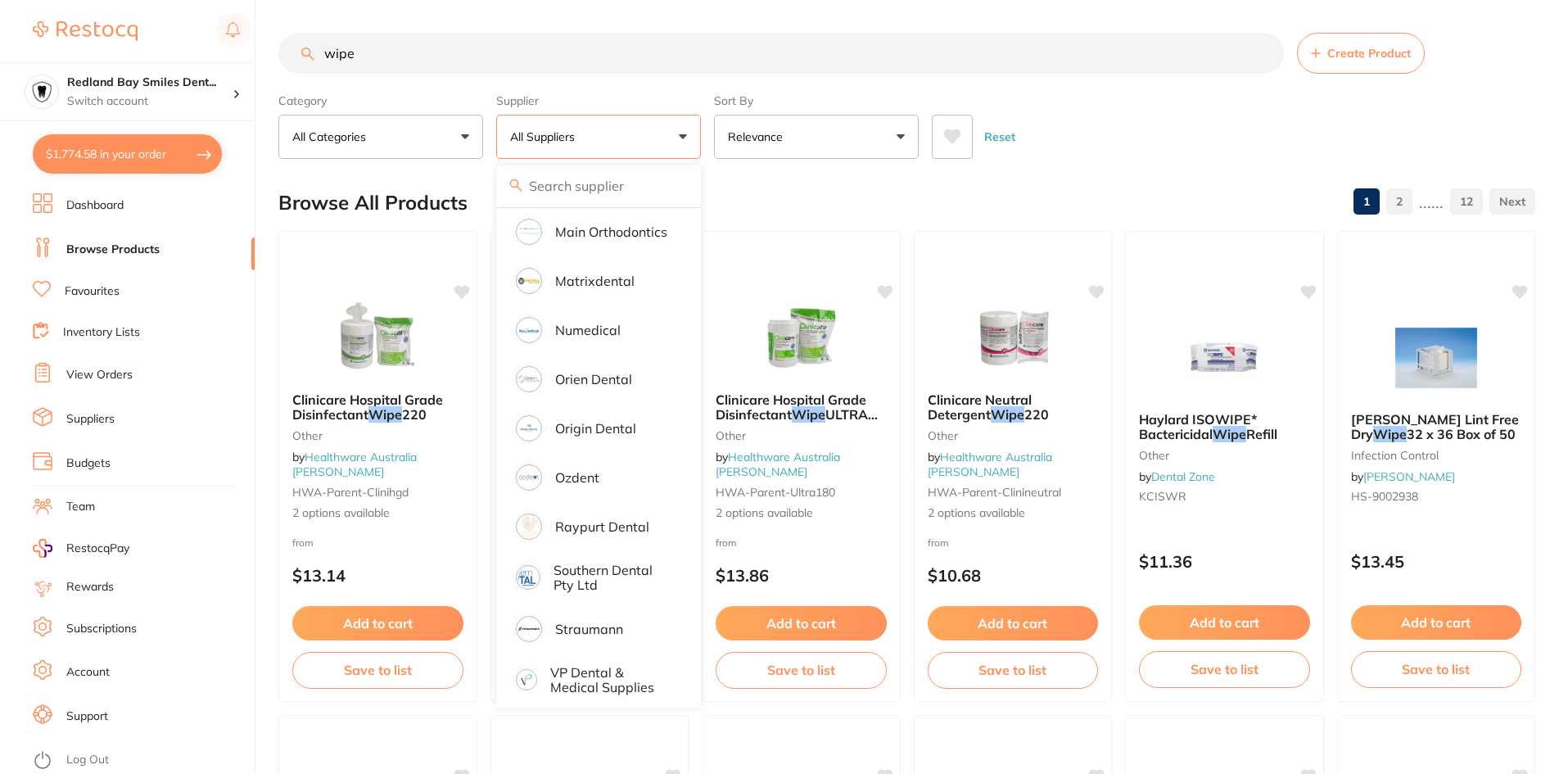
click at [585, 58] on input "wipe" at bounding box center [781, 53] width 1006 height 41
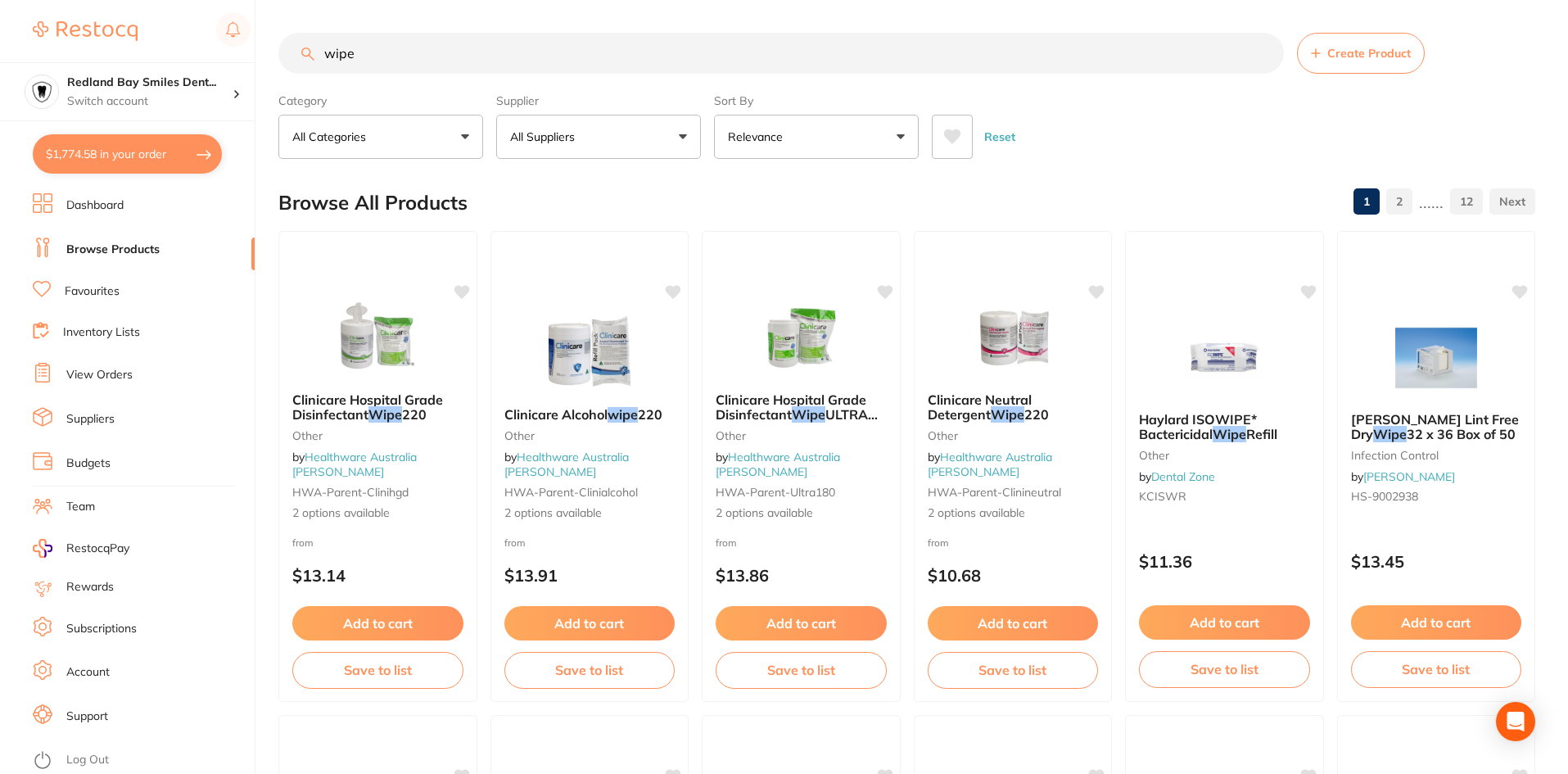
click at [585, 53] on input "wipe" at bounding box center [781, 53] width 1006 height 41
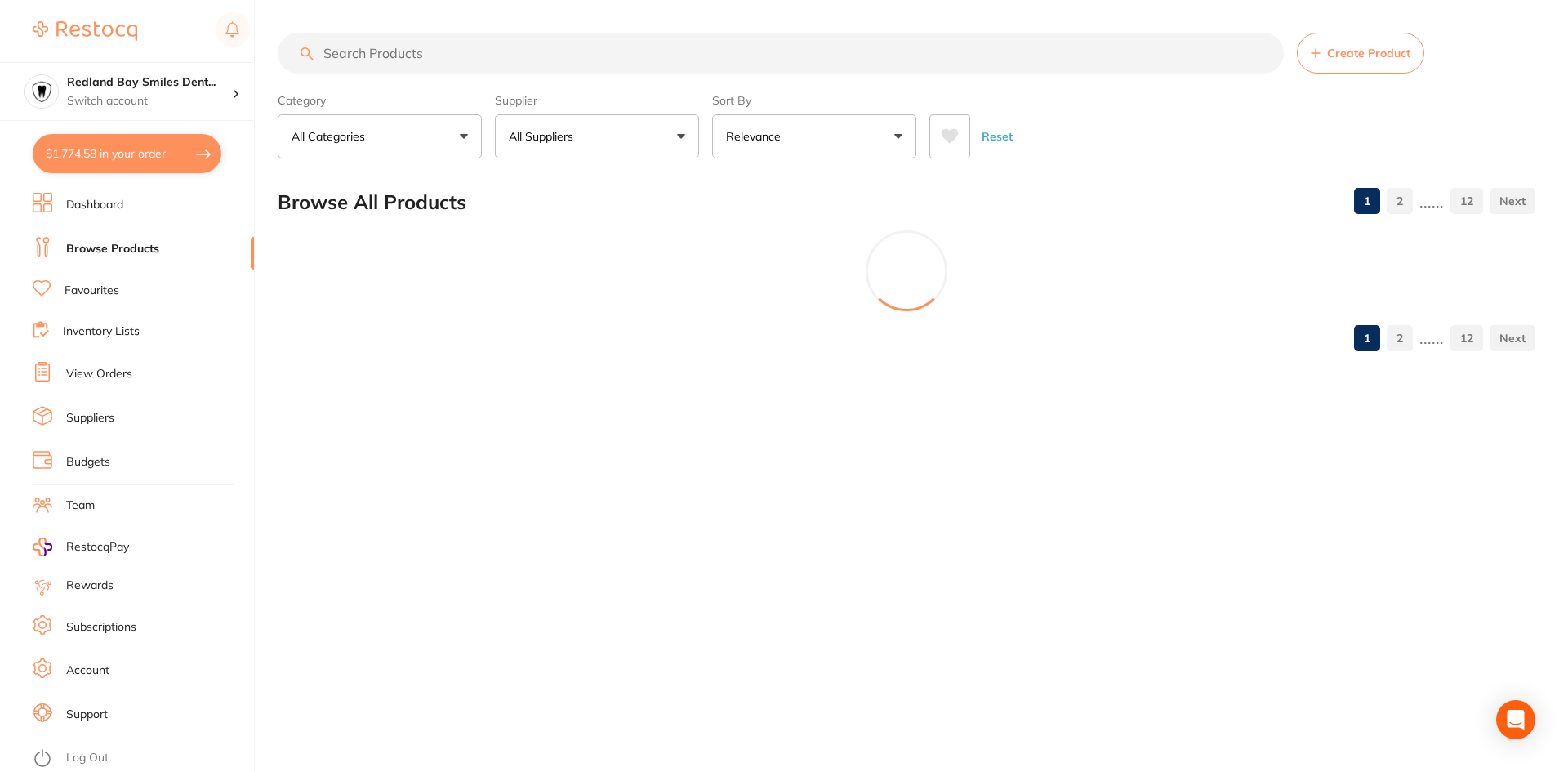
click at [592, 145] on button "All Suppliers" at bounding box center [597, 136] width 204 height 44
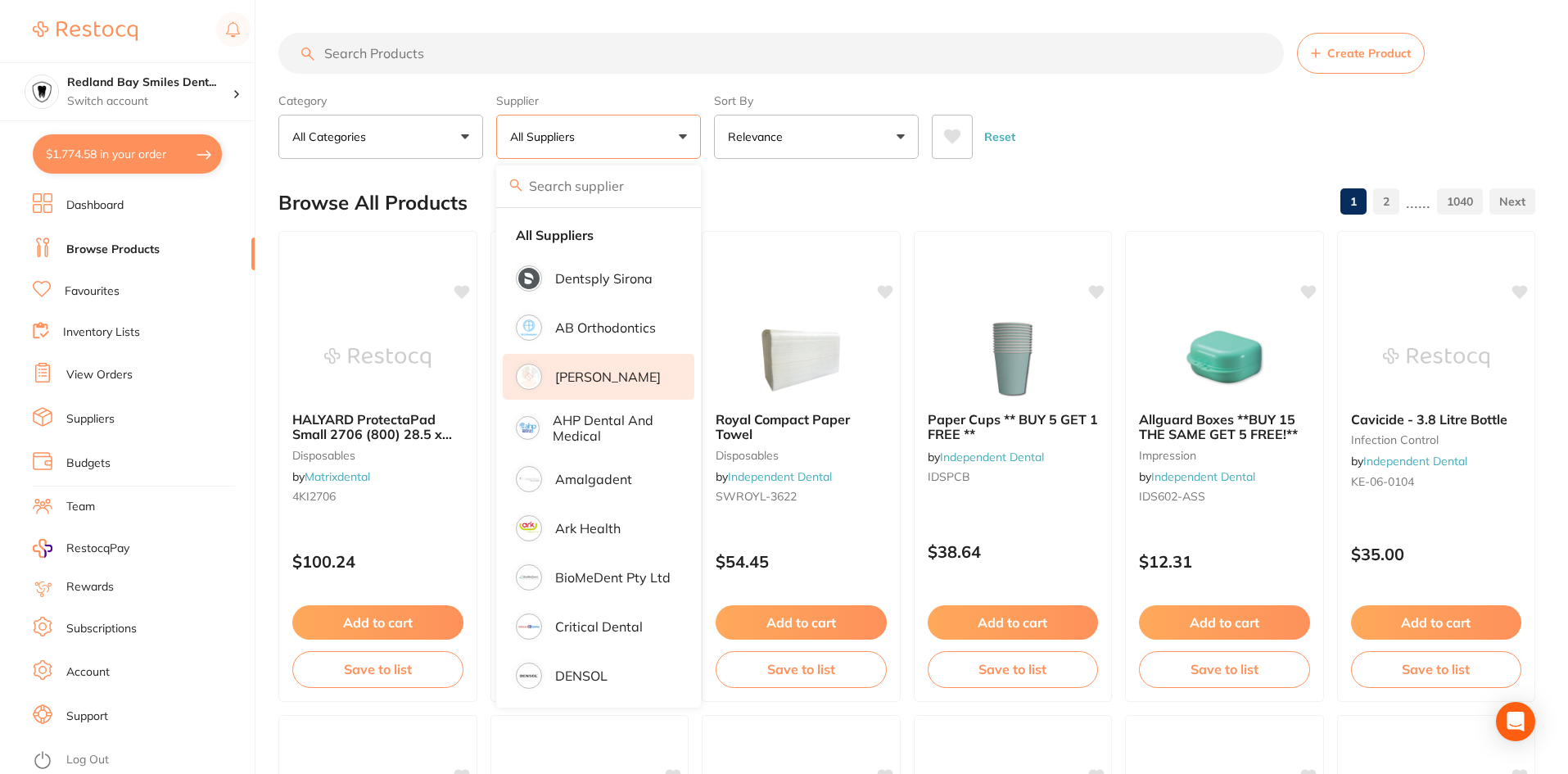
click at [605, 377] on p "[PERSON_NAME]" at bounding box center [607, 377] width 105 height 15
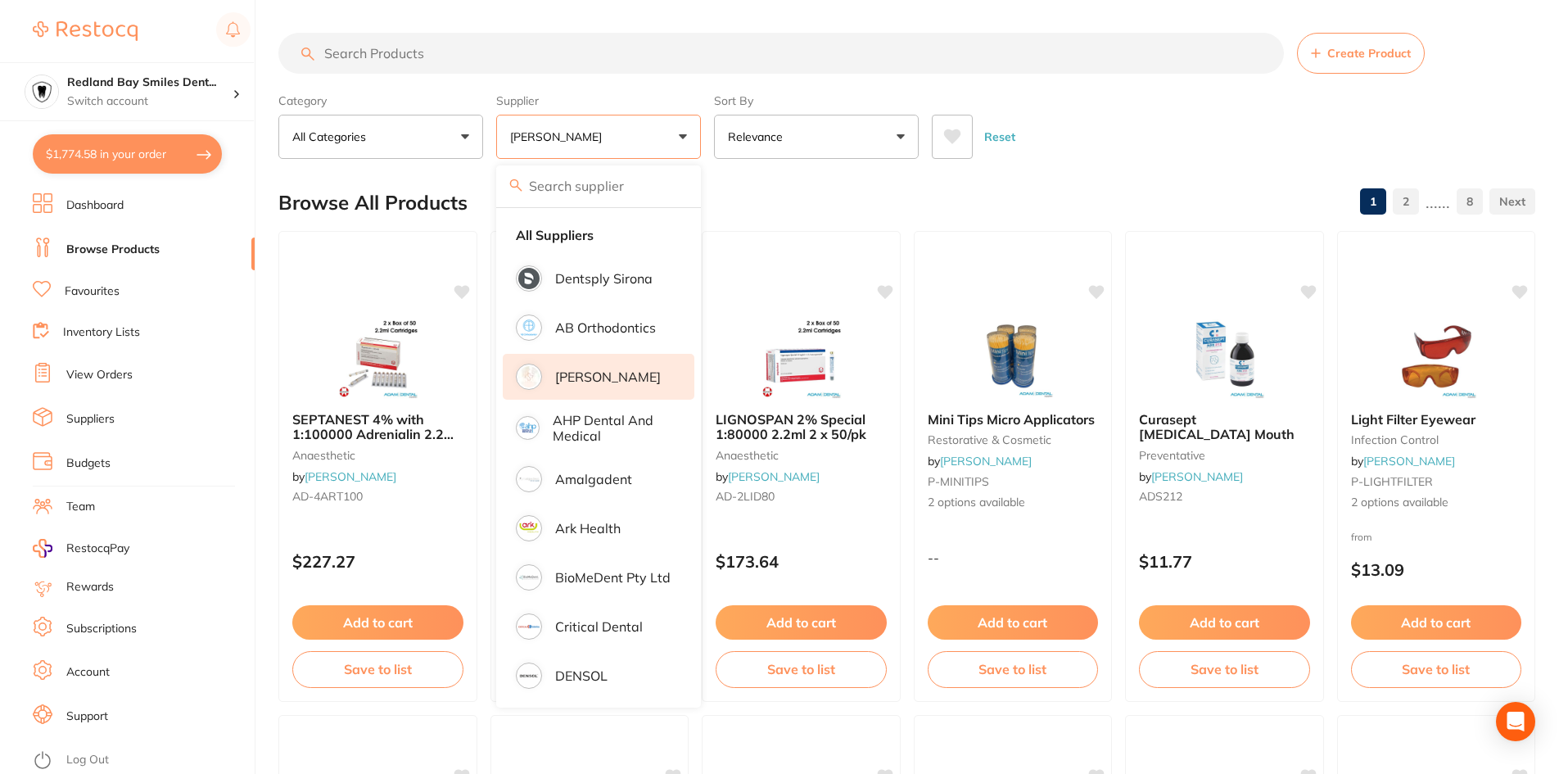
click at [646, 44] on input "search" at bounding box center [781, 53] width 1006 height 41
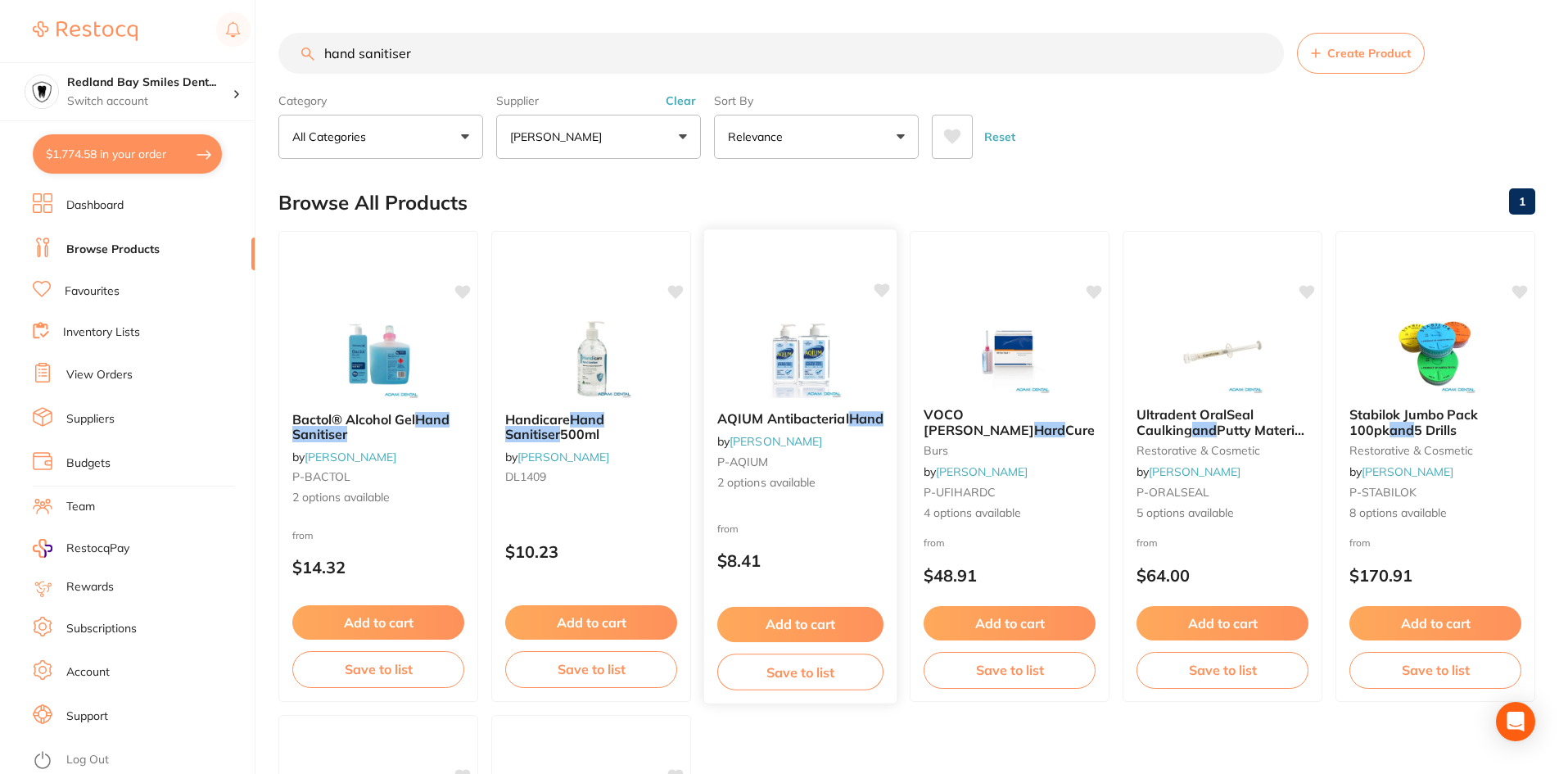
type input "hand sanitiser"
click at [801, 619] on button "Add to cart" at bounding box center [800, 624] width 167 height 35
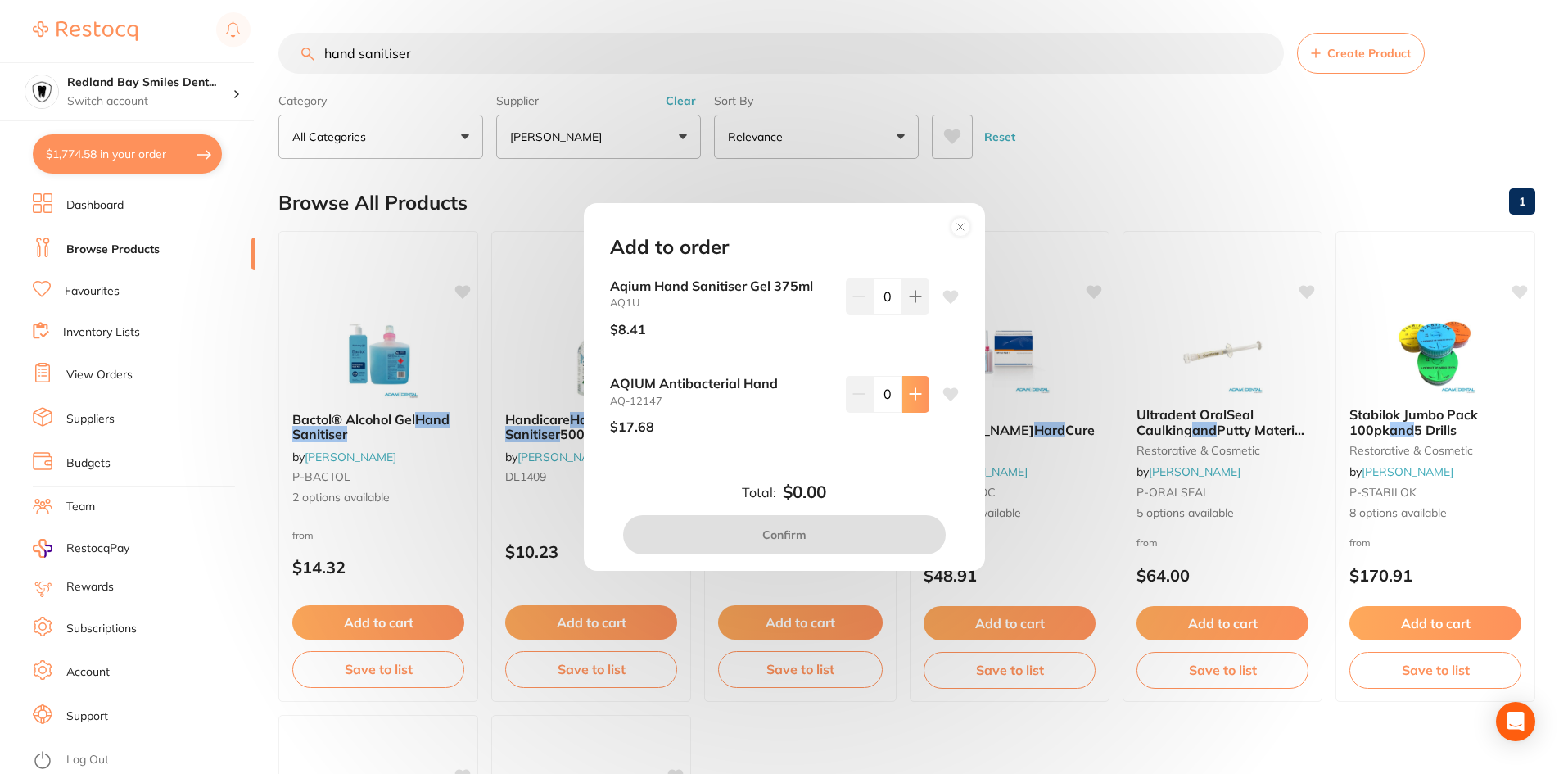
click at [909, 399] on icon at bounding box center [915, 394] width 13 height 13
type input "4"
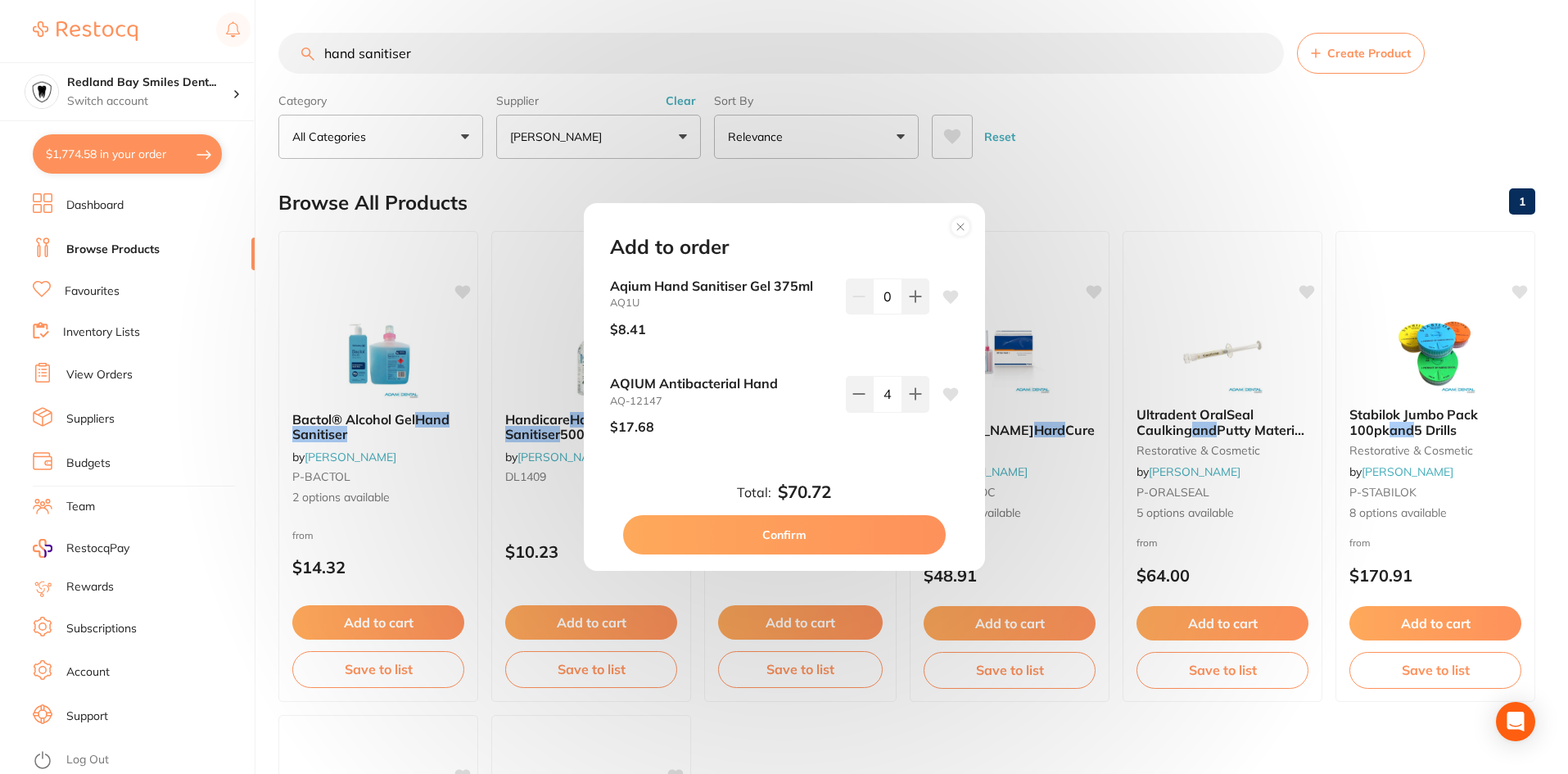
click at [853, 526] on button "Confirm" at bounding box center [785, 534] width 323 height 39
checkbox input "false"
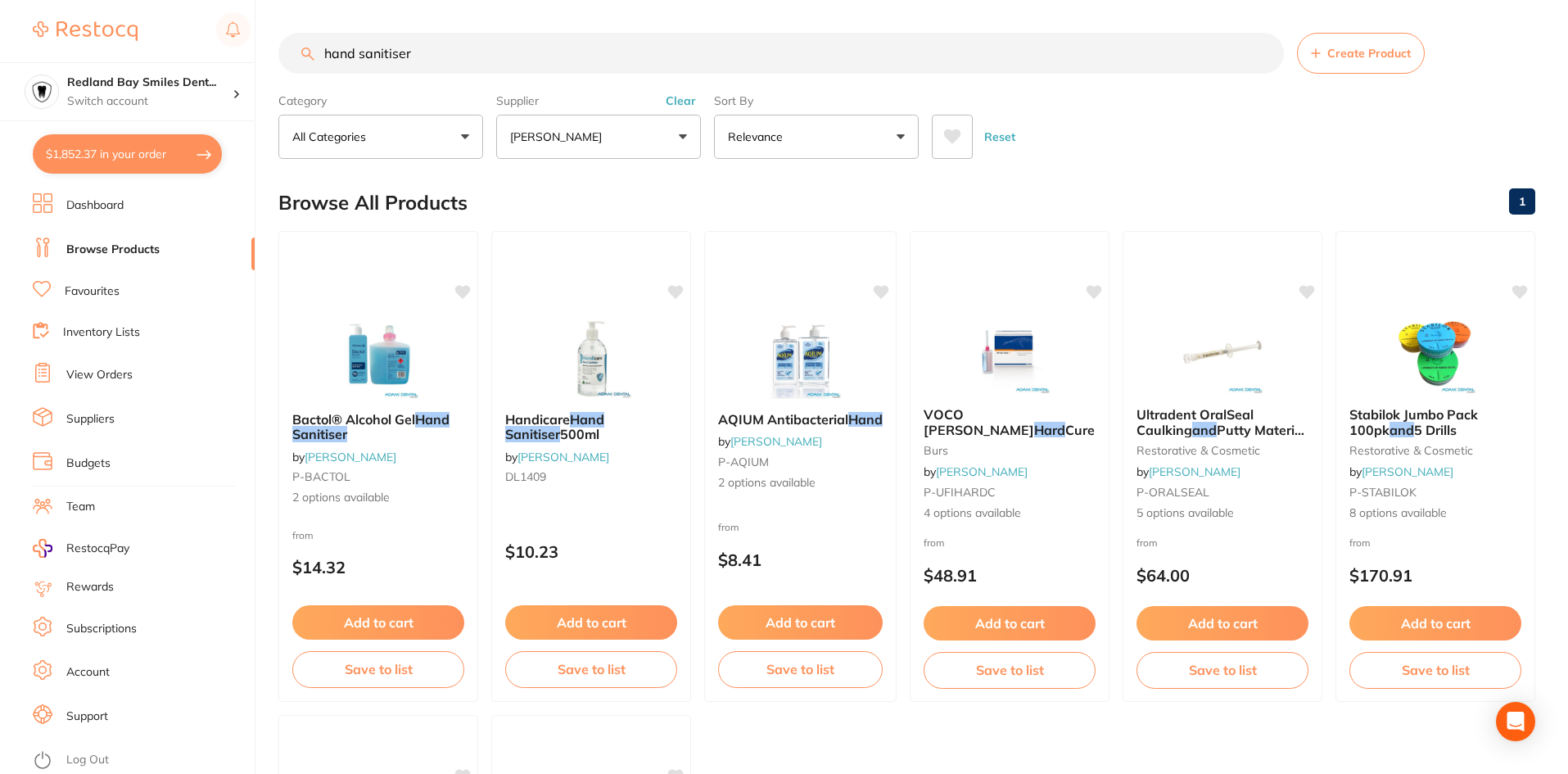
click at [136, 157] on button "$1,852.37 in your order" at bounding box center [127, 153] width 189 height 39
checkbox input "true"
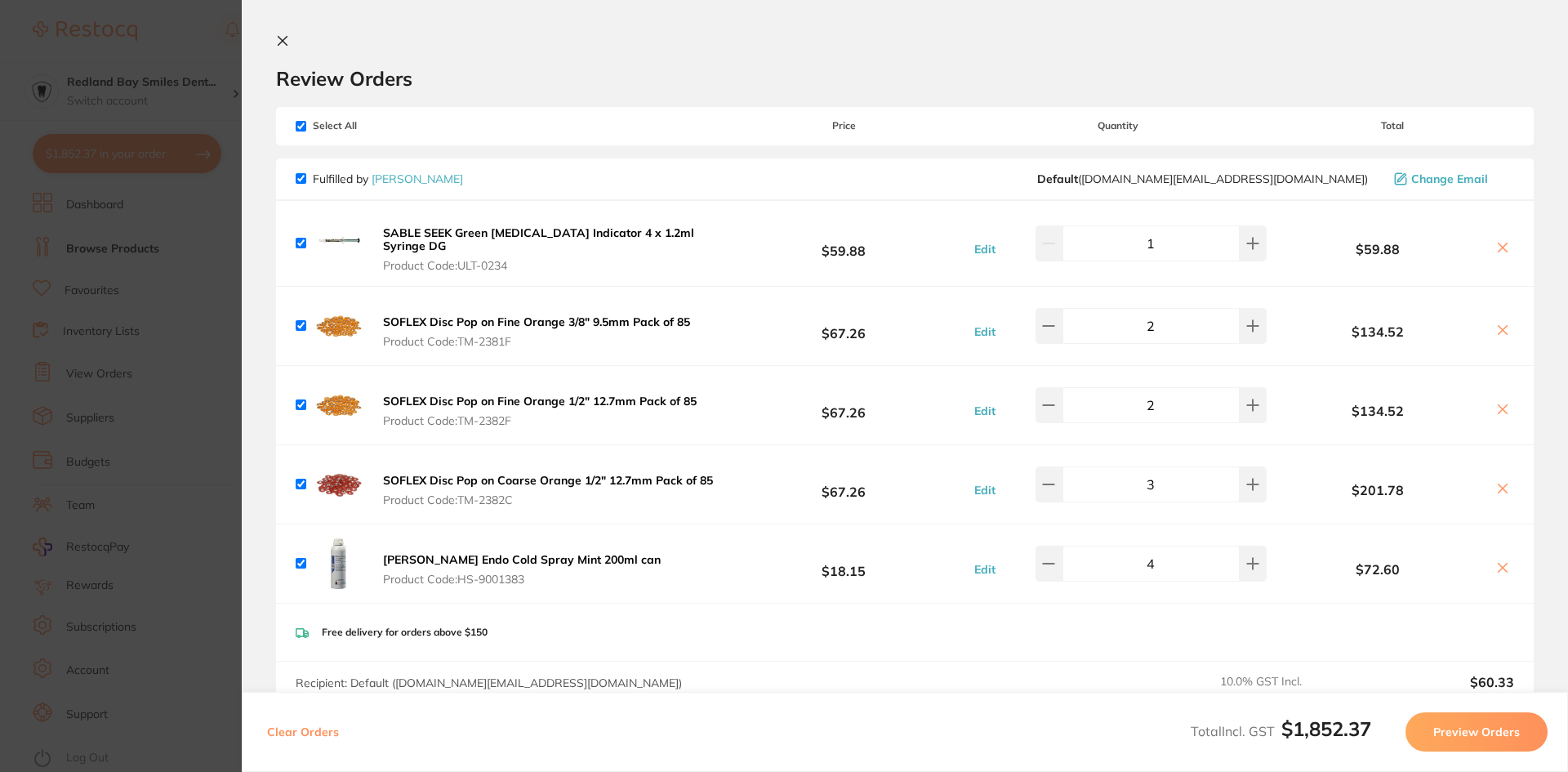
click at [285, 38] on icon at bounding box center [283, 41] width 9 height 9
